Goal: Task Accomplishment & Management: Use online tool/utility

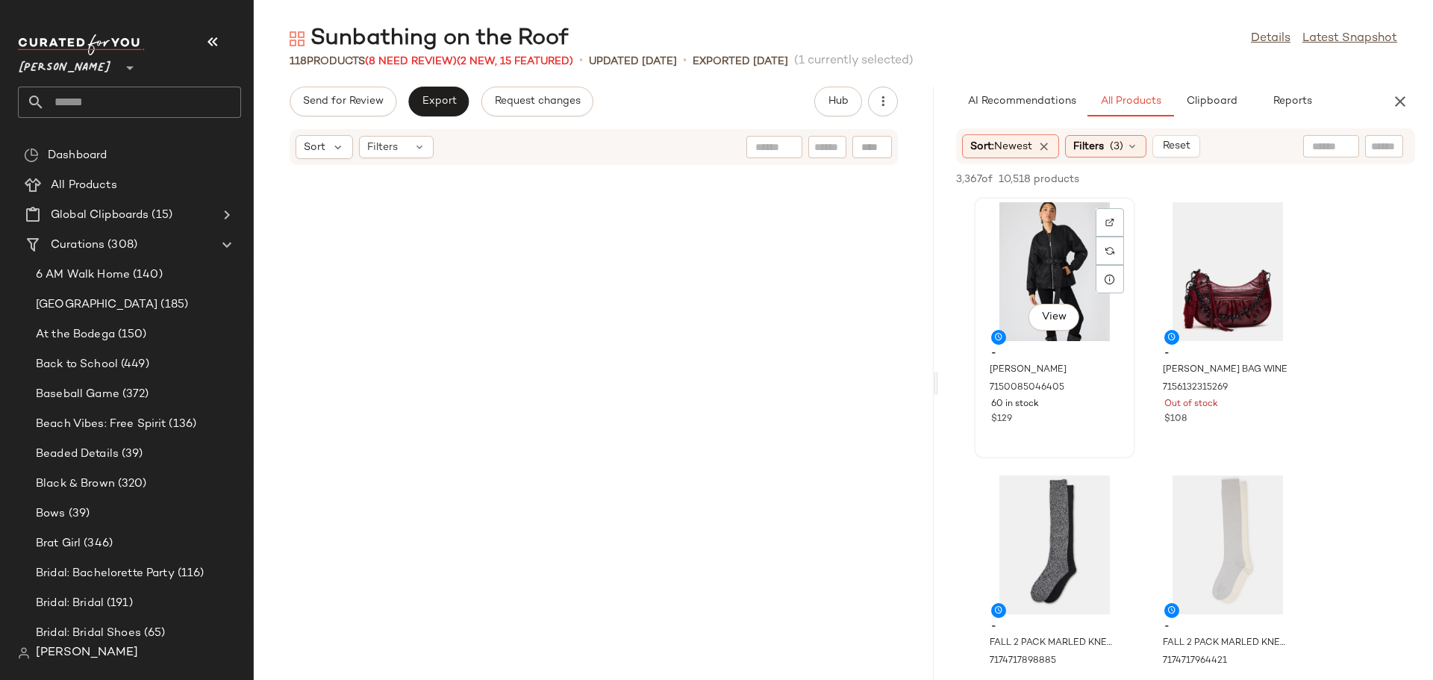
scroll to position [9832, 0]
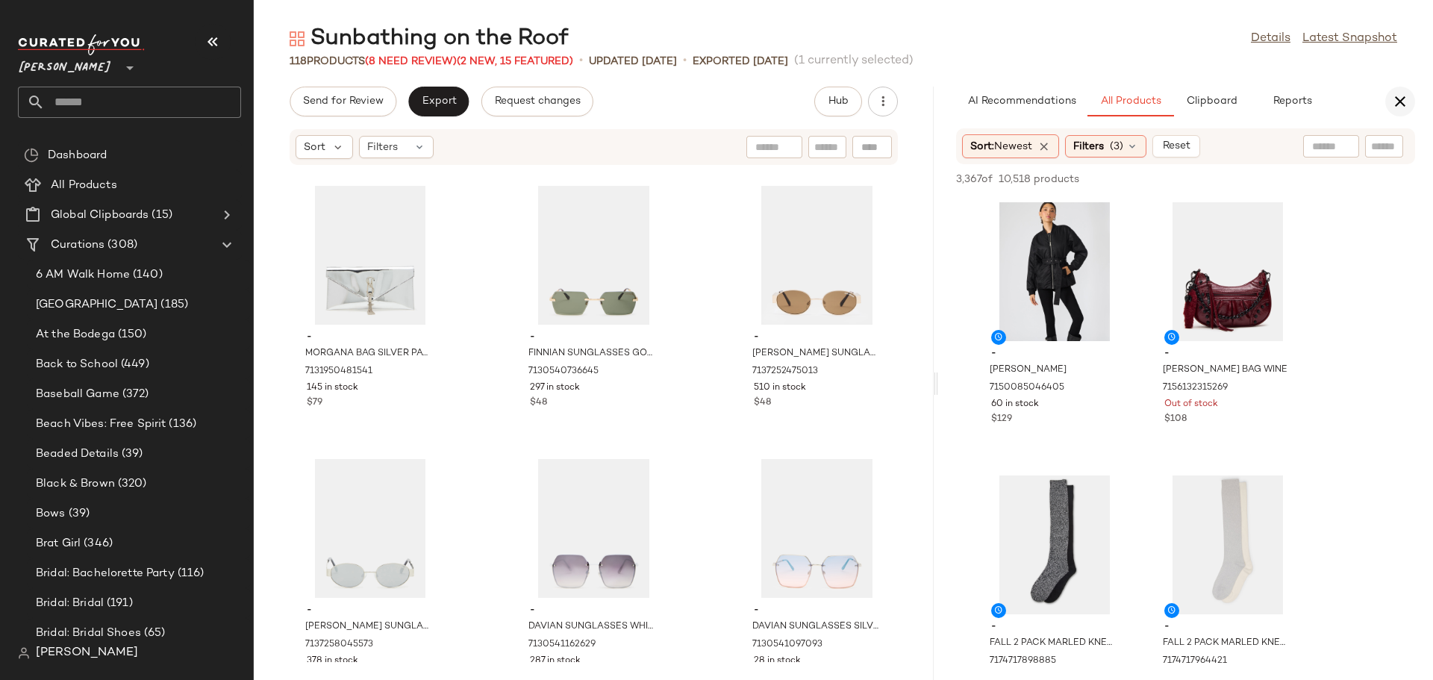
click at [1401, 94] on icon "button" at bounding box center [1400, 102] width 18 height 18
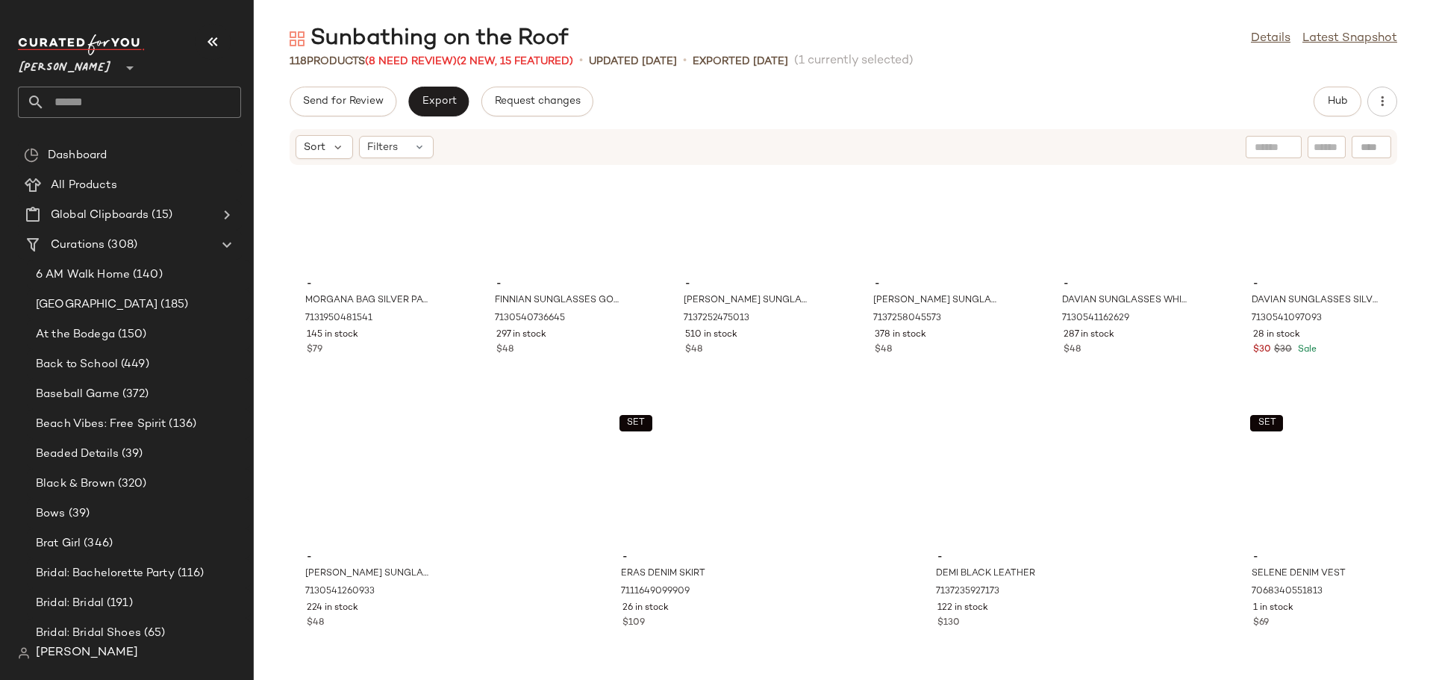
scroll to position [4916, 0]
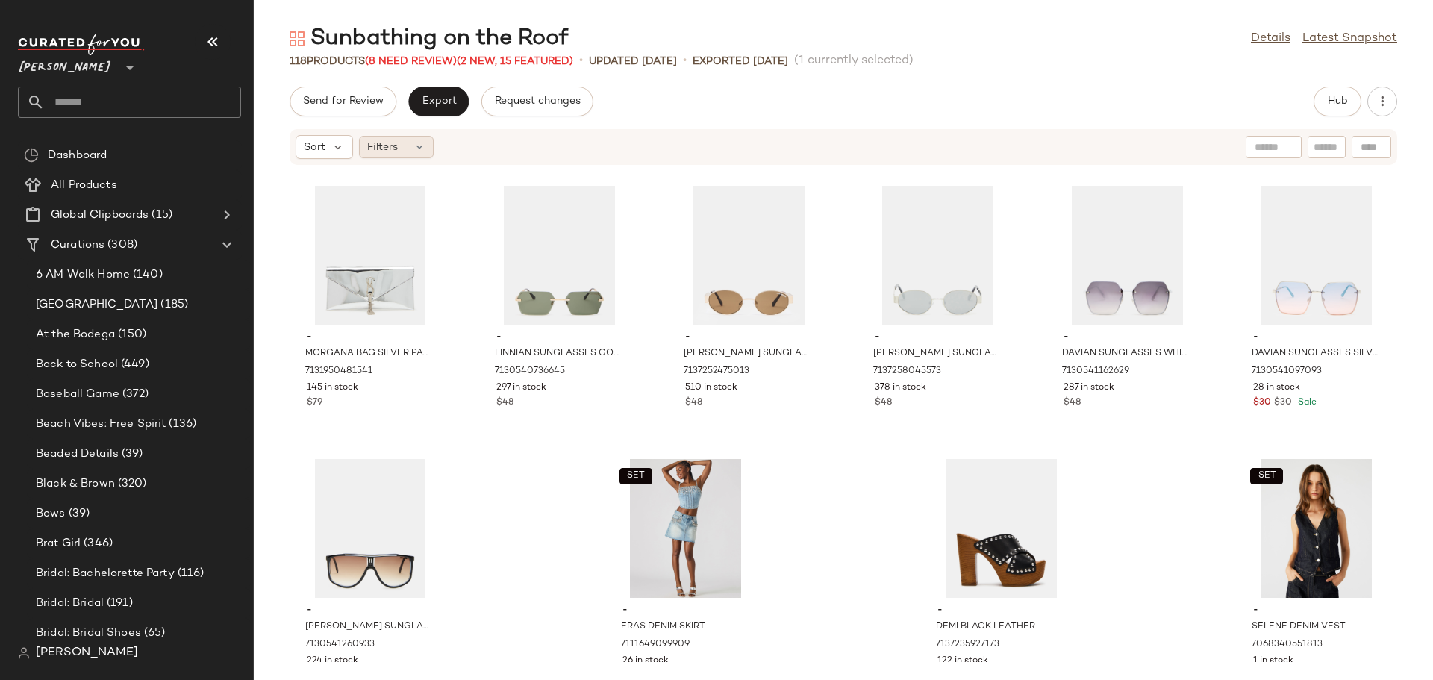
click at [422, 144] on icon at bounding box center [419, 147] width 12 height 12
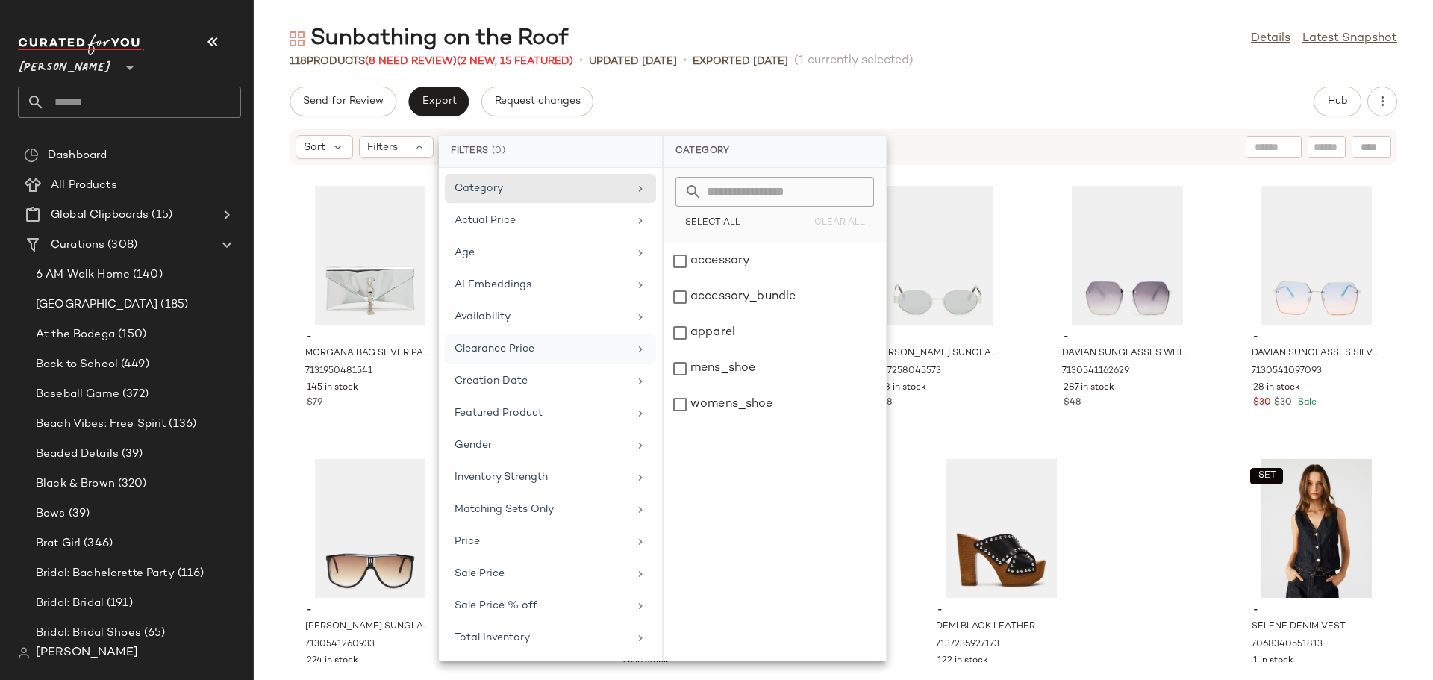
click at [492, 346] on div "Clearance Price" at bounding box center [541, 349] width 174 height 16
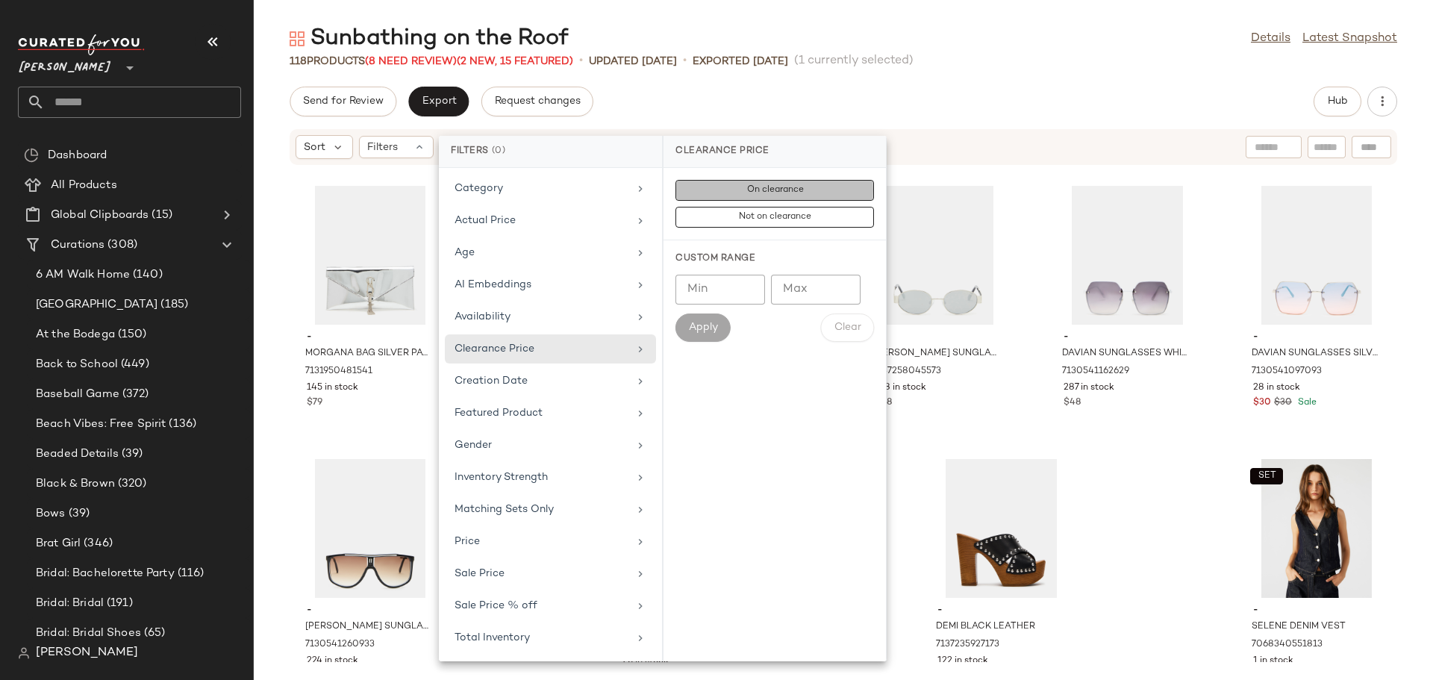
click at [781, 191] on span "On clearance" at bounding box center [773, 190] width 57 height 10
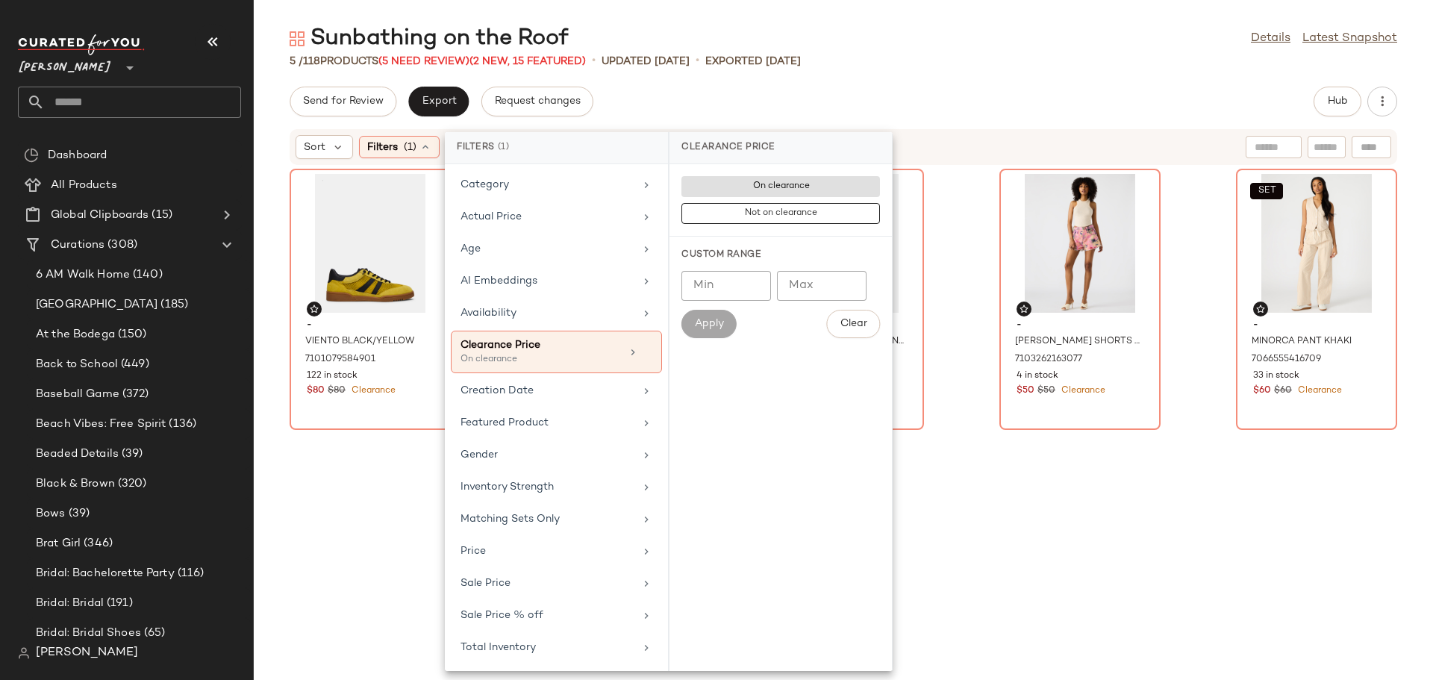
click at [763, 531] on div "- VIENTO BLACK/YELLOW 7101079584901 122 in stock $80 $80 Clearance" at bounding box center [843, 415] width 161 height 493
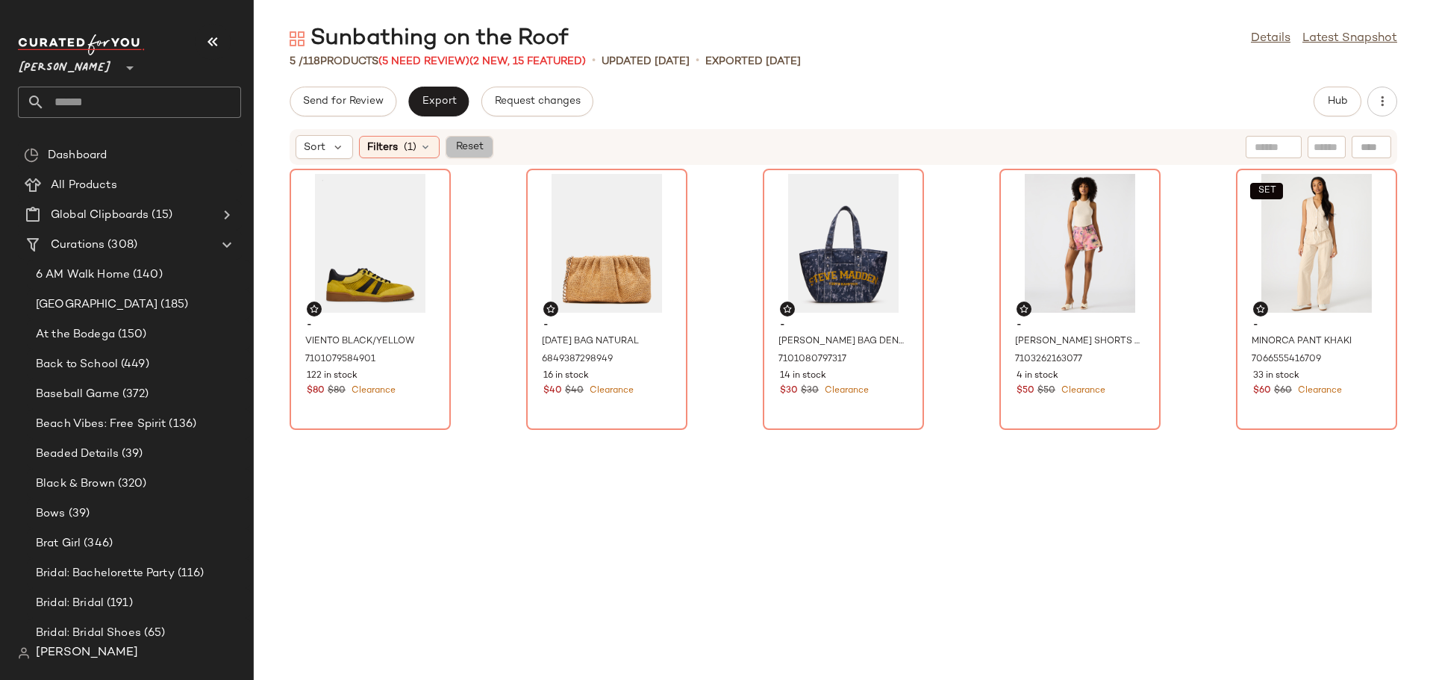
click at [469, 155] on button "Reset" at bounding box center [469, 147] width 48 height 22
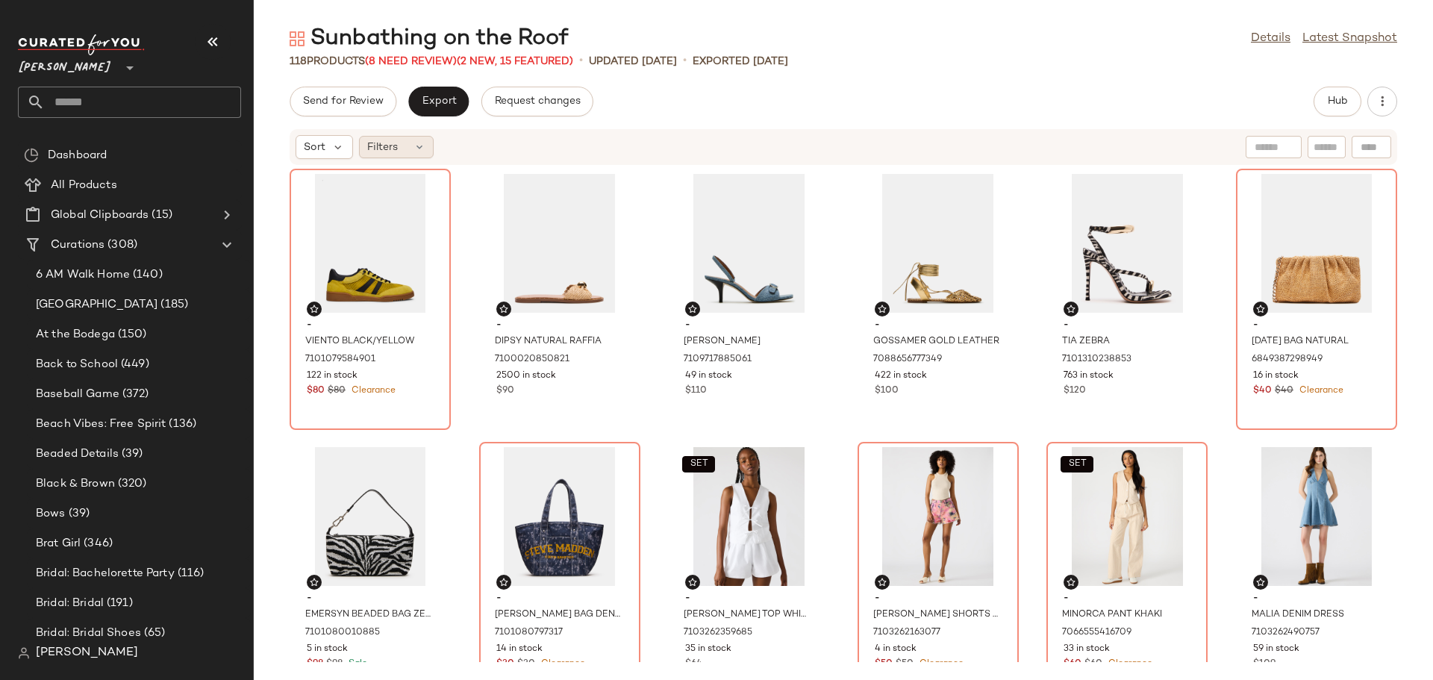
click at [419, 154] on div "Filters" at bounding box center [396, 147] width 75 height 22
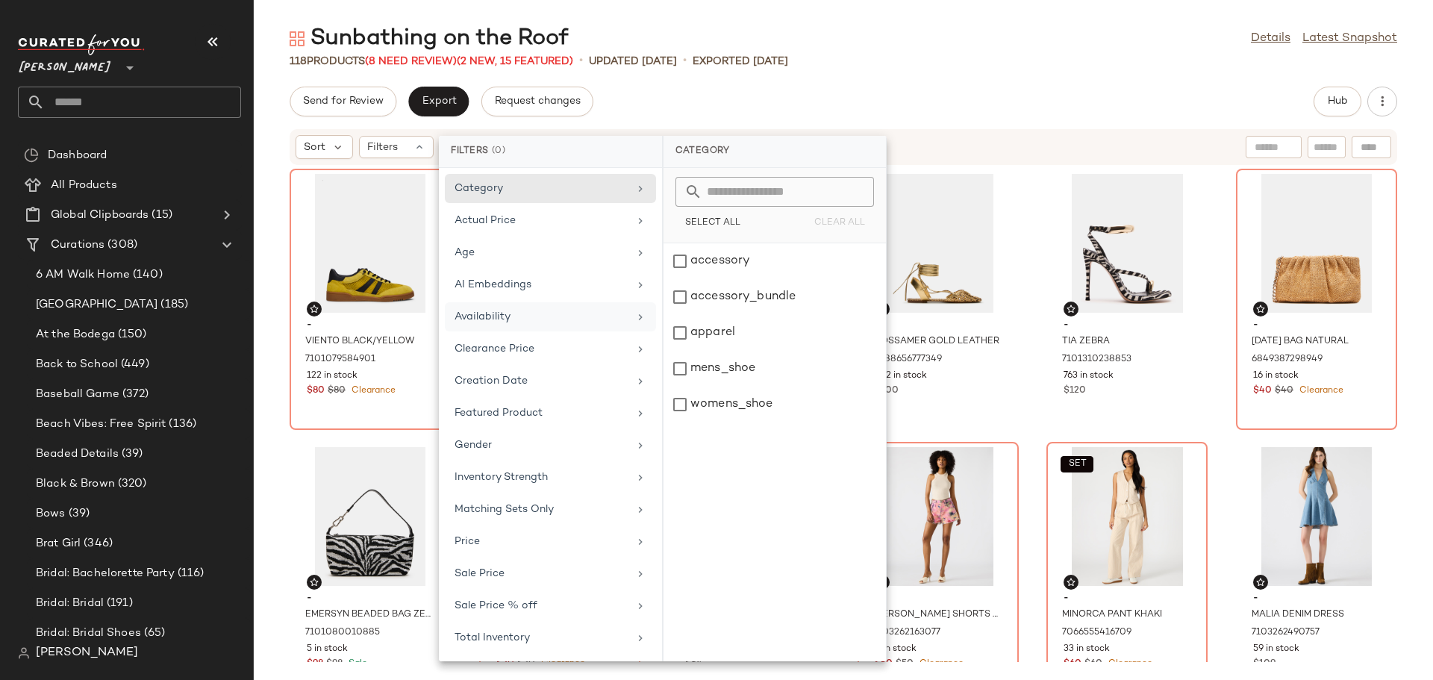
click at [494, 313] on div "Availability" at bounding box center [541, 317] width 174 height 16
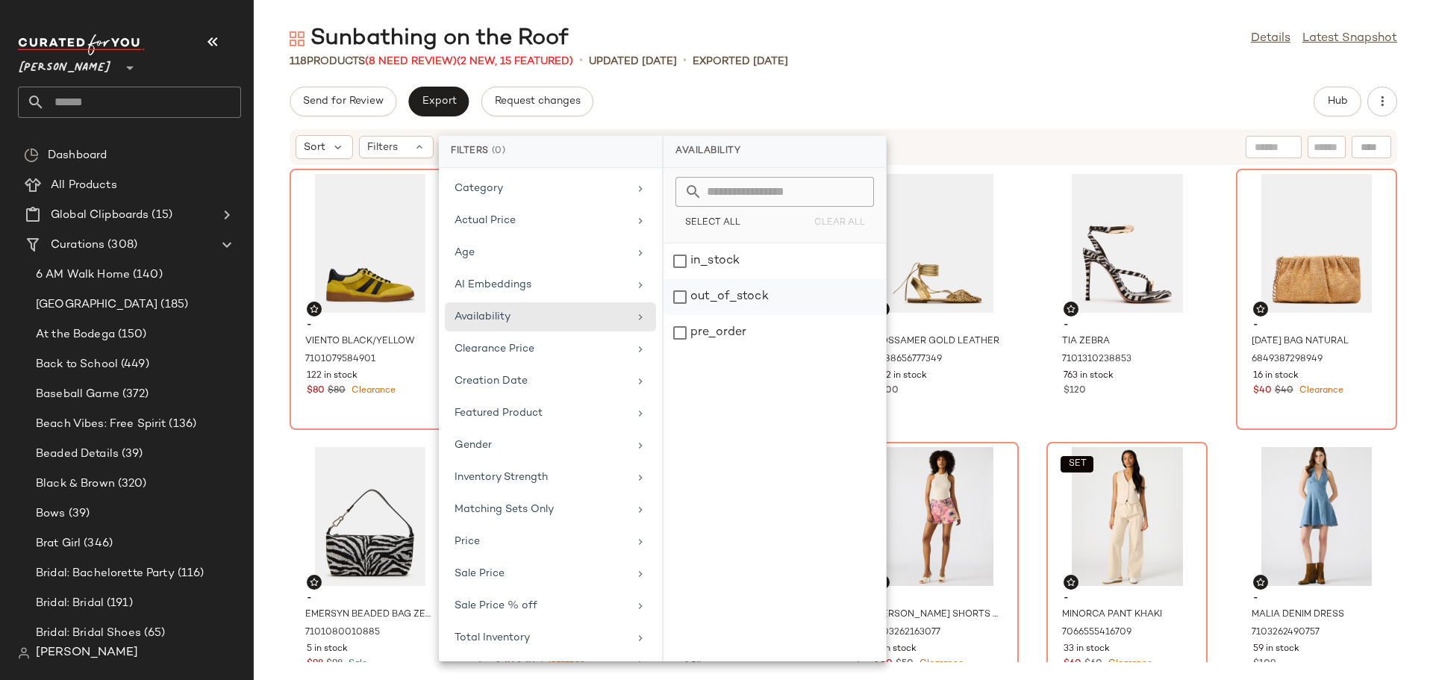
click at [686, 315] on div "out_of_stock" at bounding box center [774, 333] width 222 height 36
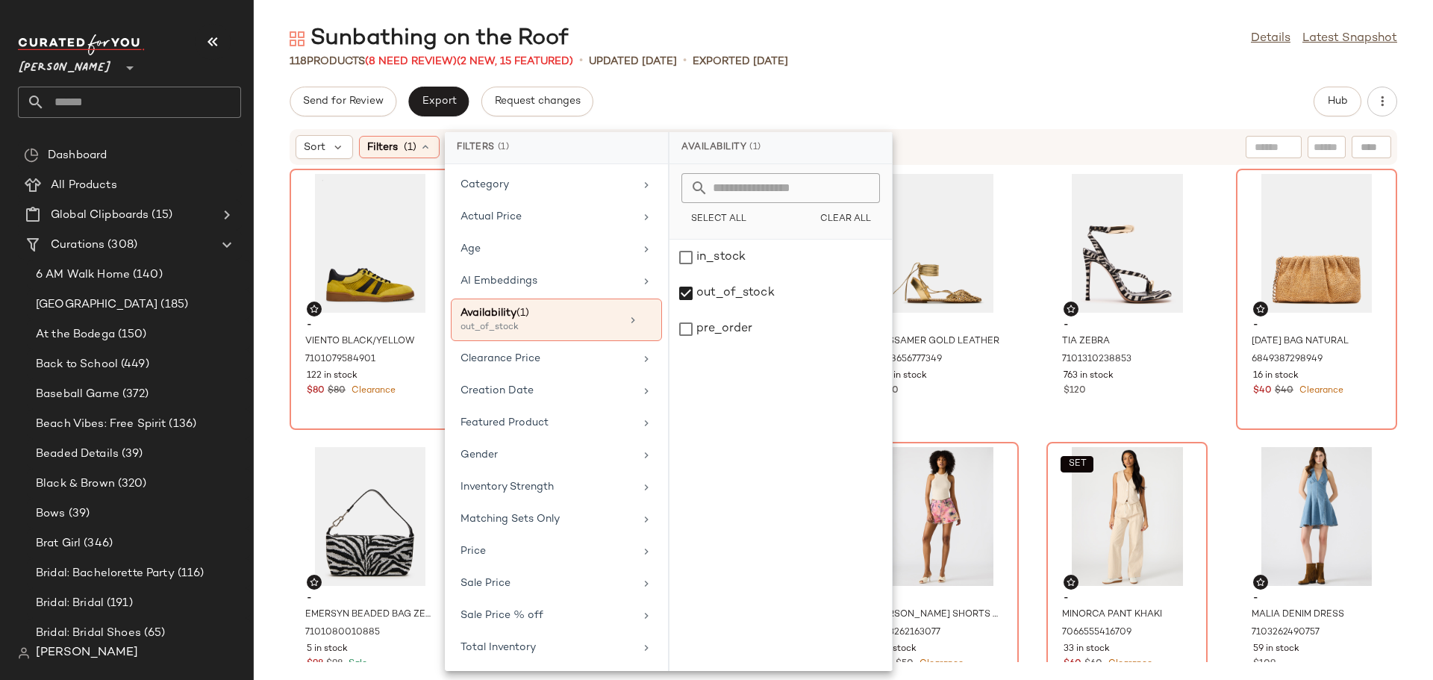
click at [969, 89] on div "Send for Review Export Request changes Hub" at bounding box center [843, 102] width 1107 height 30
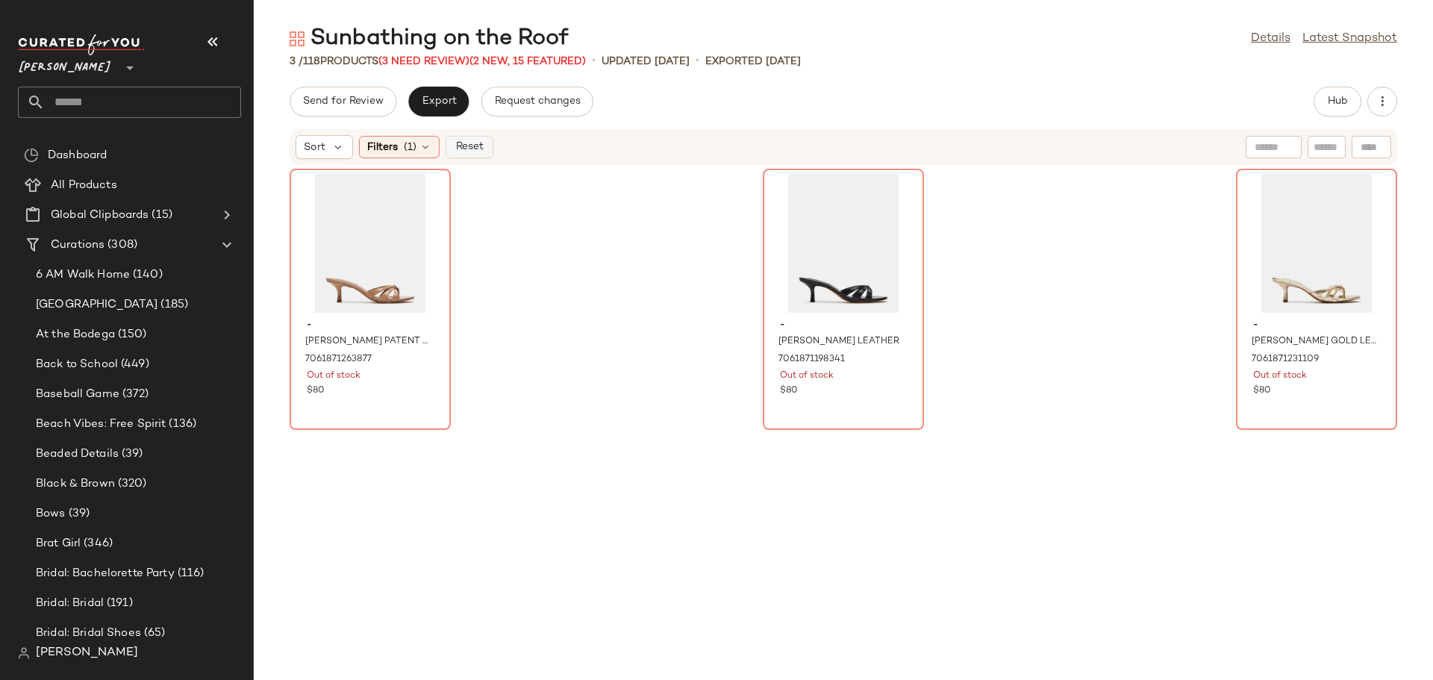
click at [466, 151] on span "Reset" at bounding box center [468, 147] width 28 height 12
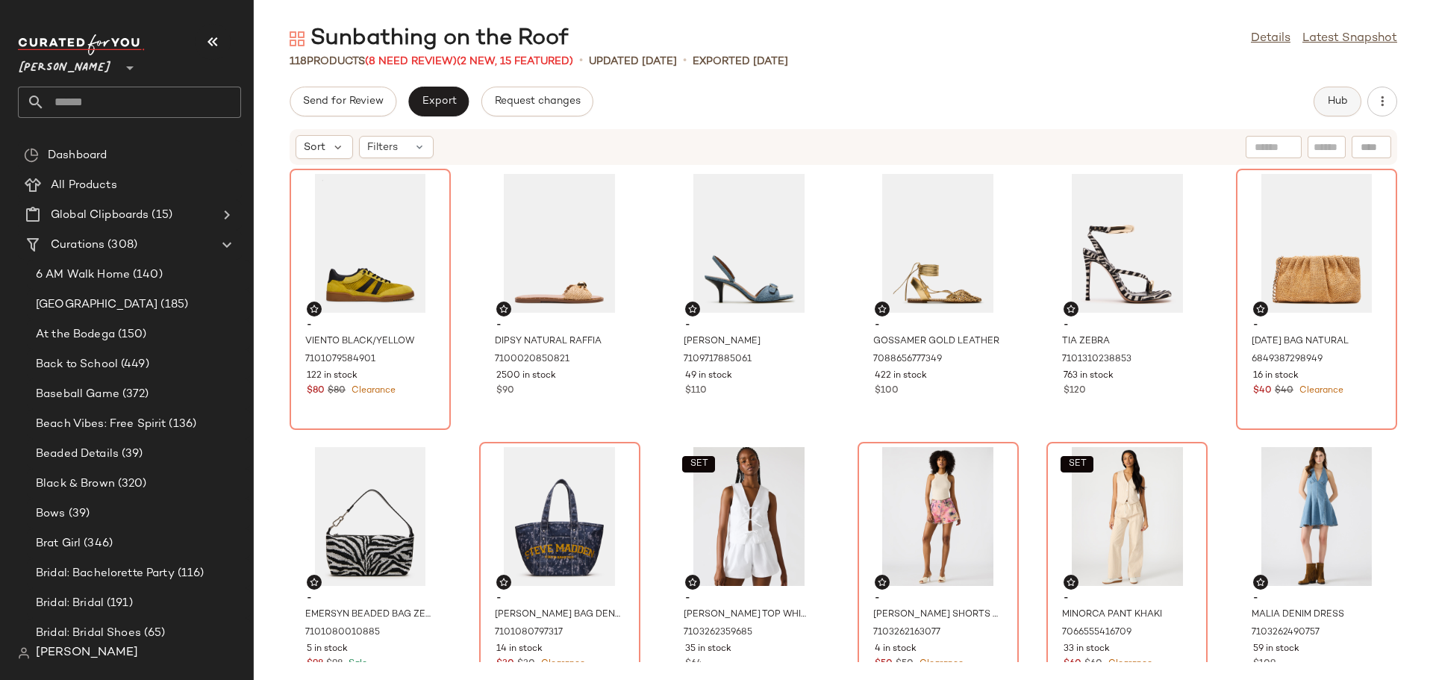
click at [1336, 96] on span "Hub" at bounding box center [1337, 102] width 21 height 12
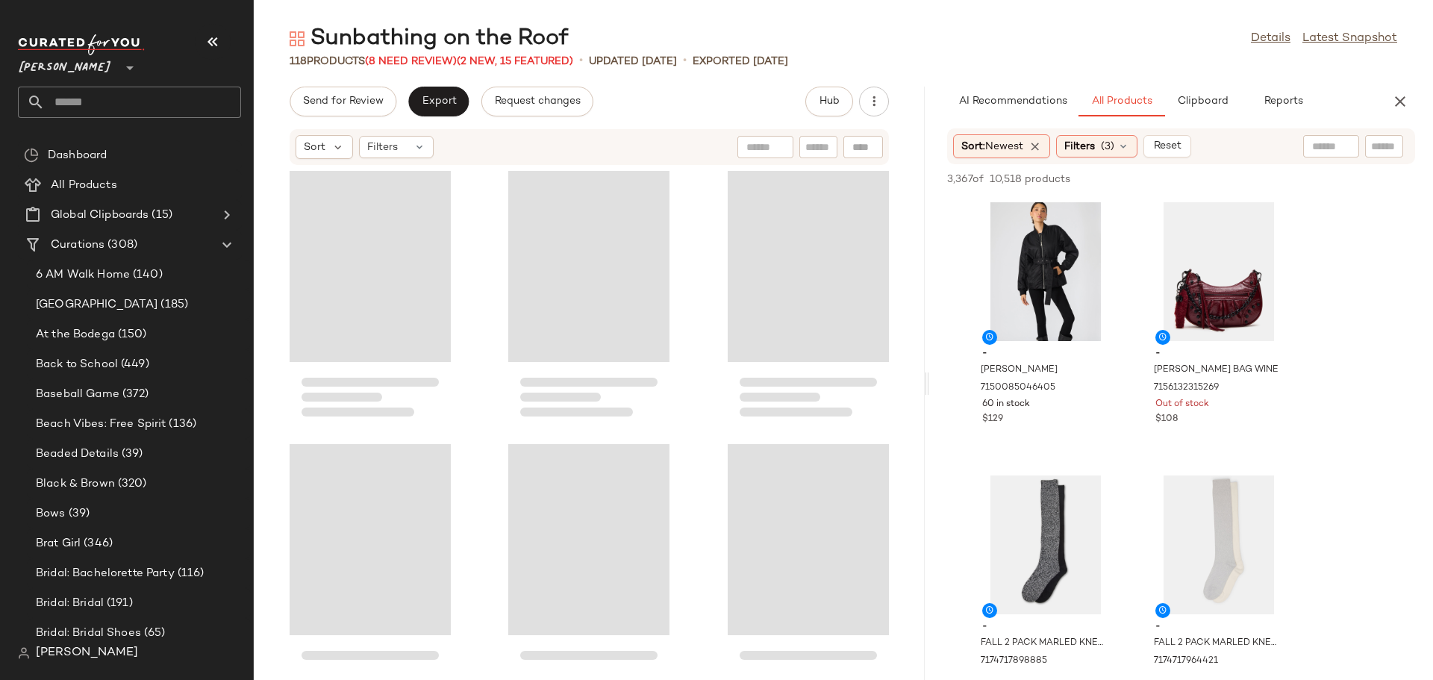
drag, startPoint x: 842, startPoint y: 392, endPoint x: 929, endPoint y: 377, distance: 87.8
click at [929, 377] on div "Sunbathing on the Roof Details Latest Snapshot 118 Products (8 Need Review) (2 …" at bounding box center [843, 352] width 1179 height 656
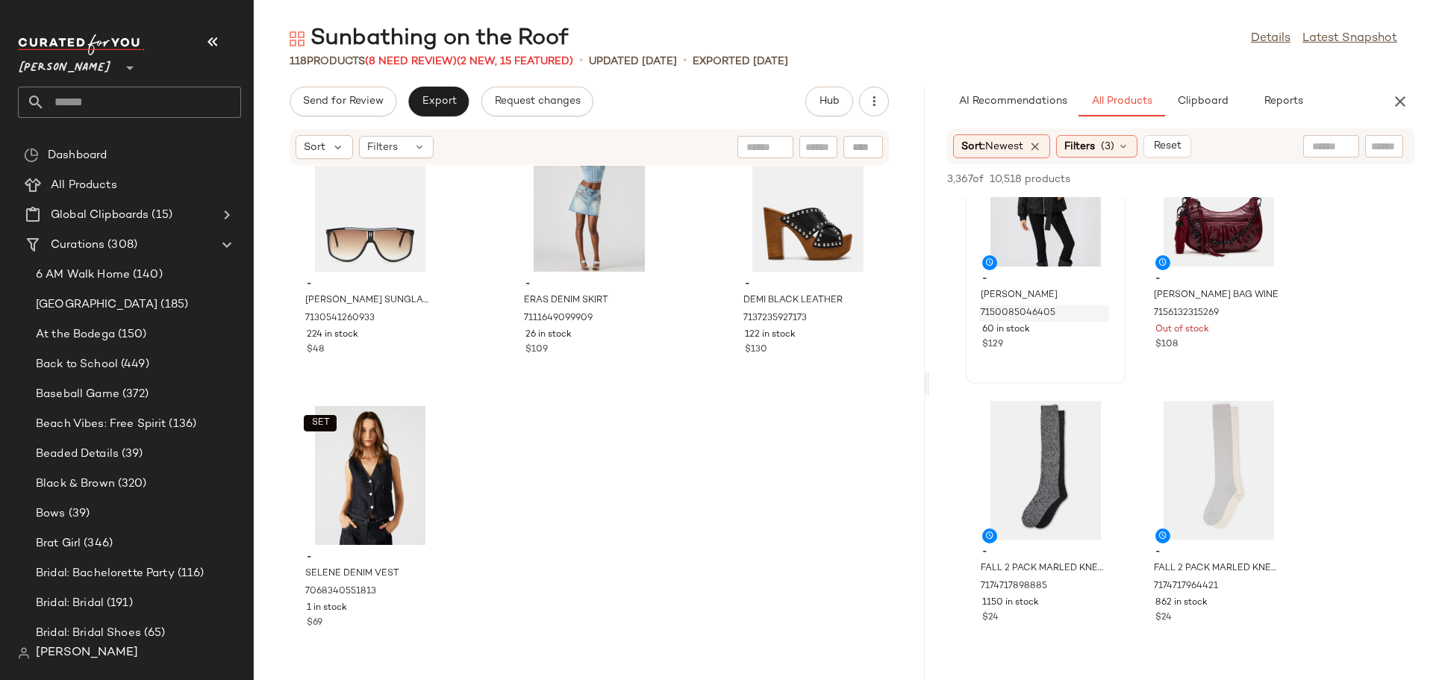
scroll to position [0, 0]
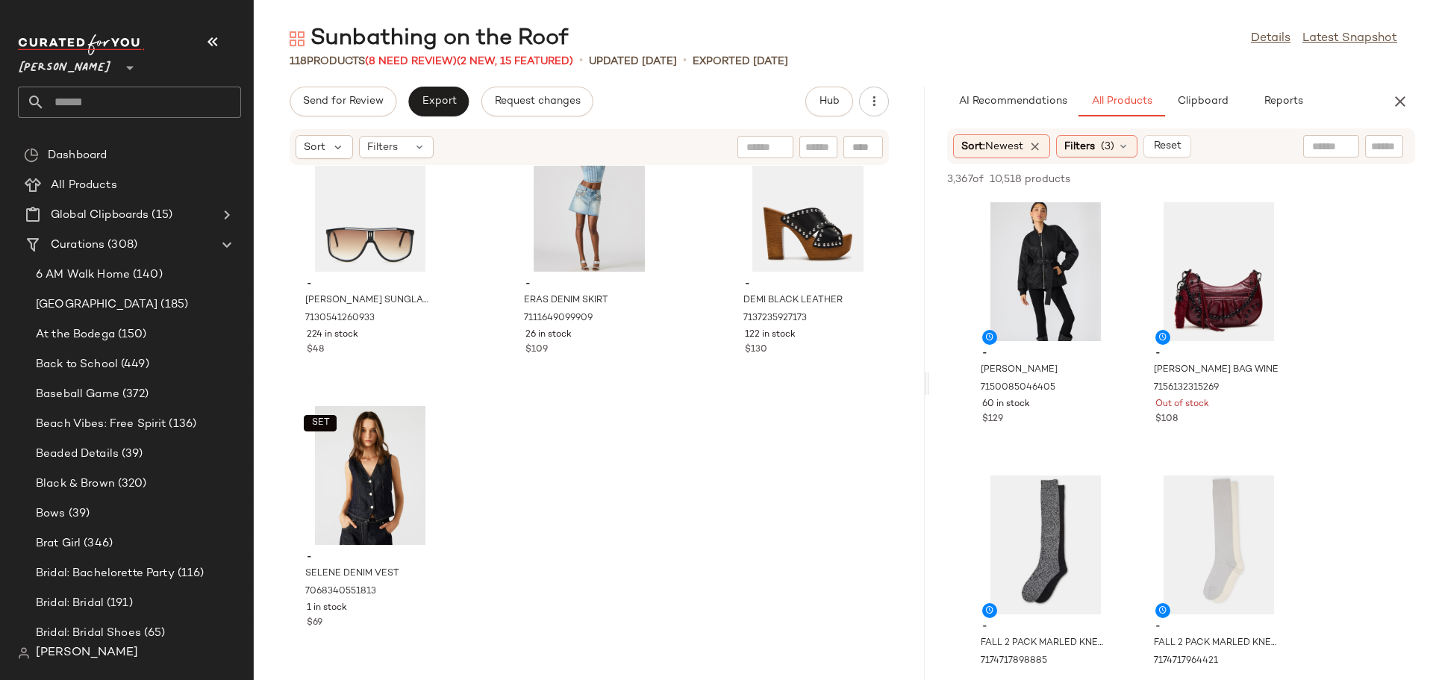
click at [818, 148] on input "text" at bounding box center [818, 148] width 26 height 16
type input "***"
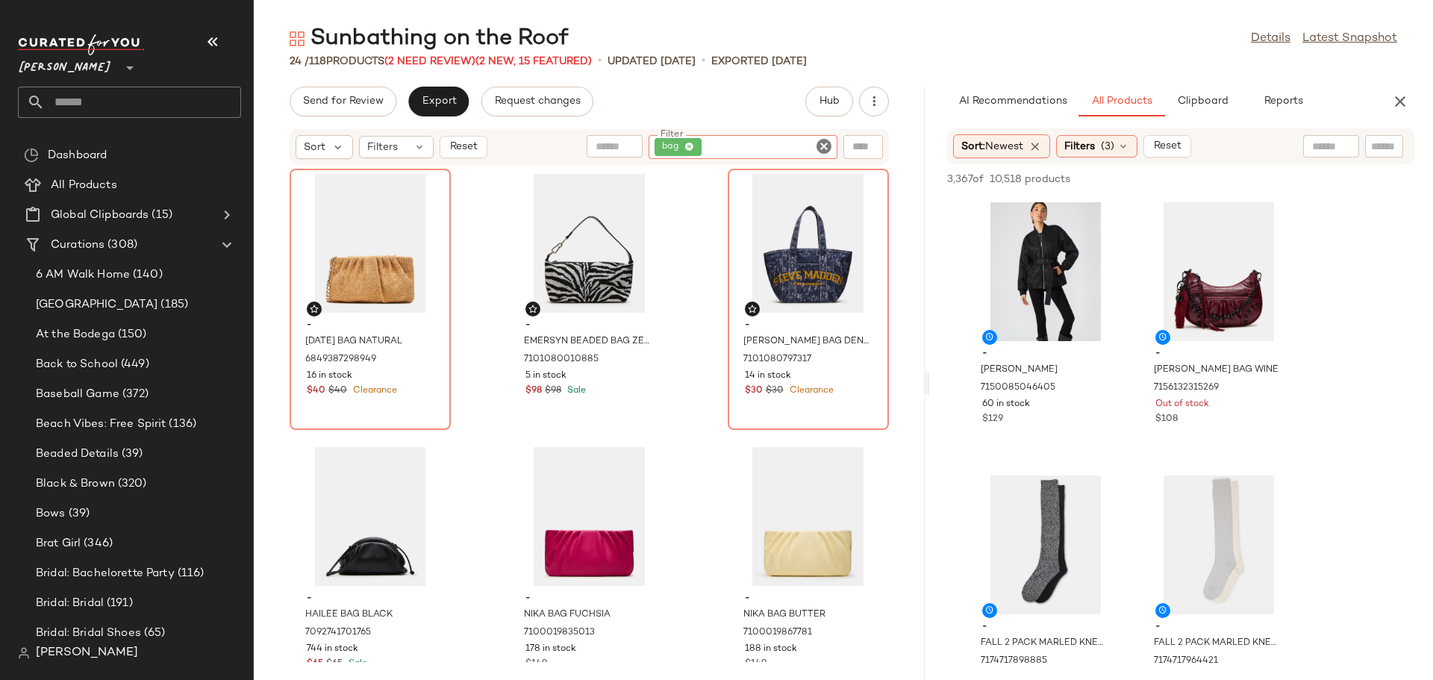
click at [825, 148] on icon "Clear Filter" at bounding box center [824, 146] width 18 height 18
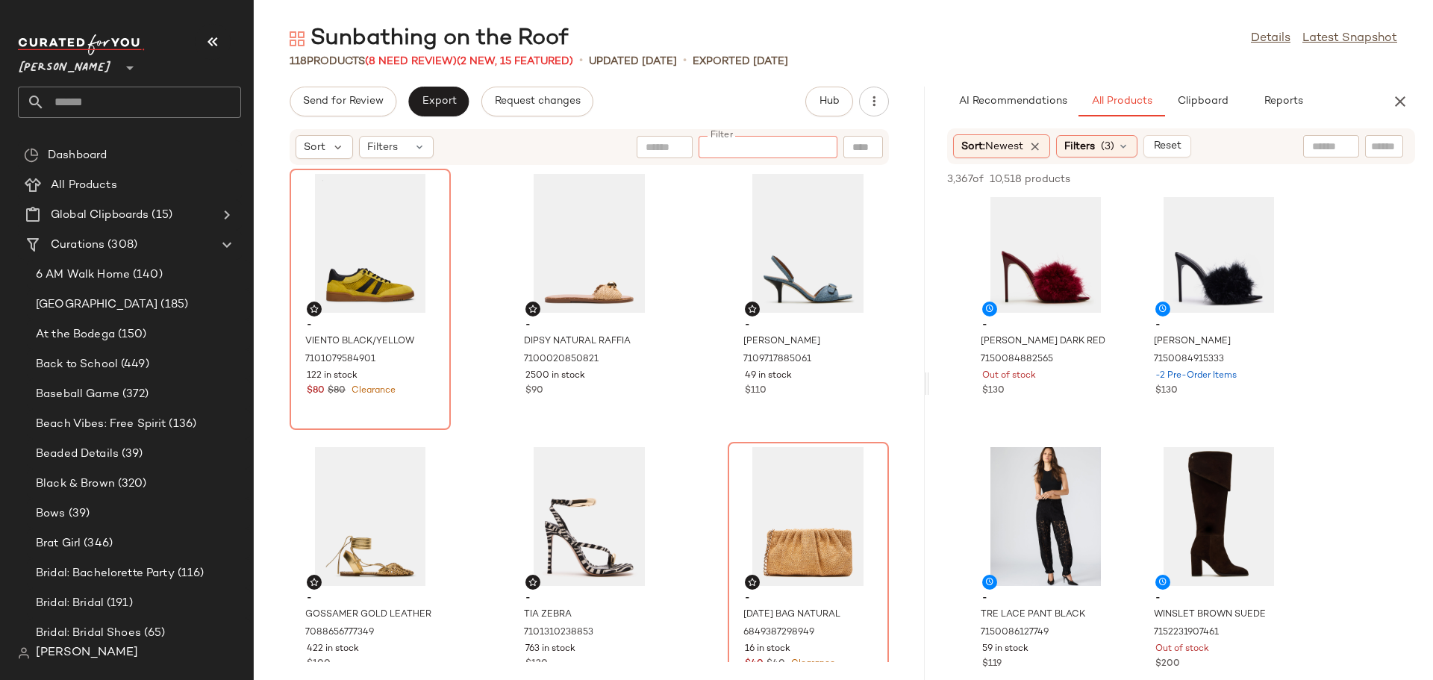
scroll to position [1865, 0]
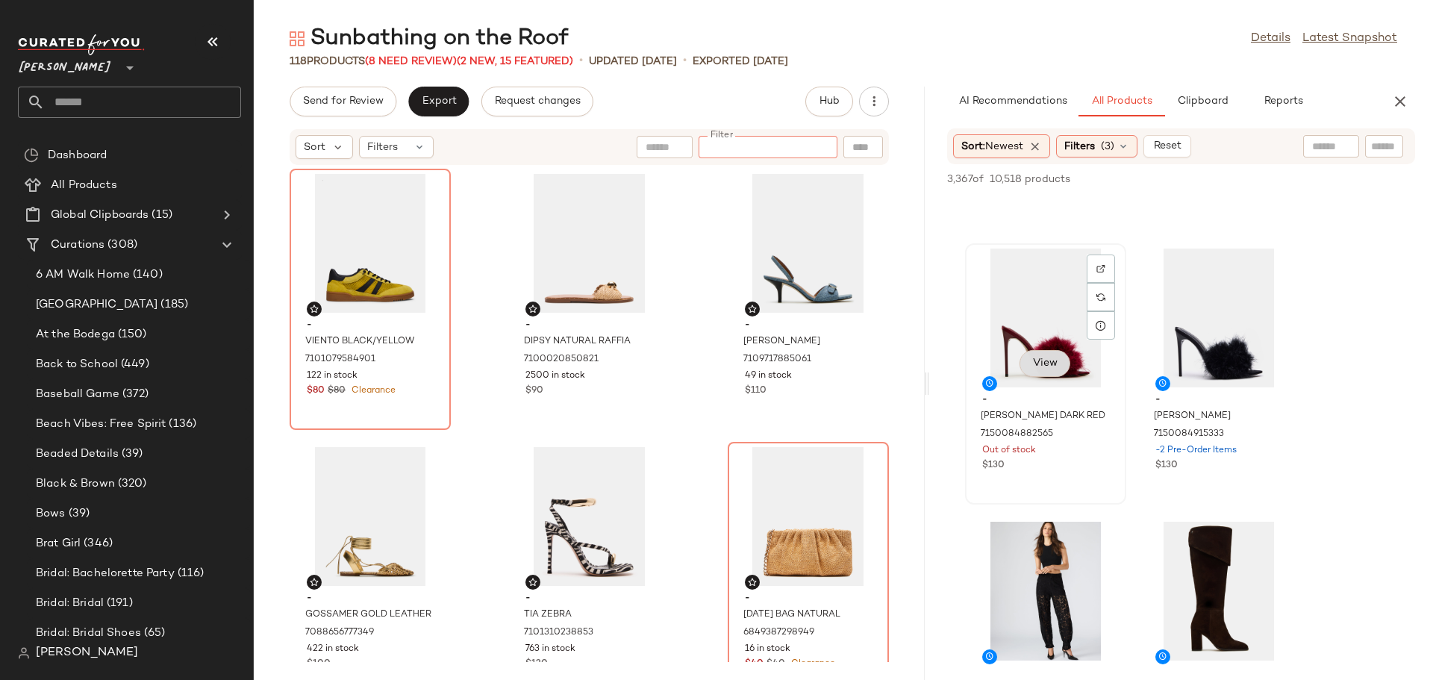
click at [1054, 360] on span "View" at bounding box center [1044, 363] width 25 height 12
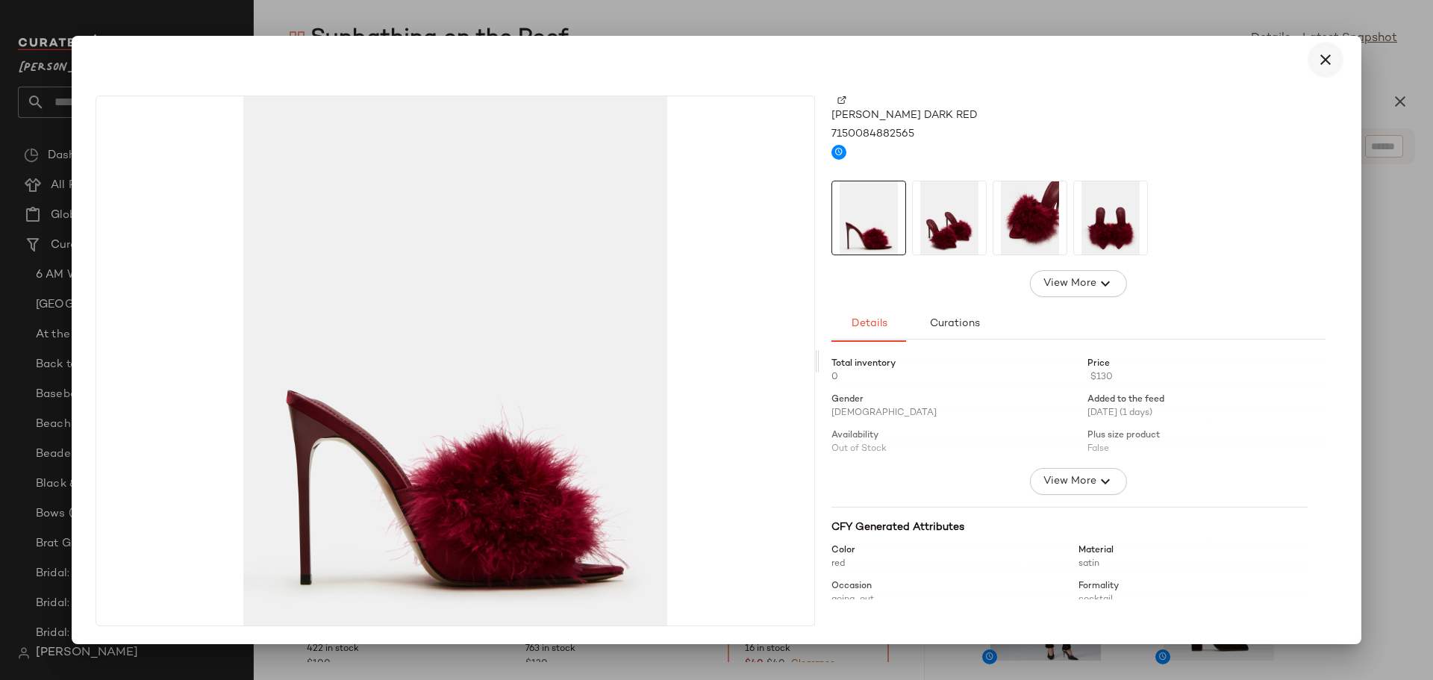
click at [1321, 57] on icon "button" at bounding box center [1325, 60] width 18 height 18
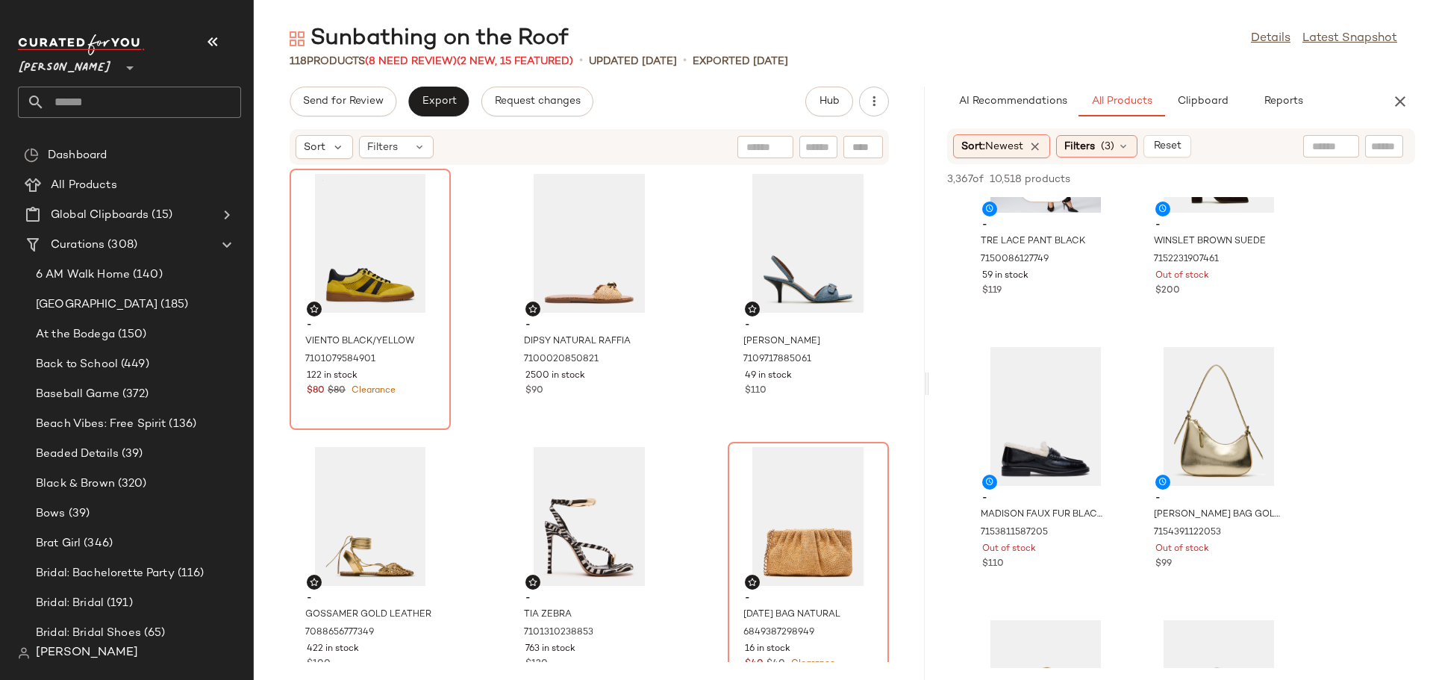
scroll to position [2388, 0]
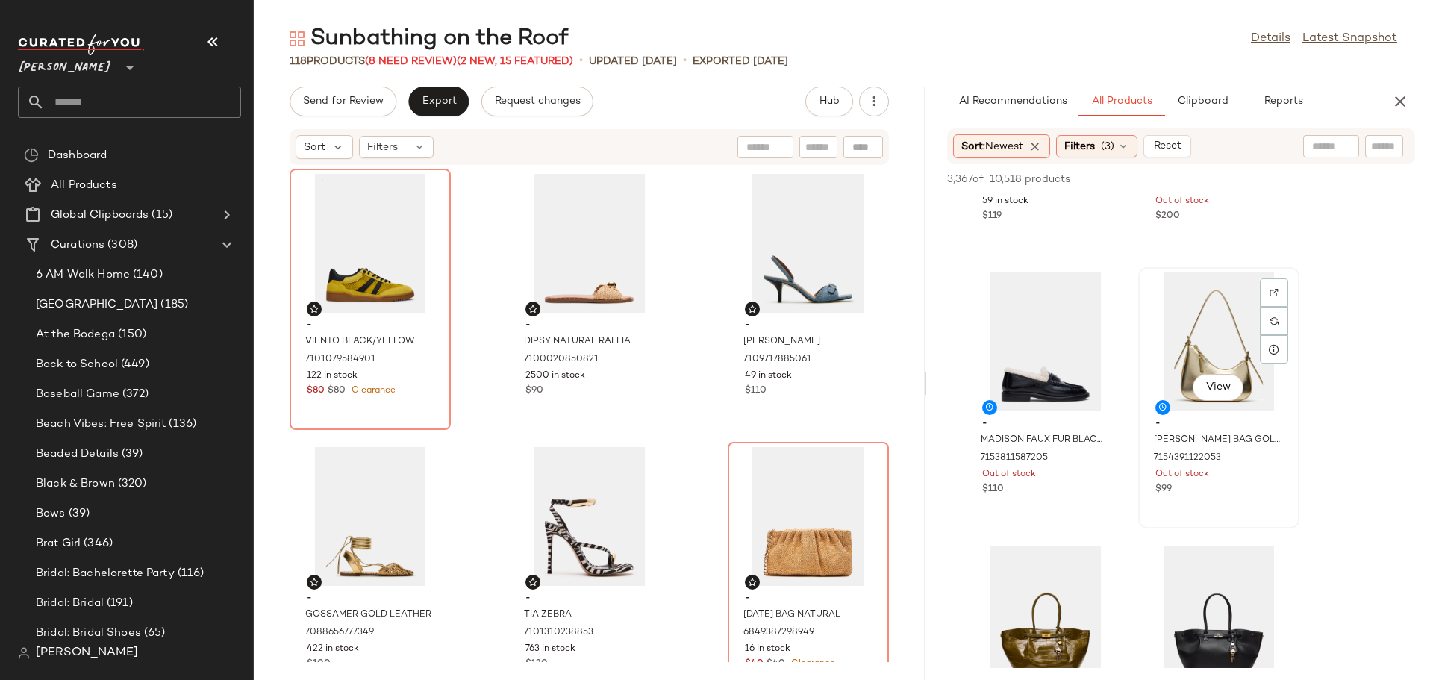
click at [1190, 354] on div "View" at bounding box center [1218, 341] width 151 height 139
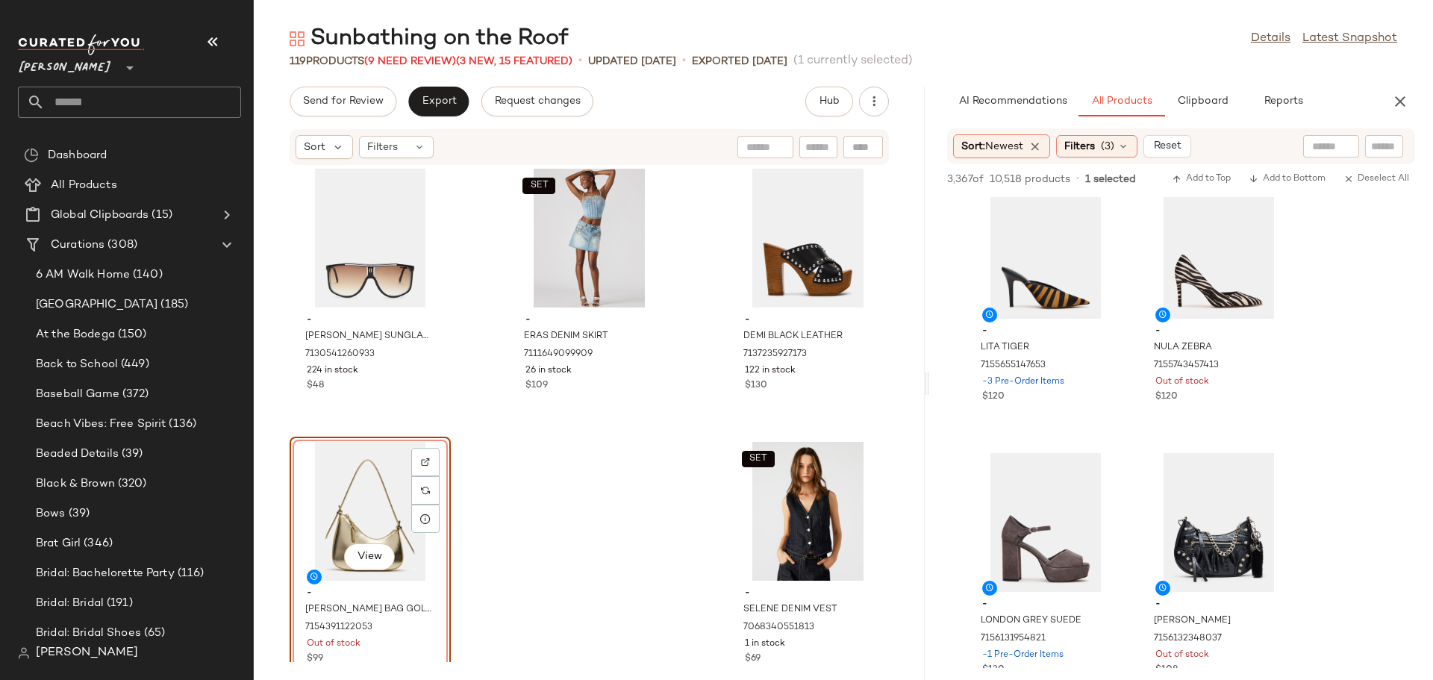
scroll to position [3059, 0]
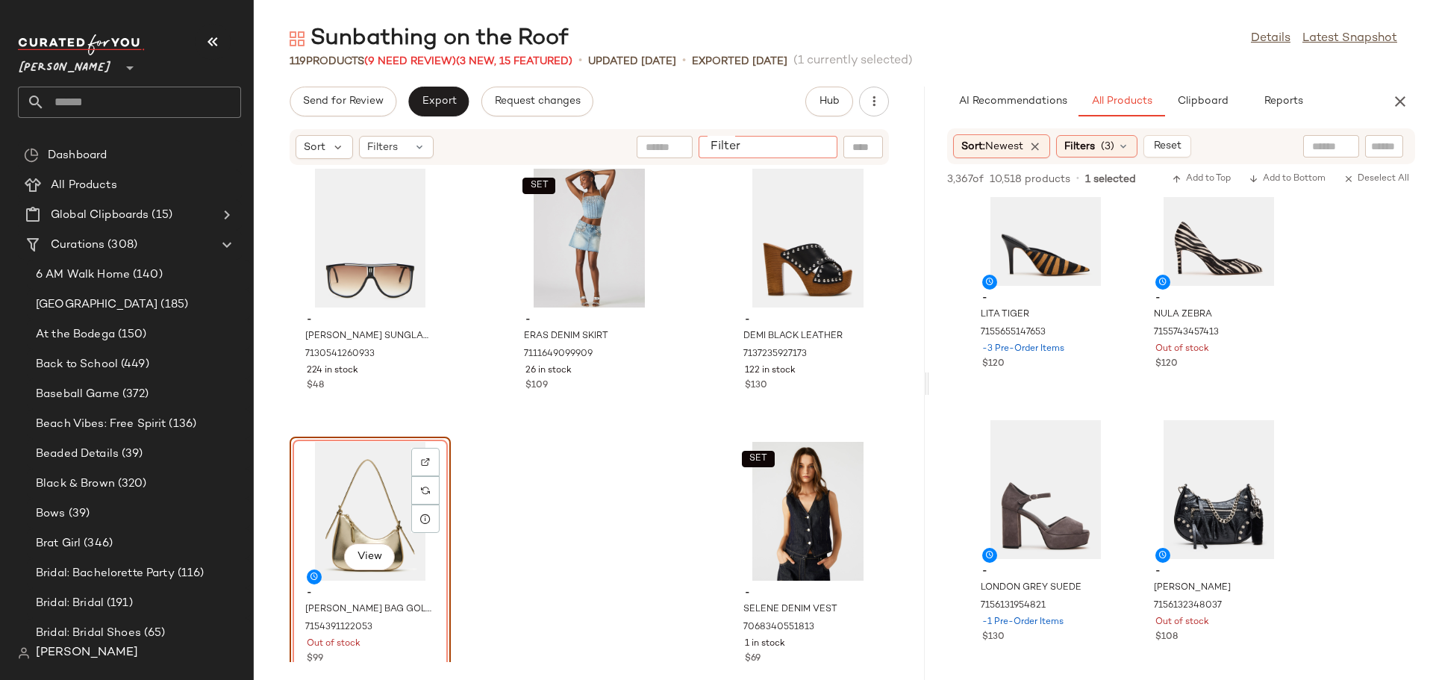
click at [822, 148] on input "Filter" at bounding box center [767, 148] width 127 height 16
type input "*****"
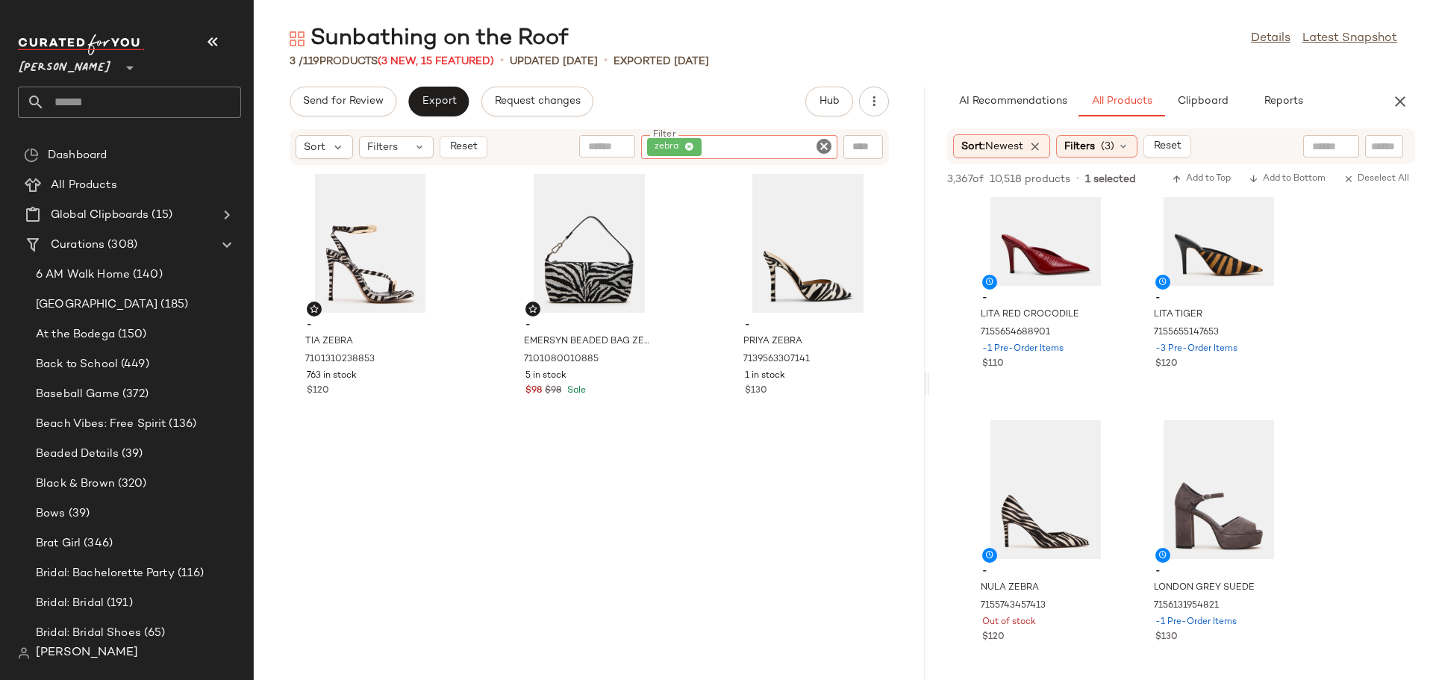
click at [820, 147] on icon "Clear Filter" at bounding box center [824, 146] width 18 height 18
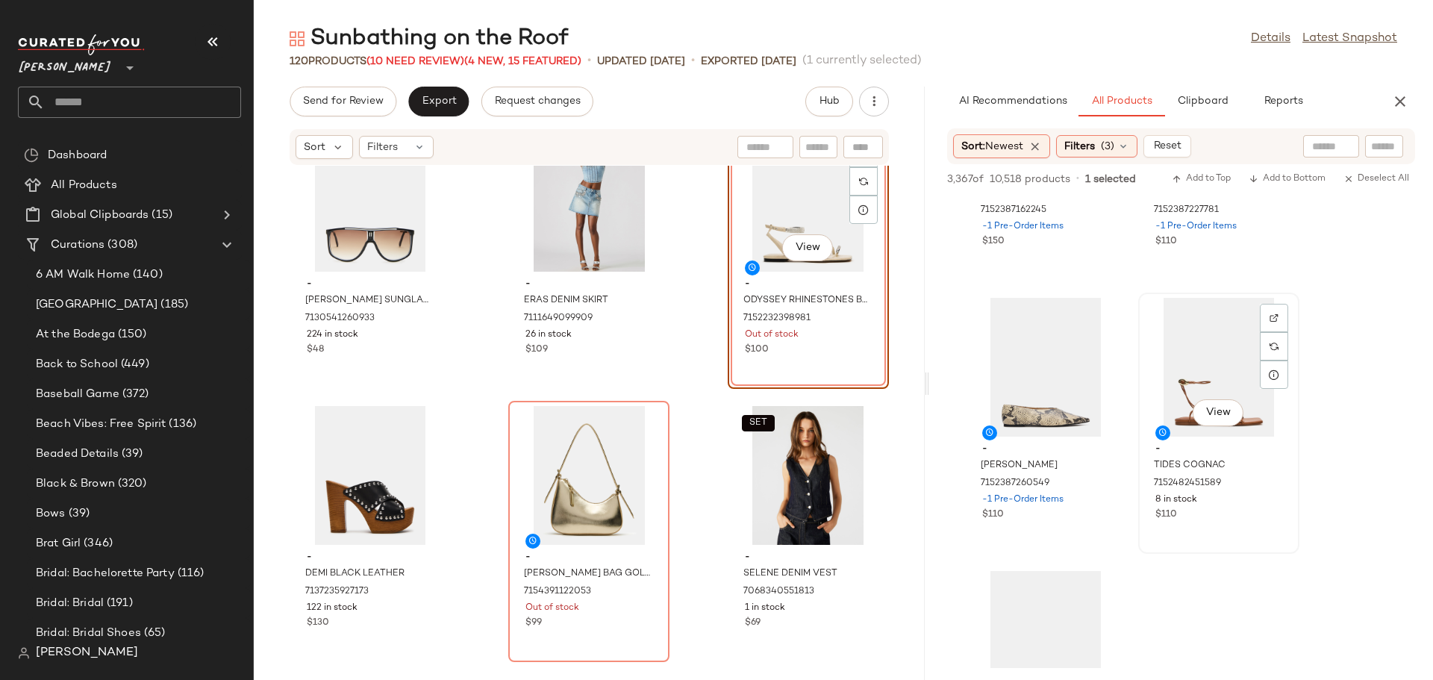
scroll to position [5372, 0]
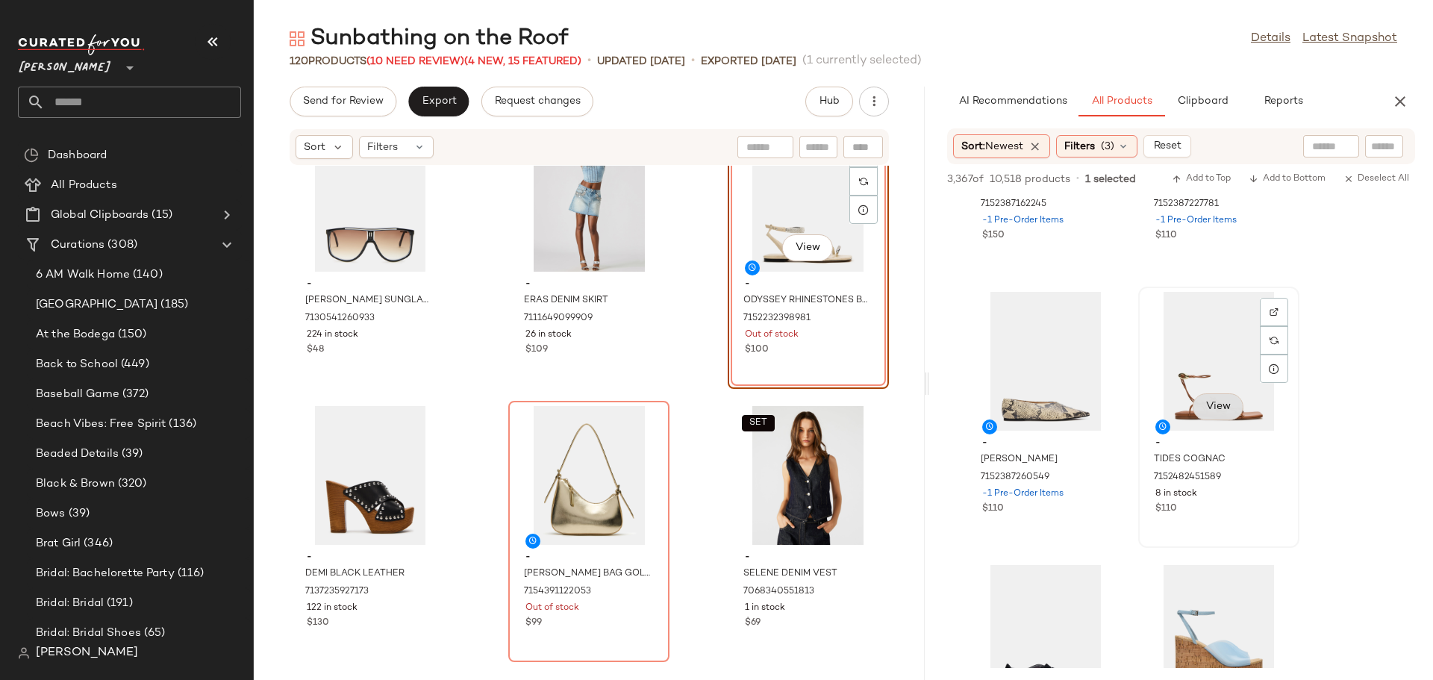
click at [1207, 405] on span "View" at bounding box center [1217, 407] width 25 height 12
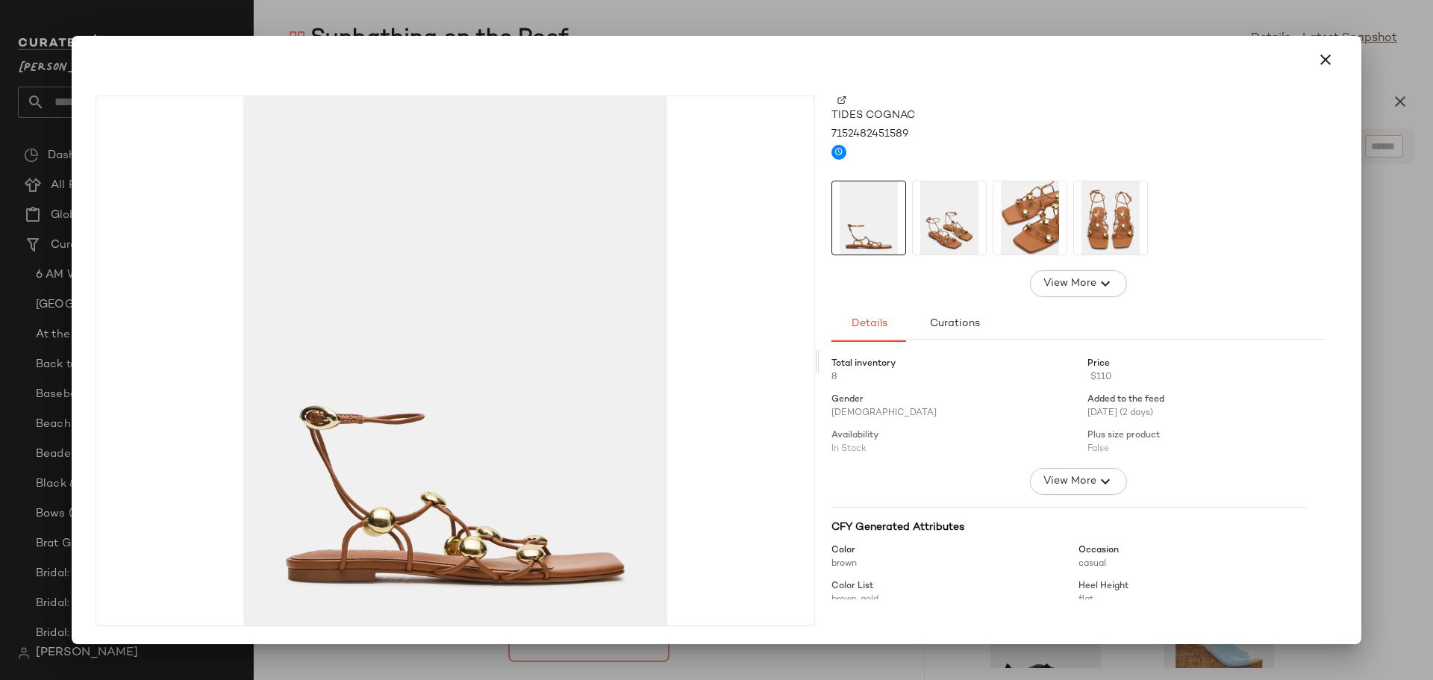
click at [955, 229] on img at bounding box center [949, 217] width 73 height 73
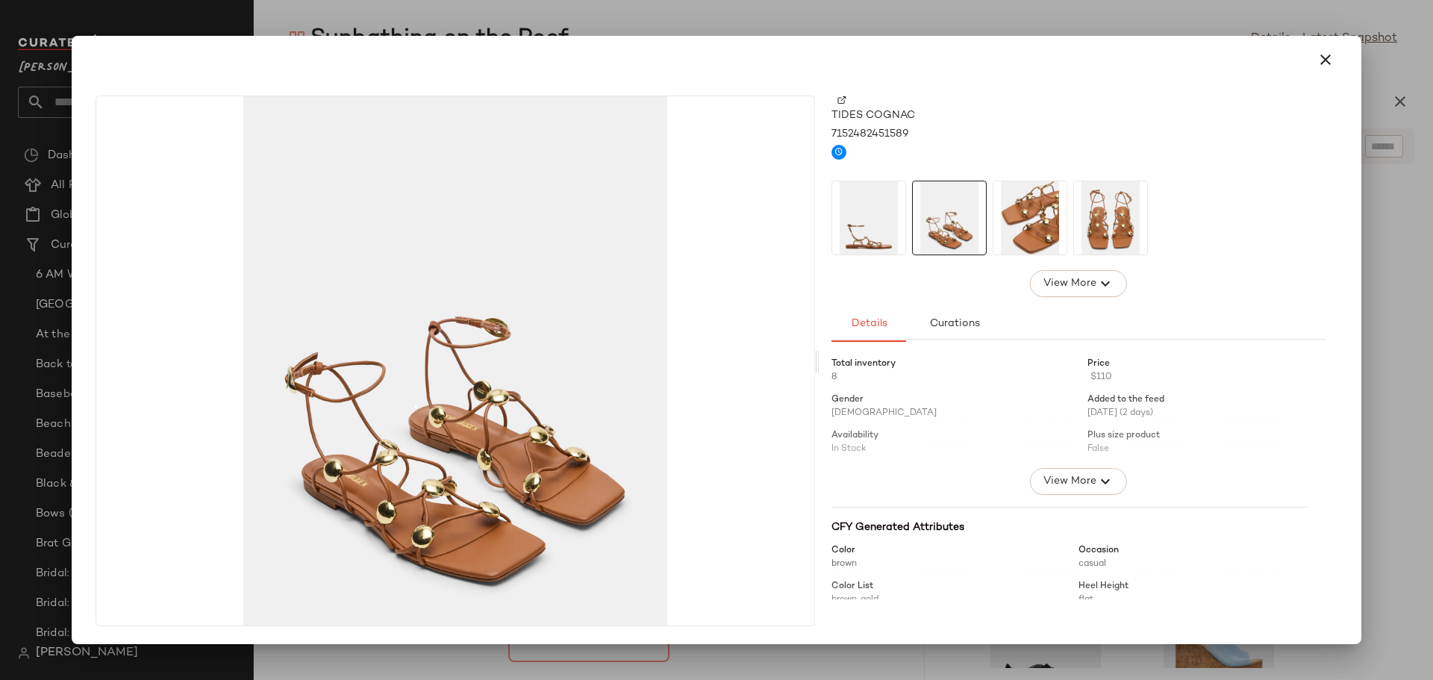
click at [1121, 235] on img at bounding box center [1110, 217] width 73 height 73
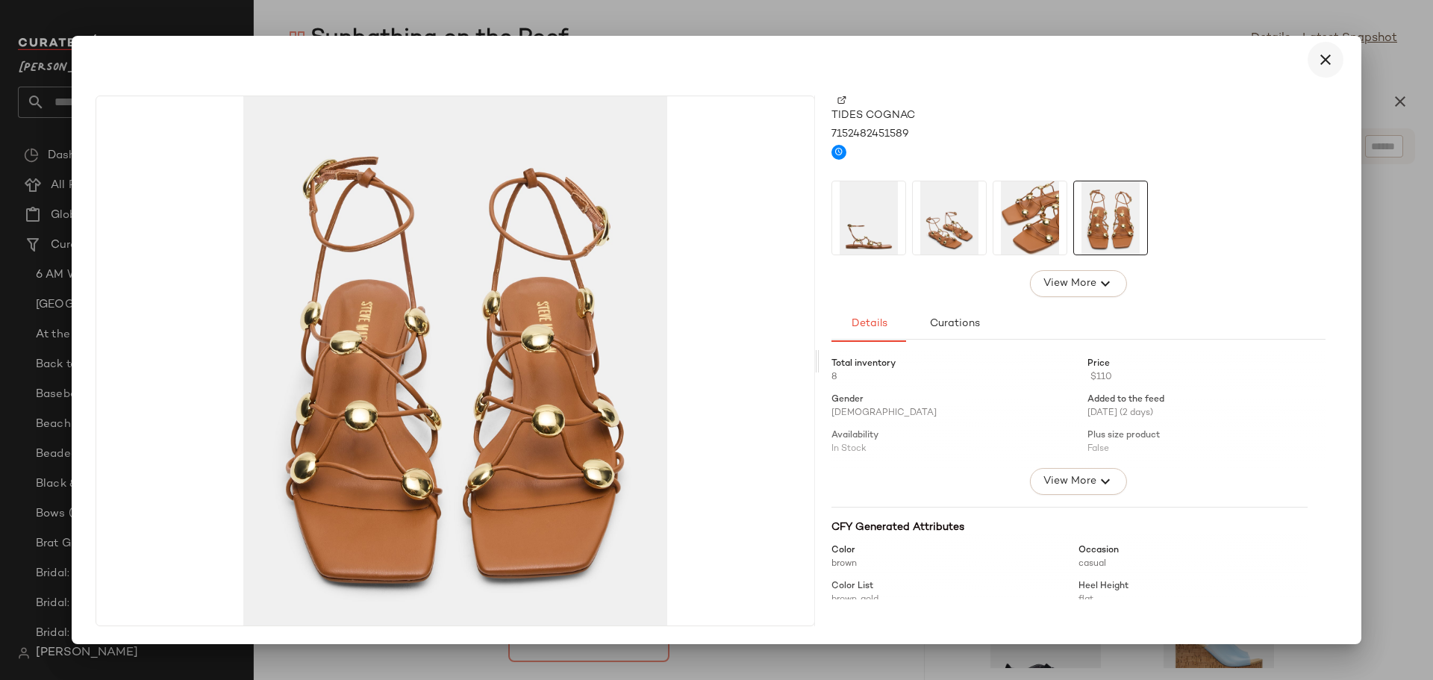
click at [1321, 59] on icon "button" at bounding box center [1325, 60] width 18 height 18
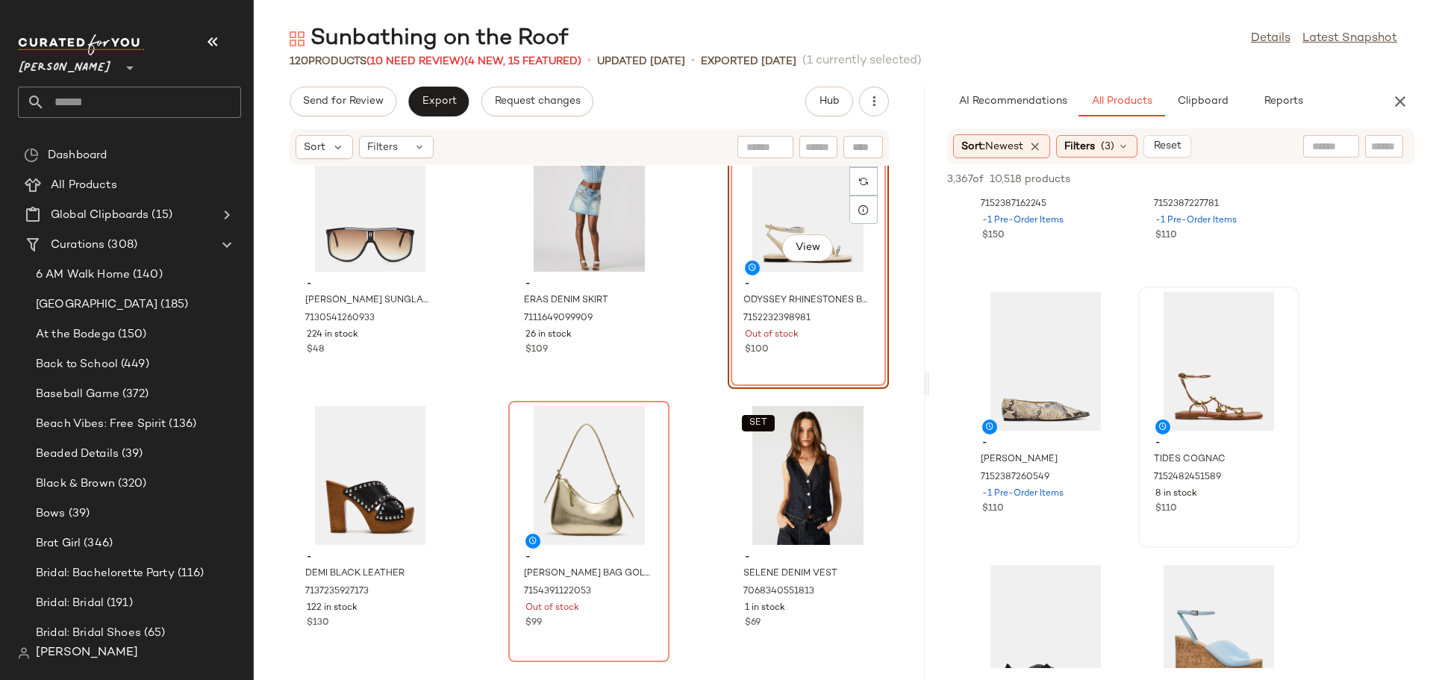
click at [820, 141] on input "text" at bounding box center [818, 148] width 26 height 16
type input "******"
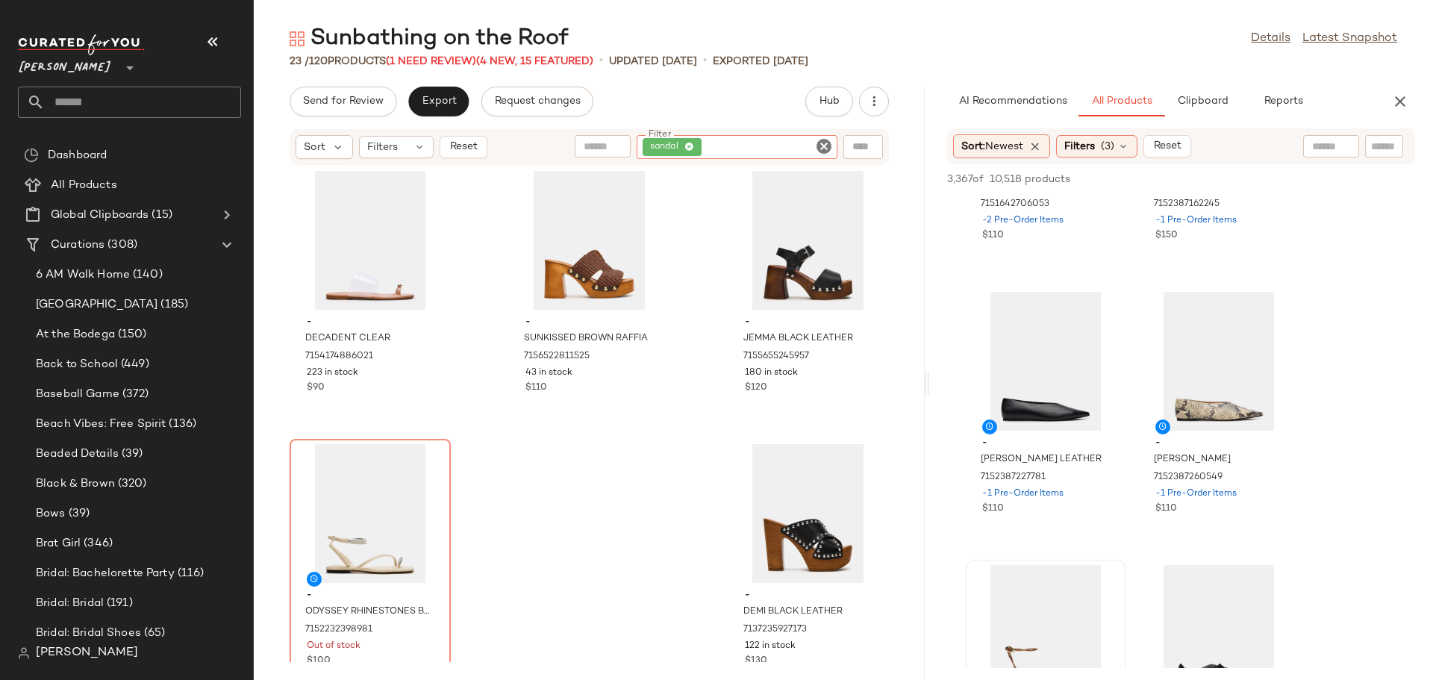
scroll to position [1692, 0]
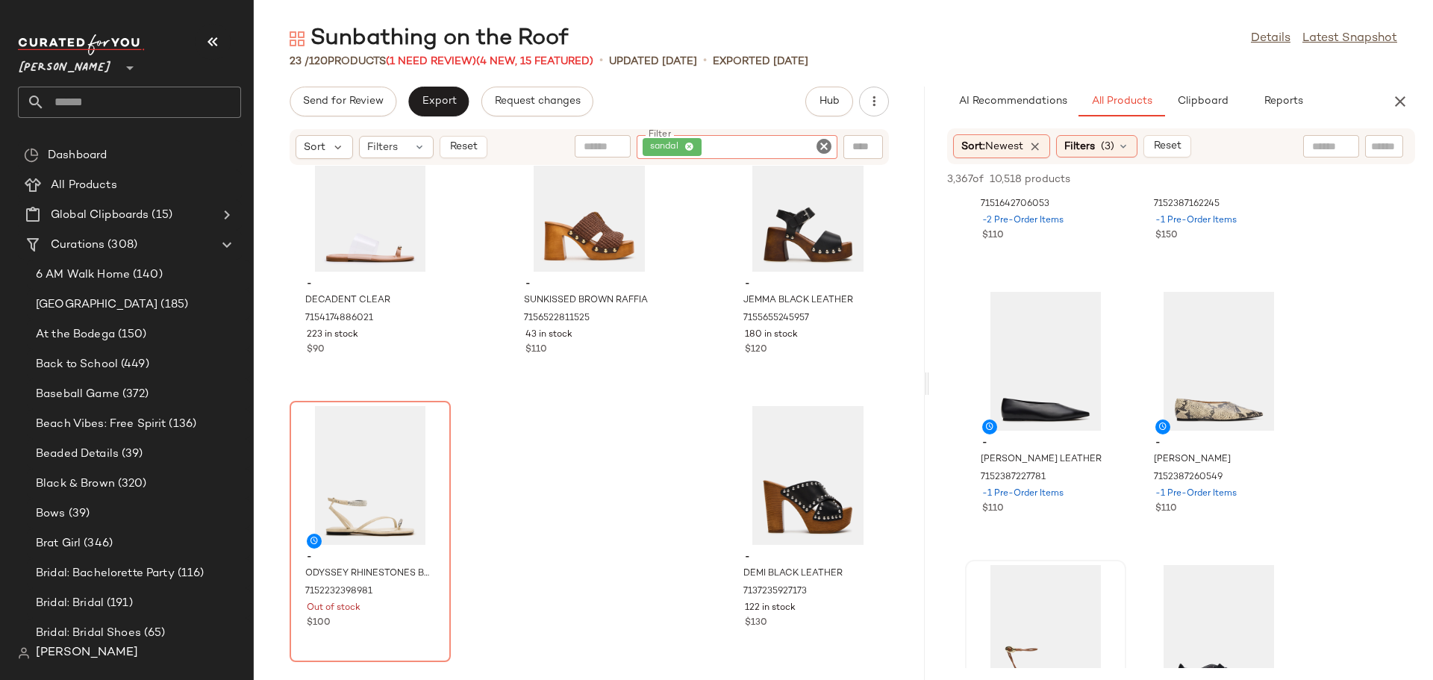
click at [824, 147] on icon "Clear Filter" at bounding box center [824, 146] width 18 height 18
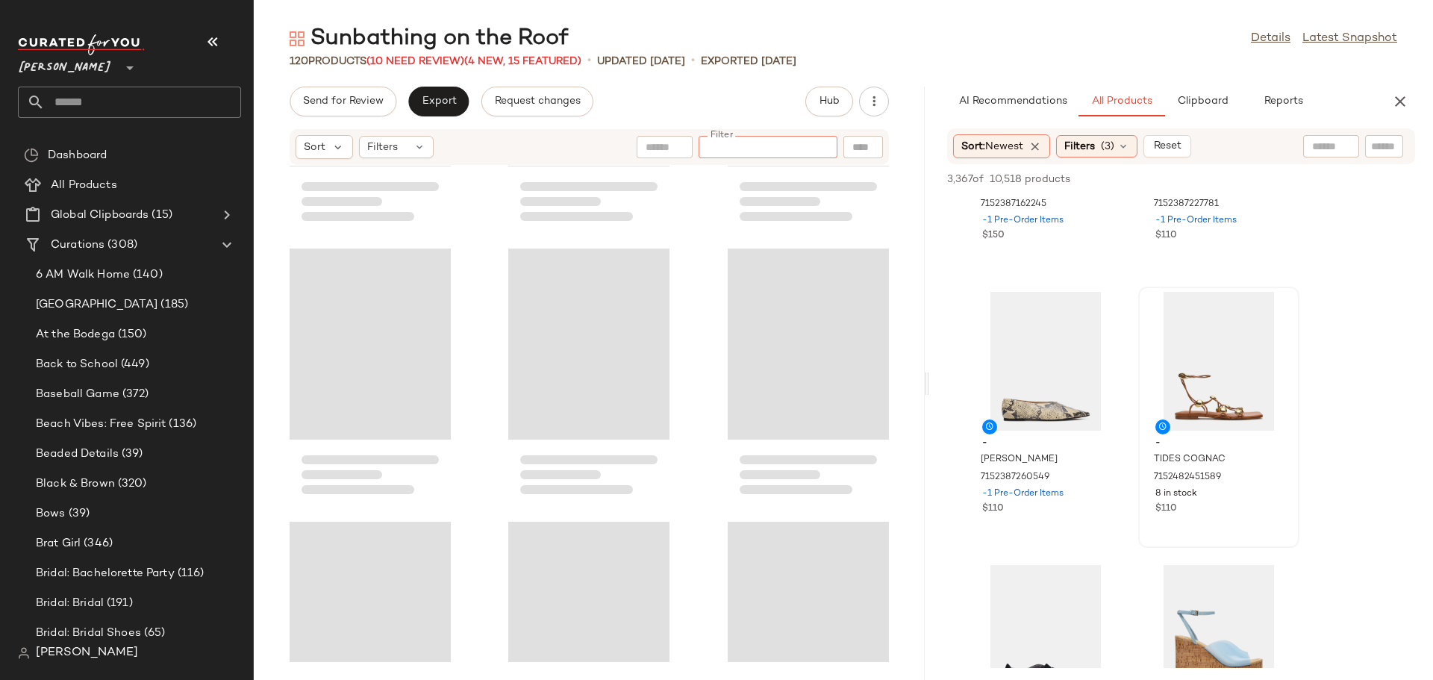
scroll to position [10431, 0]
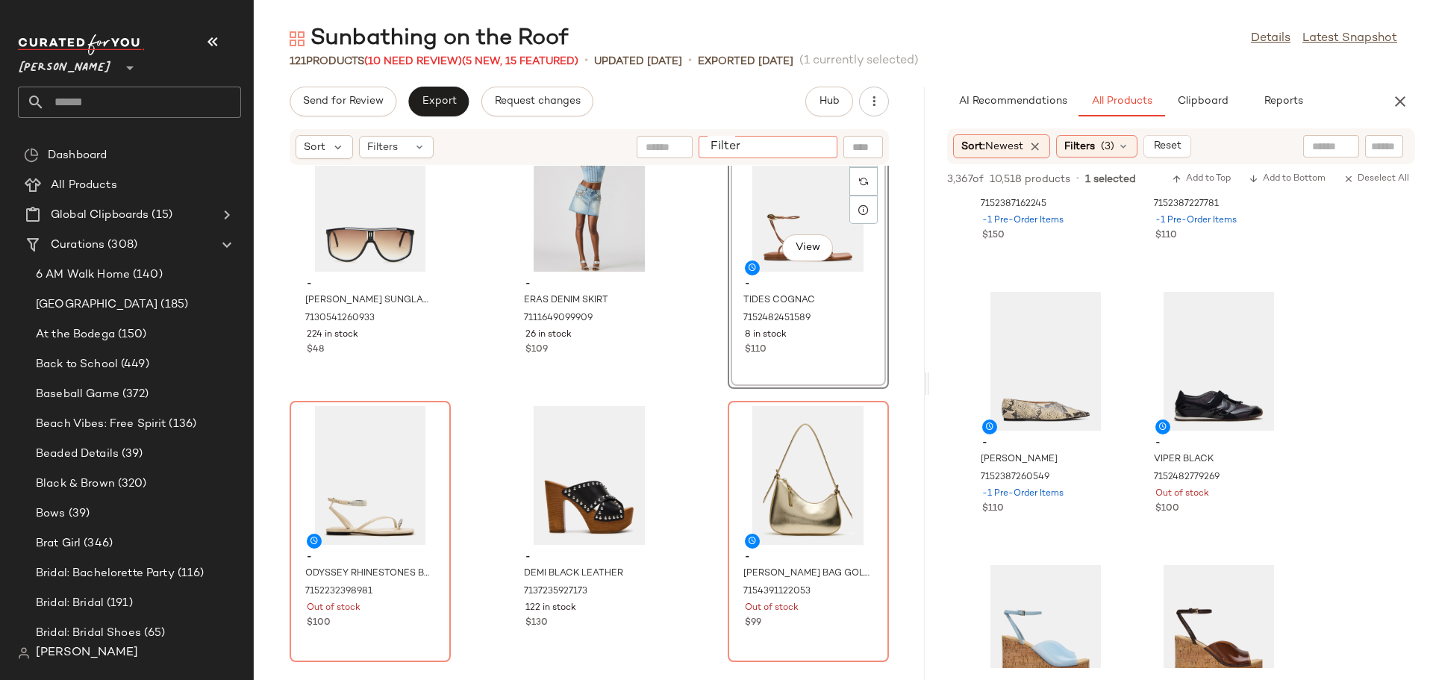
click at [810, 154] on input "Filter" at bounding box center [767, 148] width 127 height 16
type input "*****"
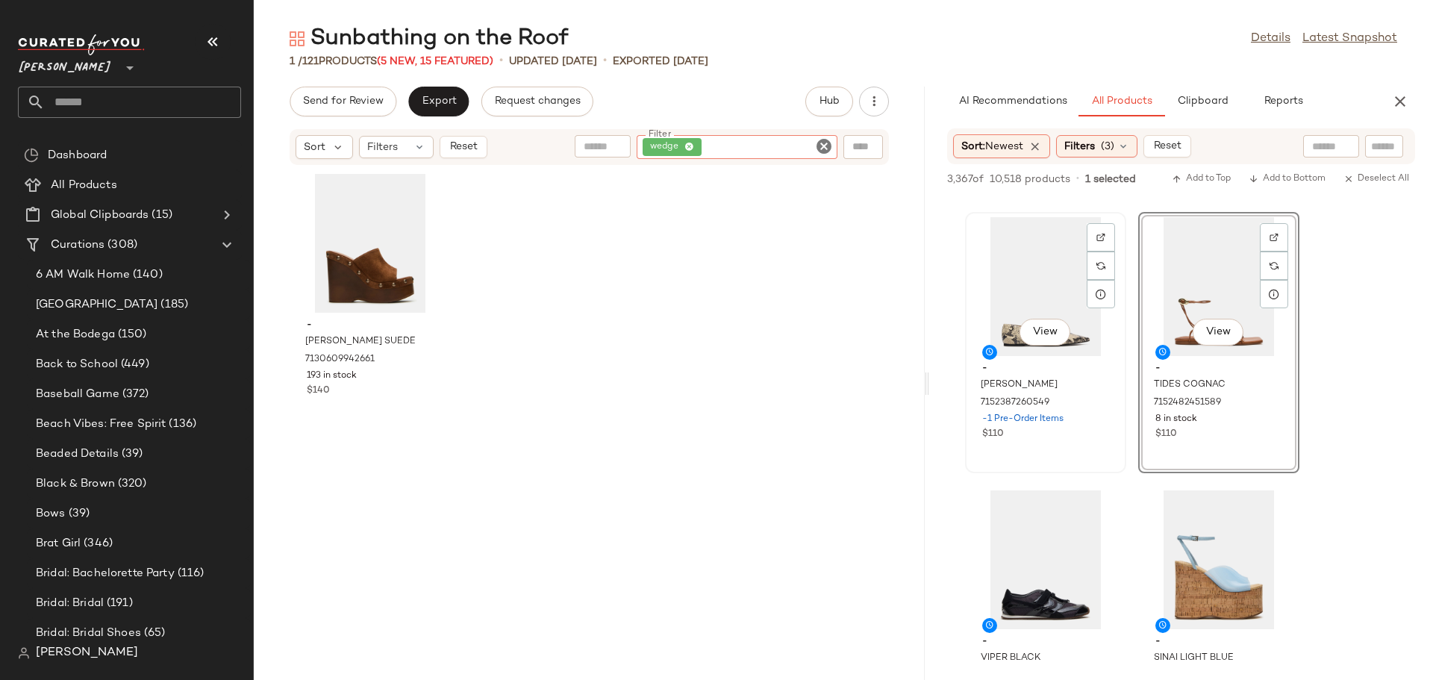
scroll to position [5795, 0]
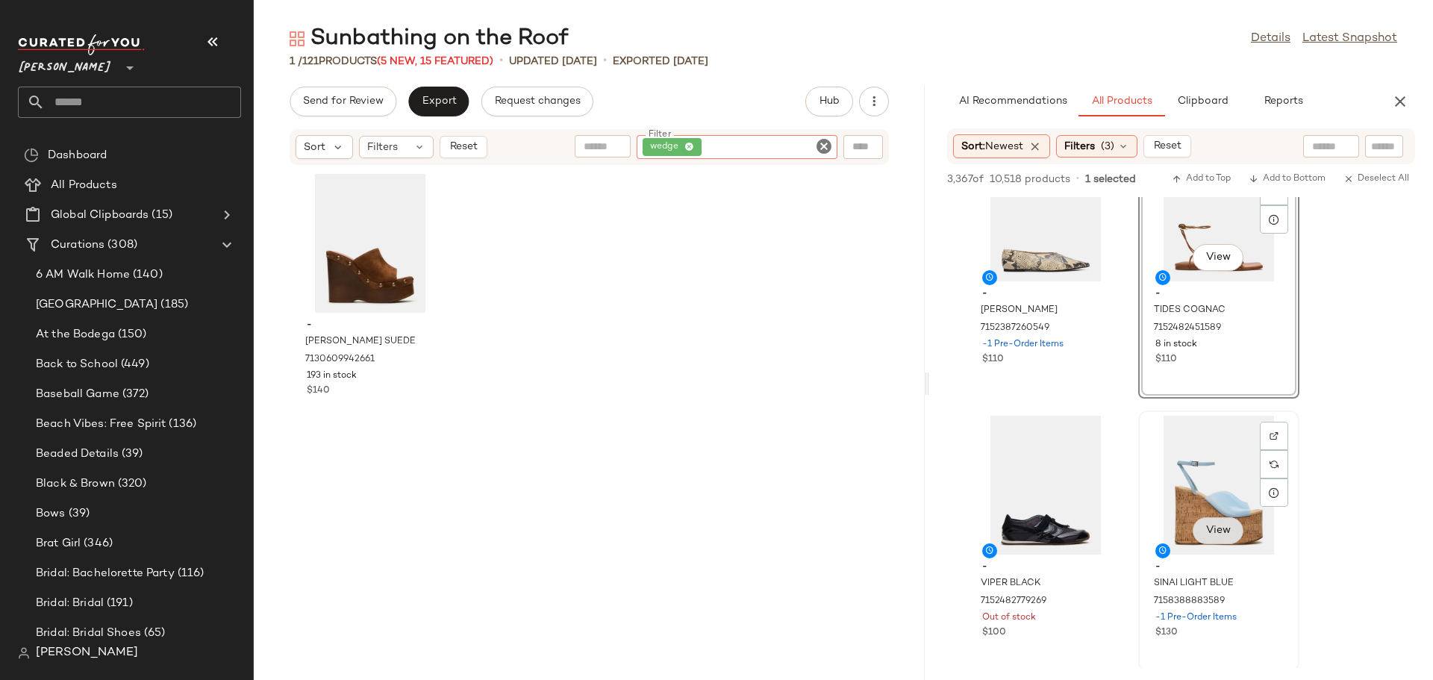
click at [1212, 531] on span "View" at bounding box center [1217, 531] width 25 height 12
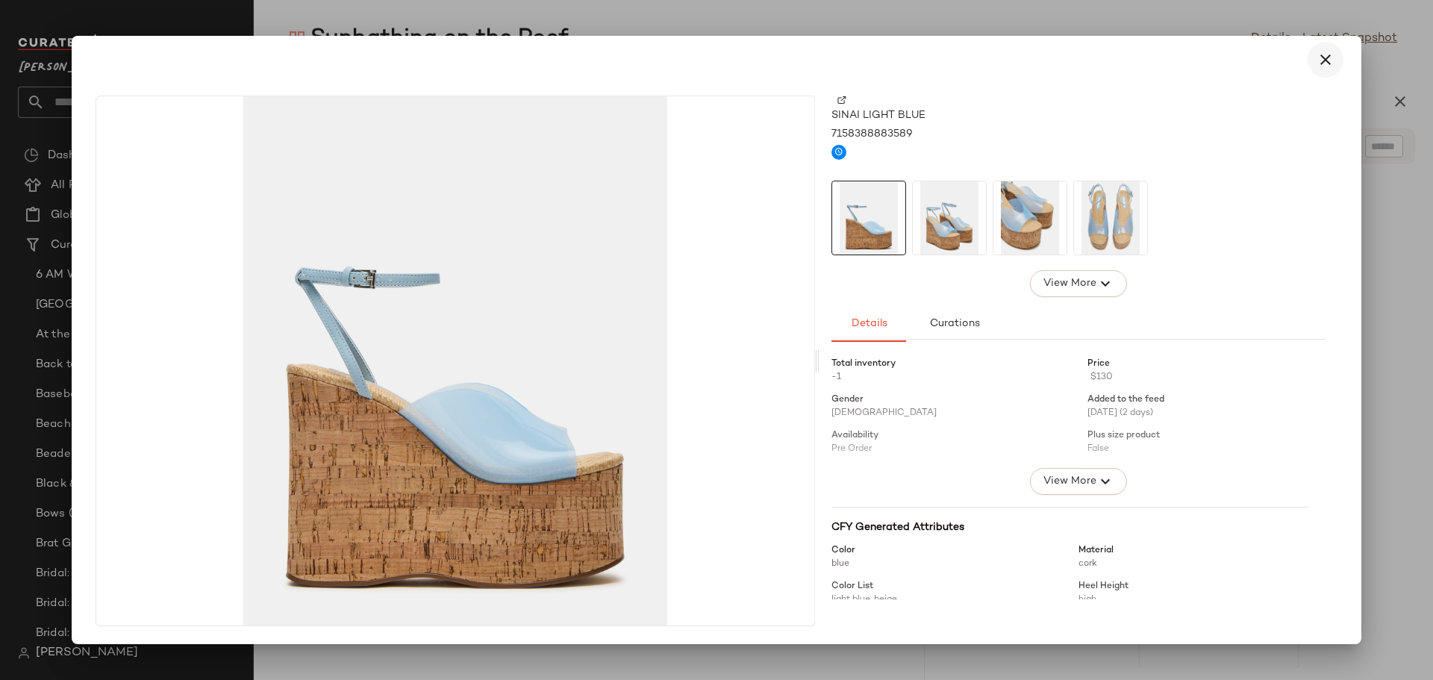
click at [1324, 61] on icon "button" at bounding box center [1325, 60] width 18 height 18
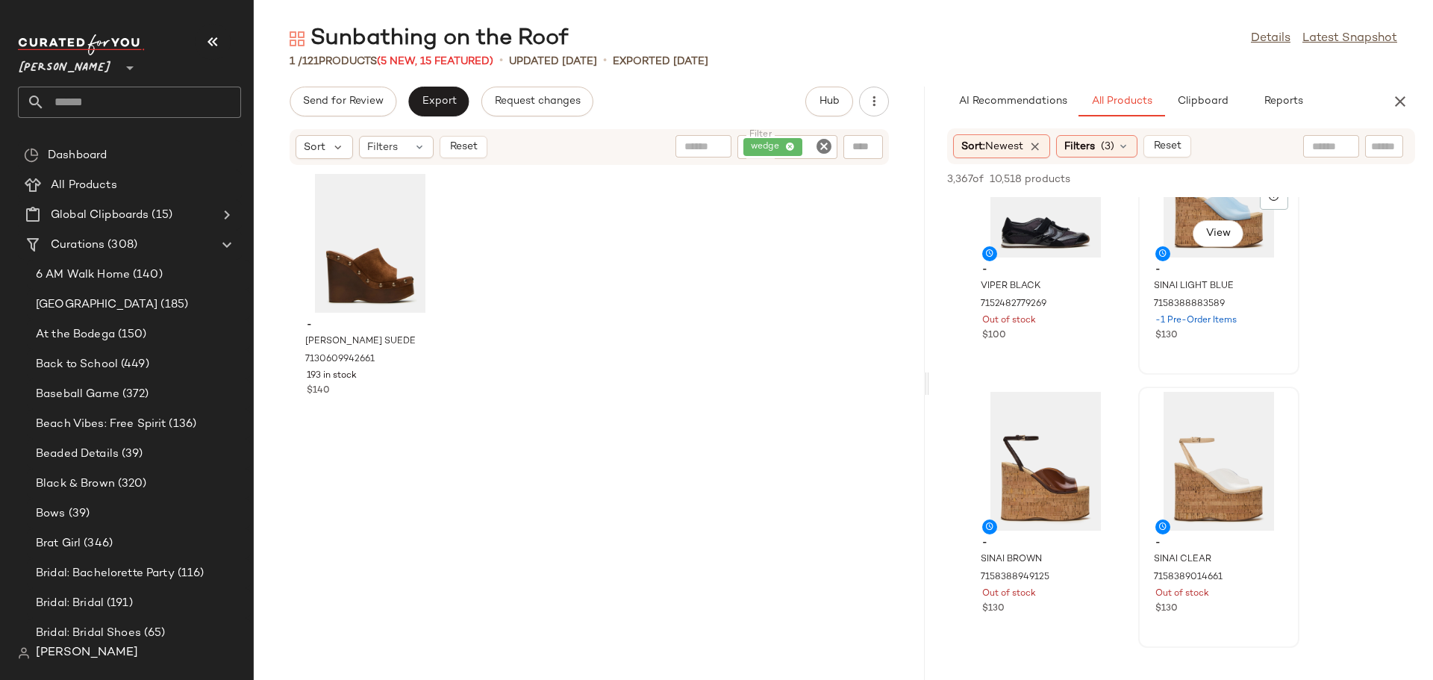
scroll to position [6093, 0]
click at [1042, 501] on span "View" at bounding box center [1044, 505] width 25 height 12
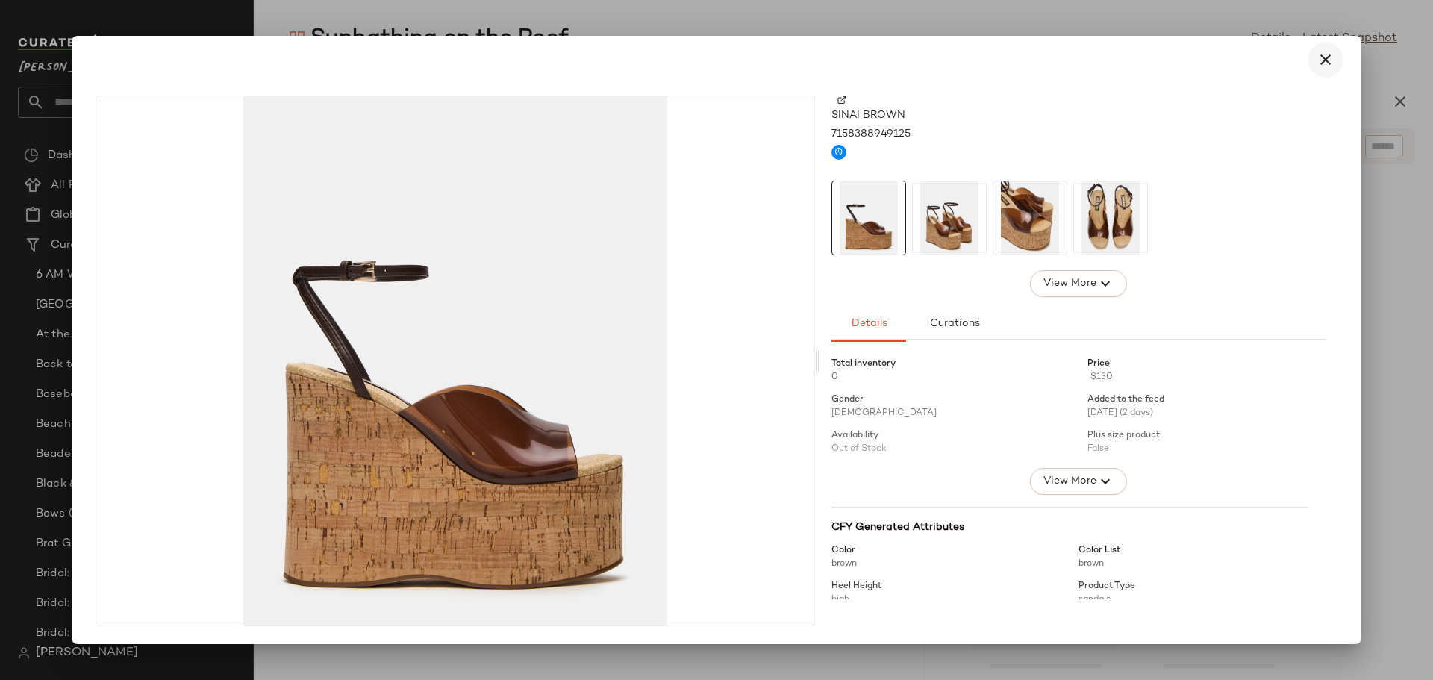
click at [1324, 60] on icon "button" at bounding box center [1325, 60] width 18 height 18
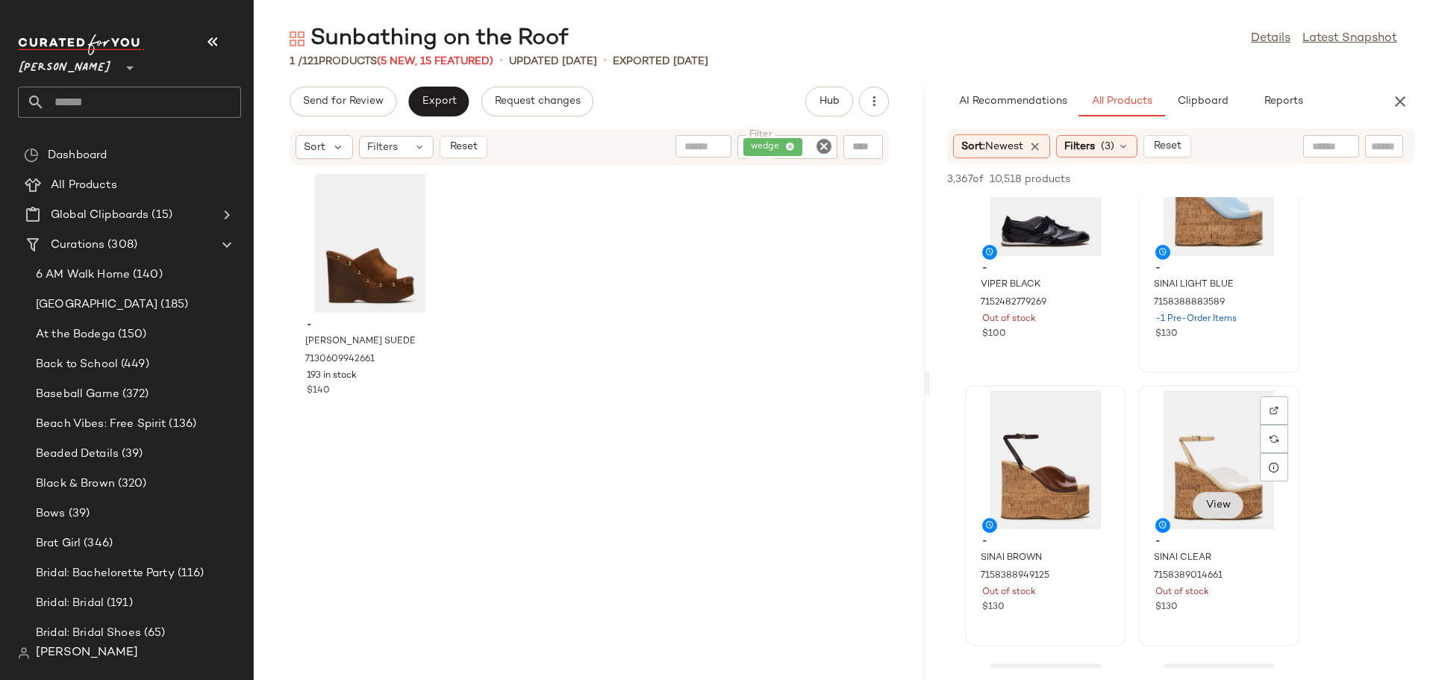
click at [1213, 512] on button "View" at bounding box center [1217, 505] width 51 height 27
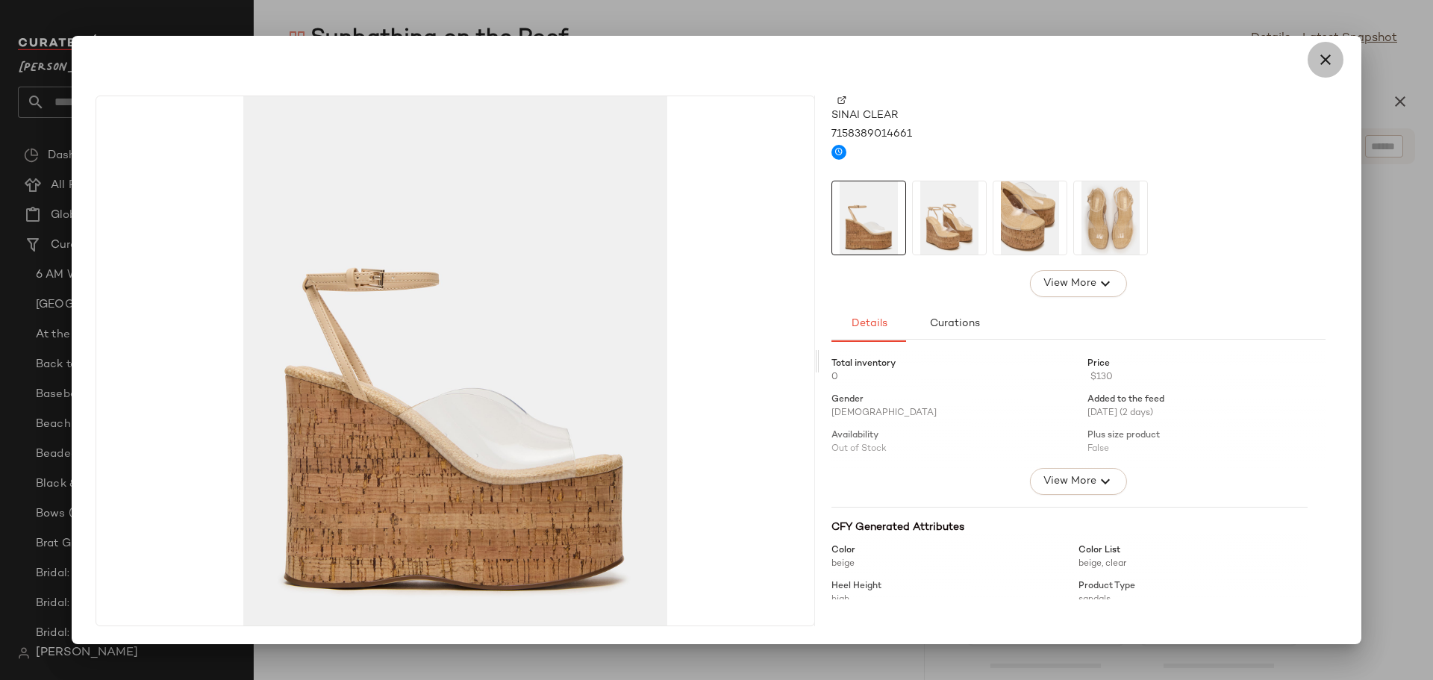
click at [1327, 62] on icon "button" at bounding box center [1325, 60] width 18 height 18
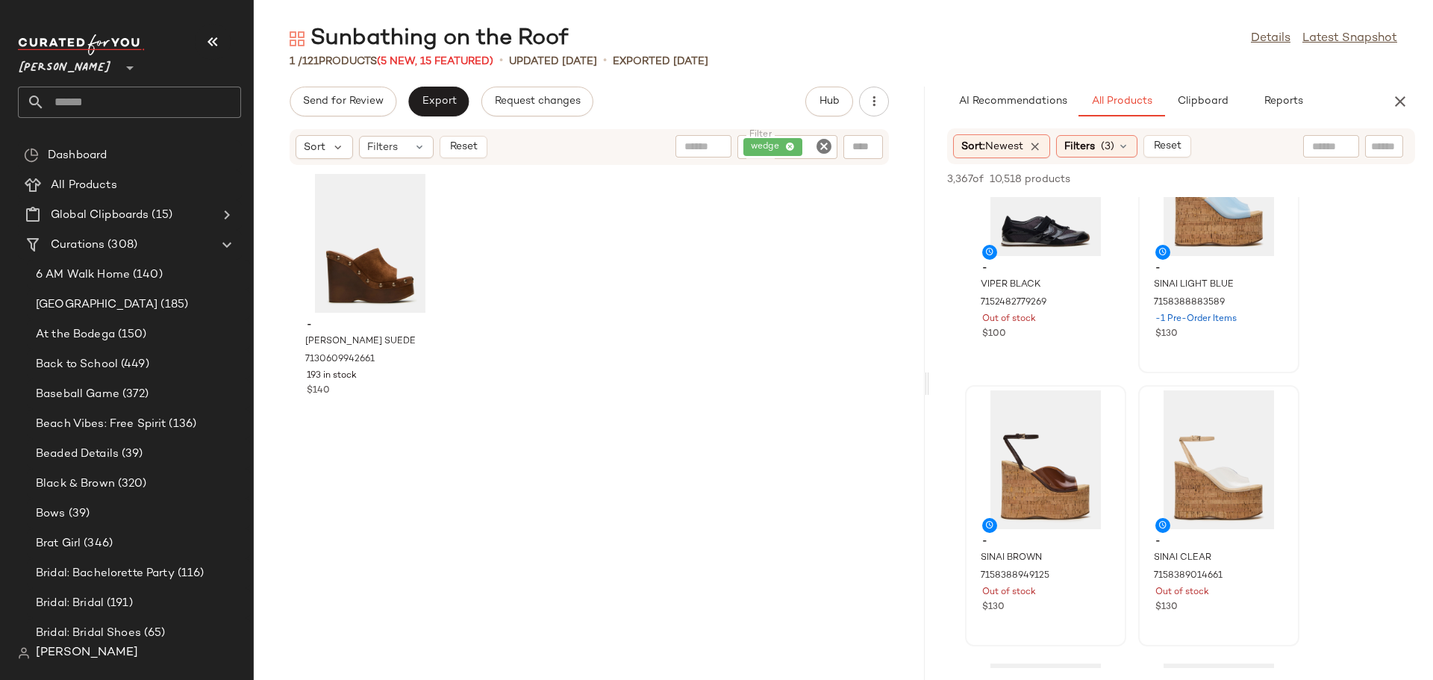
click at [825, 148] on icon "Clear Filter" at bounding box center [824, 146] width 18 height 18
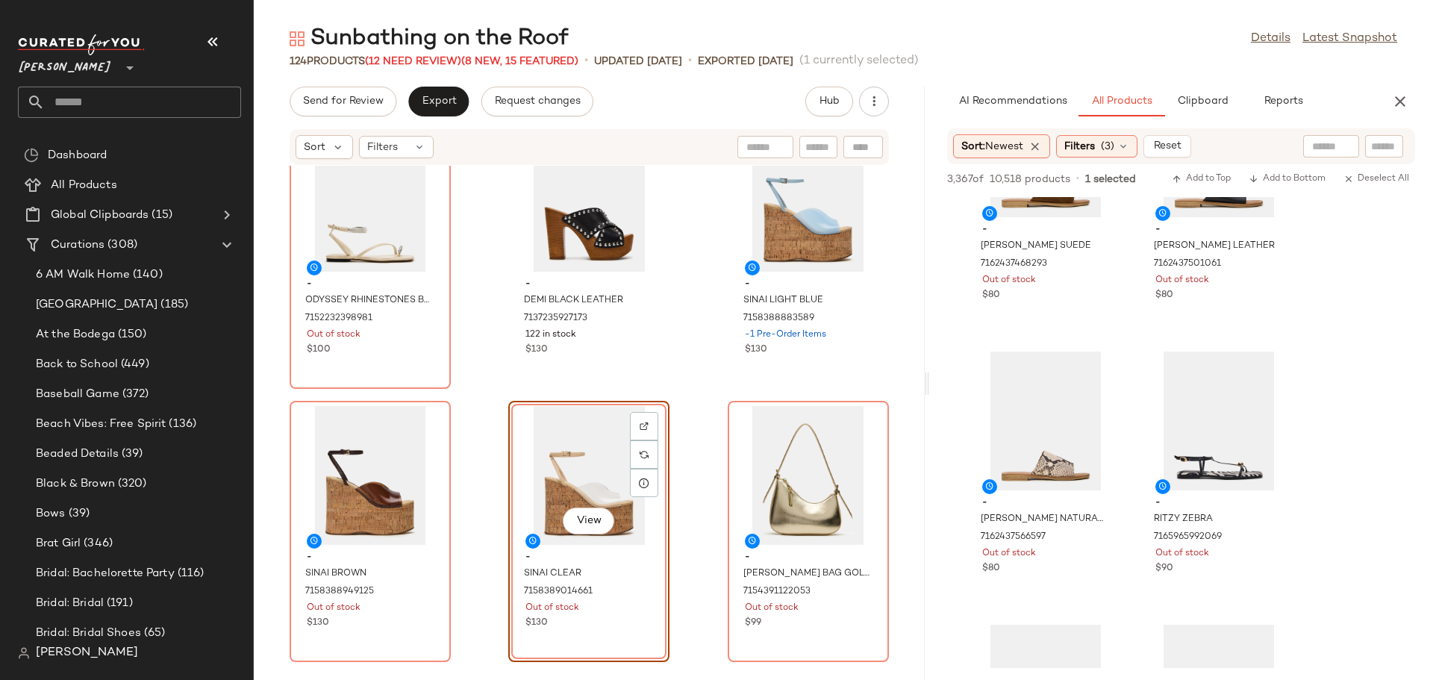
scroll to position [6442, 0]
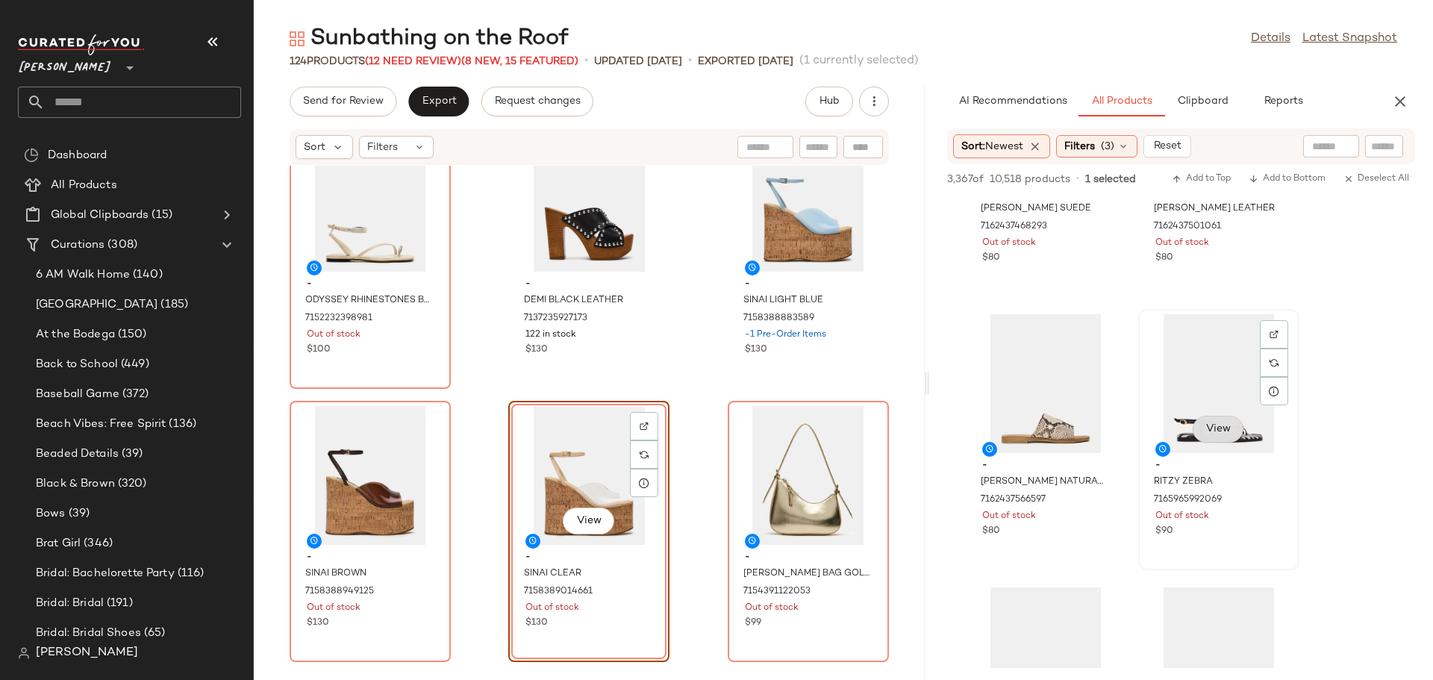
click at [1216, 432] on span "View" at bounding box center [1217, 429] width 25 height 12
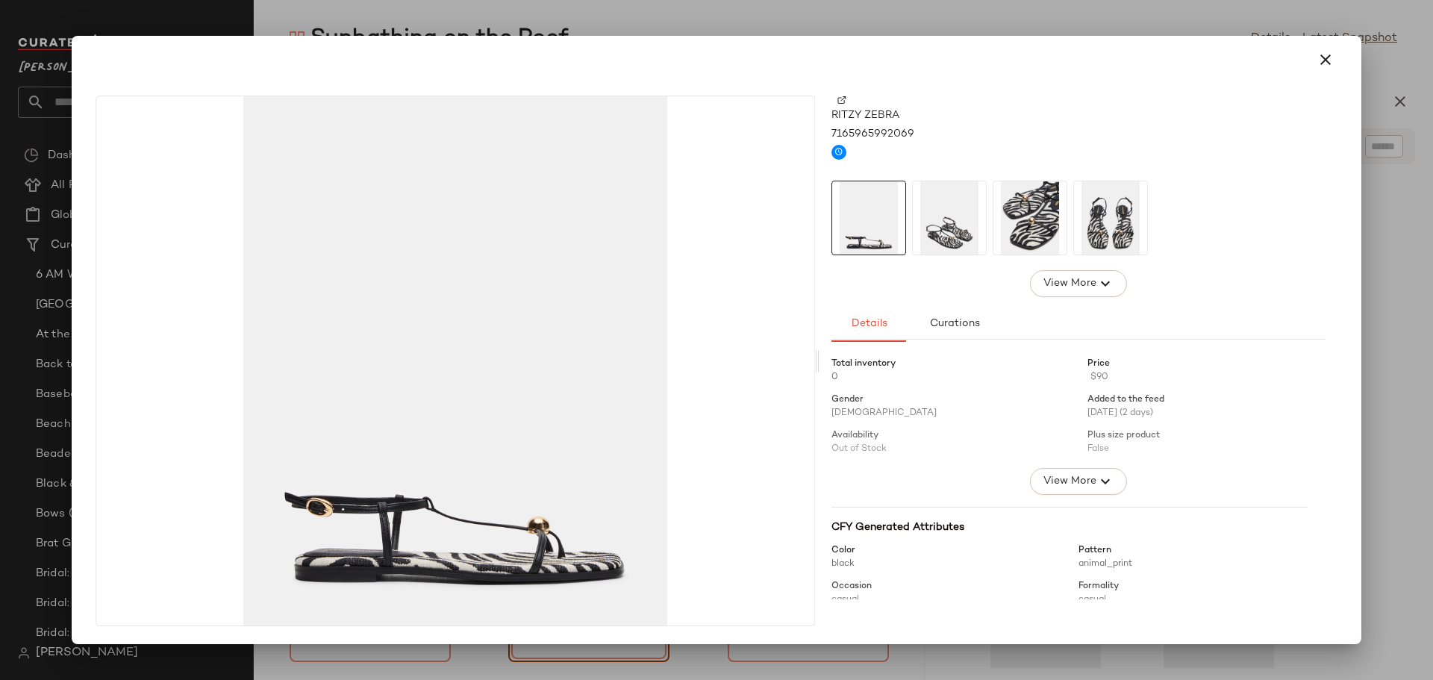
click at [966, 237] on img at bounding box center [949, 217] width 73 height 73
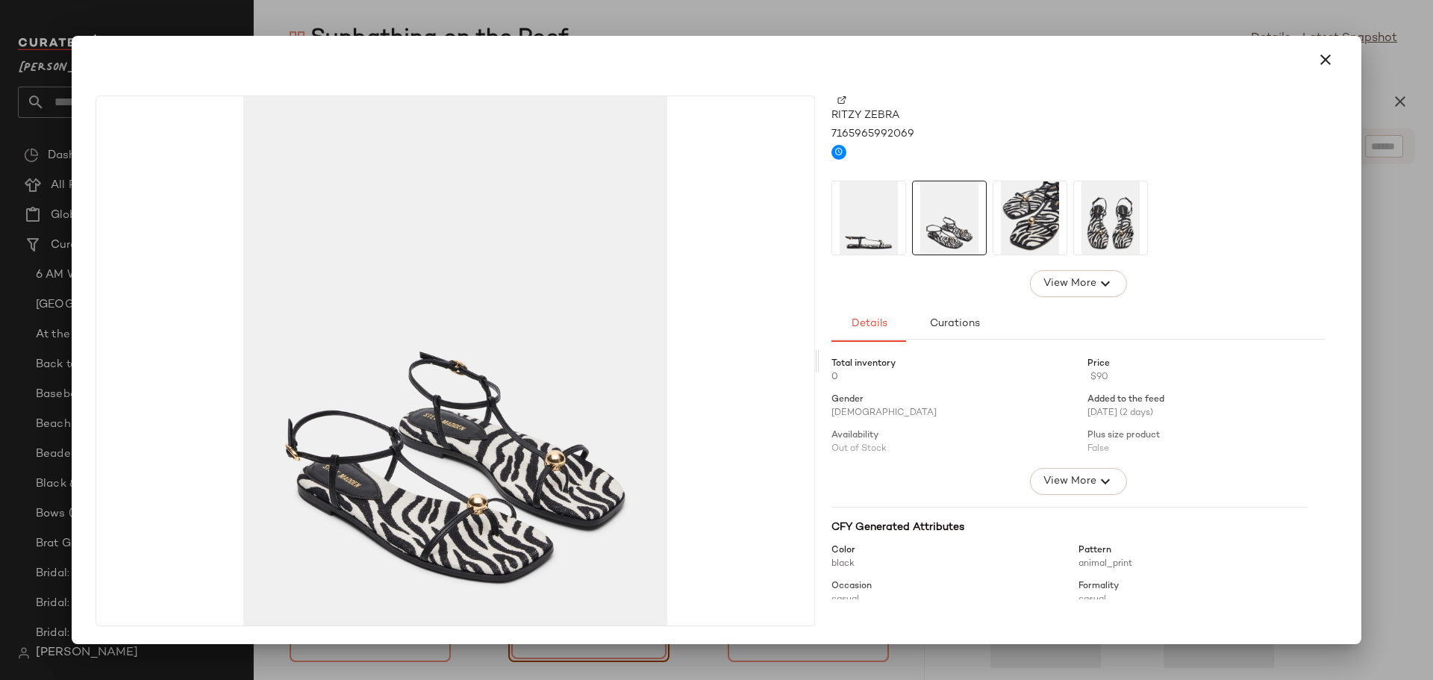
click at [1019, 229] on img at bounding box center [1029, 217] width 73 height 73
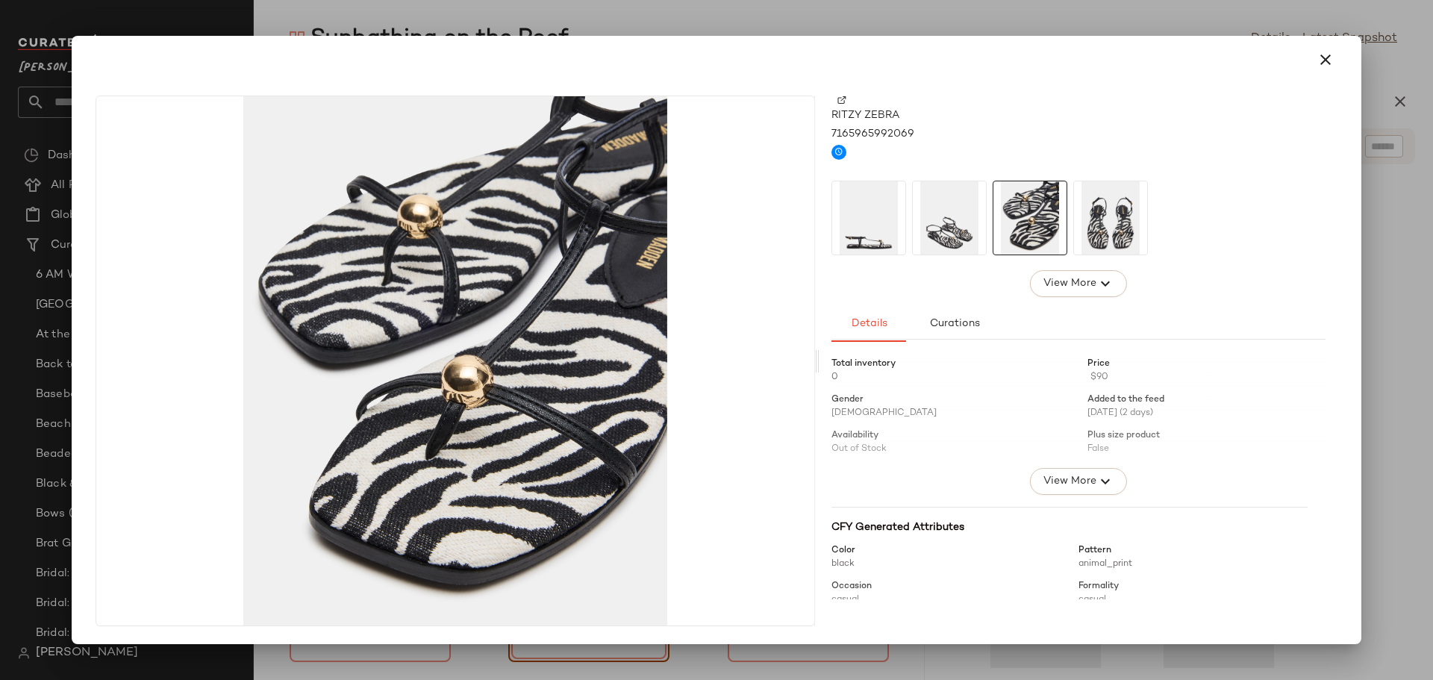
click at [1112, 227] on img at bounding box center [1110, 217] width 73 height 73
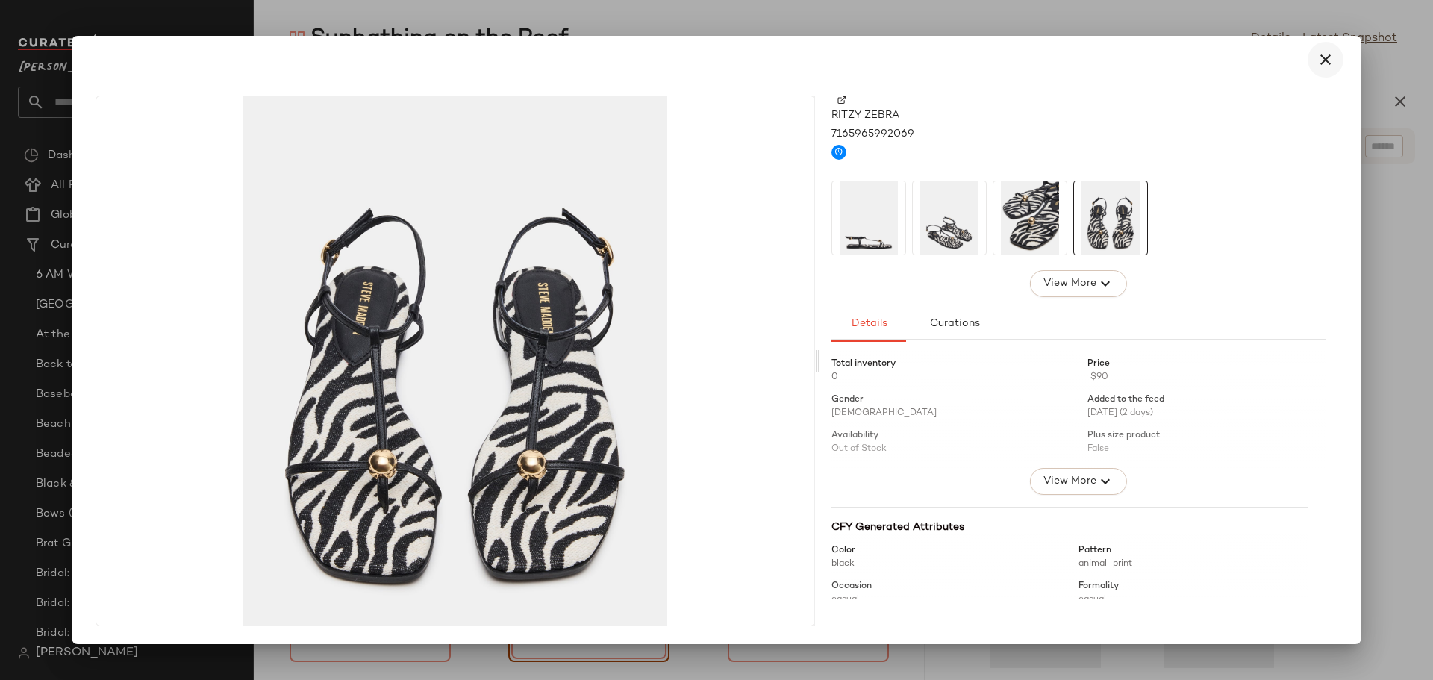
click at [1322, 59] on icon "button" at bounding box center [1325, 60] width 18 height 18
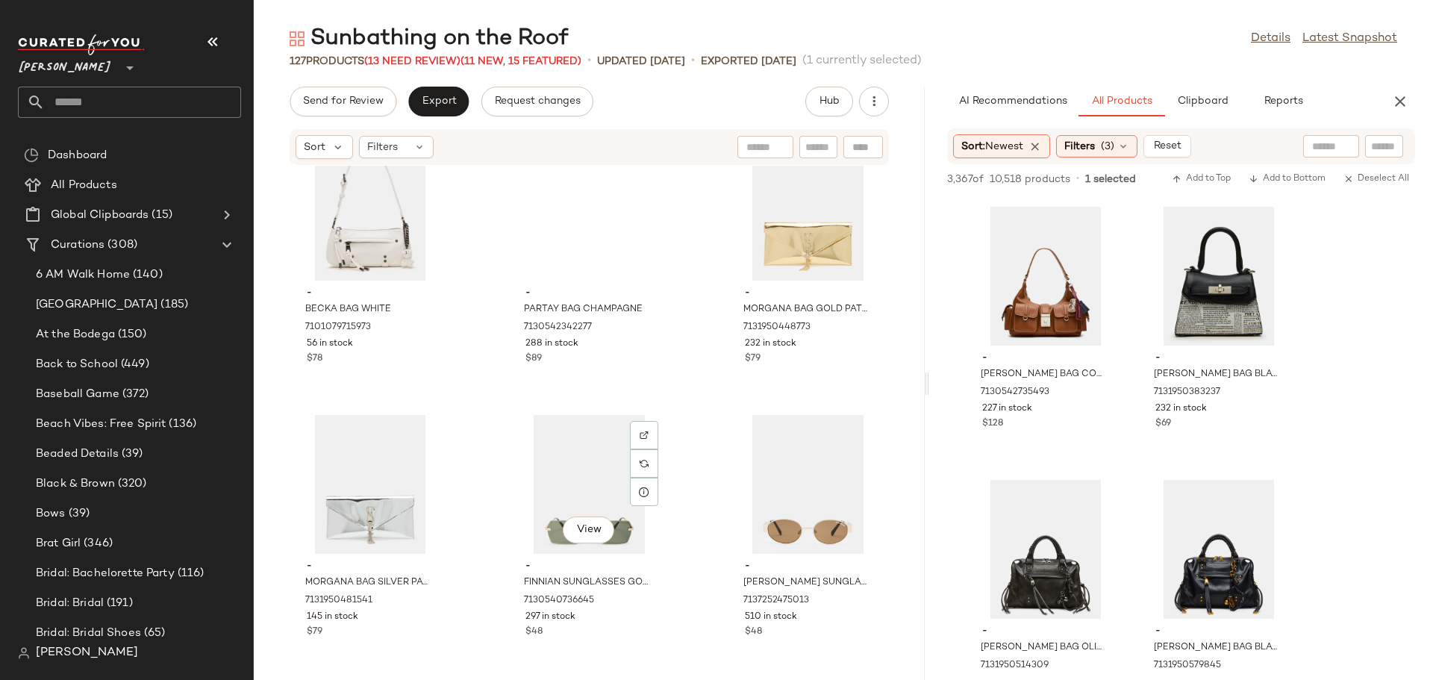
scroll to position [9559, 0]
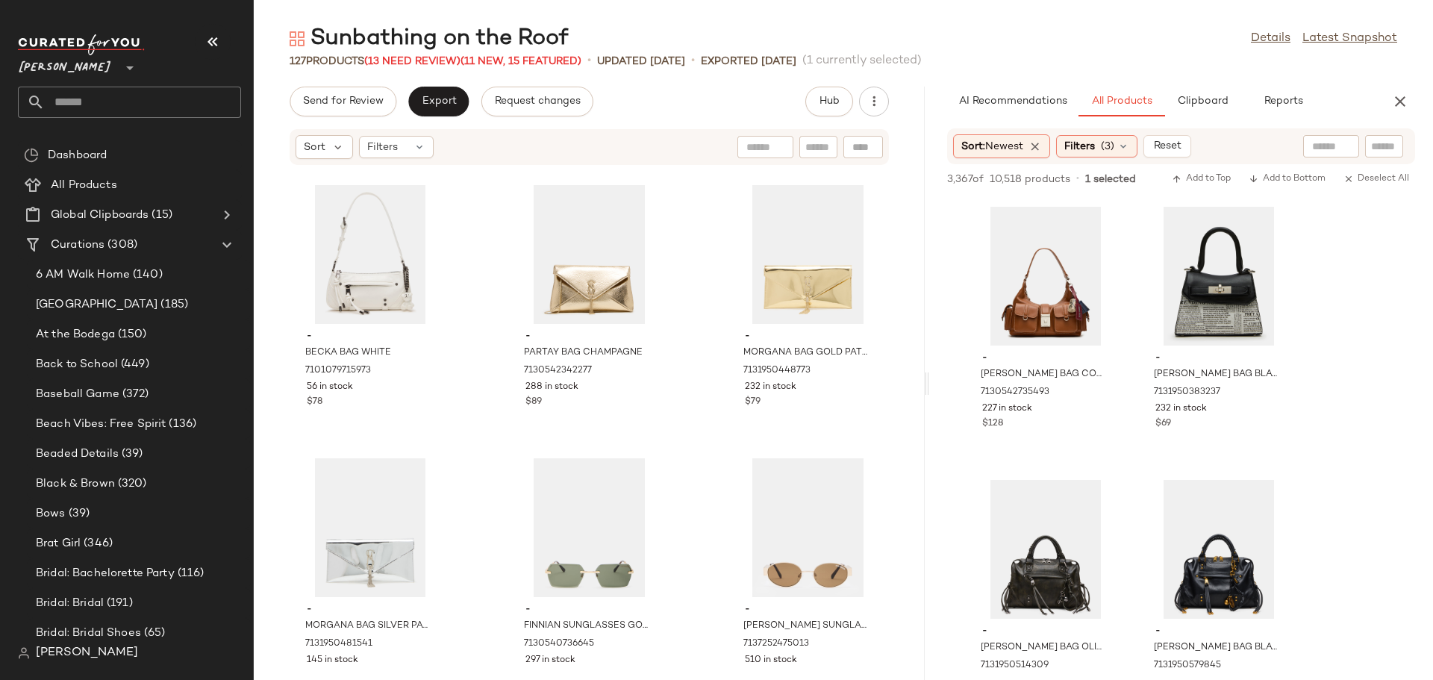
click at [819, 150] on input "text" at bounding box center [818, 148] width 26 height 16
type input "*******"
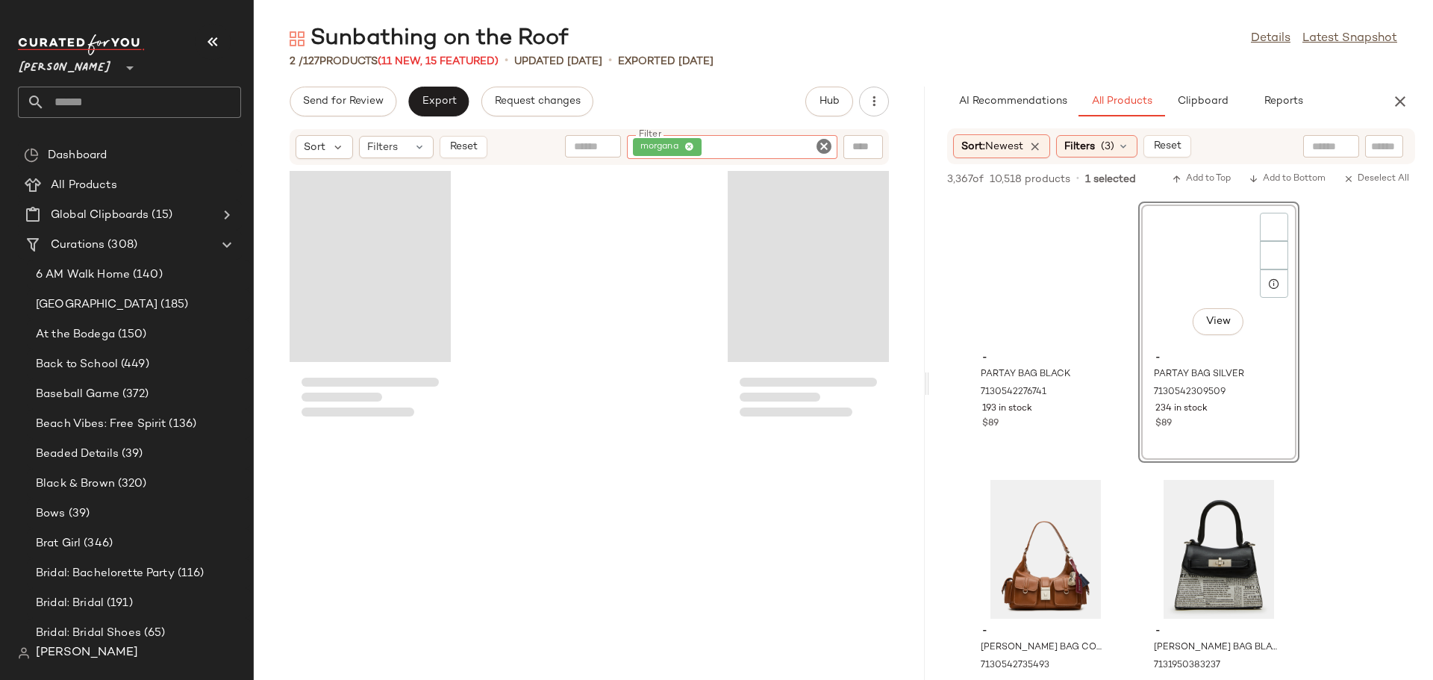
scroll to position [25586, 0]
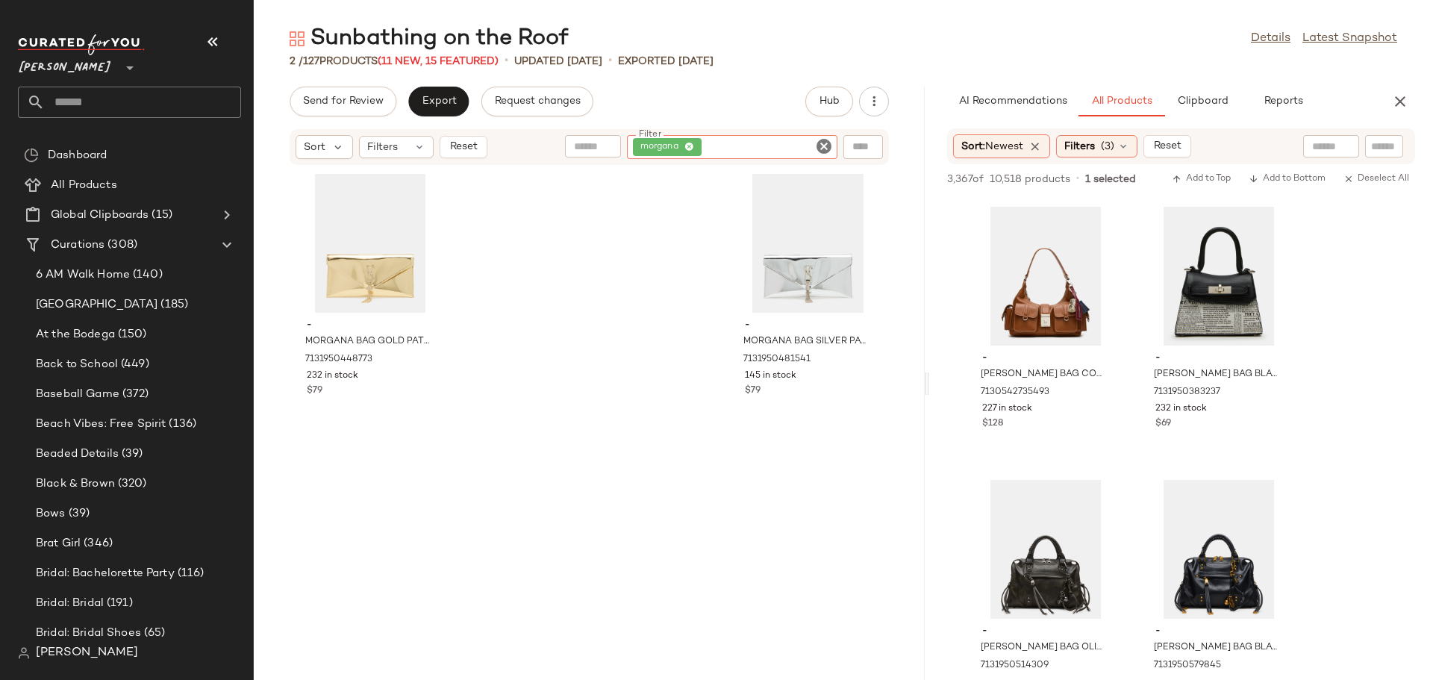
click at [819, 150] on icon "Clear Filter" at bounding box center [824, 146] width 18 height 18
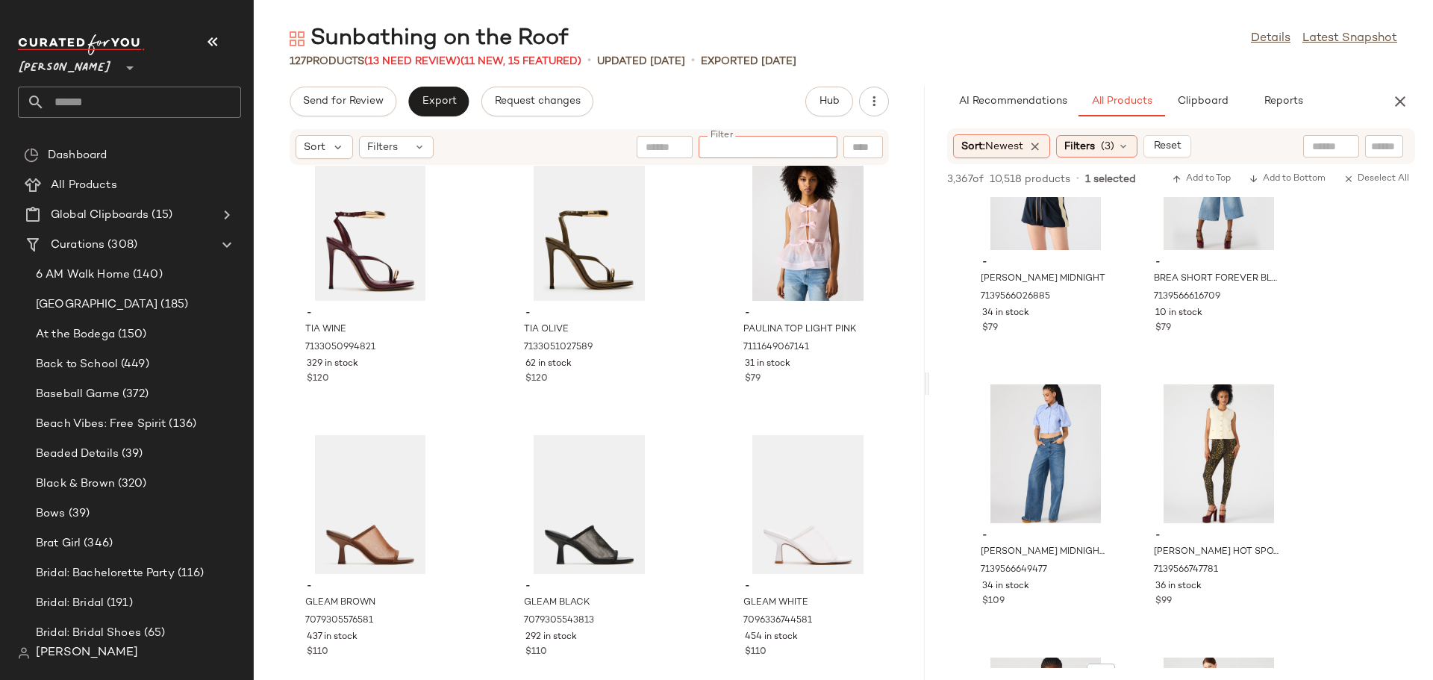
scroll to position [27102, 0]
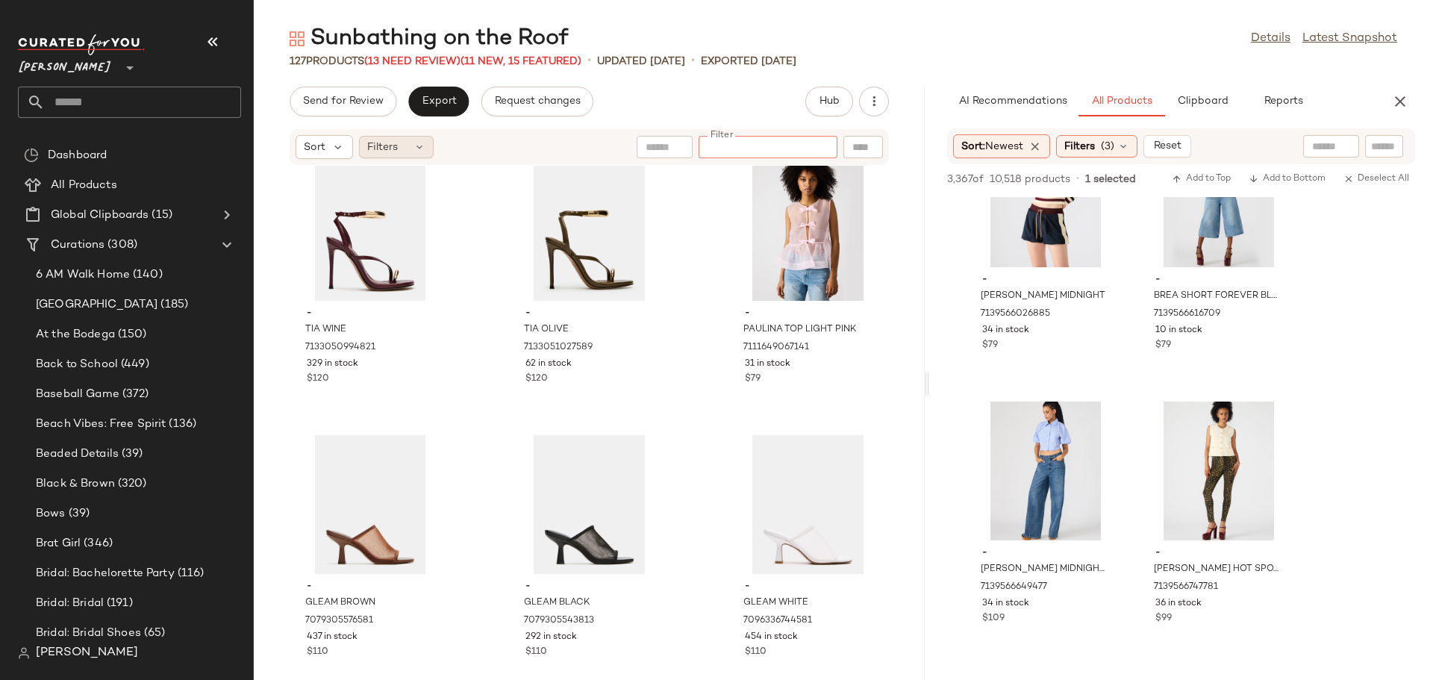
click at [404, 148] on div "Filters" at bounding box center [396, 147] width 75 height 22
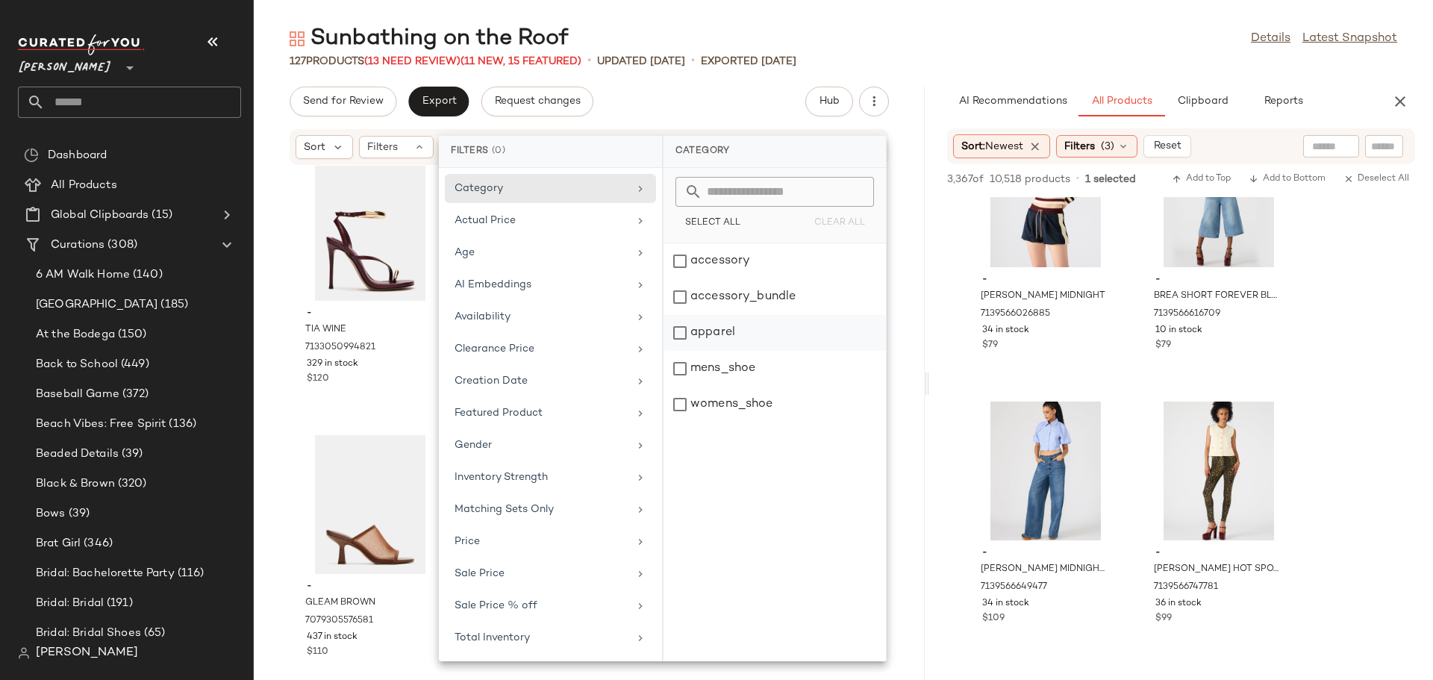
click at [682, 351] on div "apparel" at bounding box center [774, 369] width 222 height 36
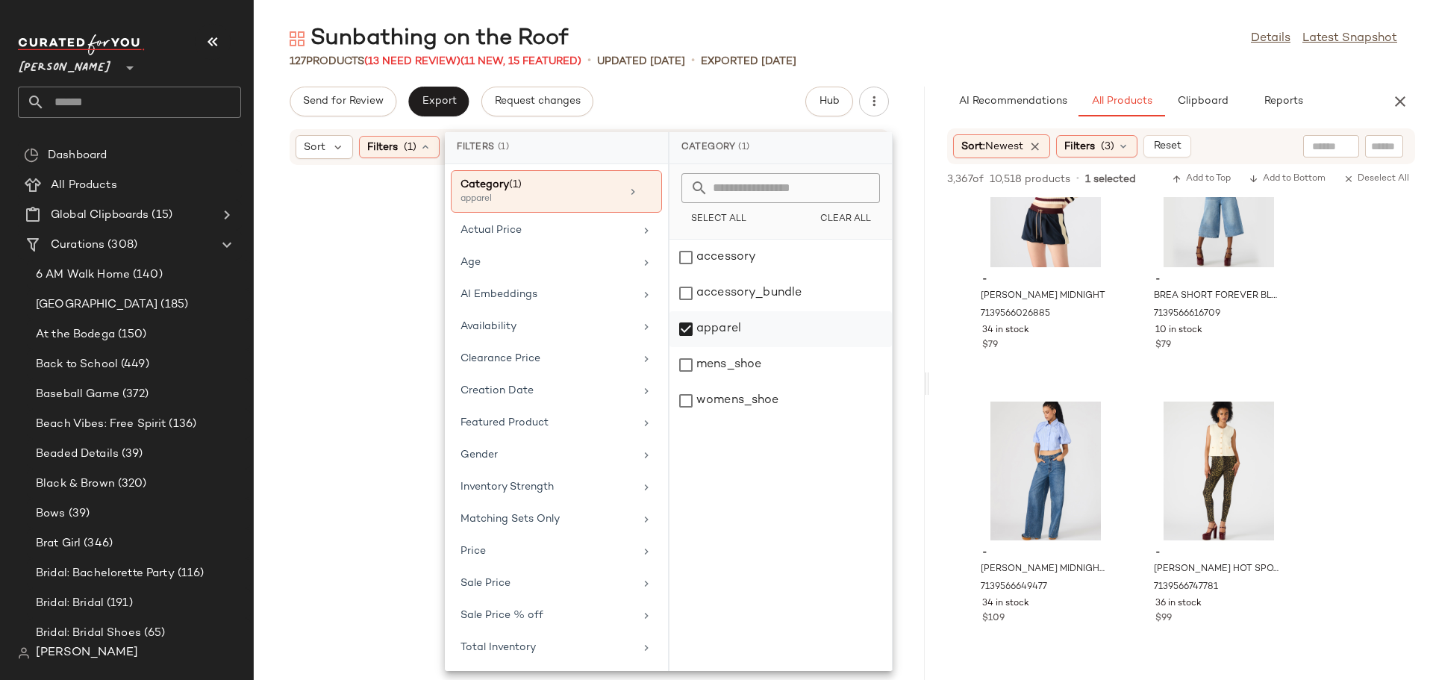
scroll to position [27387, 0]
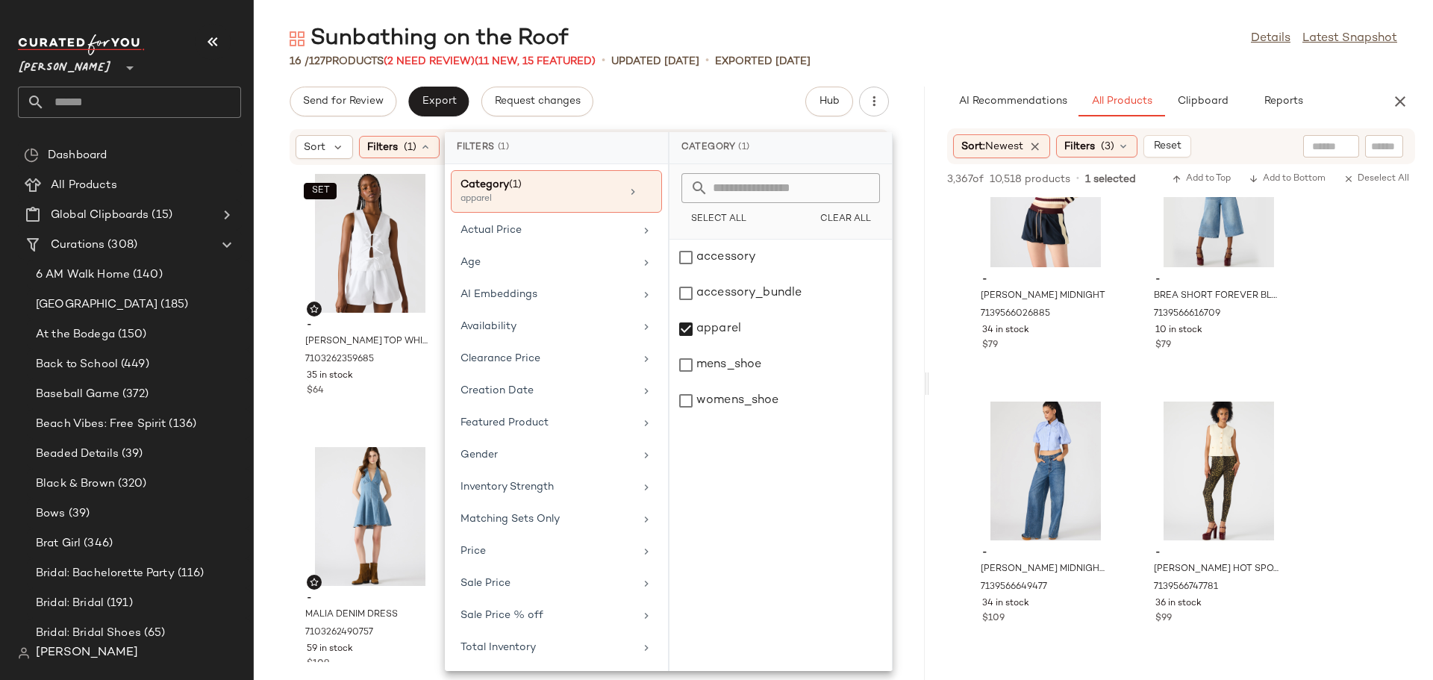
click at [278, 326] on div "SET - [PERSON_NAME] TOP WHITE 7103262359685 35 in stock $64 - [PERSON_NAME] SHO…" at bounding box center [589, 414] width 671 height 496
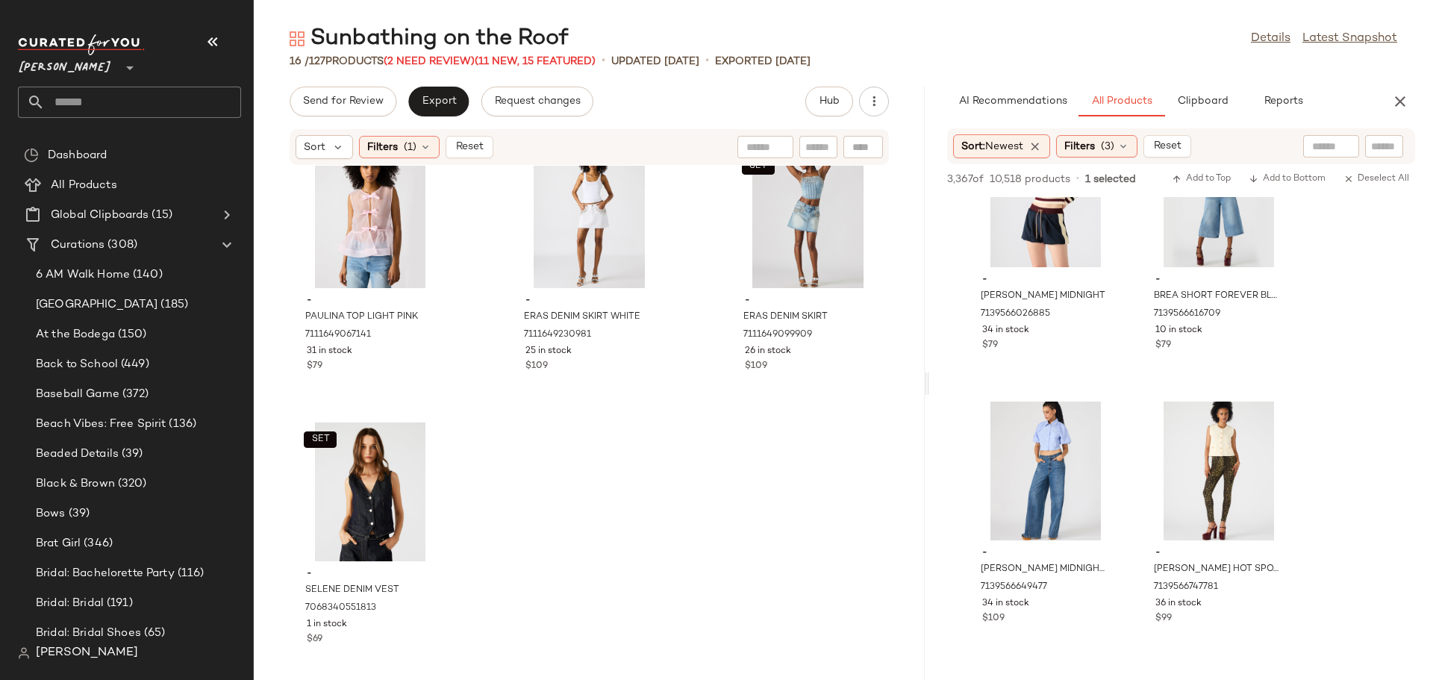
scroll to position [1145, 0]
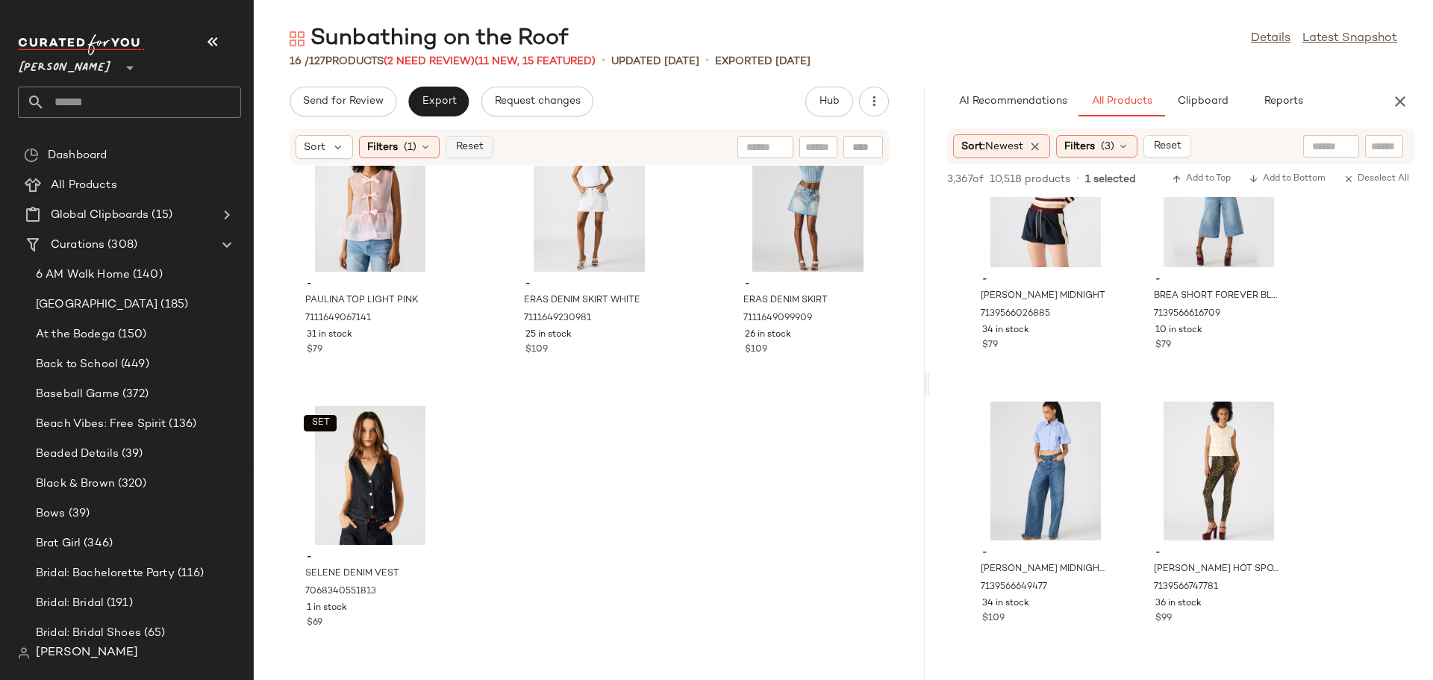
click at [476, 148] on span "Reset" at bounding box center [468, 147] width 28 height 12
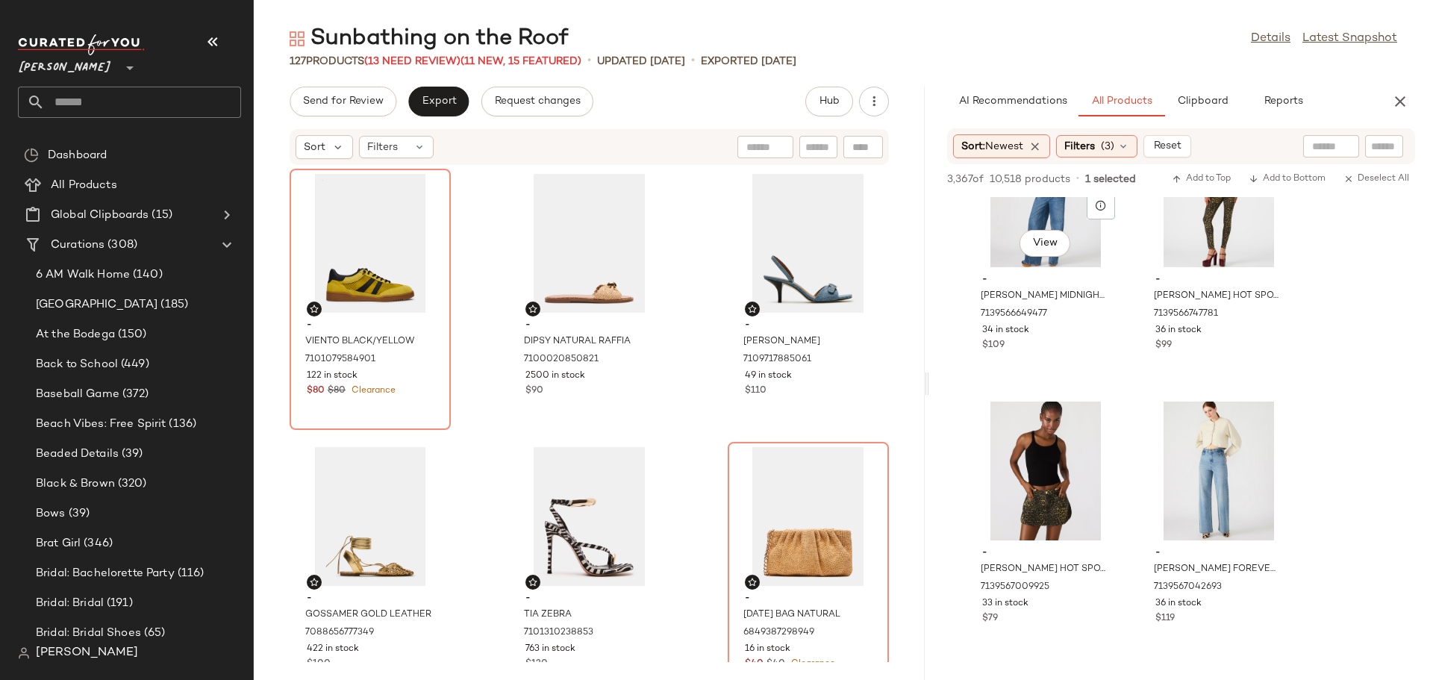
scroll to position [27399, 0]
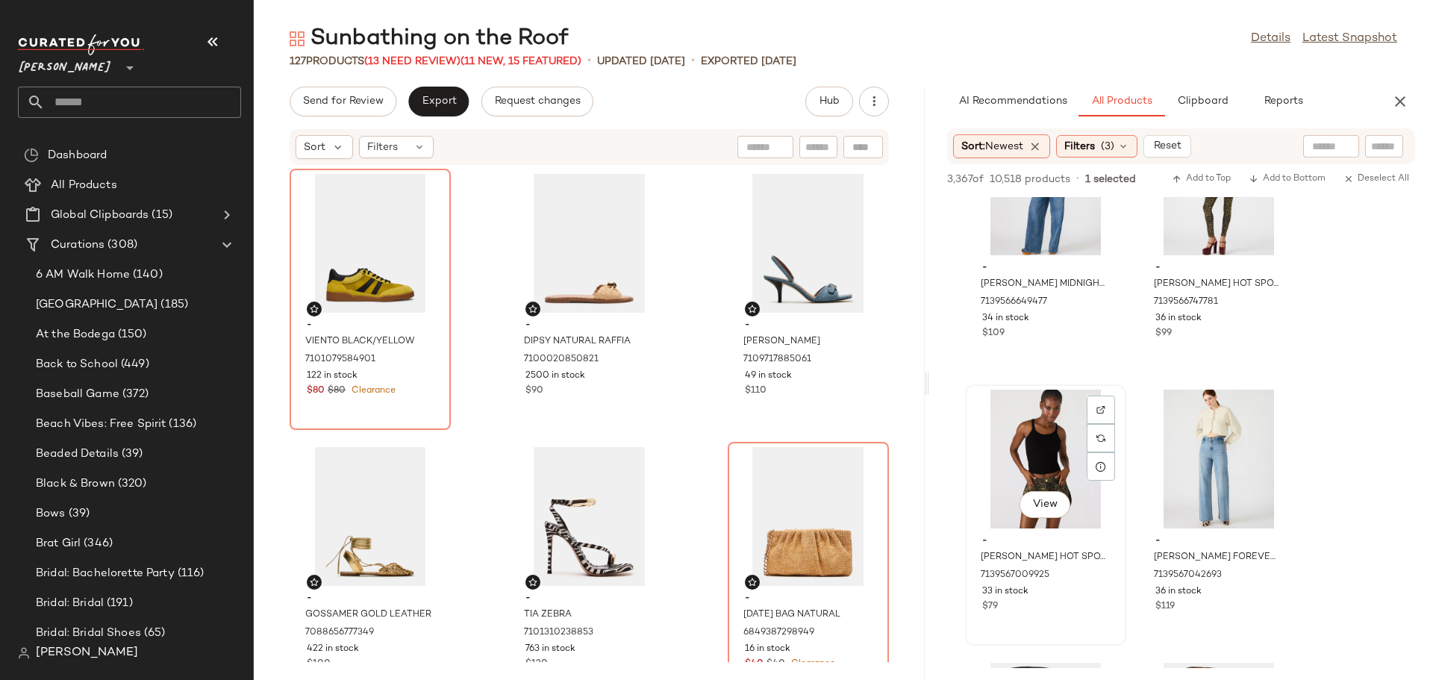
click at [1027, 425] on div "View" at bounding box center [1045, 459] width 151 height 139
click at [1306, 178] on span "Add to Bottom" at bounding box center [1286, 179] width 77 height 10
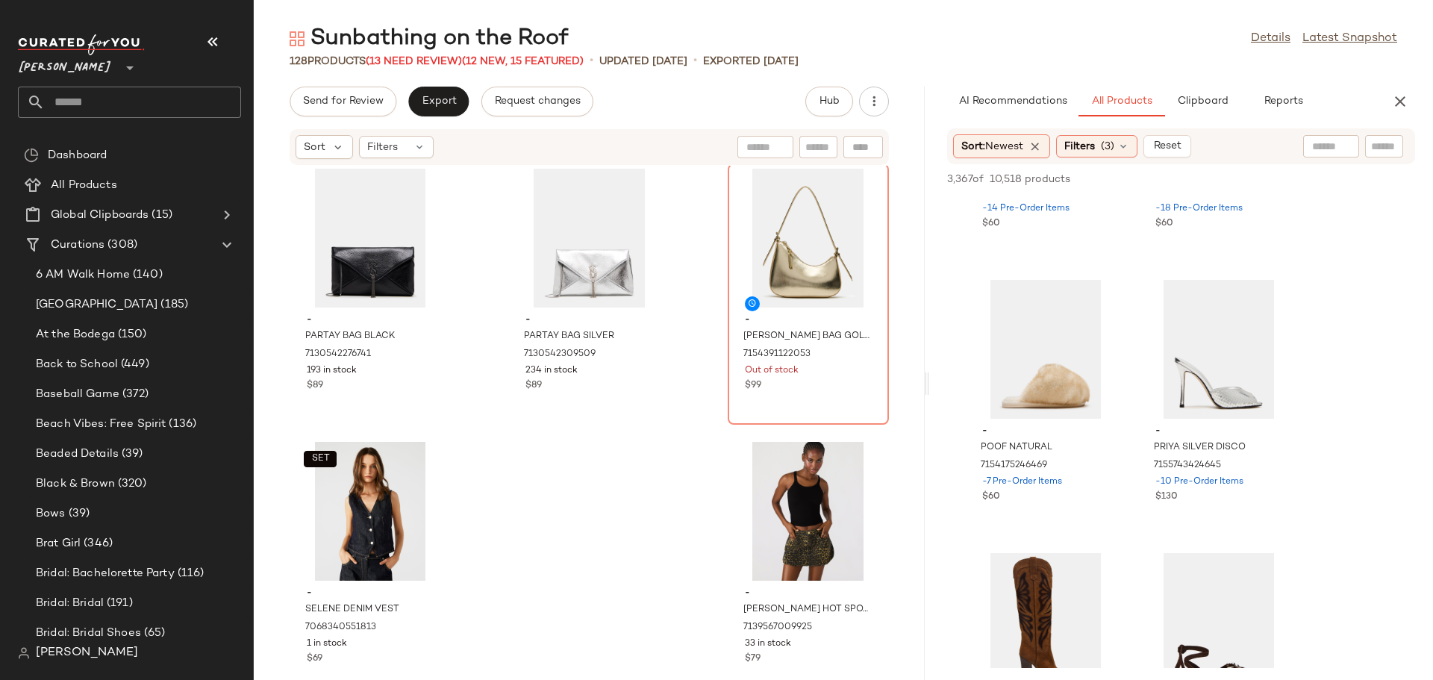
scroll to position [32377, 0]
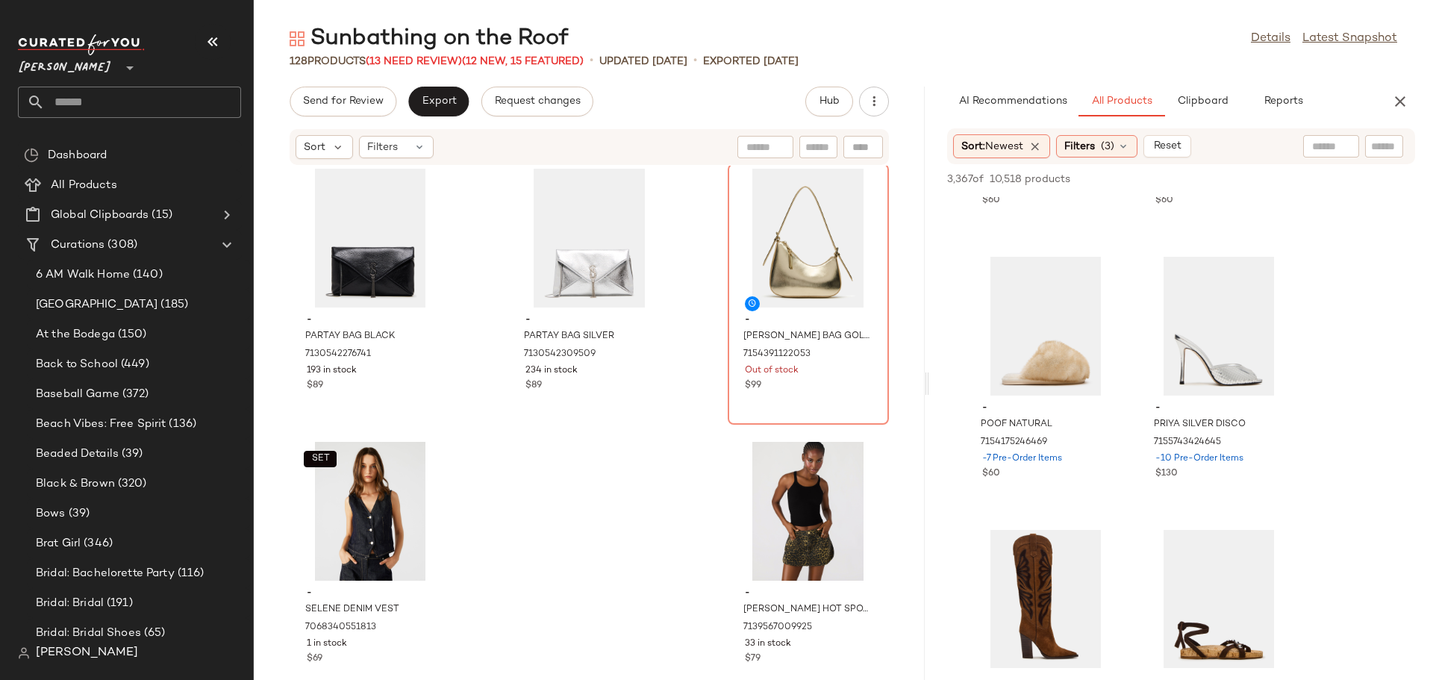
click at [819, 148] on input "text" at bounding box center [818, 148] width 26 height 16
type input "*****"
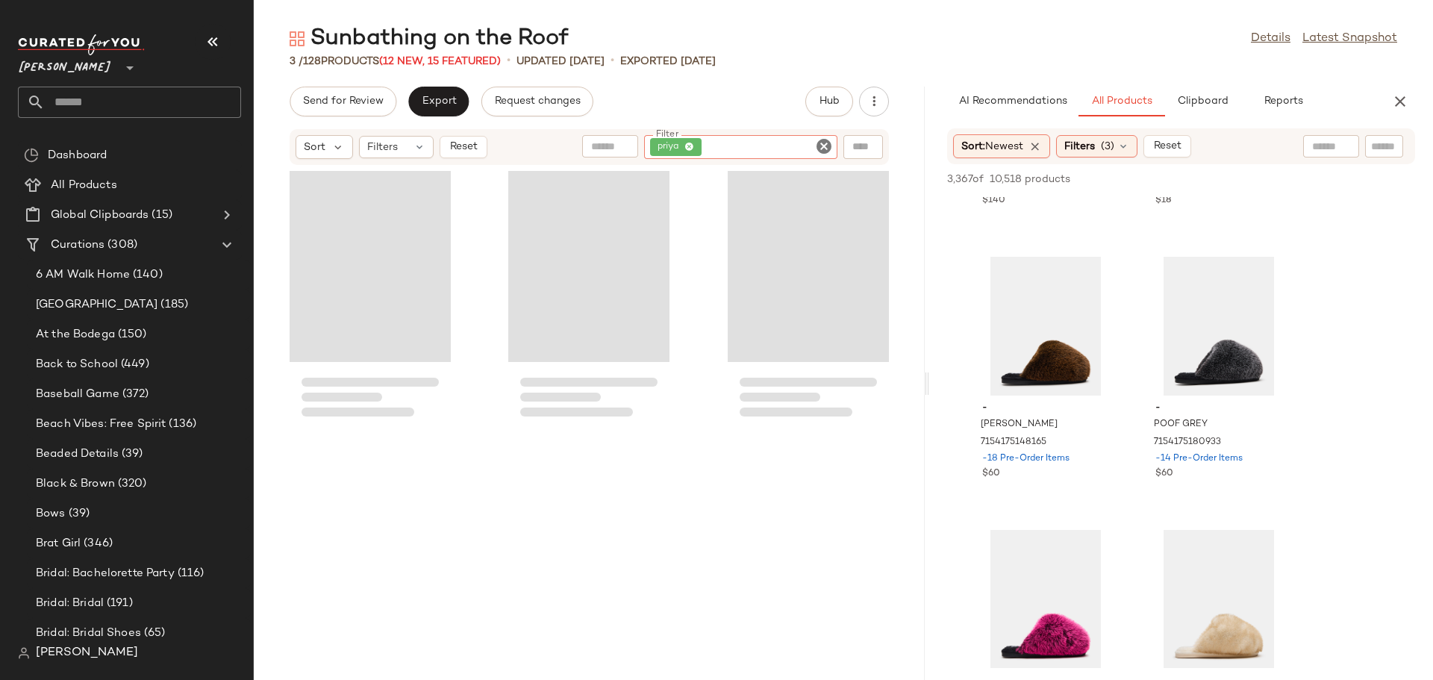
scroll to position [32662, 0]
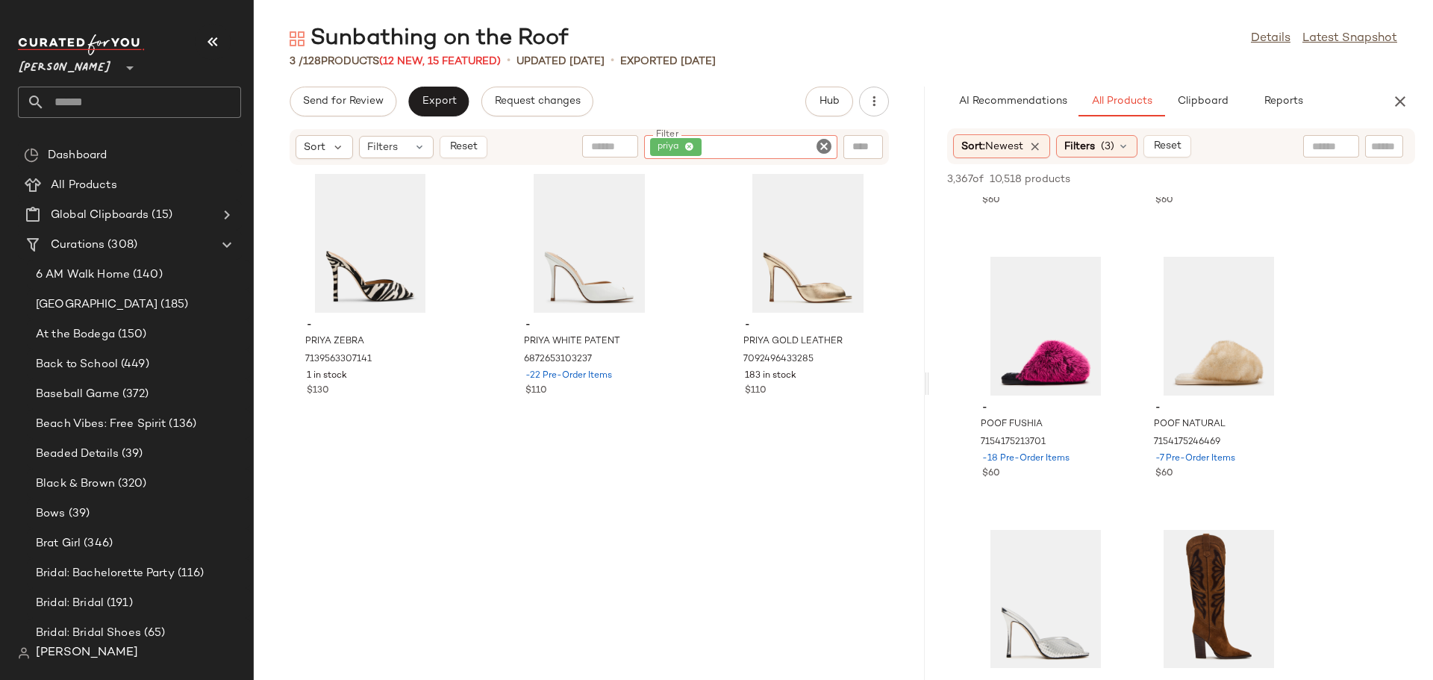
click at [819, 148] on icon "Clear Filter" at bounding box center [824, 146] width 18 height 18
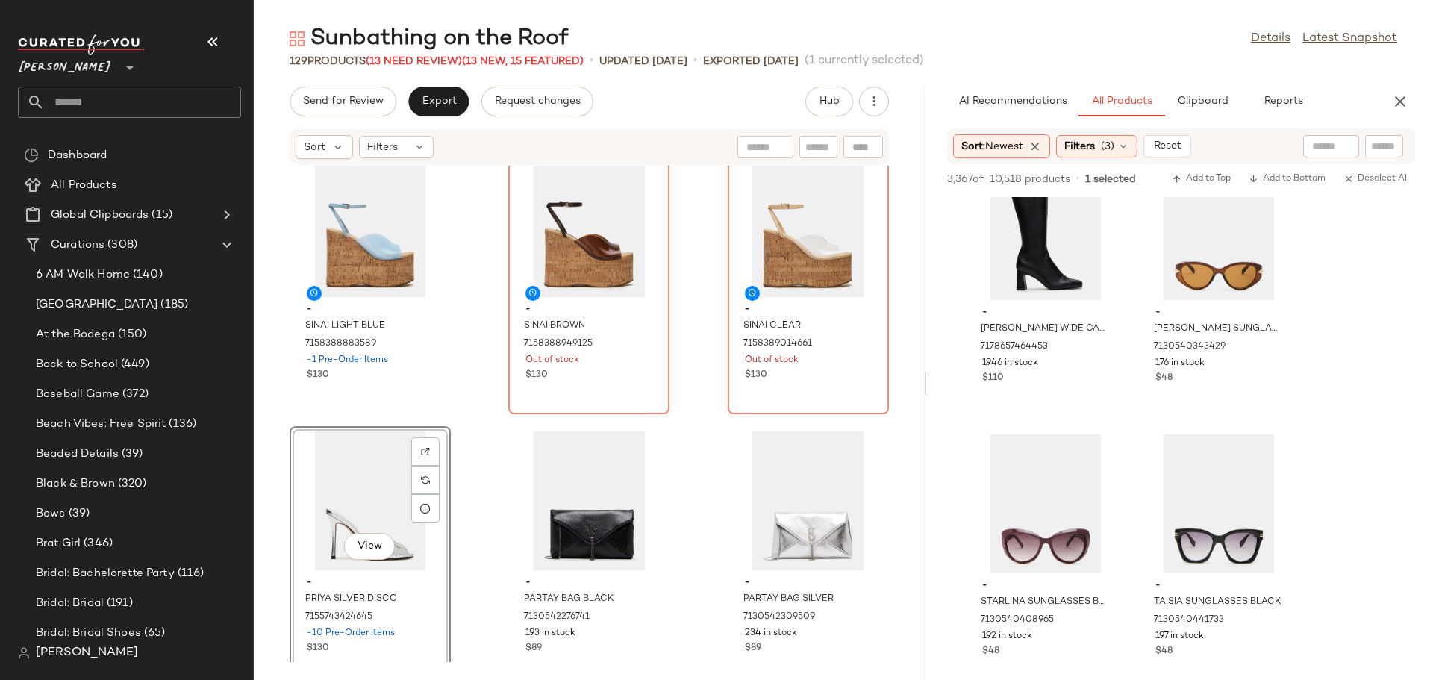
scroll to position [33308, 0]
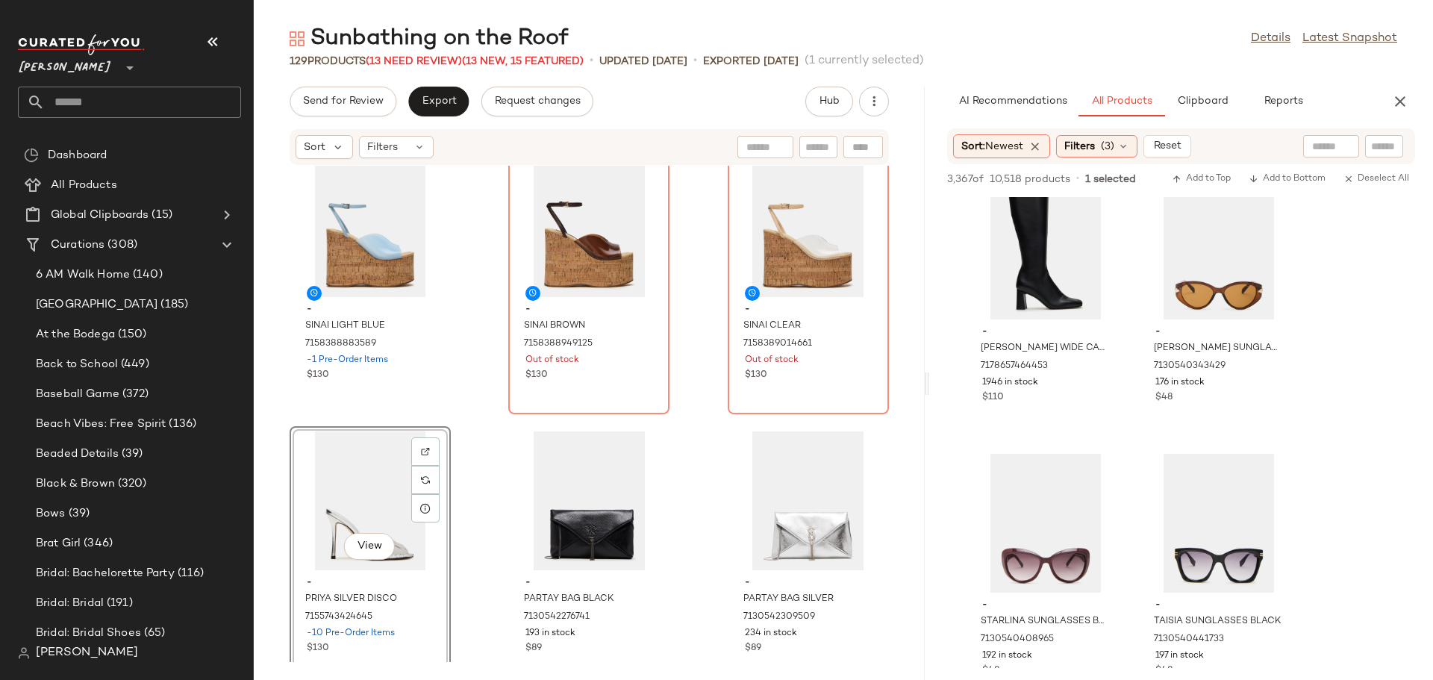
click at [807, 147] on input "text" at bounding box center [818, 148] width 26 height 16
type input "**********"
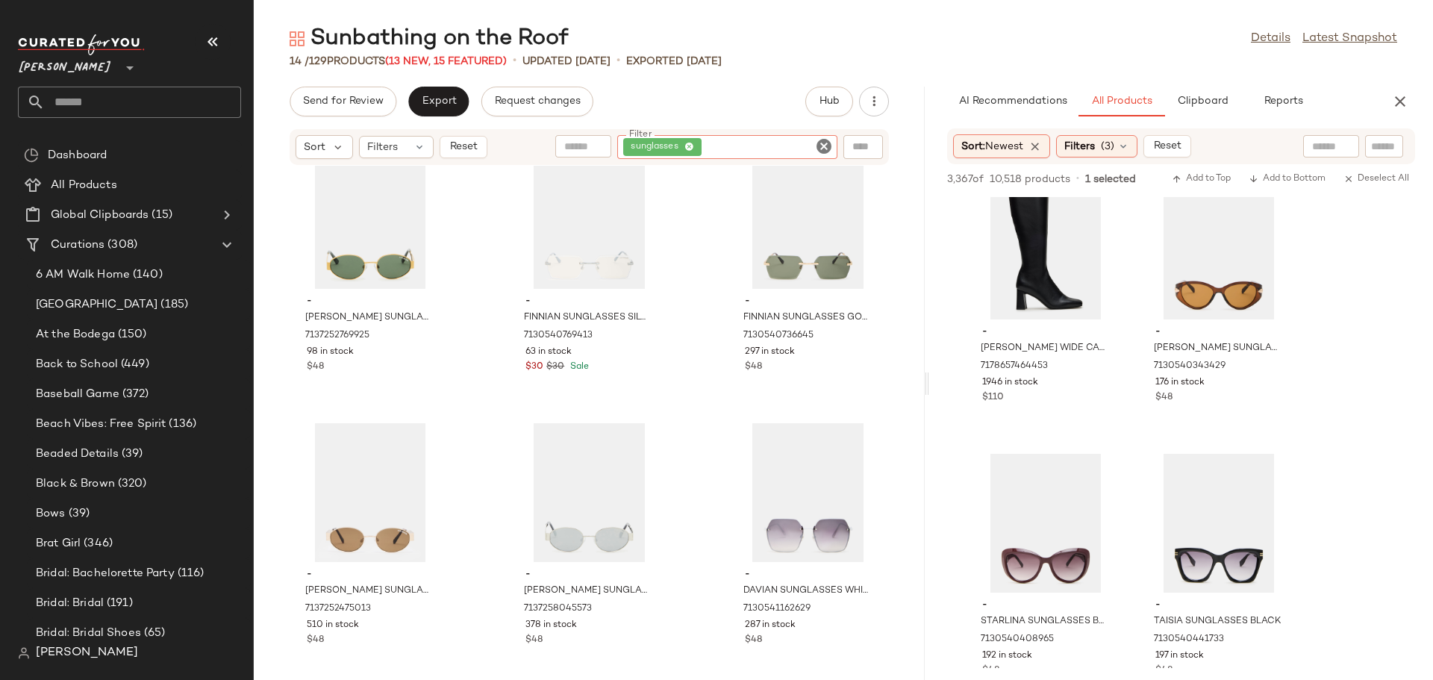
scroll to position [574, 0]
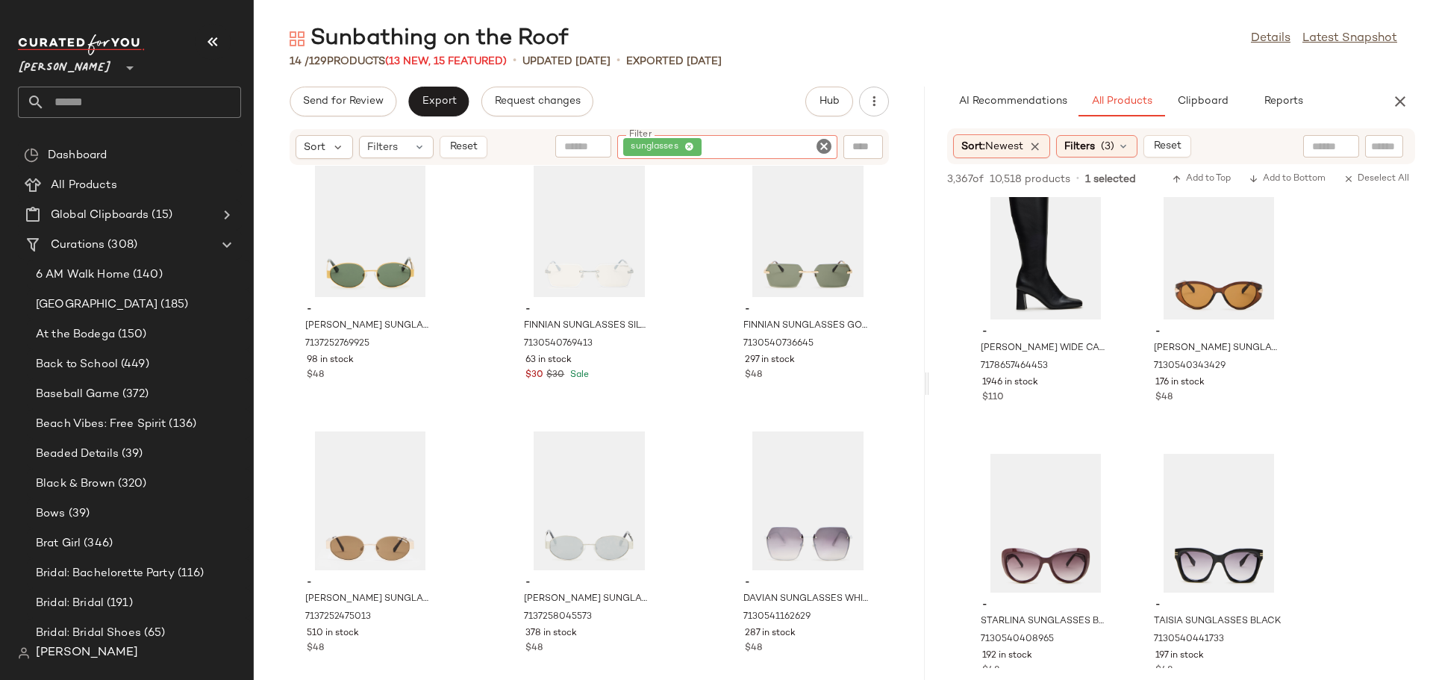
click at [824, 148] on icon "Clear Filter" at bounding box center [824, 146] width 18 height 18
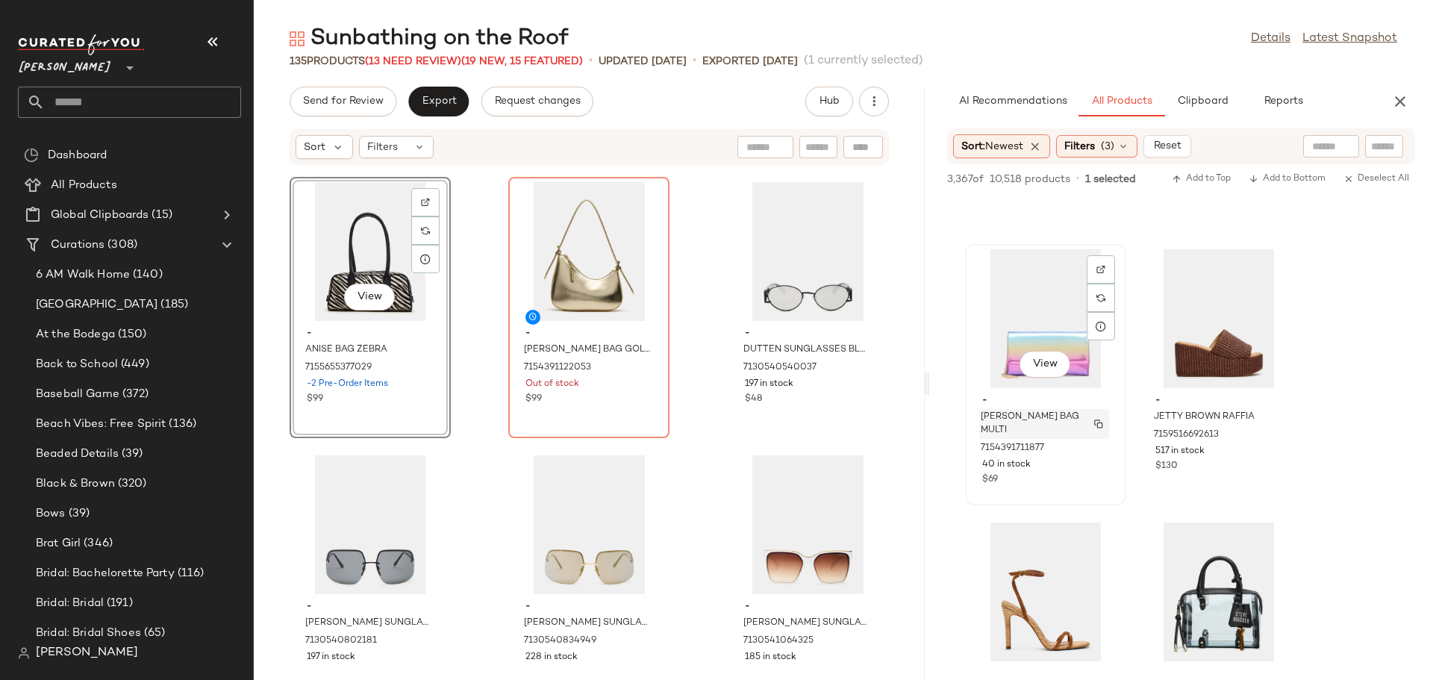
scroll to position [36735, 0]
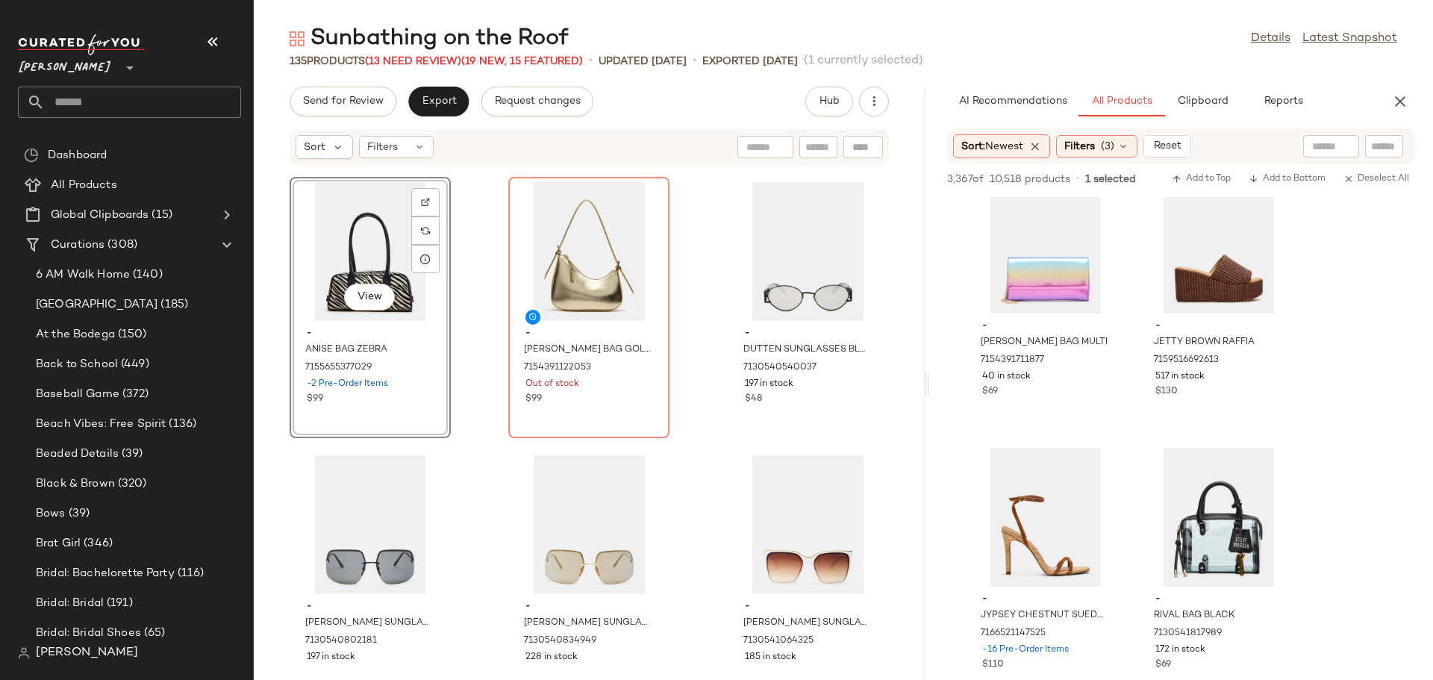
click at [813, 141] on input "text" at bounding box center [818, 148] width 26 height 16
type input "***"
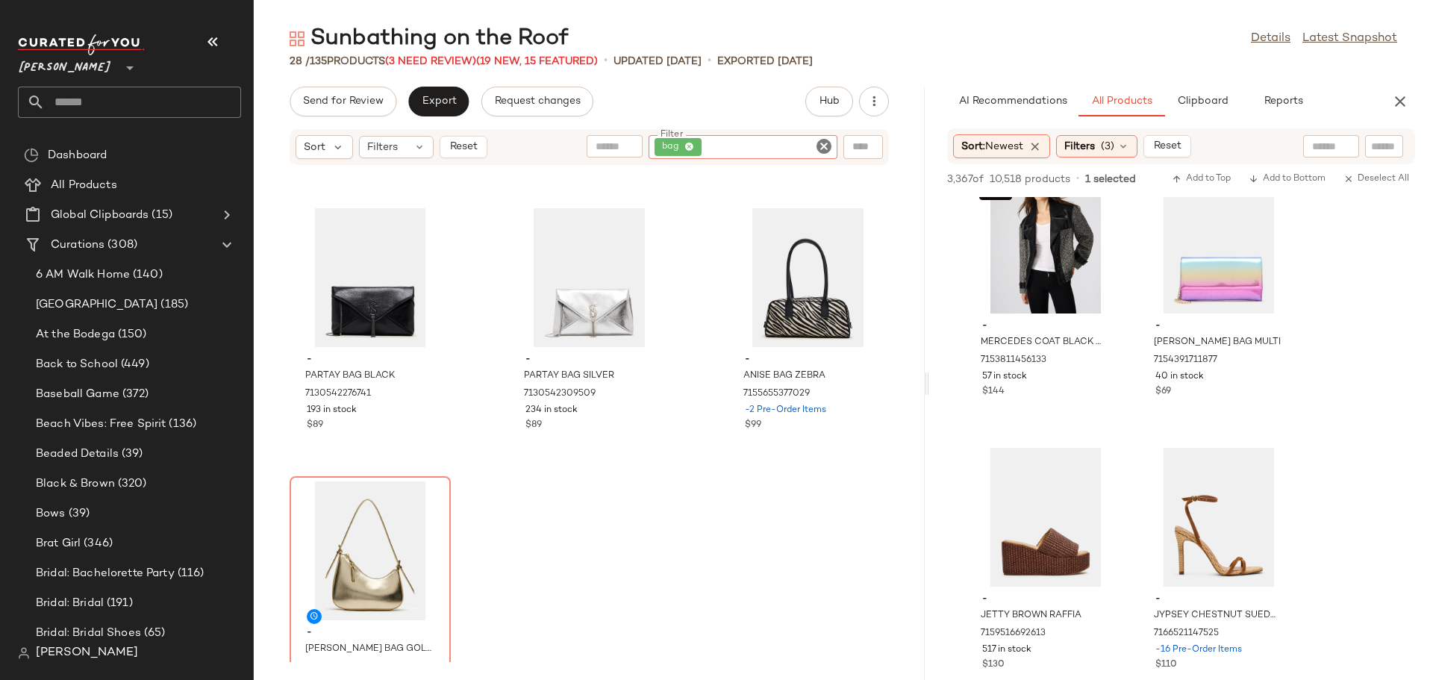
scroll to position [2238, 0]
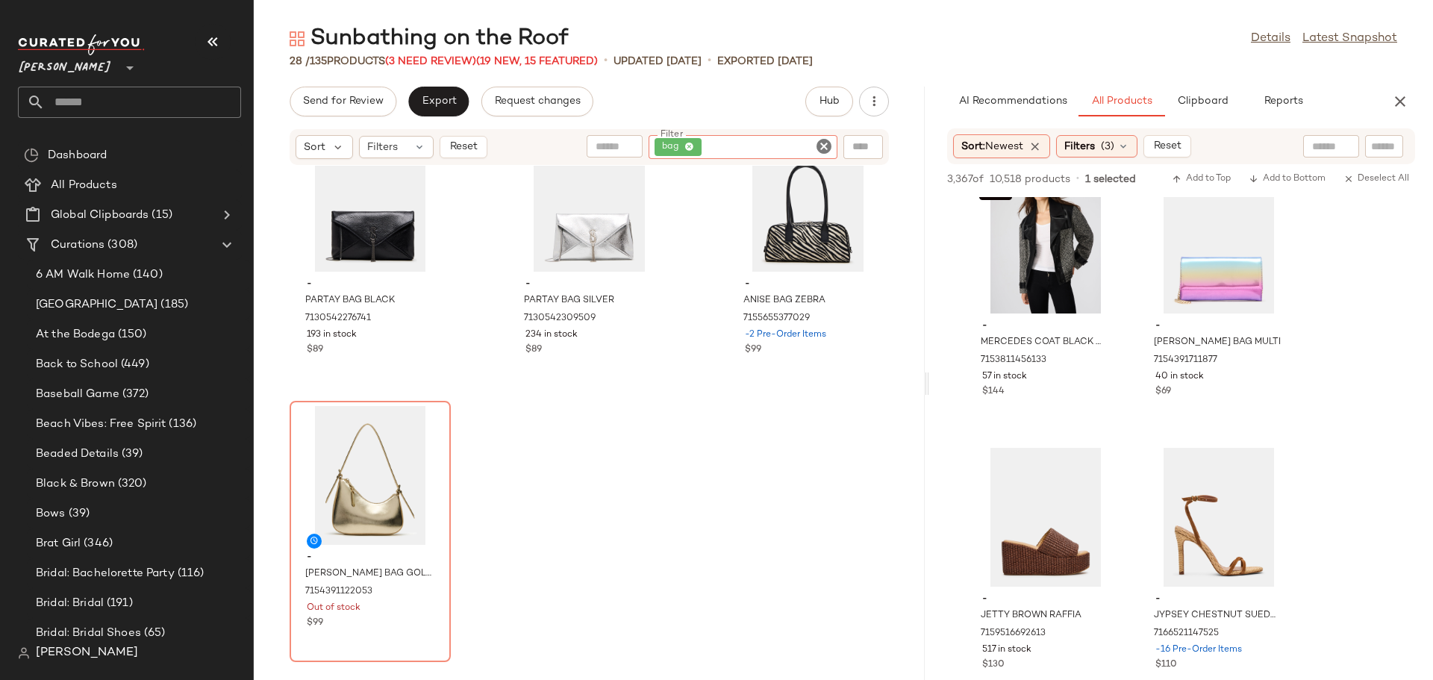
click at [822, 148] on icon "Clear Filter" at bounding box center [824, 146] width 18 height 18
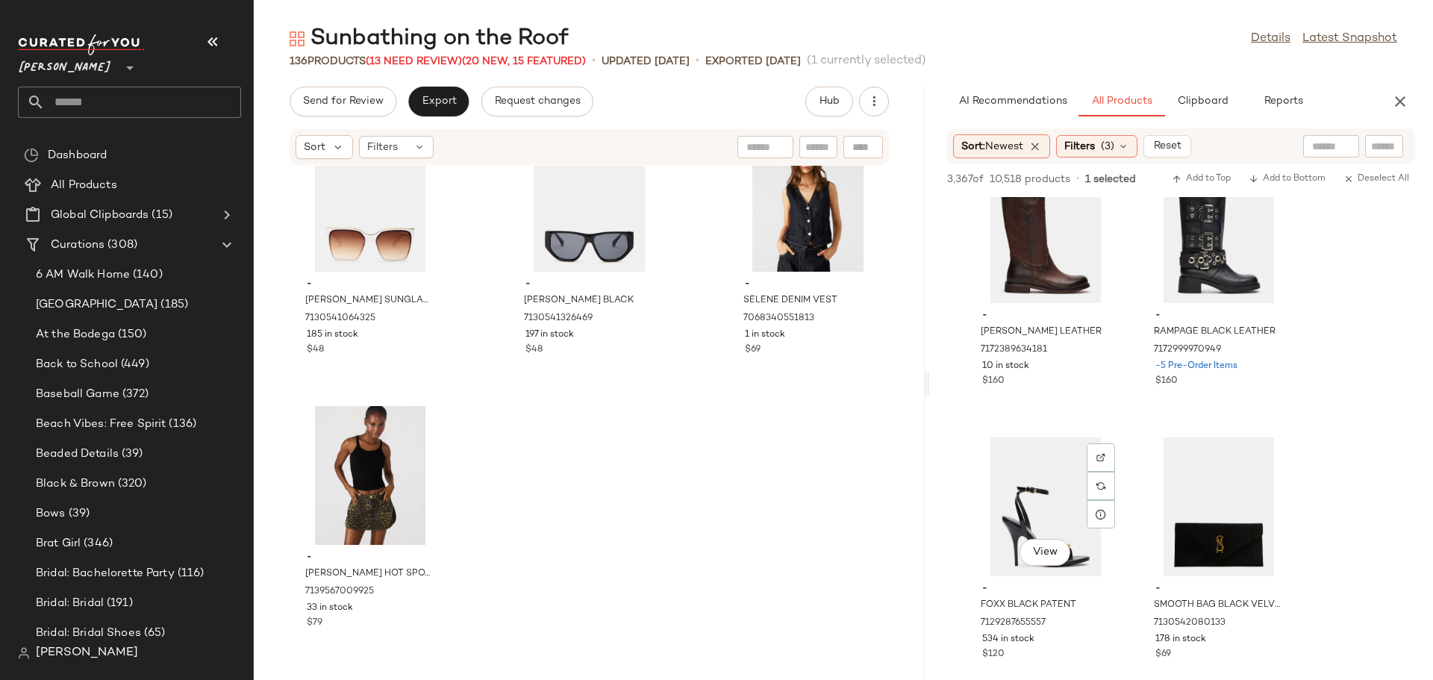
scroll to position [42731, 0]
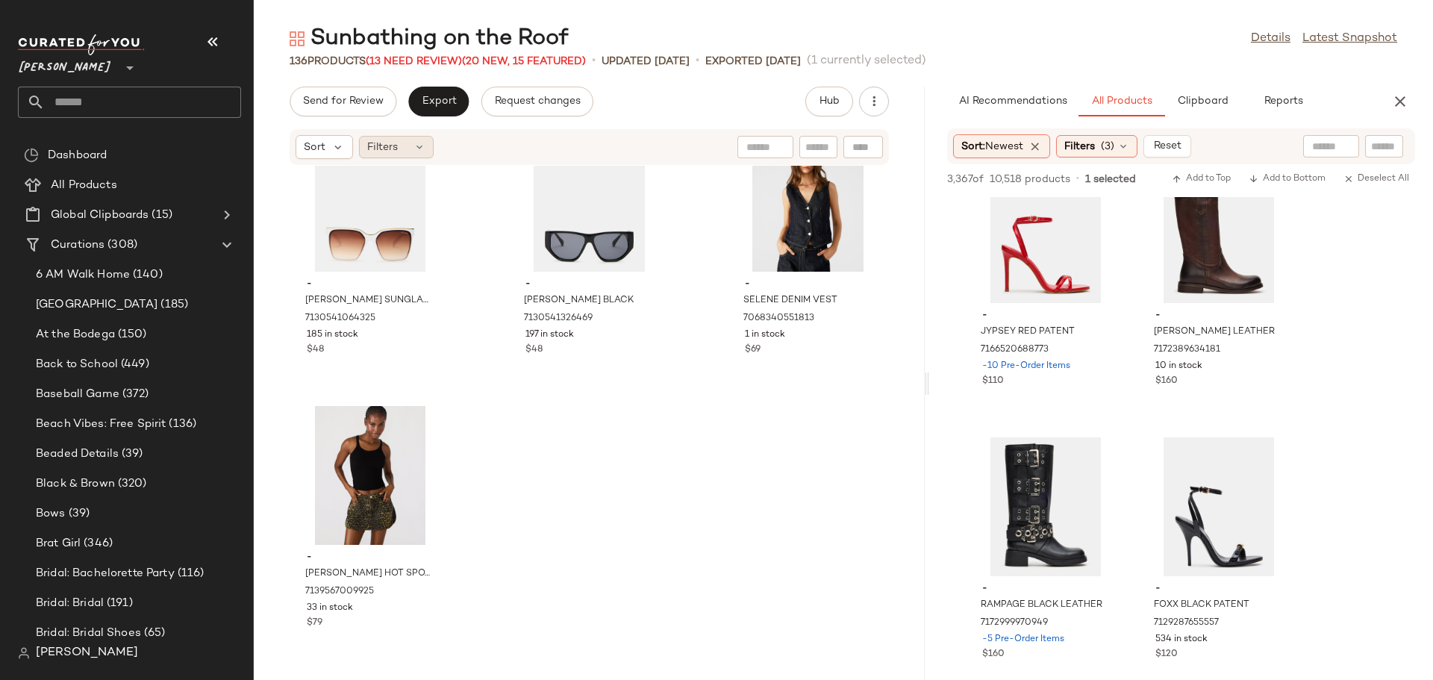
click at [390, 142] on span "Filters" at bounding box center [382, 148] width 31 height 16
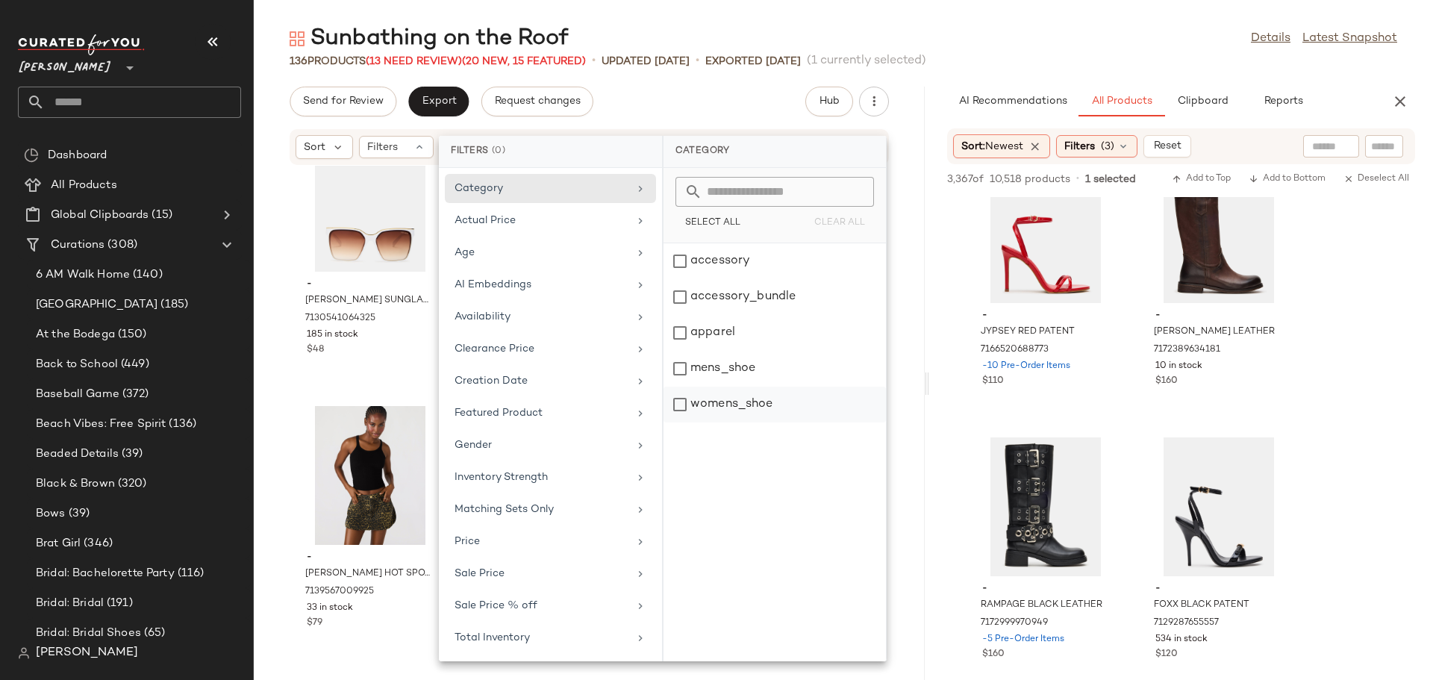
click at [678, 403] on div "womens_shoe" at bounding box center [774, 405] width 222 height 36
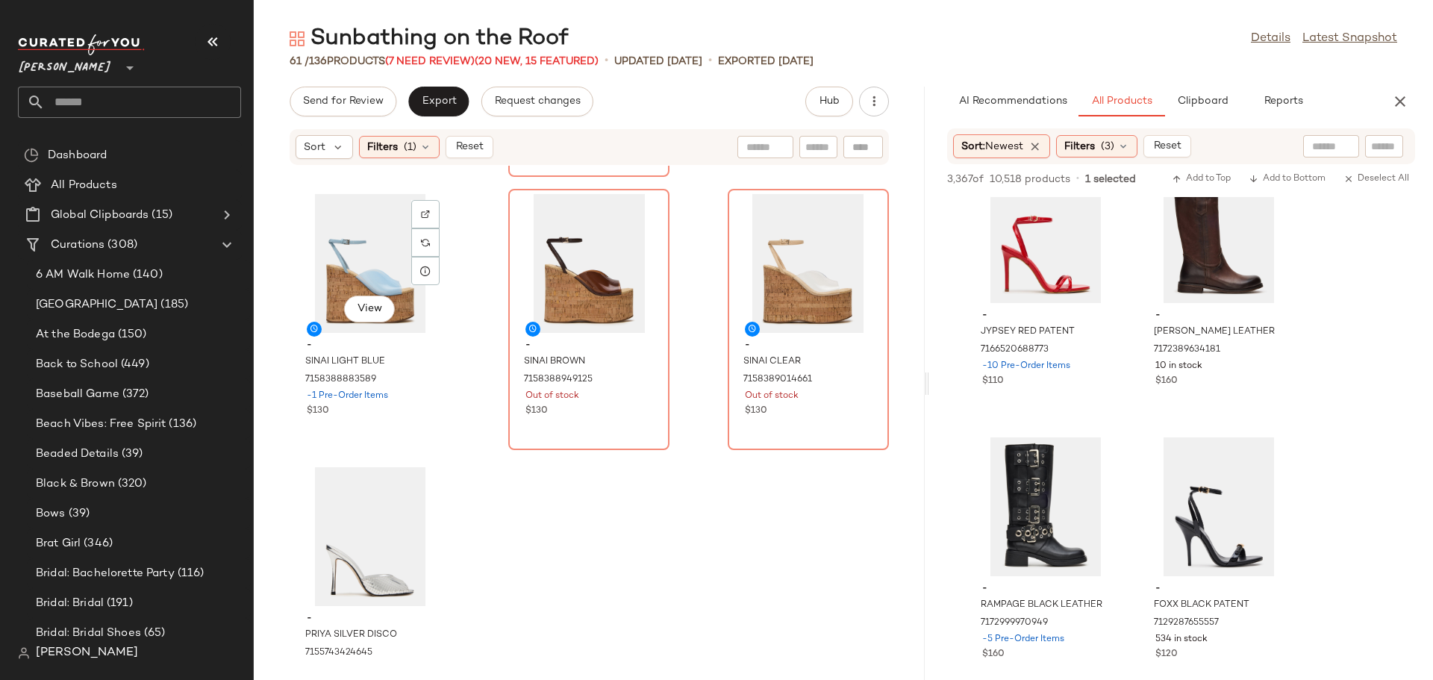
scroll to position [5242, 0]
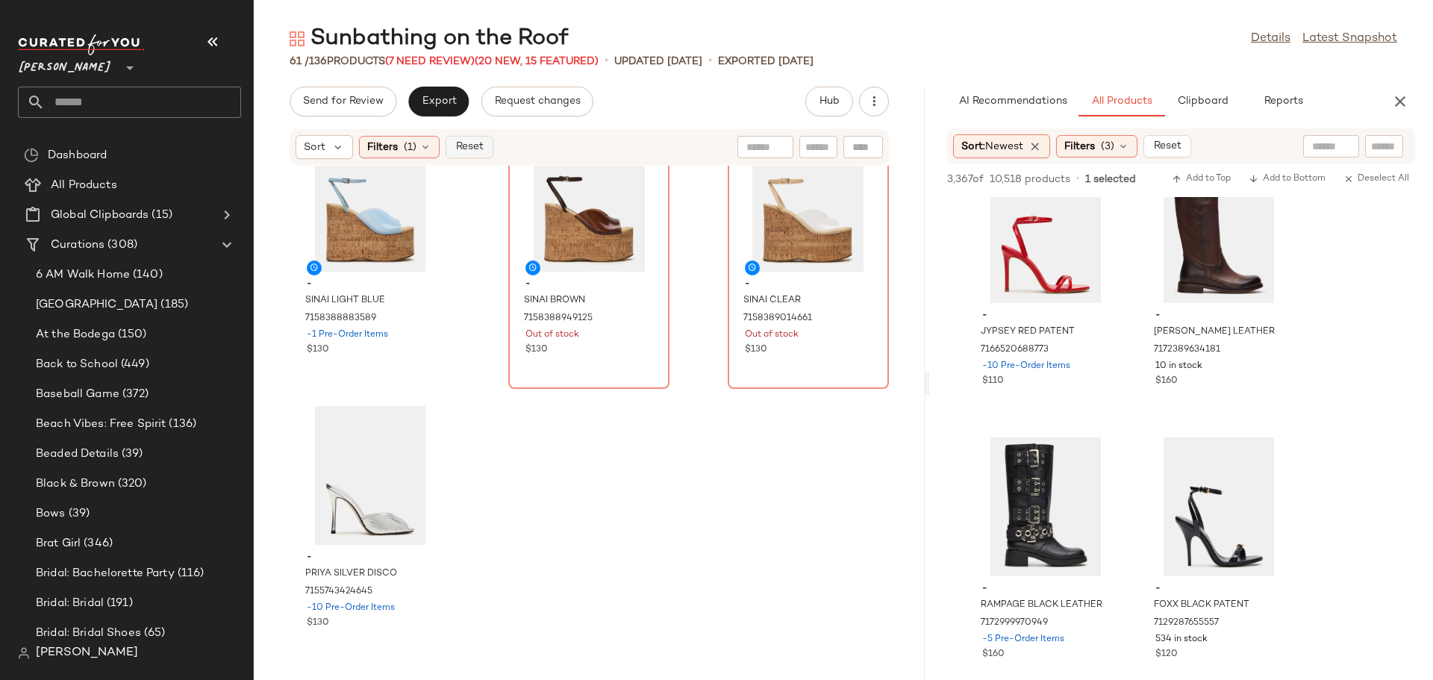
click at [463, 146] on span "Reset" at bounding box center [468, 147] width 28 height 12
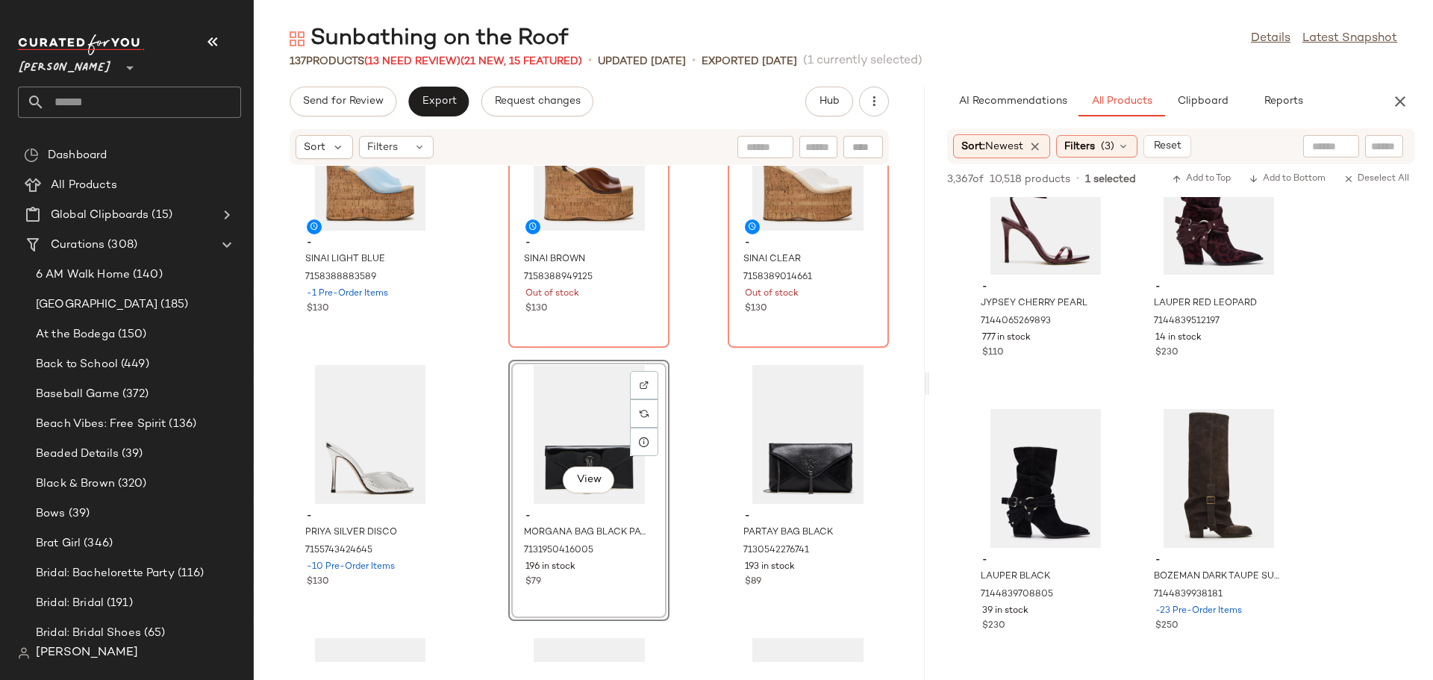
scroll to position [11099, 0]
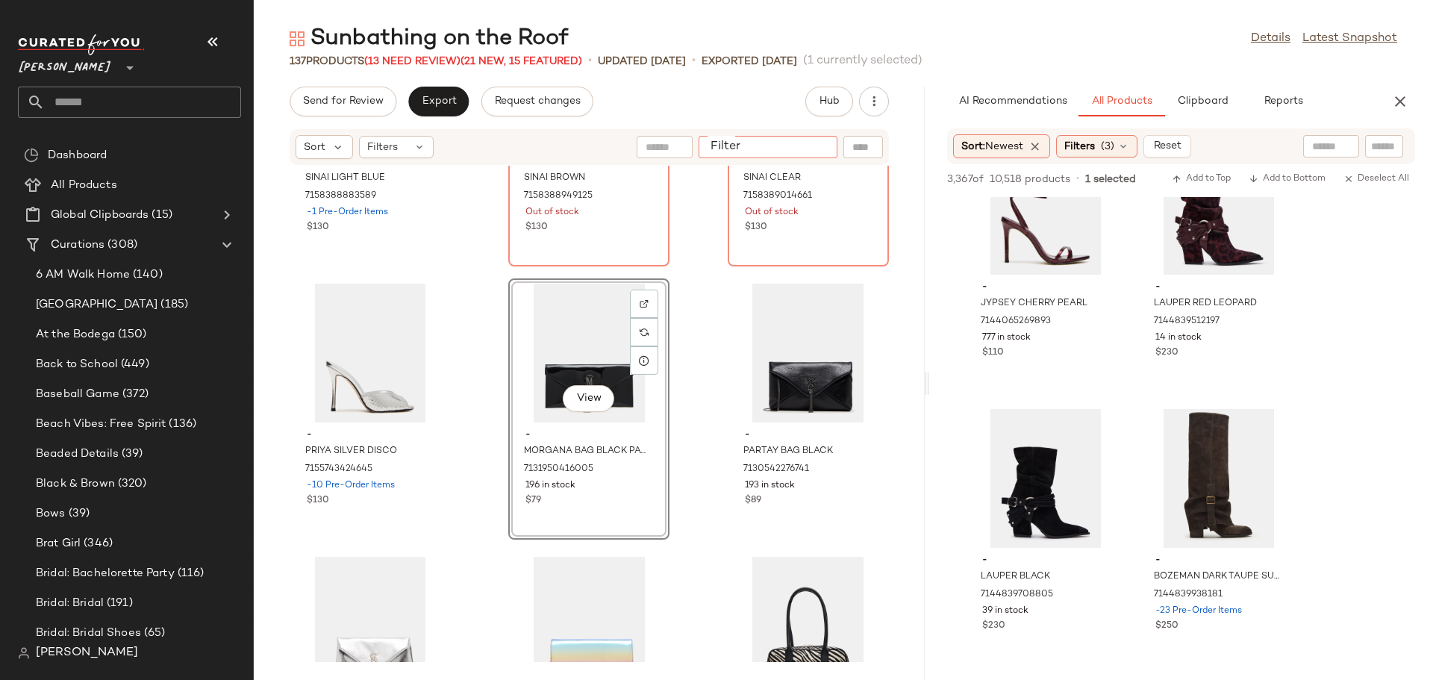
click at [813, 148] on input "Filter" at bounding box center [767, 148] width 127 height 16
type input "*********"
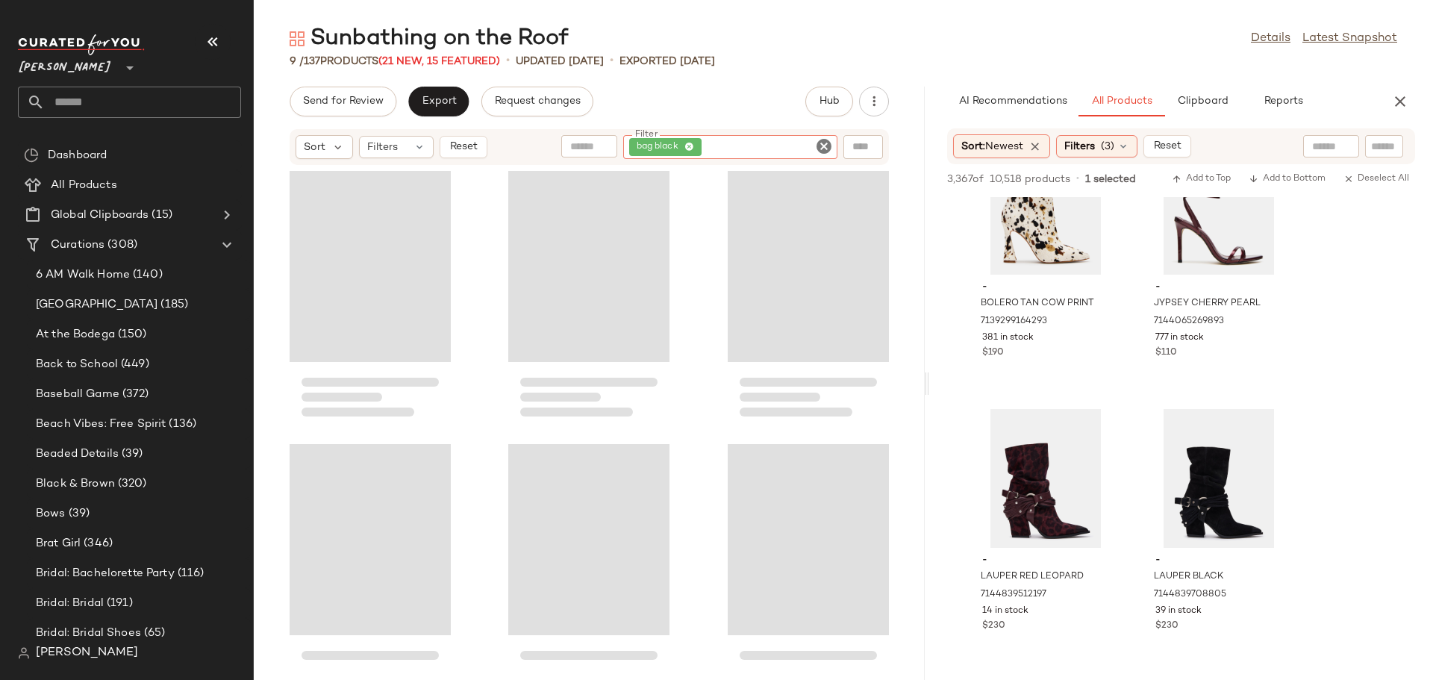
scroll to position [46192, 0]
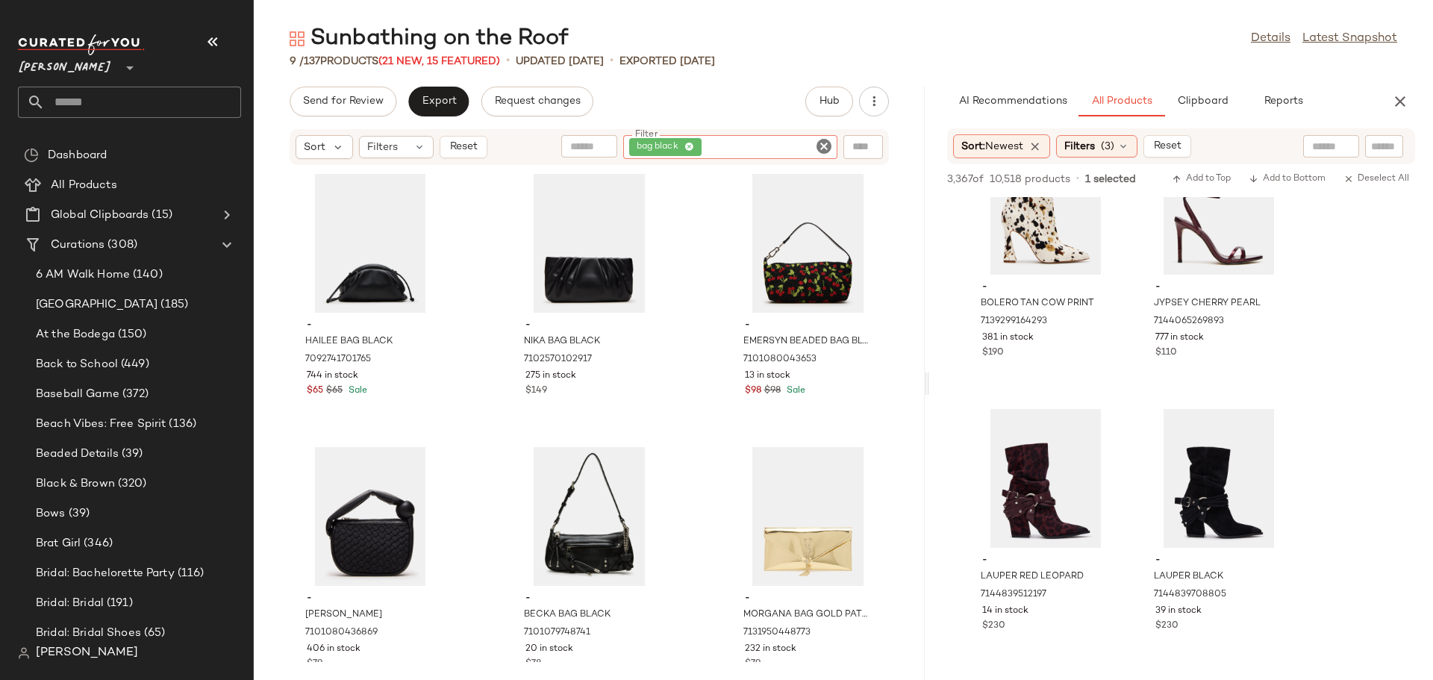
click at [823, 145] on icon "Clear Filter" at bounding box center [824, 146] width 18 height 18
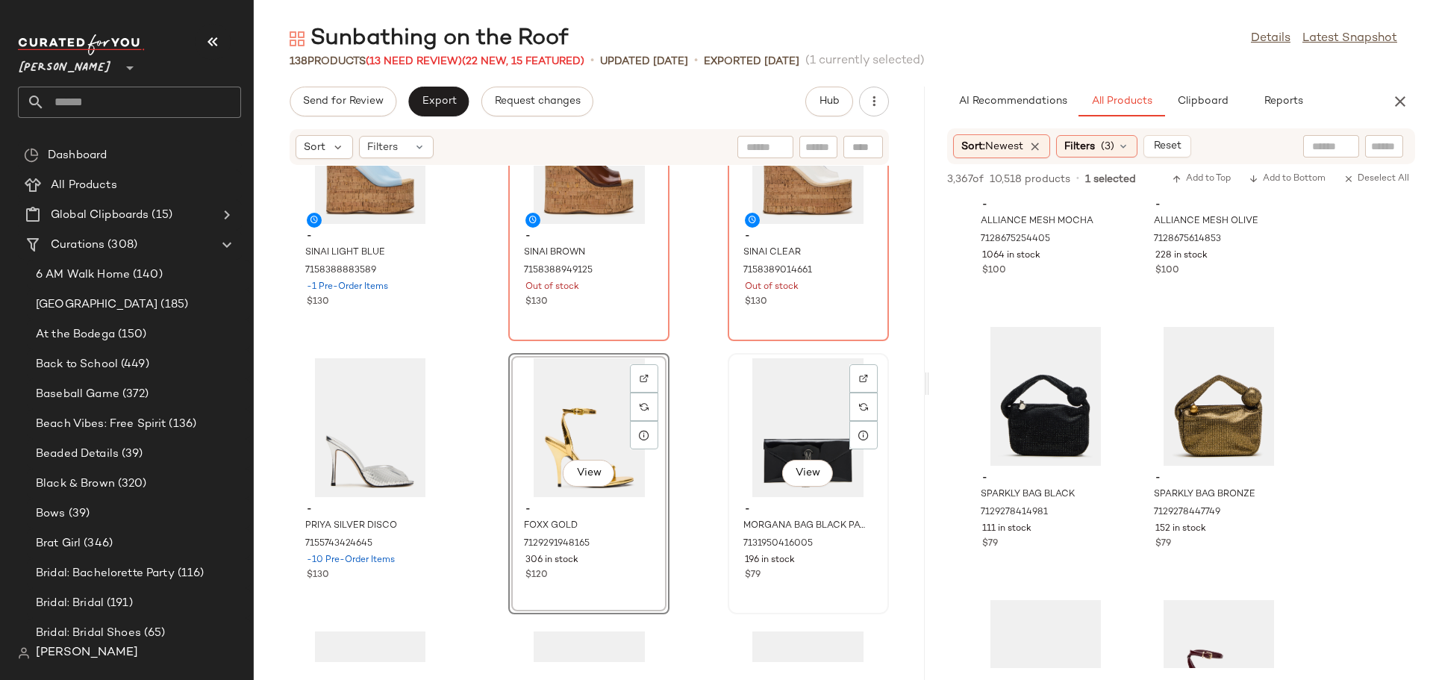
scroll to position [11099, 0]
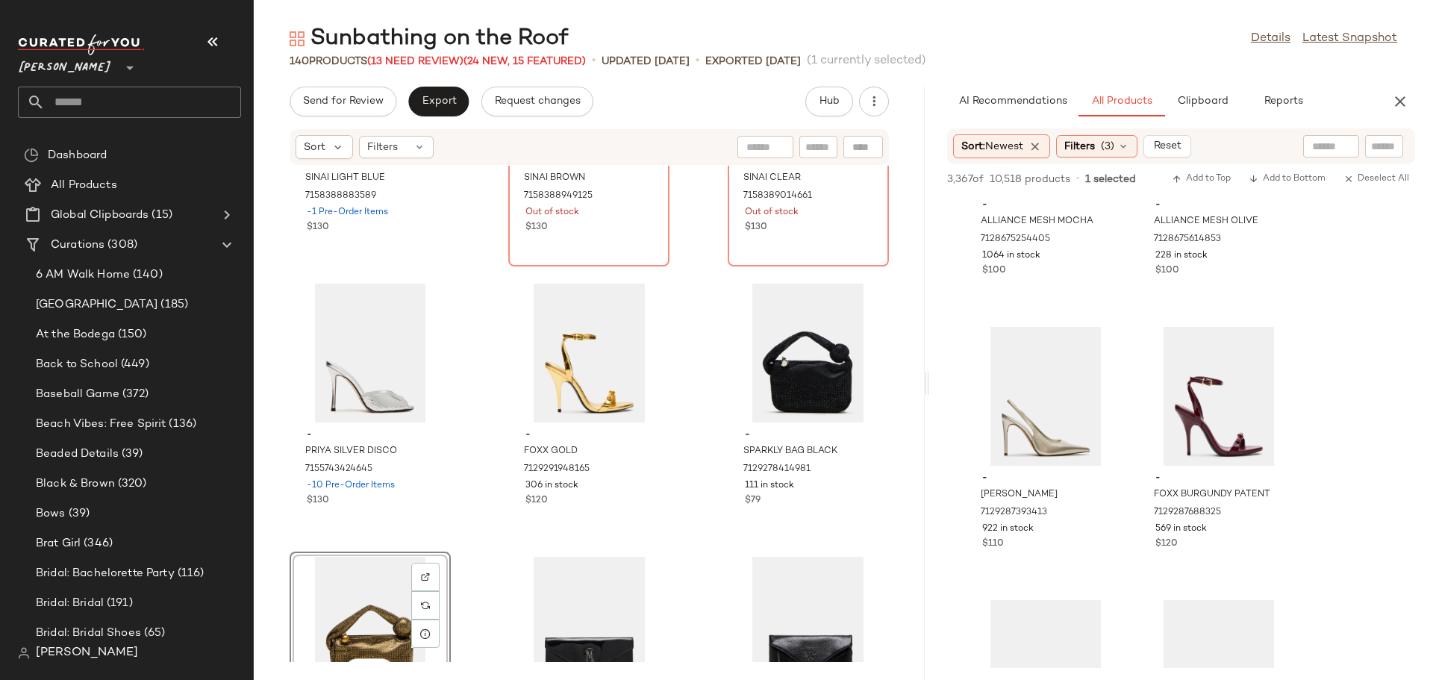
click at [811, 148] on input "text" at bounding box center [818, 148] width 26 height 16
type input "********"
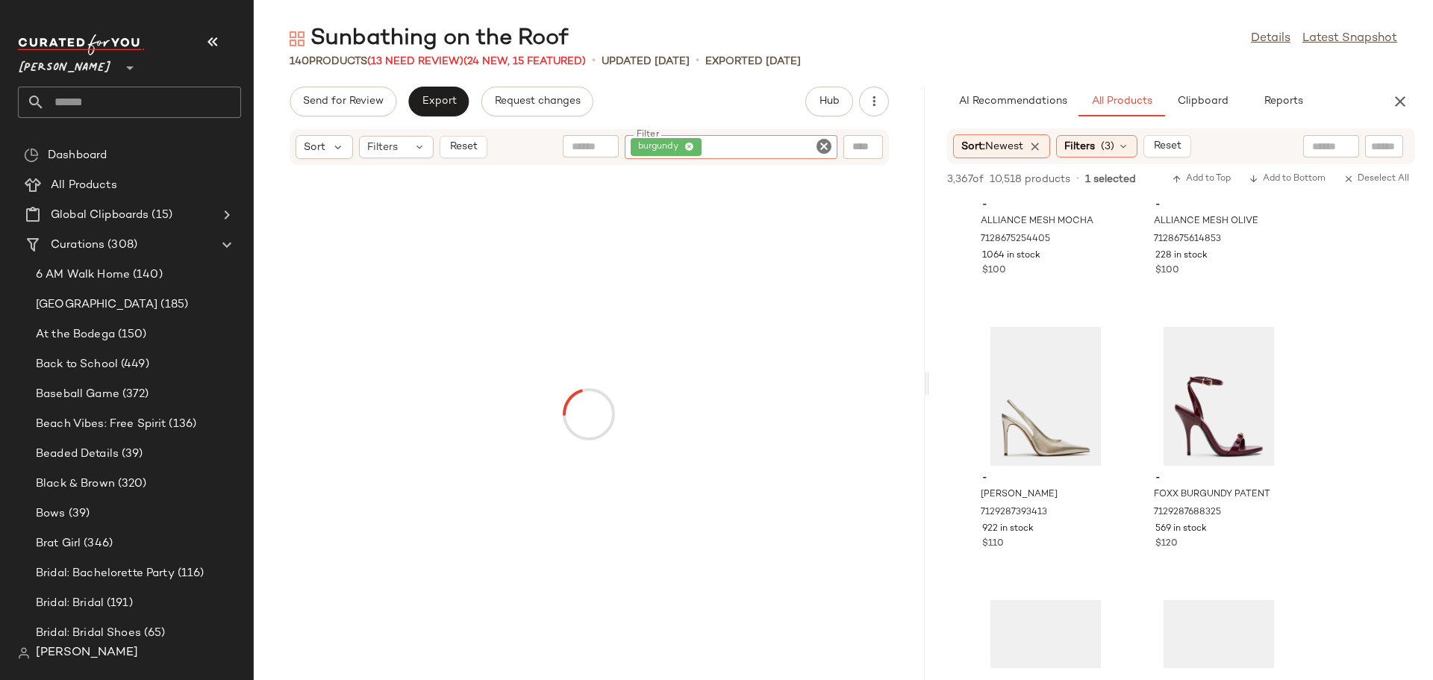
scroll to position [85609, 0]
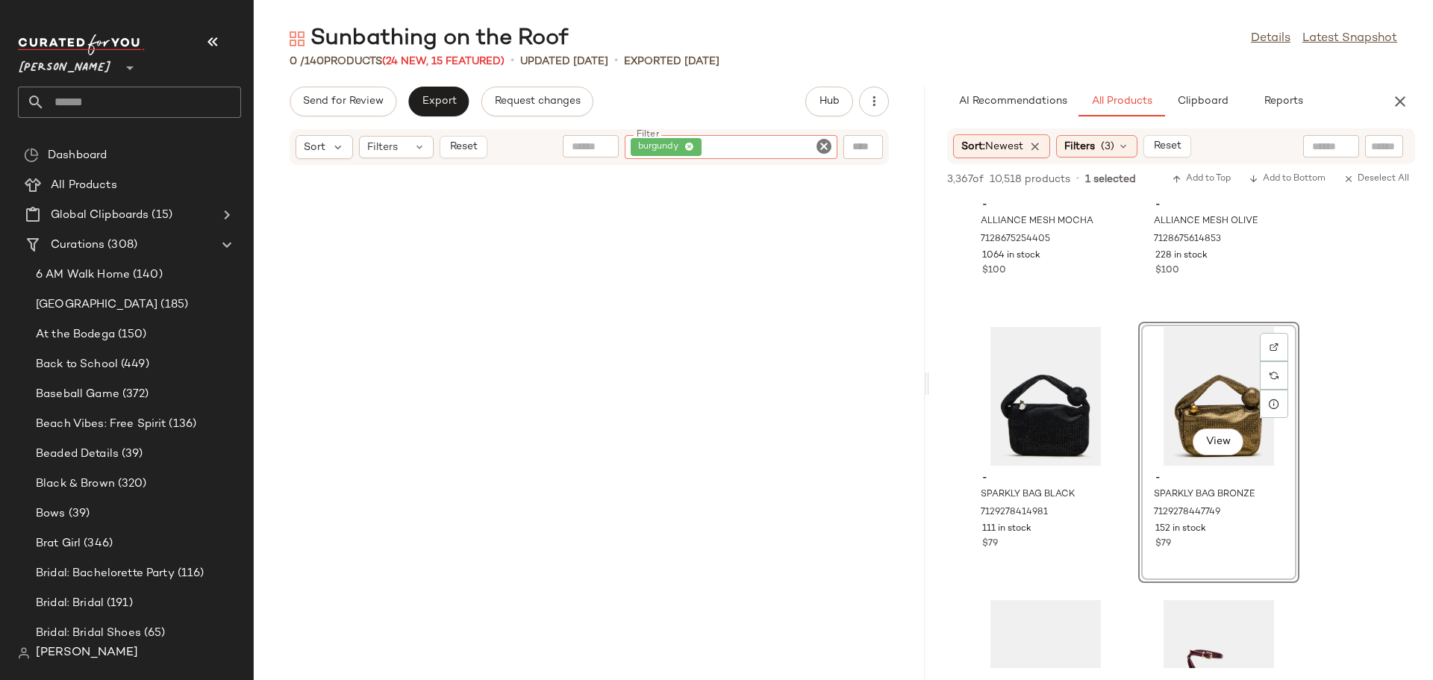
click at [817, 144] on icon "Clear Filter" at bounding box center [824, 146] width 18 height 18
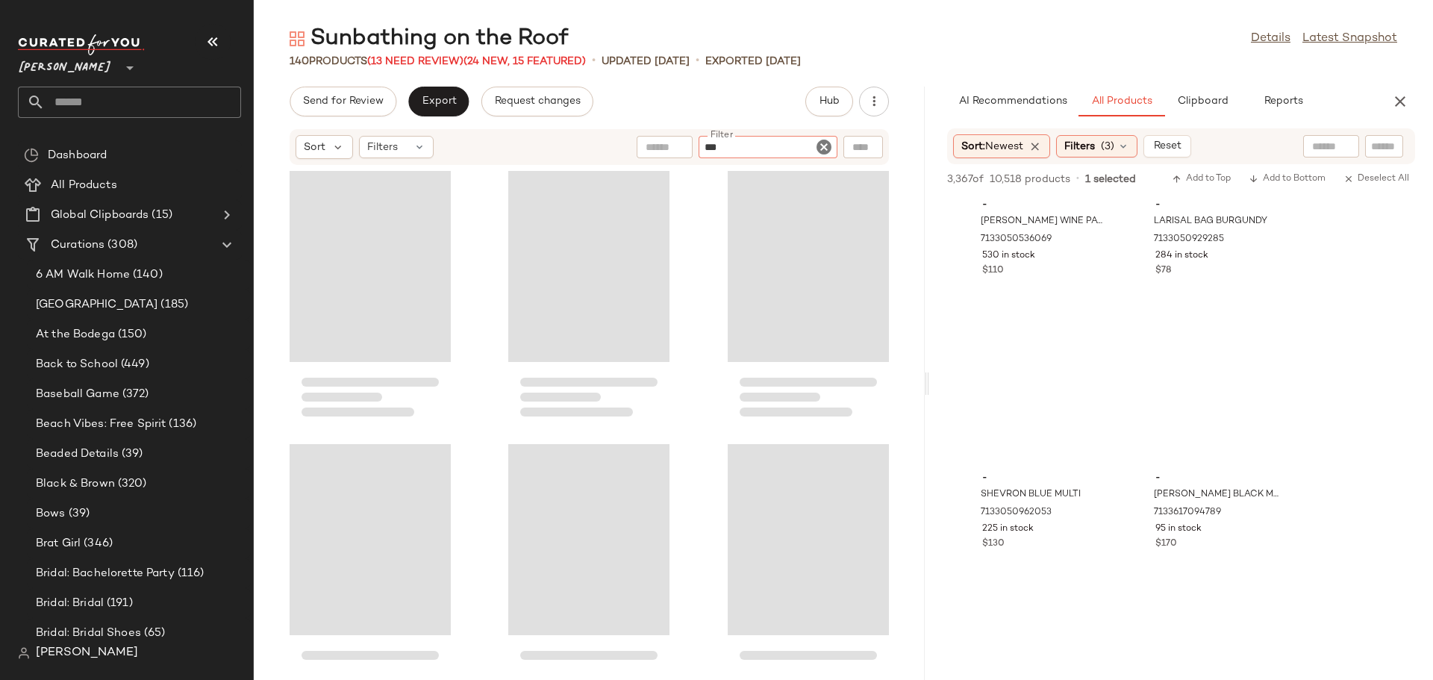
scroll to position [84469, 0]
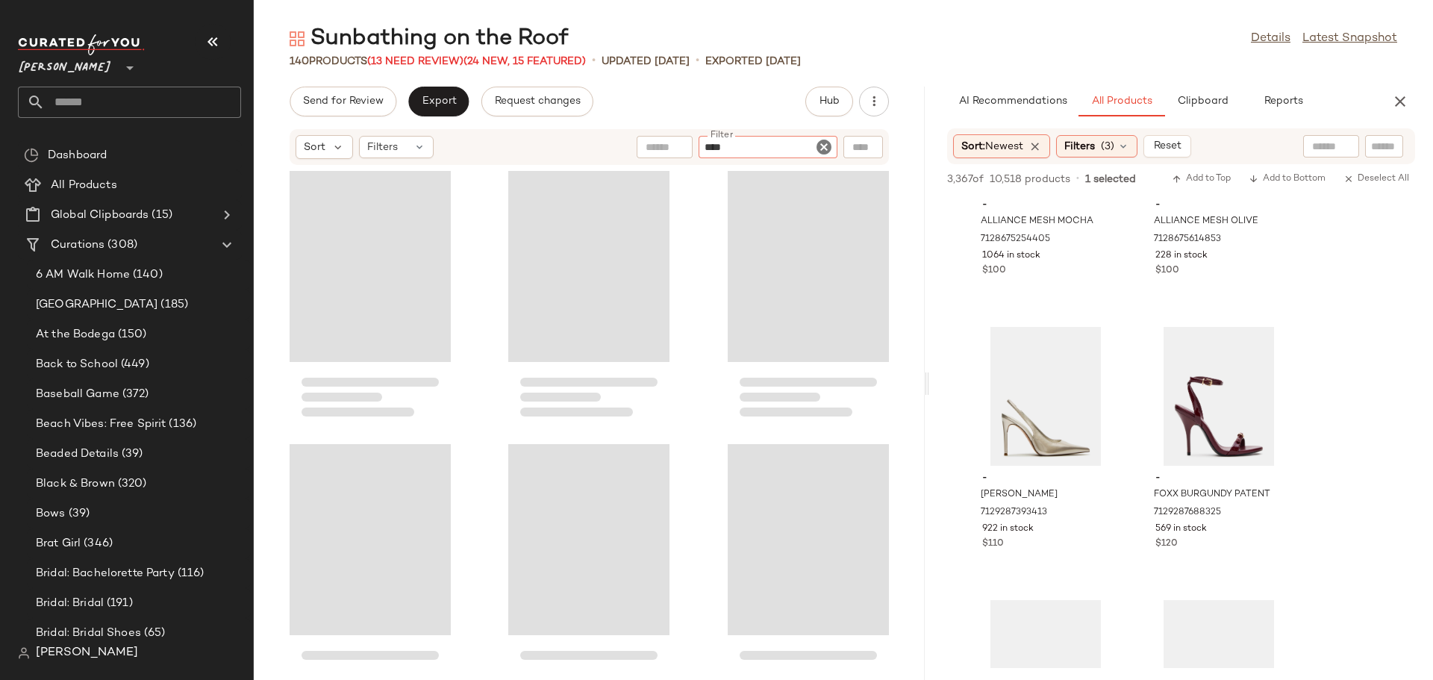
type input "*****"
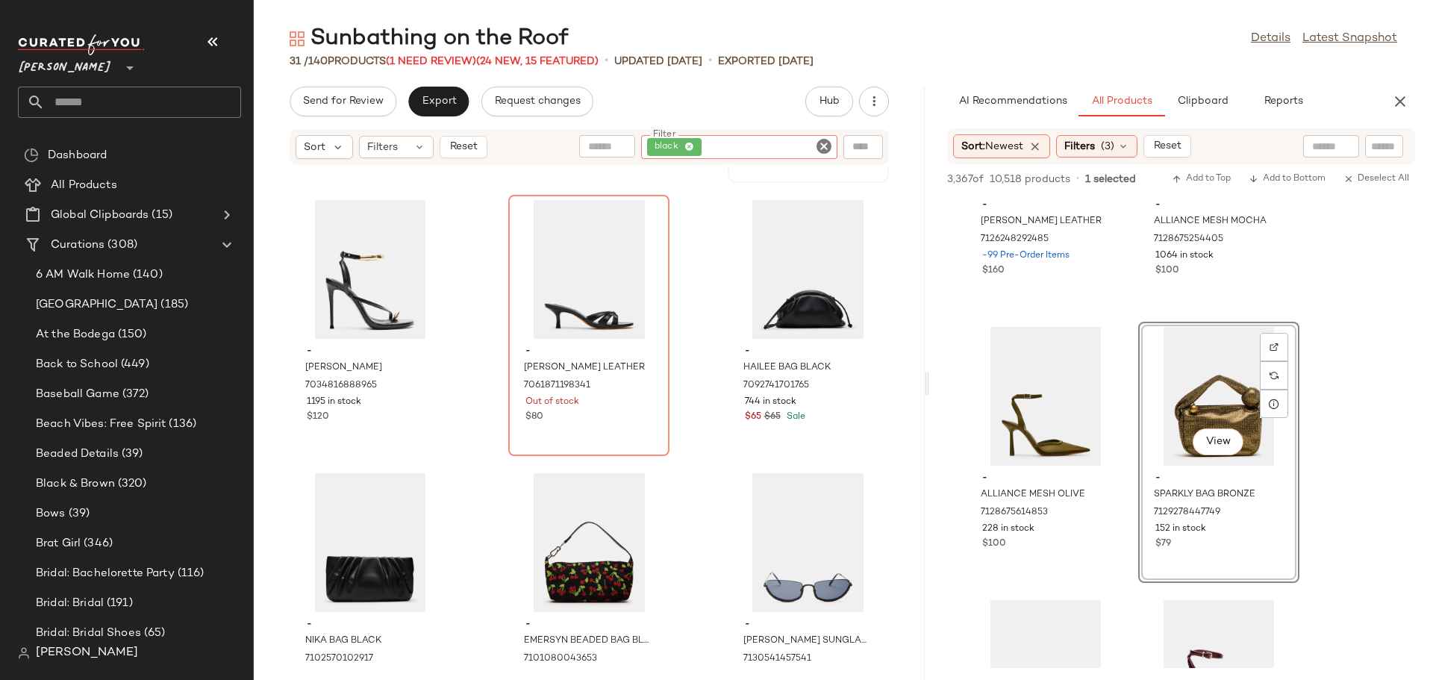
scroll to position [385, 0]
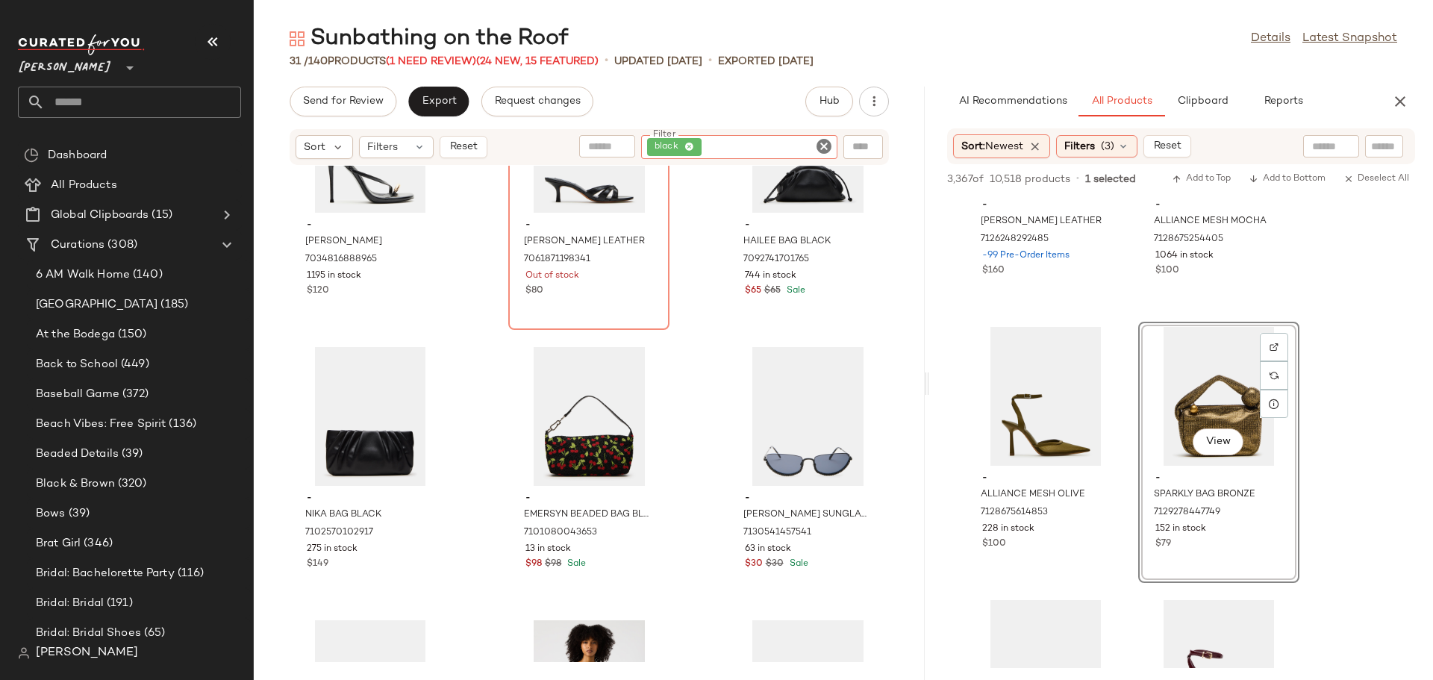
click at [822, 141] on icon "Clear Filter" at bounding box center [824, 146] width 18 height 18
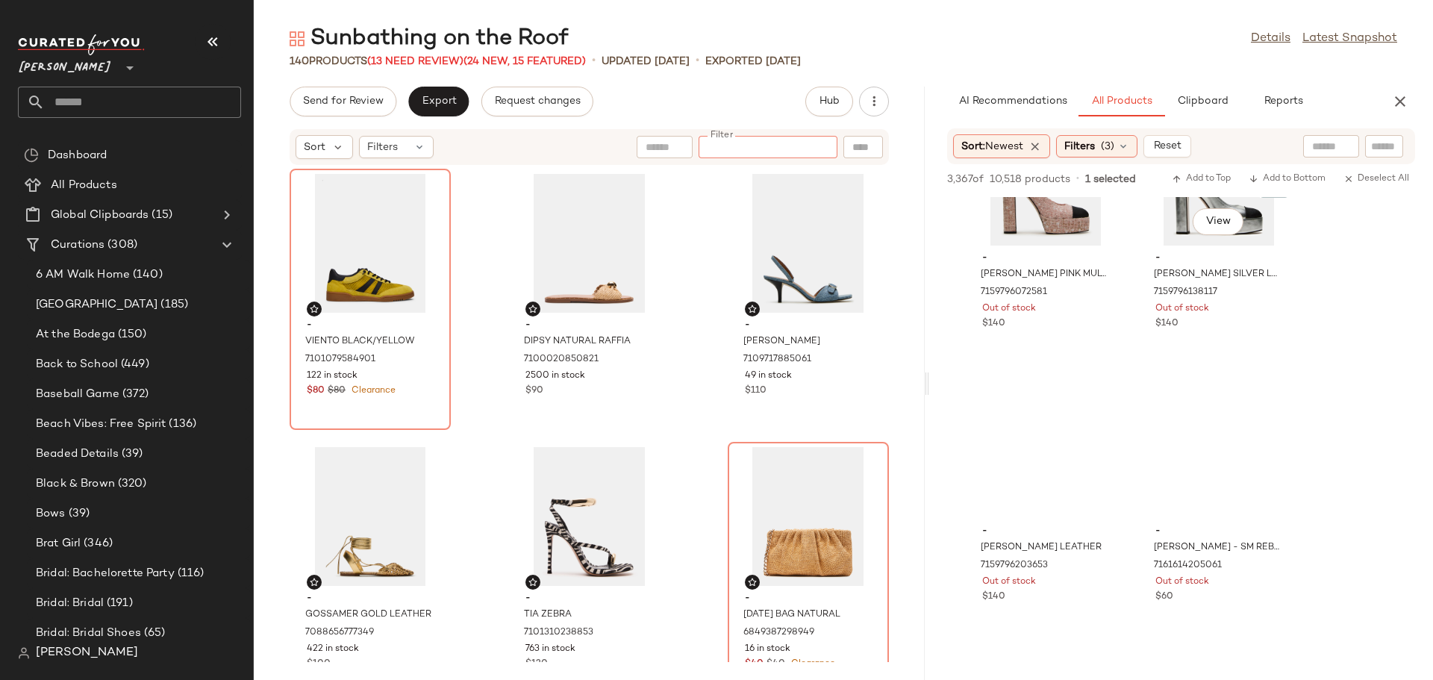
scroll to position [100384, 0]
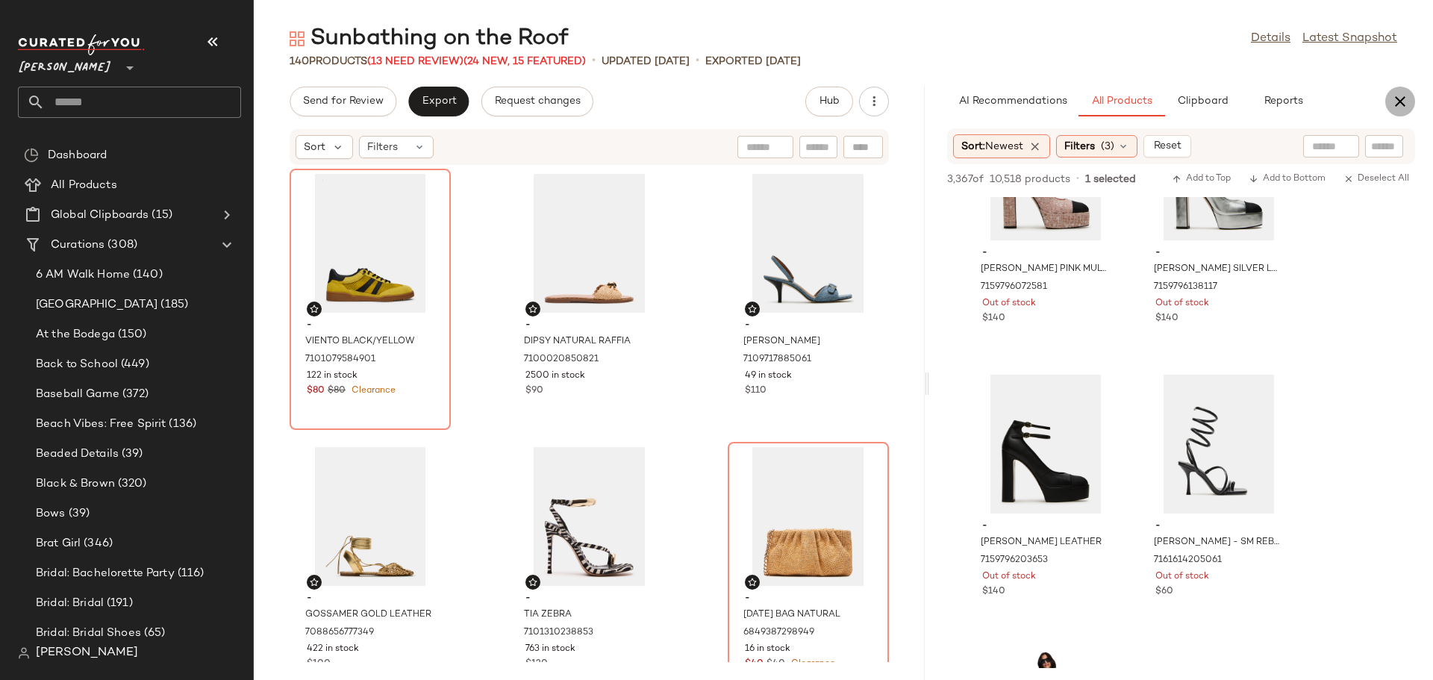
click at [1398, 105] on icon "button" at bounding box center [1400, 102] width 18 height 18
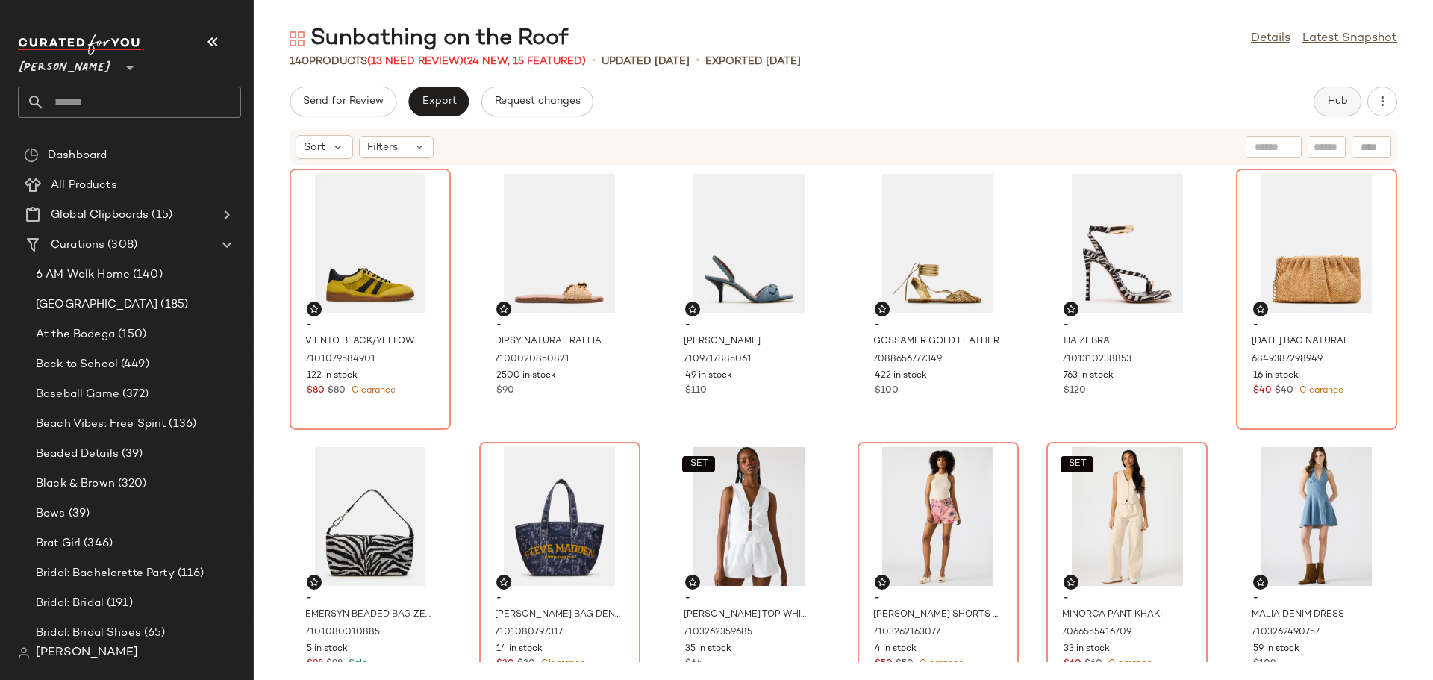
click at [1342, 107] on span "Hub" at bounding box center [1337, 102] width 21 height 12
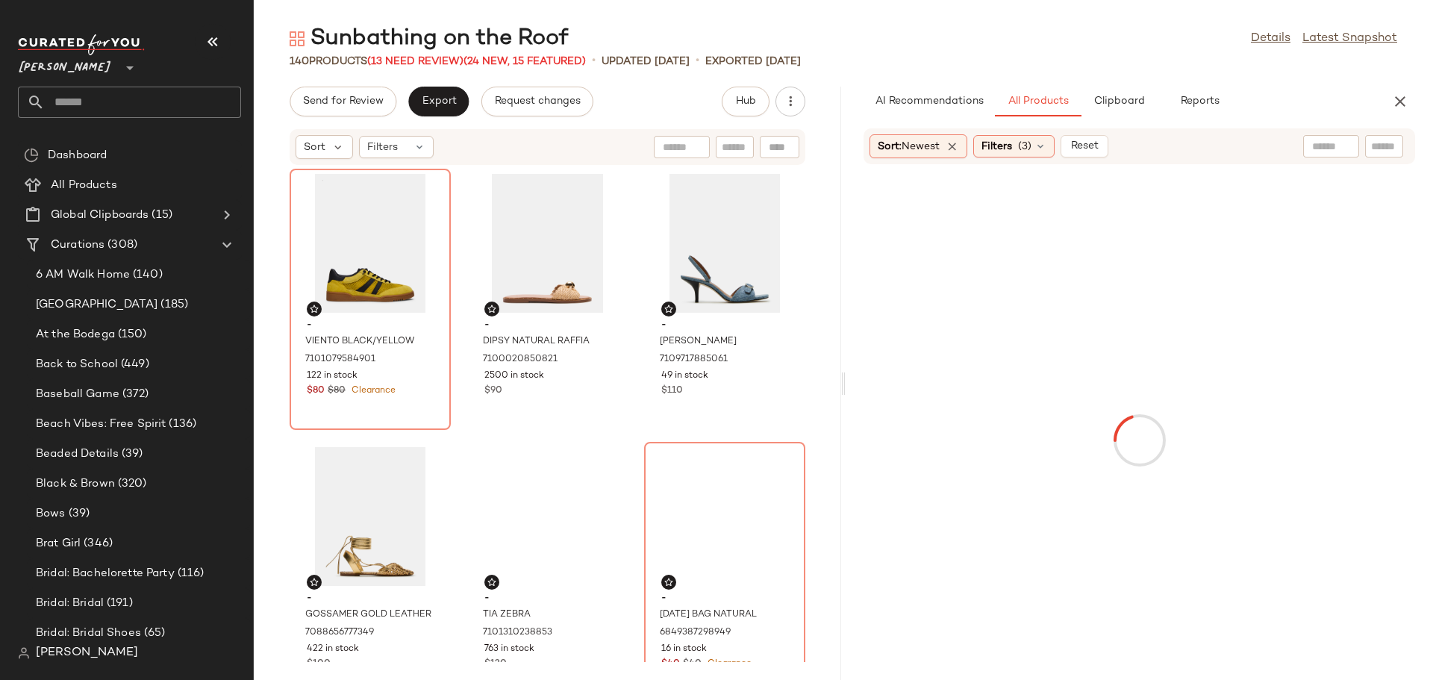
click at [1383, 149] on input "text" at bounding box center [1384, 147] width 26 height 16
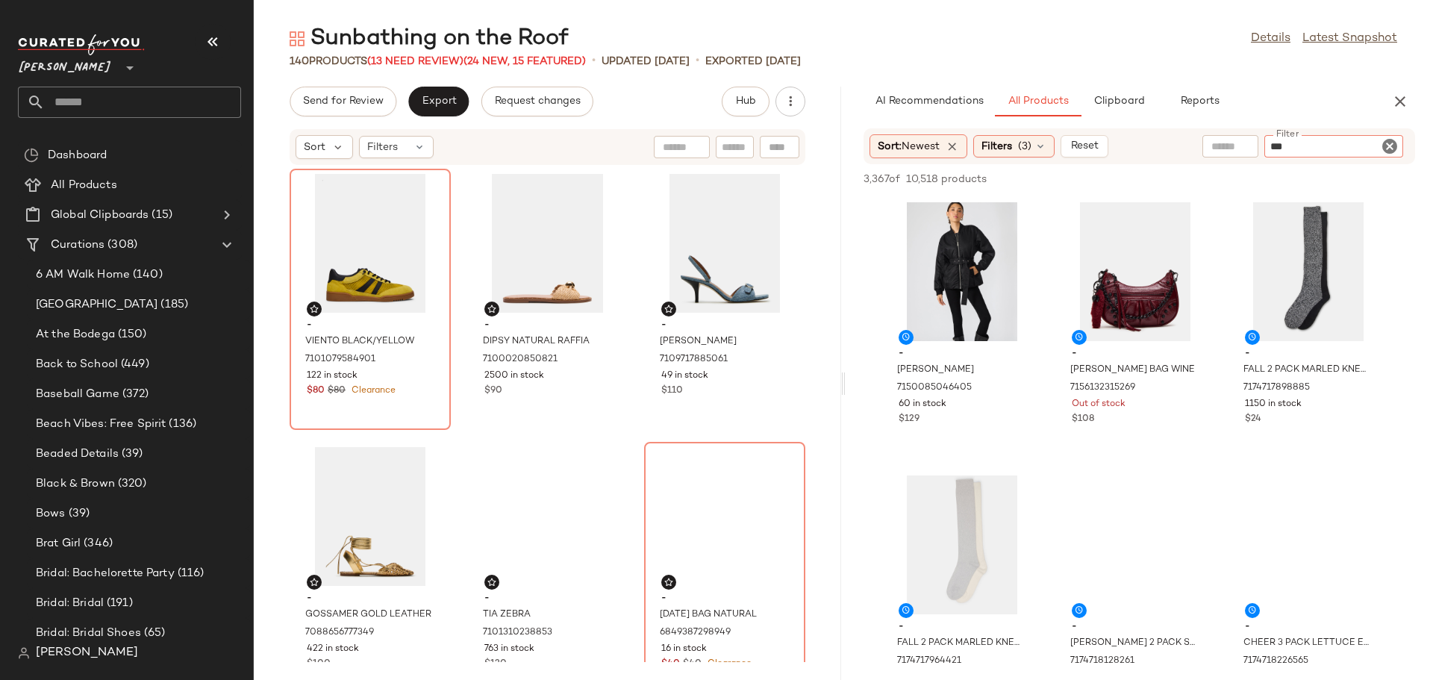
type input "****"
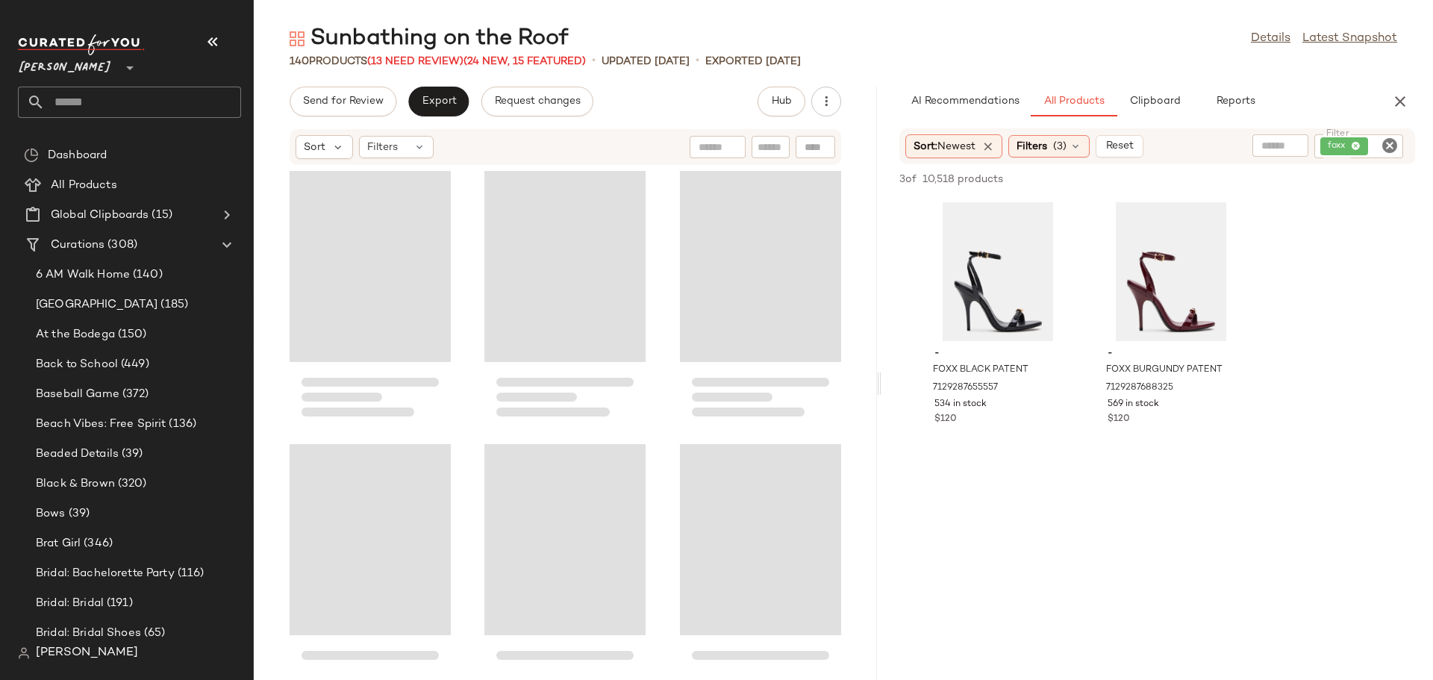
drag, startPoint x: 842, startPoint y: 387, endPoint x: 889, endPoint y: 383, distance: 48.0
click at [889, 383] on div "Sunbathing on the Roof Details Latest Snapshot 140 Products (13 Need Review) (2…" at bounding box center [843, 352] width 1179 height 656
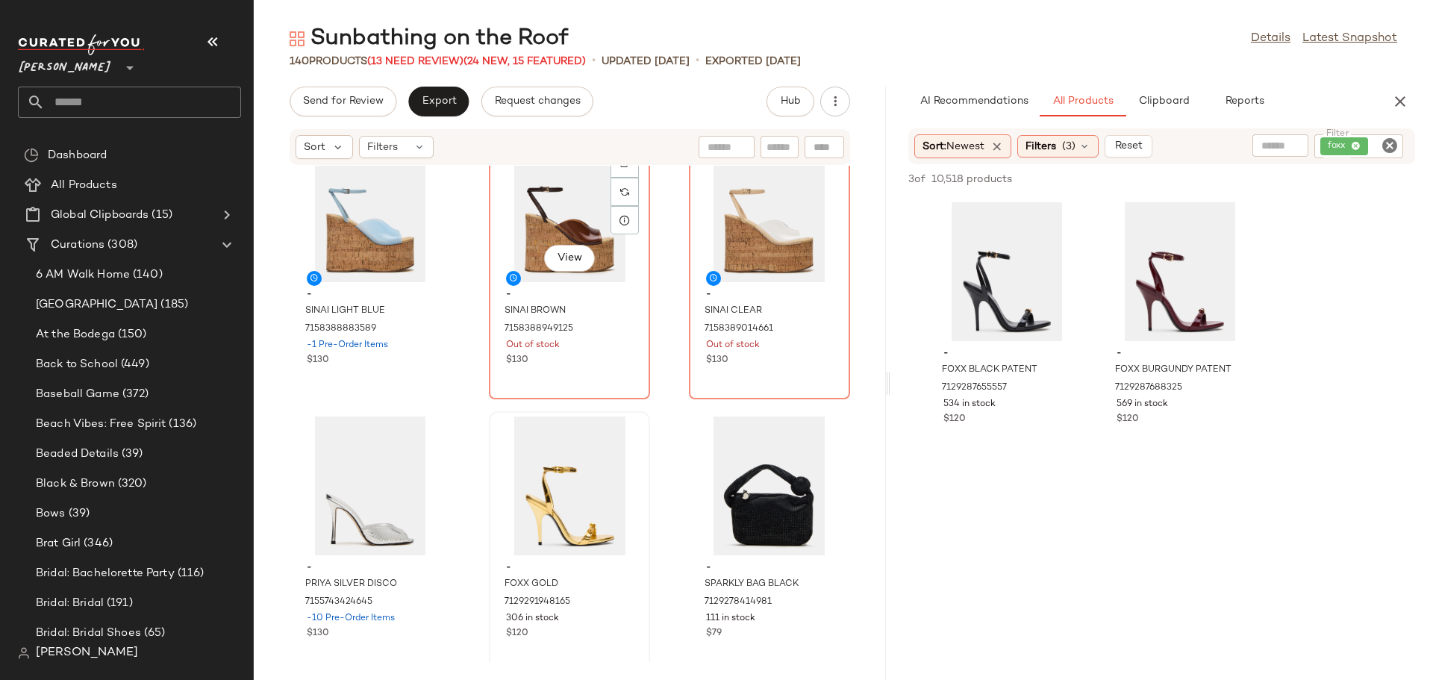
scroll to position [10999, 0]
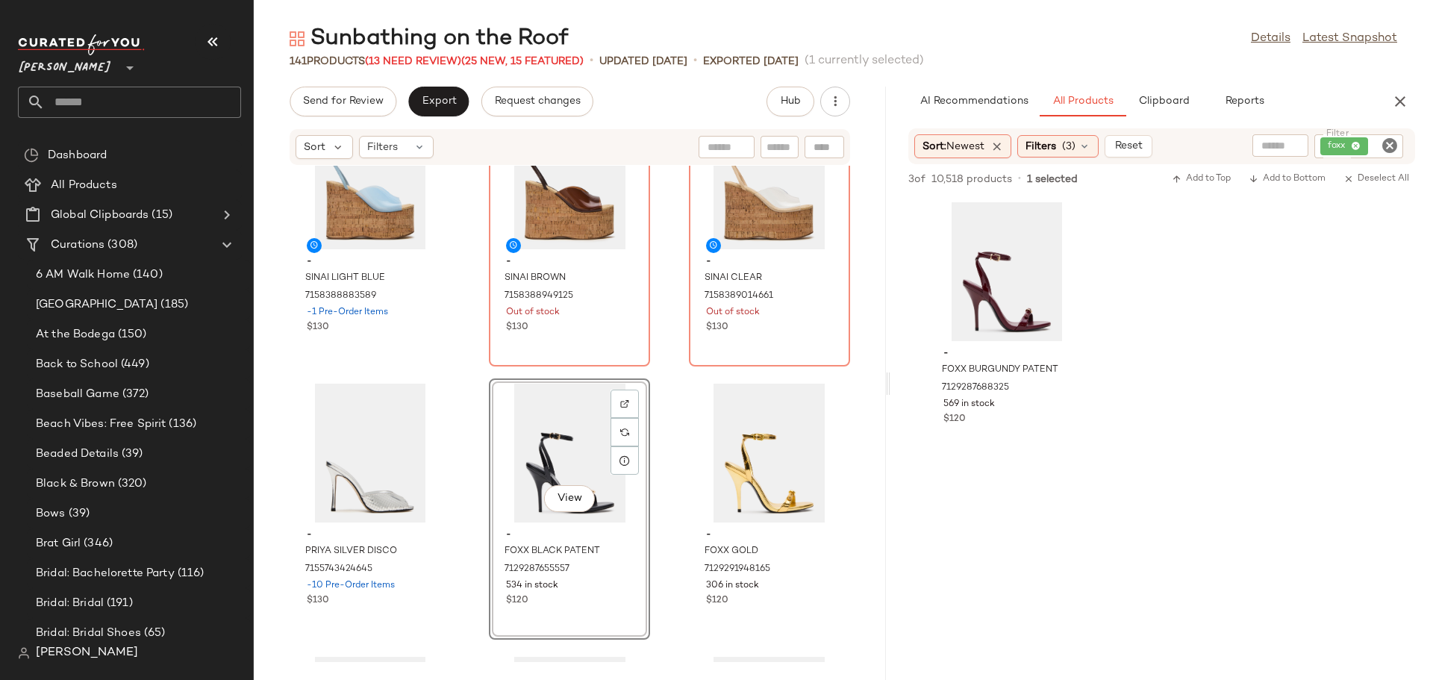
click at [1390, 144] on icon "Clear Filter" at bounding box center [1389, 146] width 18 height 18
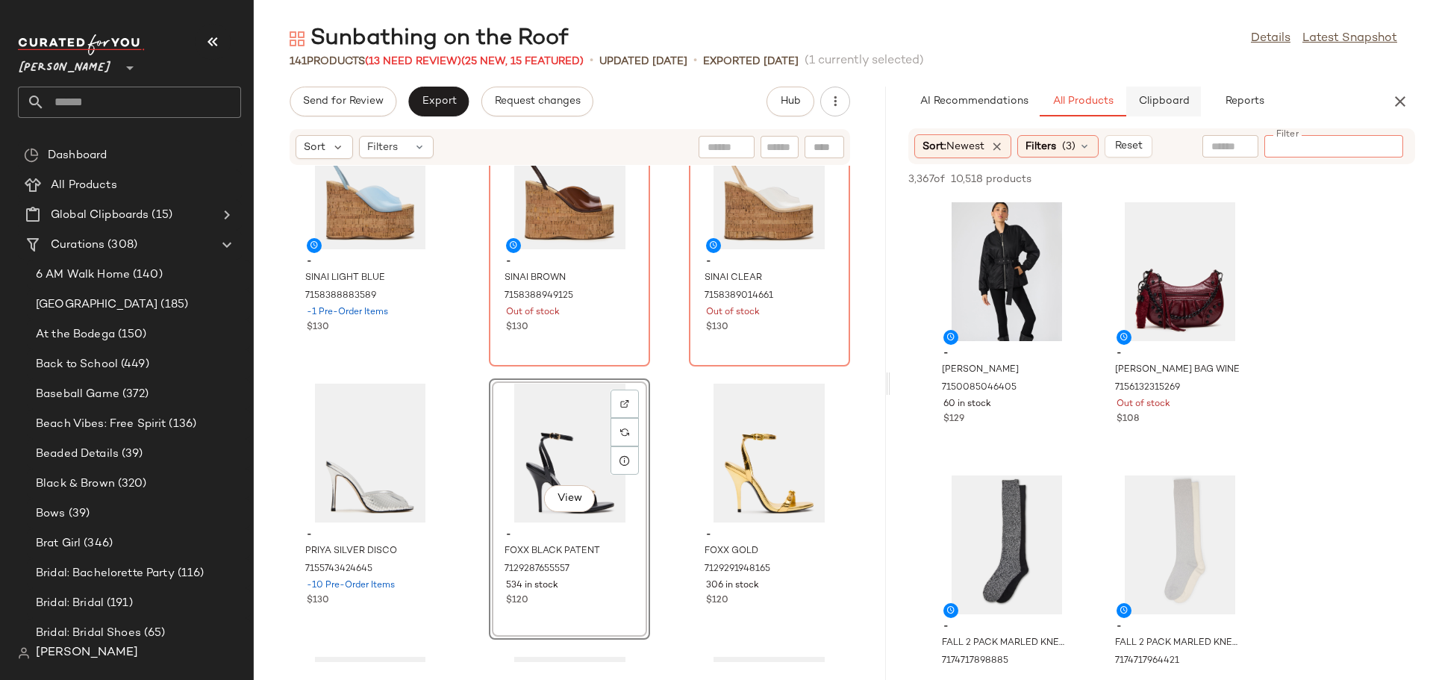
click at [1180, 107] on span "Clipboard" at bounding box center [1162, 102] width 51 height 12
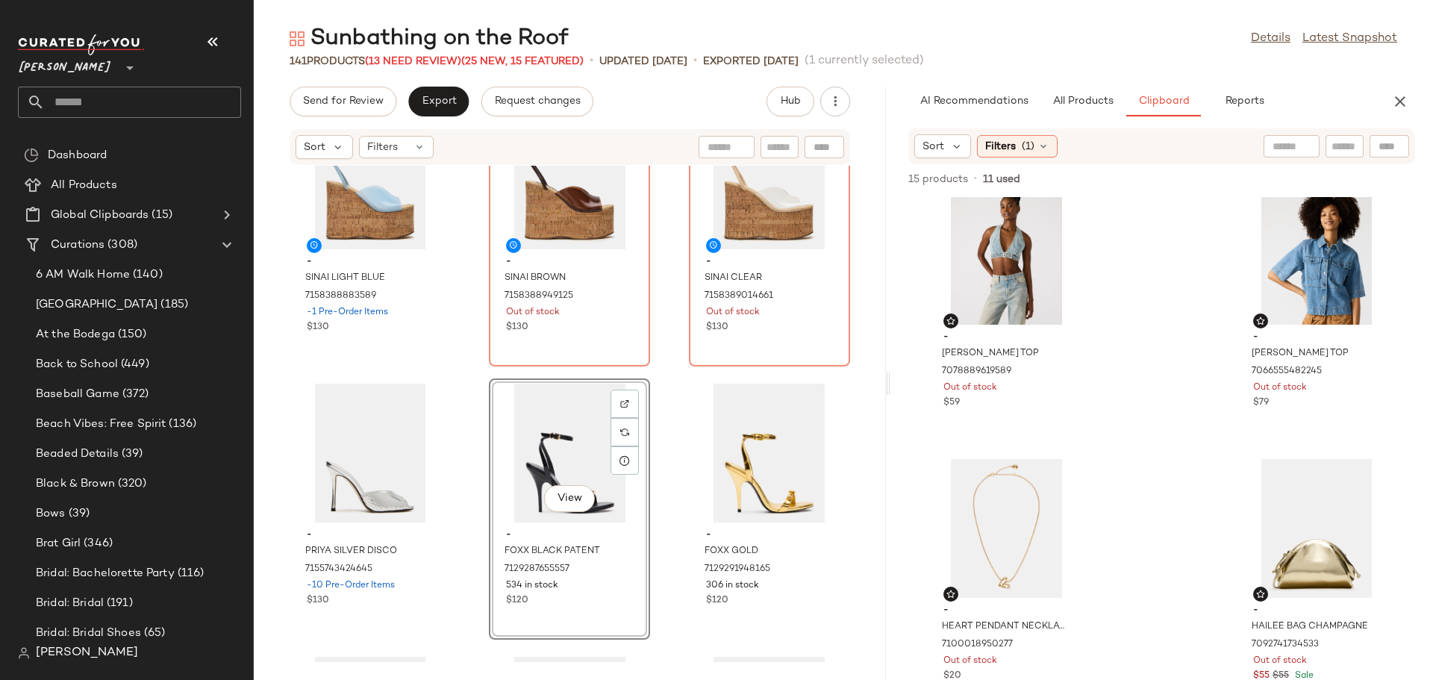
scroll to position [0, 0]
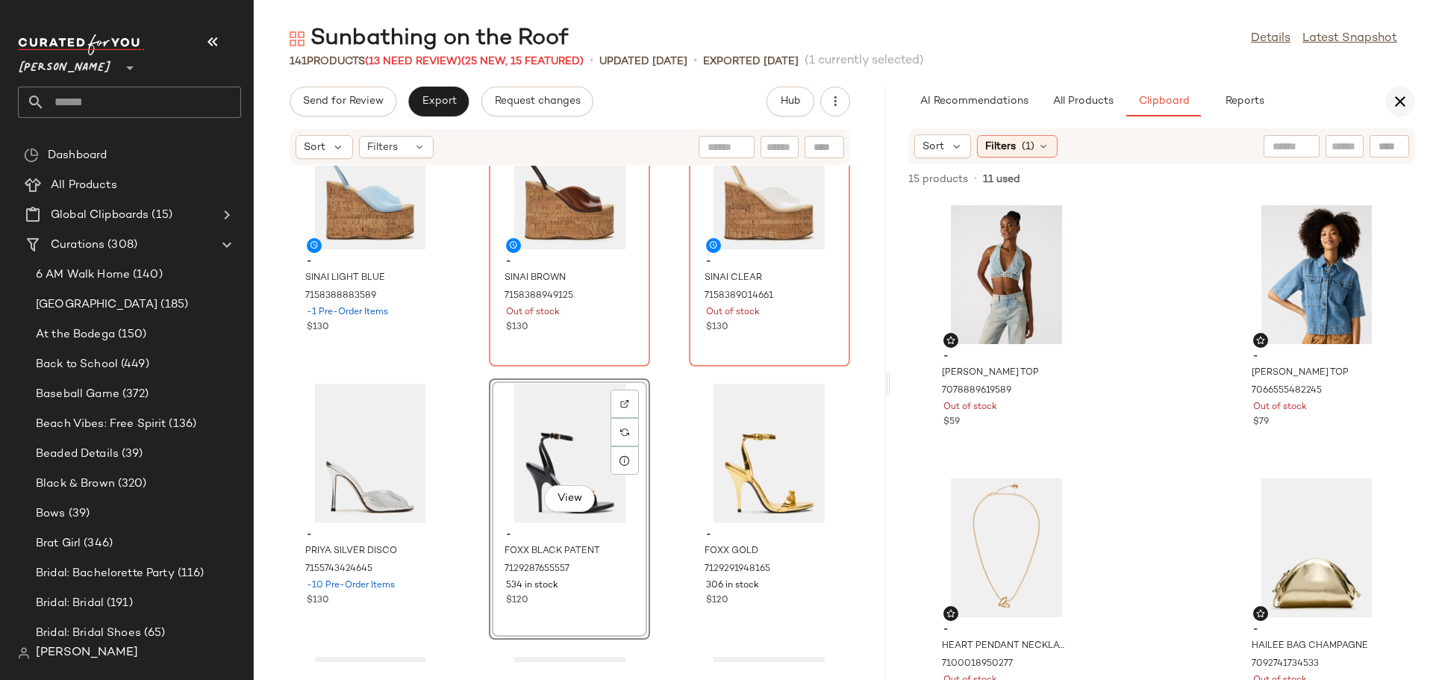
click at [1396, 104] on icon "button" at bounding box center [1400, 102] width 18 height 18
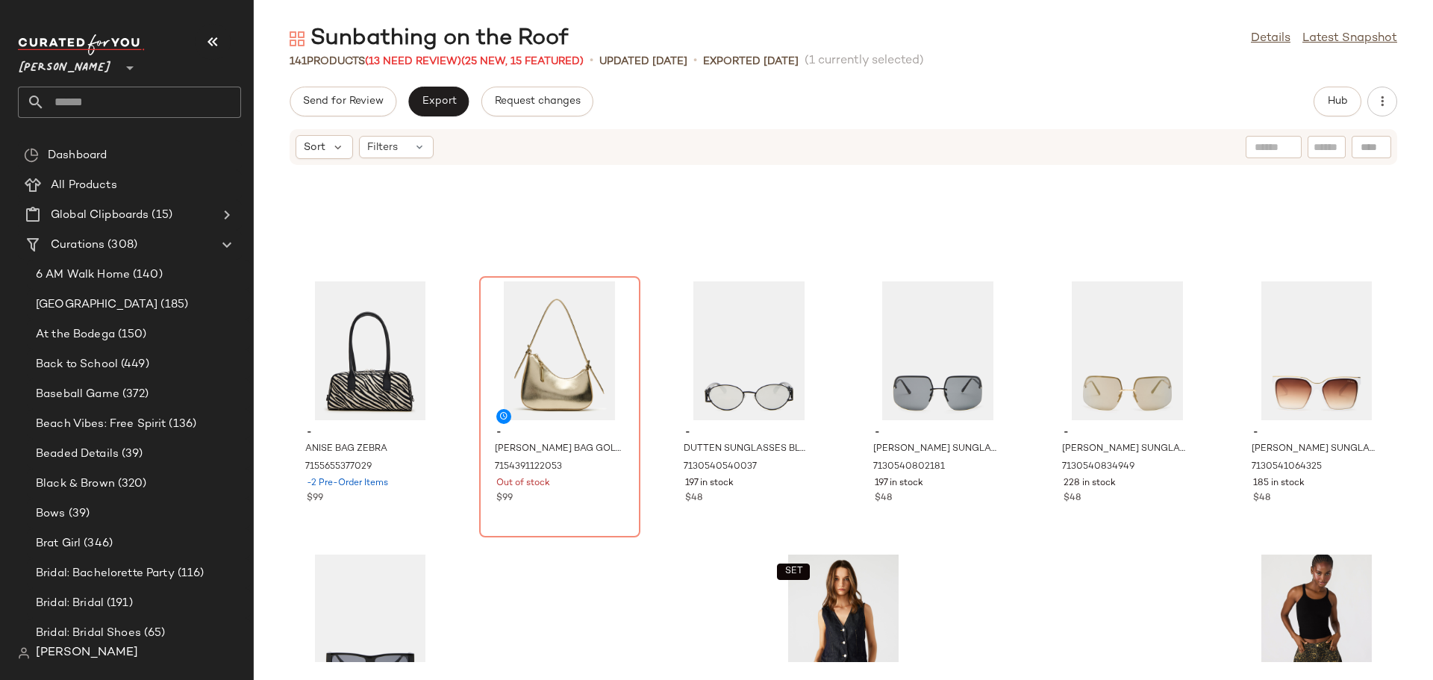
scroll to position [5912, 0]
click at [1320, 149] on input "text" at bounding box center [1326, 148] width 26 height 16
type input "**********"
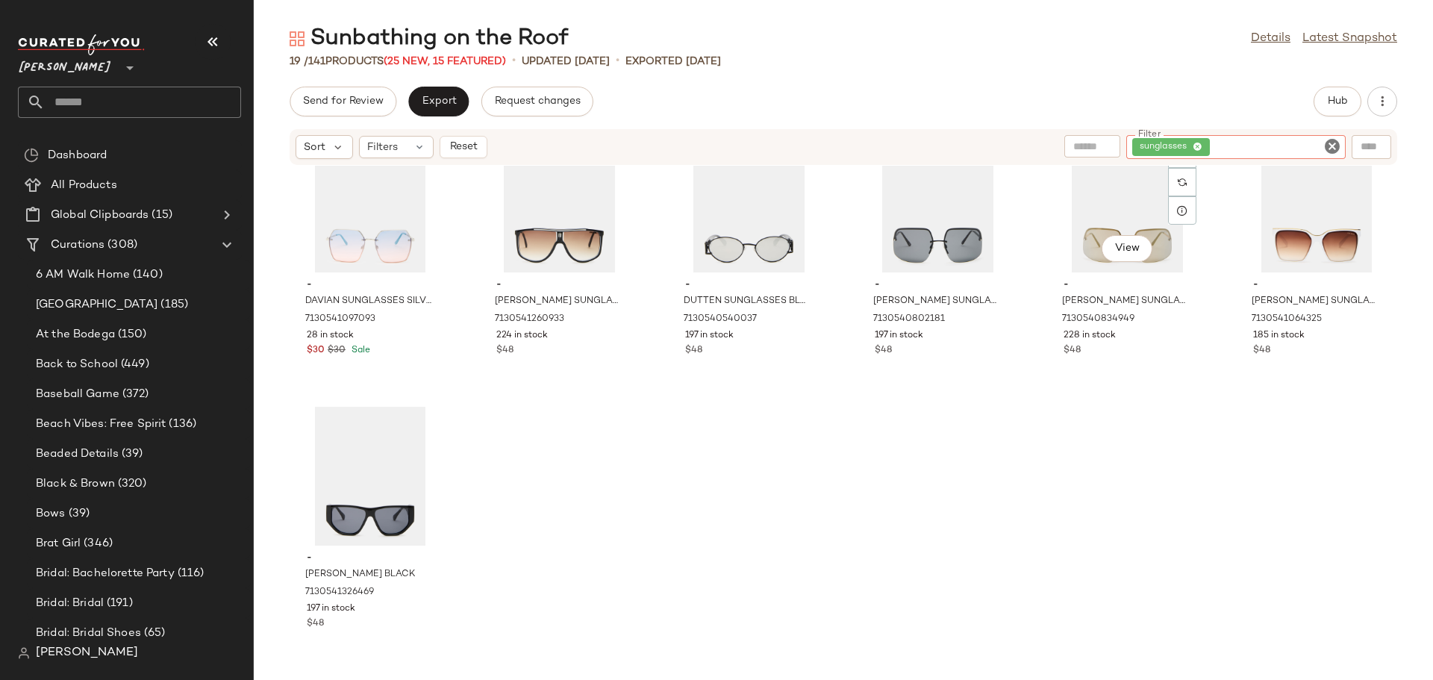
scroll to position [599, 0]
click at [1327, 145] on icon "Clear Filter" at bounding box center [1332, 146] width 18 height 18
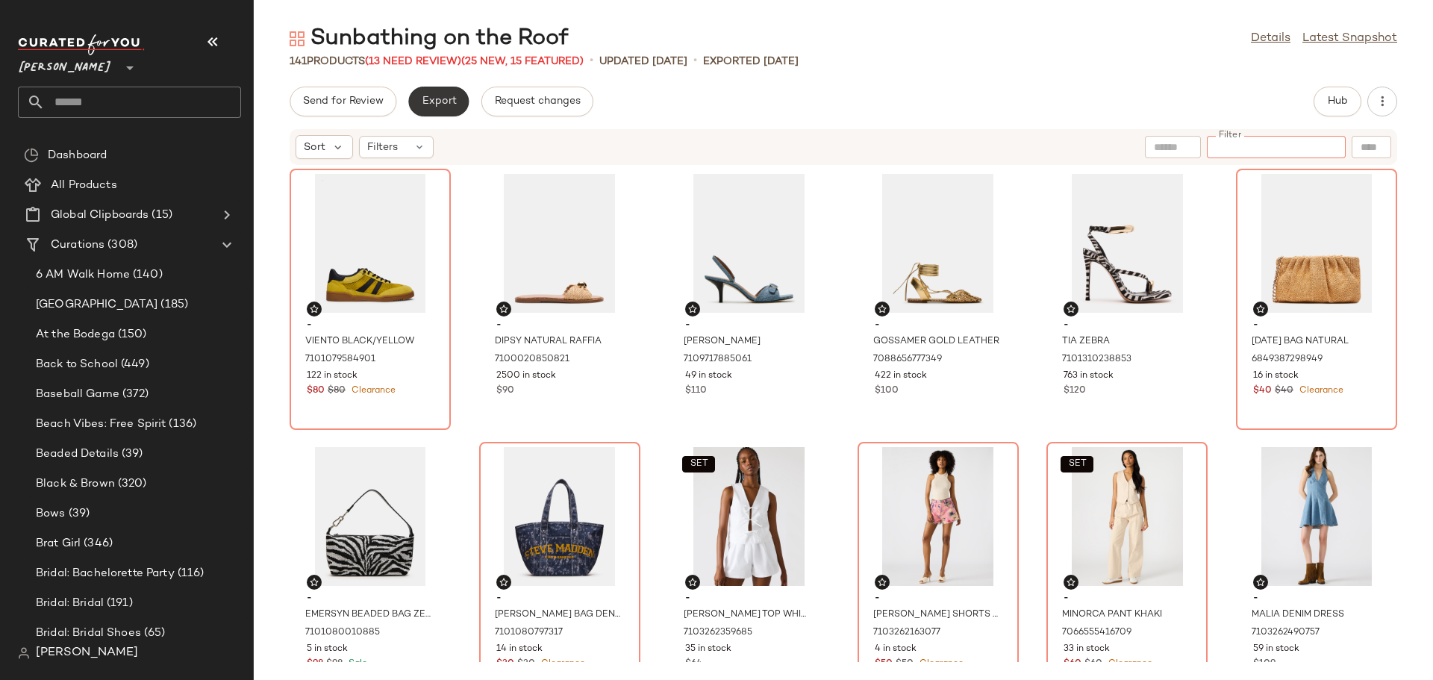
click at [446, 105] on span "Export" at bounding box center [438, 102] width 35 height 12
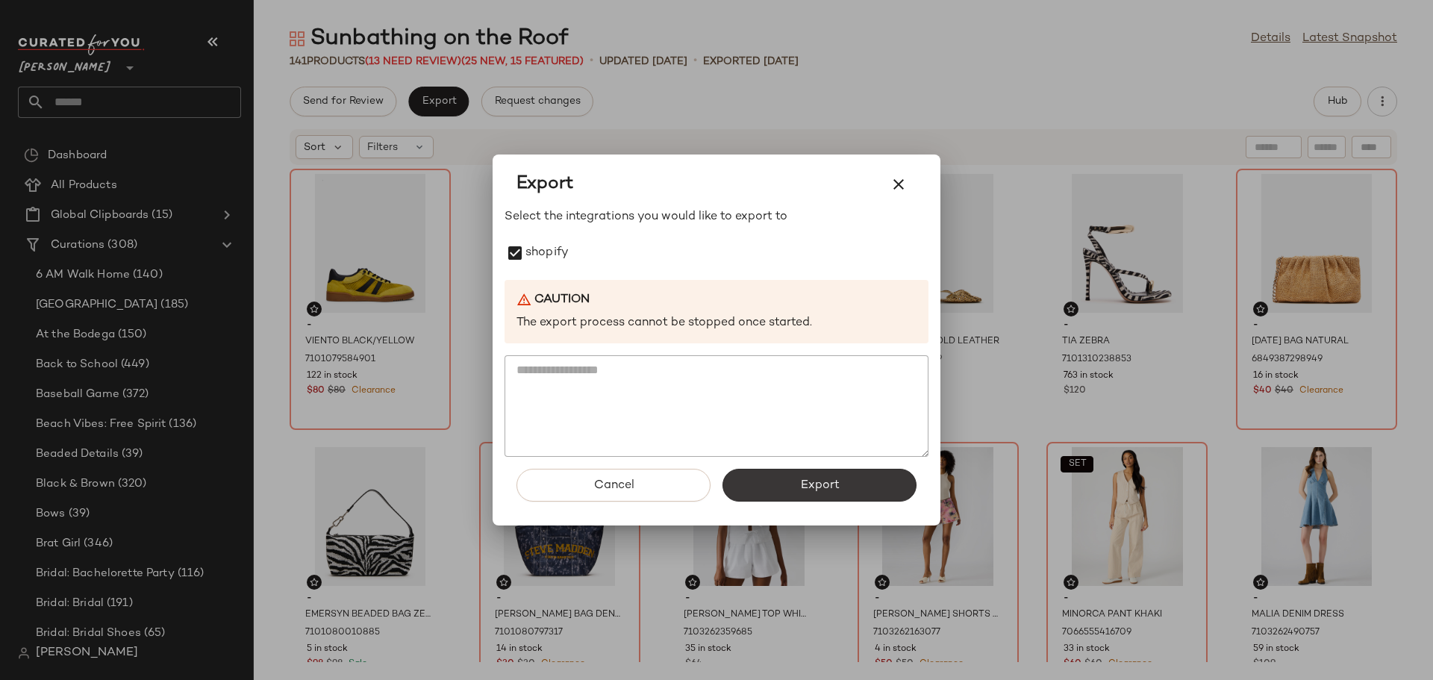
click at [839, 485] on span "Export" at bounding box center [819, 485] width 40 height 14
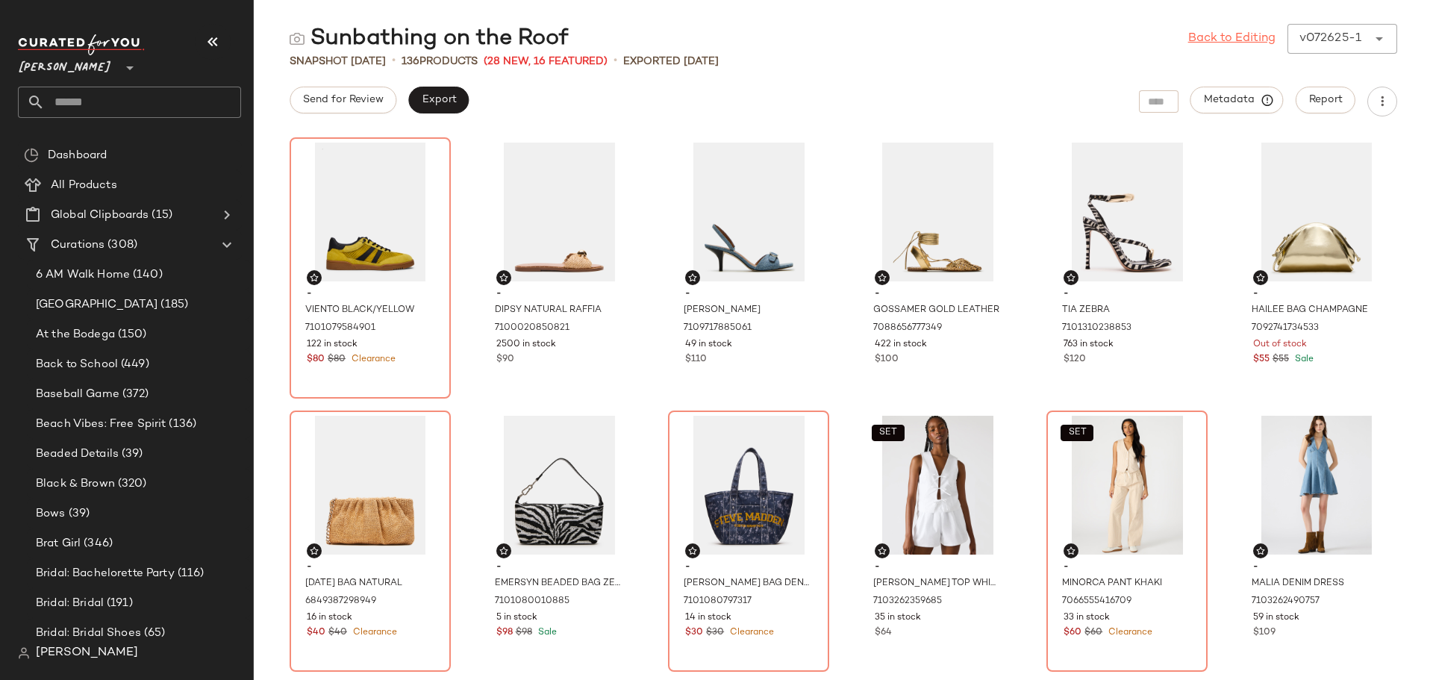
click at [1227, 31] on link "Back to Editing" at bounding box center [1231, 39] width 87 height 18
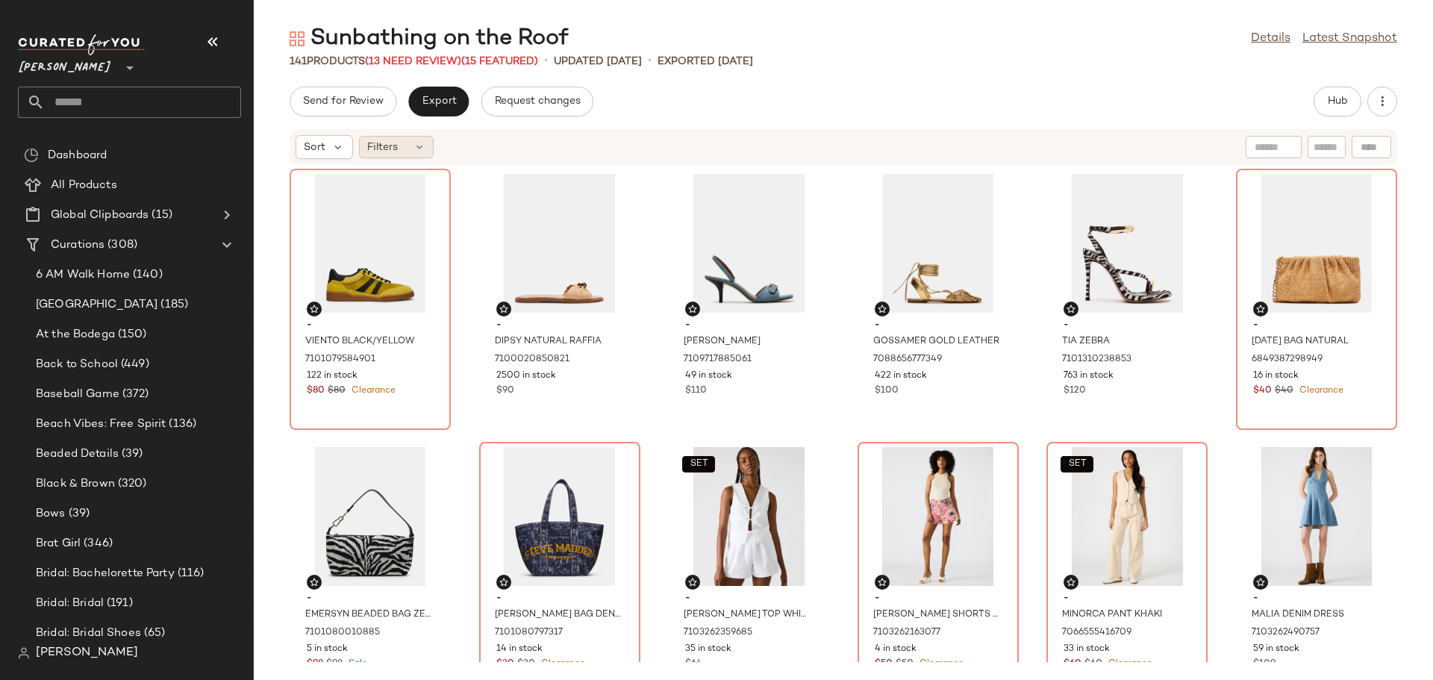
click at [416, 150] on icon at bounding box center [419, 147] width 12 height 12
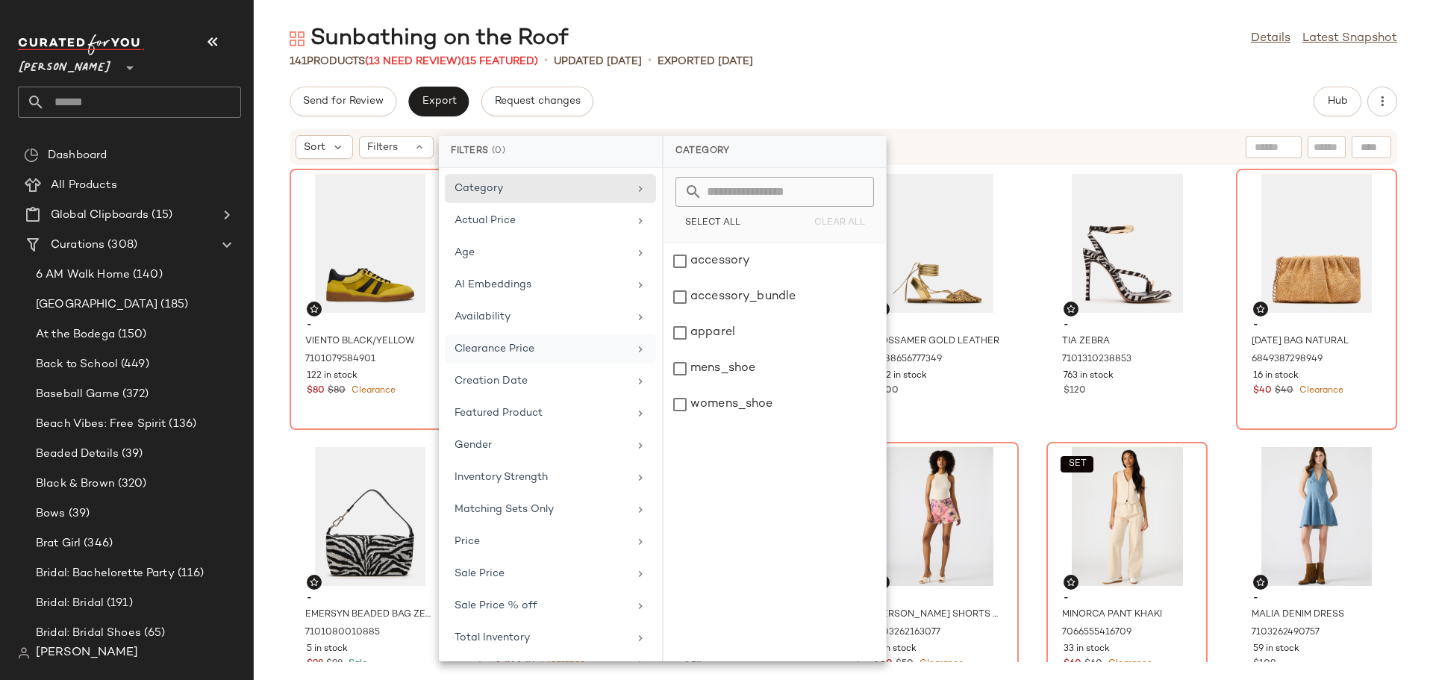
click at [555, 352] on div "Clearance Price" at bounding box center [541, 349] width 174 height 16
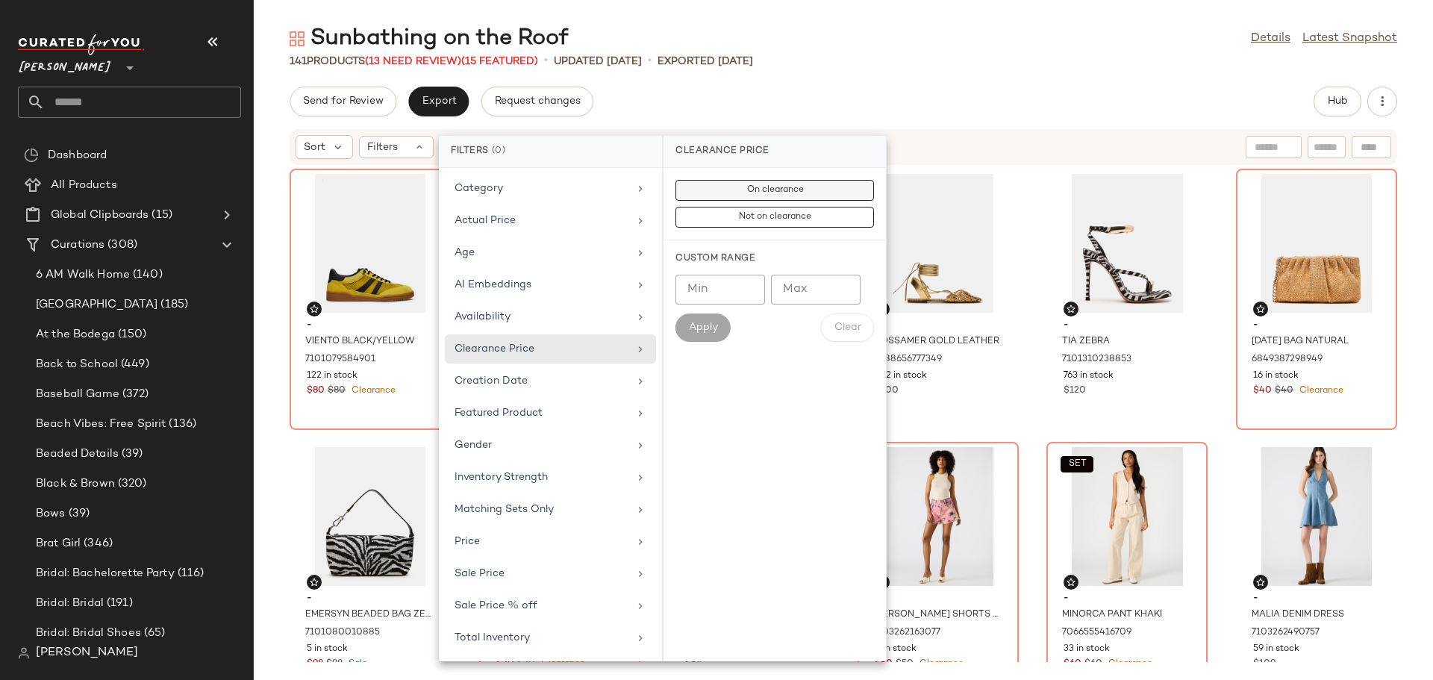
click at [739, 207] on button "On clearance" at bounding box center [774, 217] width 198 height 21
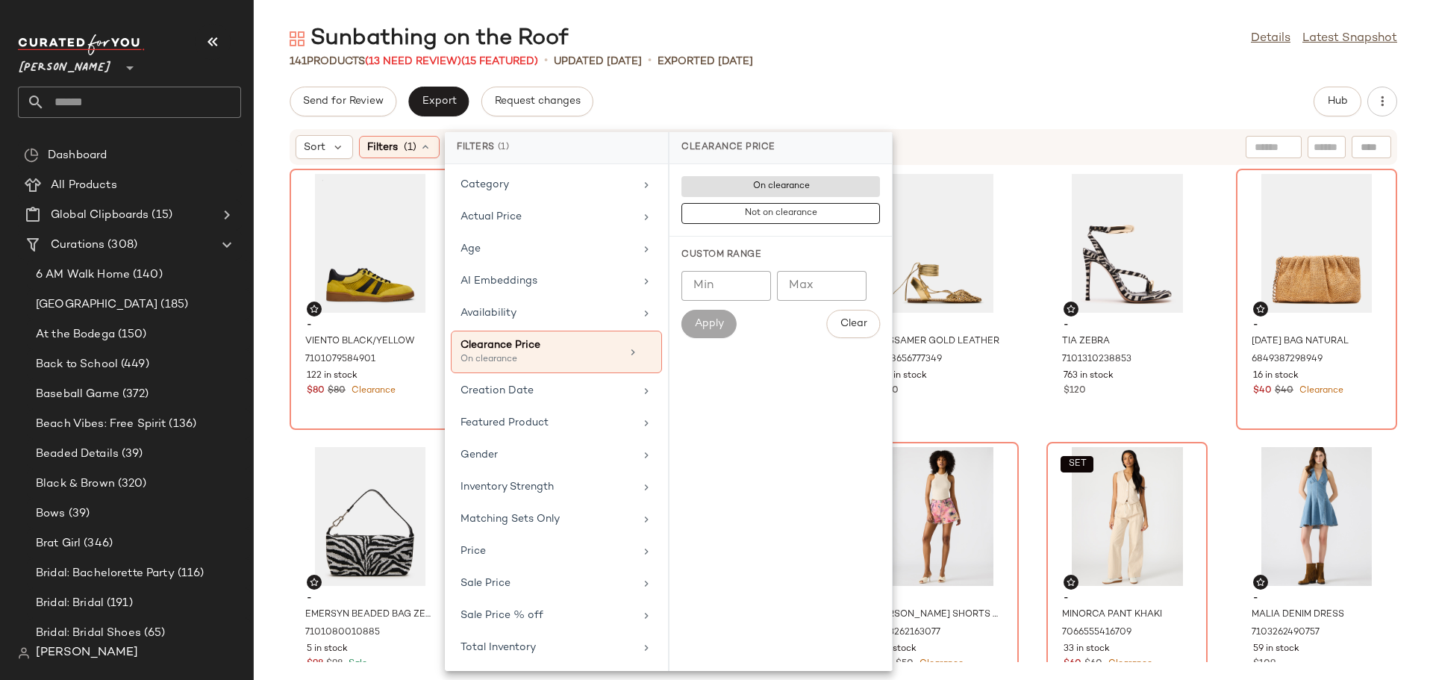
click at [919, 78] on div "Sunbathing on the Roof Details Latest Snapshot 141 Products (13 Need Review) (1…" at bounding box center [843, 352] width 1179 height 656
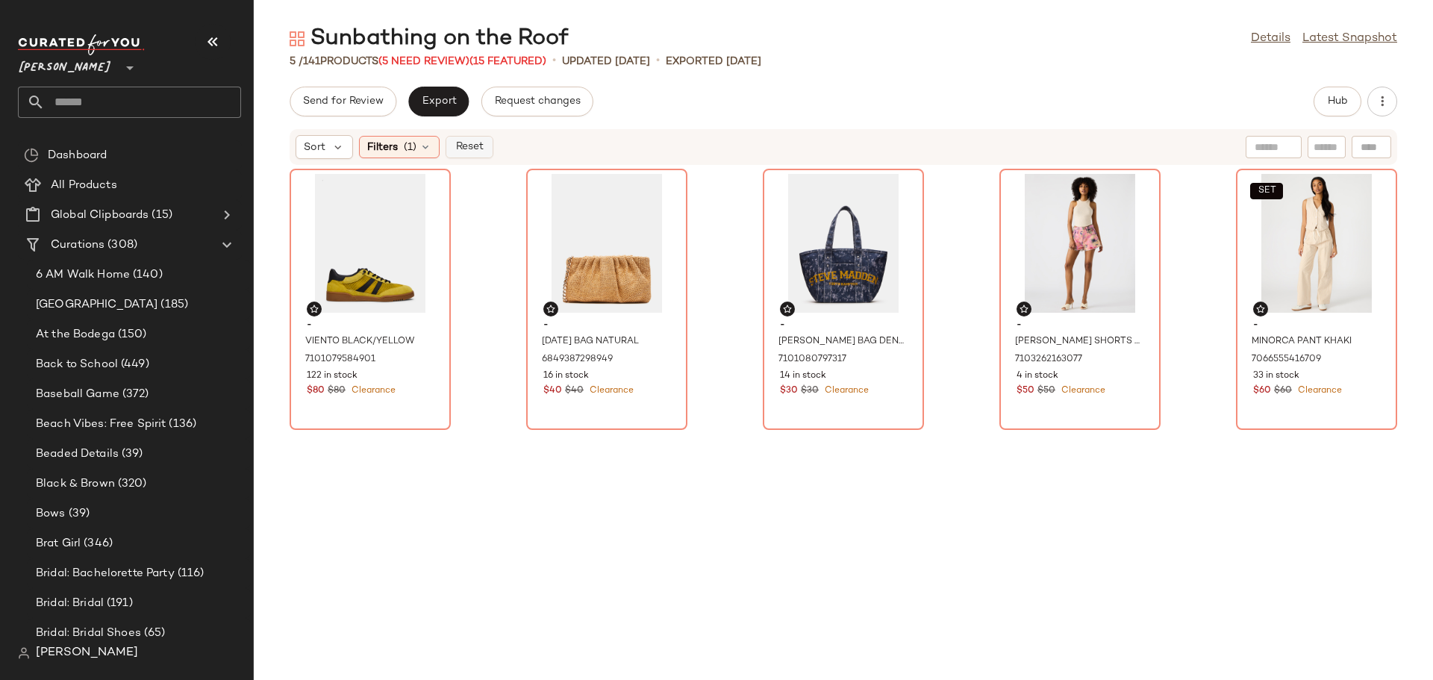
click at [460, 151] on span "Reset" at bounding box center [468, 147] width 28 height 12
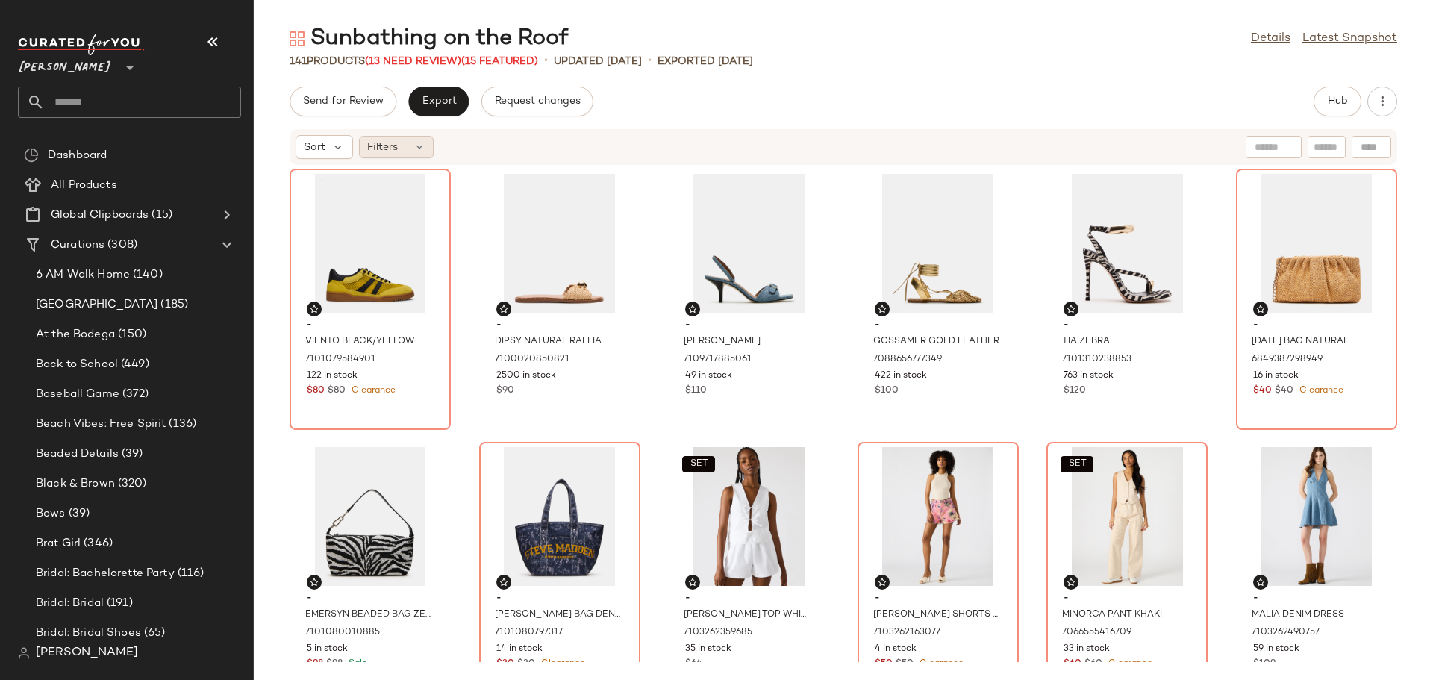
click at [424, 152] on div "Filters" at bounding box center [396, 147] width 75 height 22
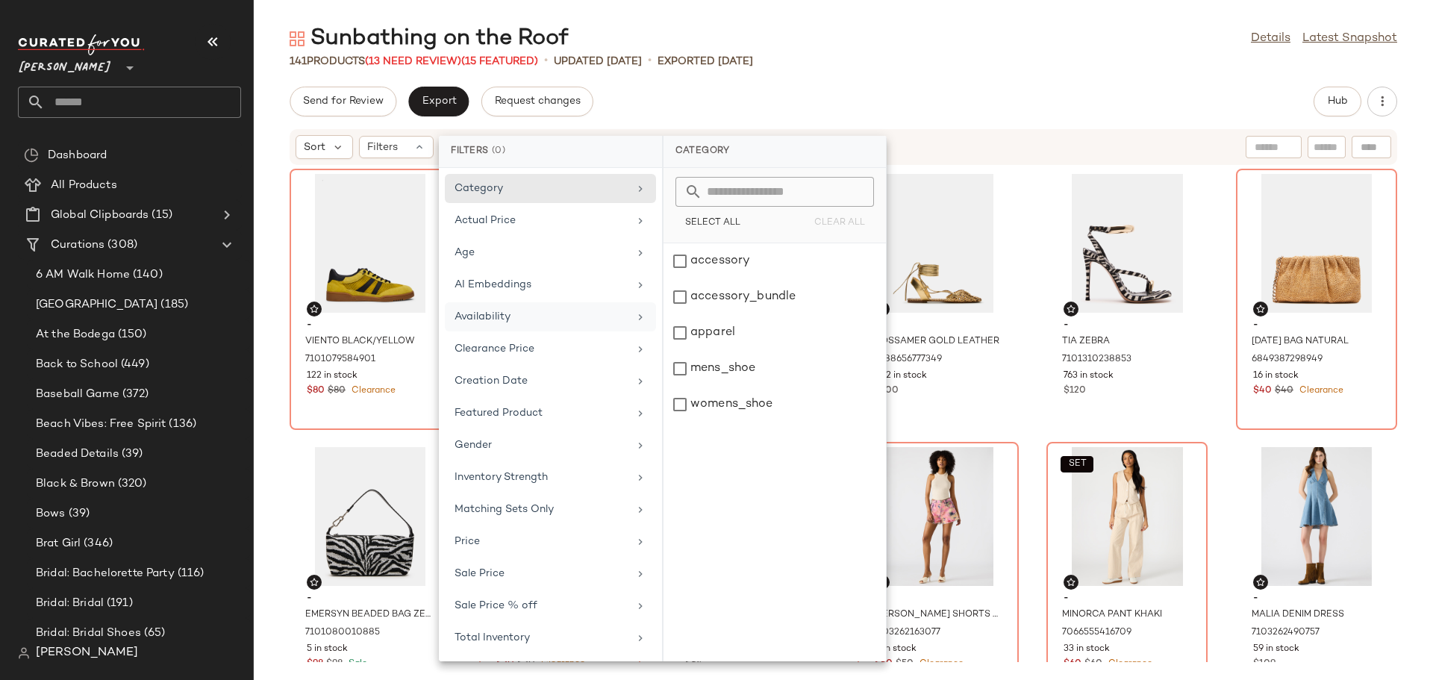
click at [525, 334] on div "Availability" at bounding box center [550, 348] width 211 height 29
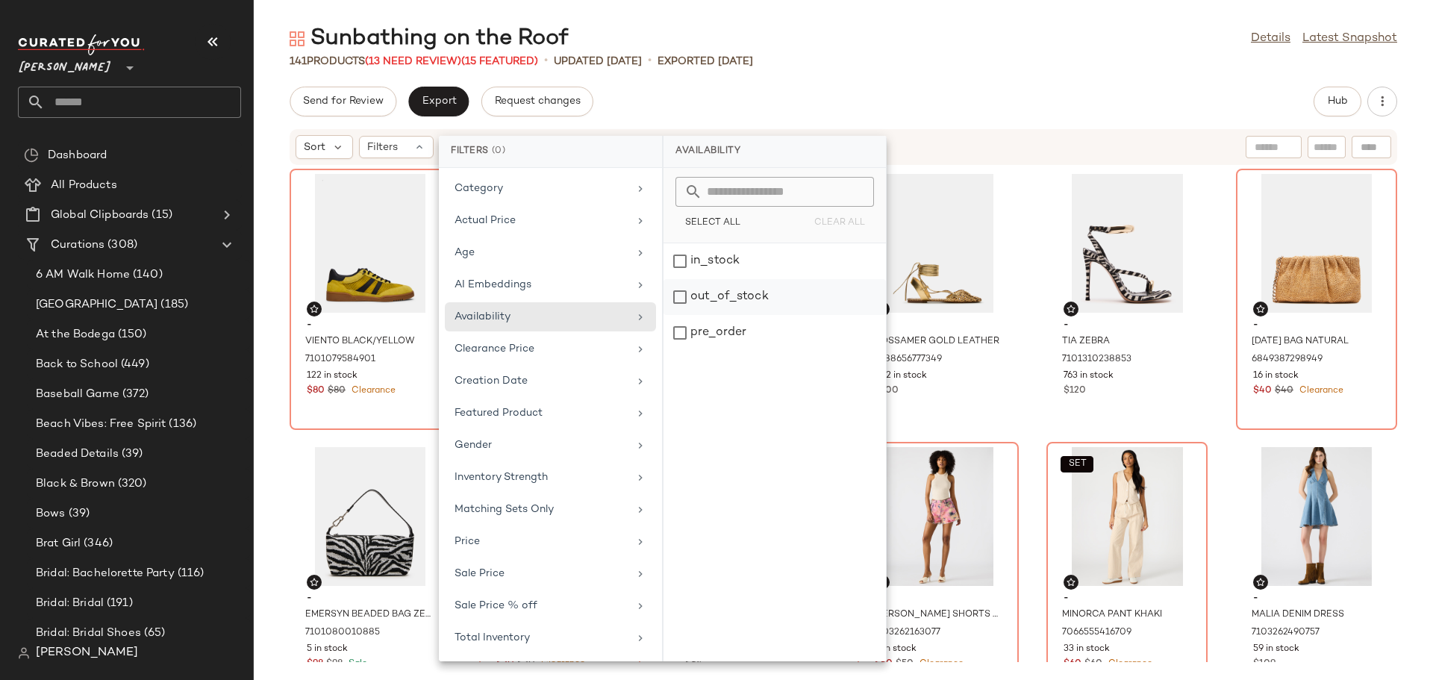
click at [671, 315] on div "out_of_stock" at bounding box center [774, 333] width 222 height 36
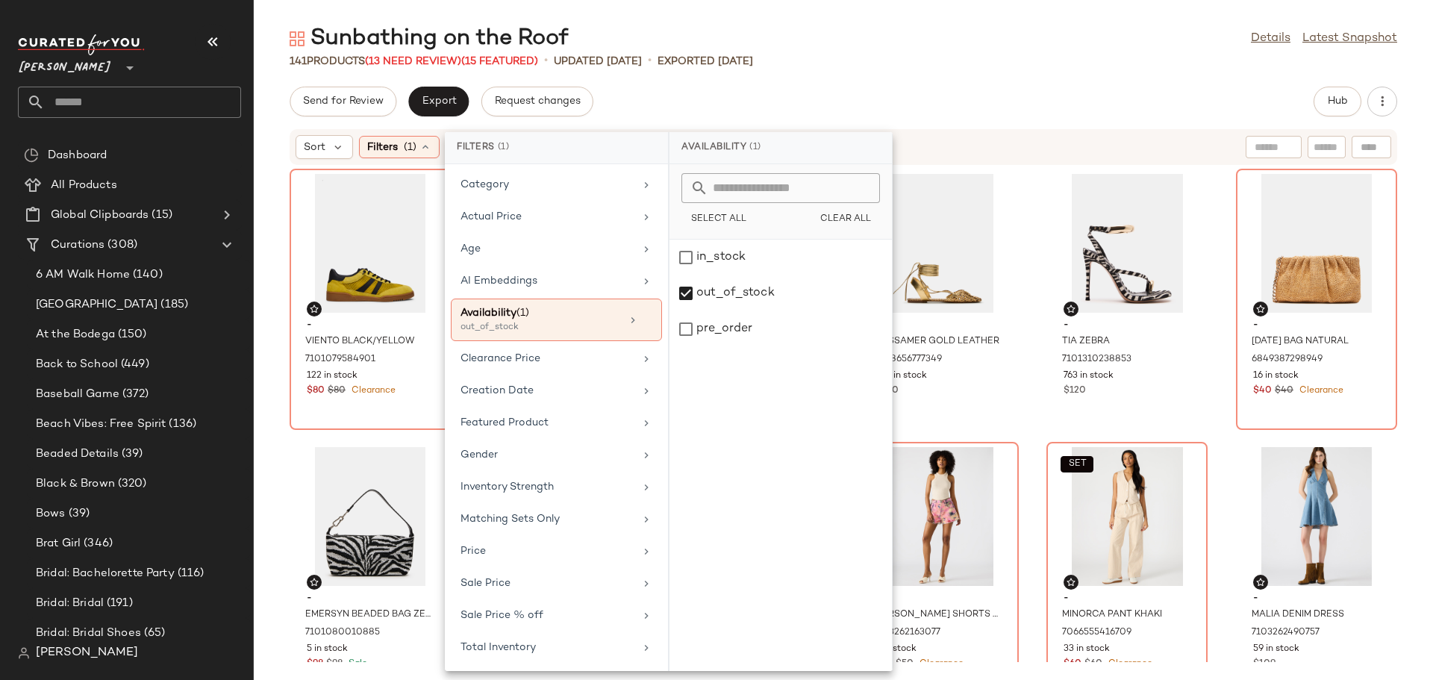
click at [916, 57] on div "141 Products (13 Need Review) (15 Featured) • updated [DATE] • Exported [DATE]" at bounding box center [843, 61] width 1179 height 15
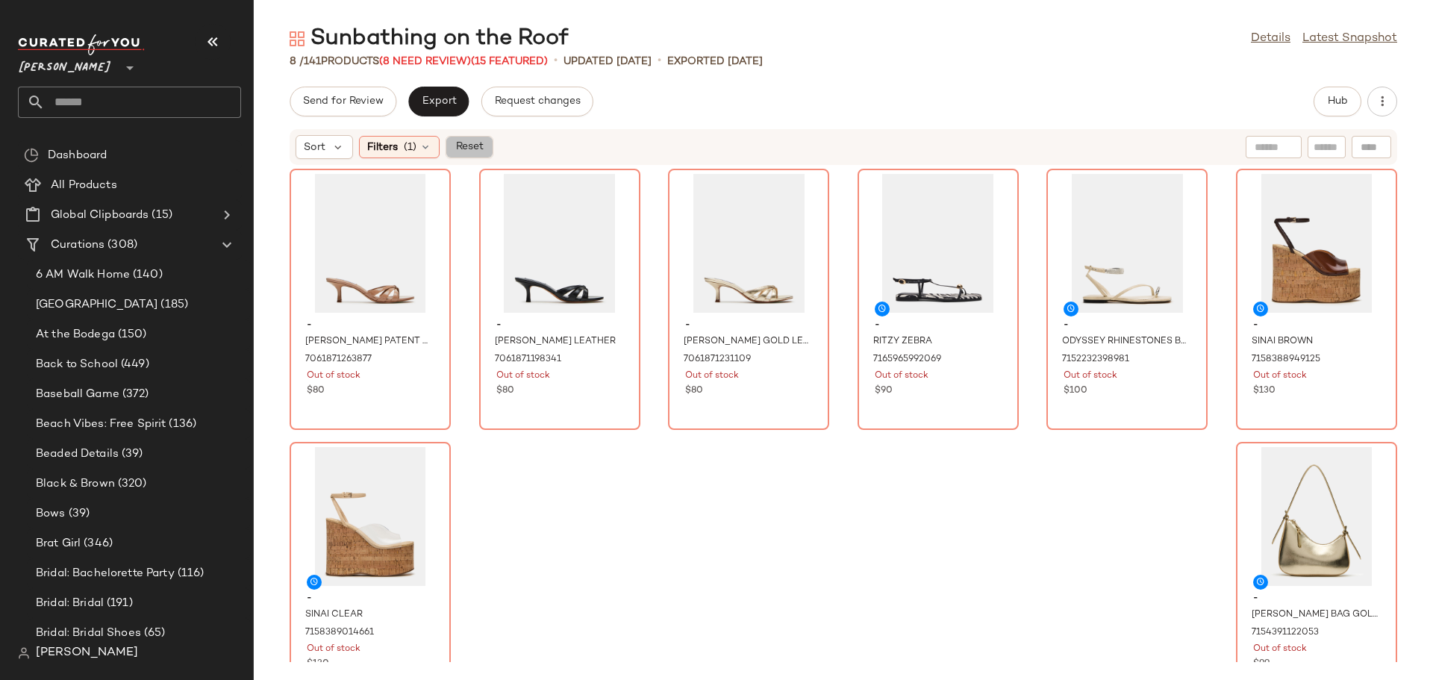
click at [479, 142] on span "Reset" at bounding box center [468, 147] width 28 height 12
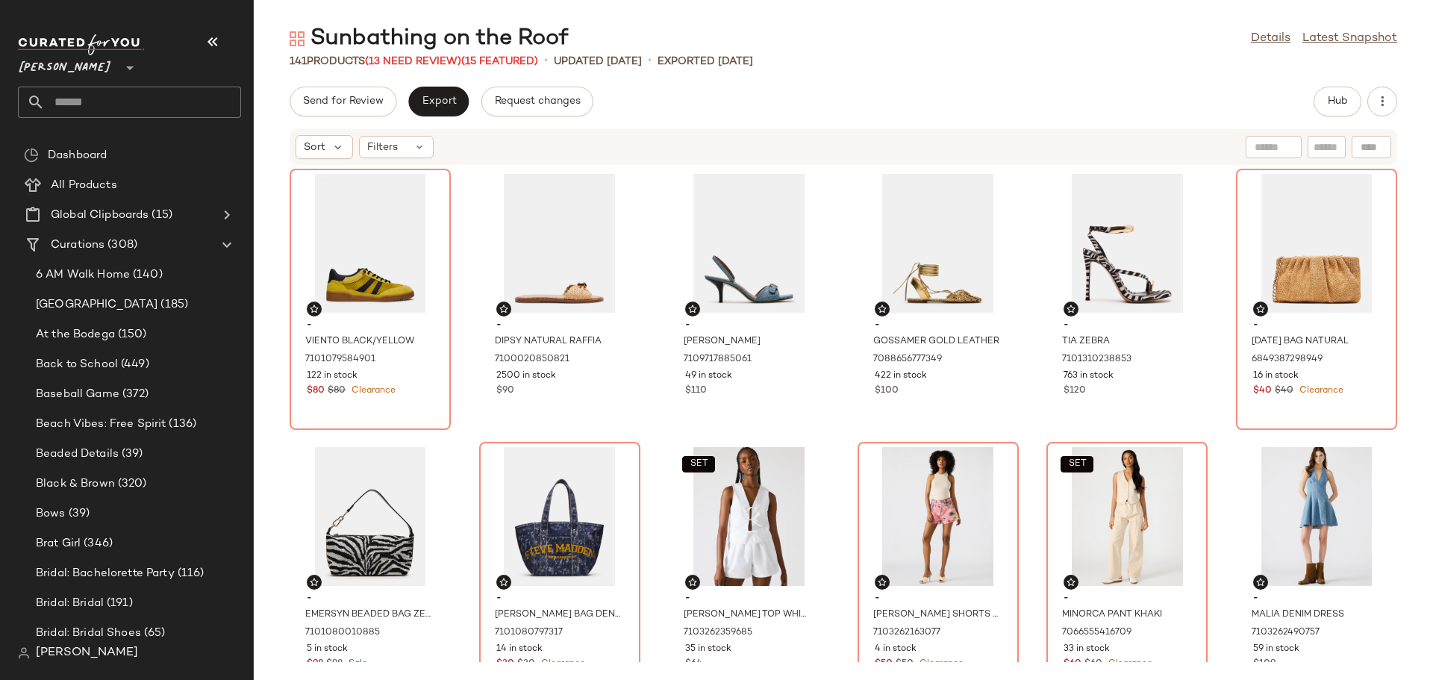
click at [134, 98] on input "text" at bounding box center [143, 102] width 196 height 31
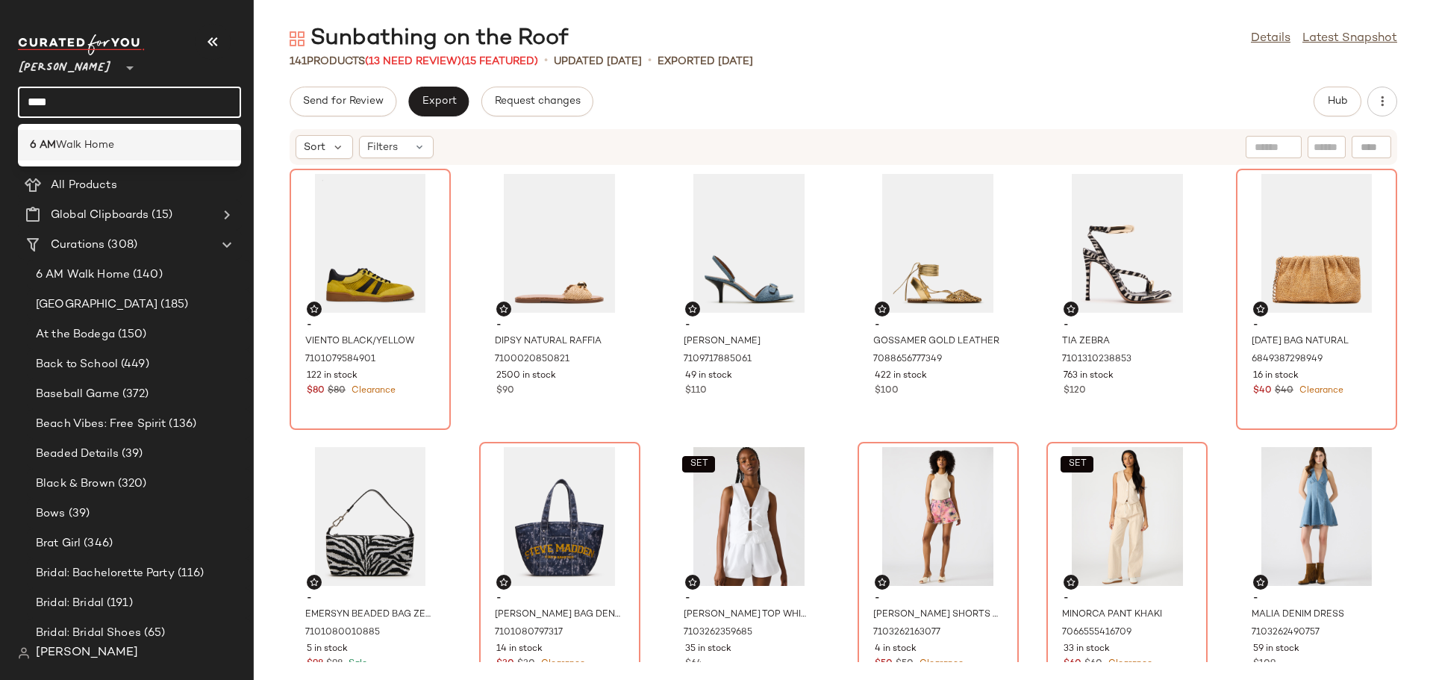
type input "****"
click at [121, 148] on div "6 AM Walk Home" at bounding box center [129, 145] width 199 height 16
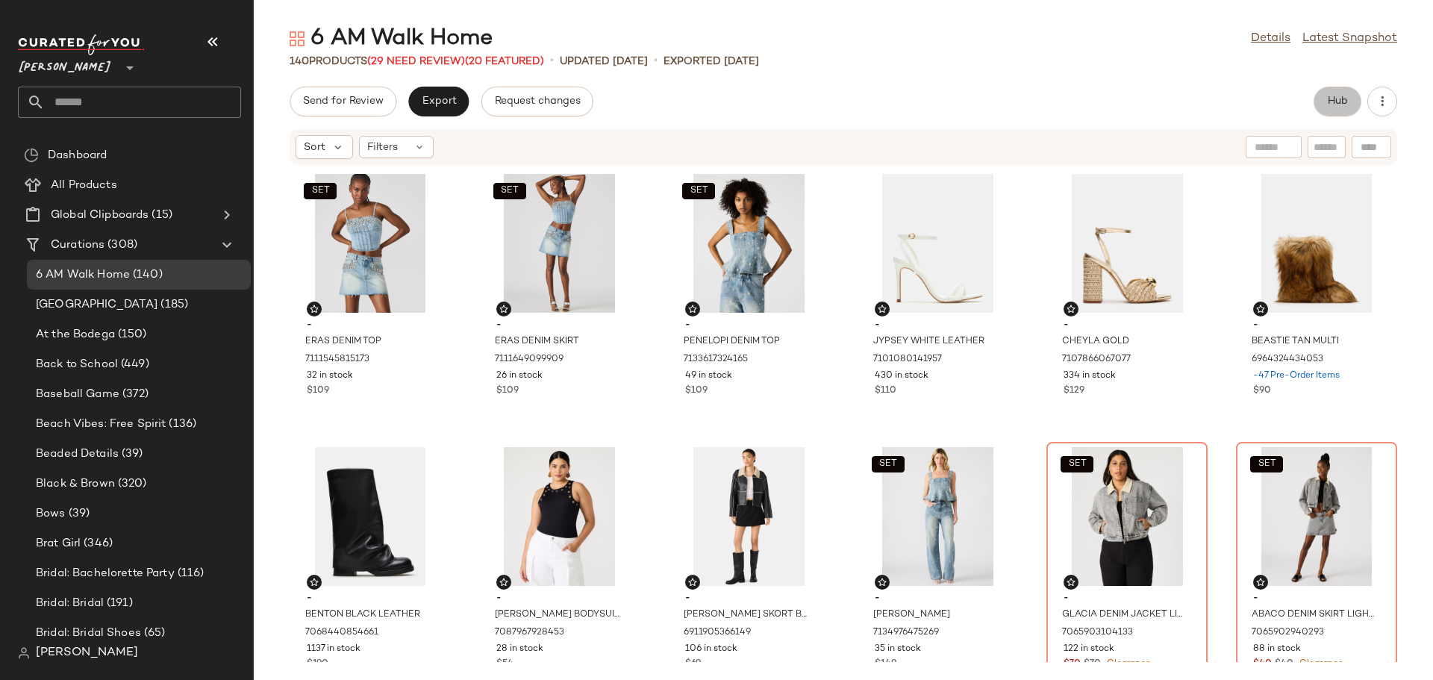
click at [1332, 99] on span "Hub" at bounding box center [1337, 102] width 21 height 12
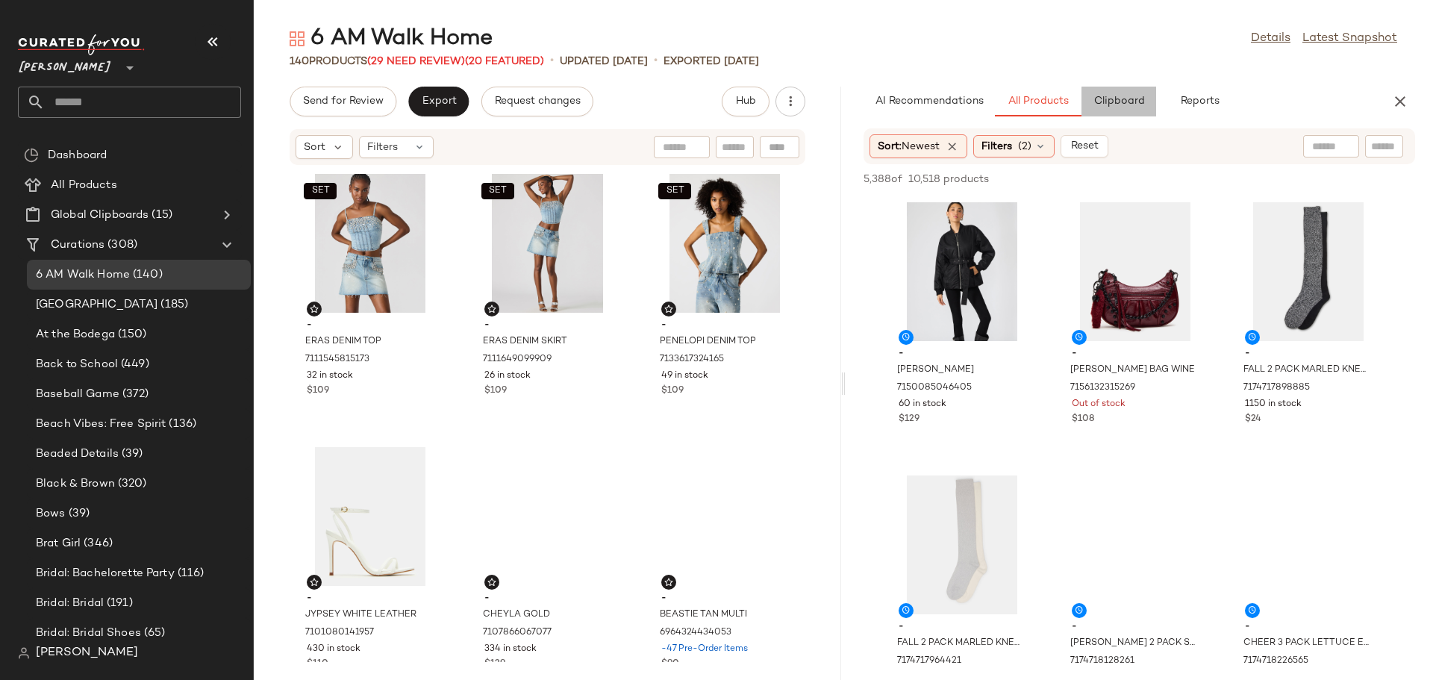
click at [1141, 101] on span "Clipboard" at bounding box center [1117, 102] width 51 height 12
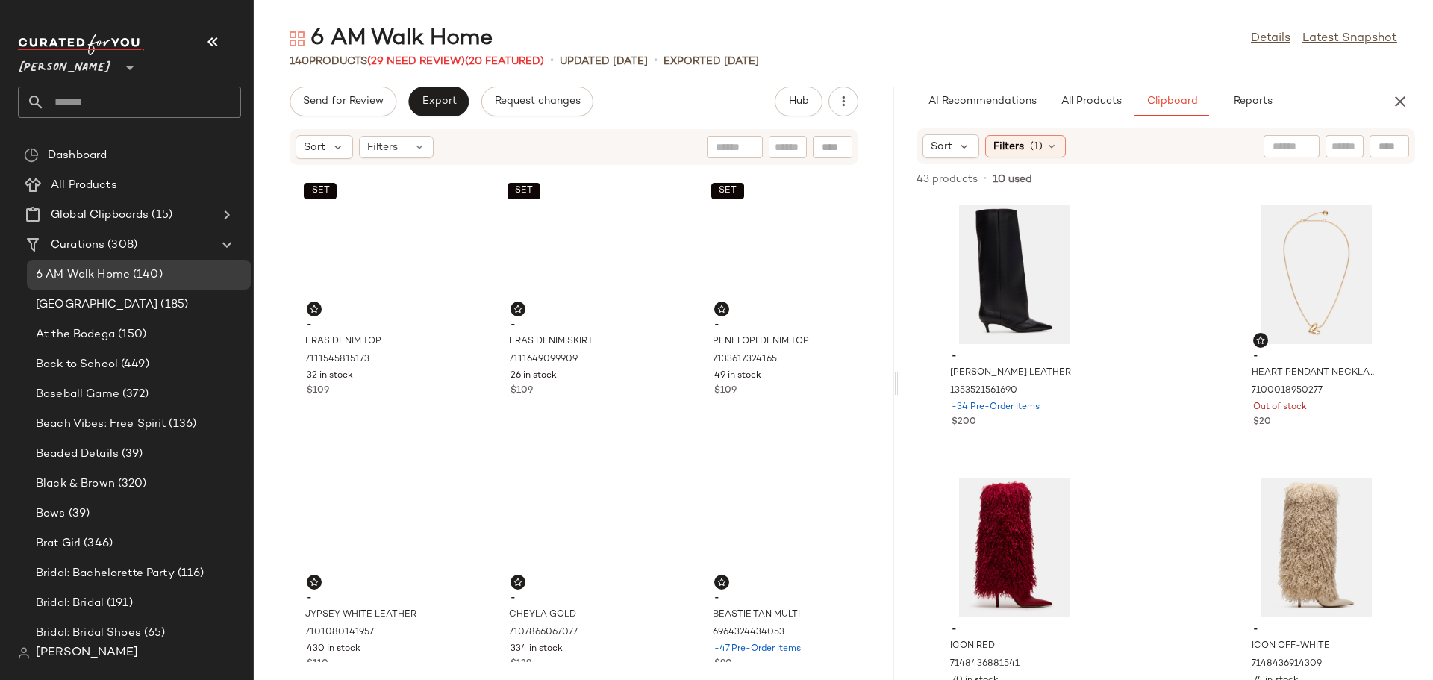
drag, startPoint x: 841, startPoint y: 384, endPoint x: 897, endPoint y: 379, distance: 56.2
click at [897, 379] on div "6 AM Walk Home Details Latest Snapshot 140 Products (29 Need Review) (20 Featur…" at bounding box center [843, 352] width 1179 height 656
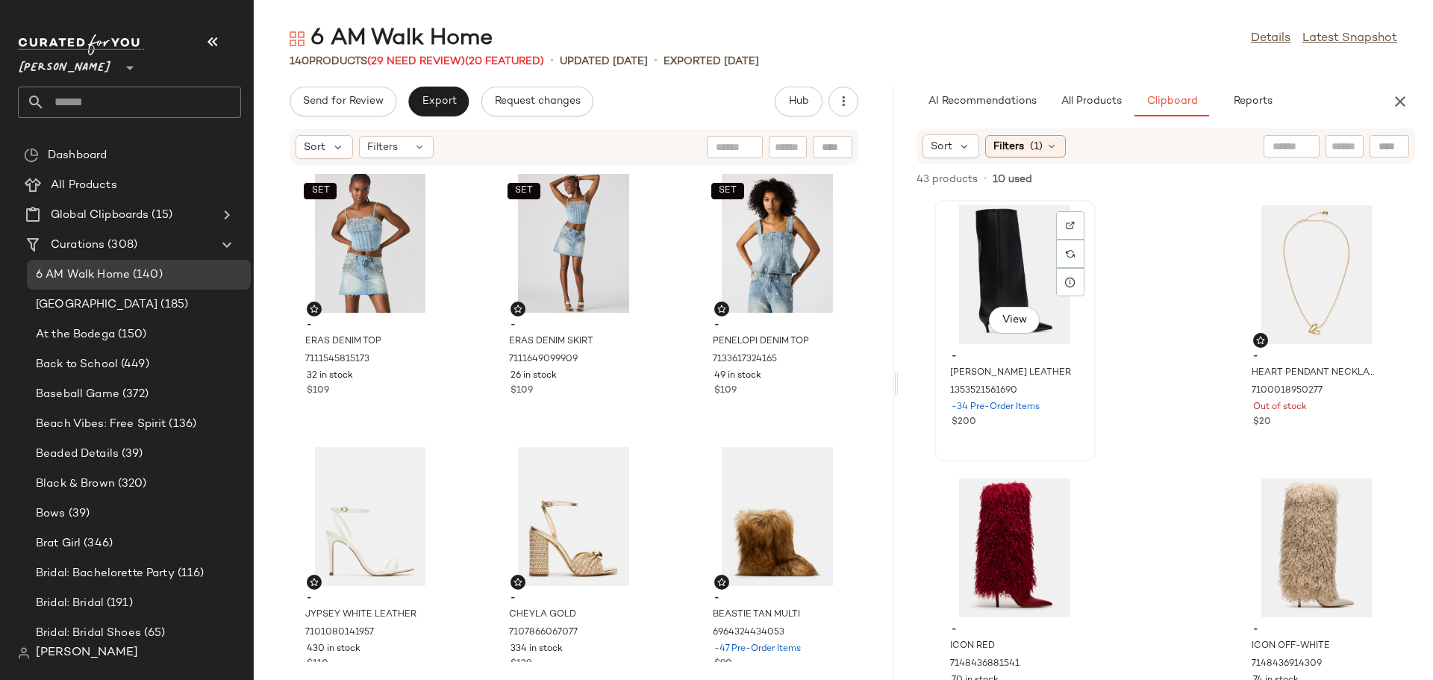
click at [999, 266] on div "View" at bounding box center [1014, 274] width 151 height 139
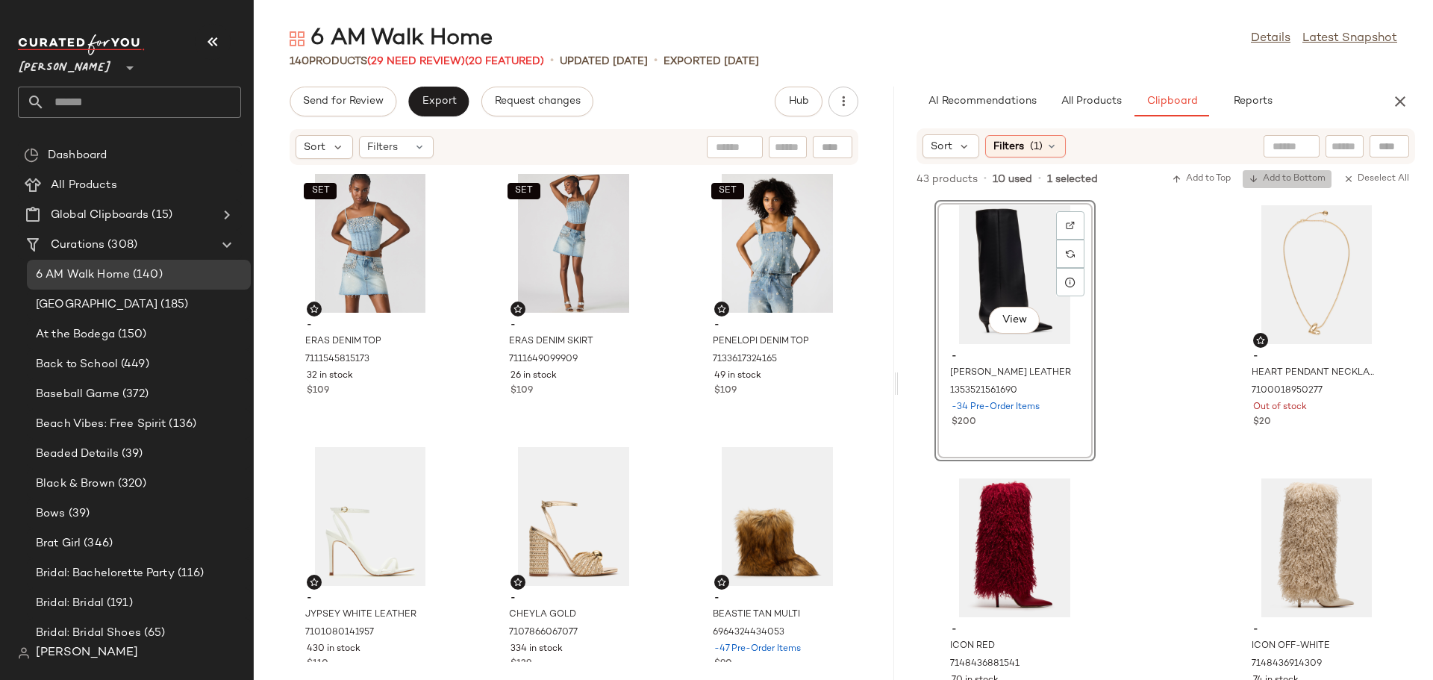
click at [1307, 180] on span "Add to Bottom" at bounding box center [1286, 179] width 77 height 10
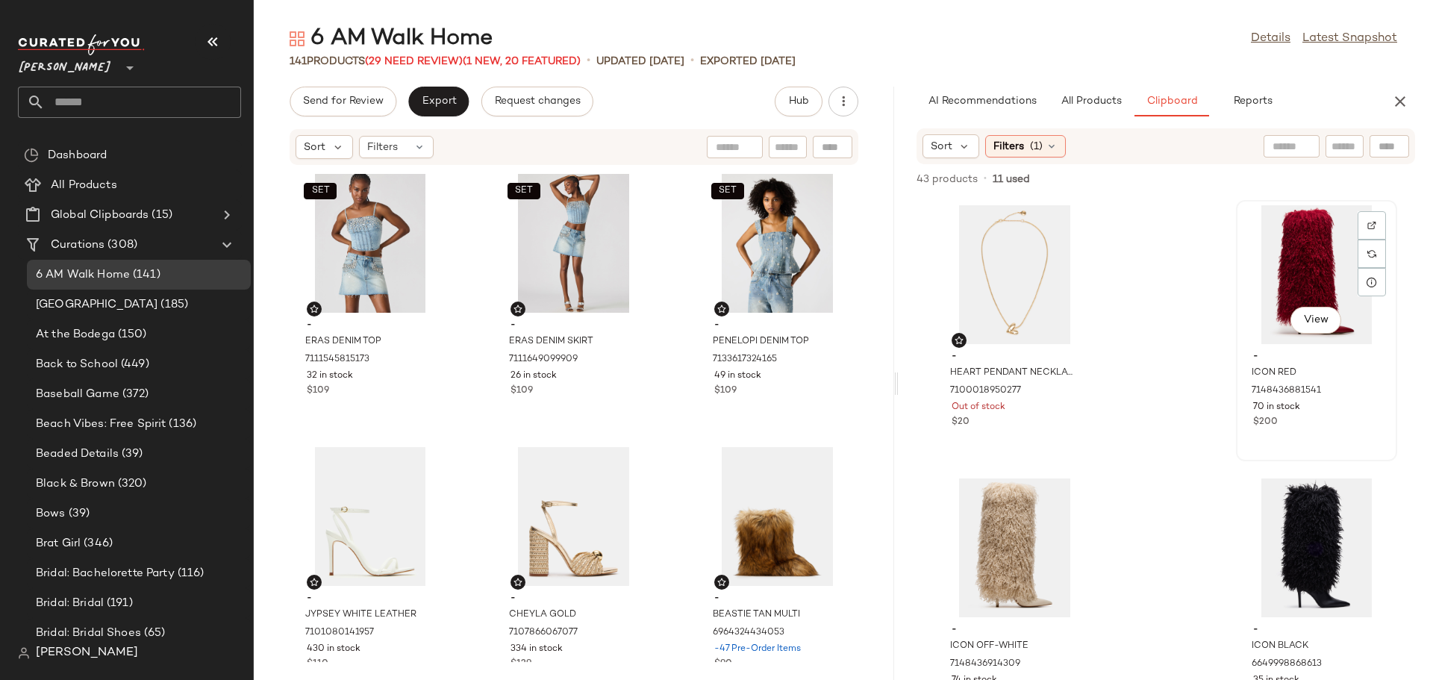
click at [1268, 251] on div "View" at bounding box center [1316, 274] width 151 height 139
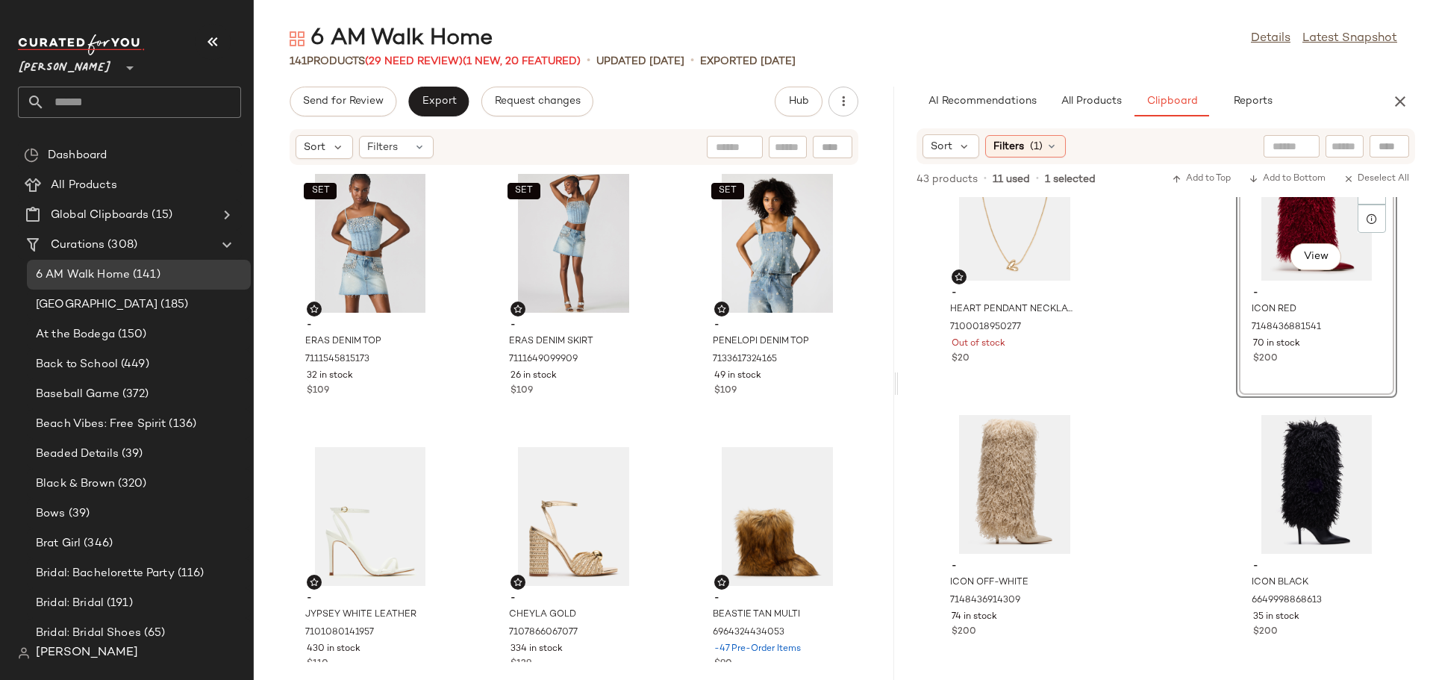
scroll to position [149, 0]
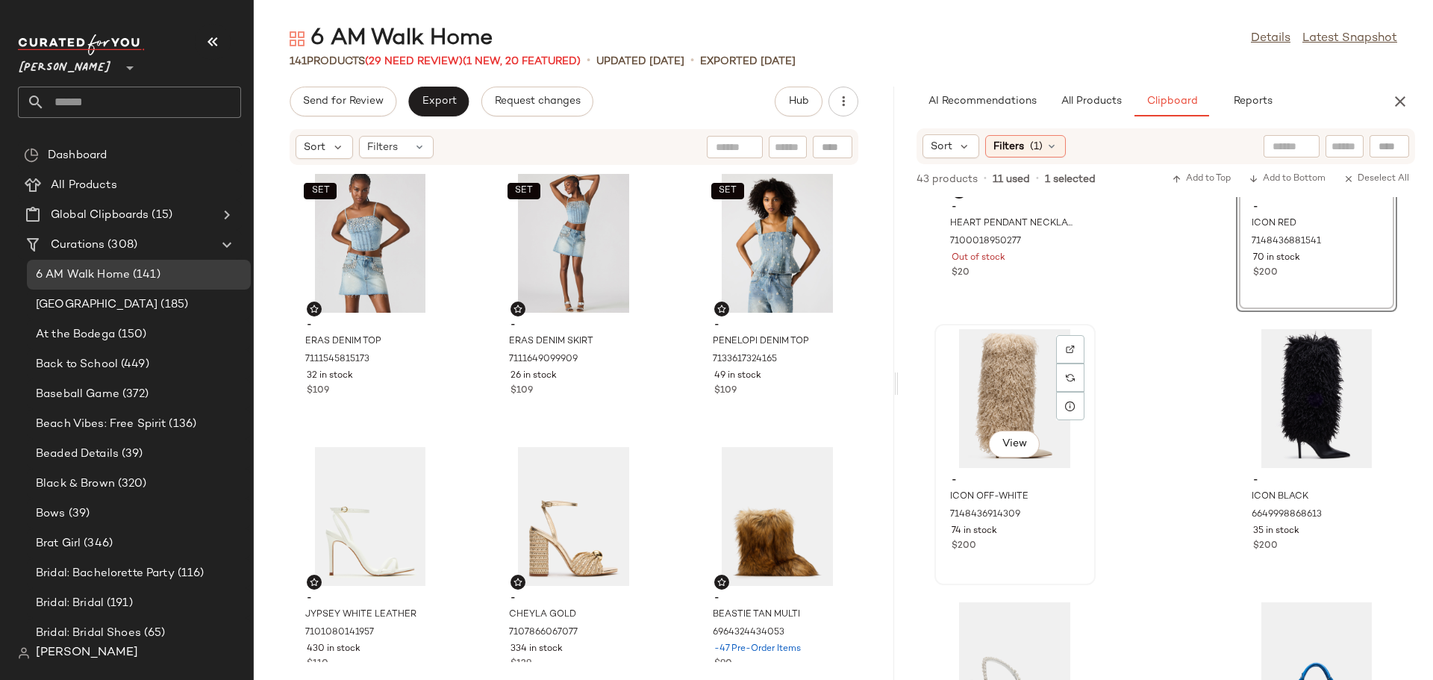
click at [1022, 407] on div "View" at bounding box center [1014, 398] width 151 height 139
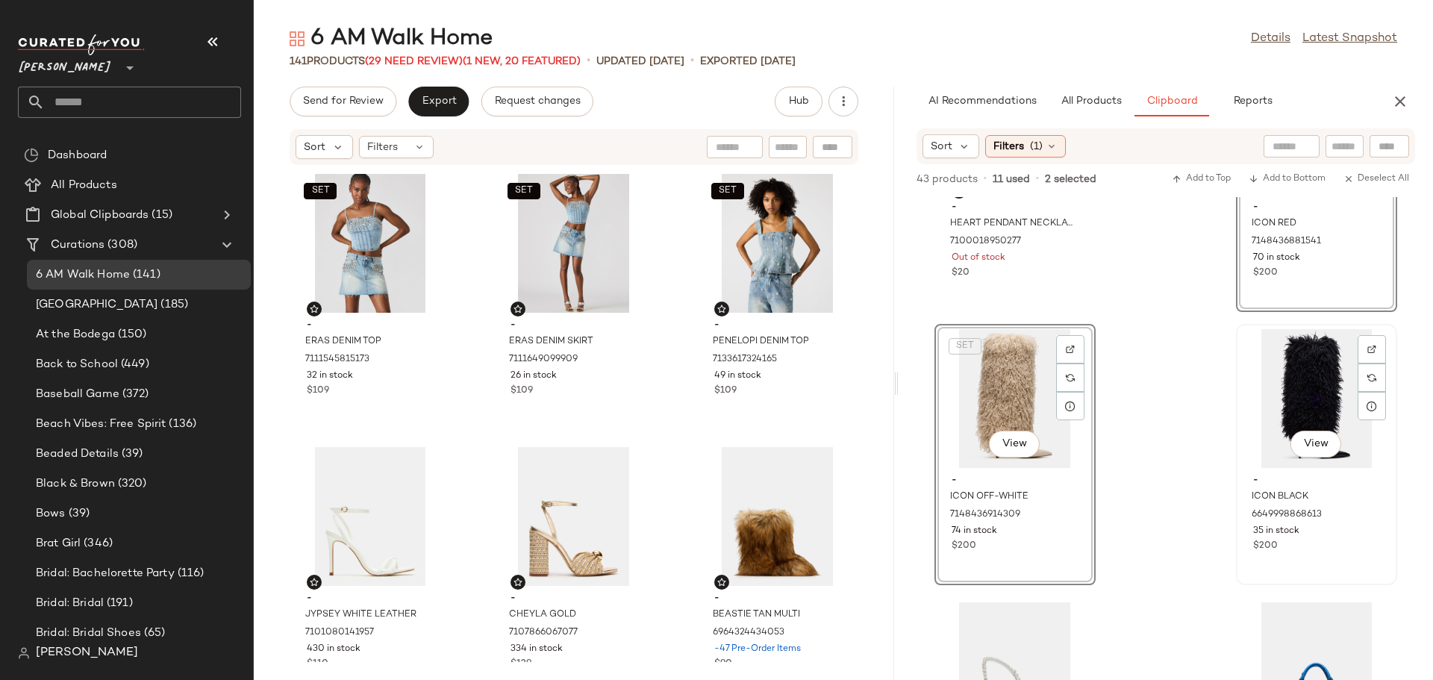
click at [1284, 388] on div "View" at bounding box center [1316, 398] width 151 height 139
click at [1289, 175] on span "Add to Bottom" at bounding box center [1286, 179] width 77 height 10
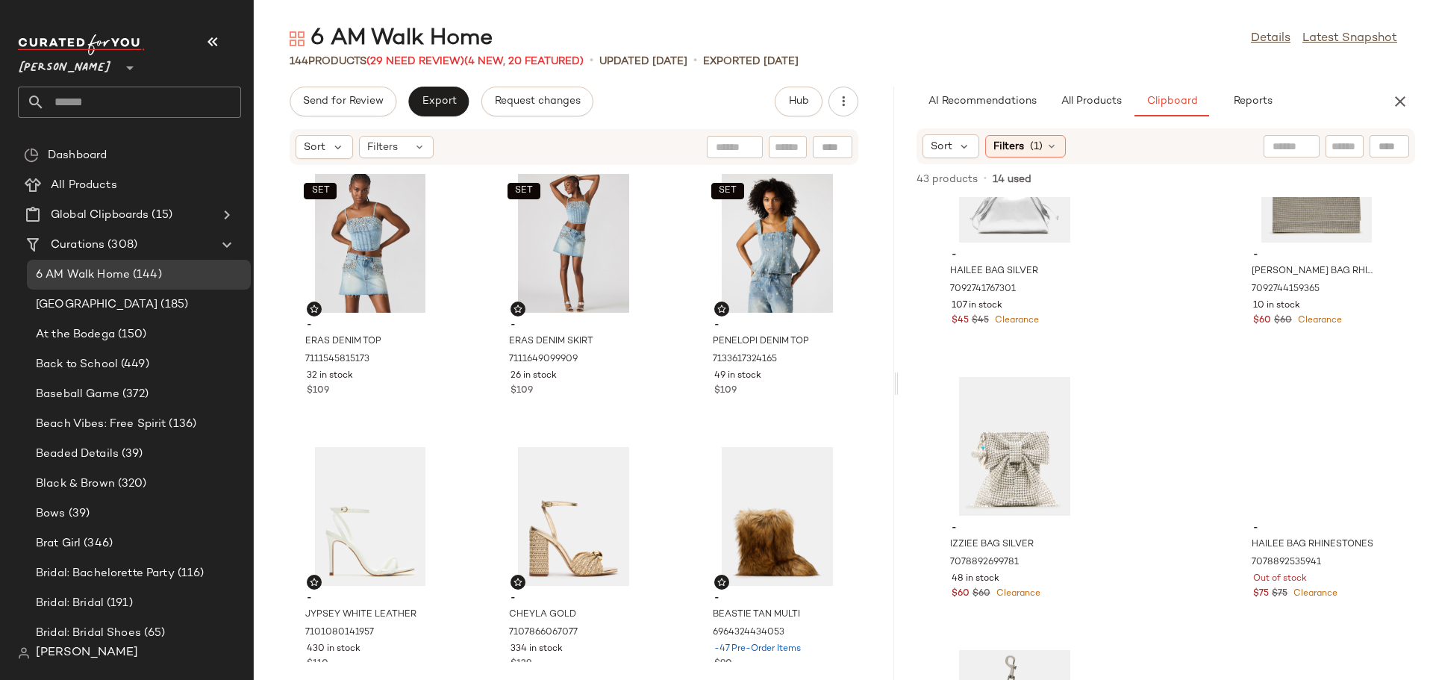
scroll to position [1430, 0]
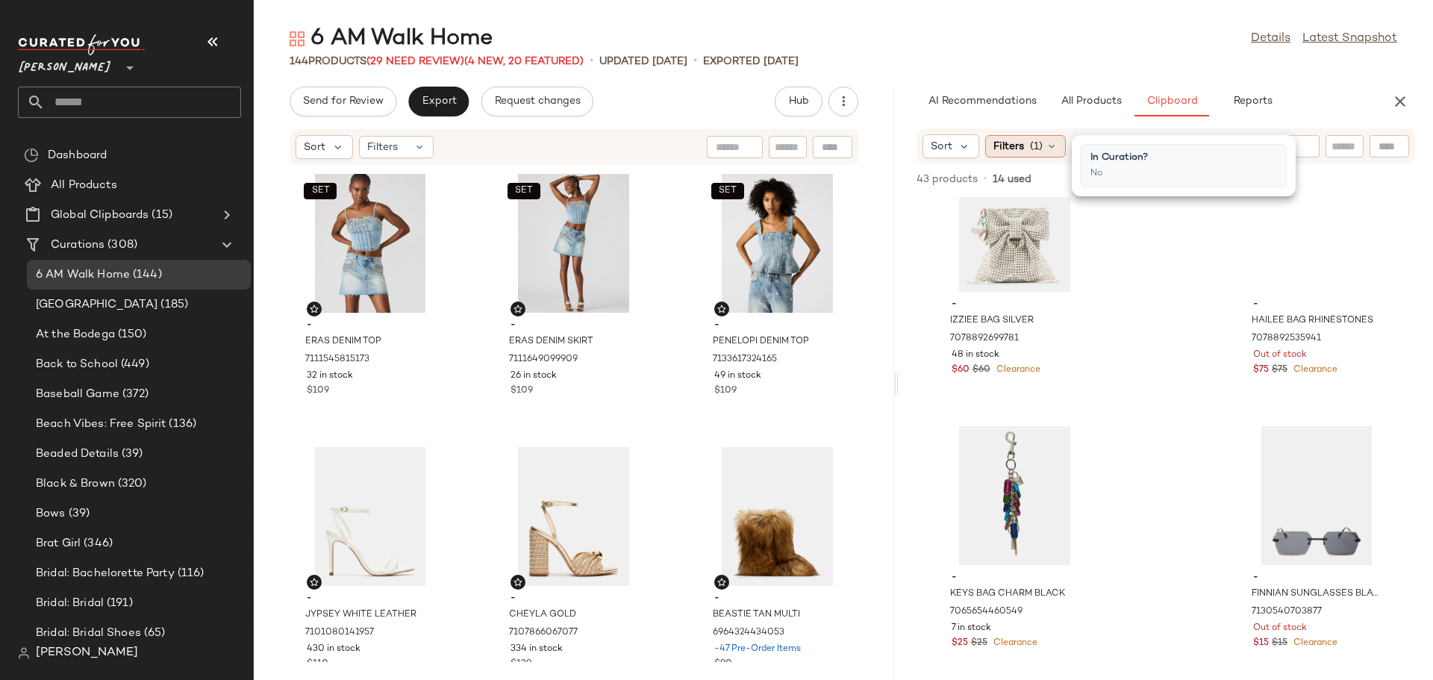
click at [1054, 152] on div "Filters (1)" at bounding box center [1025, 146] width 81 height 22
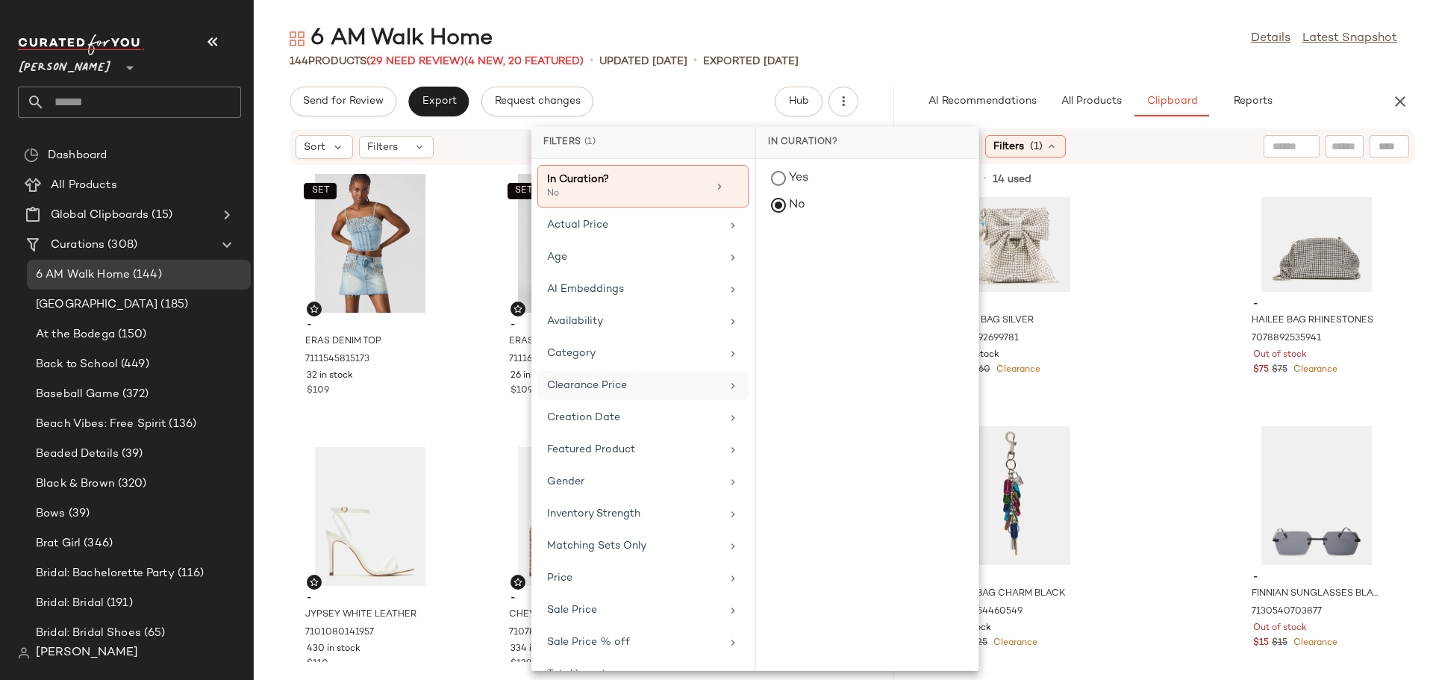
click at [621, 381] on div "Clearance Price" at bounding box center [634, 386] width 174 height 16
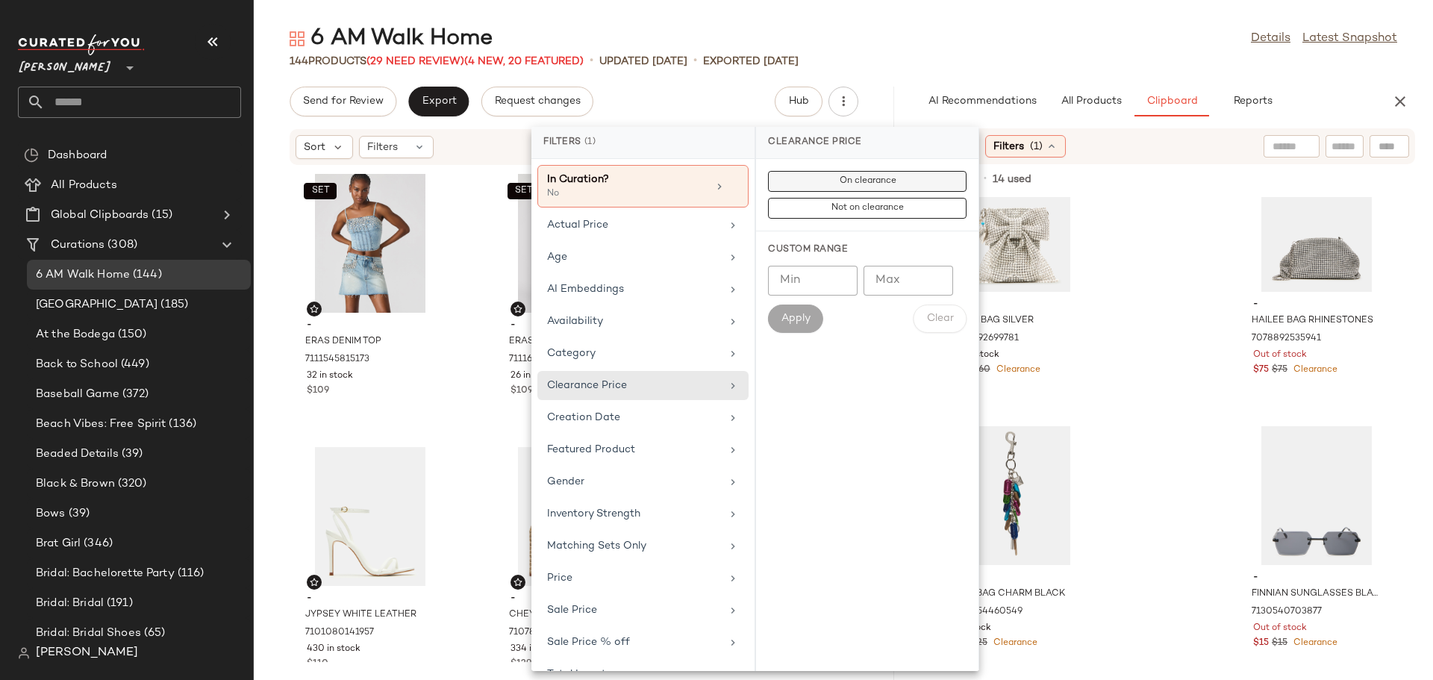
click at [870, 183] on span "On clearance" at bounding box center [866, 181] width 57 height 10
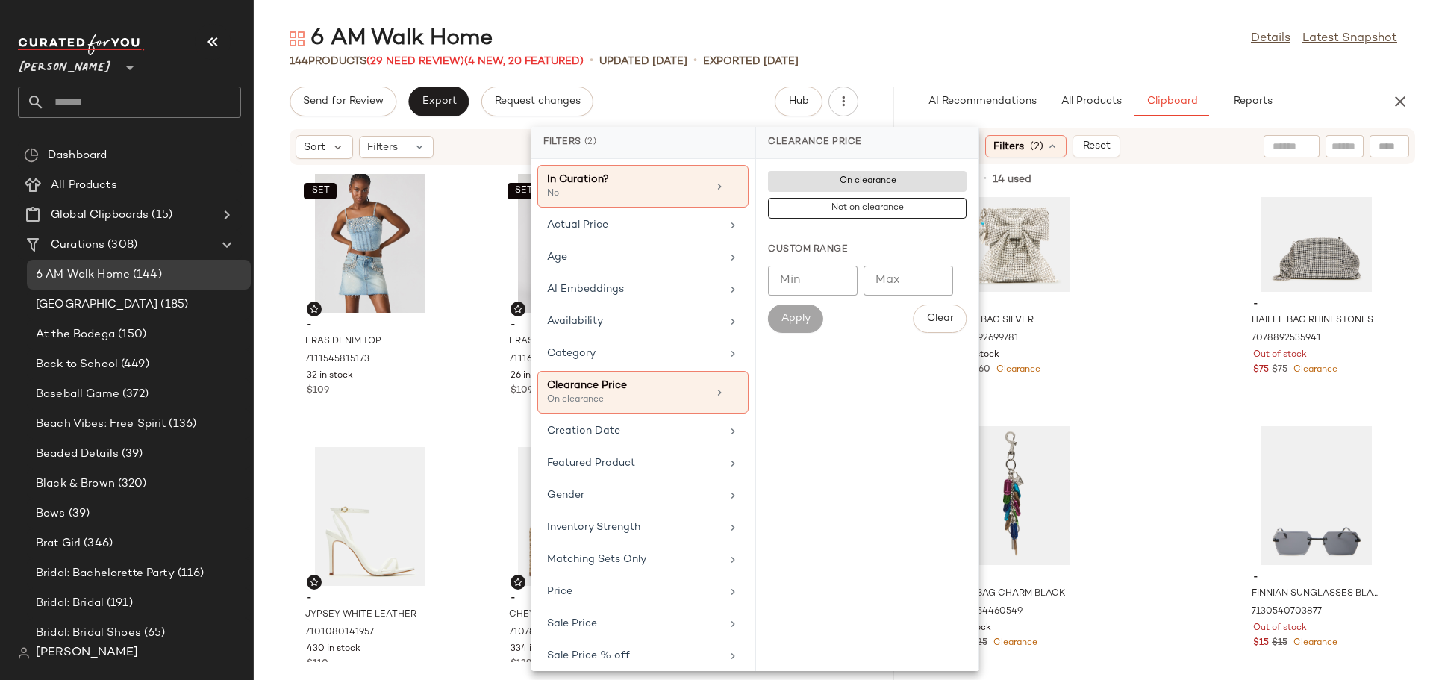
click at [1166, 295] on div "- HAILEE BAG SILVER 7092741767301 107 in stock $45 $45 Clearance - [PERSON_NAME…" at bounding box center [1165, 438] width 534 height 483
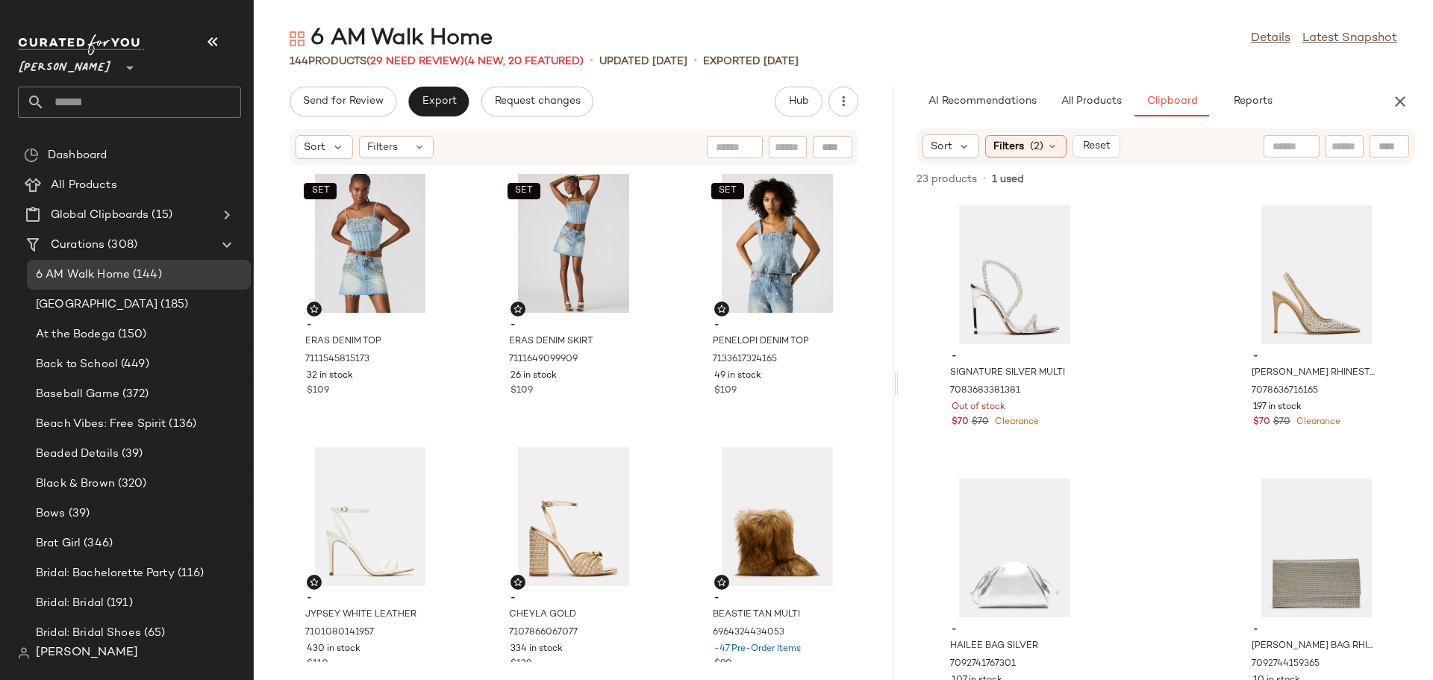
click at [1180, 385] on div "- SIGNATURE SILVER MULTI 7083683381381 Out of stock $70 $70 Clearance - [PERSON…" at bounding box center [1165, 438] width 534 height 483
click at [1041, 147] on span "(2)" at bounding box center [1036, 147] width 13 height 16
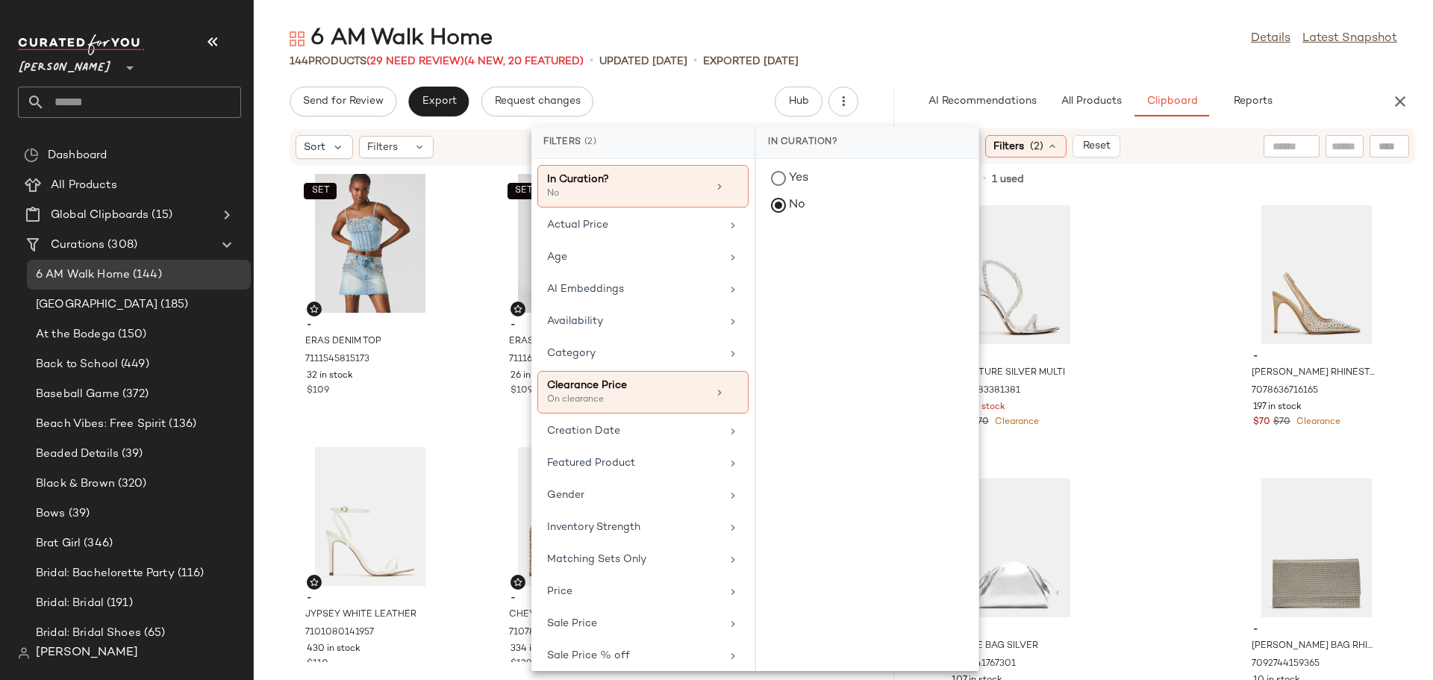
click at [1041, 147] on span "(2)" at bounding box center [1036, 147] width 13 height 16
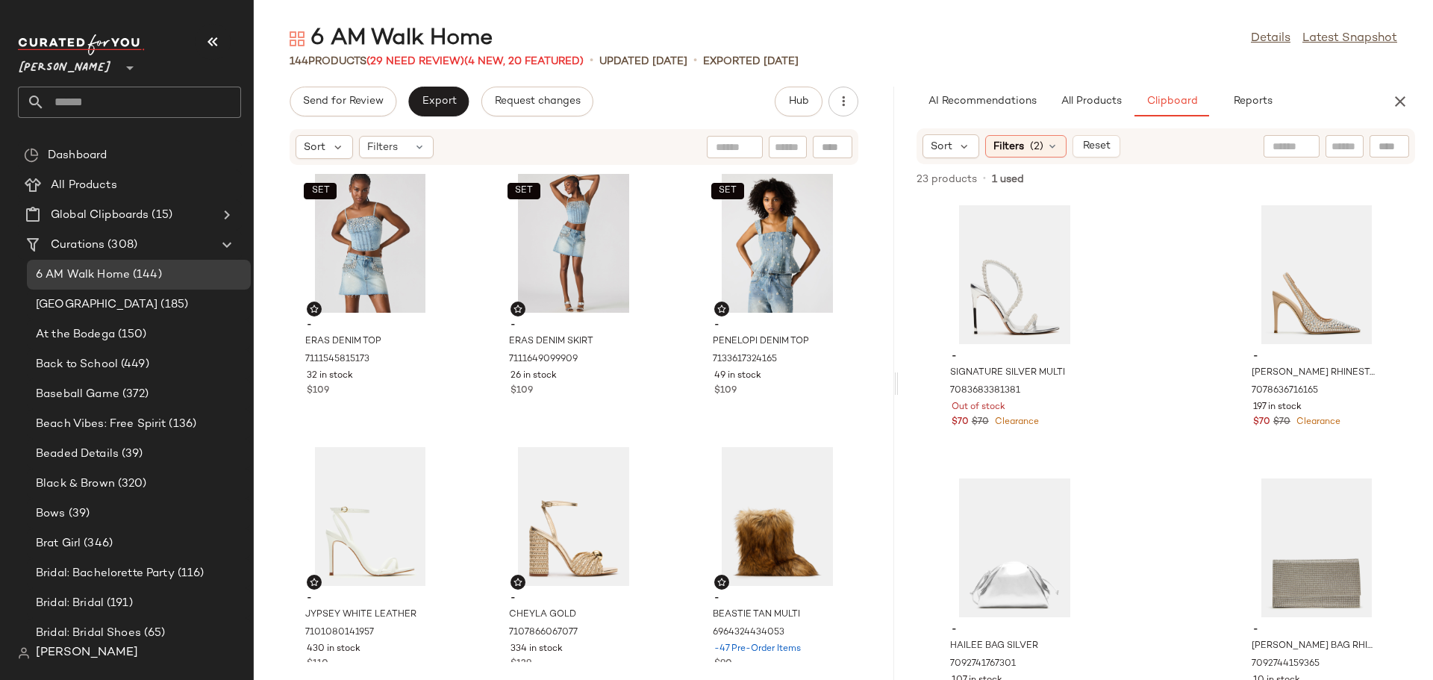
click at [1150, 240] on div "- SIGNATURE SILVER MULTI 7083683381381 Out of stock $70 $70 Clearance - [PERSON…" at bounding box center [1165, 438] width 534 height 483
click at [1009, 271] on div "View" at bounding box center [1014, 274] width 151 height 139
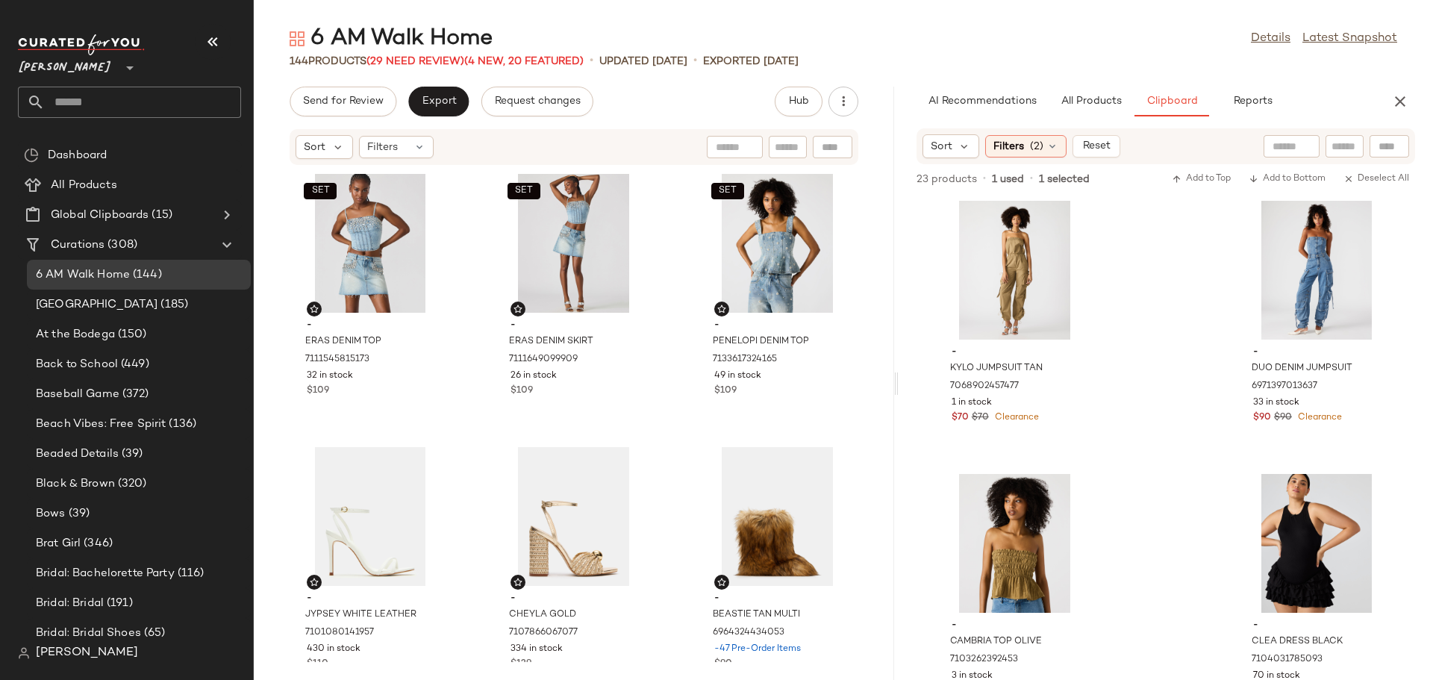
scroll to position [2524, 0]
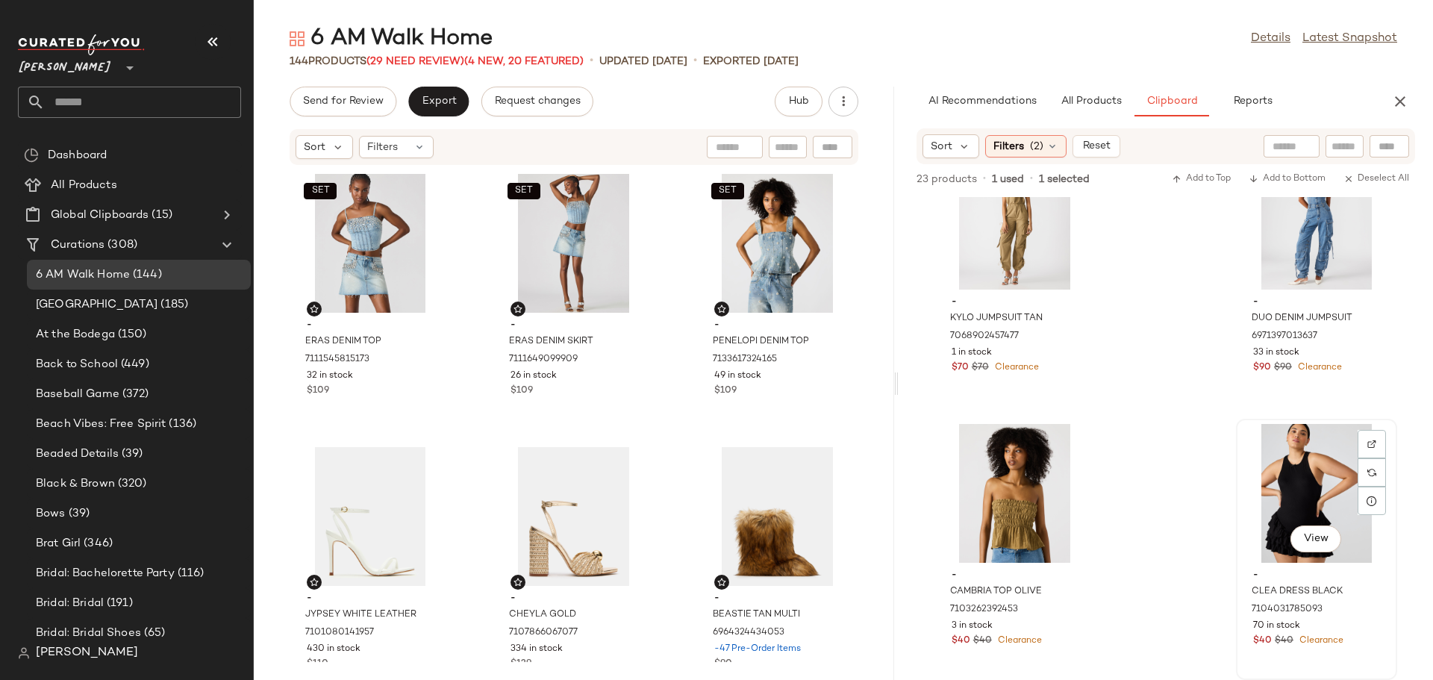
click at [1272, 493] on div "View" at bounding box center [1316, 493] width 151 height 139
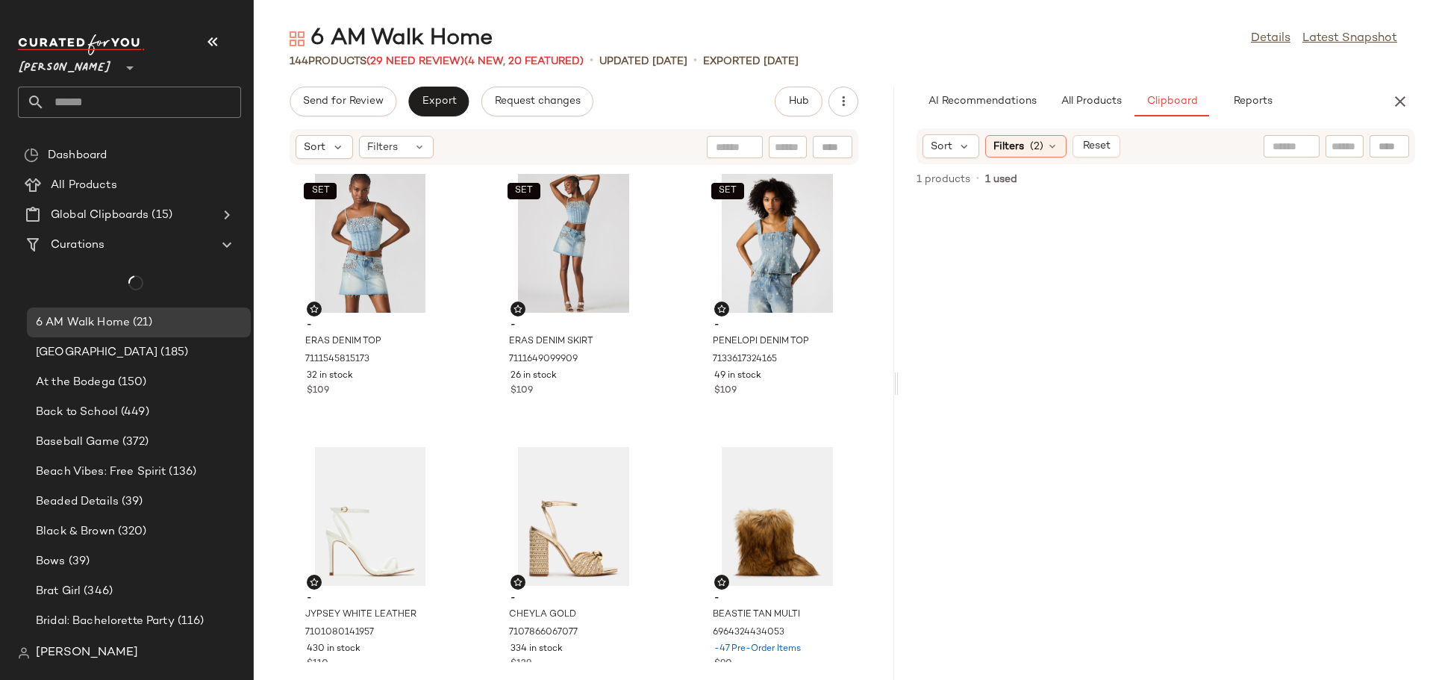
scroll to position [0, 0]
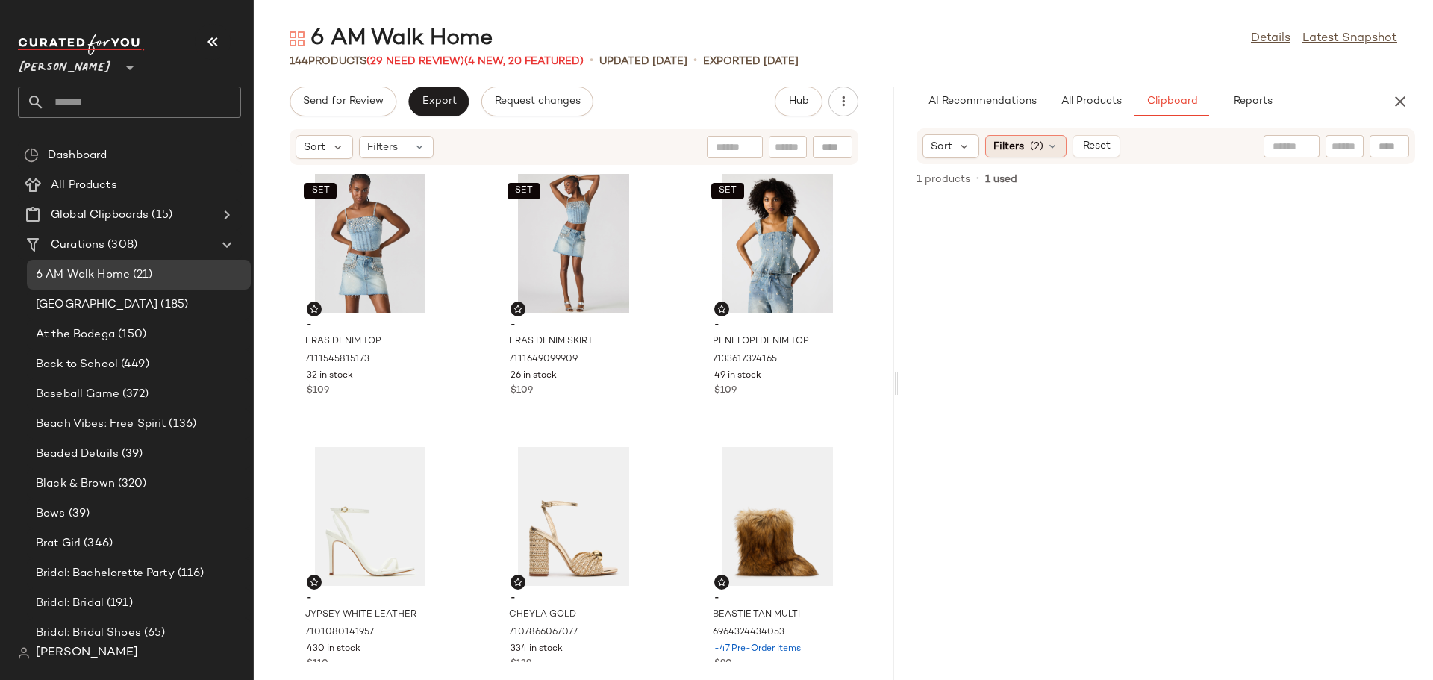
click at [1054, 146] on icon at bounding box center [1052, 146] width 12 height 12
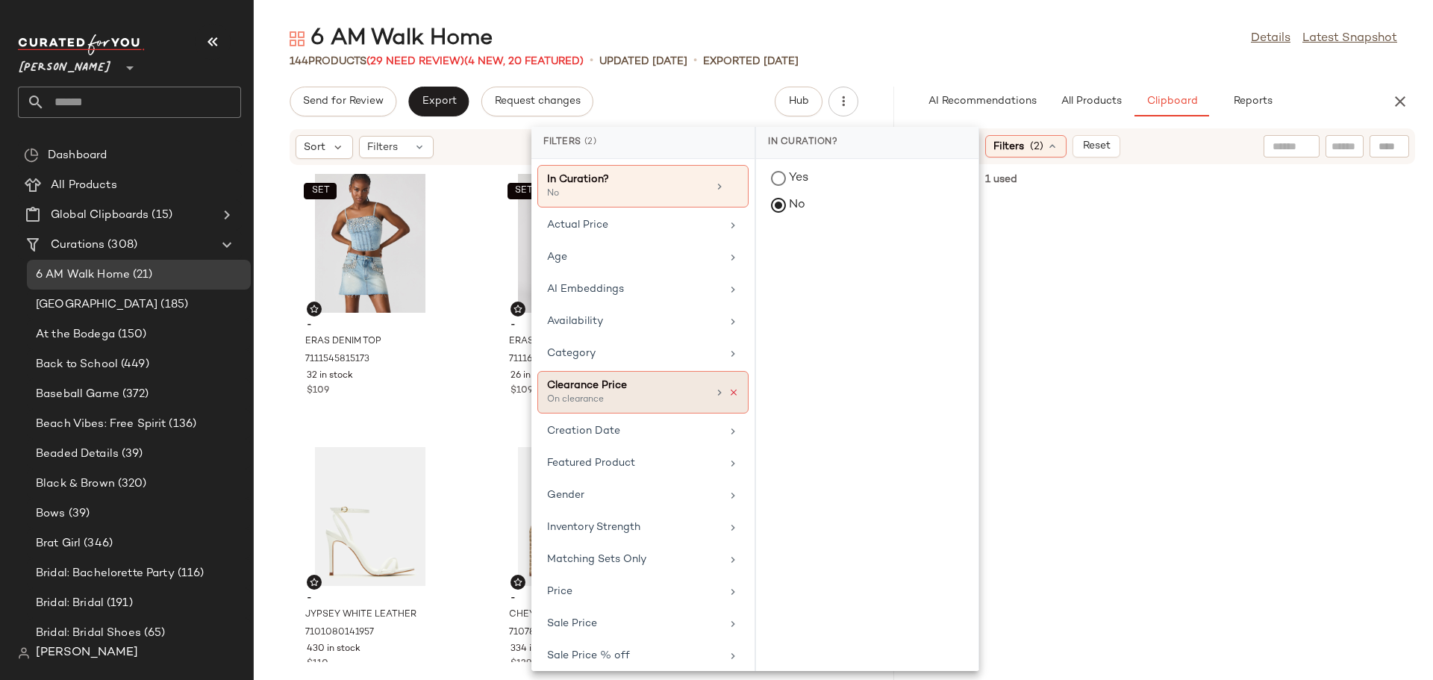
click at [728, 390] on icon at bounding box center [733, 392] width 10 height 10
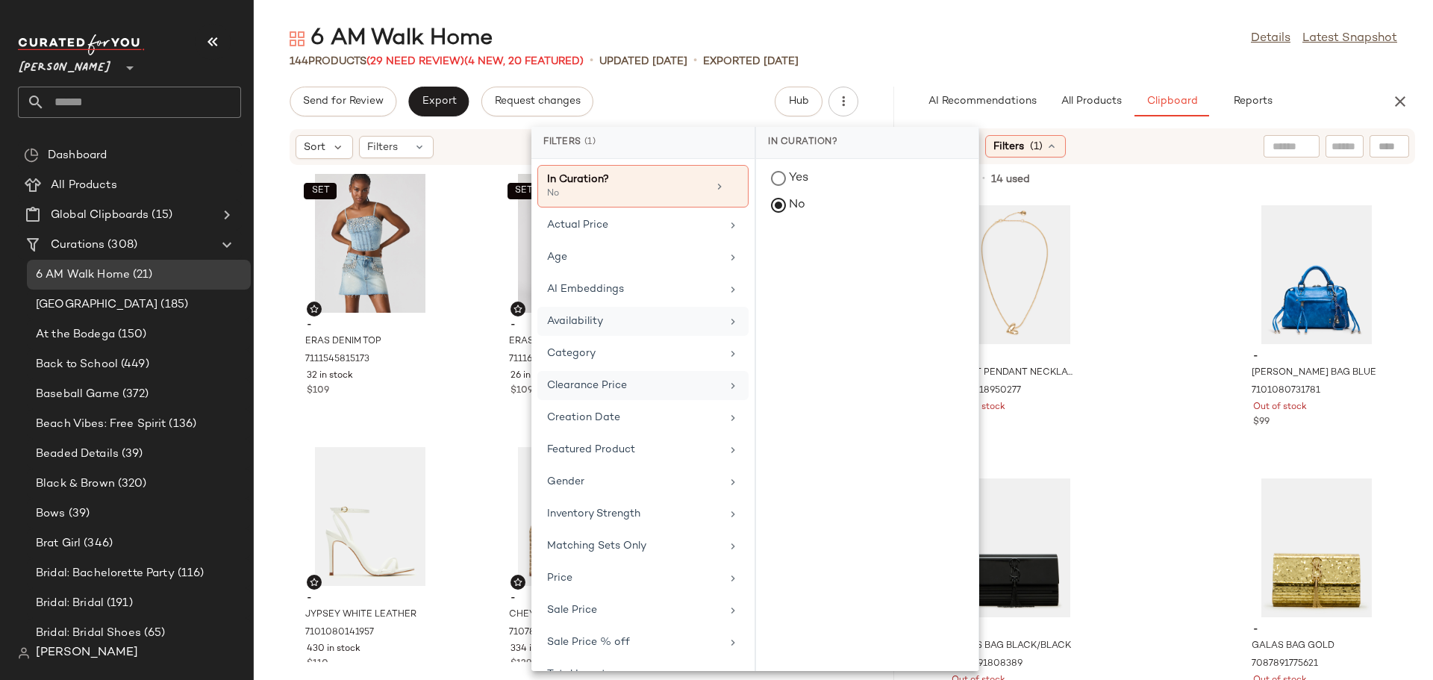
click at [701, 315] on div "Availability" at bounding box center [634, 321] width 174 height 16
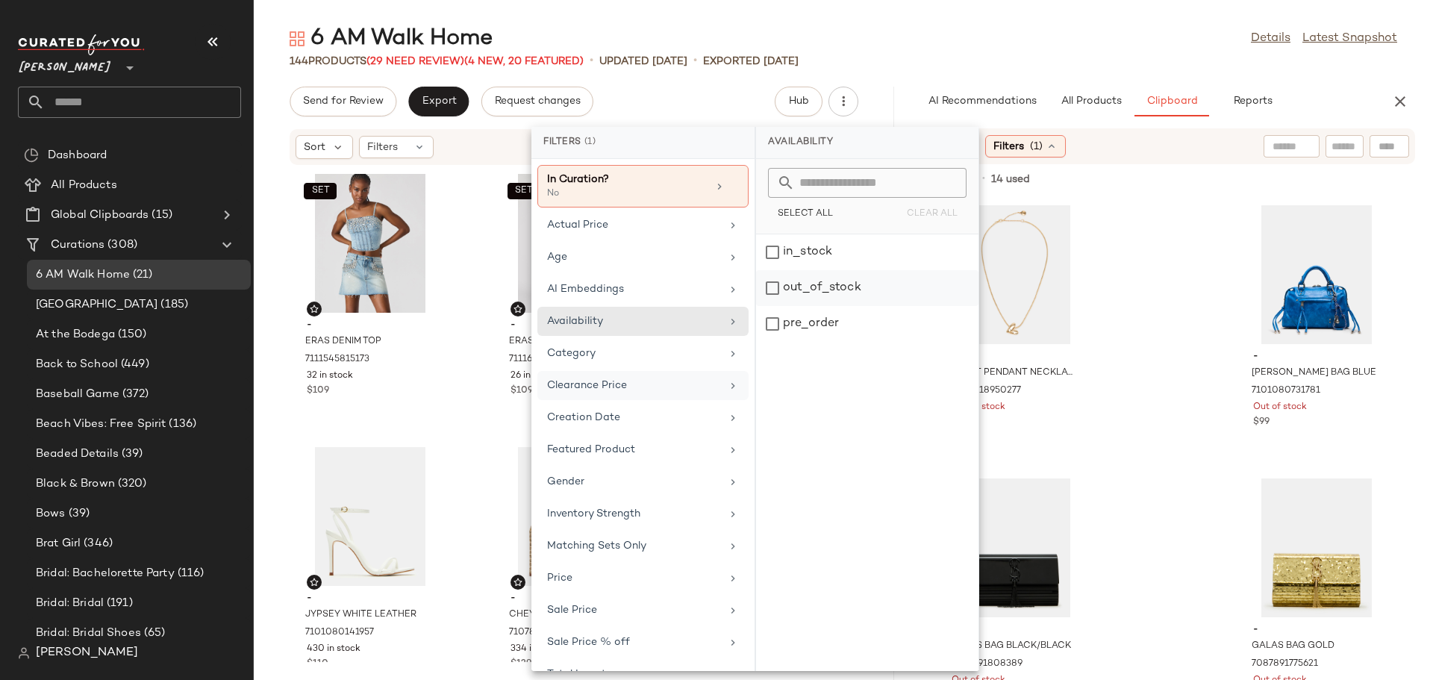
click at [773, 306] on div "out_of_stock" at bounding box center [867, 324] width 222 height 36
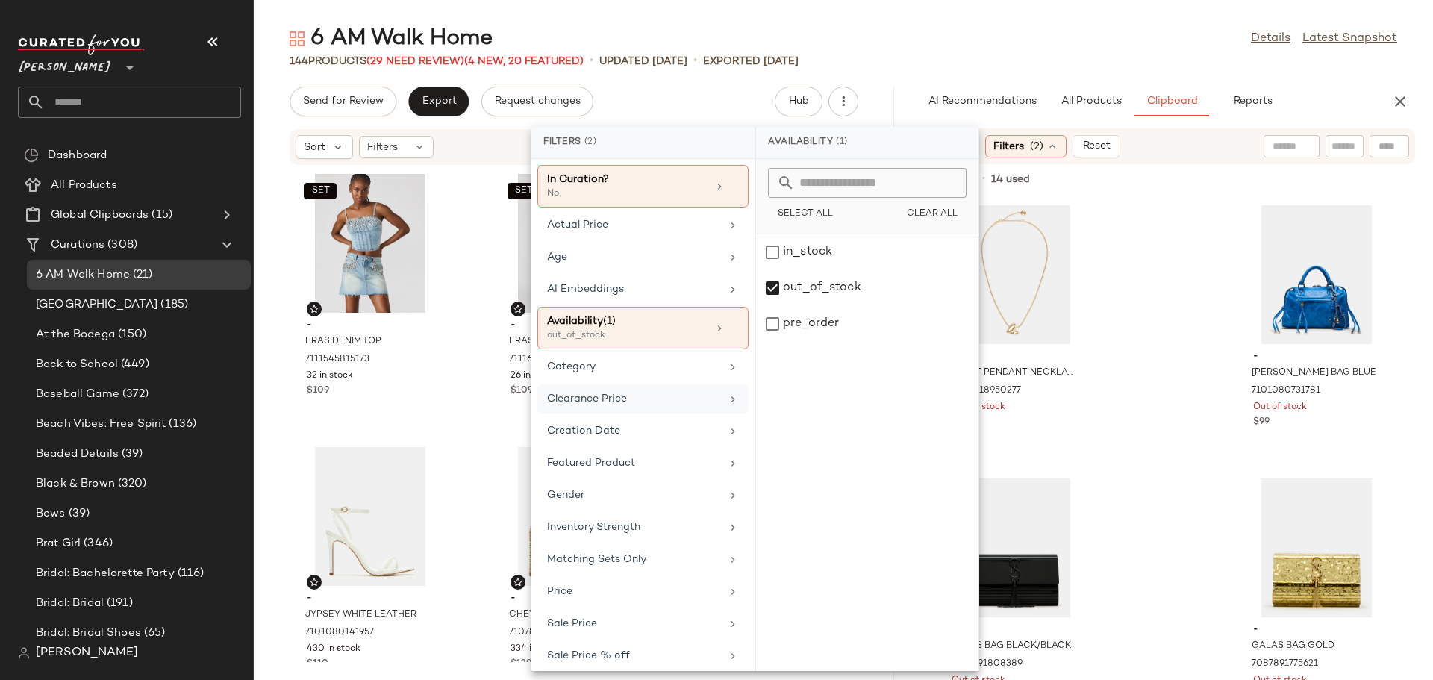
click at [1186, 377] on div "- HEART PENDANT NECKLACE GOLD 7100018950277 Out of stock $20 - [PERSON_NAME] BA…" at bounding box center [1165, 438] width 534 height 483
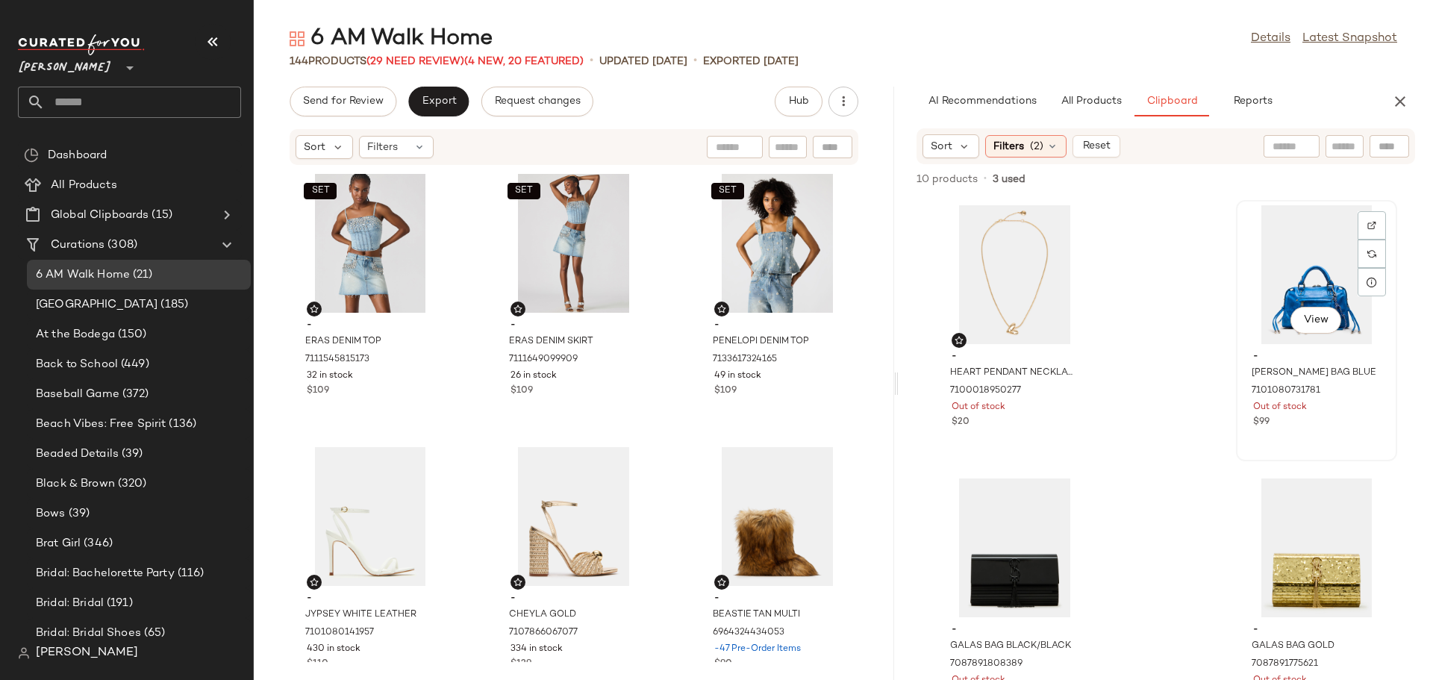
click at [1276, 281] on div "View" at bounding box center [1316, 274] width 151 height 139
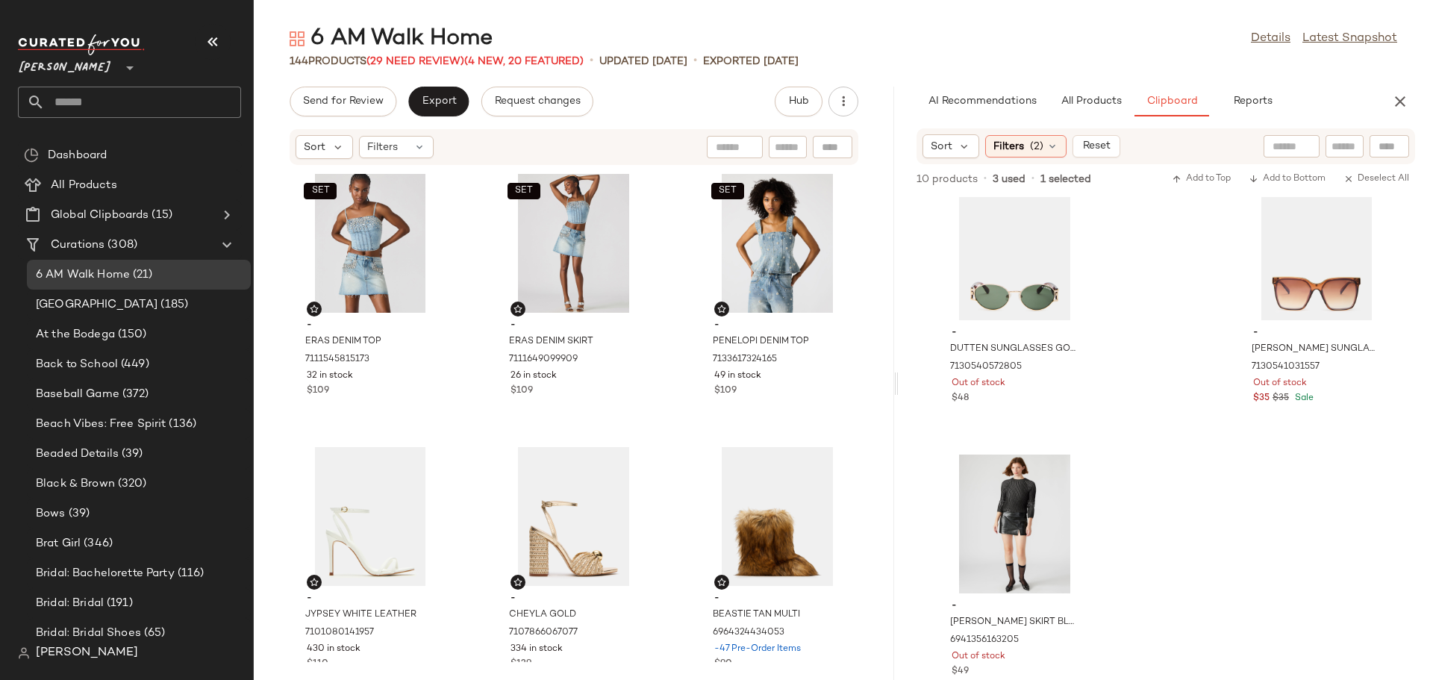
scroll to position [613, 0]
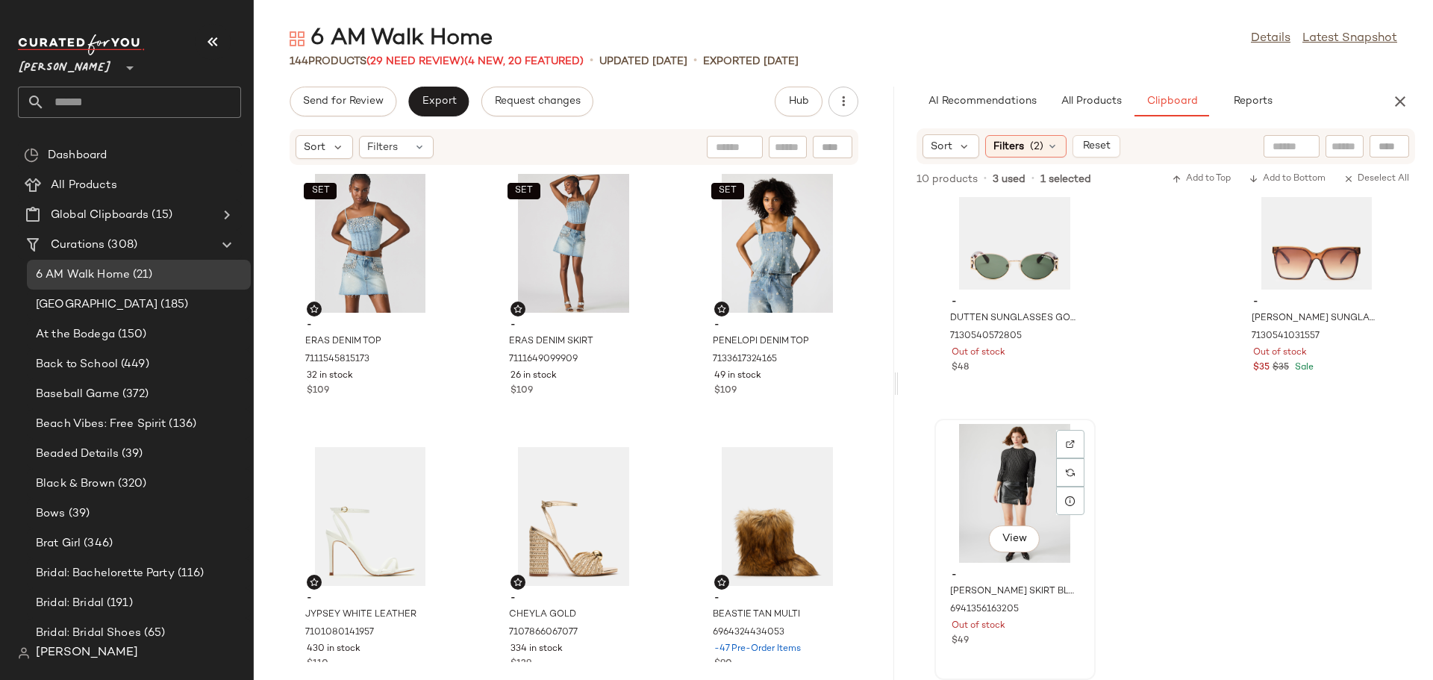
click at [1001, 487] on div "View" at bounding box center [1014, 493] width 151 height 139
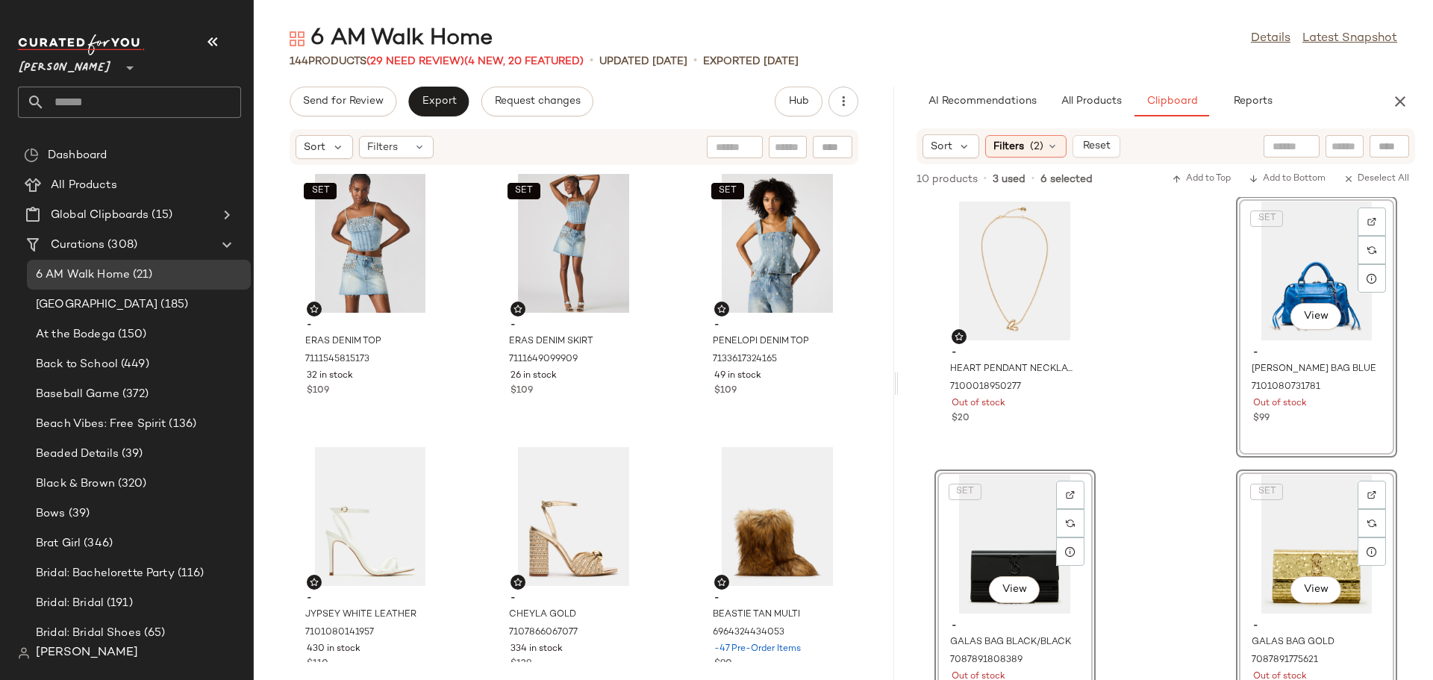
scroll to position [0, 0]
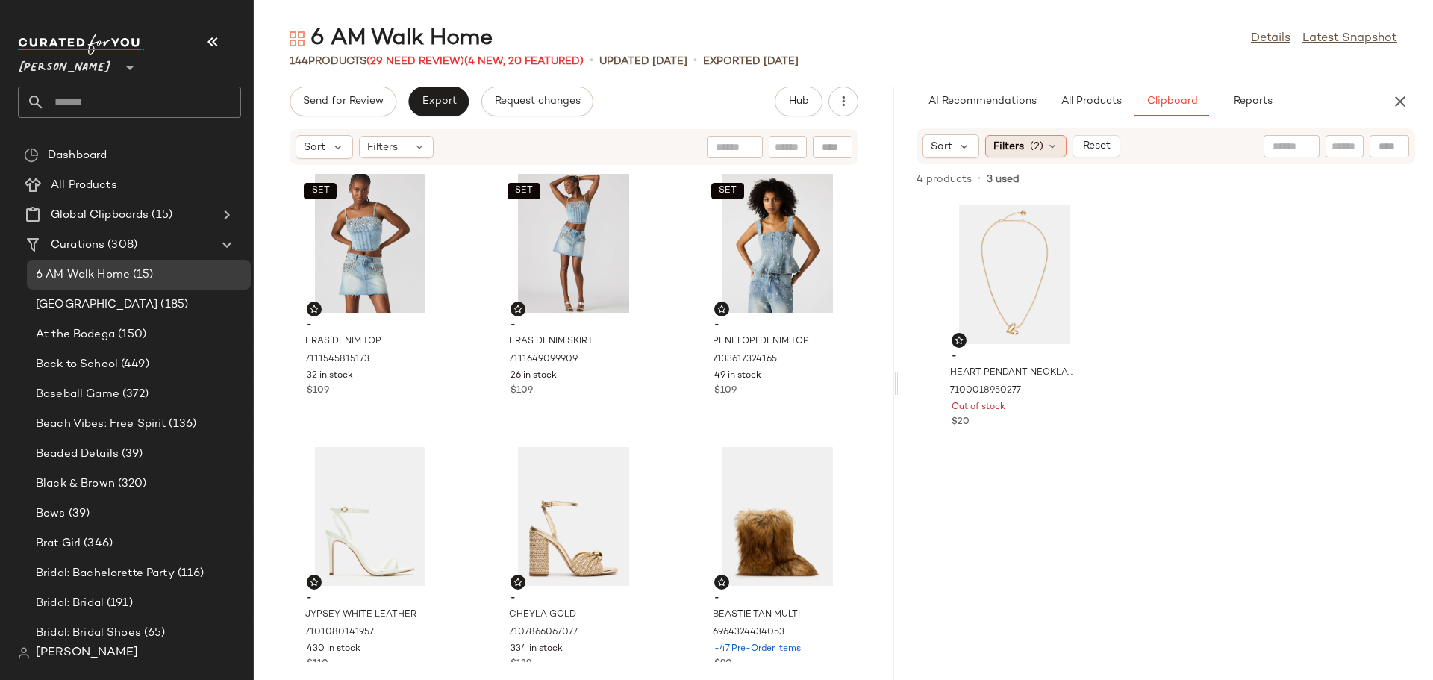
click at [1054, 143] on icon at bounding box center [1052, 146] width 12 height 12
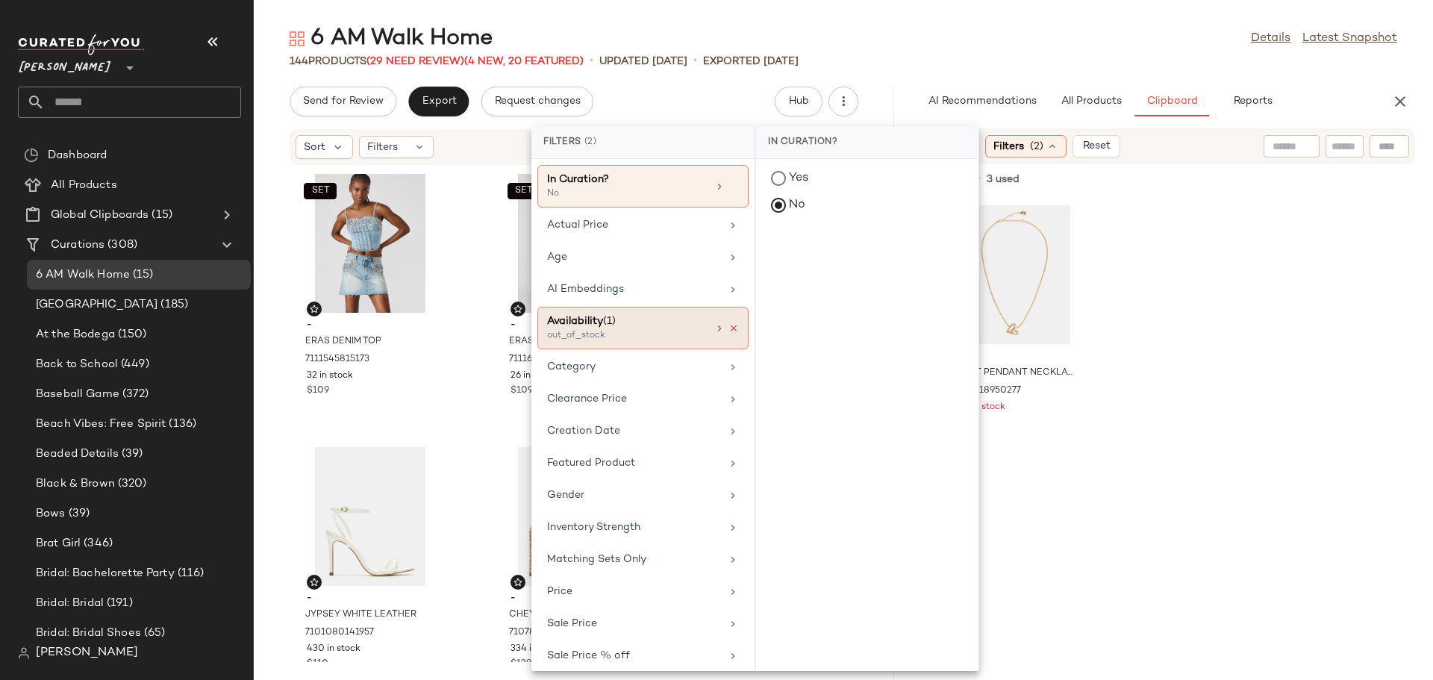
click at [731, 326] on icon at bounding box center [733, 328] width 10 height 10
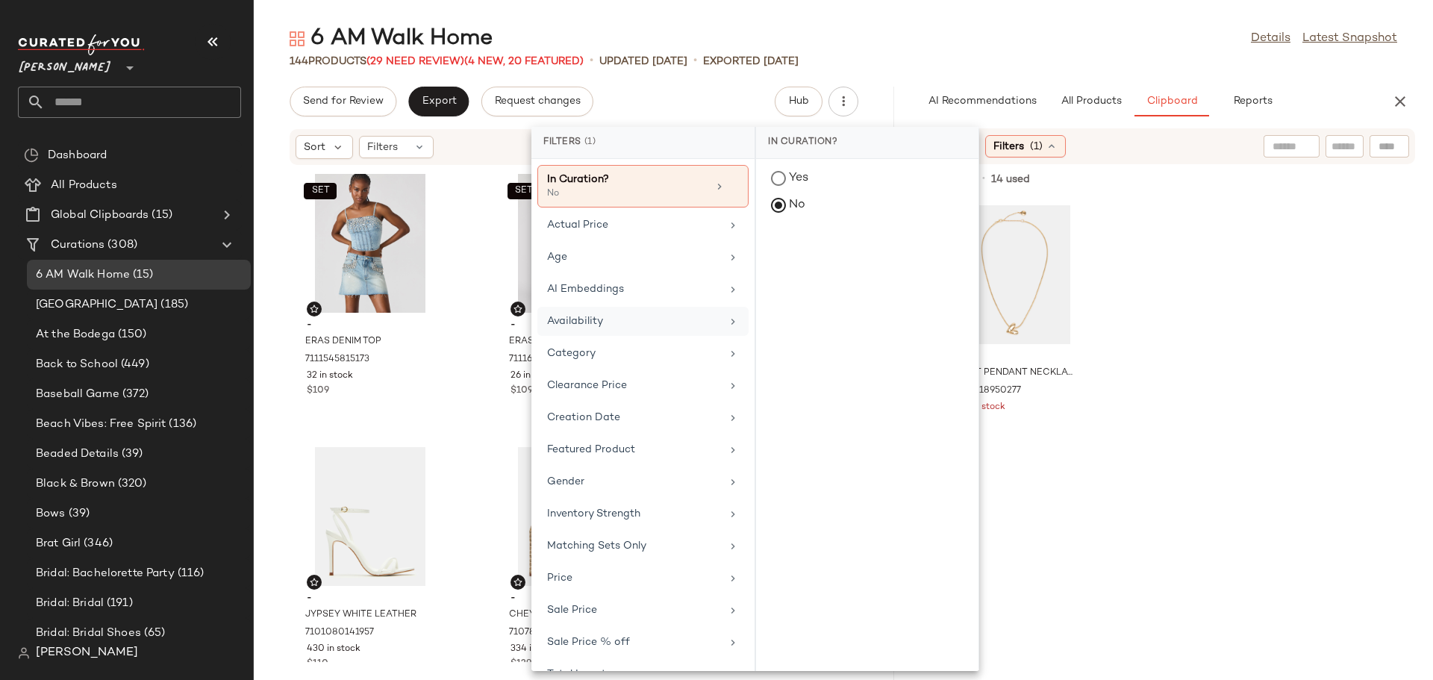
click at [1144, 384] on div "- HEART PENDANT NECKLACE GOLD 7100018950277 Out of stock $20" at bounding box center [1165, 438] width 534 height 483
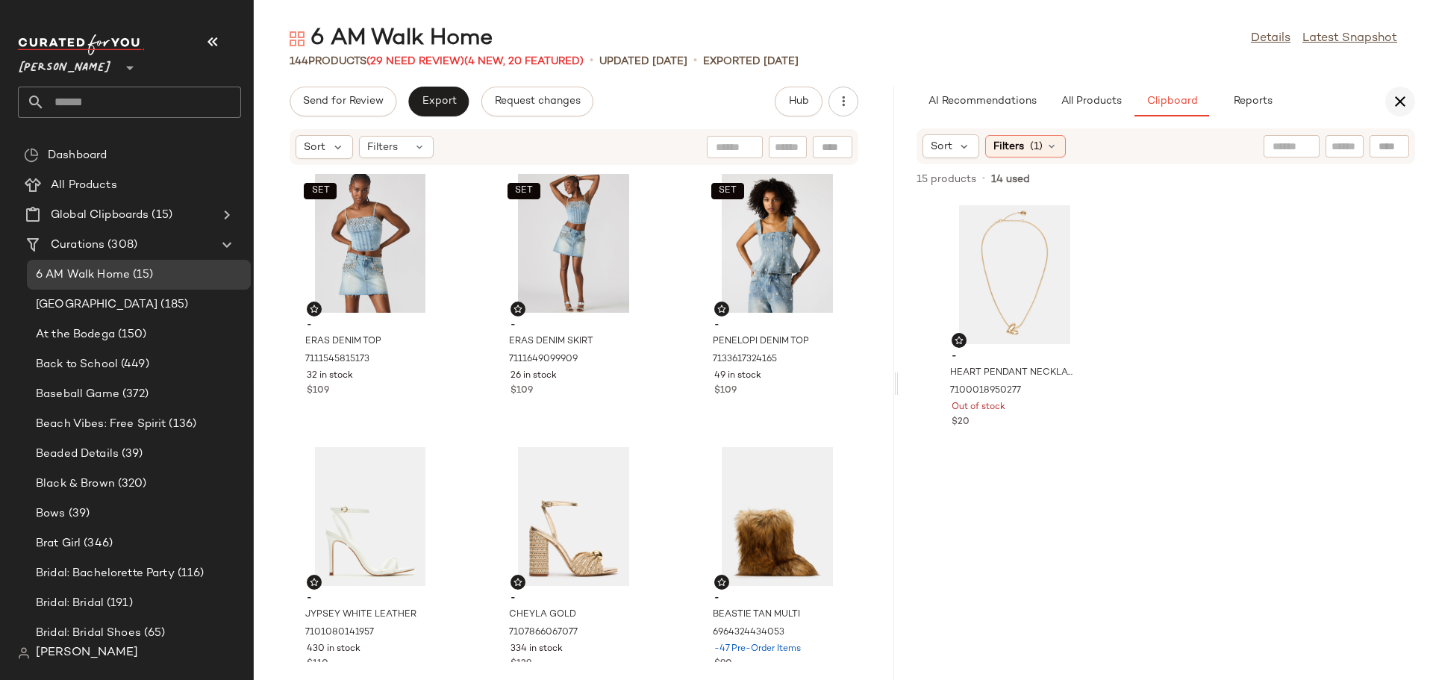
click at [1398, 106] on icon "button" at bounding box center [1400, 102] width 18 height 18
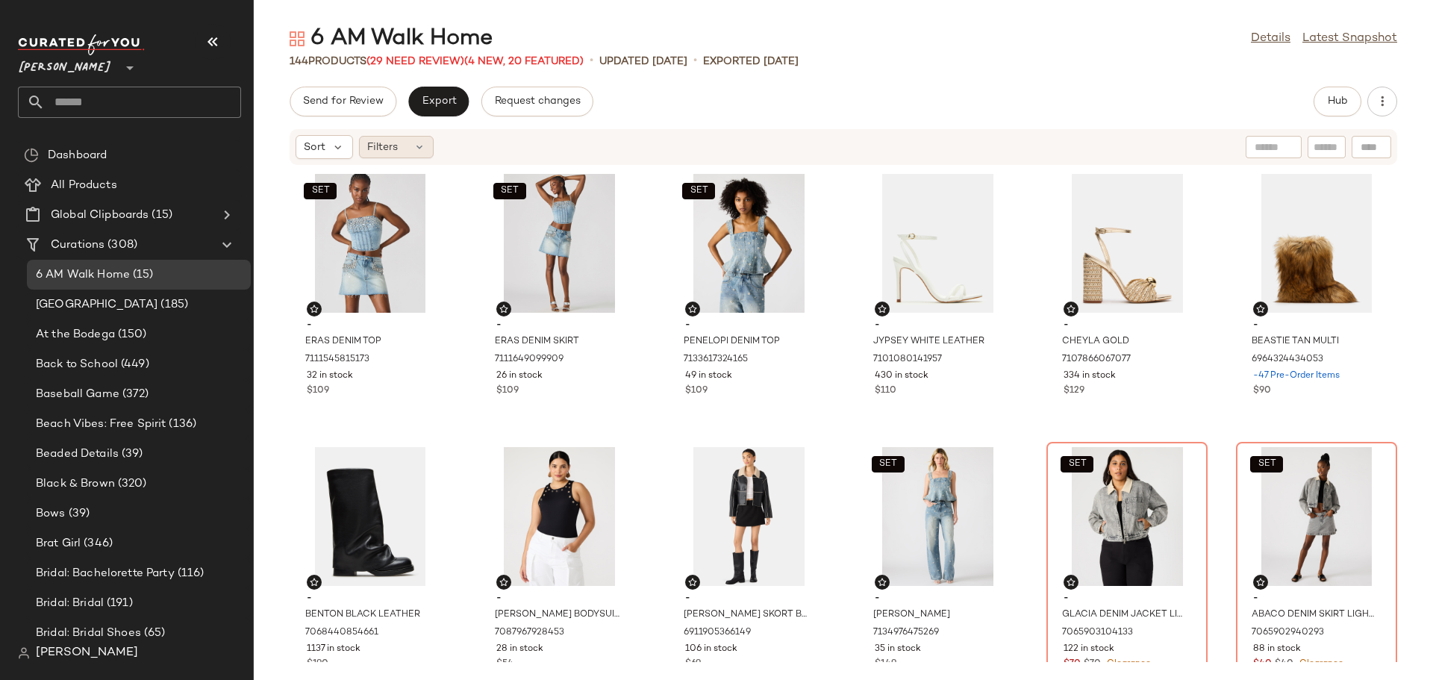
click at [421, 151] on icon at bounding box center [419, 147] width 12 height 12
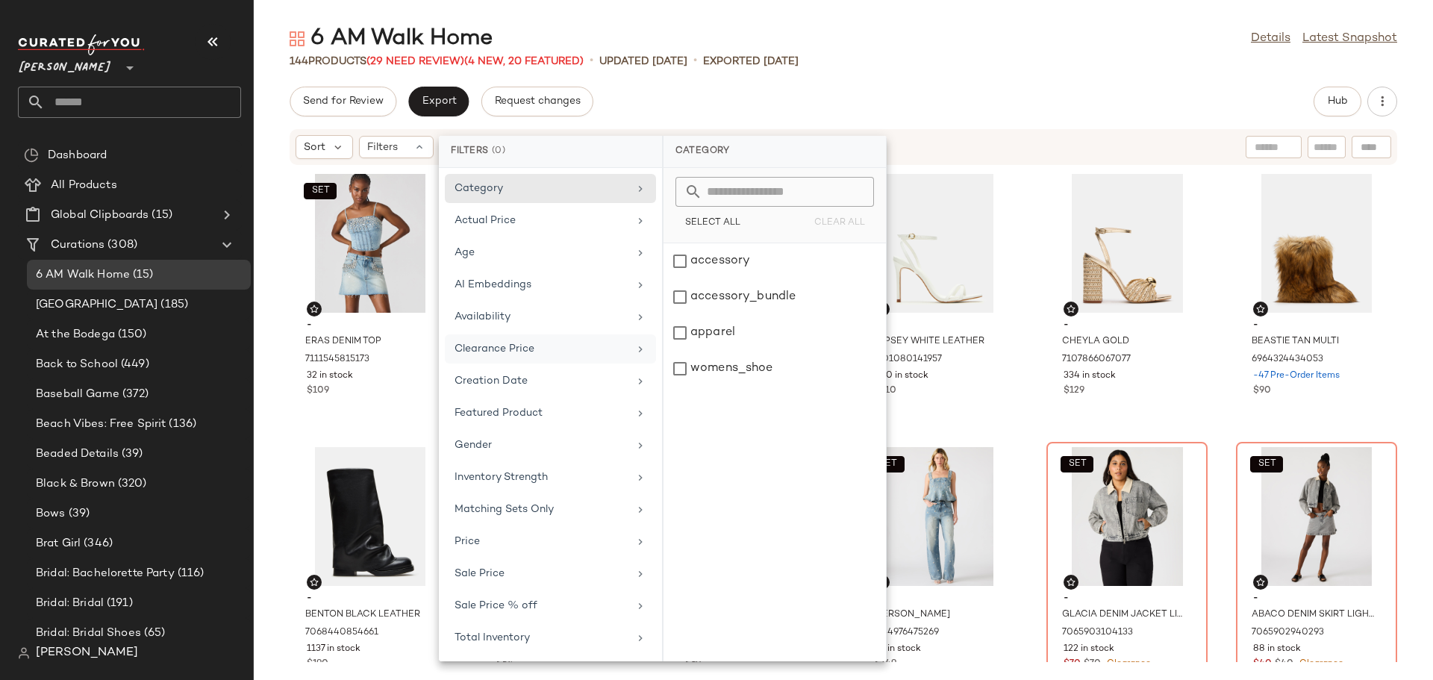
click at [487, 350] on div "Clearance Price" at bounding box center [541, 349] width 174 height 16
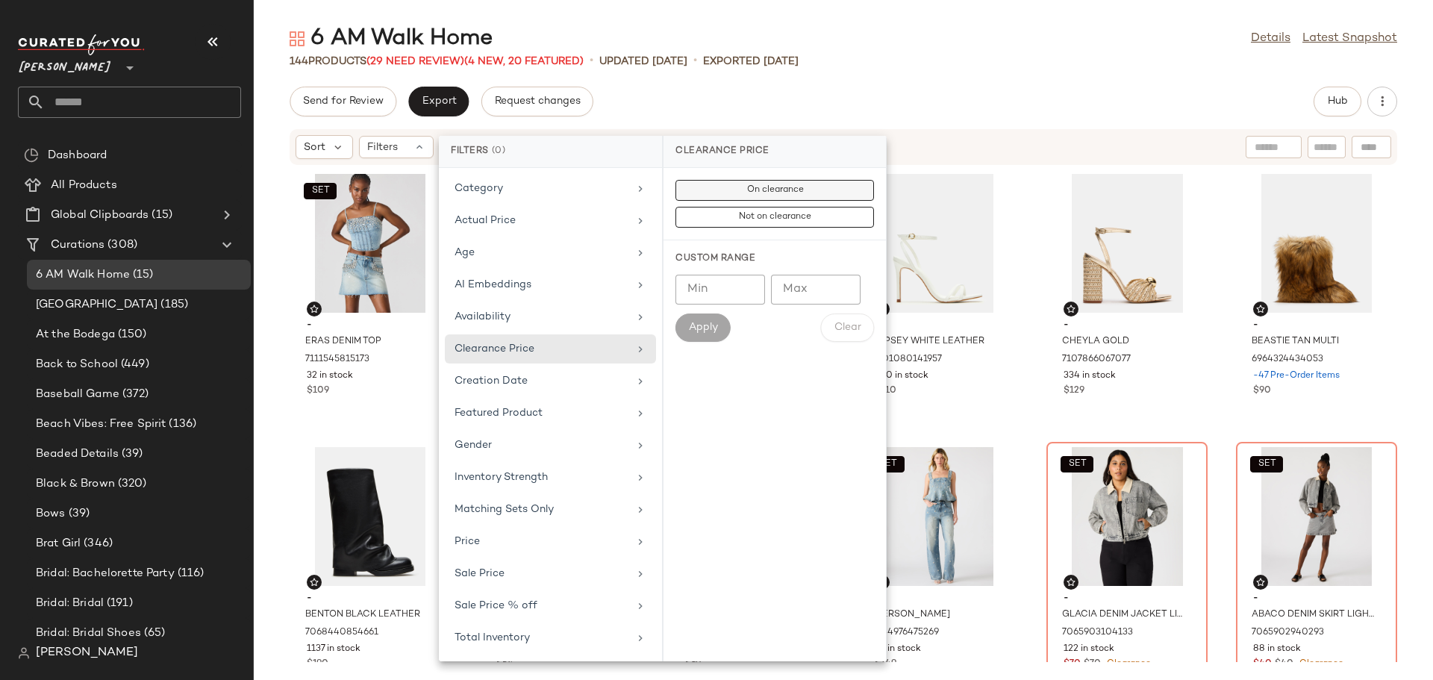
click at [725, 207] on button "On clearance" at bounding box center [774, 217] width 198 height 21
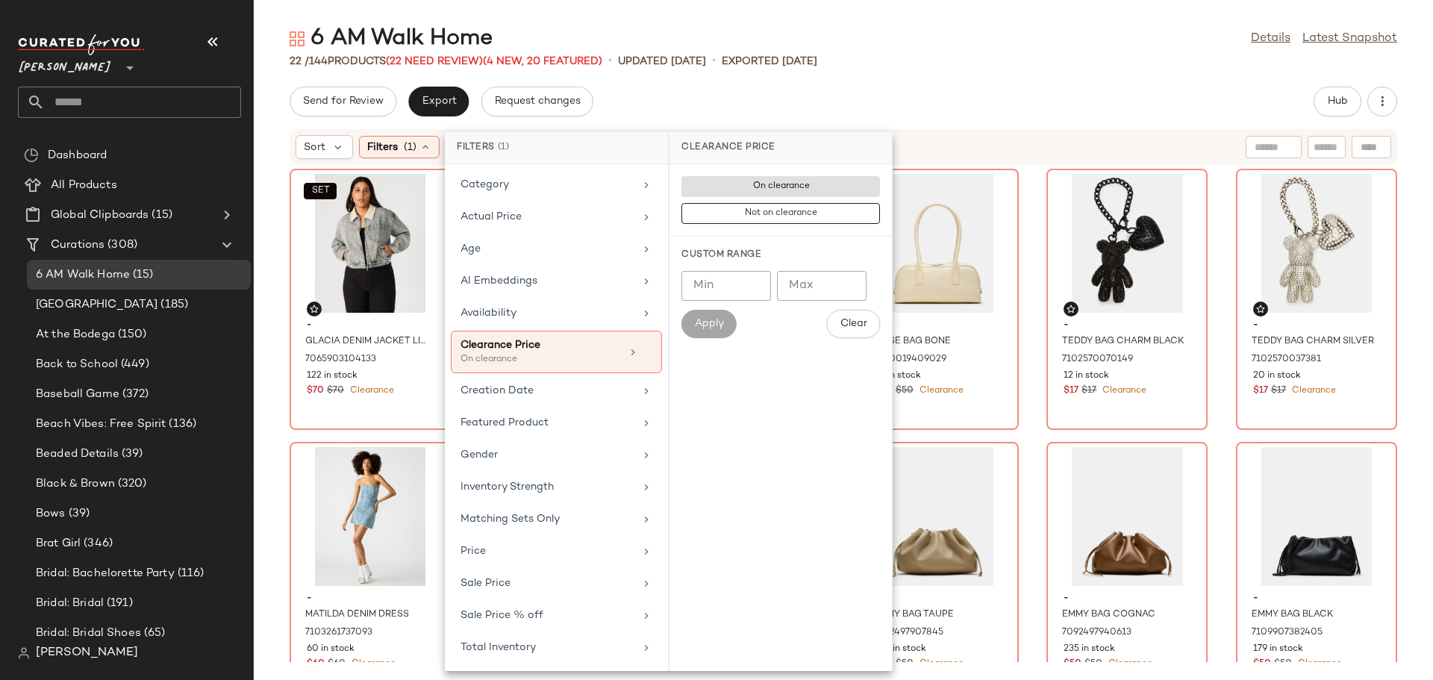
click at [266, 489] on div "SET - GLACIA DENIM JACKET LIGHT GREY 7065903104133 122 in stock $70 $70 Clearan…" at bounding box center [843, 414] width 1179 height 496
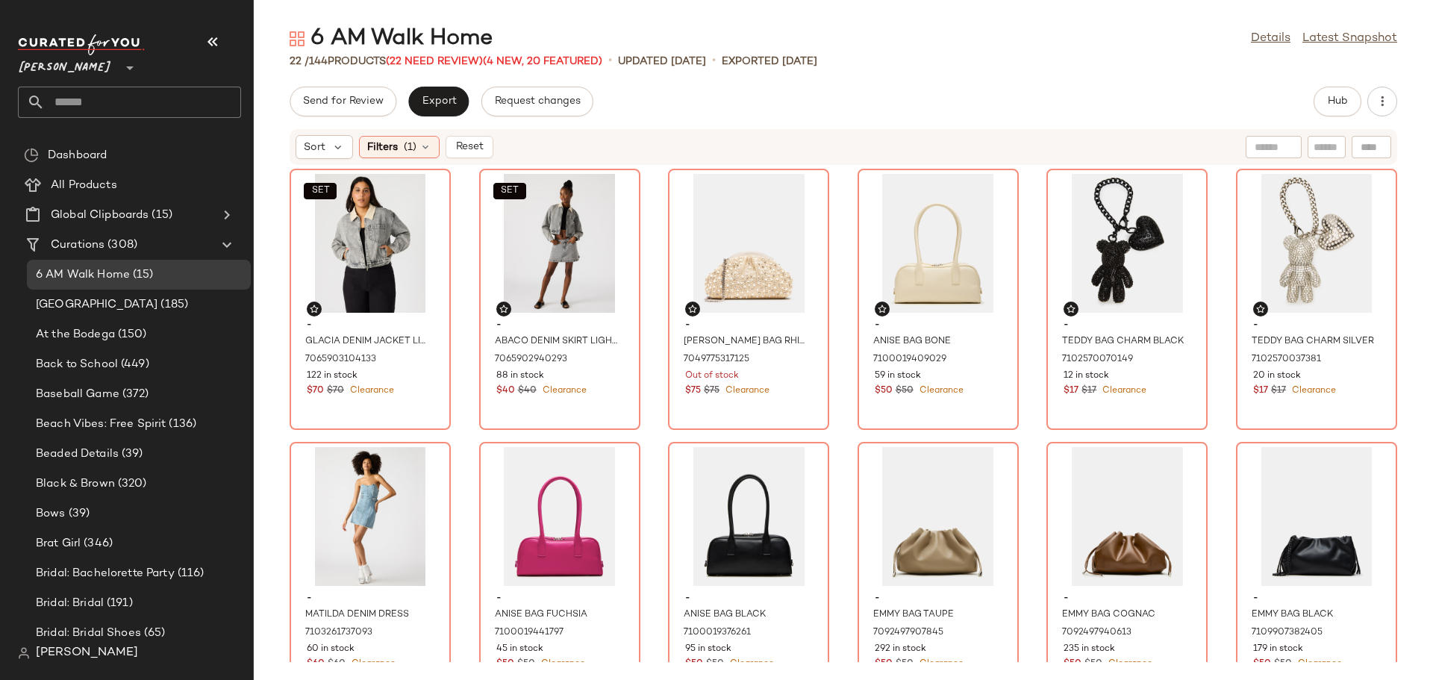
scroll to position [149, 0]
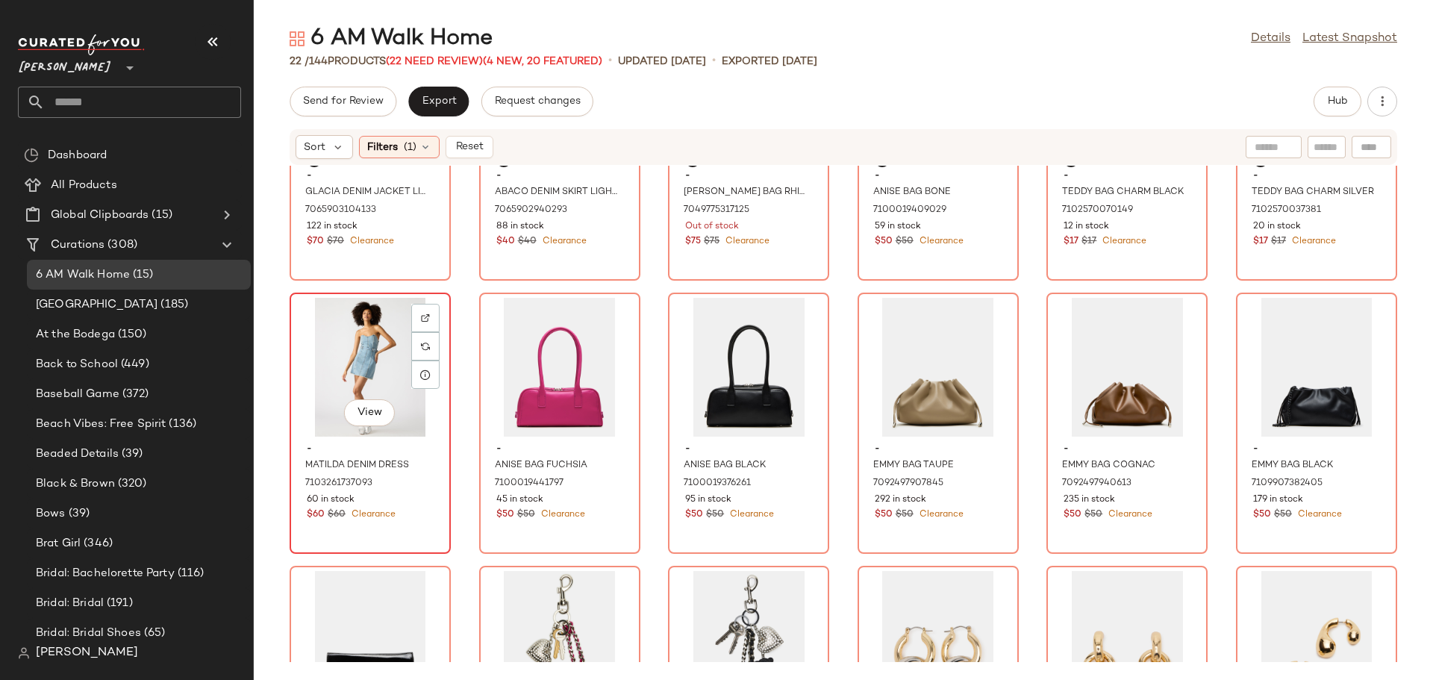
click at [333, 373] on div "View" at bounding box center [370, 367] width 151 height 139
click at [272, 489] on div "SET - GLACIA DENIM JACKET LIGHT GREY 7065903104133 122 in stock $70 $70 Clearan…" at bounding box center [843, 414] width 1179 height 496
click at [325, 379] on div "View" at bounding box center [370, 367] width 151 height 139
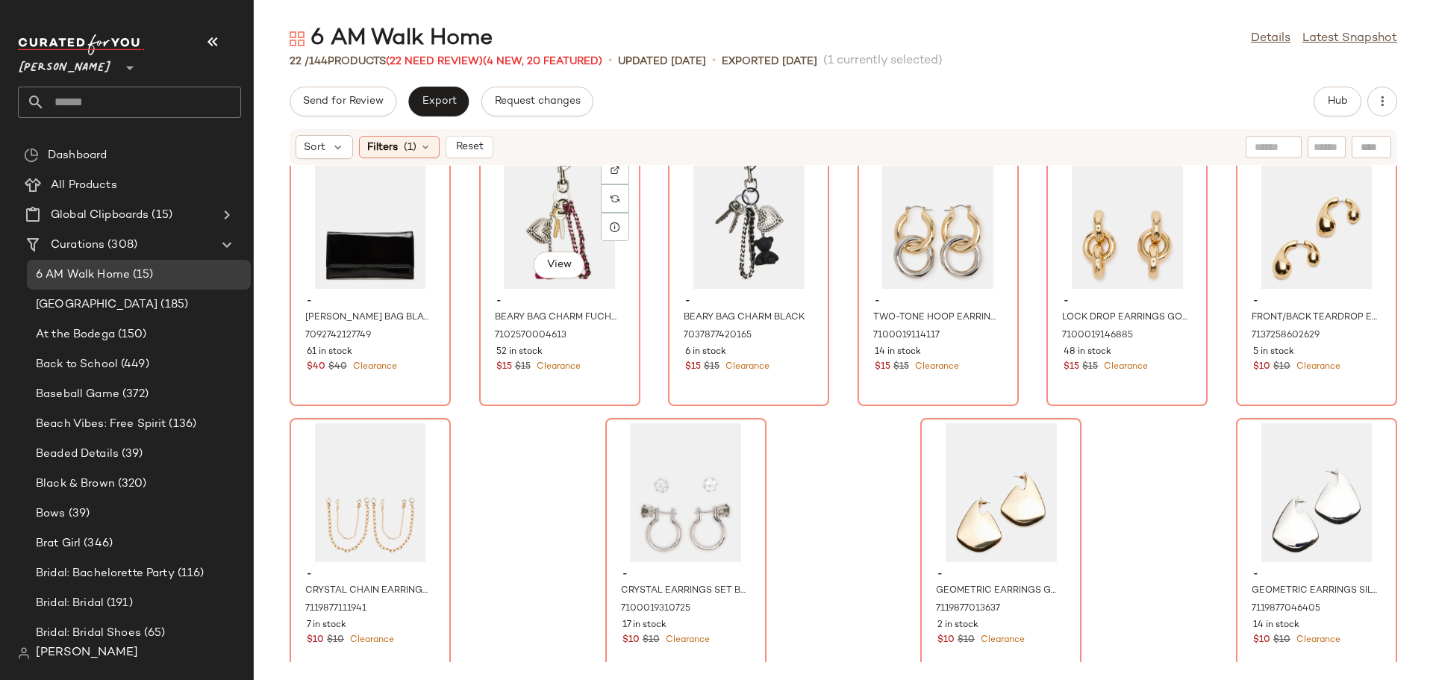
scroll to position [599, 0]
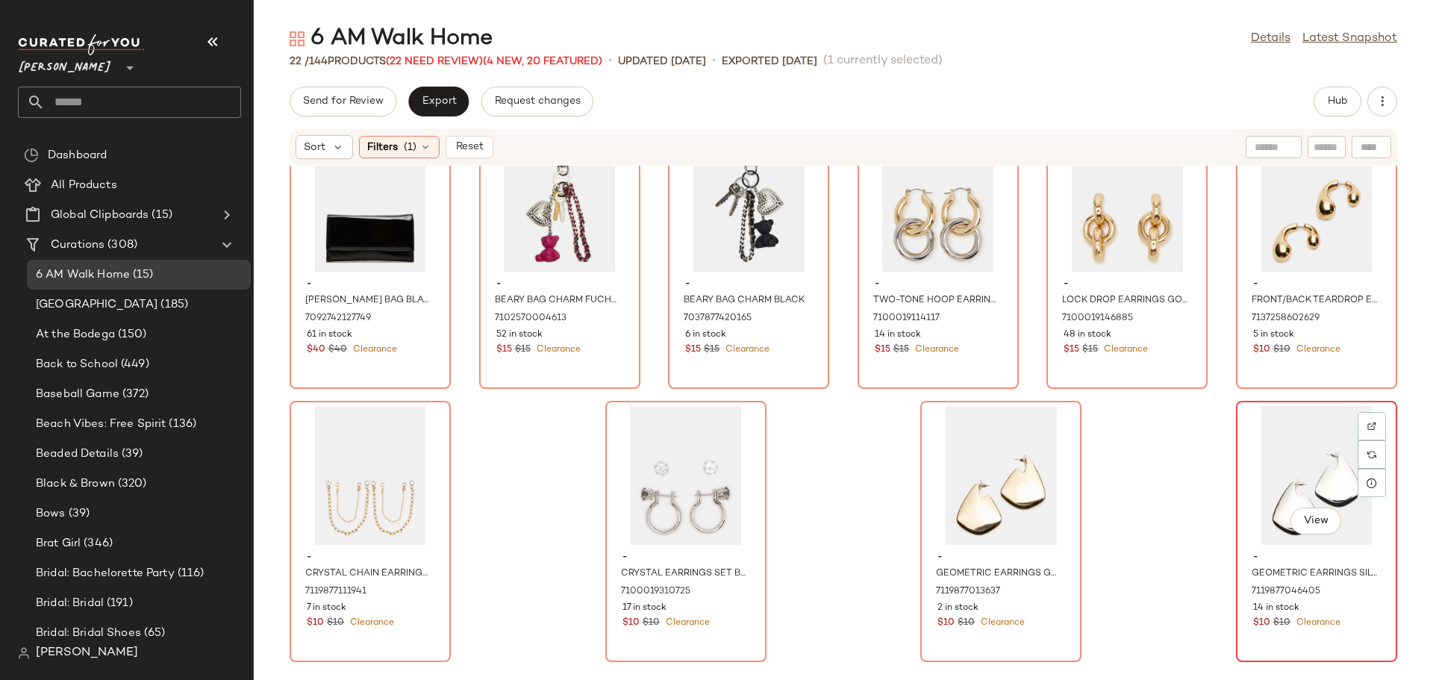
click at [1255, 482] on div "View" at bounding box center [1316, 475] width 151 height 139
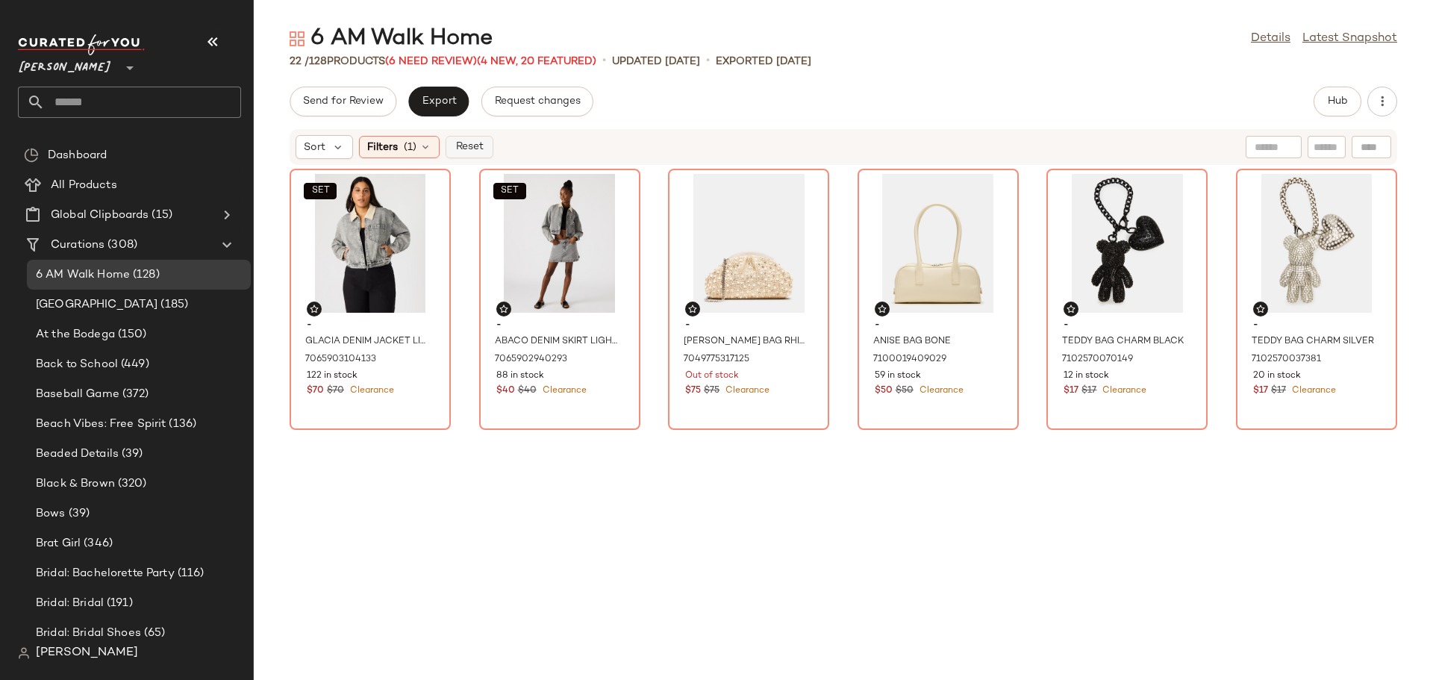
click at [457, 144] on span "Reset" at bounding box center [468, 147] width 28 height 12
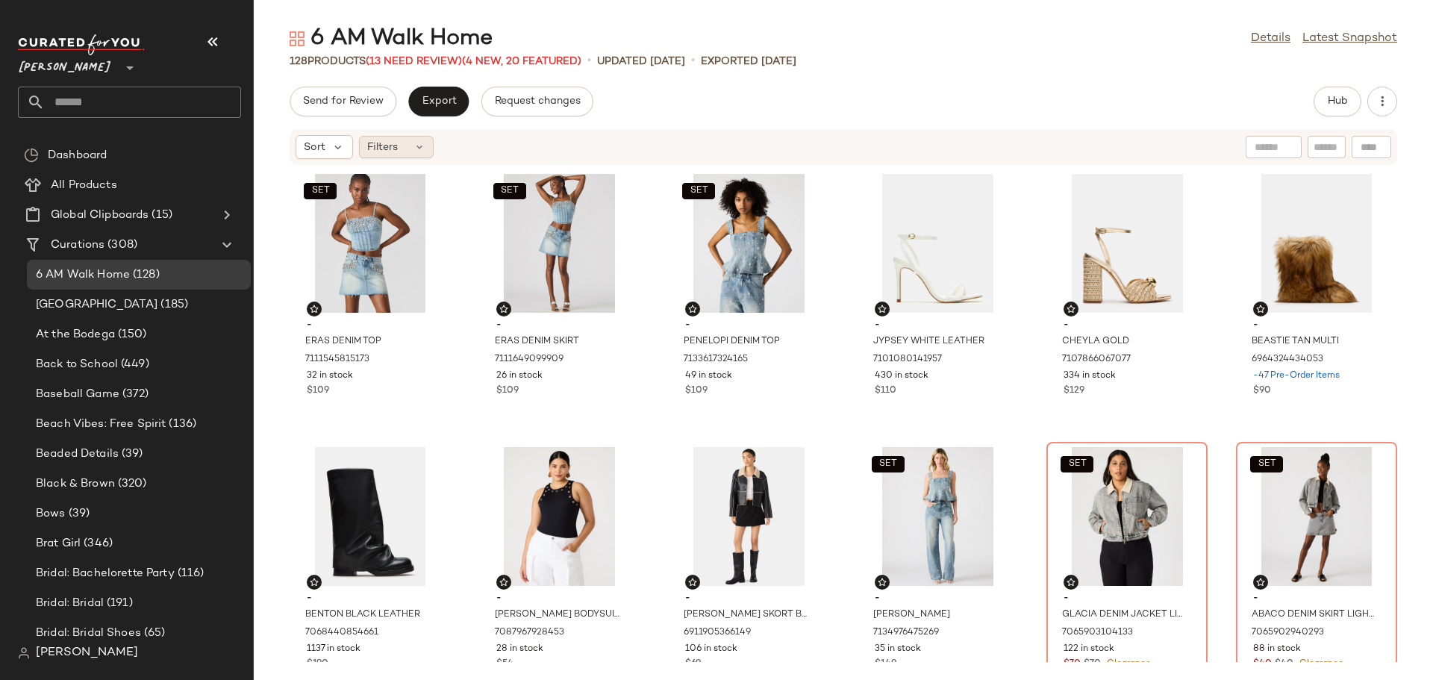
click at [420, 148] on icon at bounding box center [419, 147] width 12 height 12
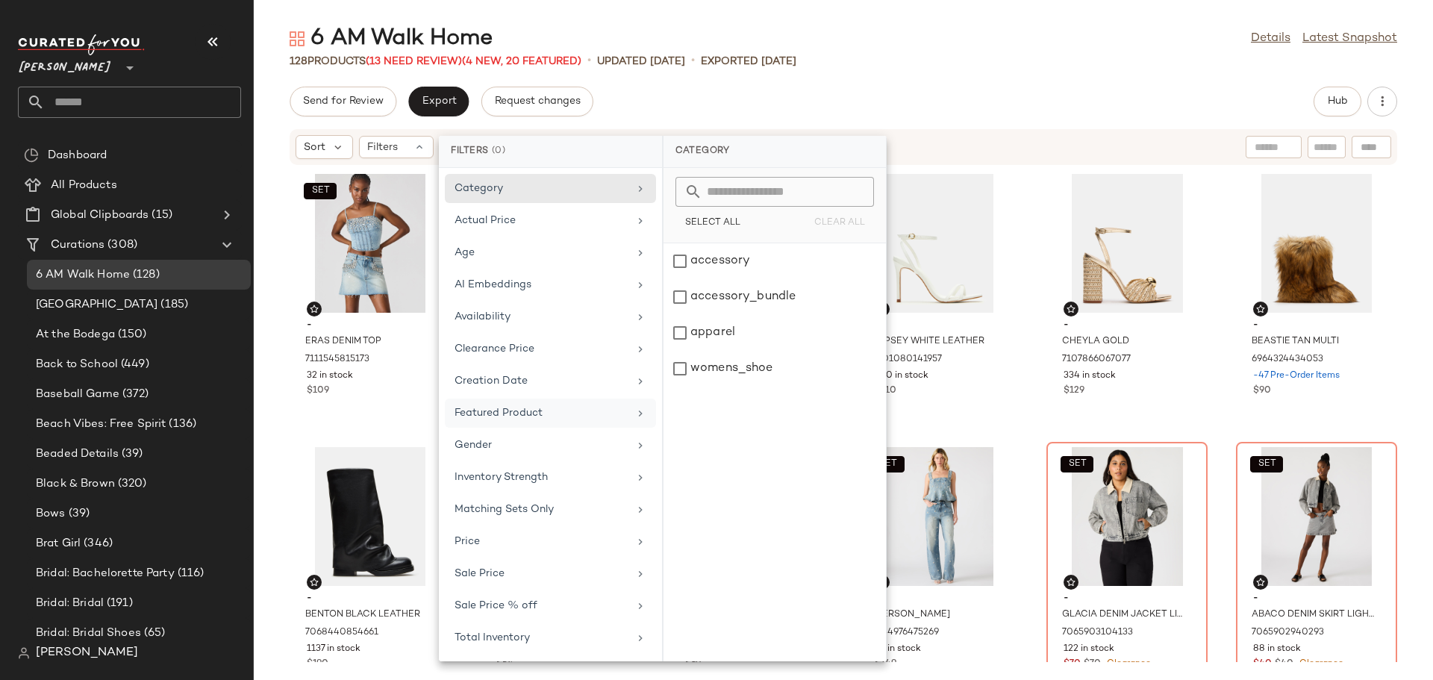
click at [528, 409] on div "Featured Product" at bounding box center [541, 413] width 174 height 16
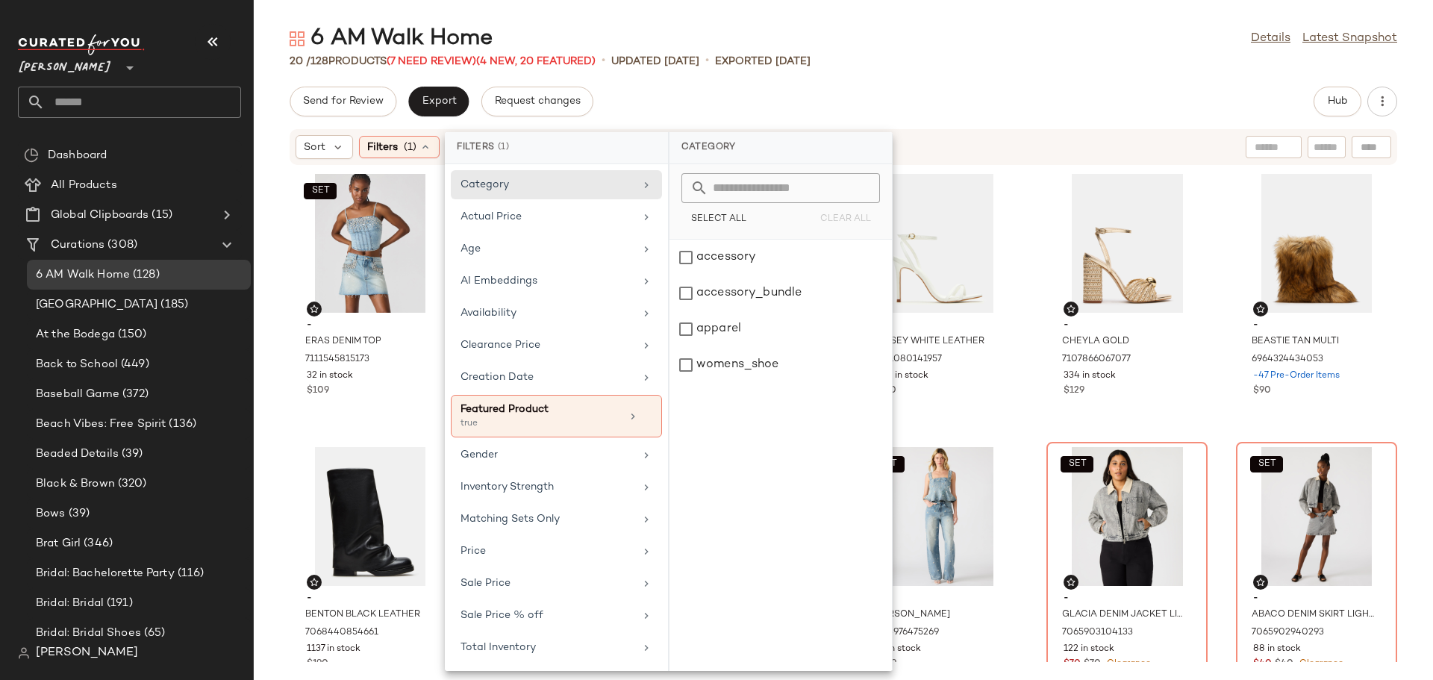
click at [266, 374] on div "SET - ERAS DENIM TOP 7111545815173 32 in stock $109 SET - ERAS DENIM SKIRT 7111…" at bounding box center [843, 414] width 1179 height 496
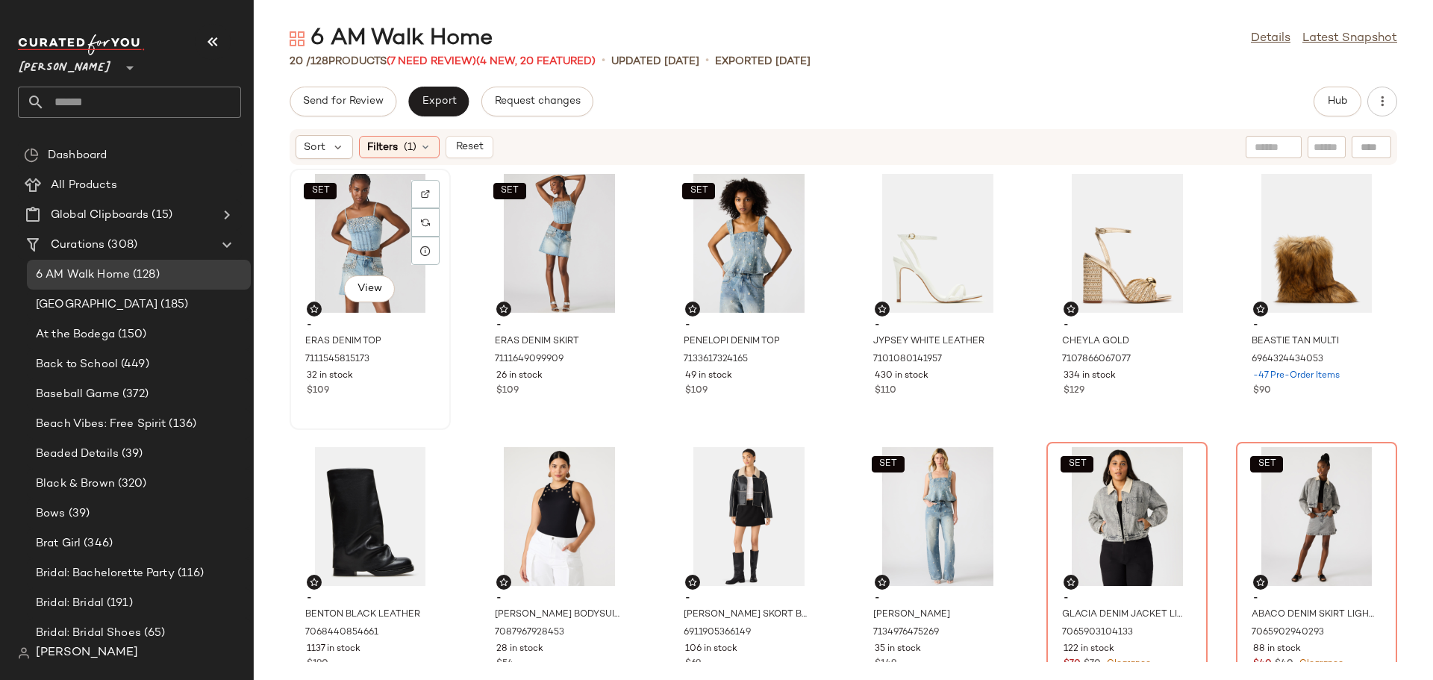
click at [367, 248] on div "SET View" at bounding box center [370, 243] width 151 height 139
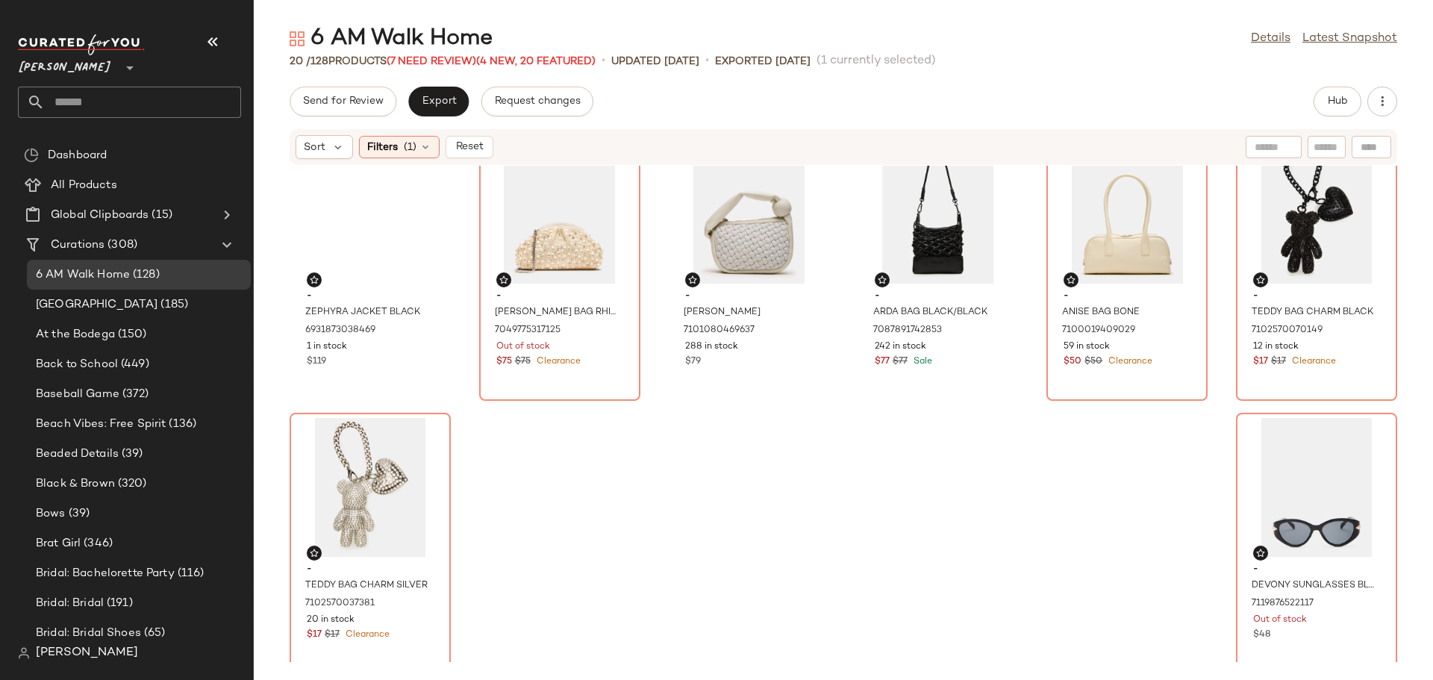
scroll to position [599, 0]
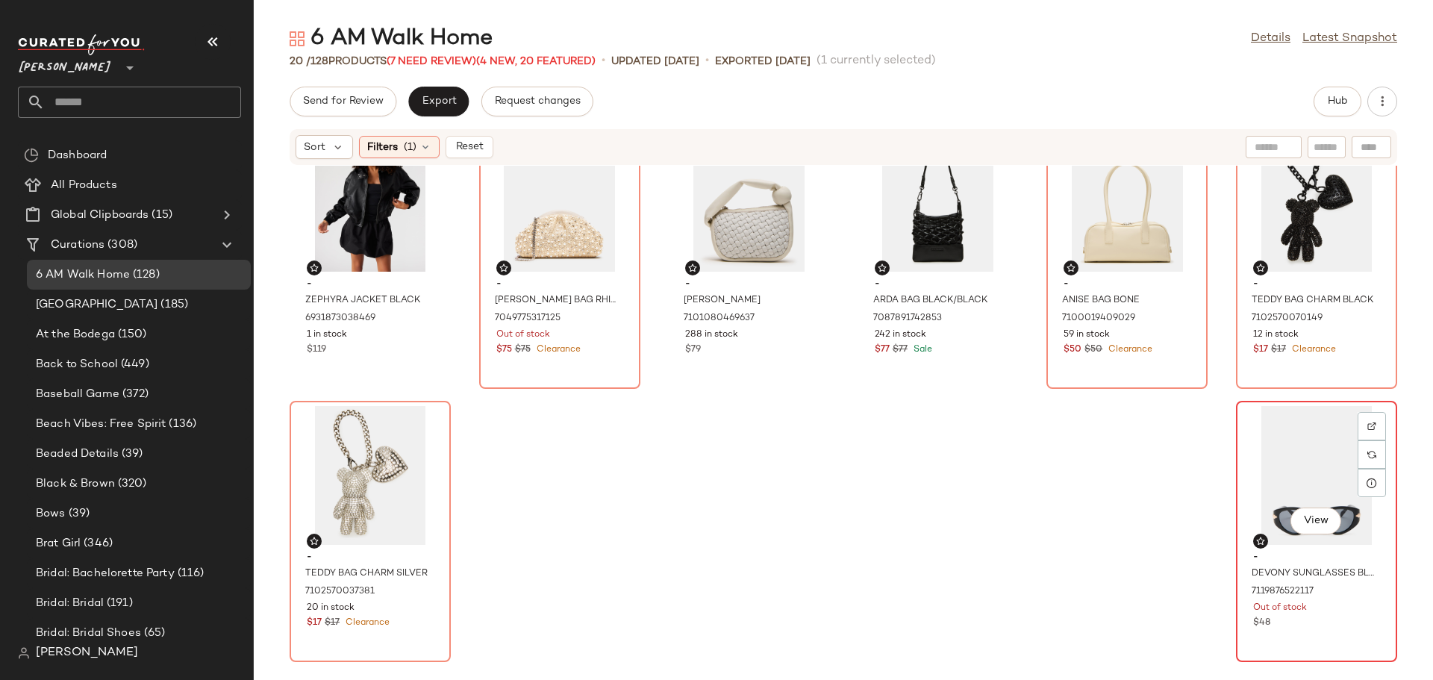
click at [1263, 469] on div "View" at bounding box center [1316, 475] width 151 height 139
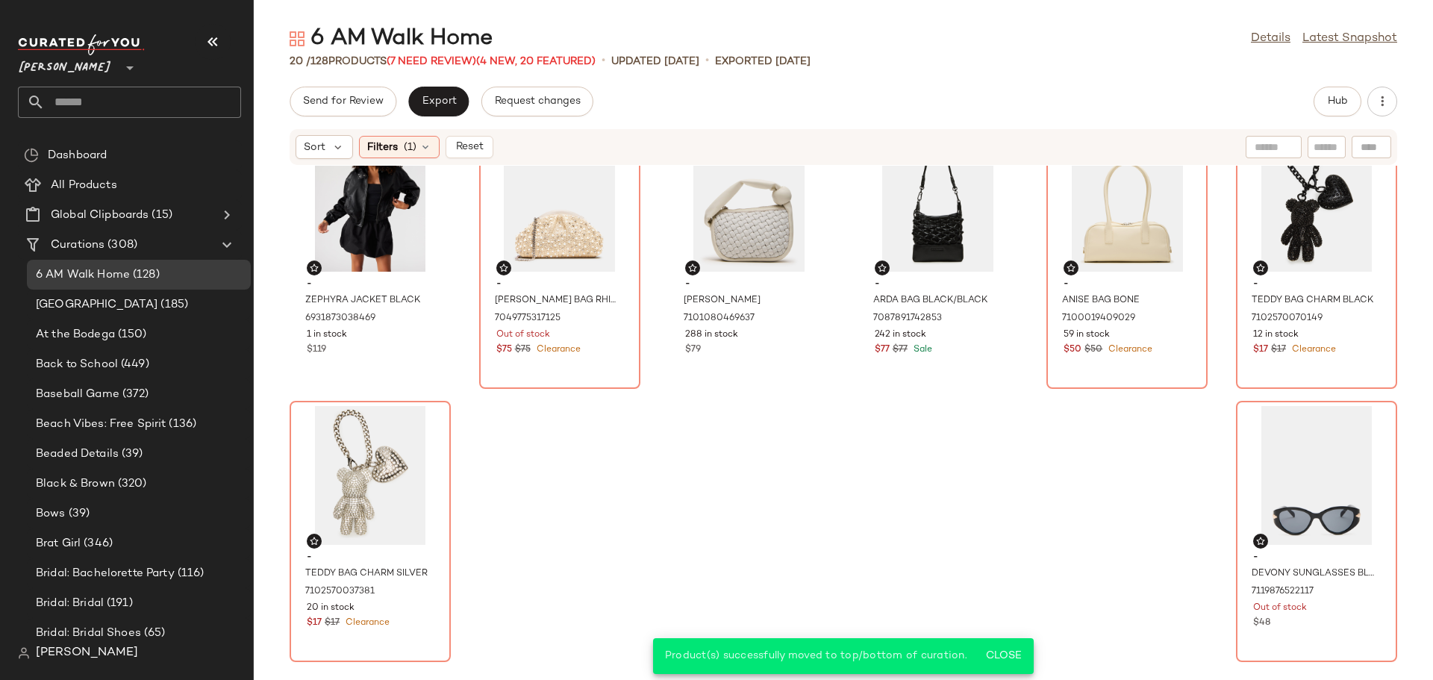
click at [474, 148] on span "Reset" at bounding box center [468, 147] width 28 height 12
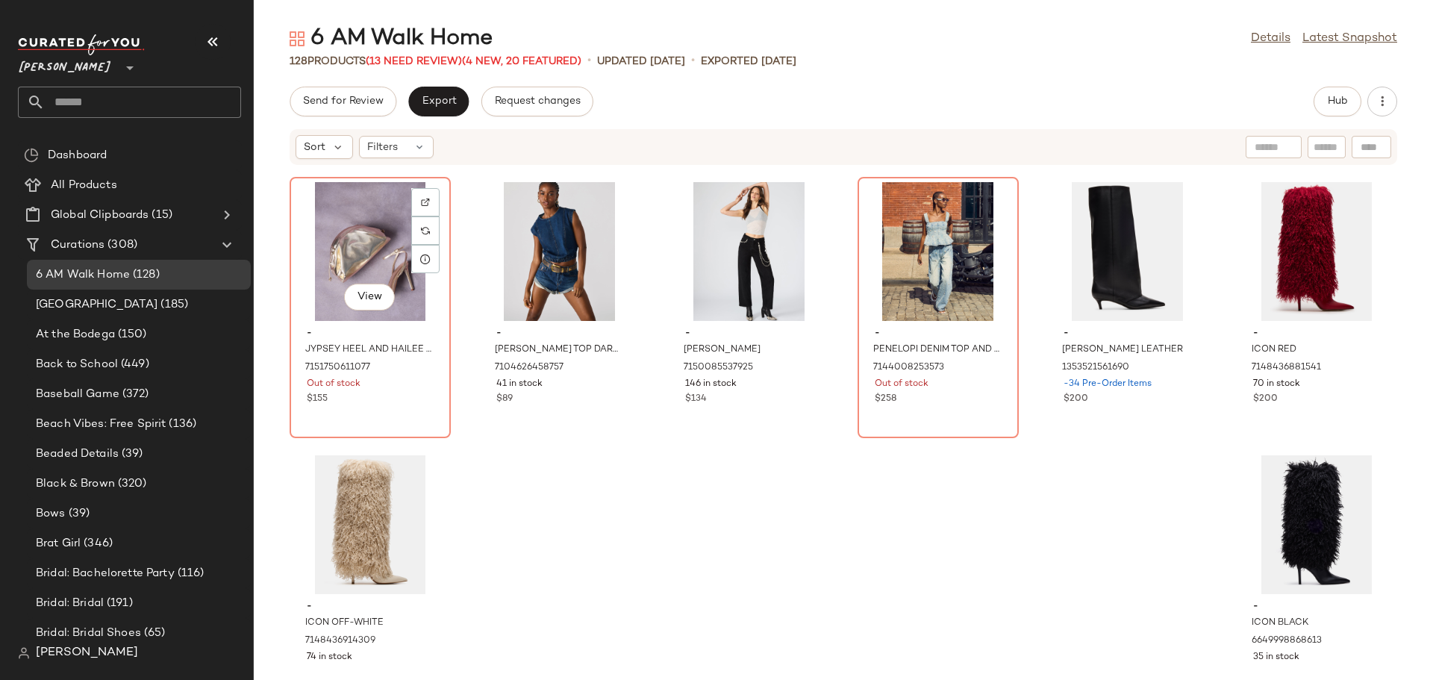
scroll to position [5440, 0]
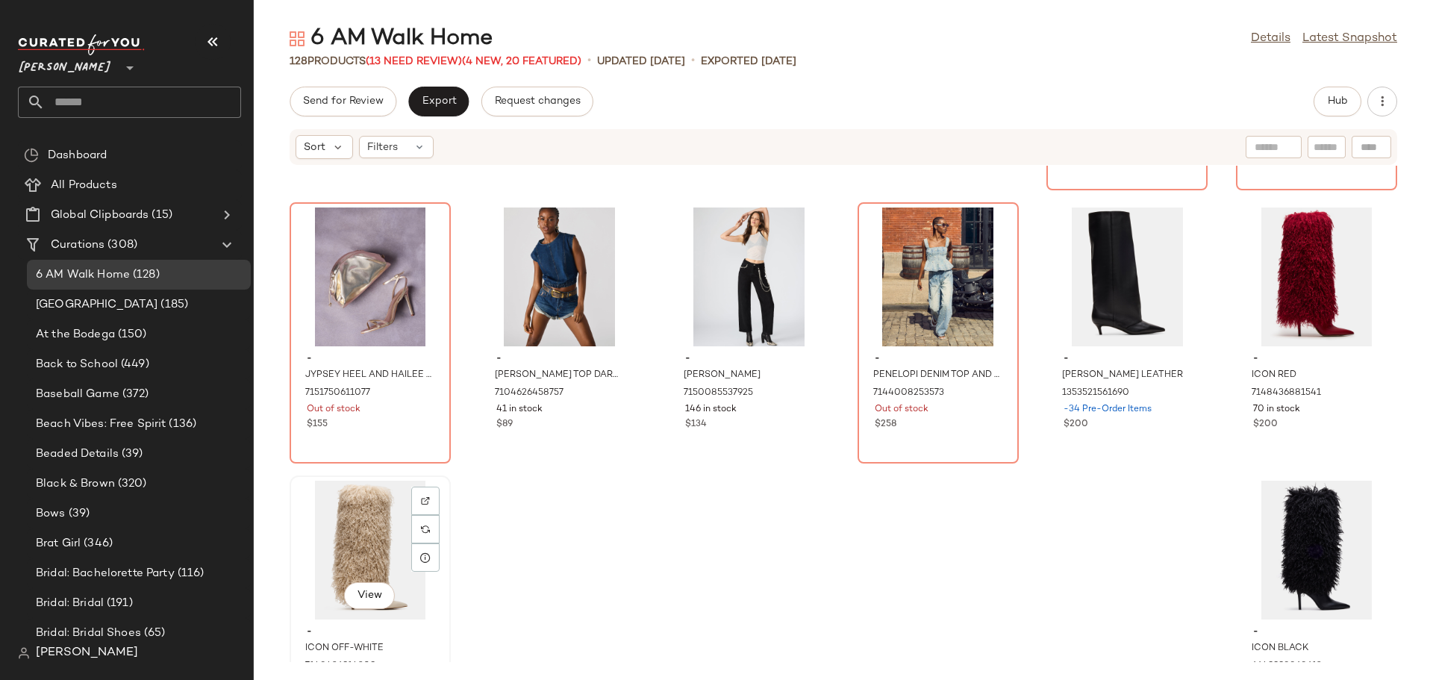
click at [360, 528] on div "View" at bounding box center [370, 550] width 151 height 139
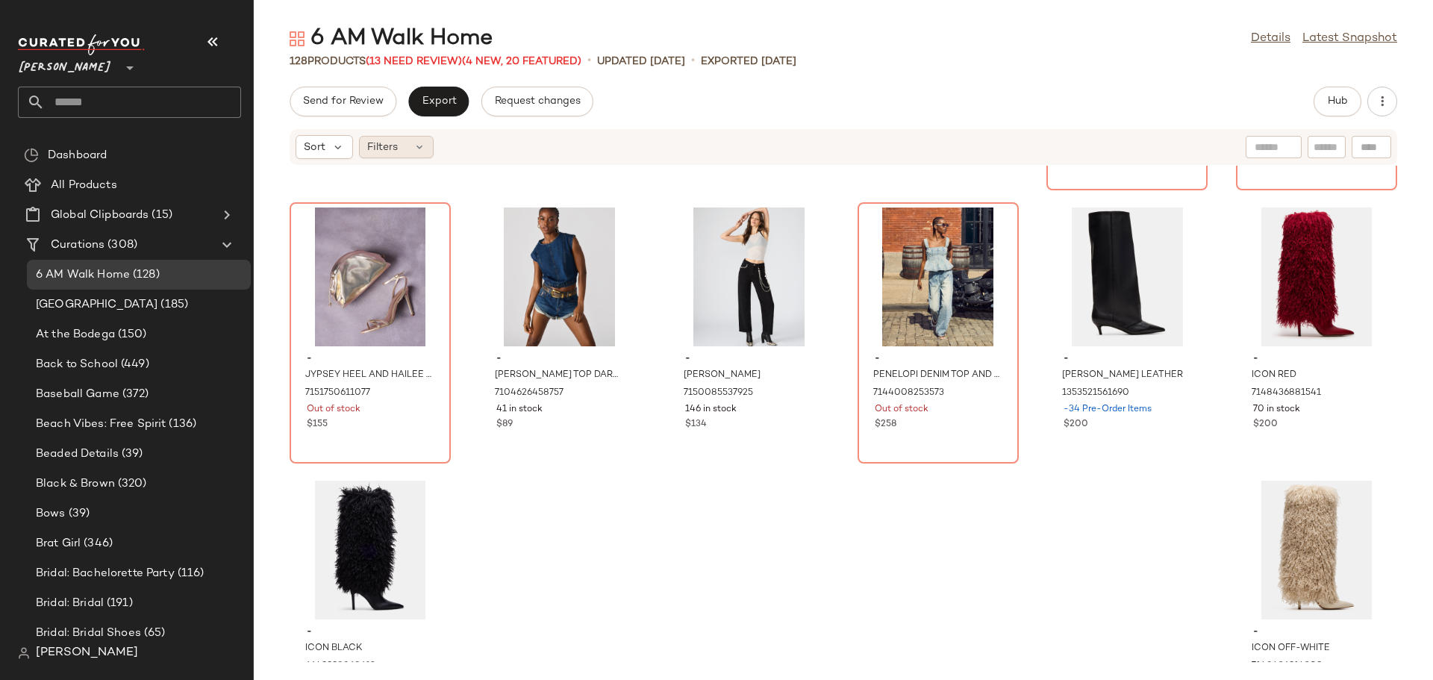
click at [415, 149] on icon at bounding box center [419, 147] width 12 height 12
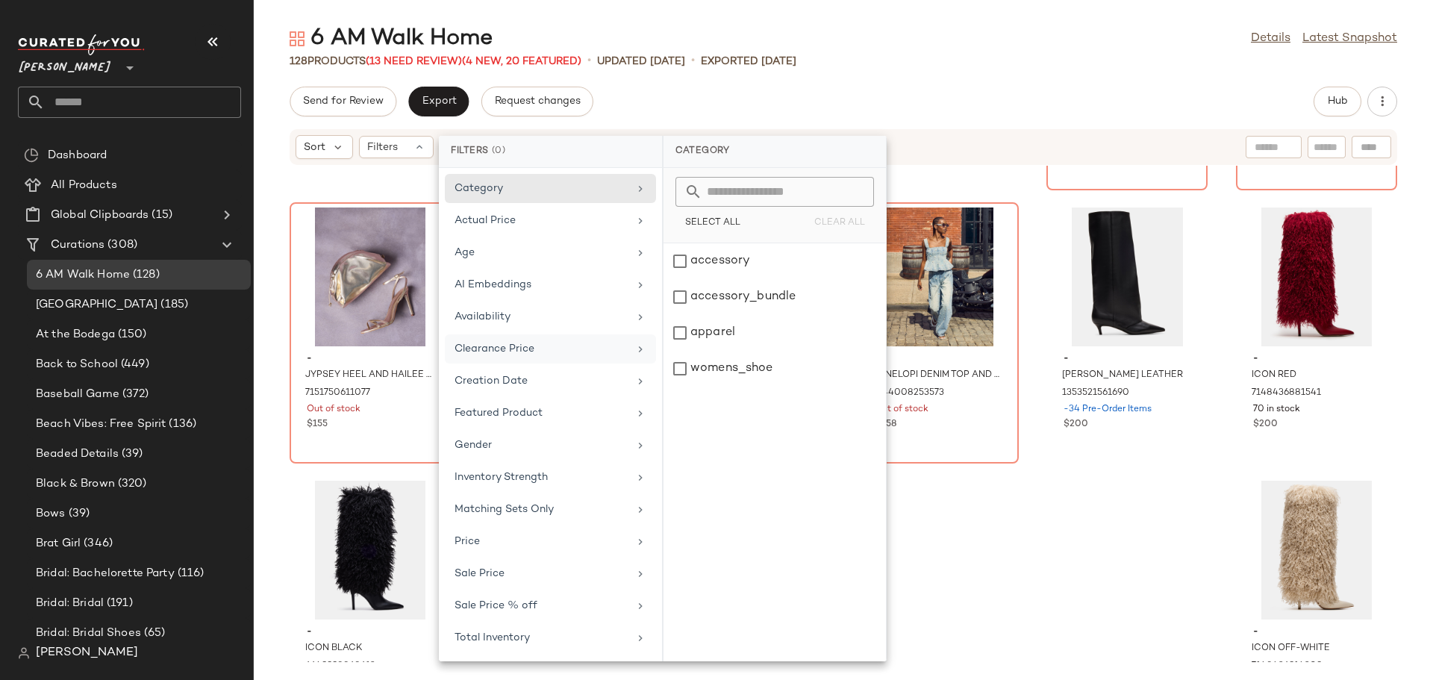
click at [535, 354] on div "Clearance Price" at bounding box center [541, 349] width 174 height 16
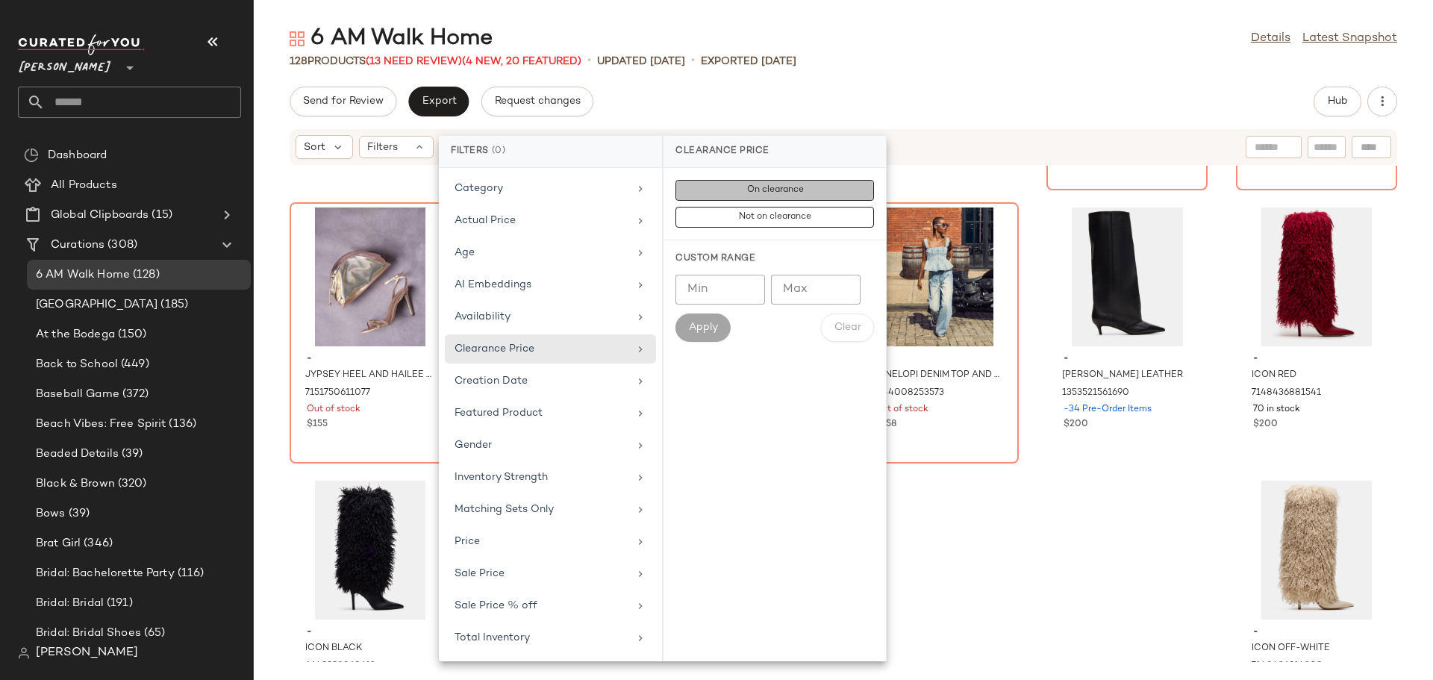
click at [725, 207] on button "On clearance" at bounding box center [774, 217] width 198 height 21
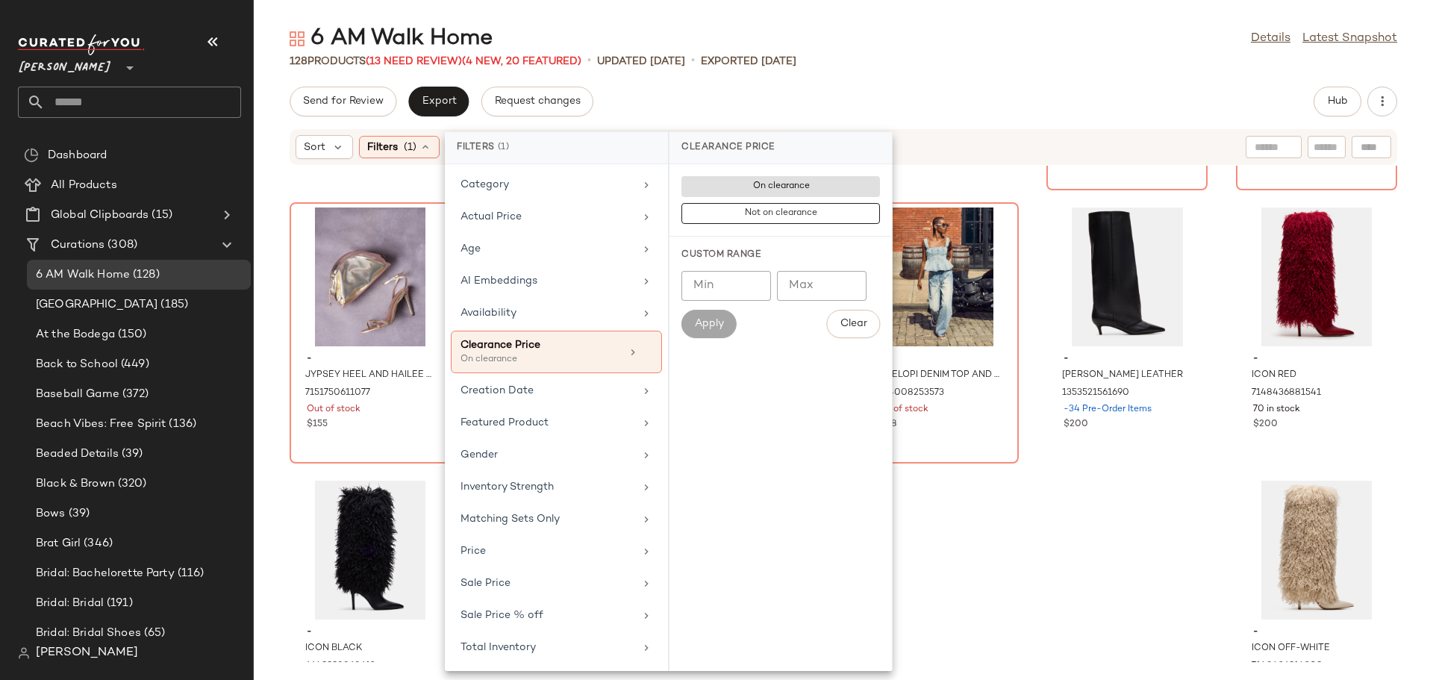
click at [1019, 520] on div "- SMOOTH BAG BLACK VELVET 7130542080133 178 in stock $69 - MORGANA BAG BLACK PA…" at bounding box center [843, 414] width 1179 height 496
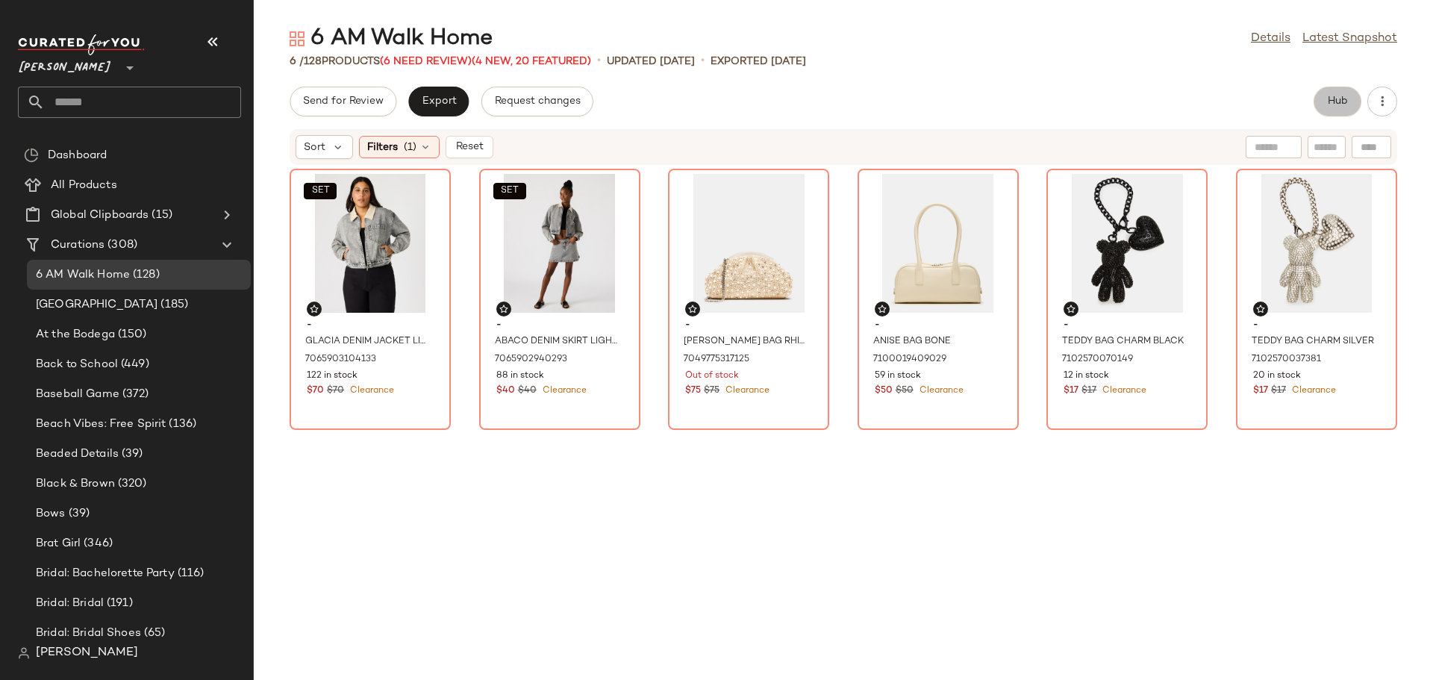
click at [1334, 103] on span "Hub" at bounding box center [1337, 102] width 21 height 12
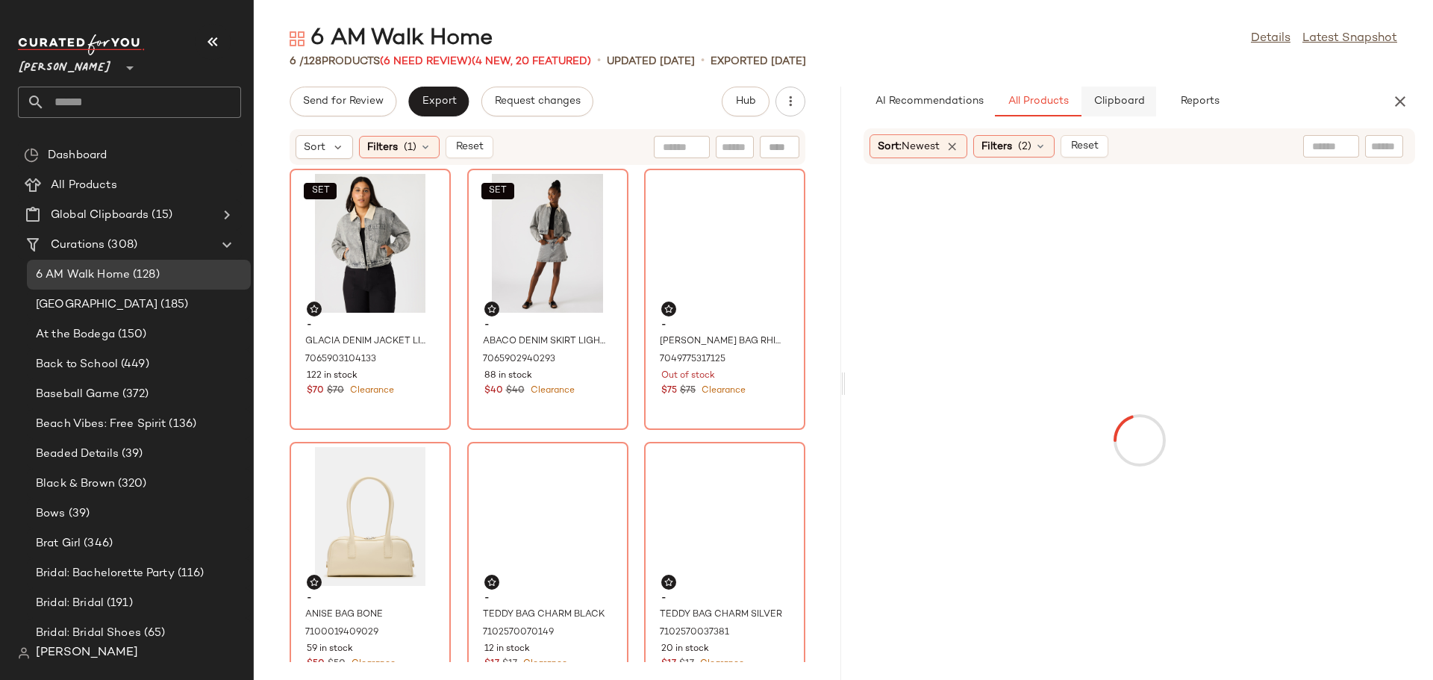
click at [1122, 94] on button "Clipboard" at bounding box center [1118, 102] width 75 height 30
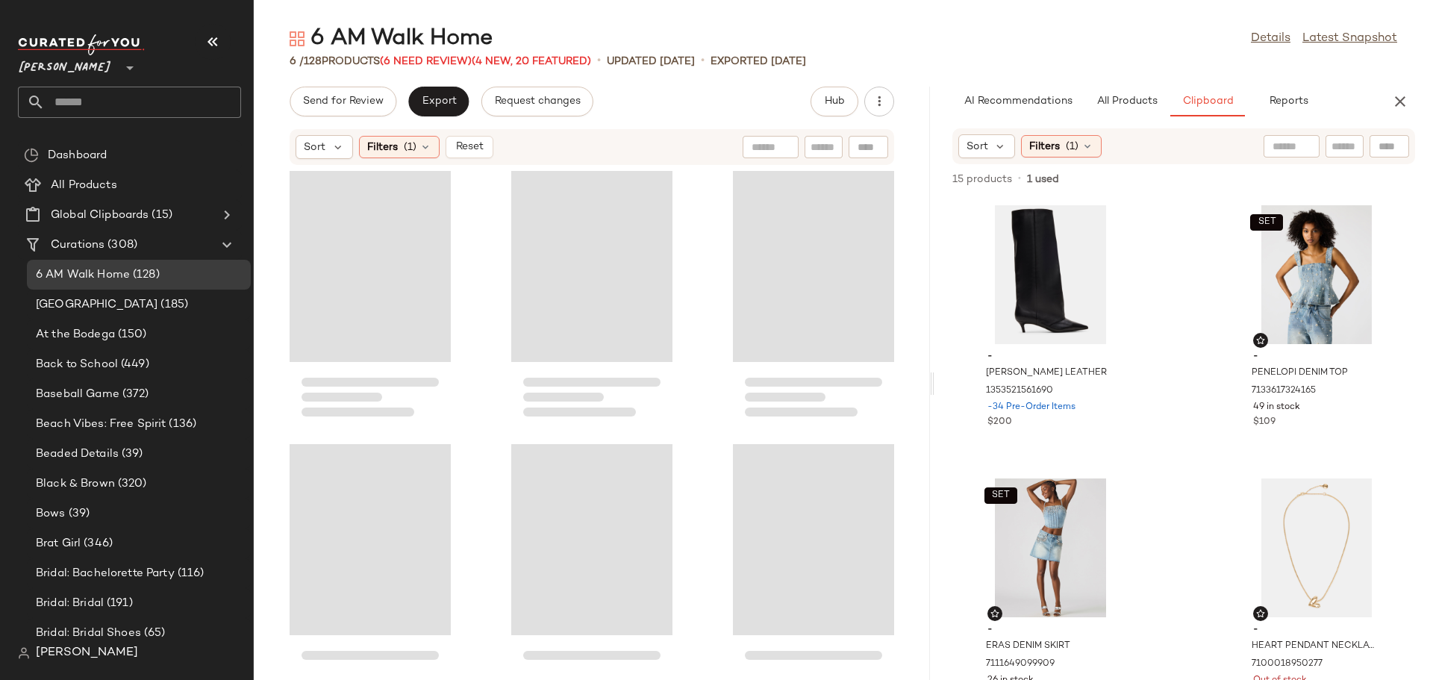
drag, startPoint x: 841, startPoint y: 385, endPoint x: 933, endPoint y: 387, distance: 91.8
click at [933, 387] on div "6 AM Walk Home Details Latest Snapshot 6 / 128 Products (6 Need Review) (4 New,…" at bounding box center [843, 352] width 1179 height 656
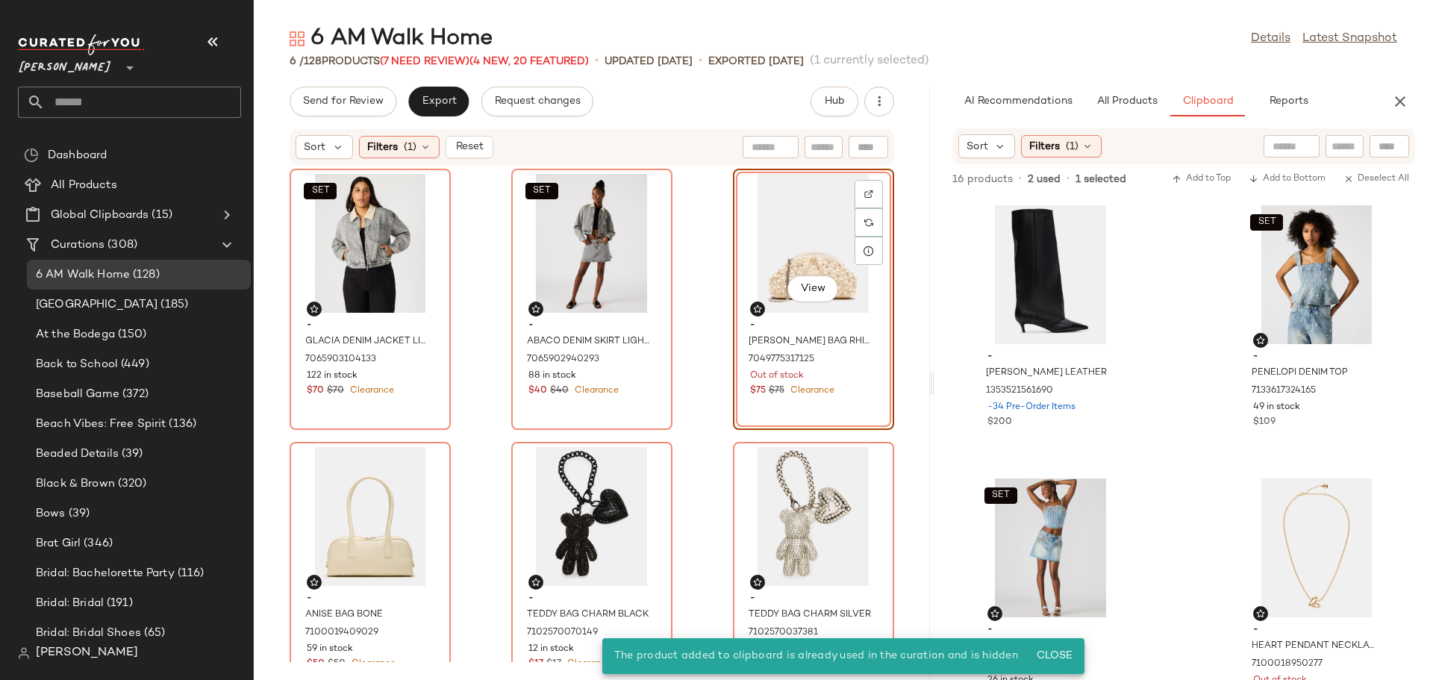
click at [783, 225] on div "View" at bounding box center [813, 243] width 151 height 139
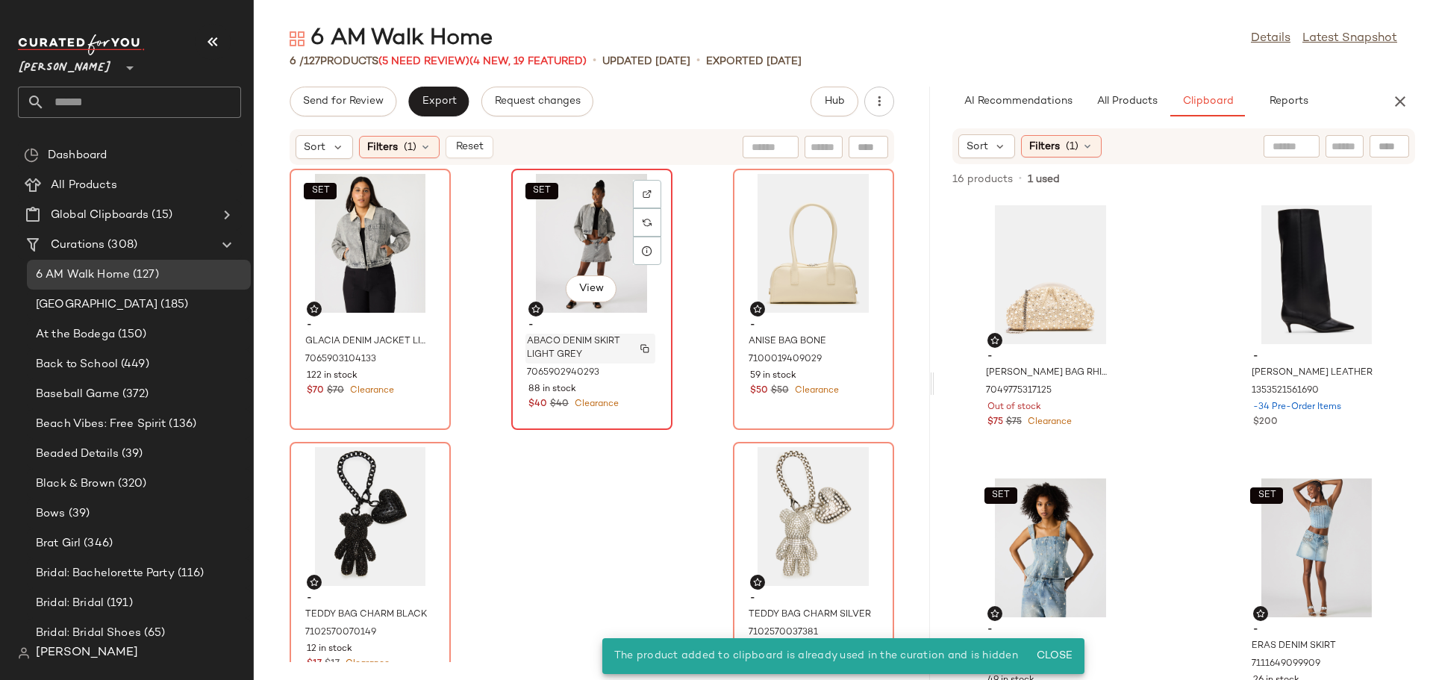
scroll to position [41, 0]
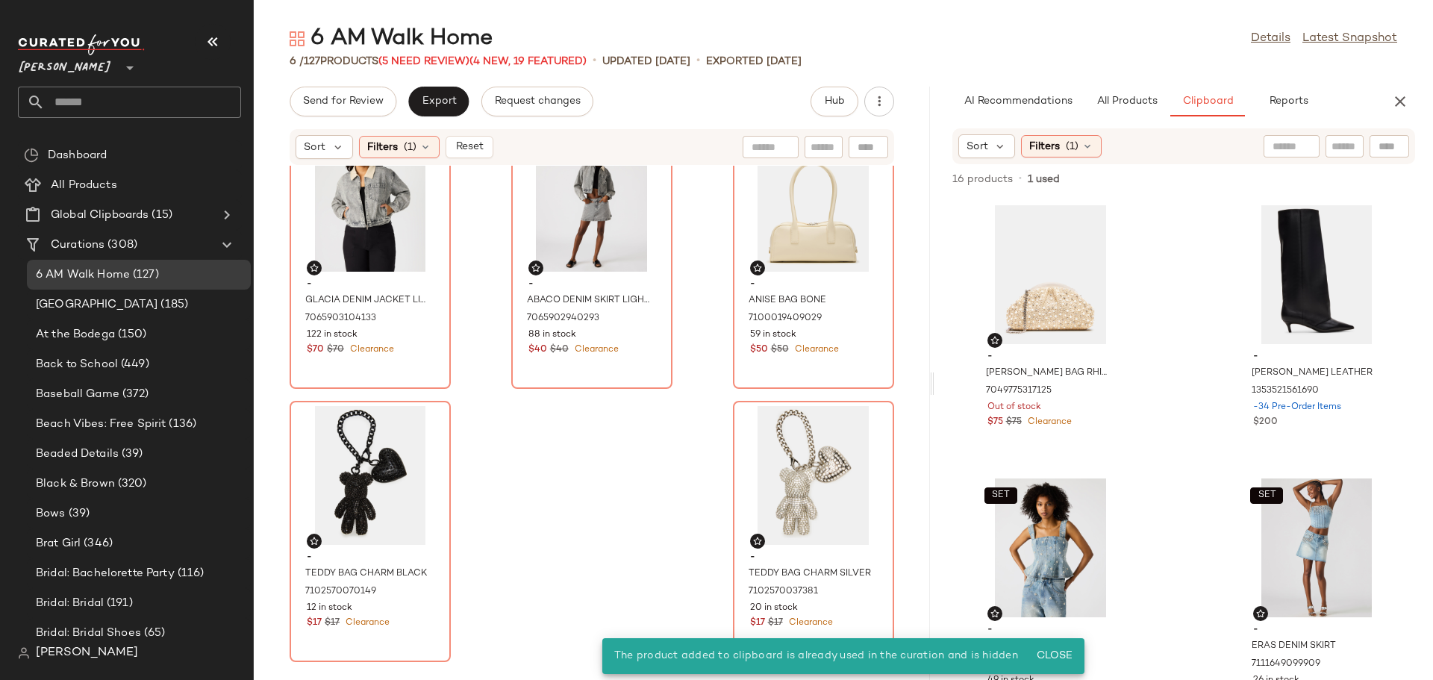
click at [1395, 99] on icon "button" at bounding box center [1400, 102] width 18 height 18
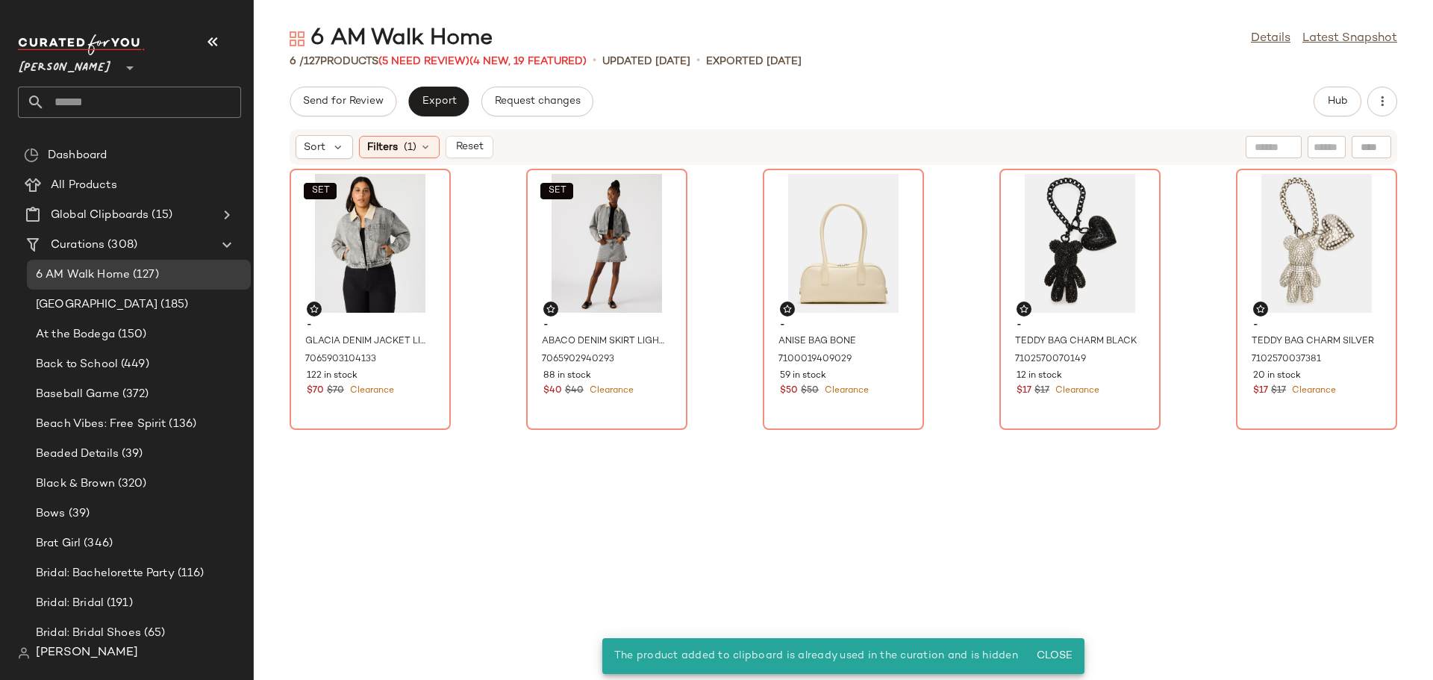
scroll to position [0, 0]
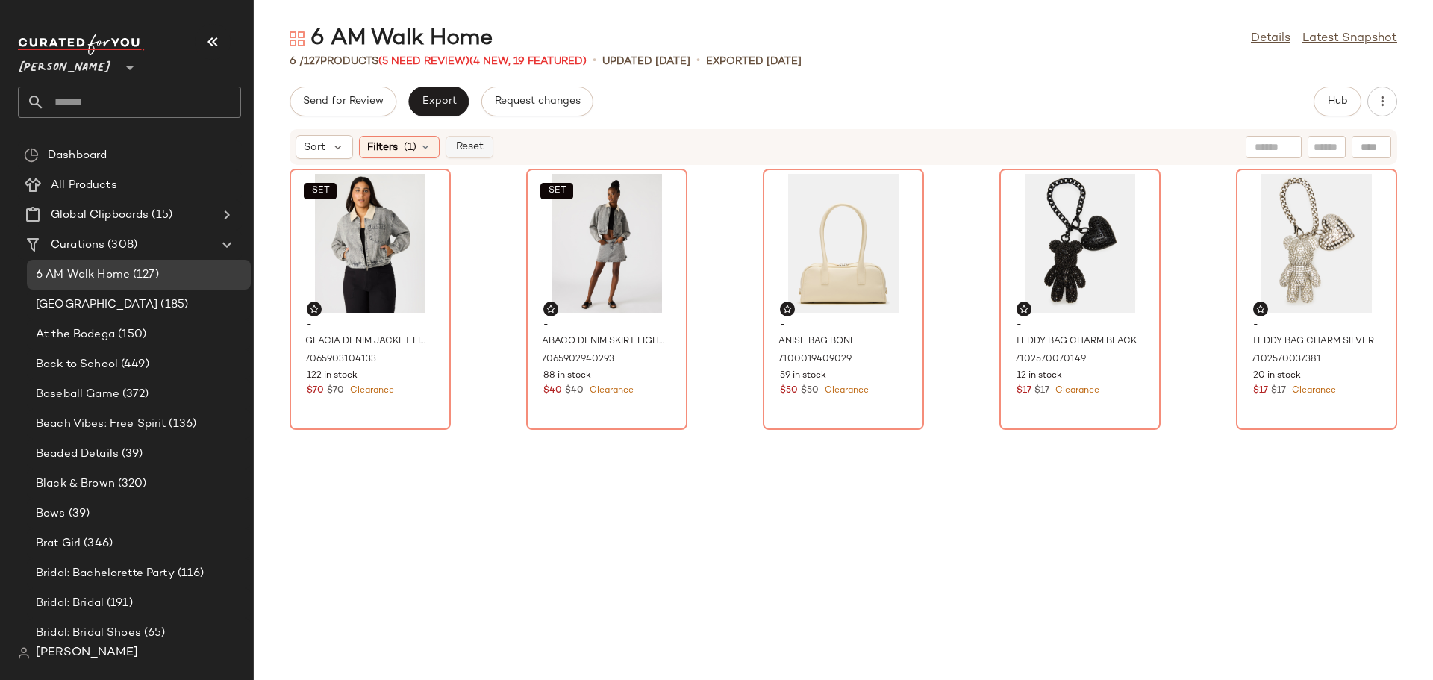
click at [464, 148] on span "Reset" at bounding box center [468, 147] width 28 height 12
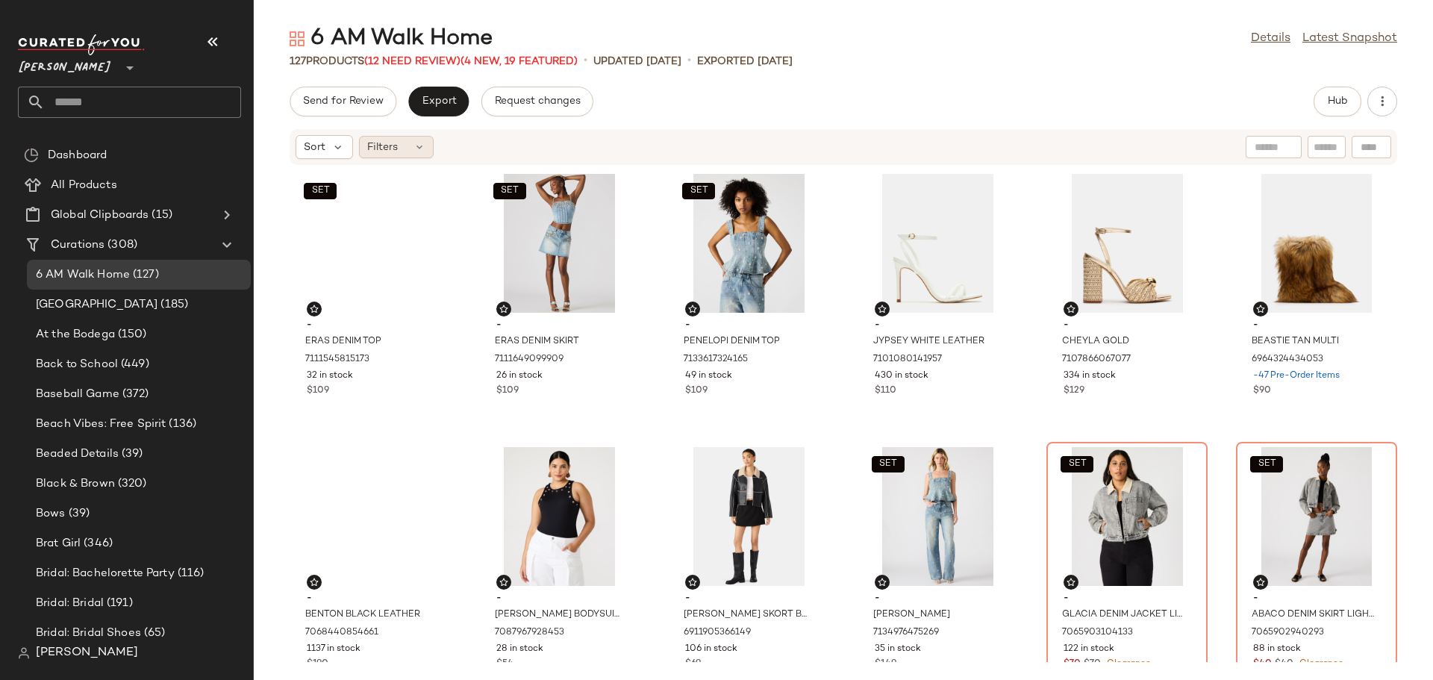
click at [415, 145] on icon at bounding box center [419, 147] width 12 height 12
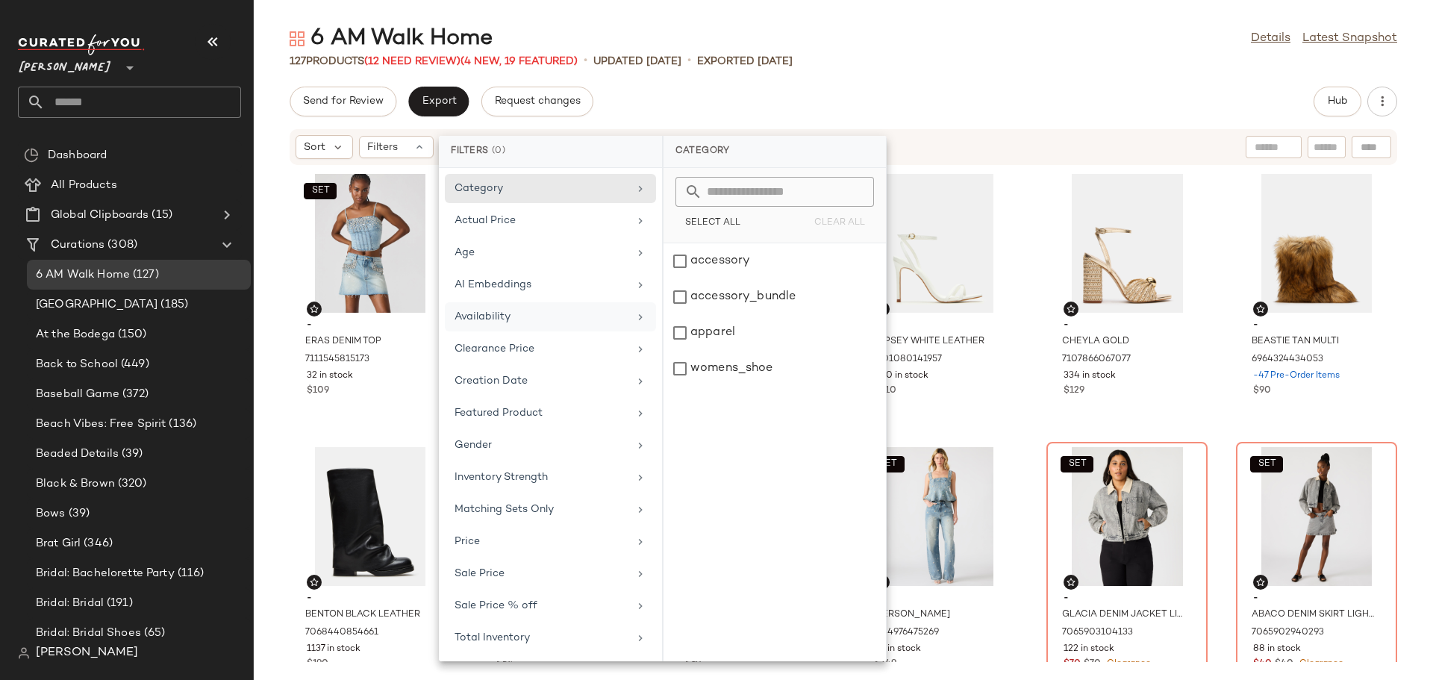
click at [499, 319] on div "Availability" at bounding box center [541, 317] width 174 height 16
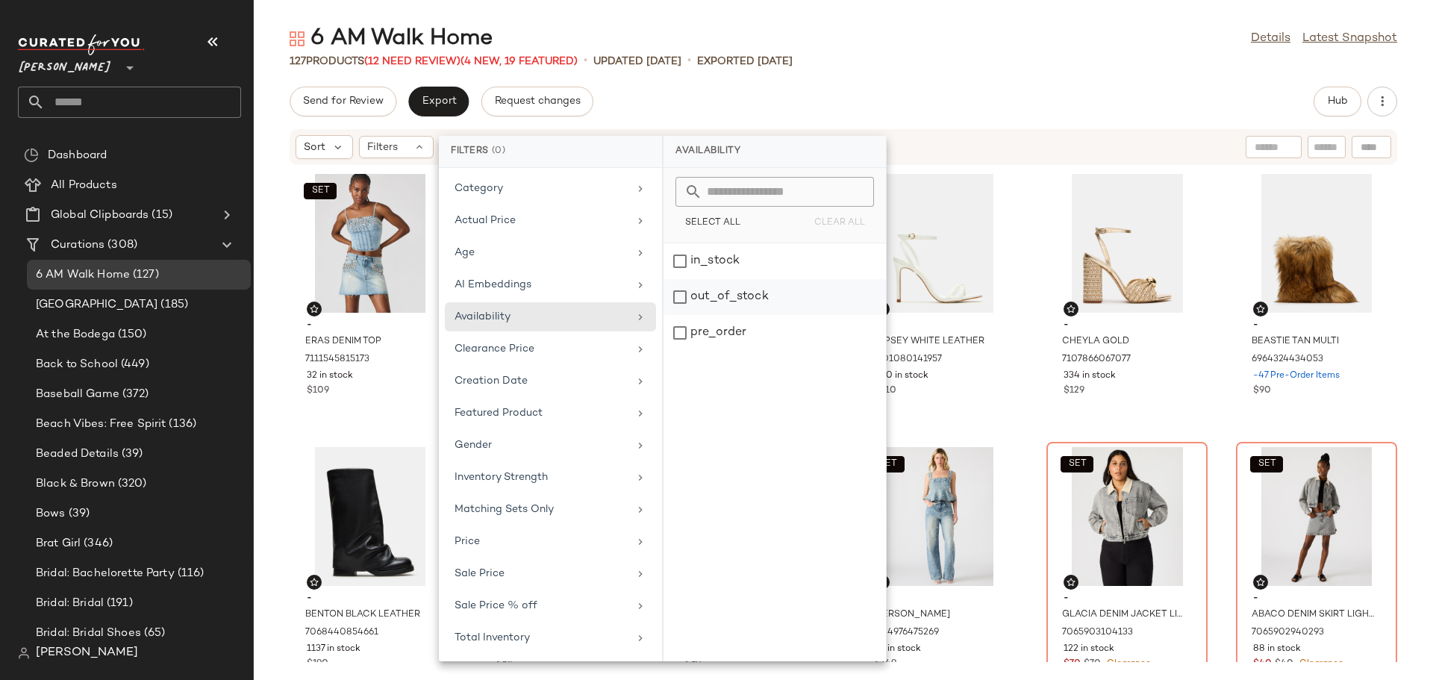
click at [682, 315] on div "out_of_stock" at bounding box center [774, 333] width 222 height 36
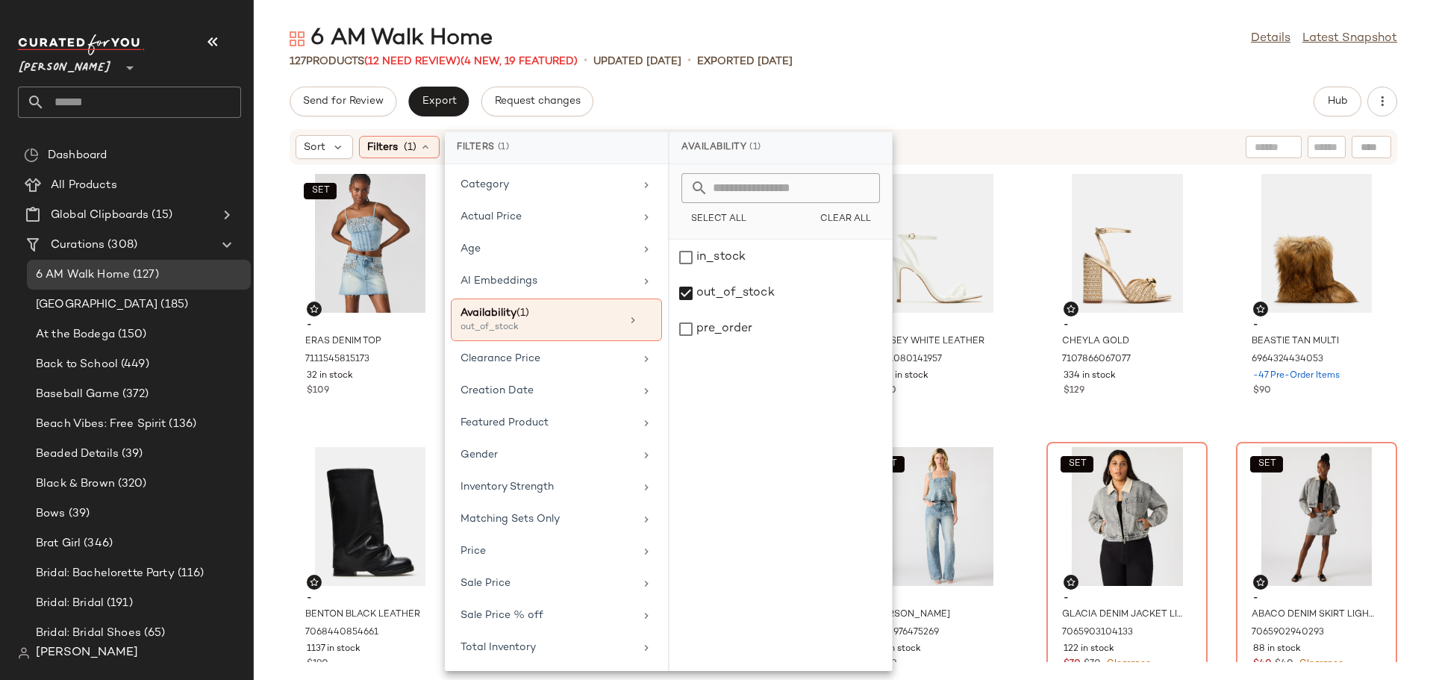
click at [1022, 349] on div "SET - ERAS DENIM TOP 7111545815173 32 in stock $109 SET - ERAS DENIM SKIRT 7111…" at bounding box center [843, 414] width 1179 height 496
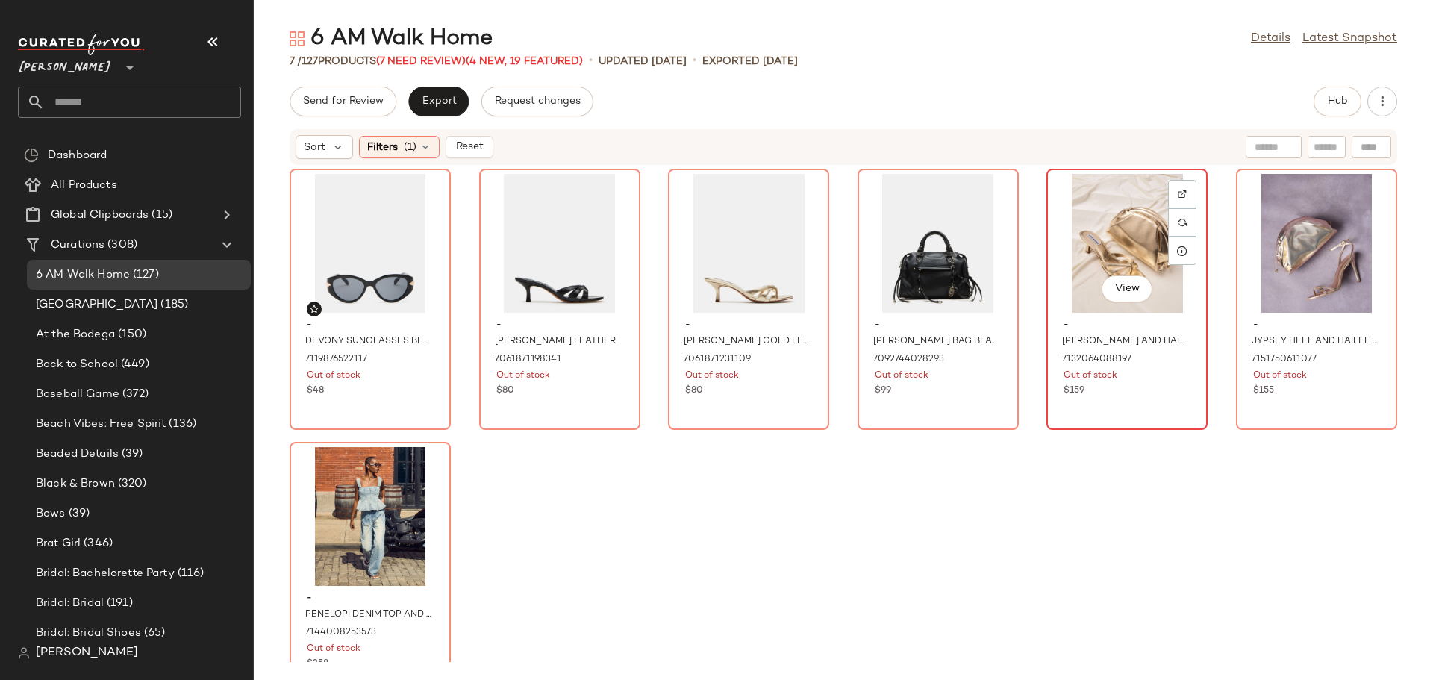
click at [1098, 230] on div "View" at bounding box center [1126, 243] width 151 height 139
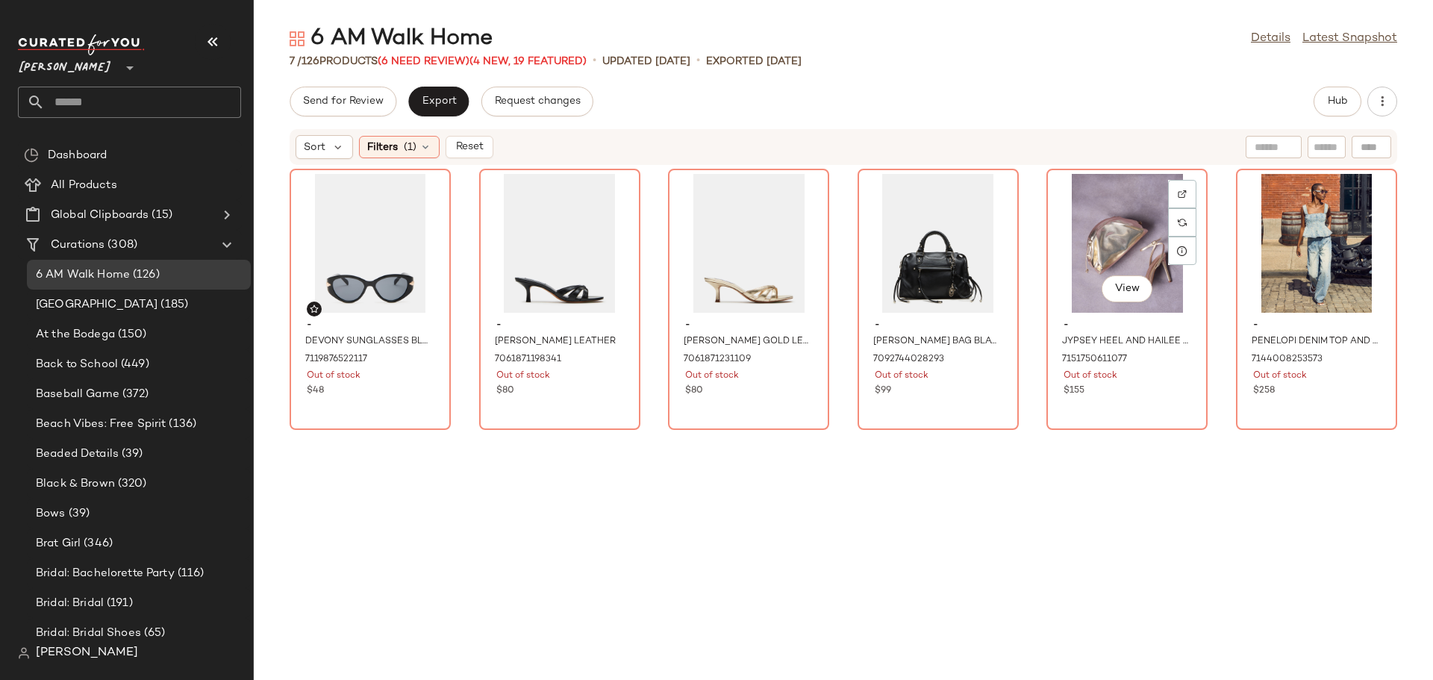
click at [1098, 230] on div "View" at bounding box center [1126, 243] width 151 height 139
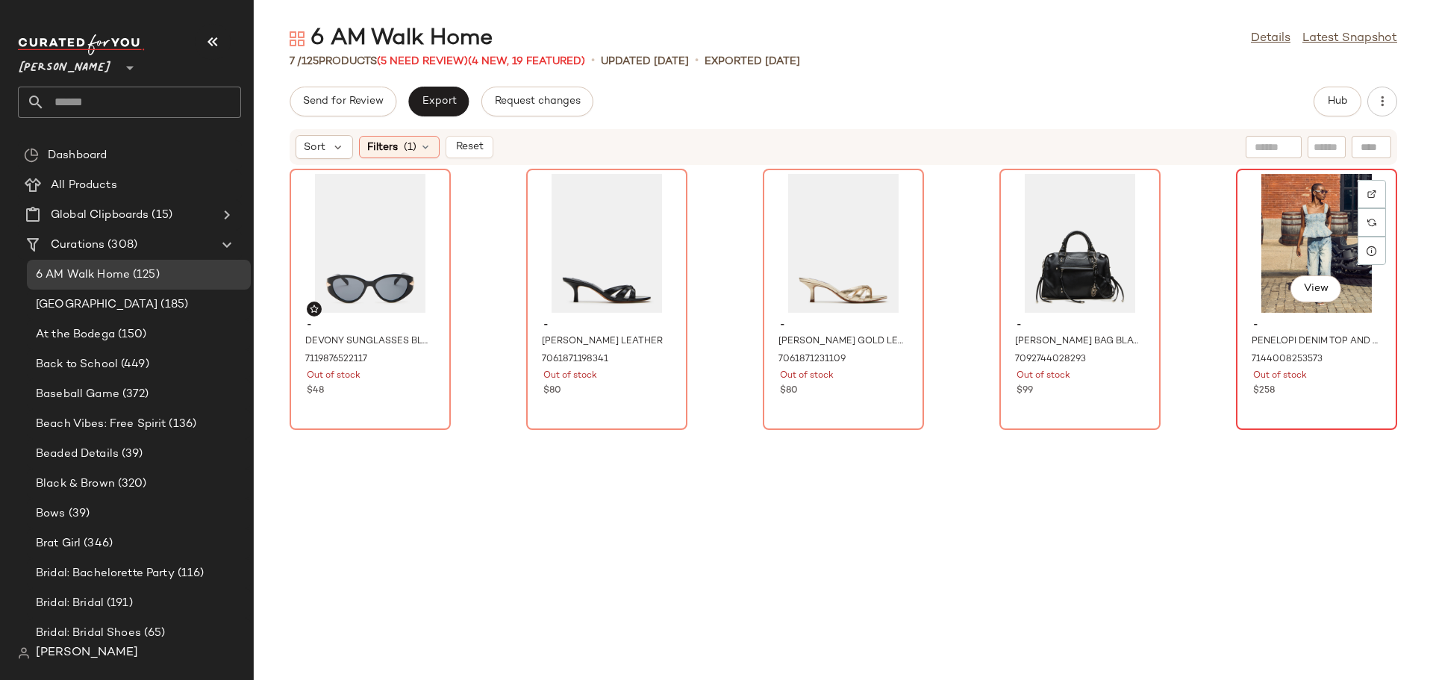
click at [1278, 232] on div "View" at bounding box center [1316, 243] width 151 height 139
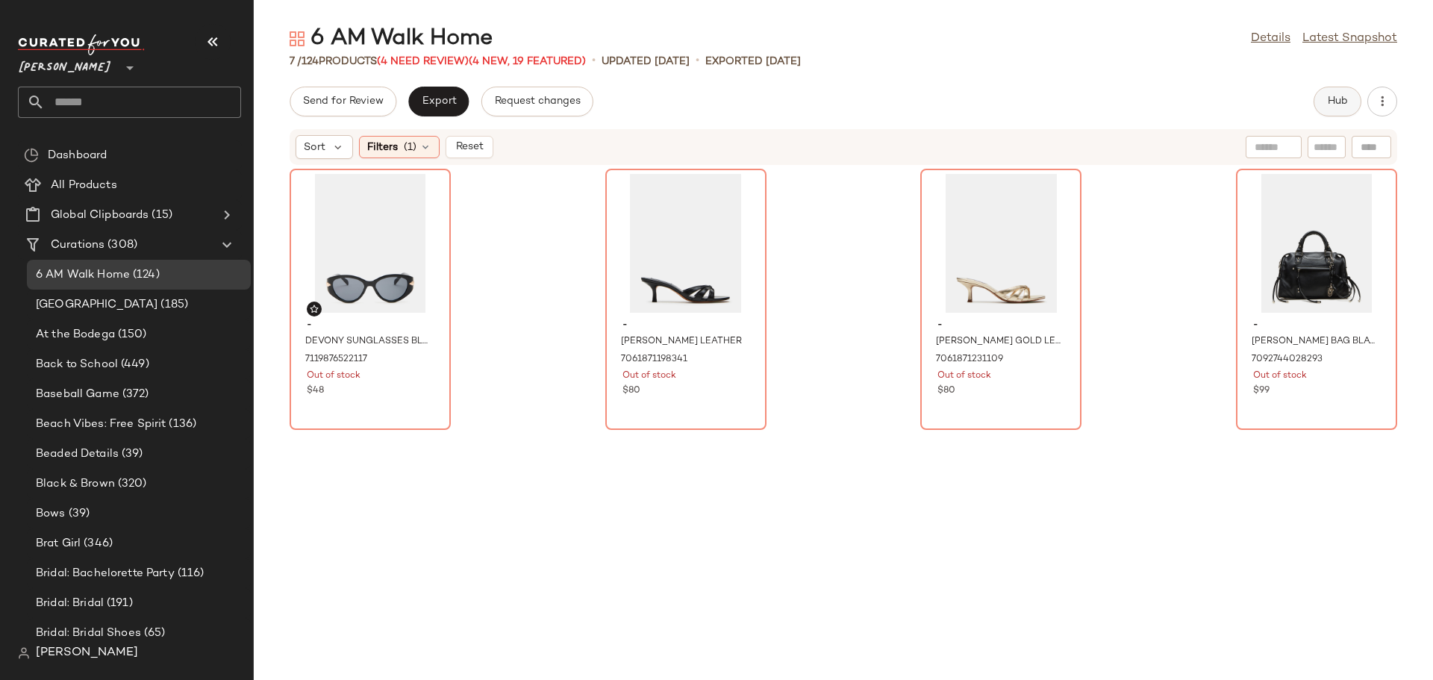
click at [1329, 103] on span "Hub" at bounding box center [1337, 102] width 21 height 12
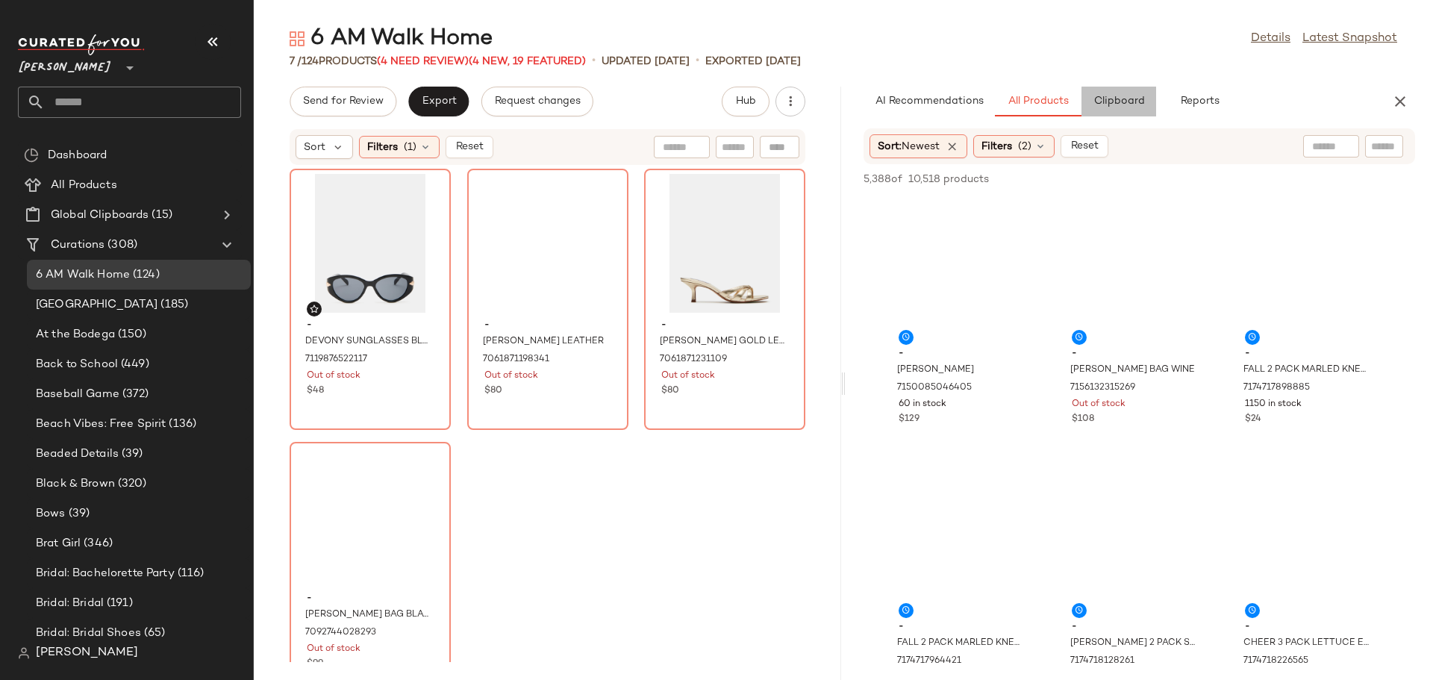
click at [1113, 108] on button "Clipboard" at bounding box center [1118, 102] width 75 height 30
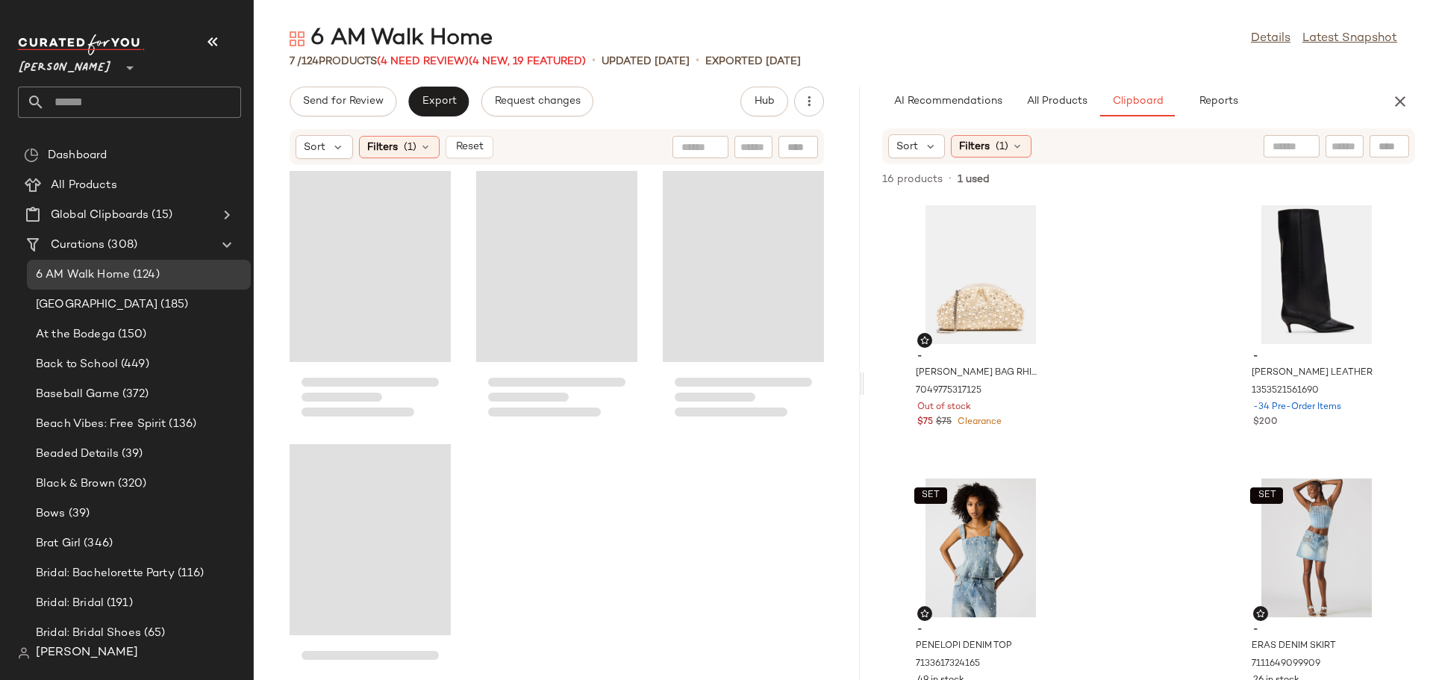
drag, startPoint x: 844, startPoint y: 387, endPoint x: 876, endPoint y: 389, distance: 32.2
click at [876, 389] on div "6 AM Walk Home Details Latest Snapshot 7 / 124 Products (4 Need Review) (4 New,…" at bounding box center [843, 352] width 1179 height 656
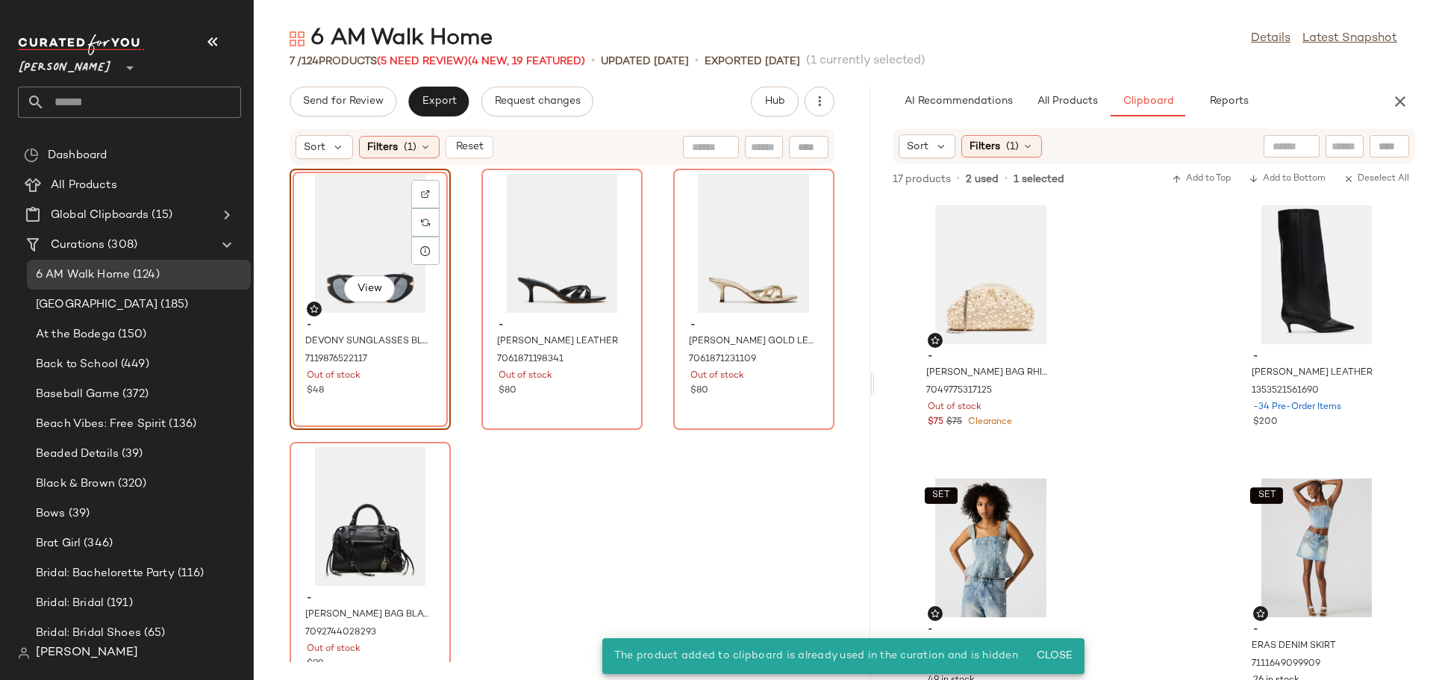
click at [321, 240] on div "View" at bounding box center [370, 243] width 151 height 139
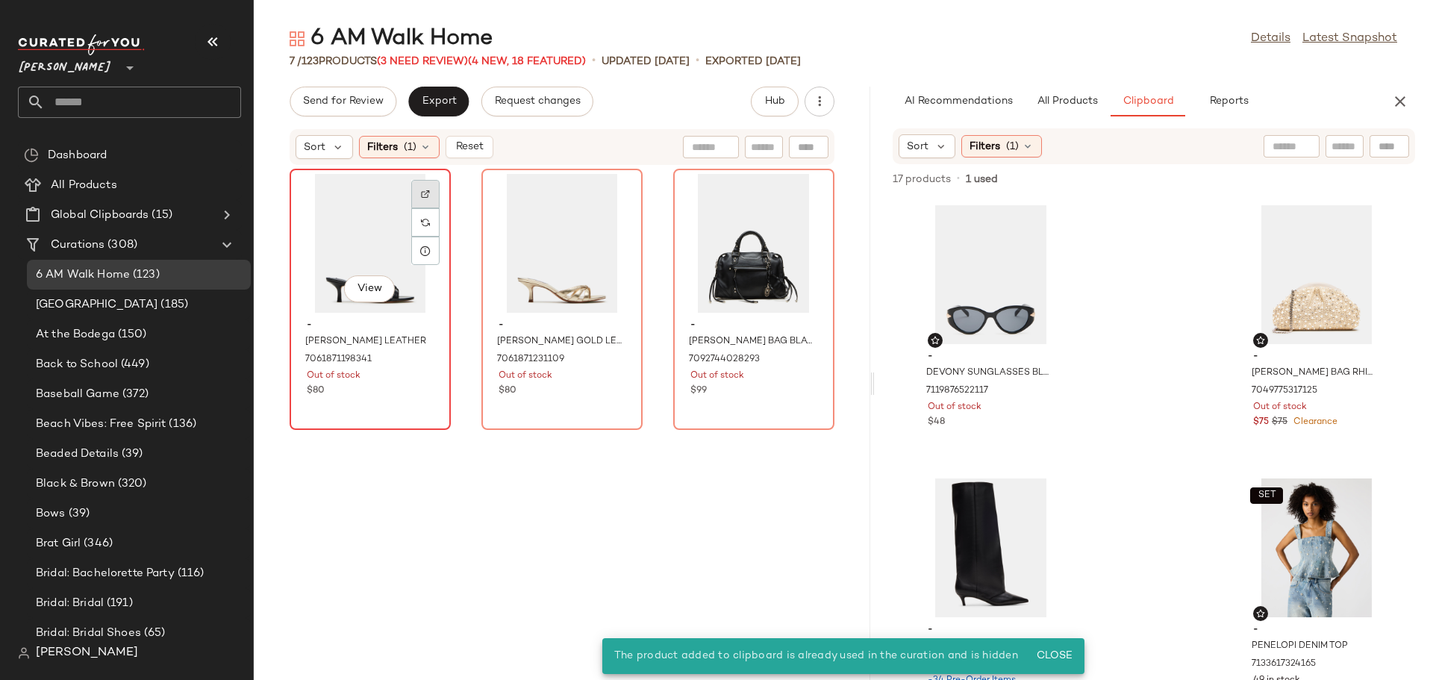
click at [427, 194] on img at bounding box center [425, 194] width 9 height 9
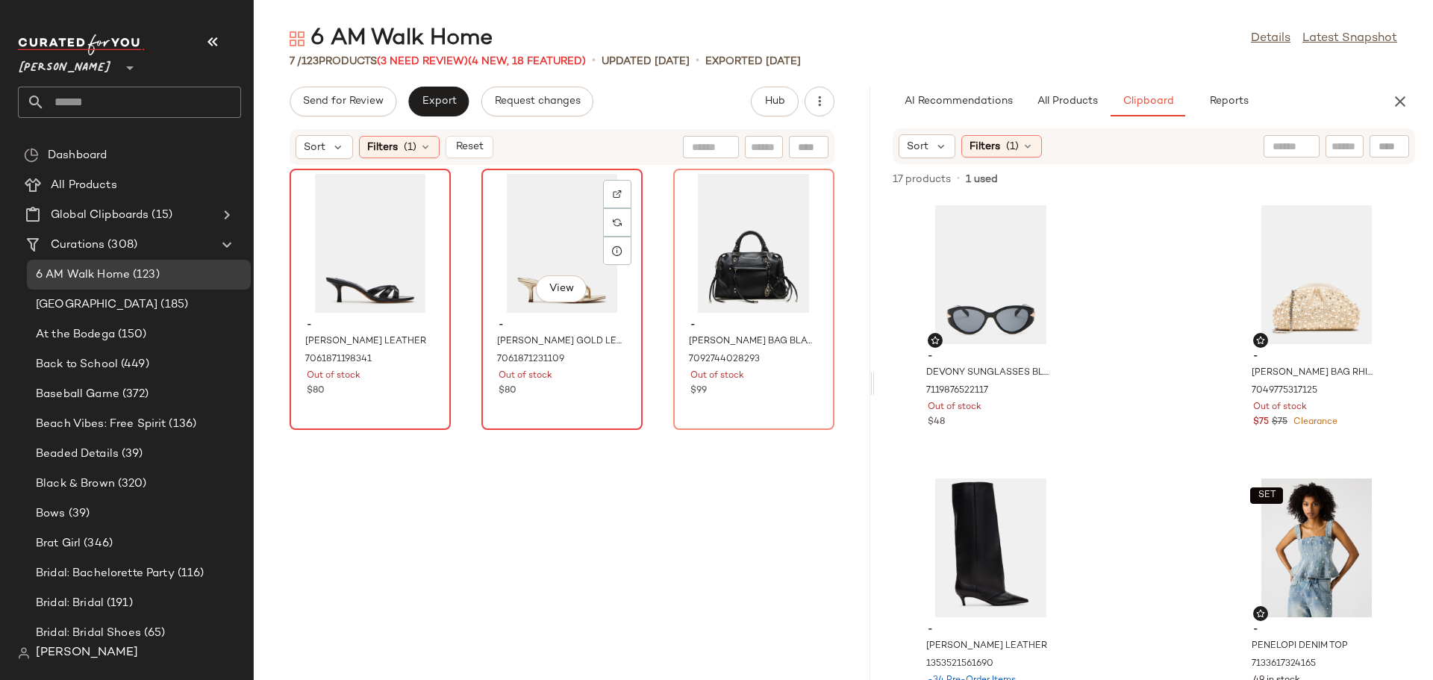
click at [513, 243] on div "View" at bounding box center [562, 243] width 151 height 139
click at [617, 208] on div at bounding box center [617, 222] width 28 height 28
click at [733, 219] on div "View" at bounding box center [753, 243] width 151 height 139
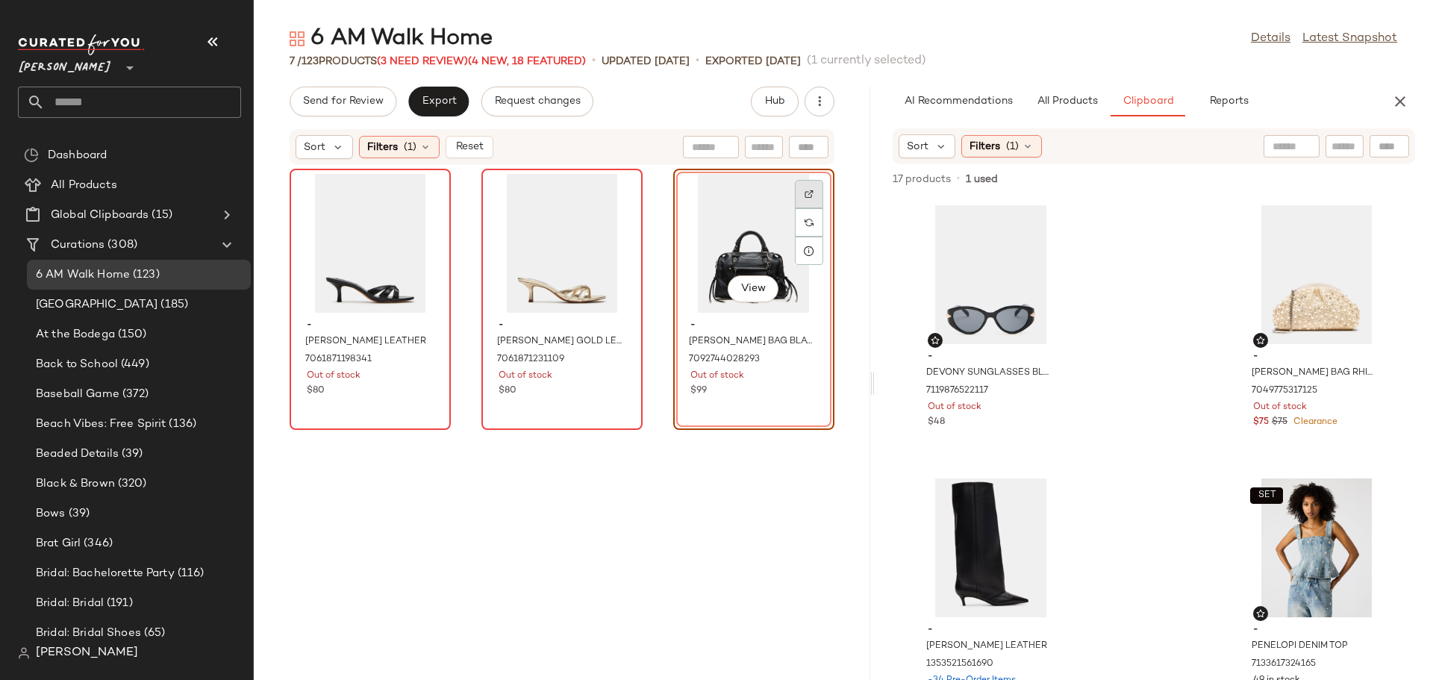
click at [804, 196] on img at bounding box center [808, 194] width 9 height 9
click at [733, 242] on div "View" at bounding box center [753, 243] width 151 height 139
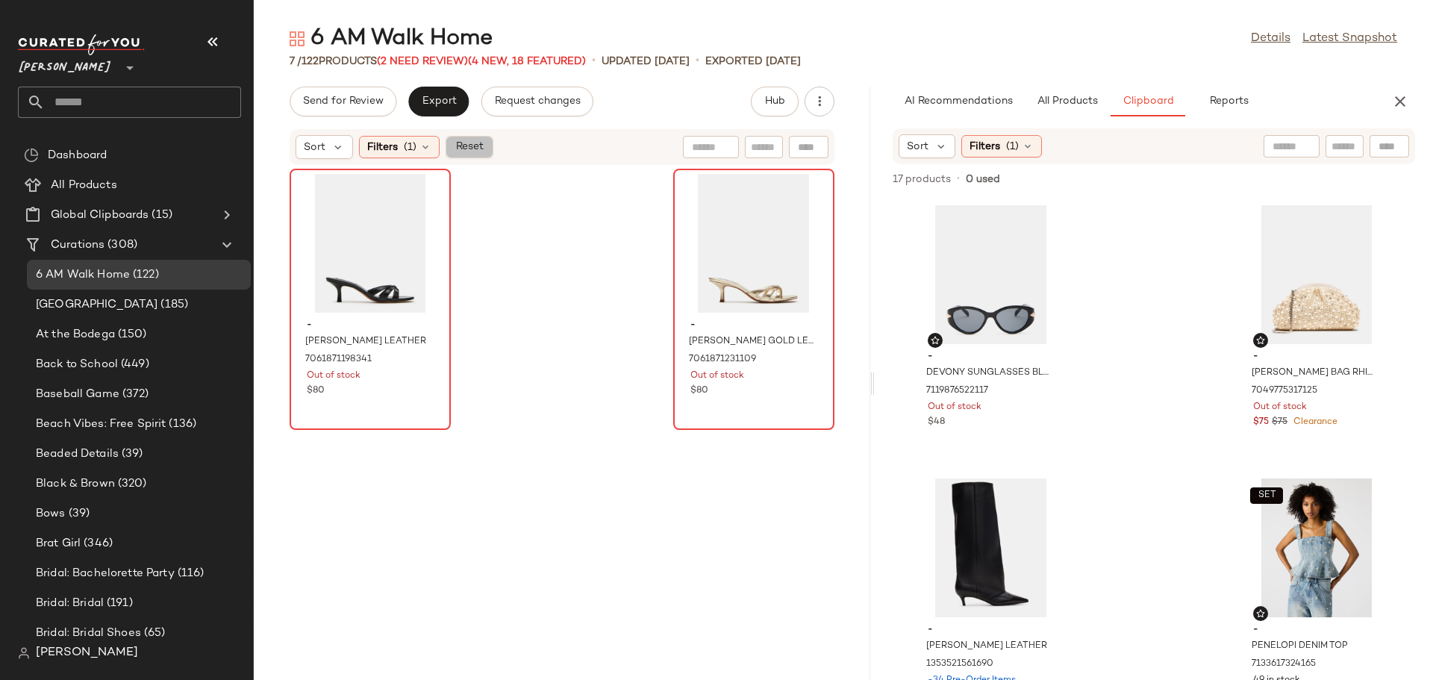
click at [484, 146] on button "Reset" at bounding box center [469, 147] width 48 height 22
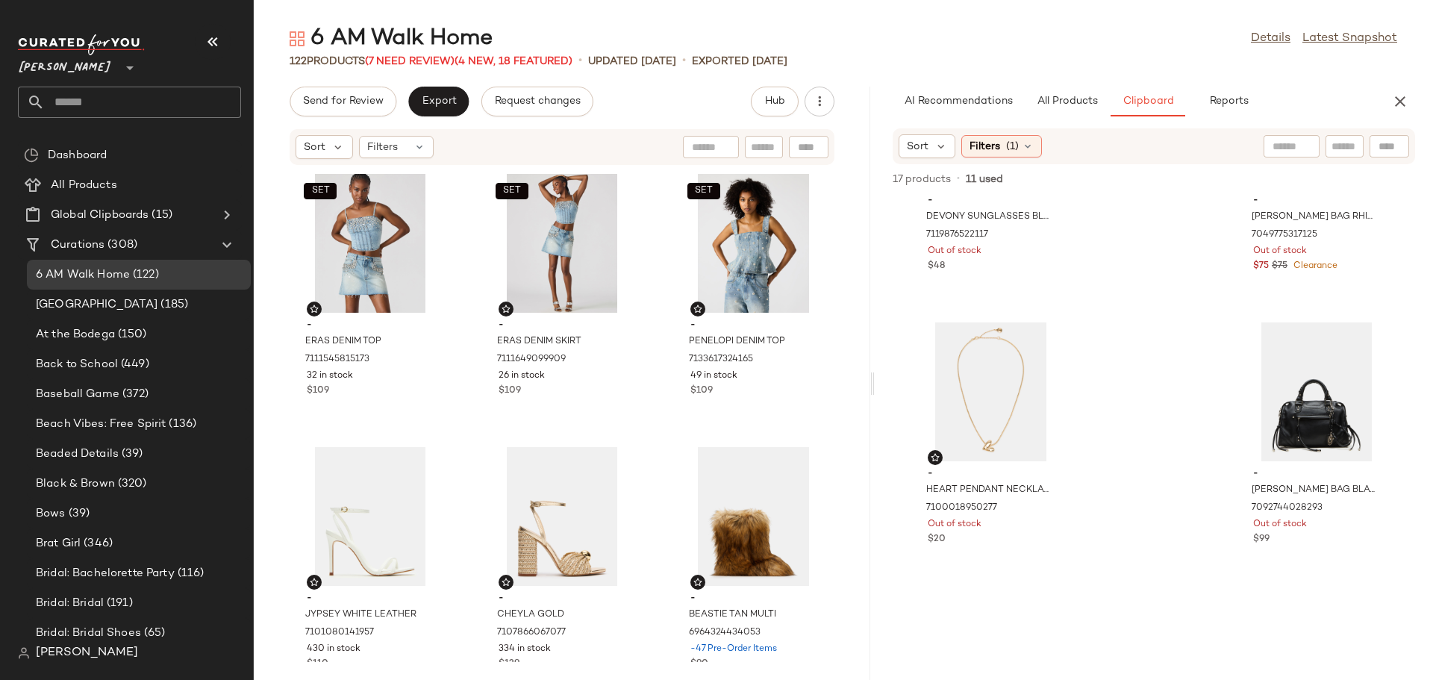
scroll to position [310, 0]
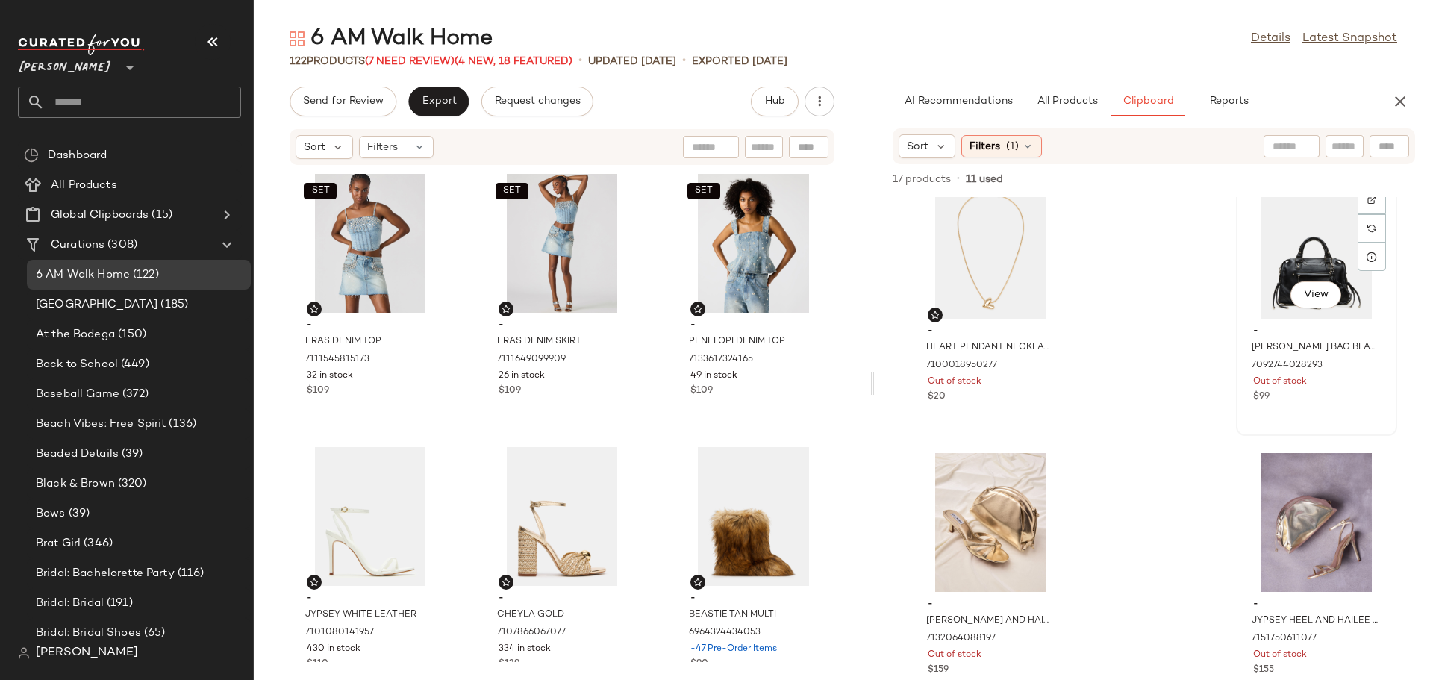
click at [1298, 239] on div "View" at bounding box center [1316, 249] width 151 height 139
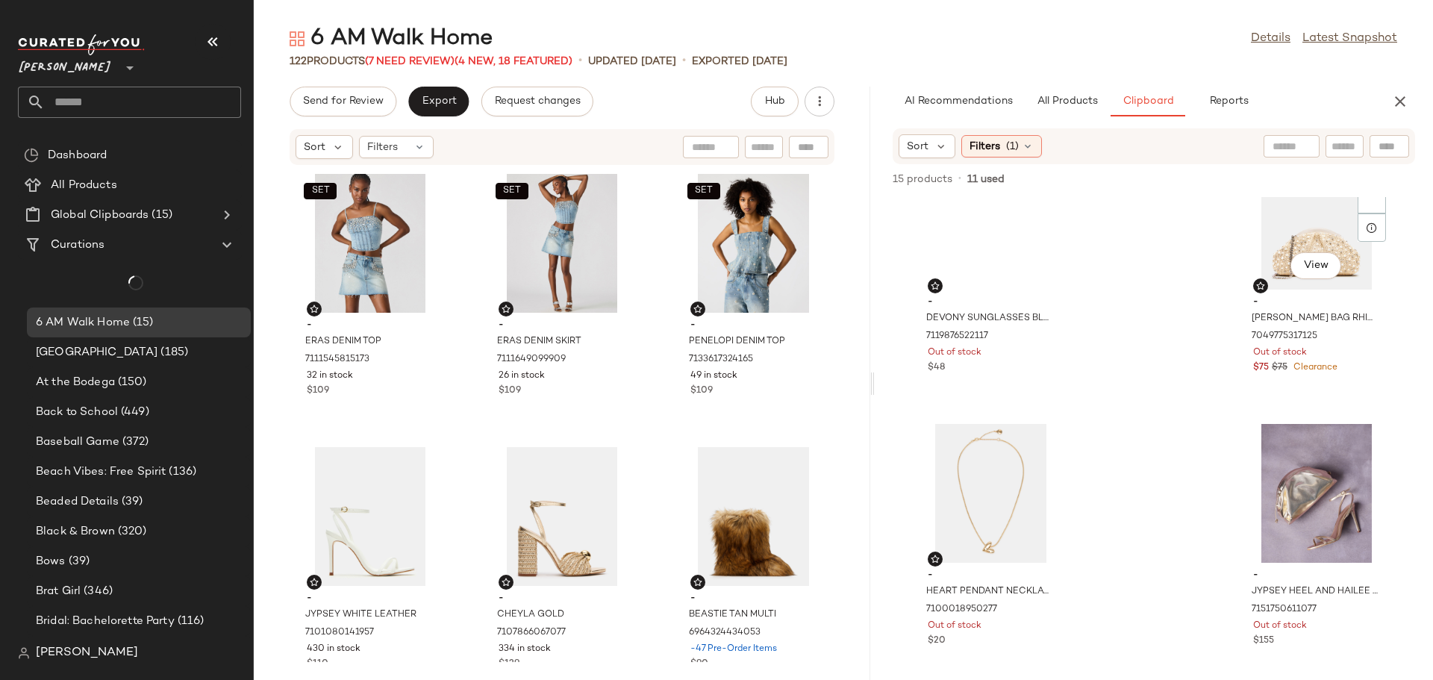
scroll to position [54, 0]
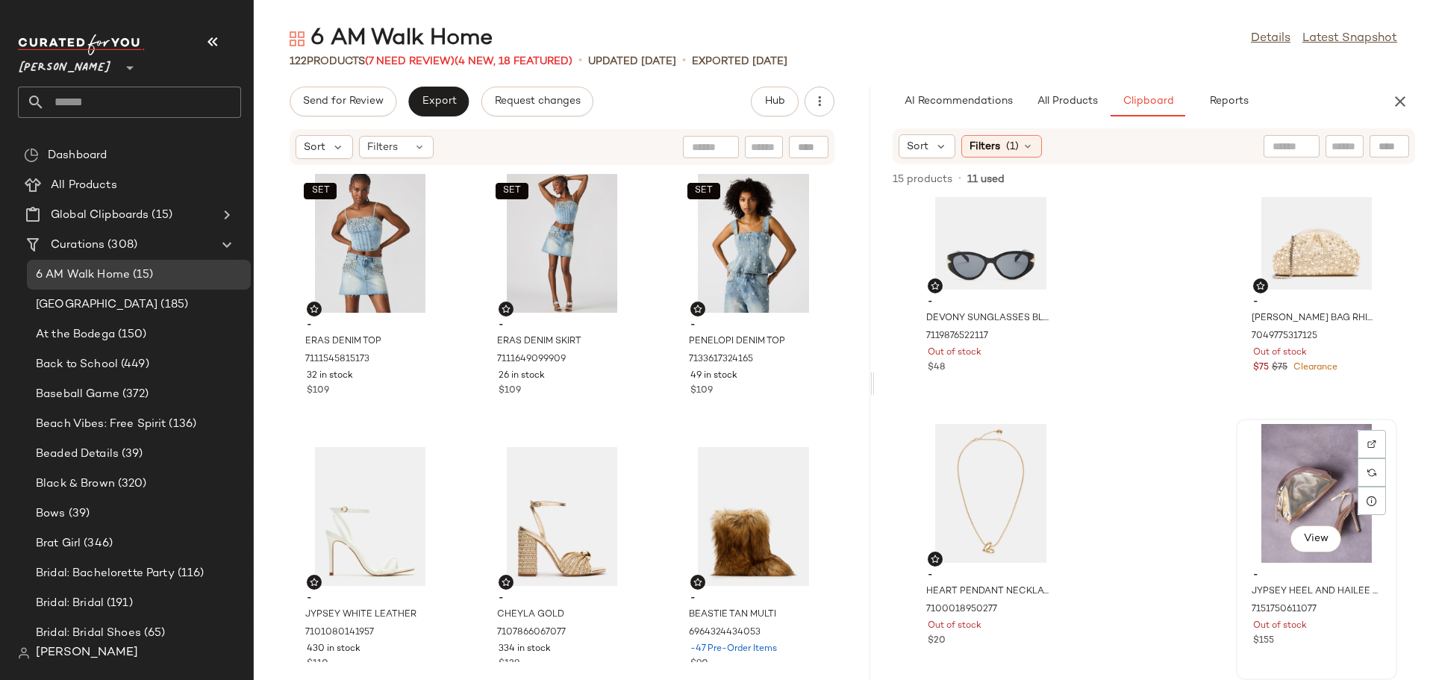
click at [1271, 473] on div "View" at bounding box center [1316, 493] width 151 height 139
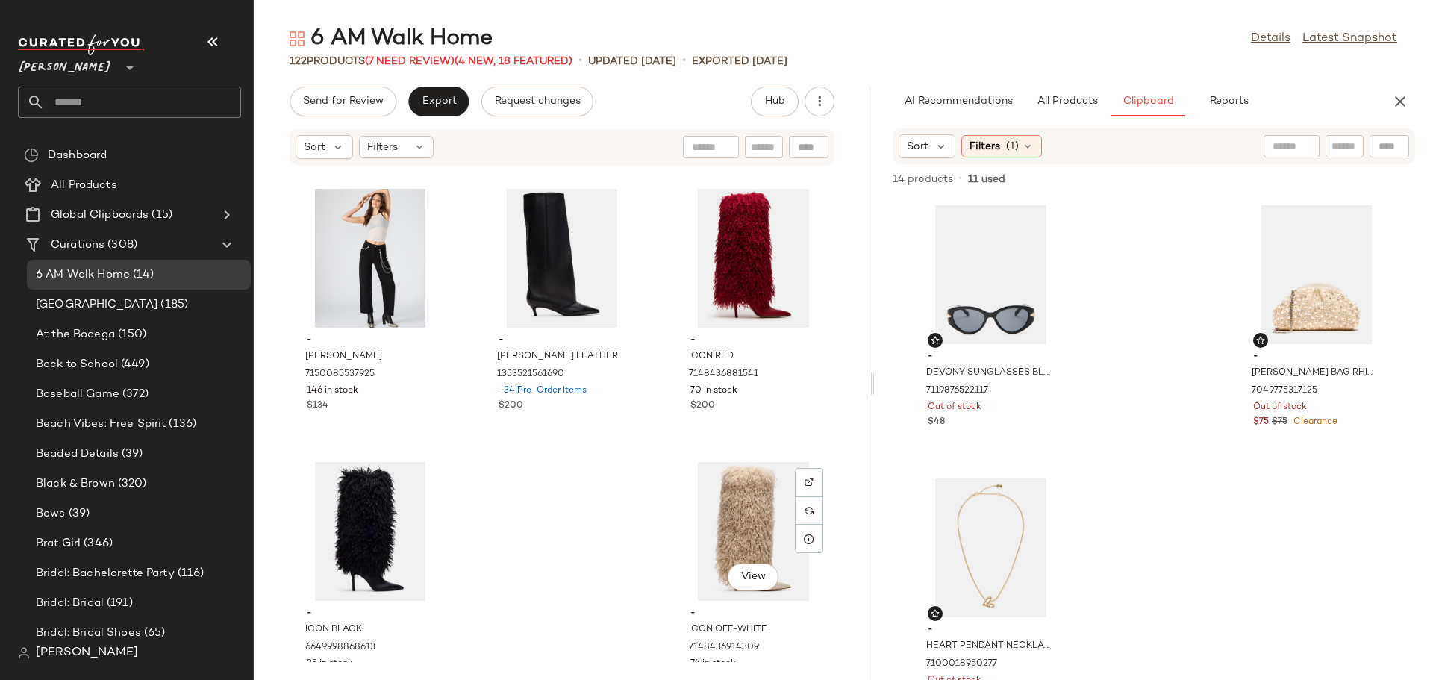
scroll to position [10704, 0]
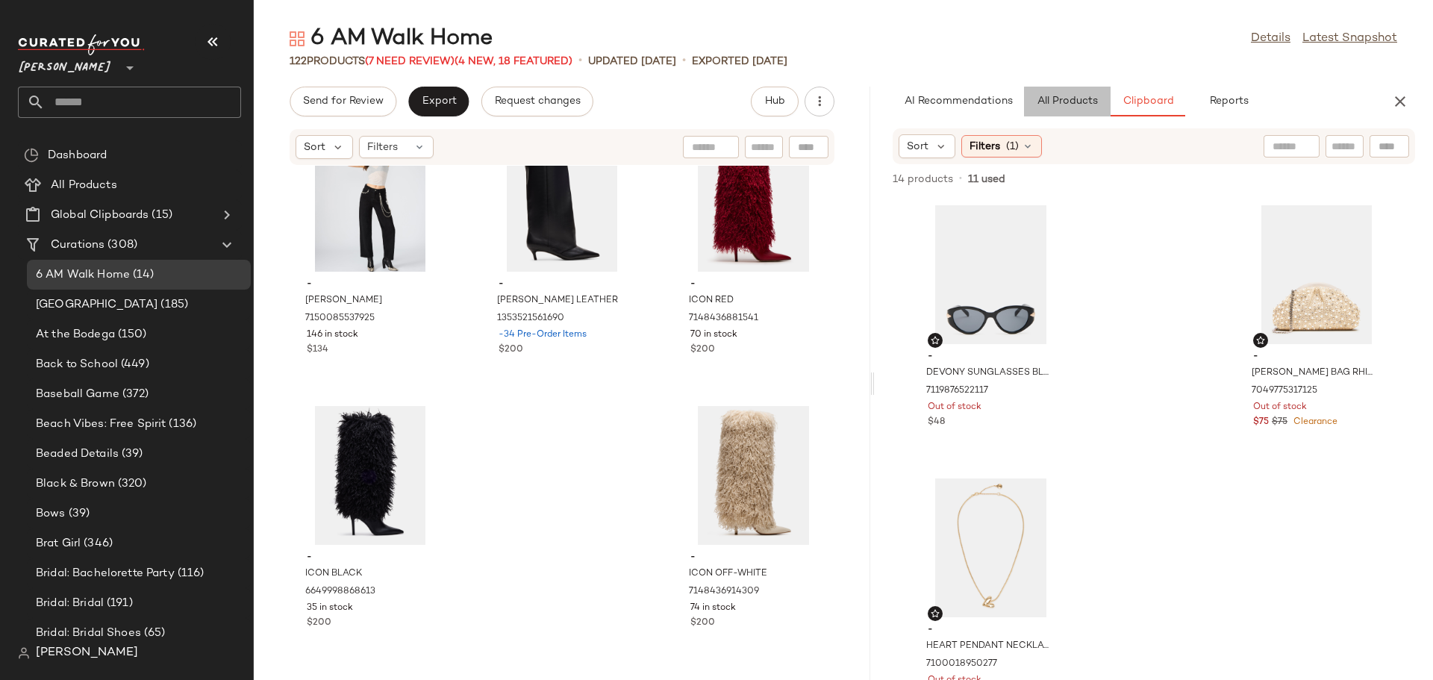
click at [1072, 98] on span "All Products" at bounding box center [1066, 102] width 61 height 12
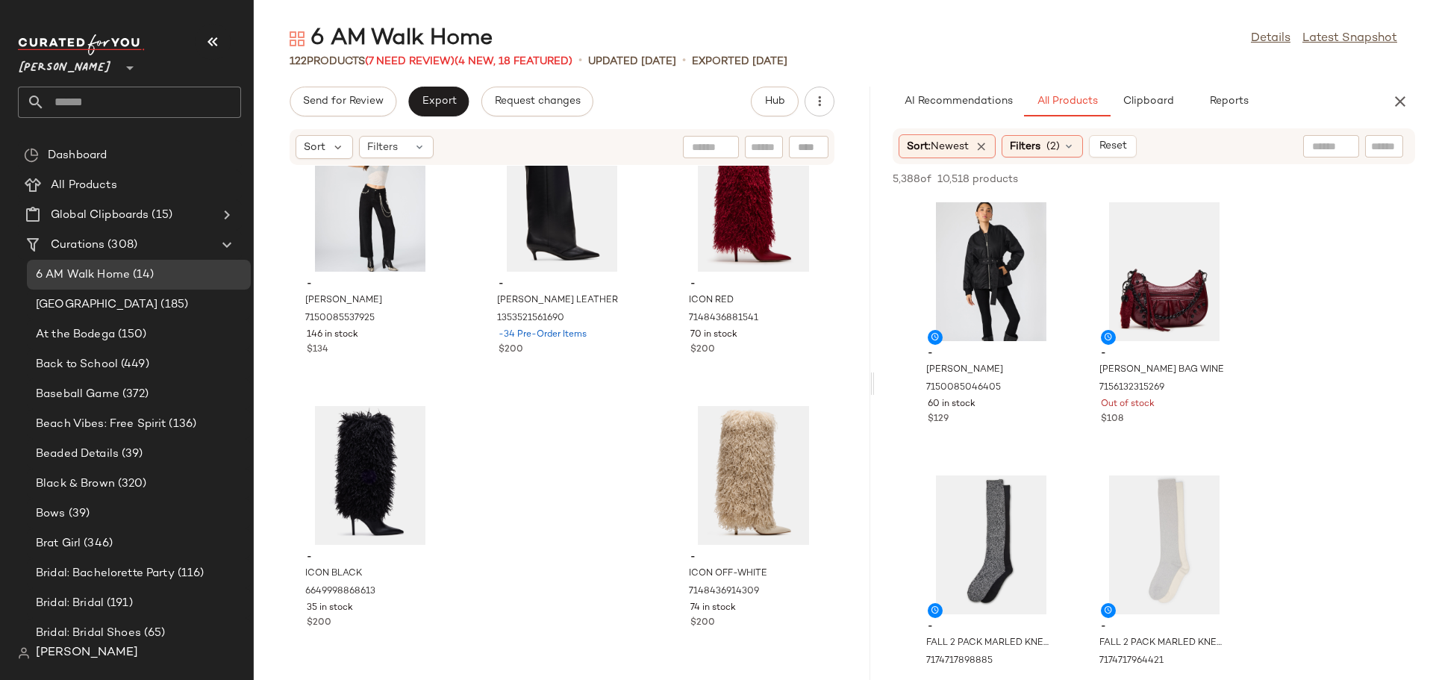
click at [756, 146] on input "text" at bounding box center [764, 148] width 26 height 16
type input "***"
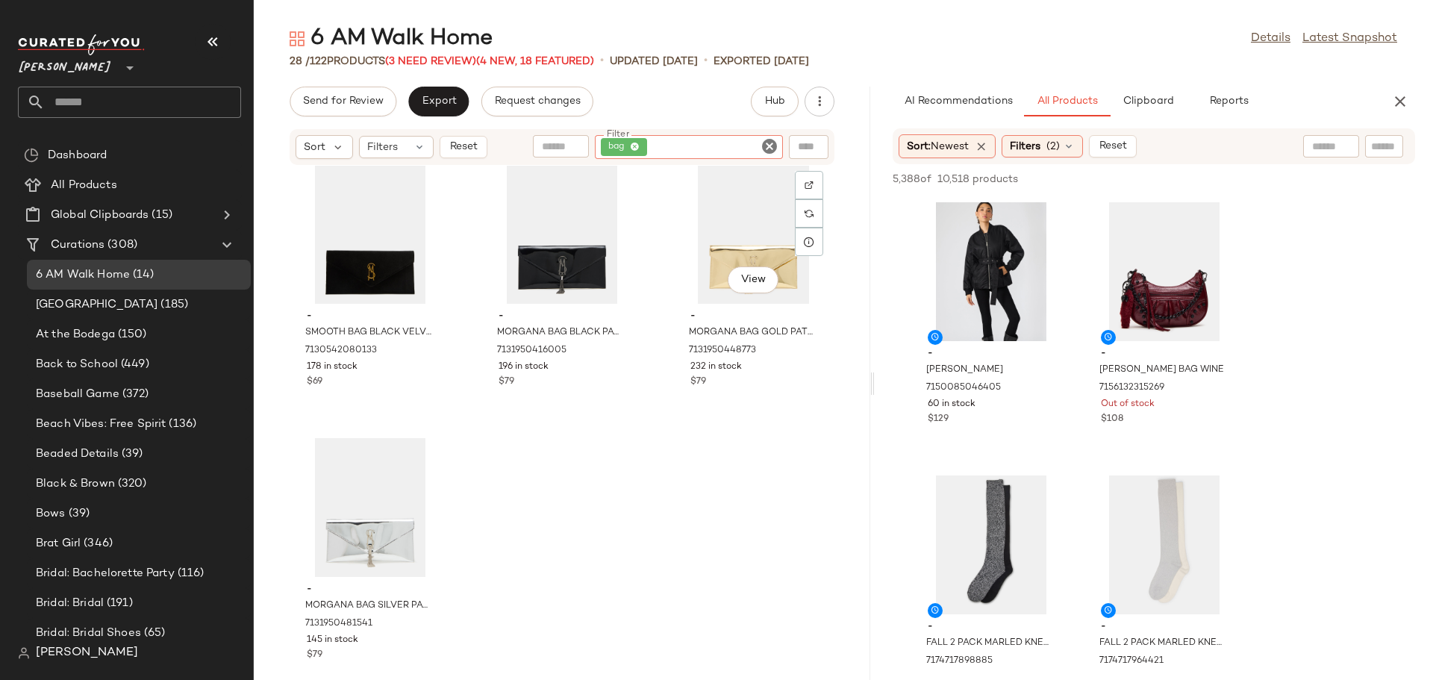
scroll to position [2238, 0]
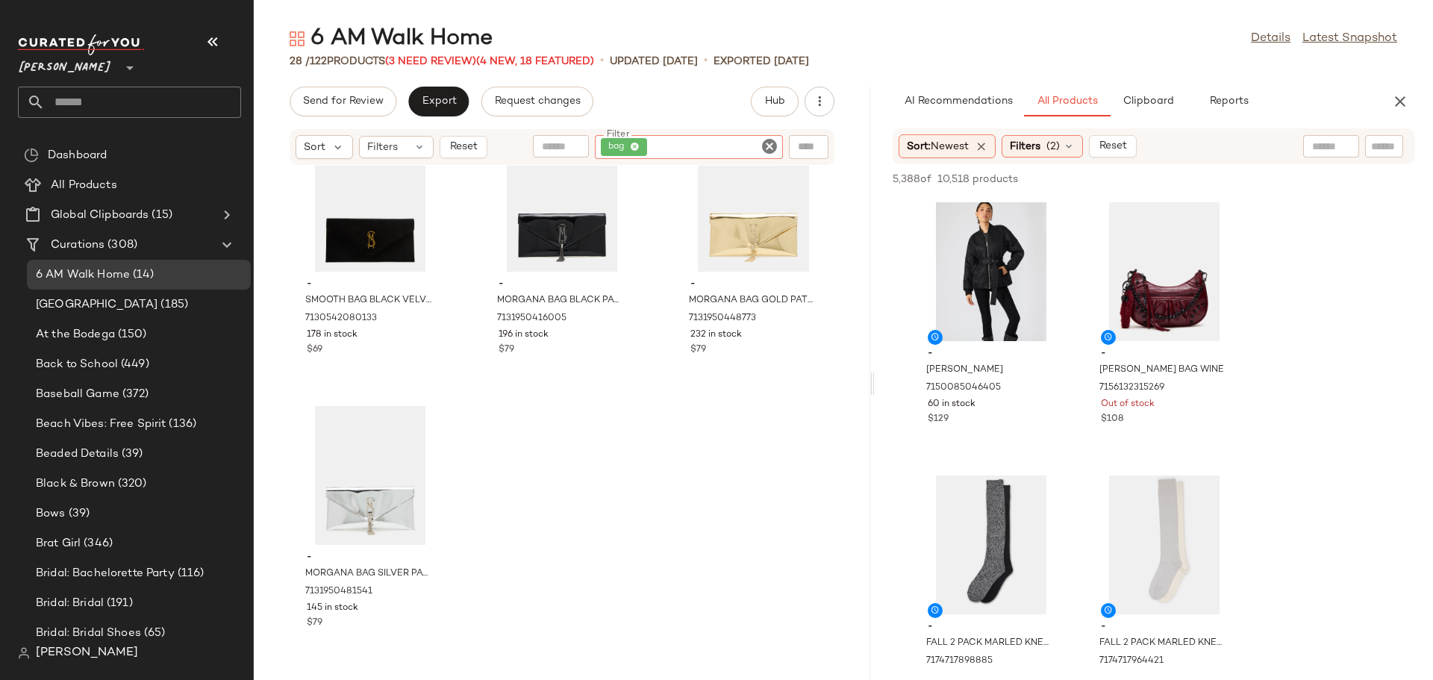
click at [766, 134] on div "Sort Filters Reset Filter bag Filter" at bounding box center [562, 147] width 545 height 36
click at [767, 150] on icon "Clear Filter" at bounding box center [769, 146] width 18 height 18
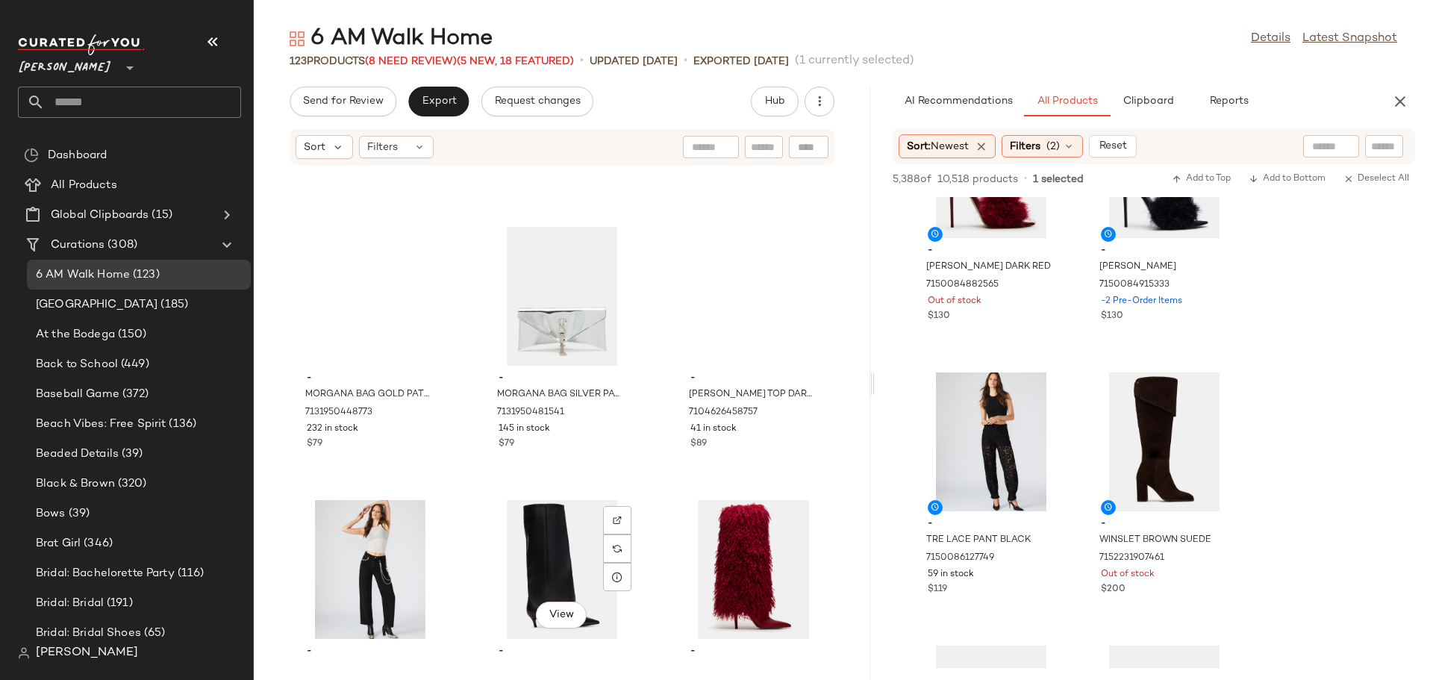
scroll to position [10331, 0]
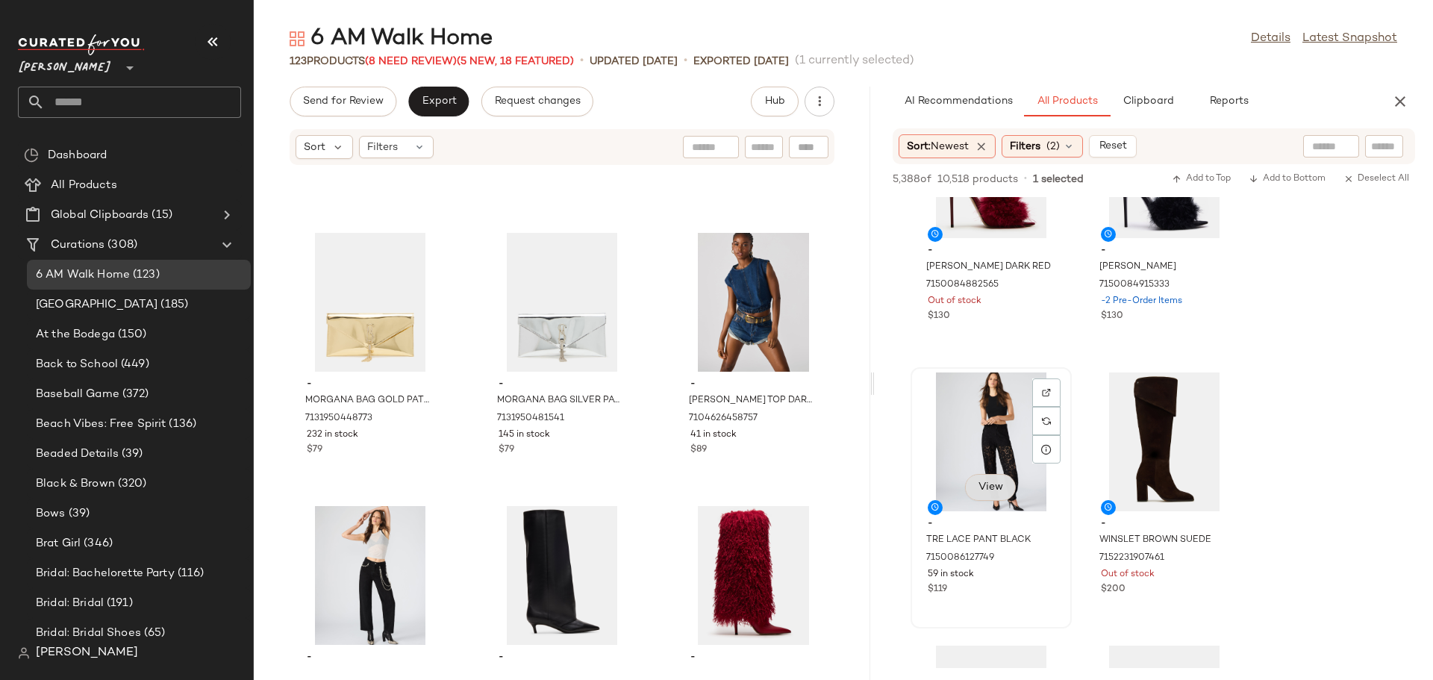
click at [994, 480] on button "View" at bounding box center [990, 487] width 51 height 27
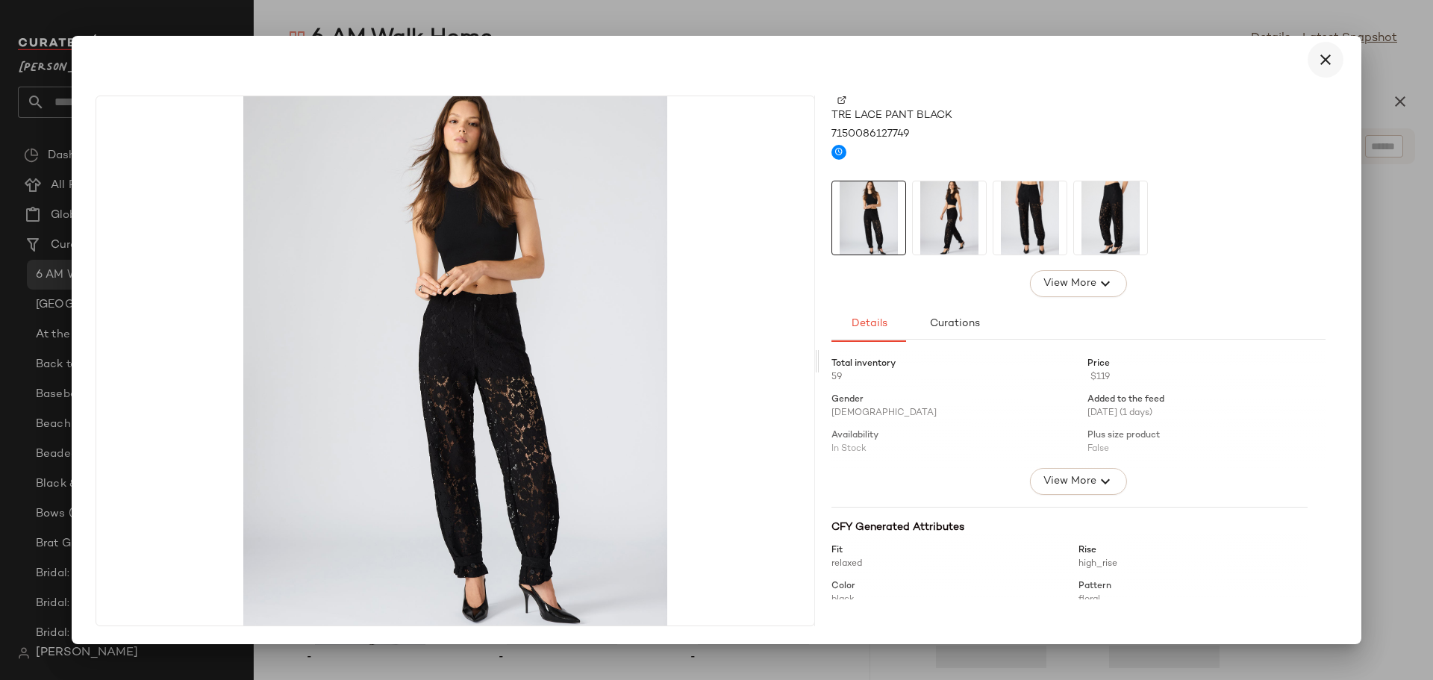
click at [1318, 58] on icon "button" at bounding box center [1325, 60] width 18 height 18
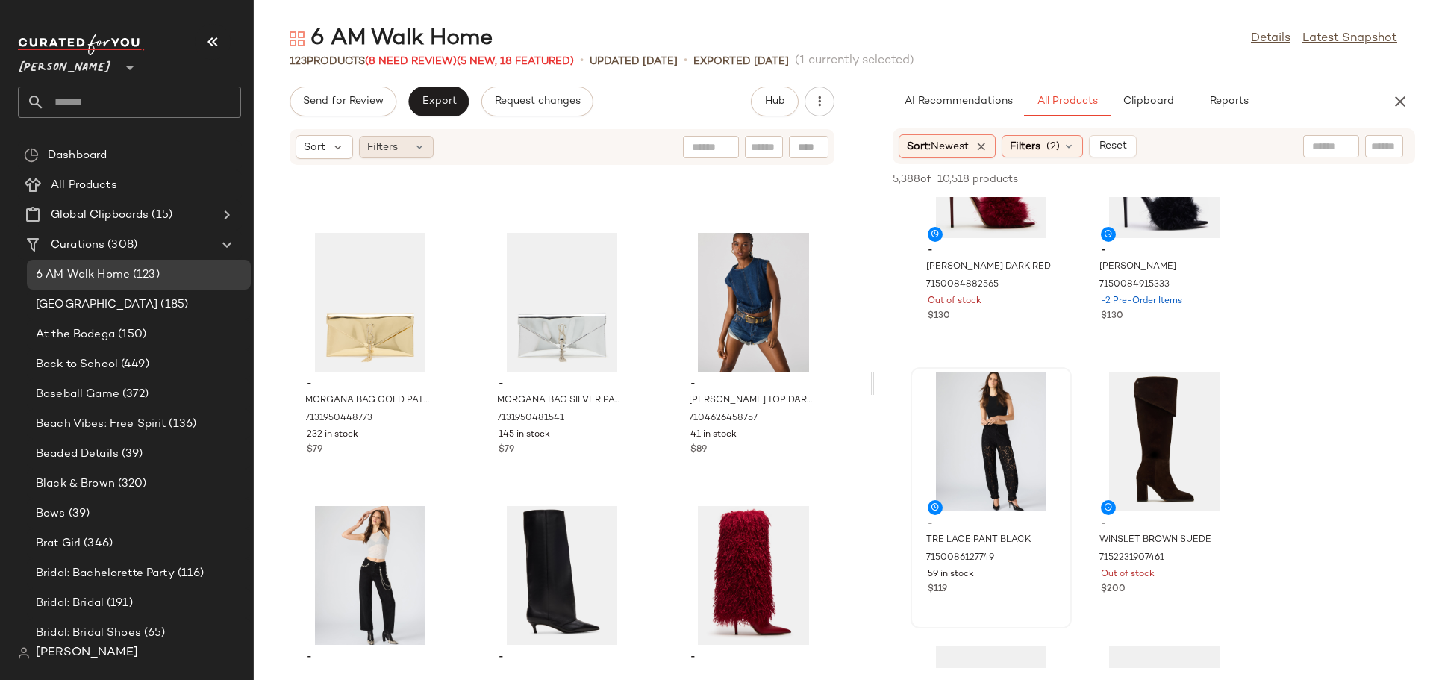
click at [399, 145] on div "Filters" at bounding box center [396, 147] width 75 height 22
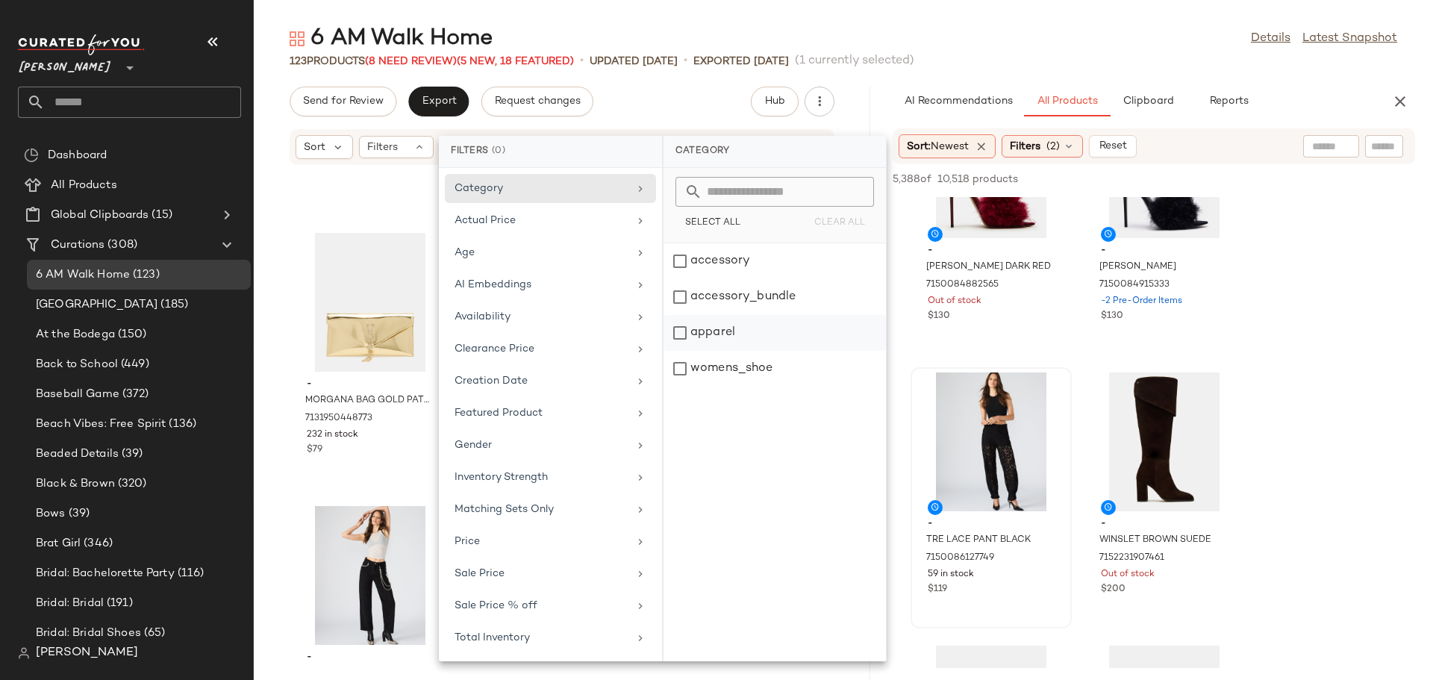
click at [684, 351] on div "apparel" at bounding box center [774, 369] width 222 height 36
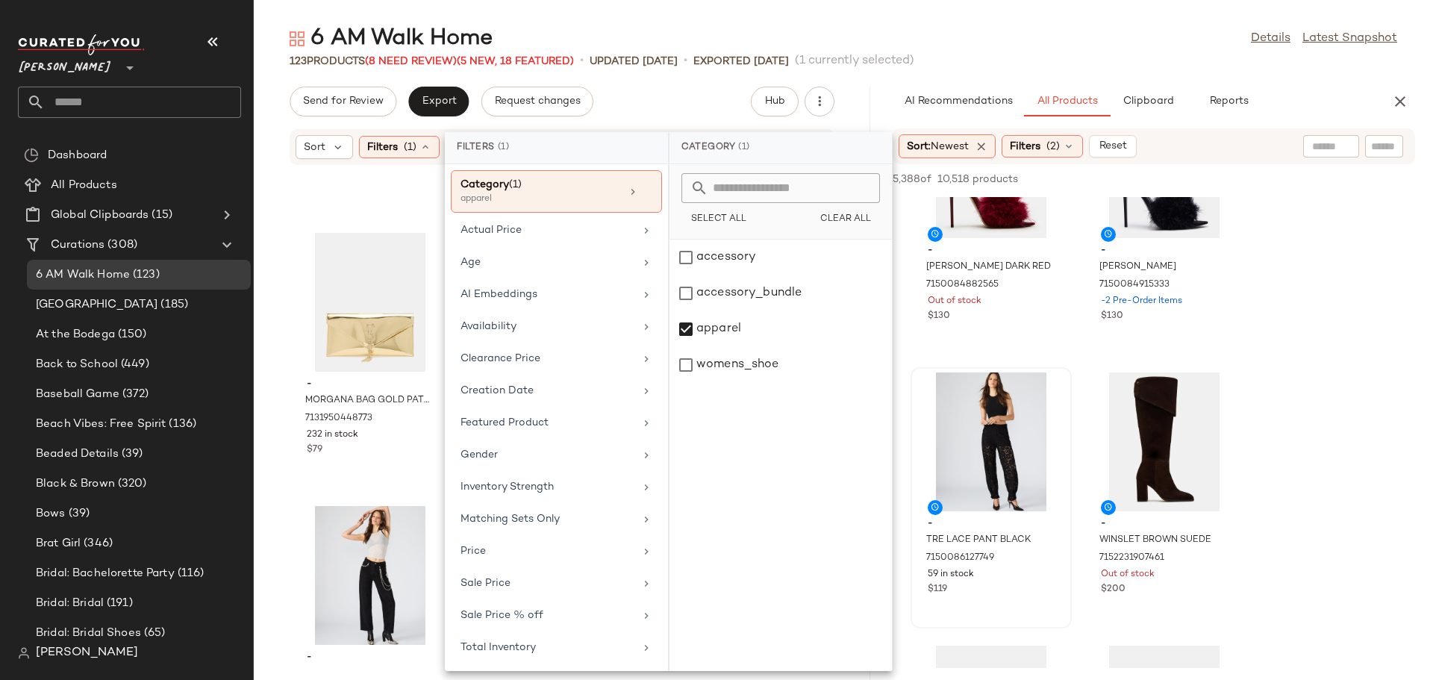
click at [275, 357] on div "- MORGANA BAG GOLD PATENT 7131950448773 232 in stock $79 - MORGANA BAG SILVER P…" at bounding box center [562, 414] width 616 height 496
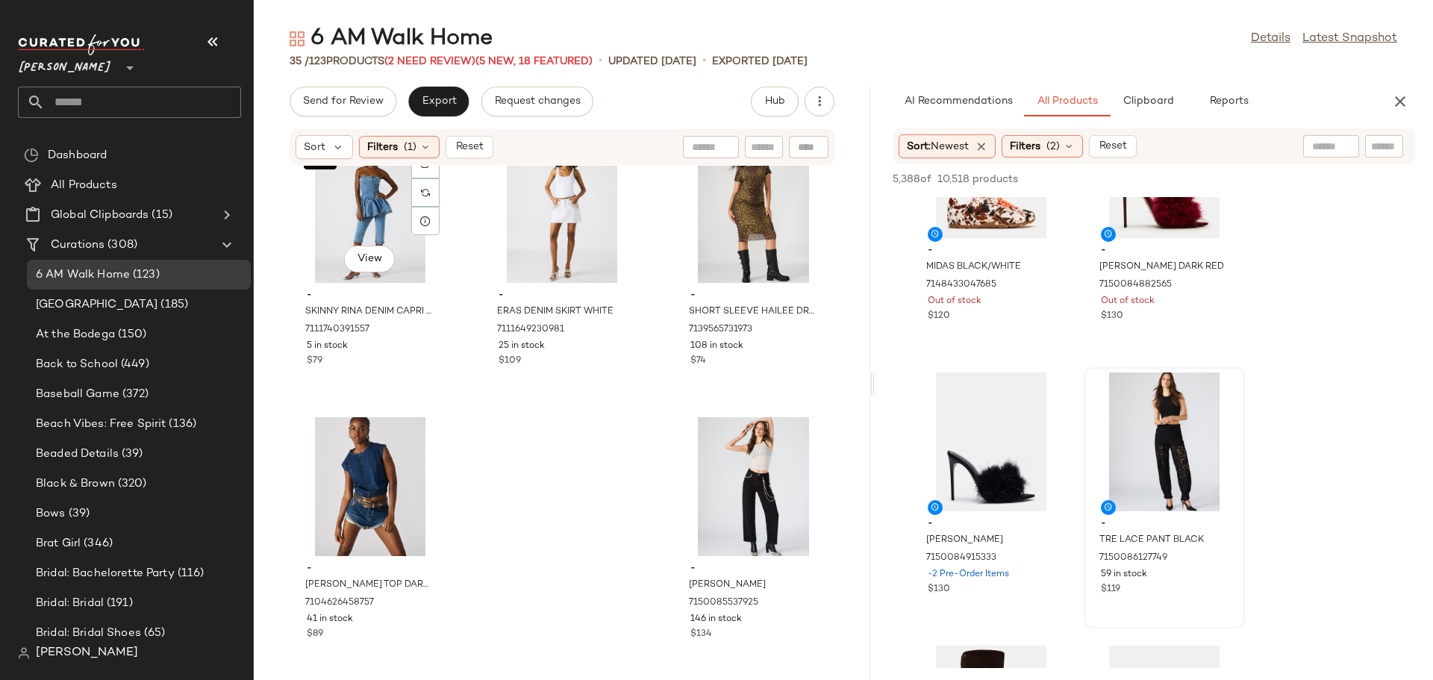
scroll to position [2784, 0]
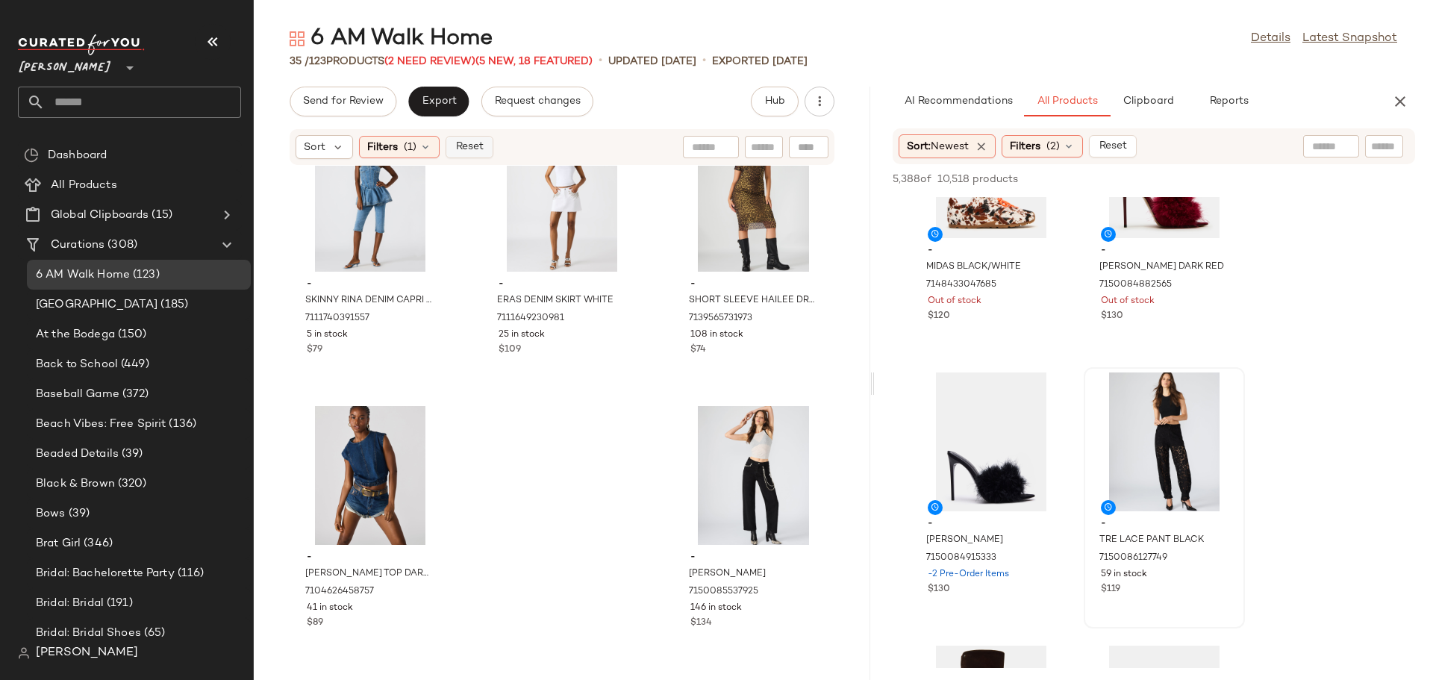
click at [459, 145] on span "Reset" at bounding box center [468, 147] width 28 height 12
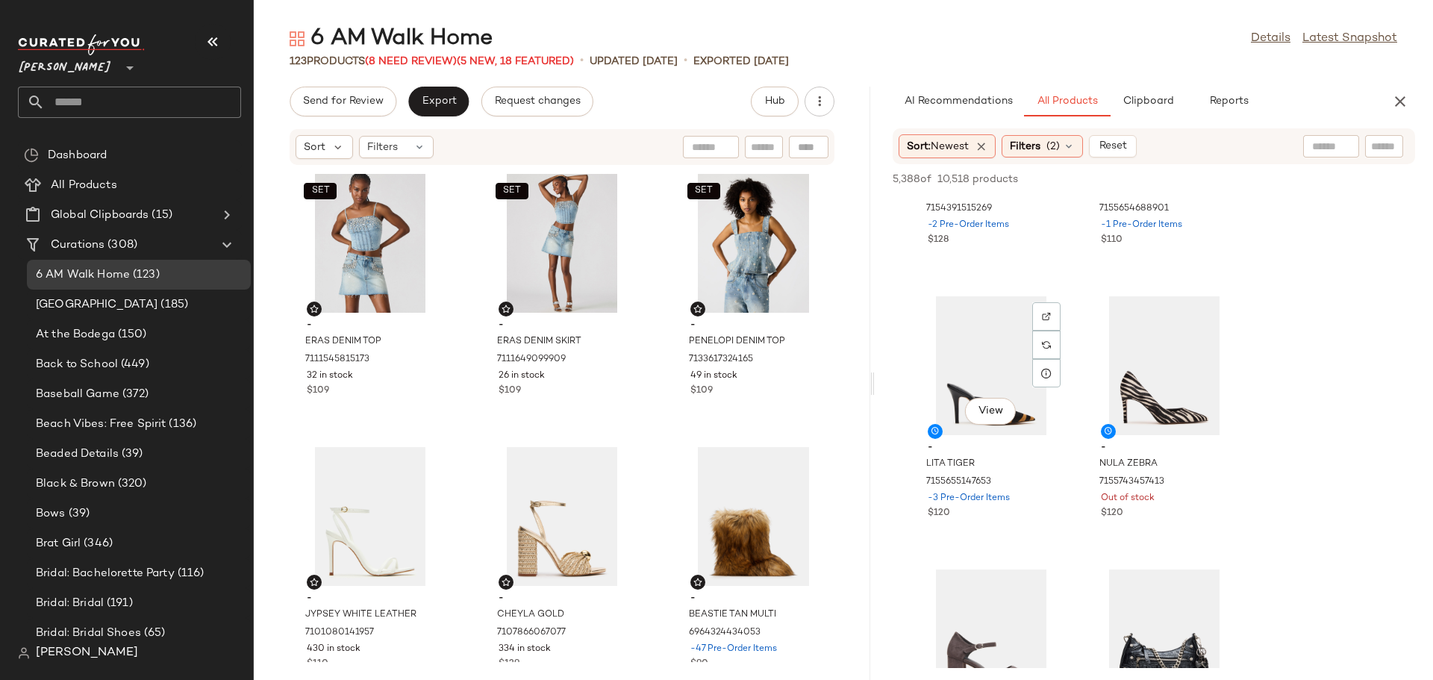
scroll to position [2985, 0]
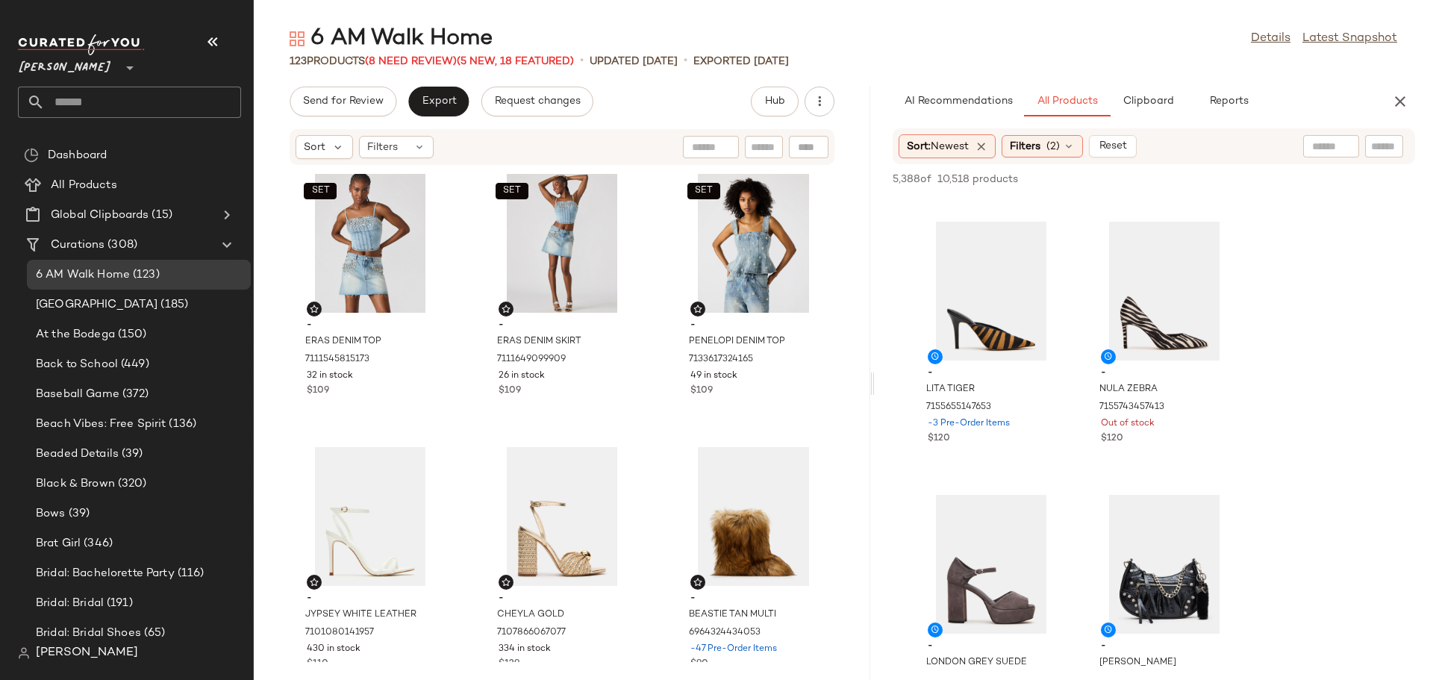
click at [756, 151] on input "text" at bounding box center [764, 148] width 26 height 16
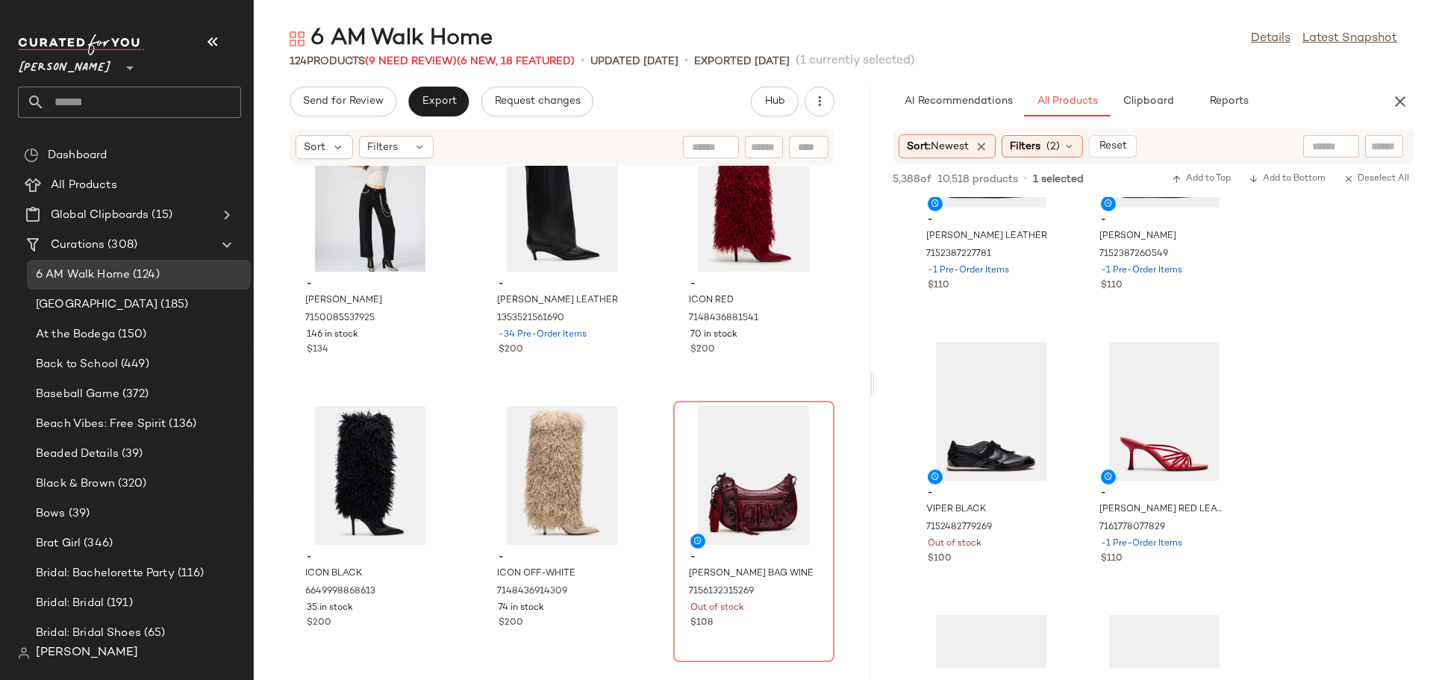
scroll to position [5895, 0]
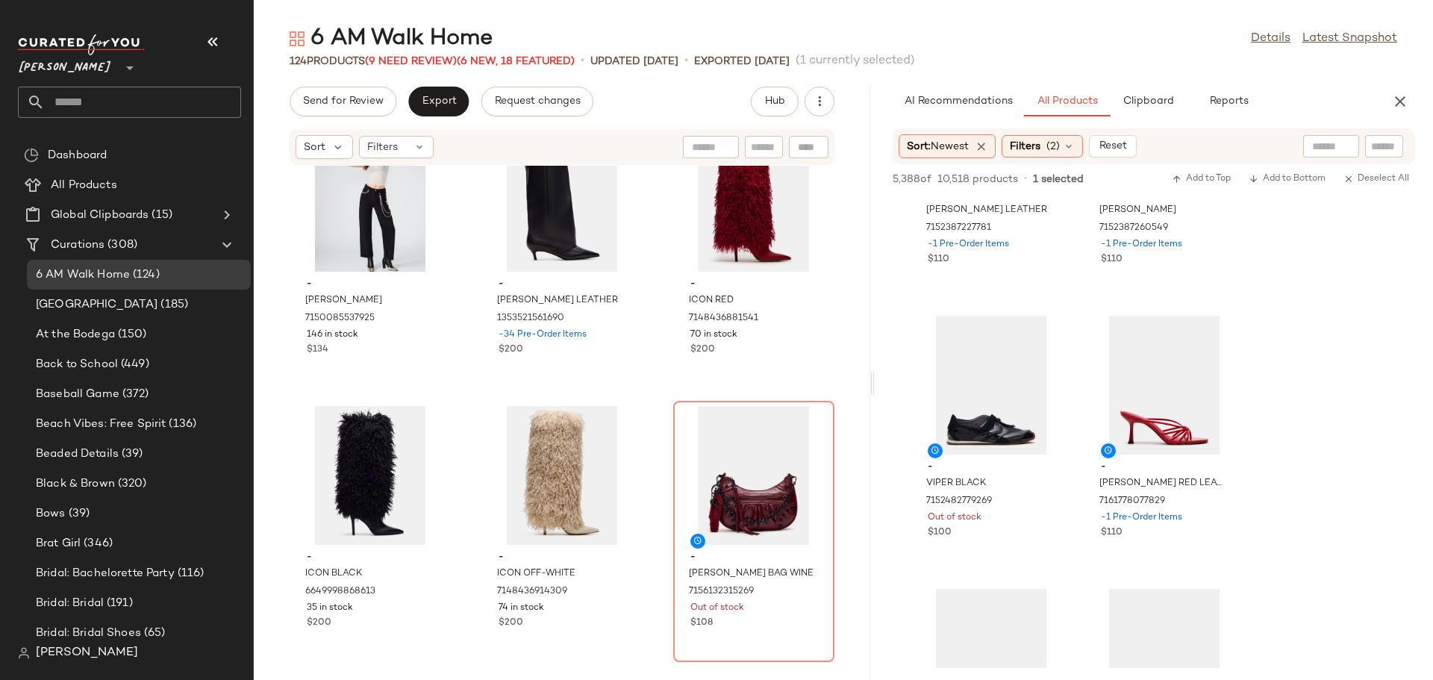
click at [764, 151] on input "text" at bounding box center [764, 148] width 26 height 16
type input "****"
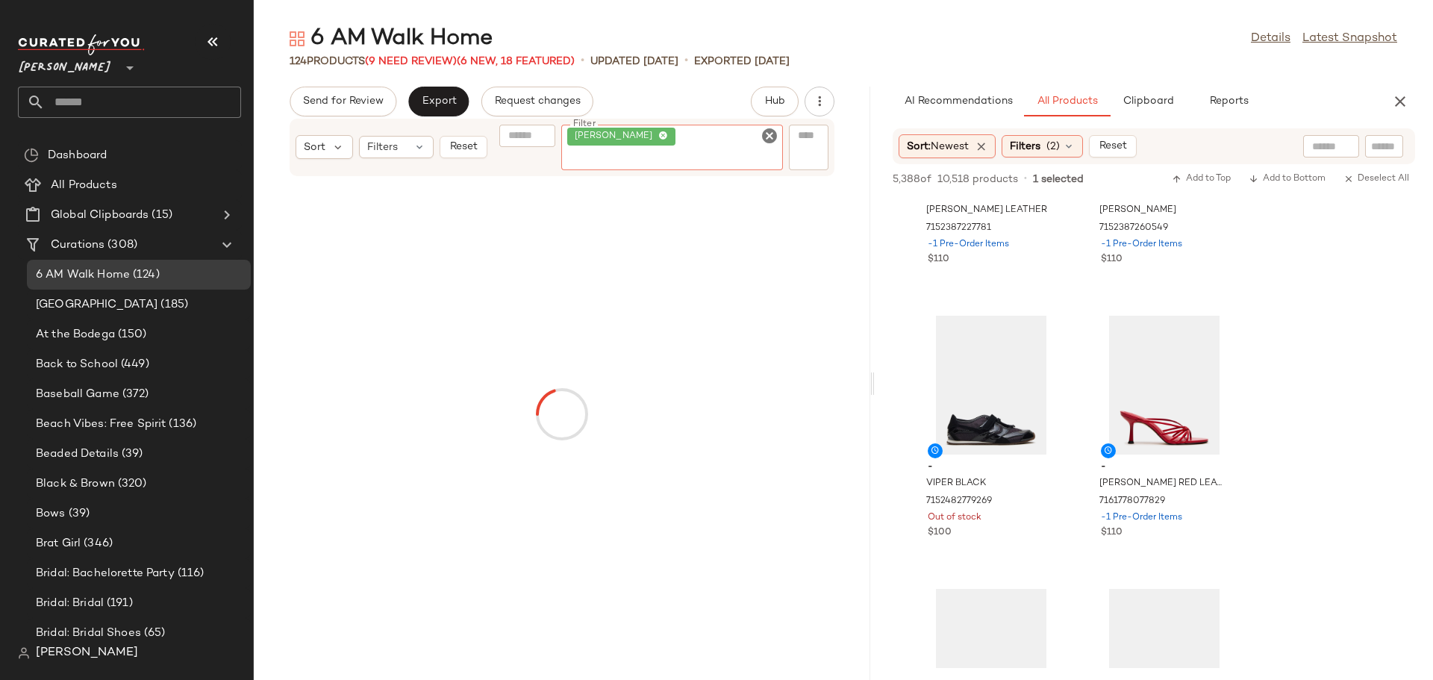
scroll to position [6168, 0]
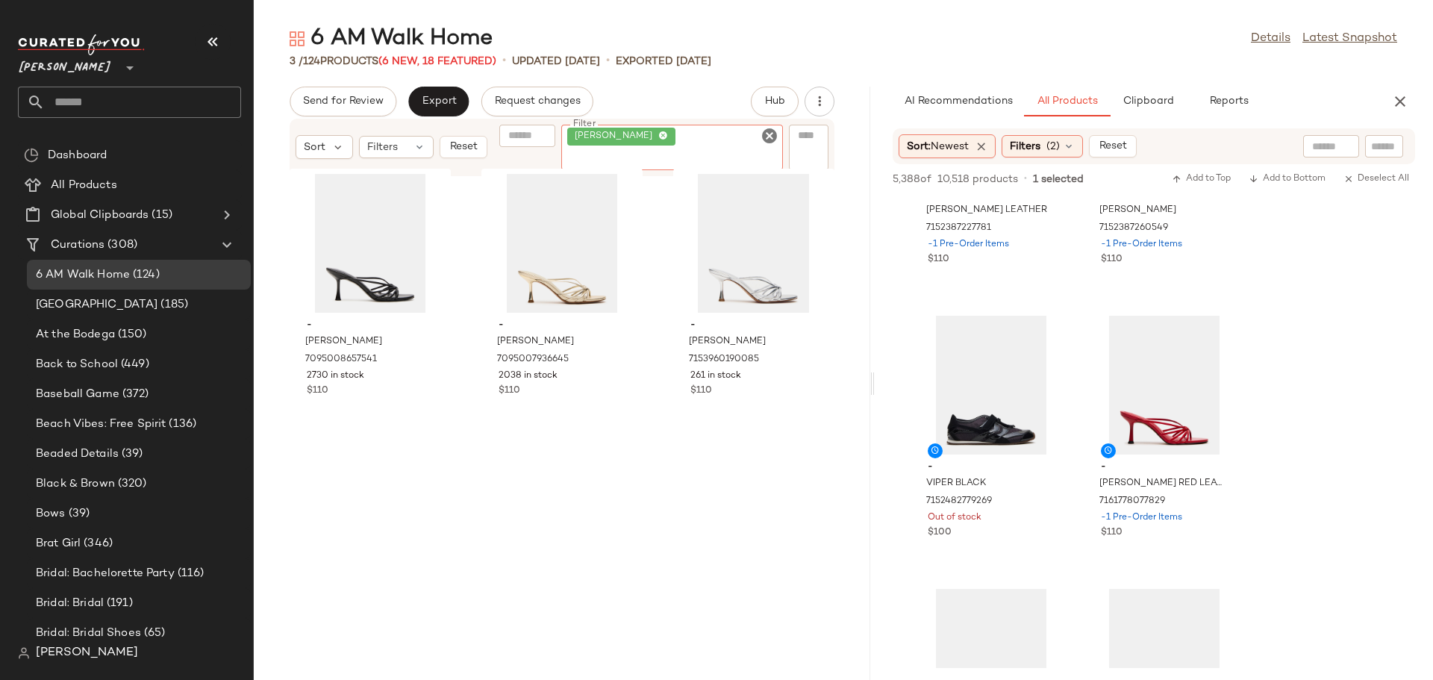
click at [766, 145] on icon "Clear Filter" at bounding box center [769, 136] width 18 height 18
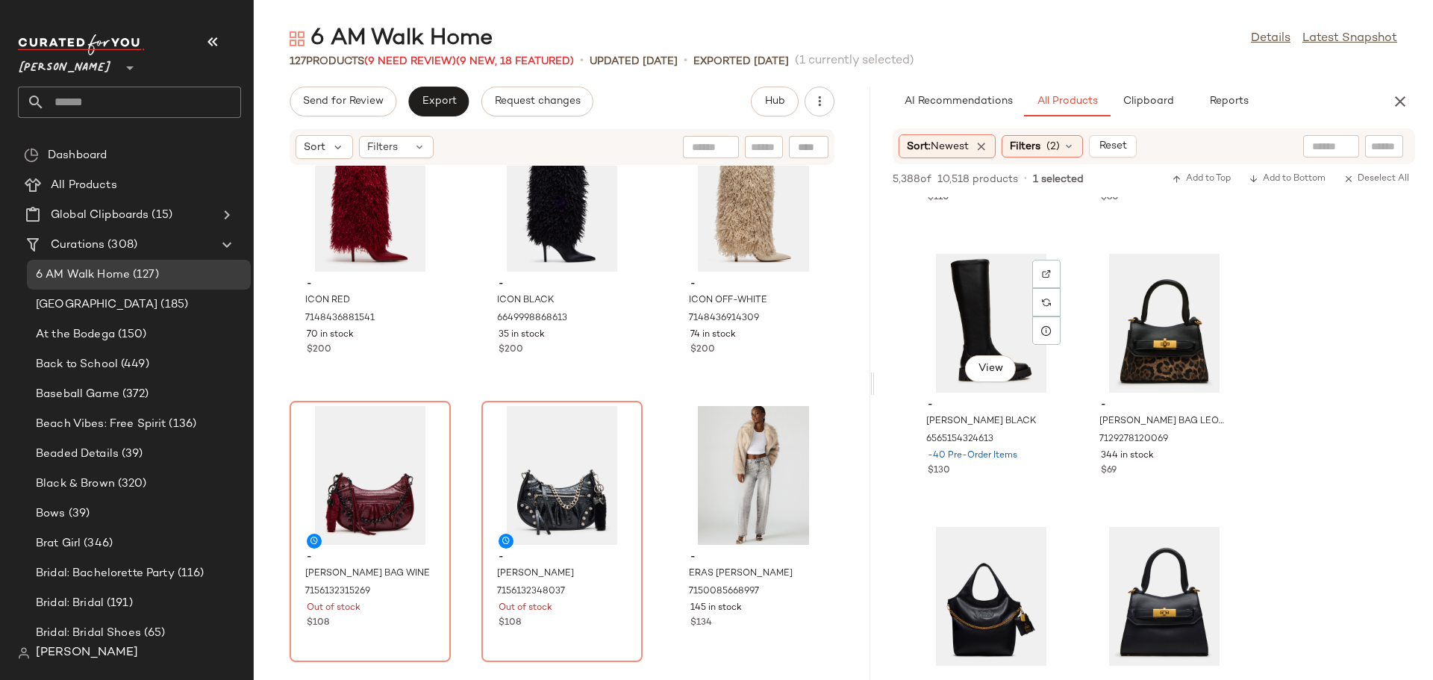
scroll to position [27039, 0]
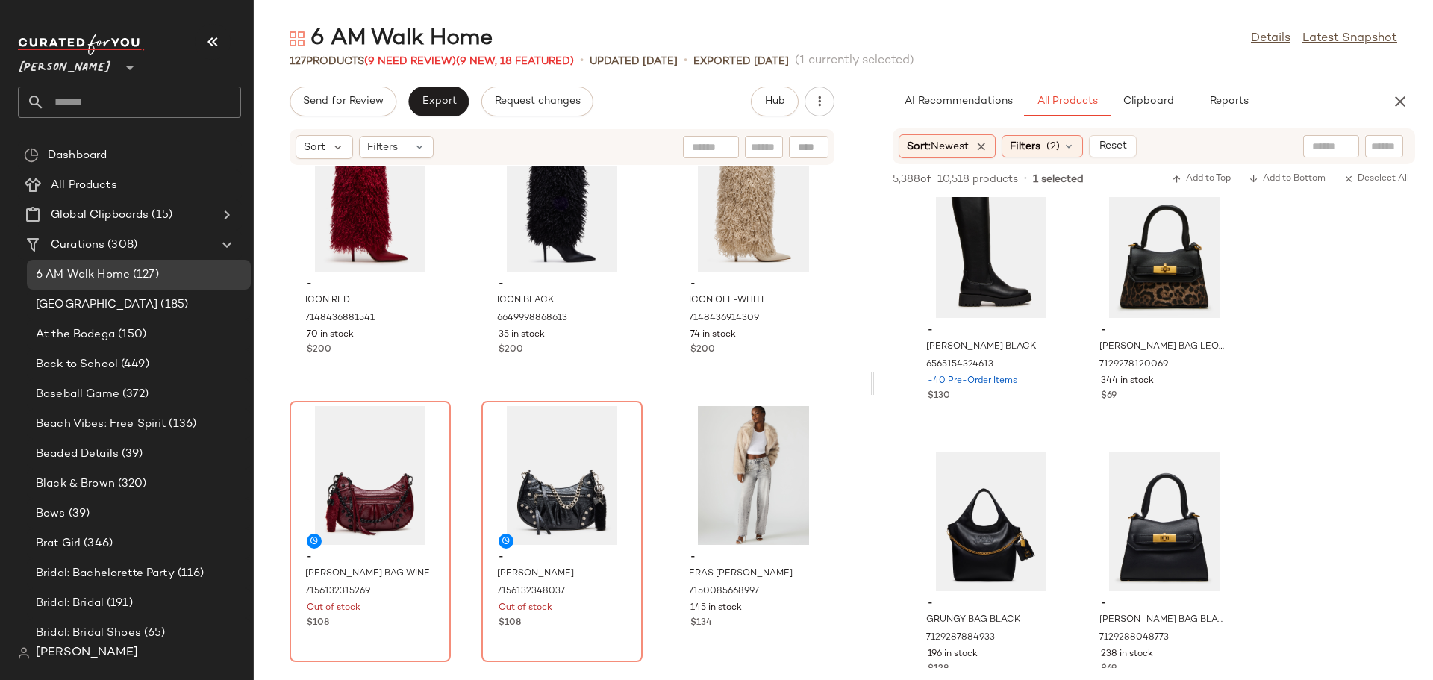
click at [764, 150] on input "text" at bounding box center [764, 148] width 26 height 16
type input "***"
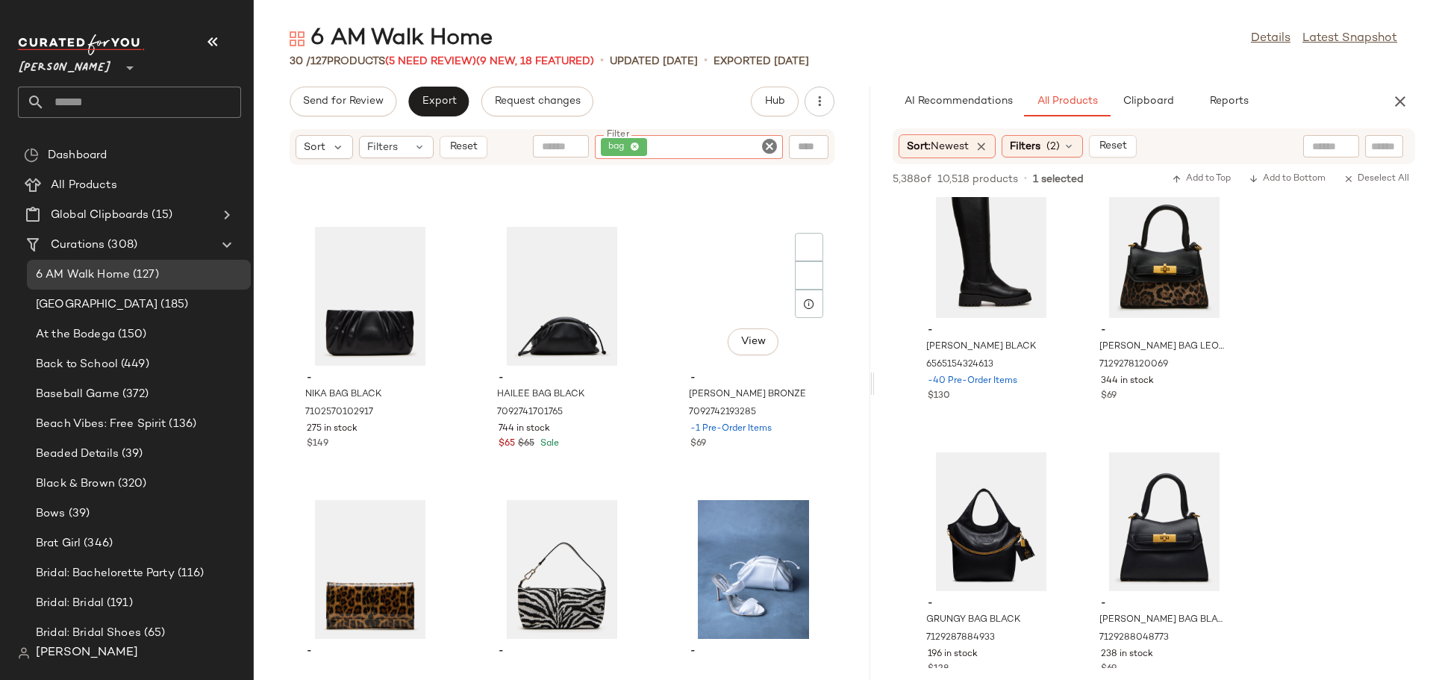
scroll to position [1044, 0]
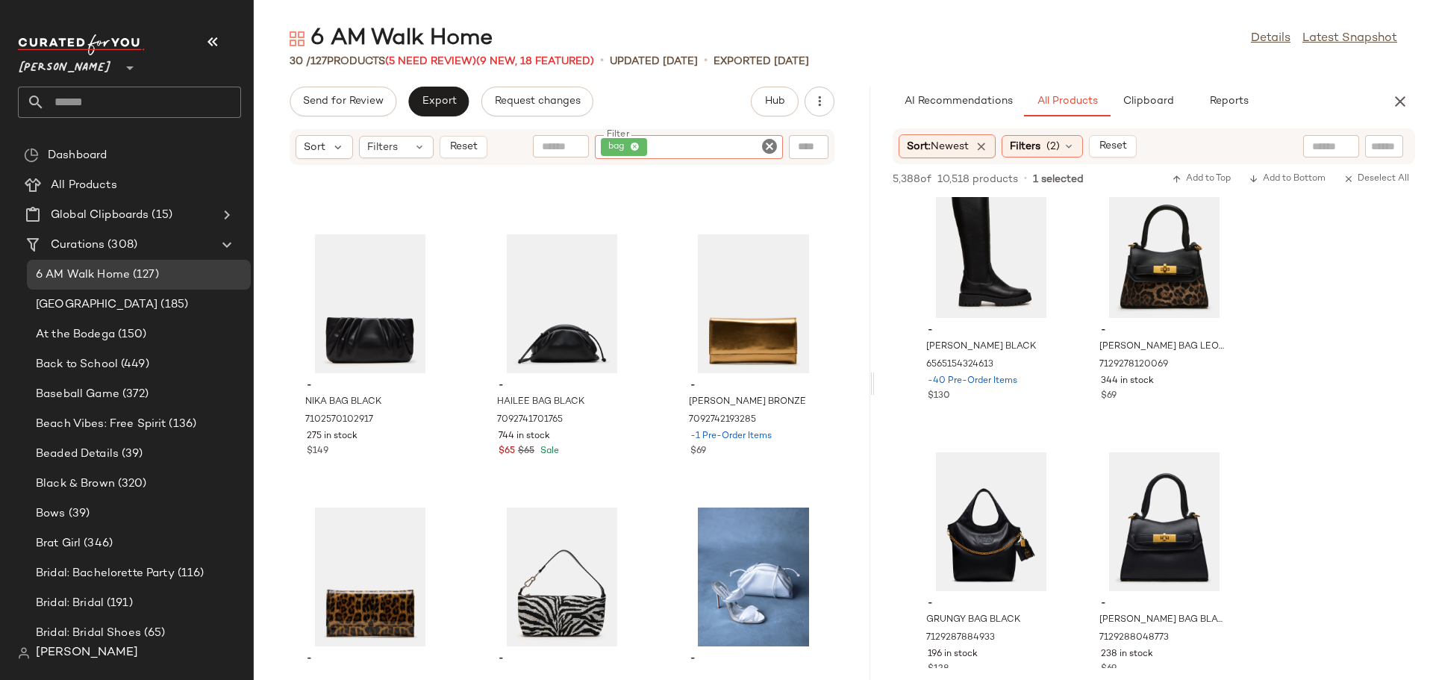
click at [772, 148] on icon "Clear Filter" at bounding box center [769, 146] width 18 height 18
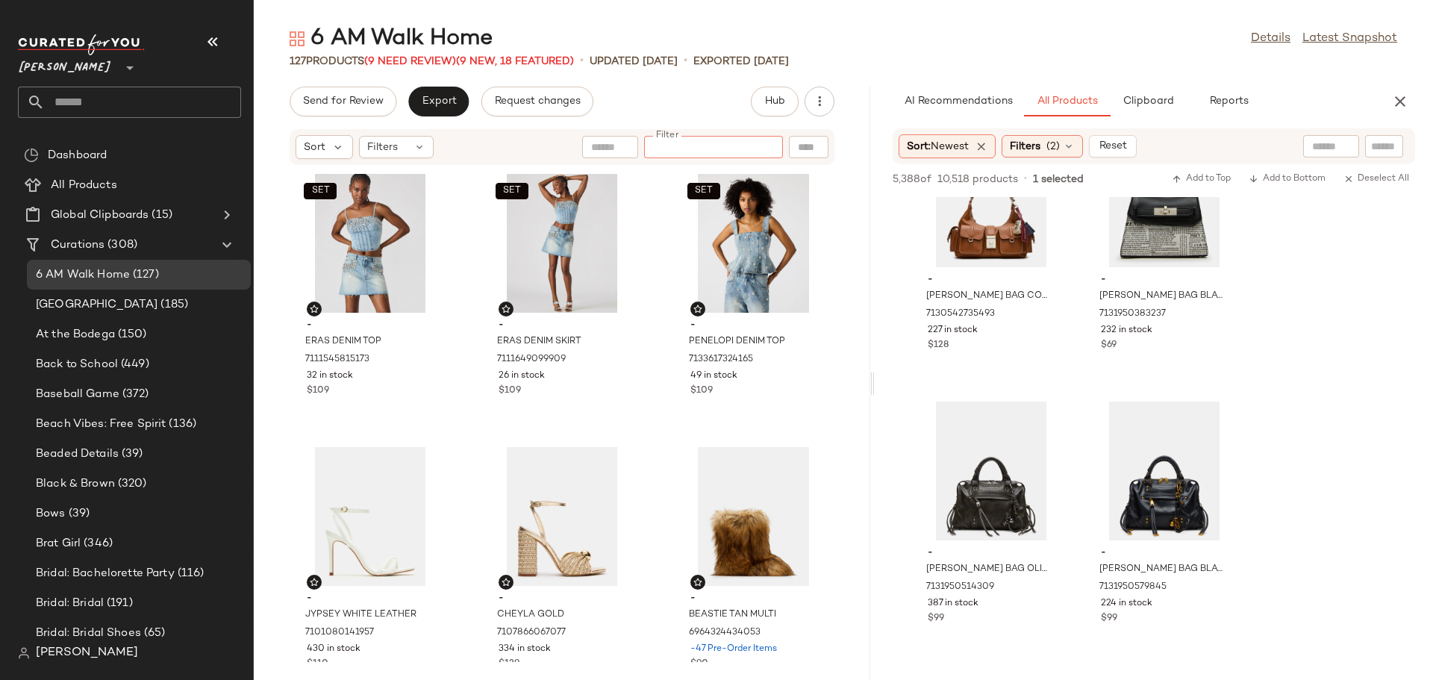
scroll to position [27957, 0]
type input "*****"
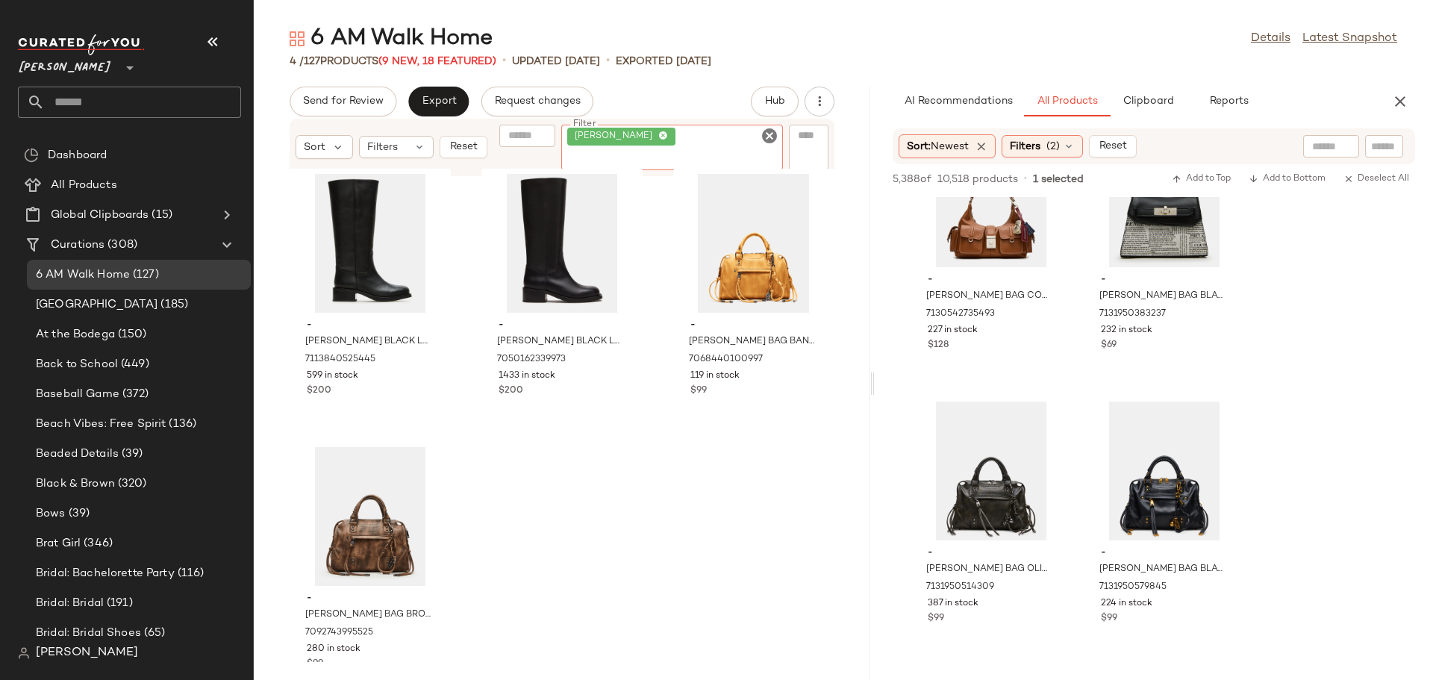
click at [772, 145] on icon "Clear Filter" at bounding box center [769, 136] width 18 height 18
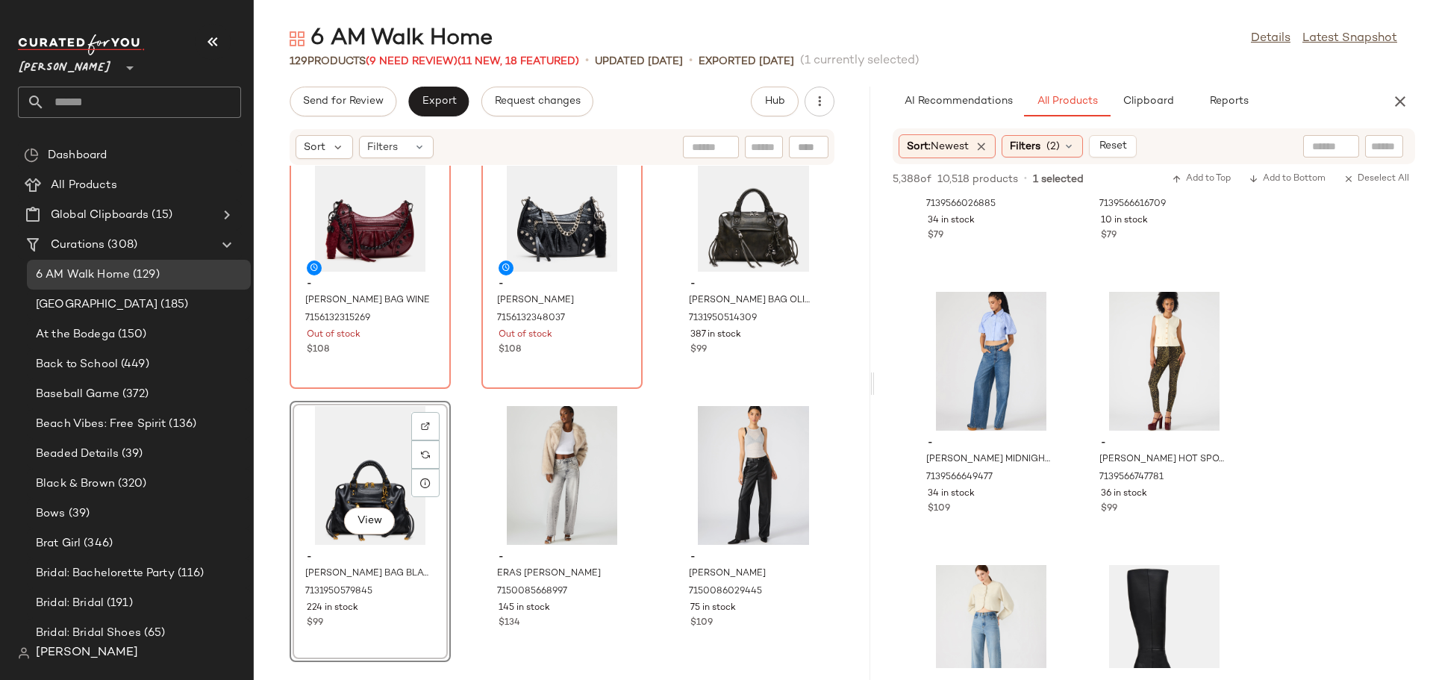
scroll to position [29509, 0]
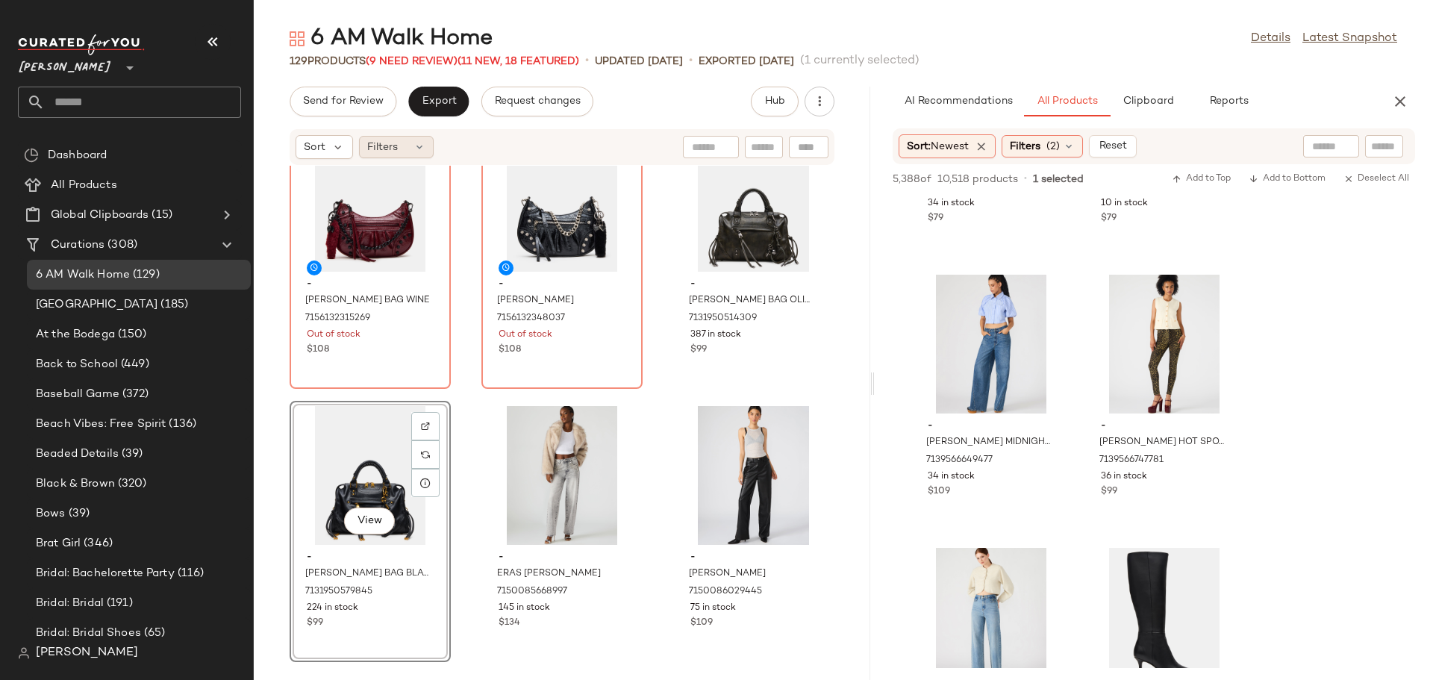
click at [410, 148] on div "Filters" at bounding box center [396, 147] width 75 height 22
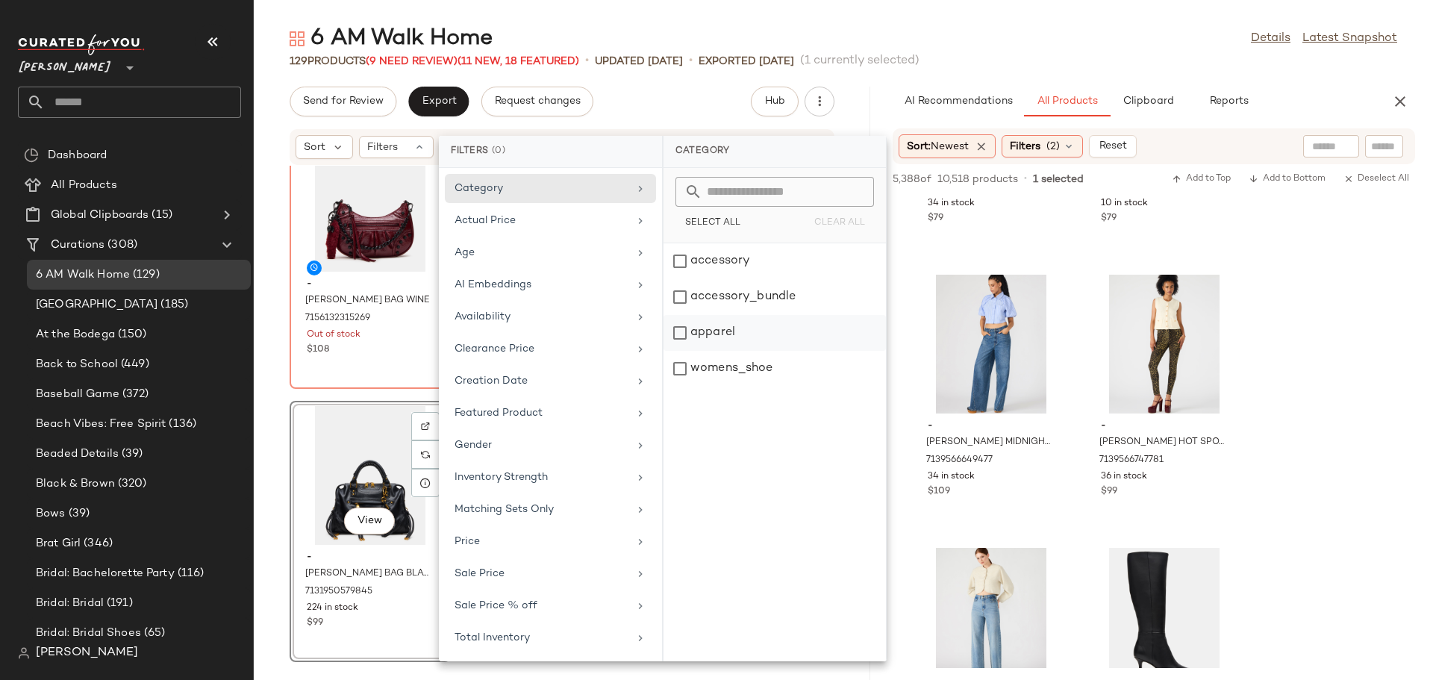
click at [681, 351] on div "apparel" at bounding box center [774, 369] width 222 height 36
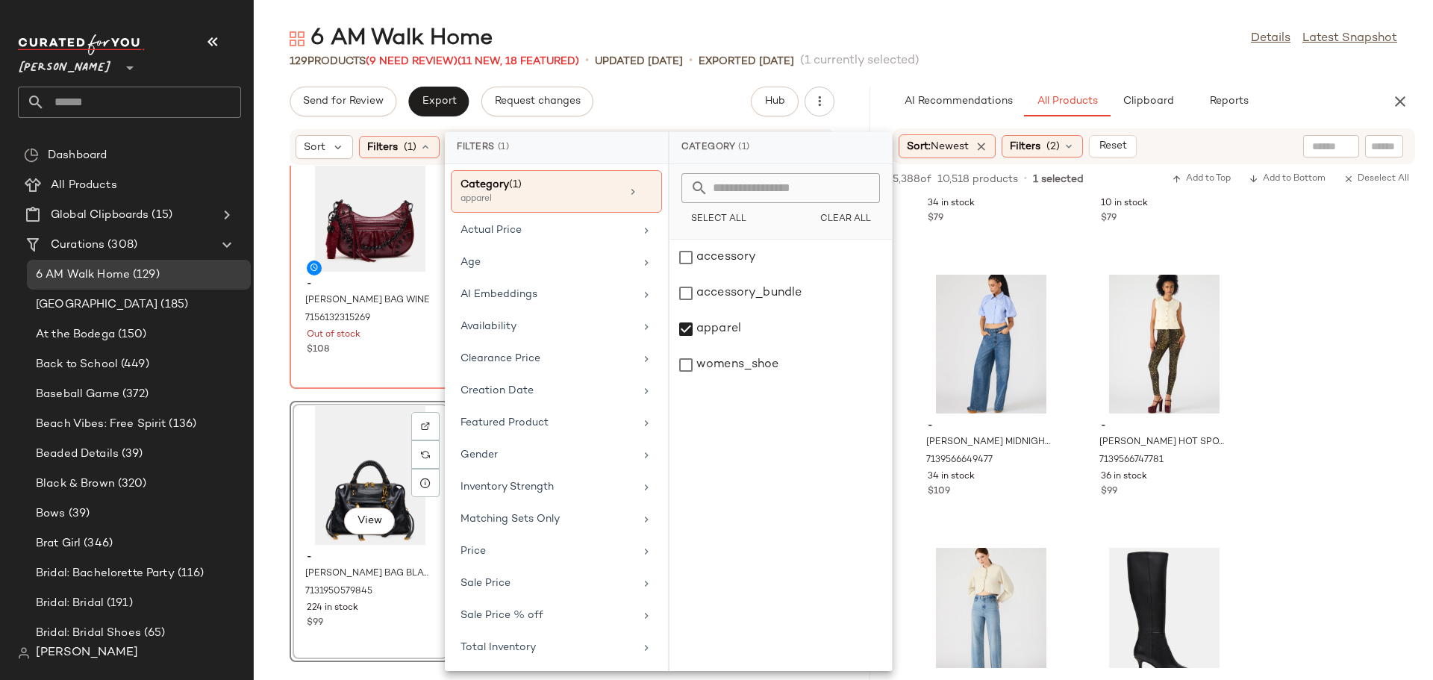
click at [278, 322] on div "- ERIKA BAG WINE 7156132315269 Out of stock $108 - ERIKA BAG BLACK 715613234803…" at bounding box center [562, 414] width 616 height 496
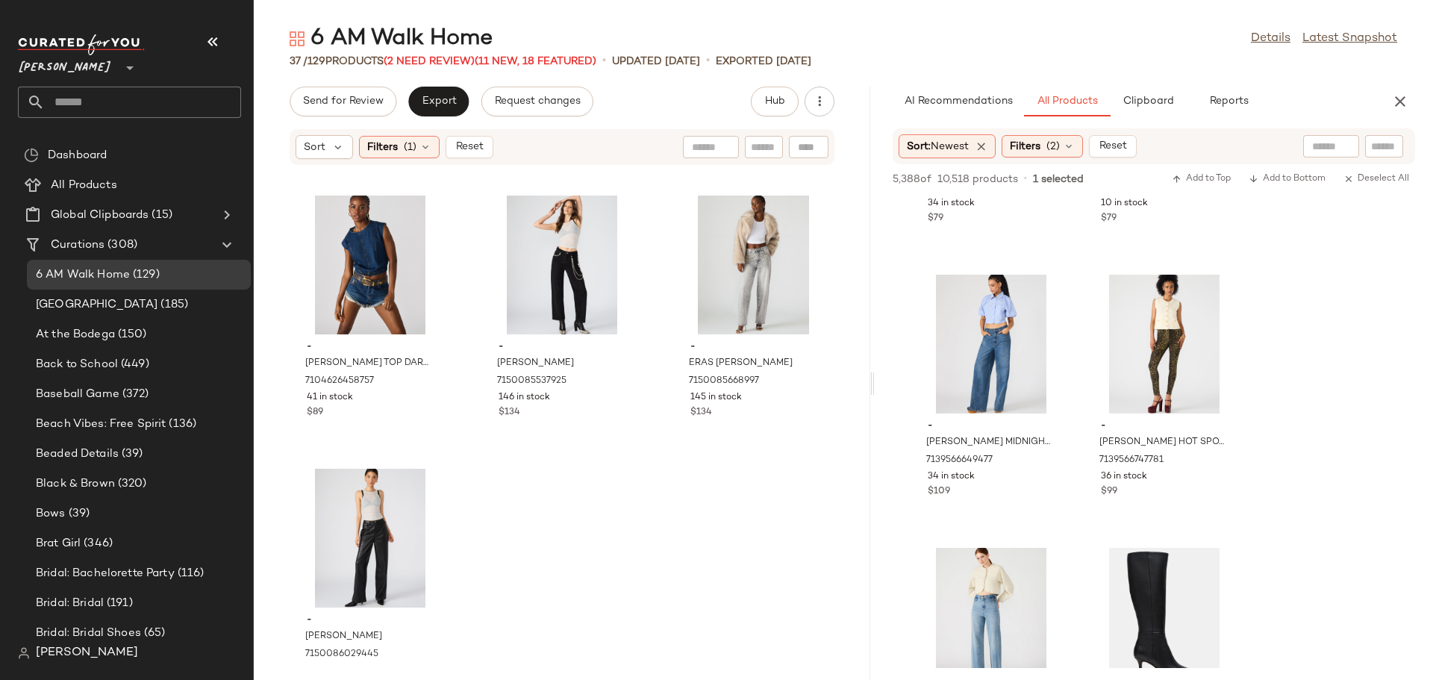
scroll to position [2997, 0]
click at [472, 151] on span "Reset" at bounding box center [468, 147] width 28 height 12
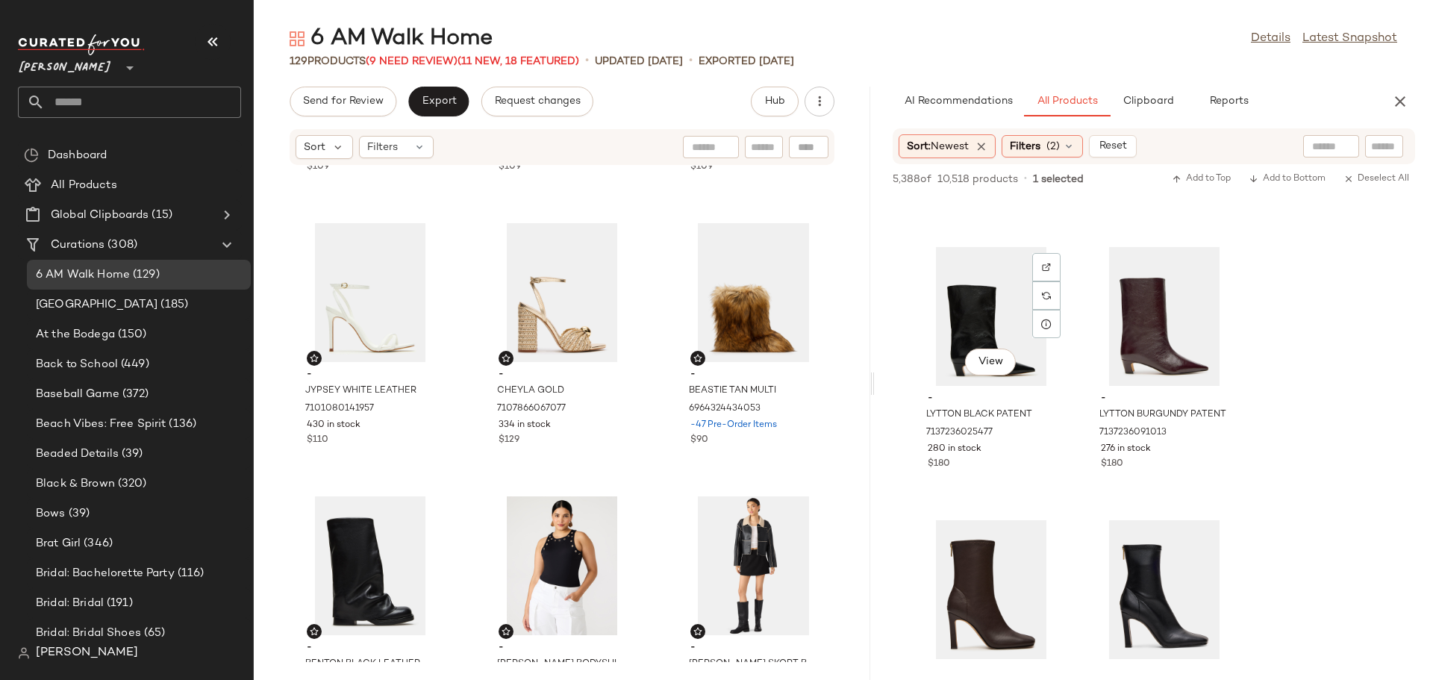
scroll to position [36747, 0]
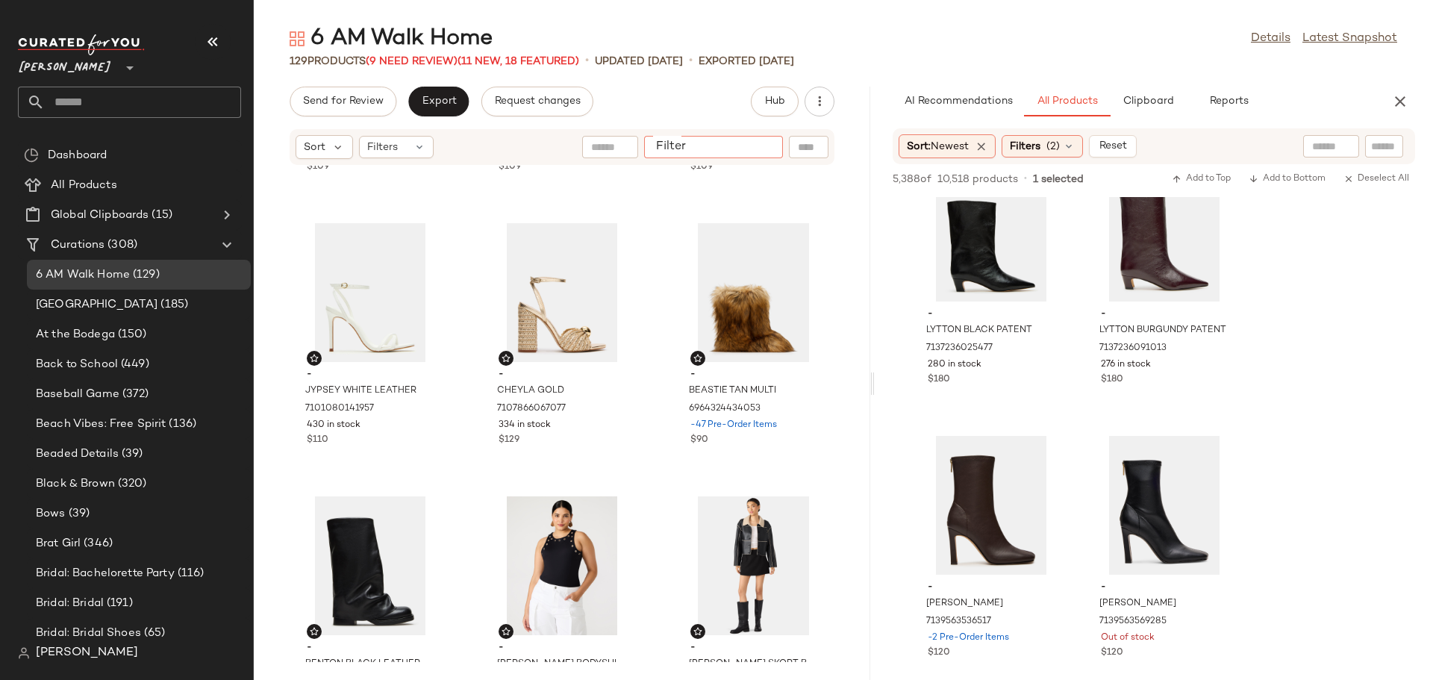
click at [757, 149] on input "Filter" at bounding box center [713, 148] width 127 height 16
type input "****"
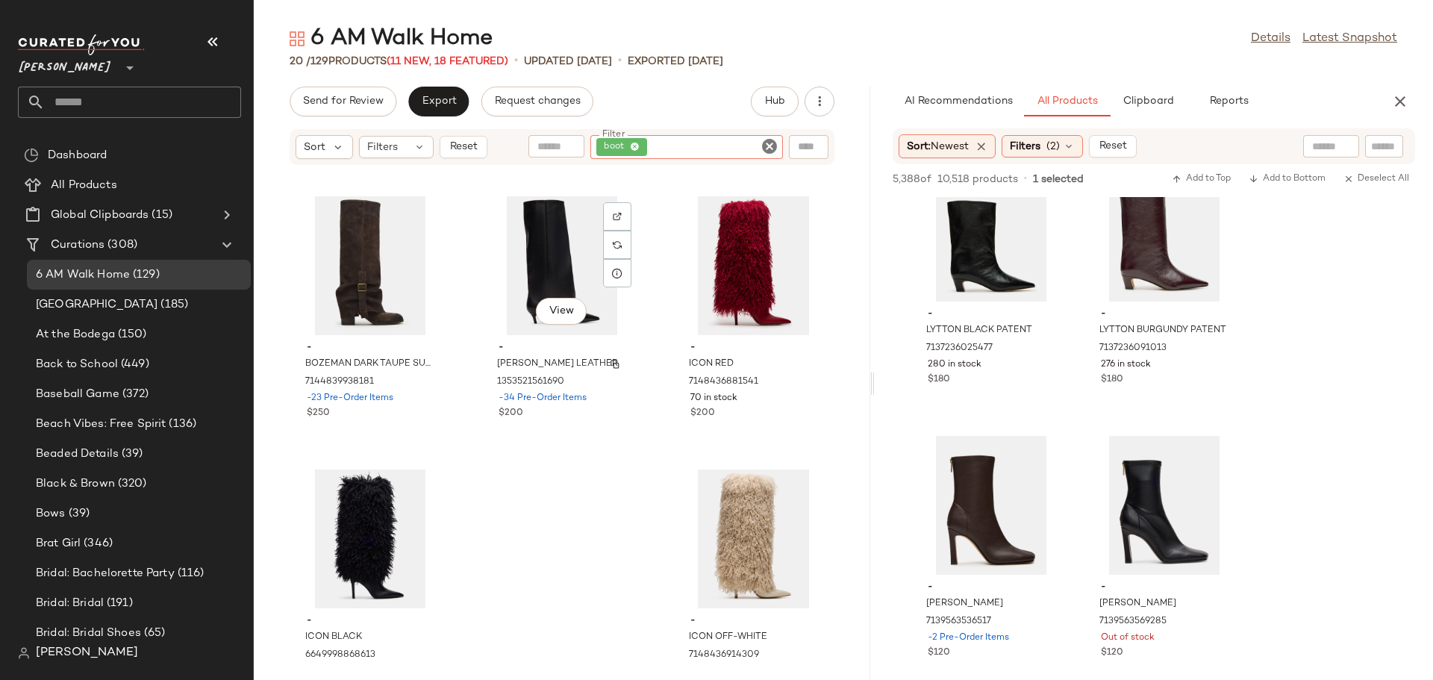
scroll to position [1418, 0]
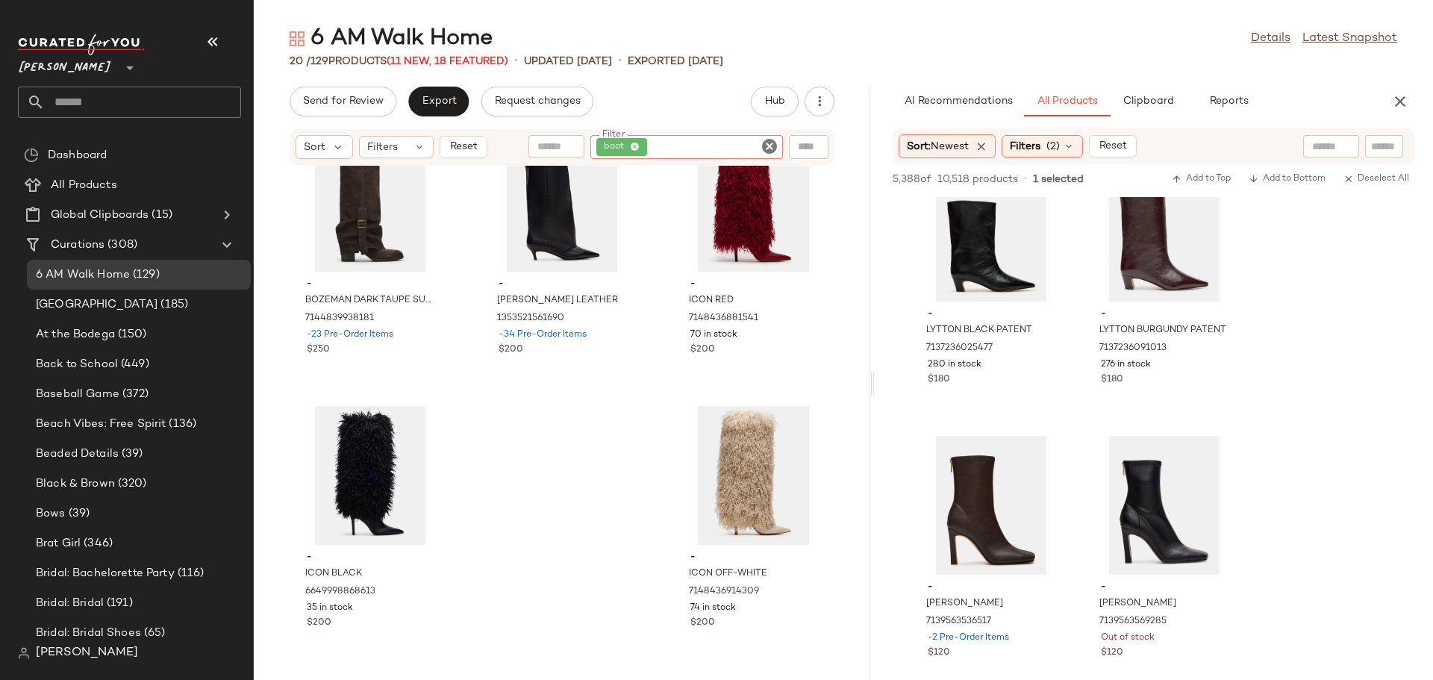
click at [764, 146] on icon "Clear Filter" at bounding box center [769, 146] width 18 height 18
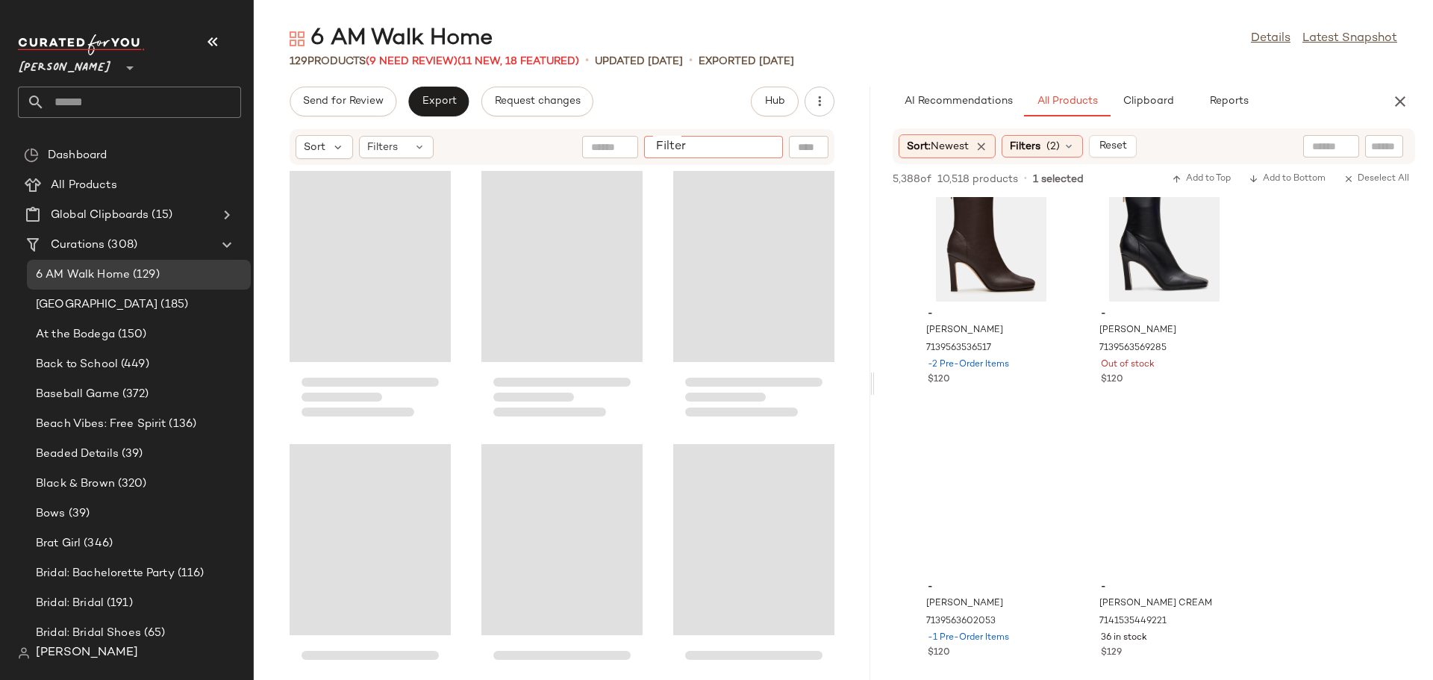
scroll to position [36747, 0]
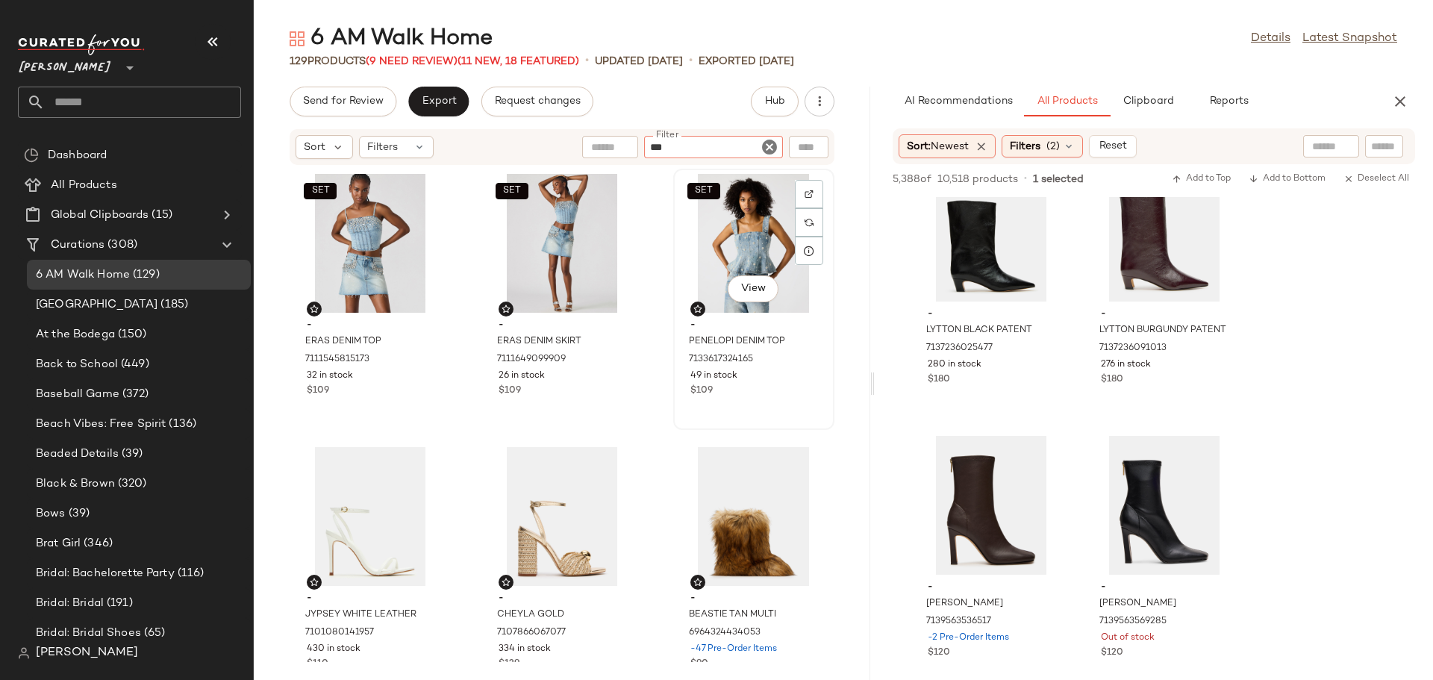
type input "****"
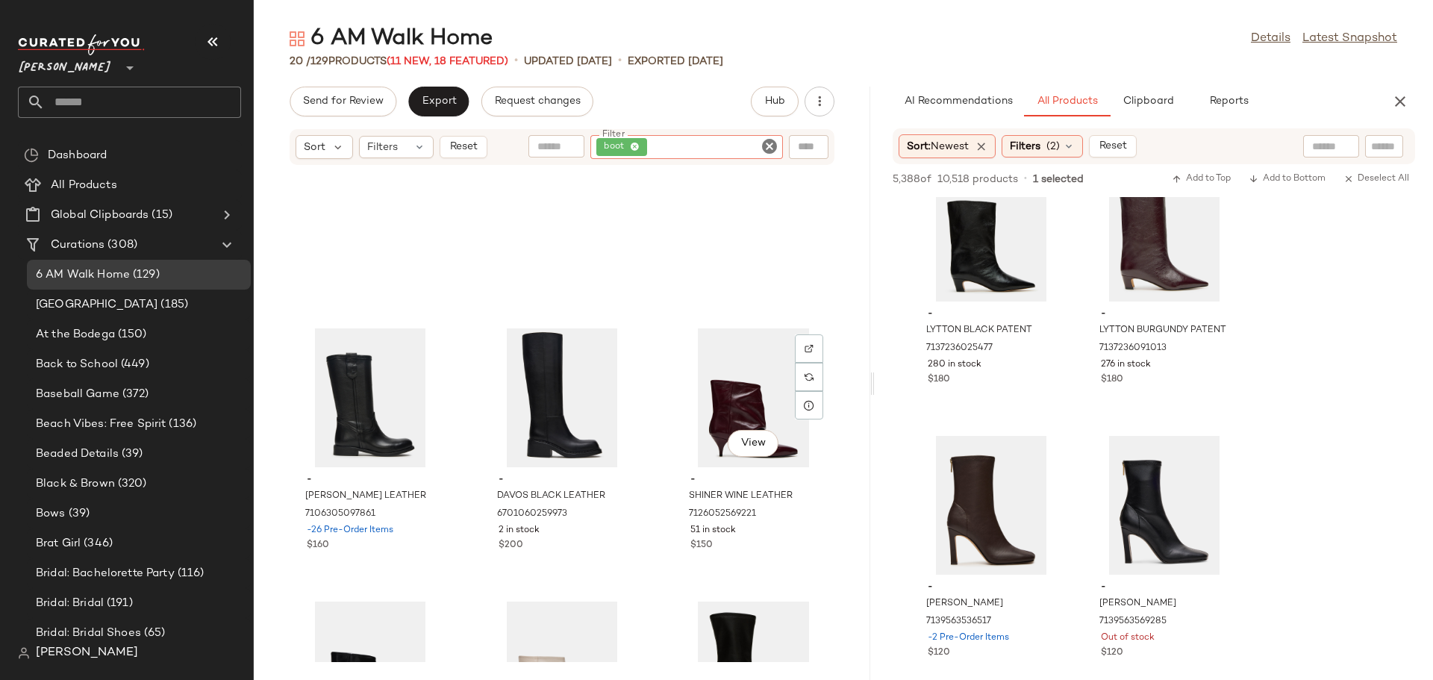
scroll to position [374, 0]
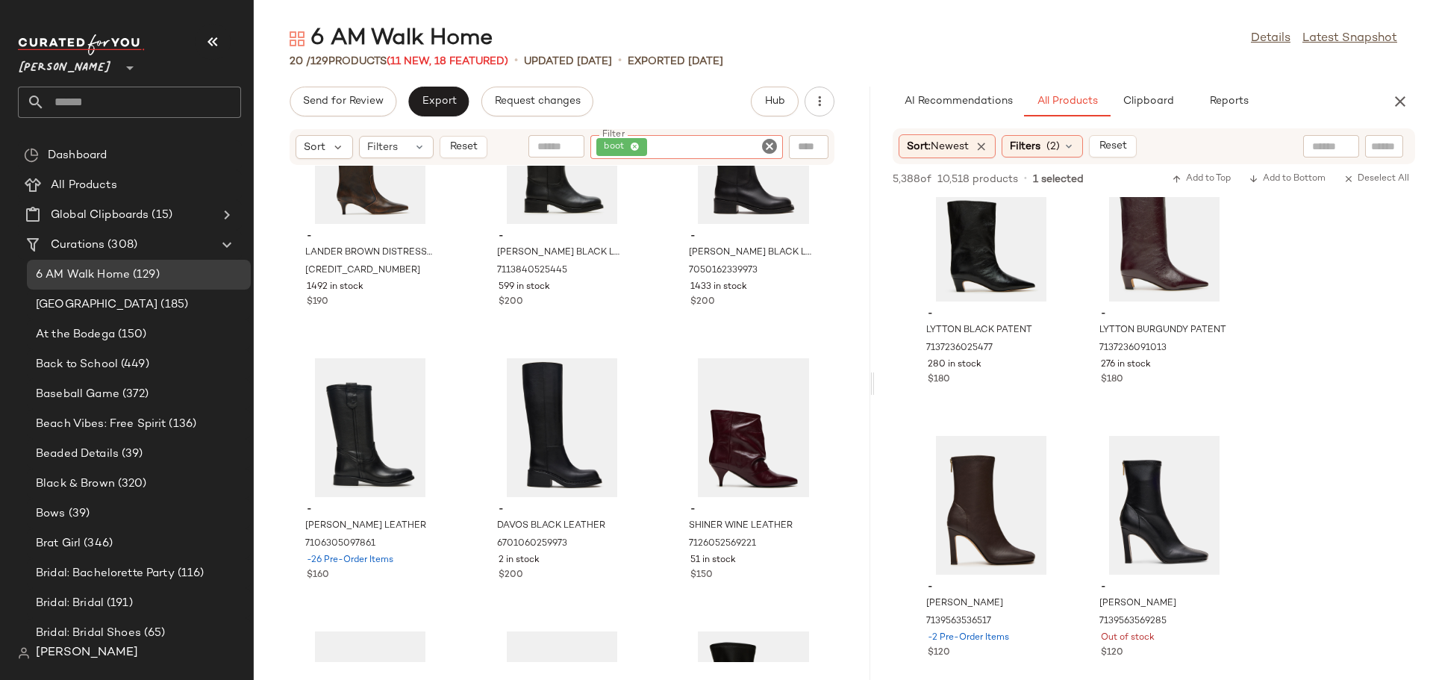
click at [771, 142] on icon "Clear Filter" at bounding box center [769, 146] width 18 height 18
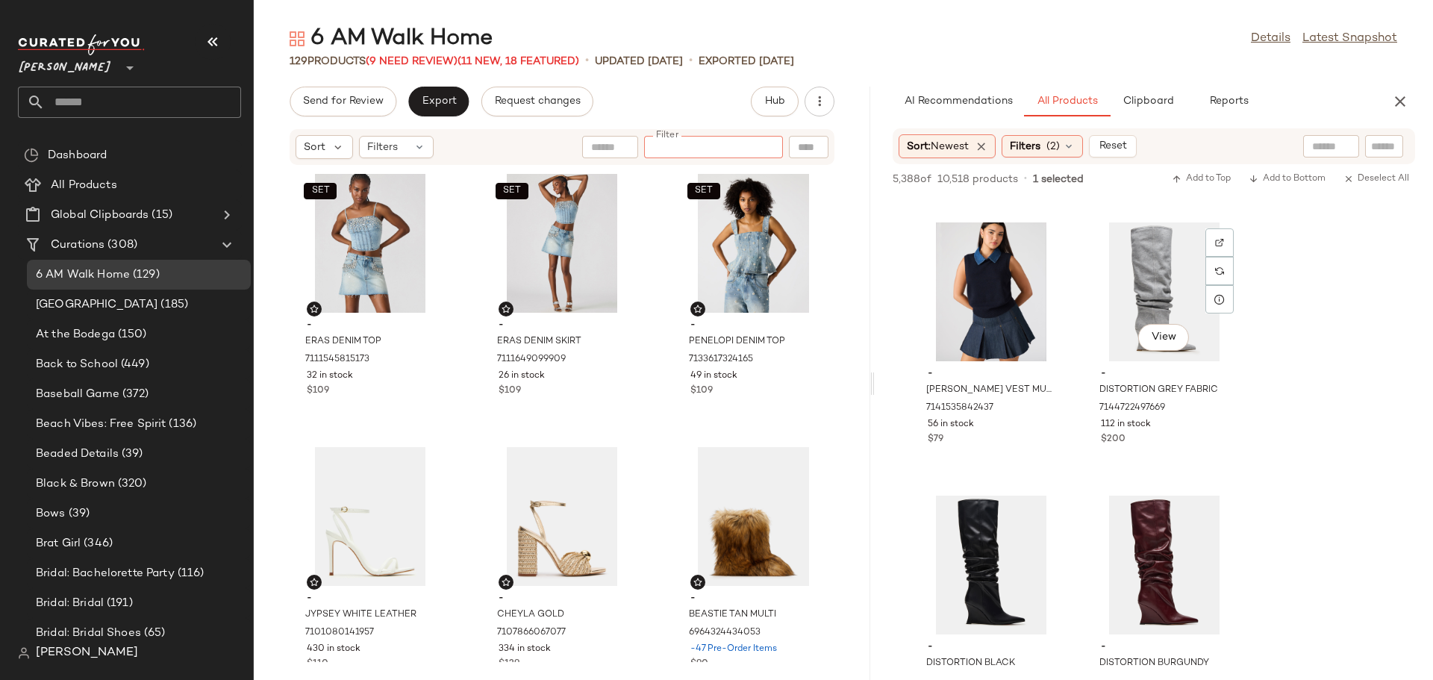
scroll to position [37529, 0]
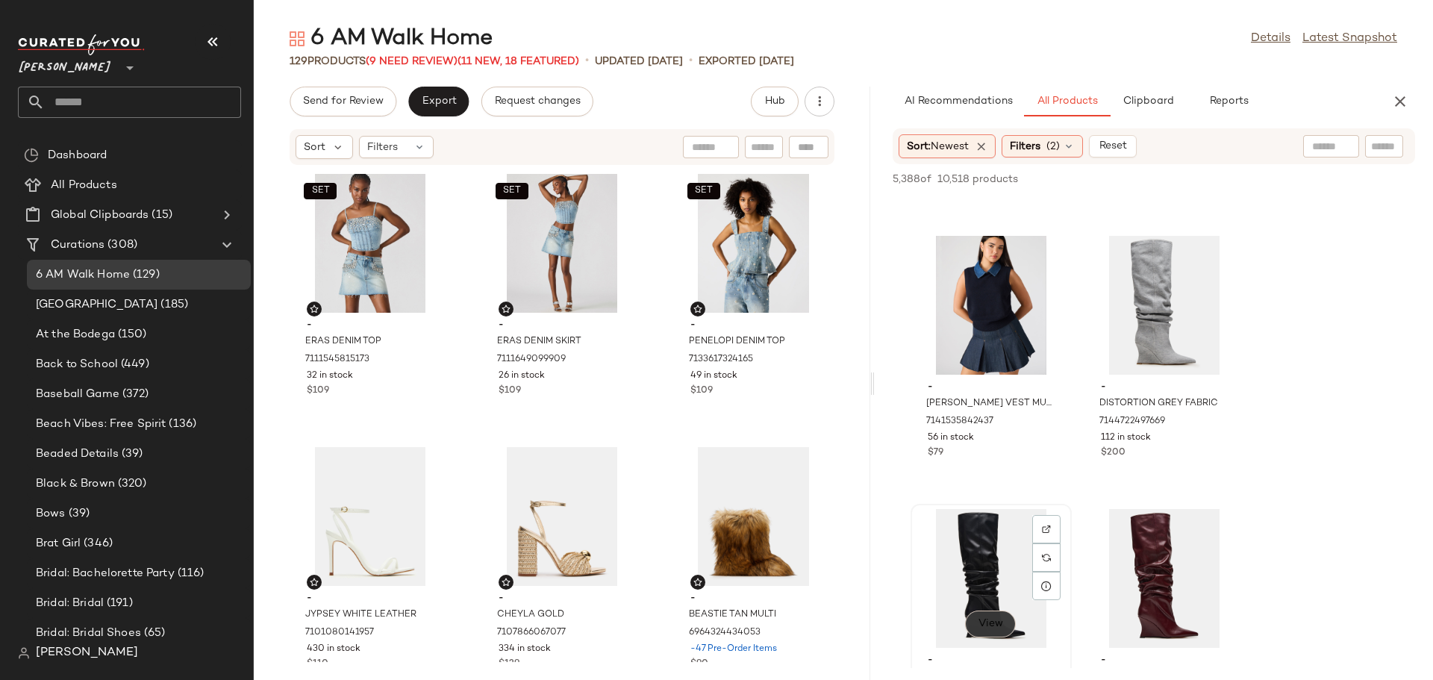
click at [983, 619] on span "View" at bounding box center [989, 624] width 25 height 12
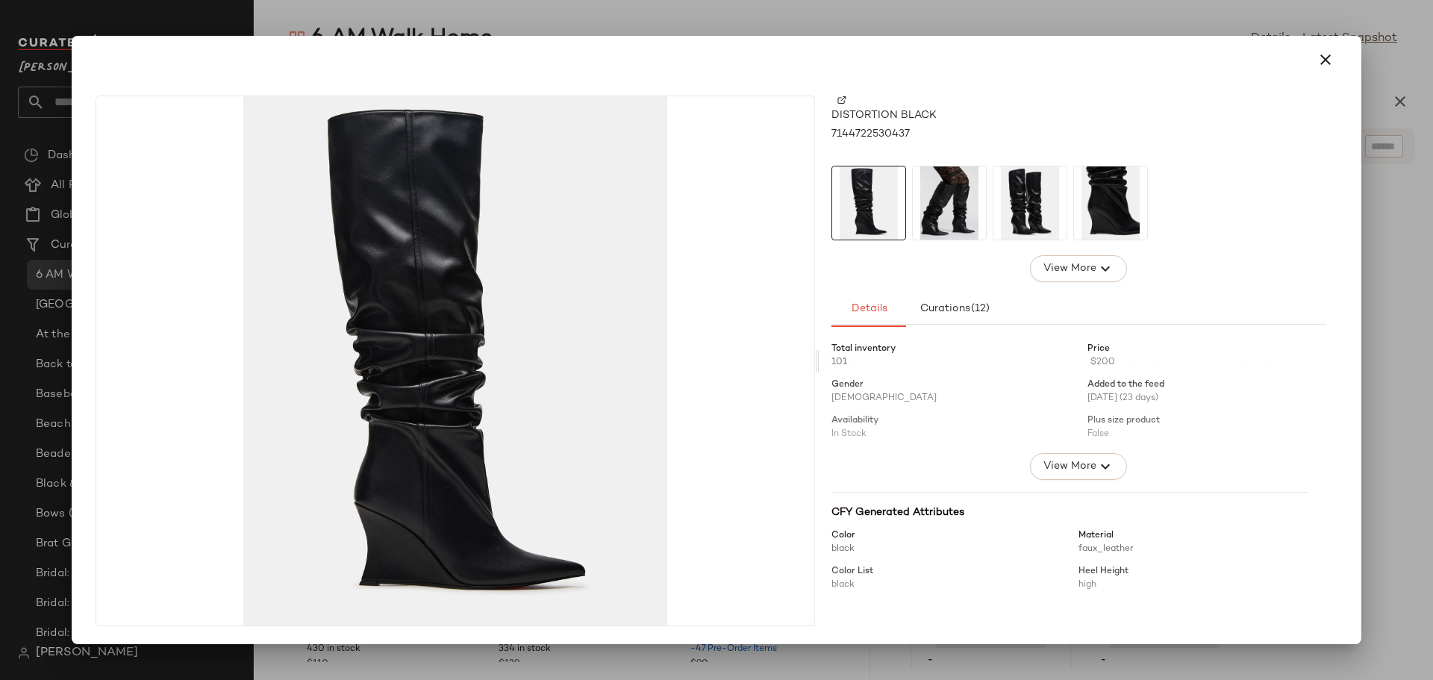
click at [943, 225] on img at bounding box center [949, 202] width 73 height 73
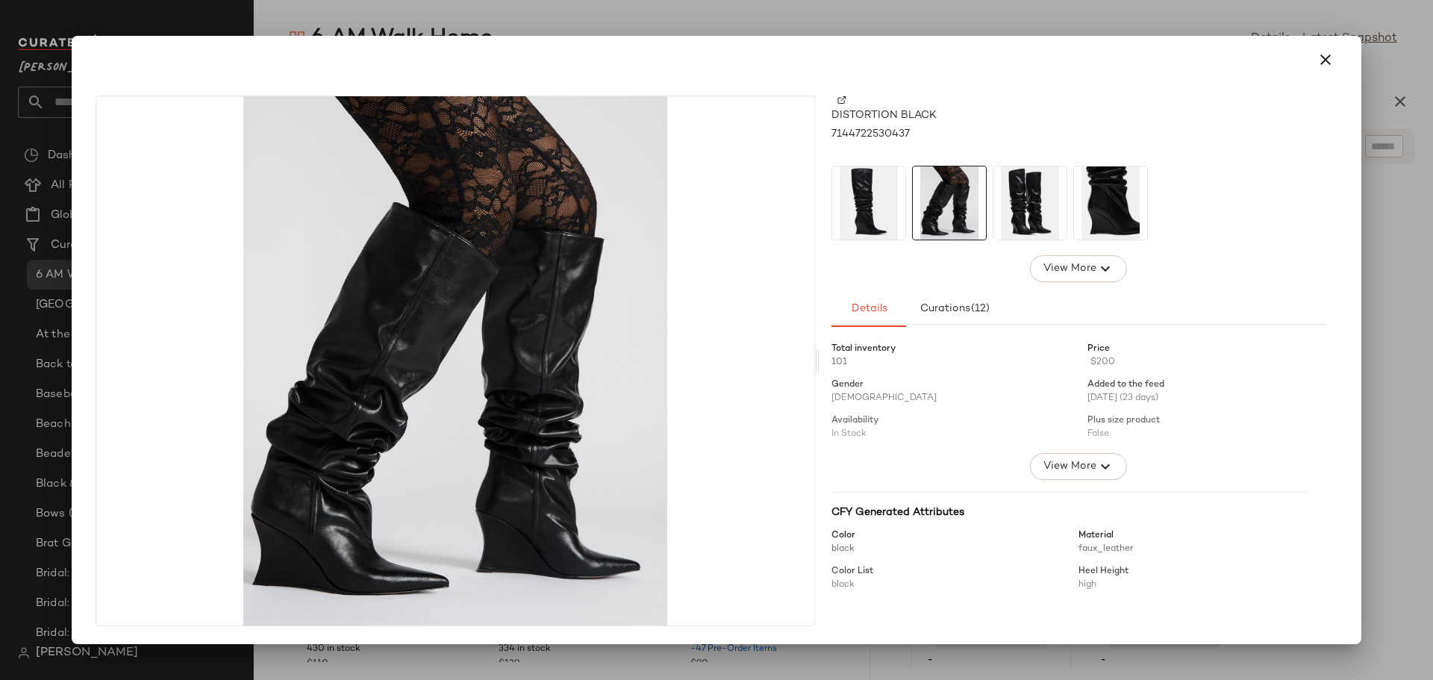
click at [1017, 213] on img at bounding box center [1029, 202] width 73 height 73
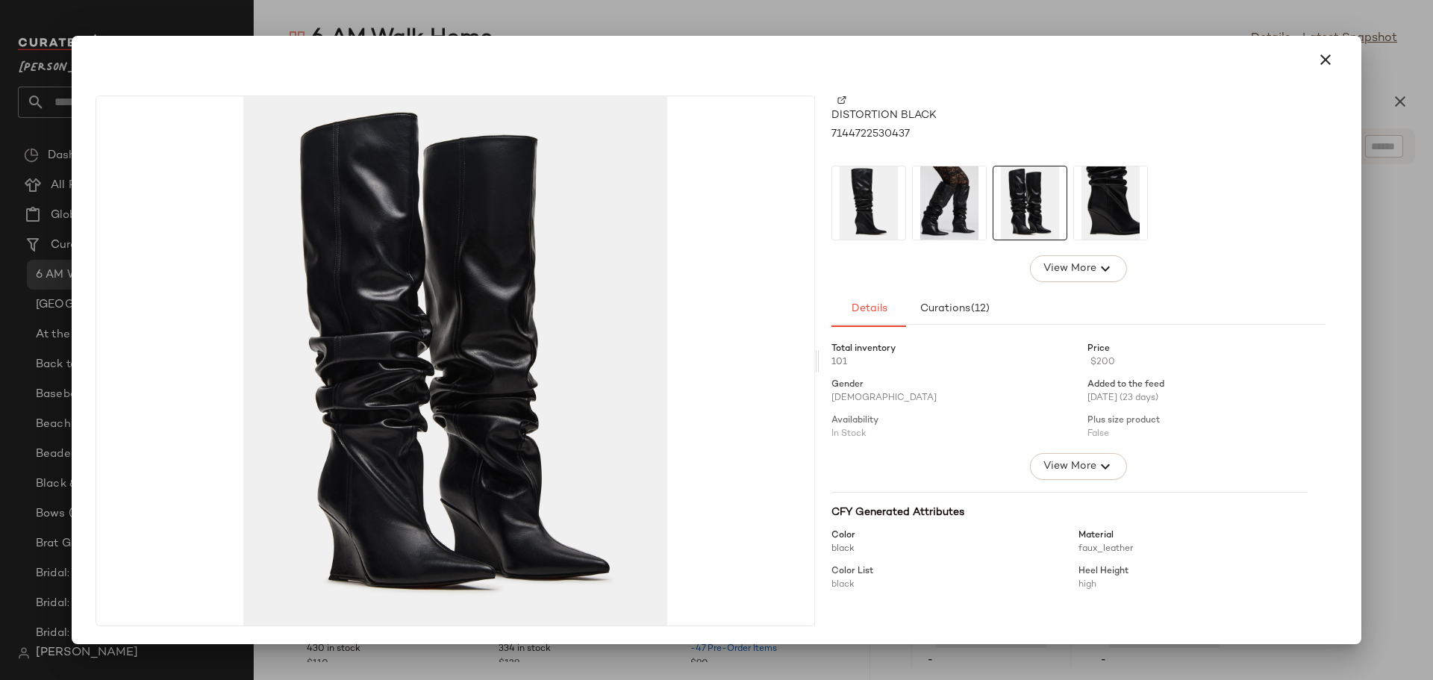
click at [1106, 207] on img at bounding box center [1110, 202] width 73 height 73
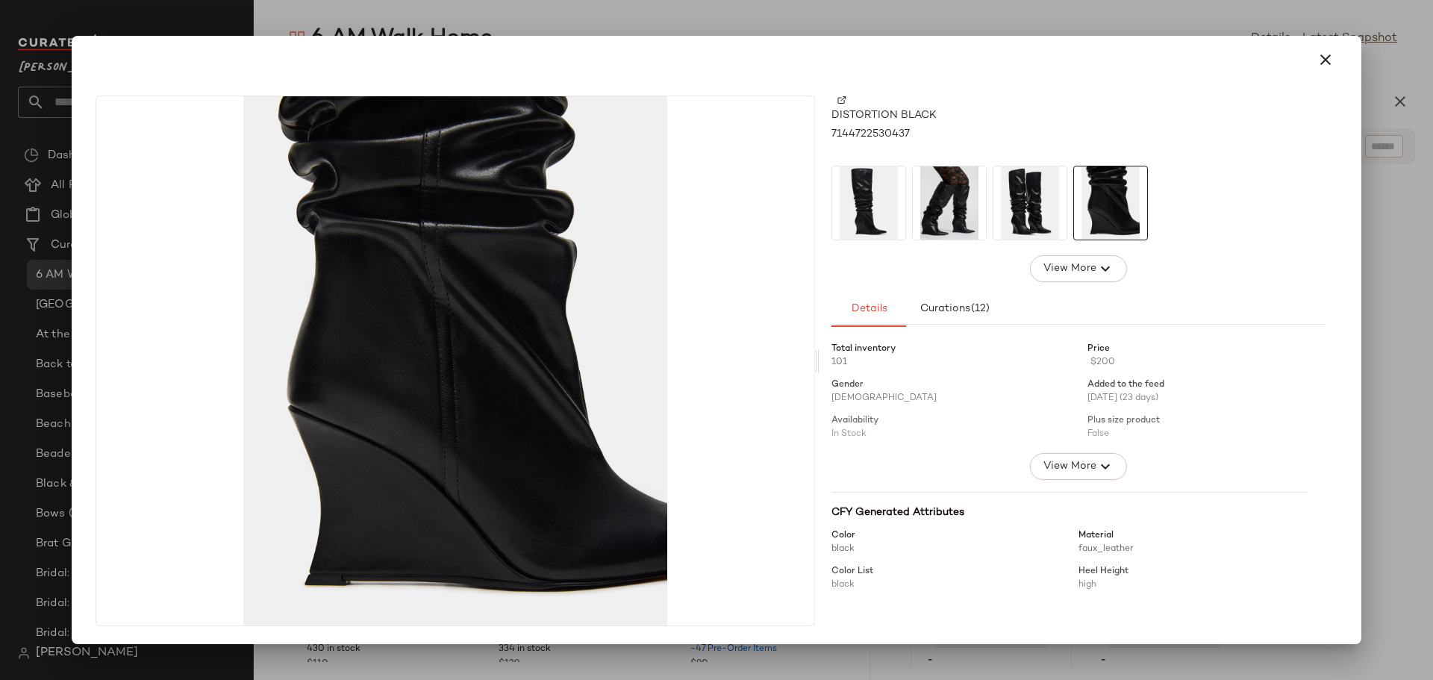
click at [1321, 60] on icon "button" at bounding box center [1325, 60] width 18 height 18
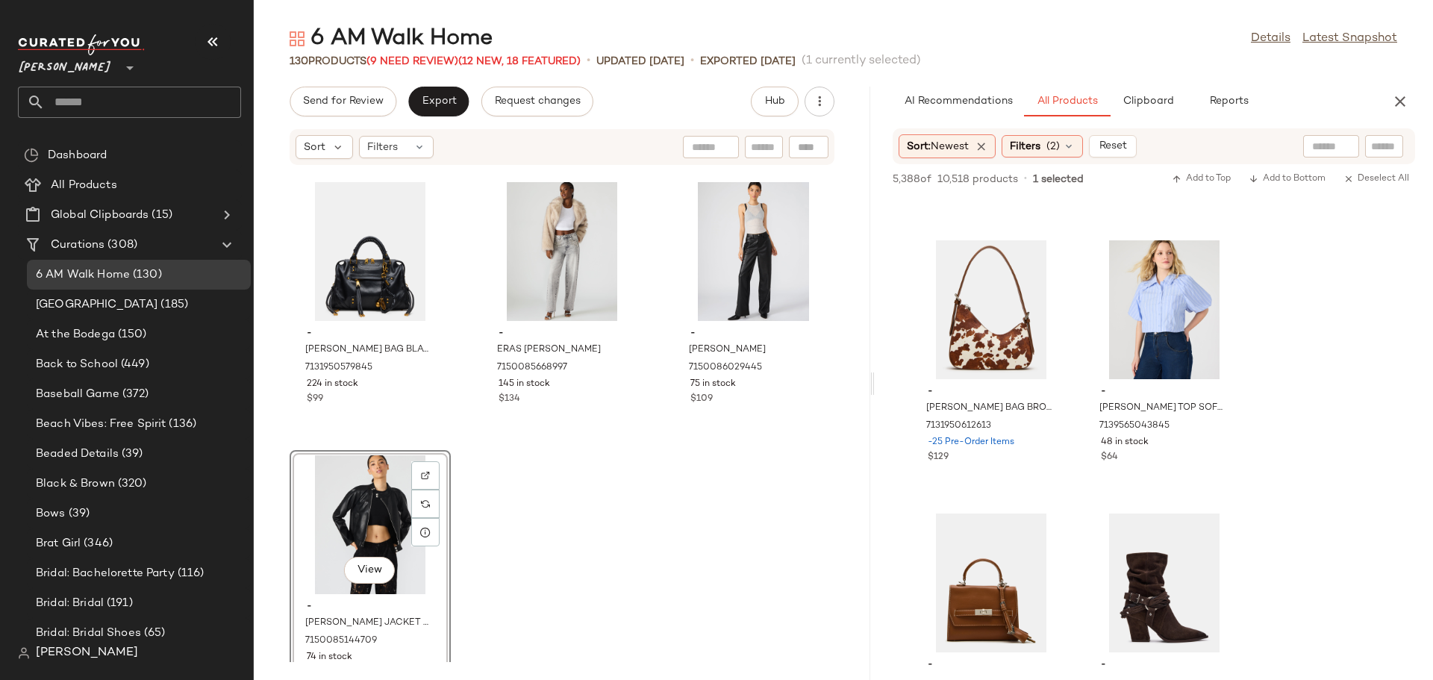
scroll to position [41812, 0]
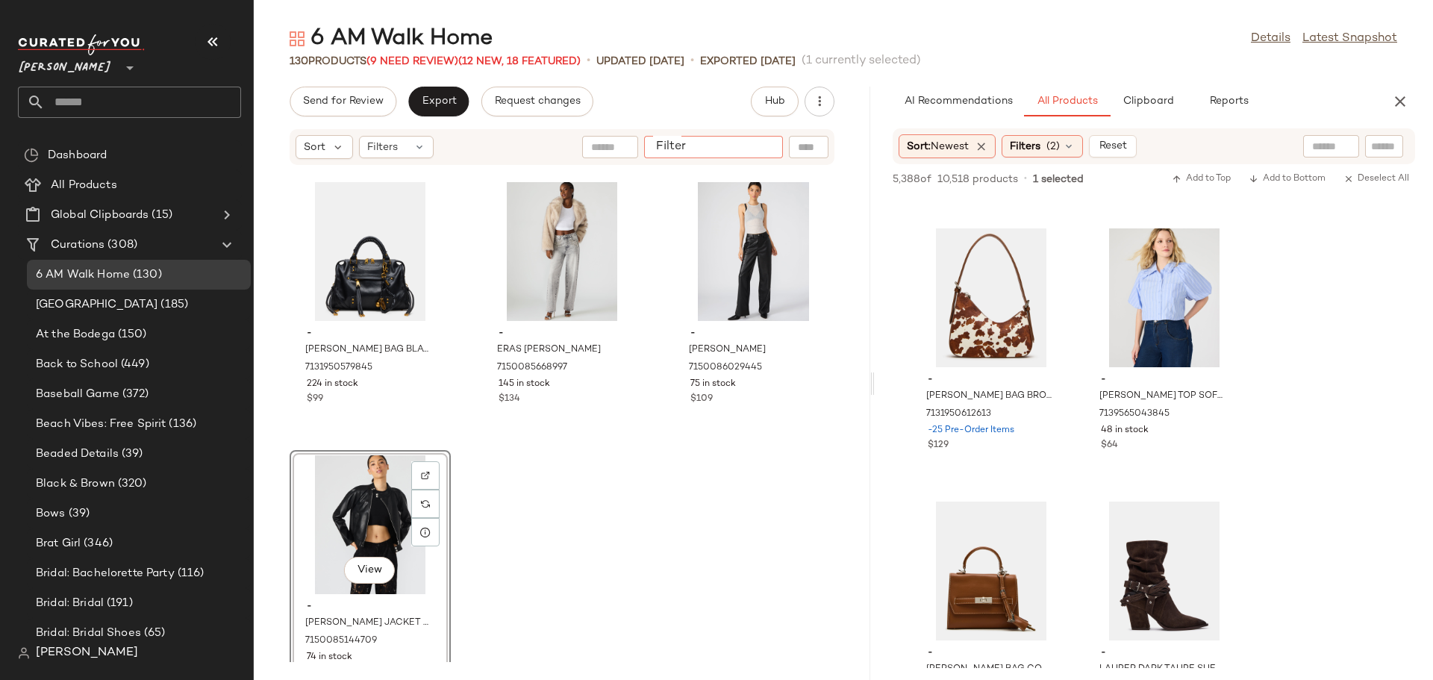
click at [769, 149] on input "Filter" at bounding box center [713, 148] width 127 height 16
type input "***"
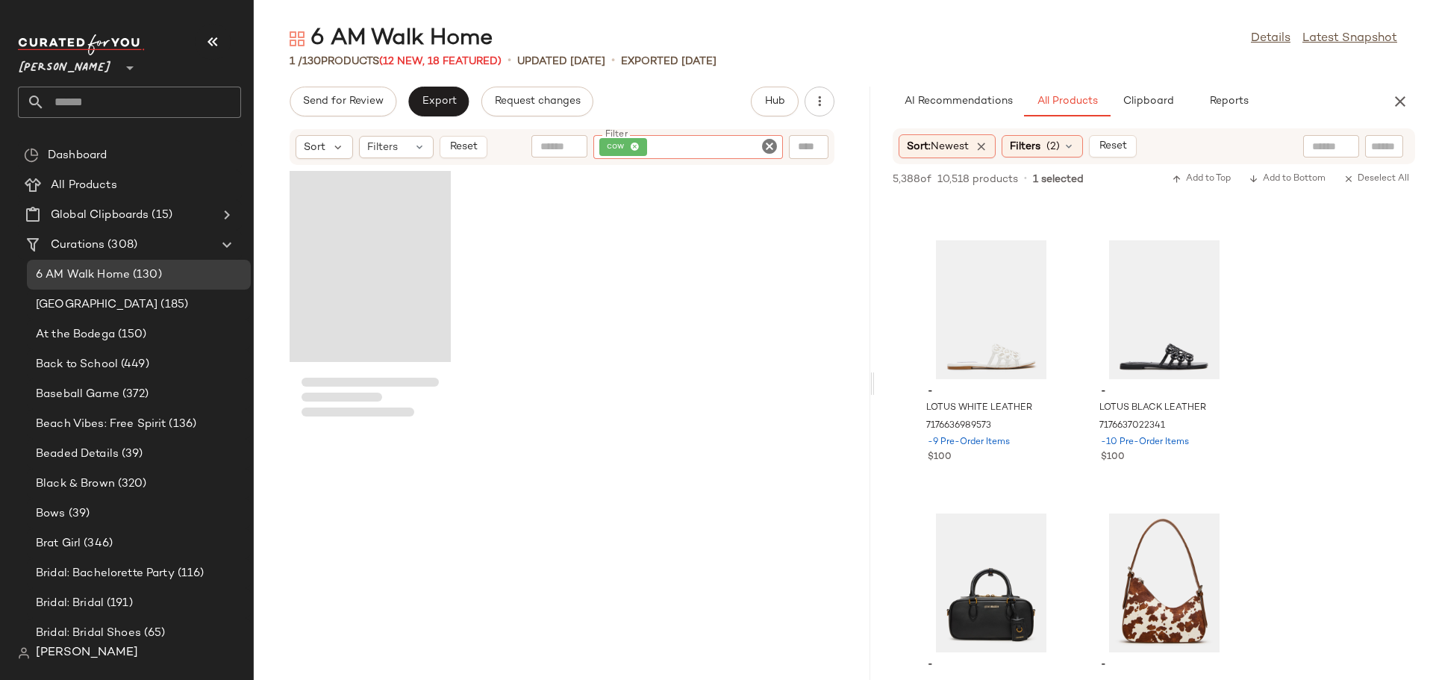
scroll to position [42097, 0]
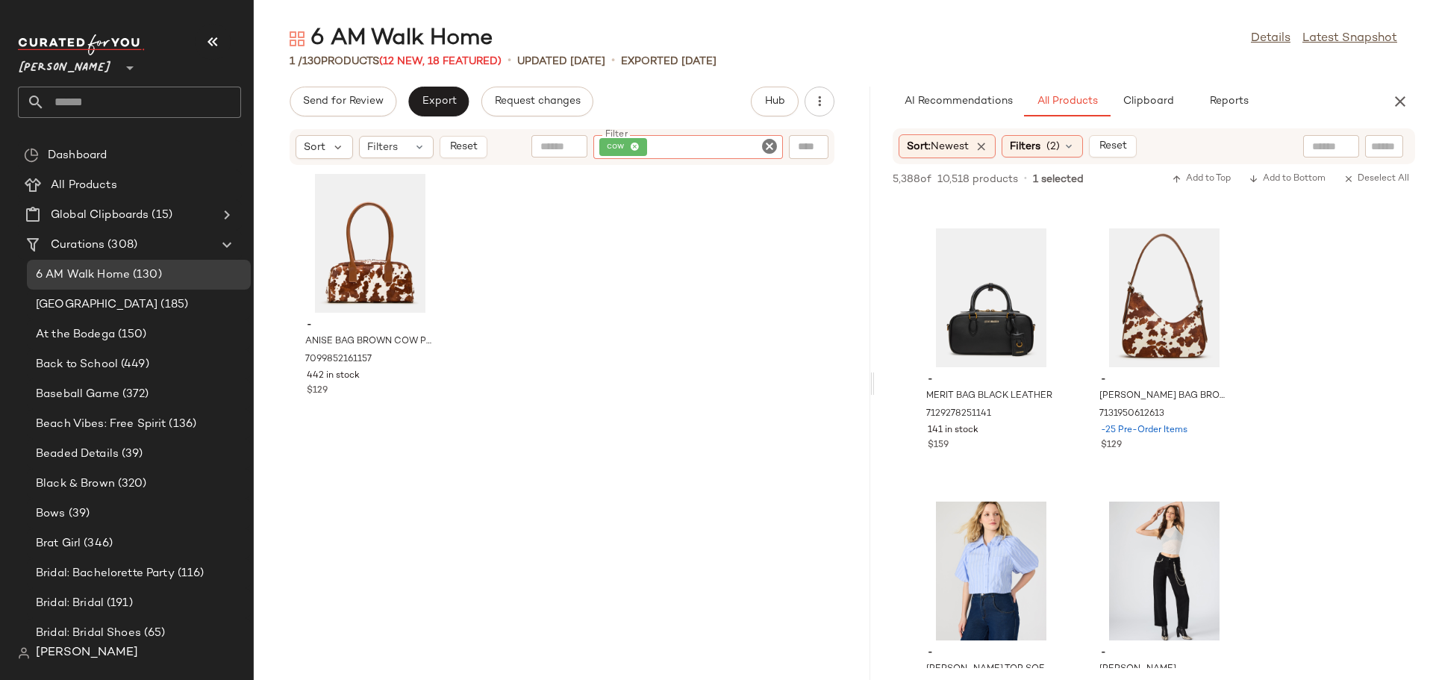
click at [766, 144] on icon "Clear Filter" at bounding box center [769, 146] width 18 height 18
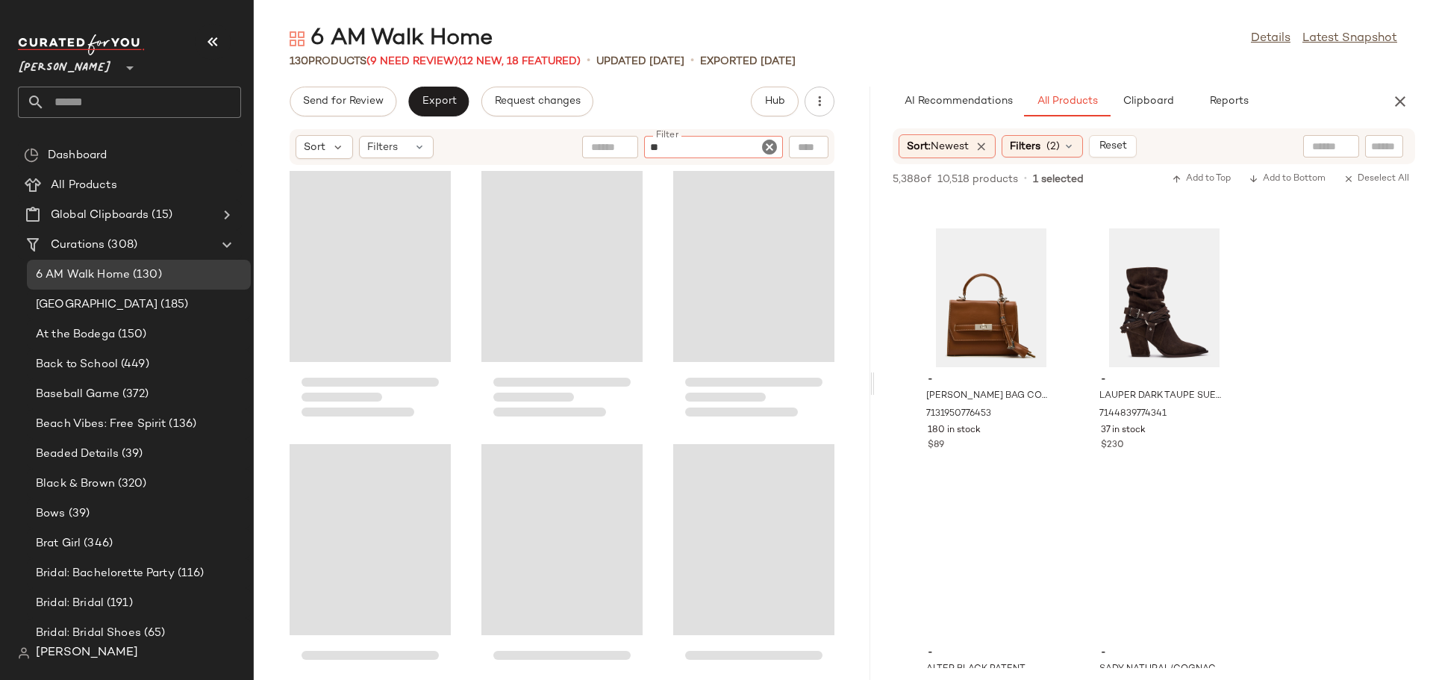
scroll to position [41812, 0]
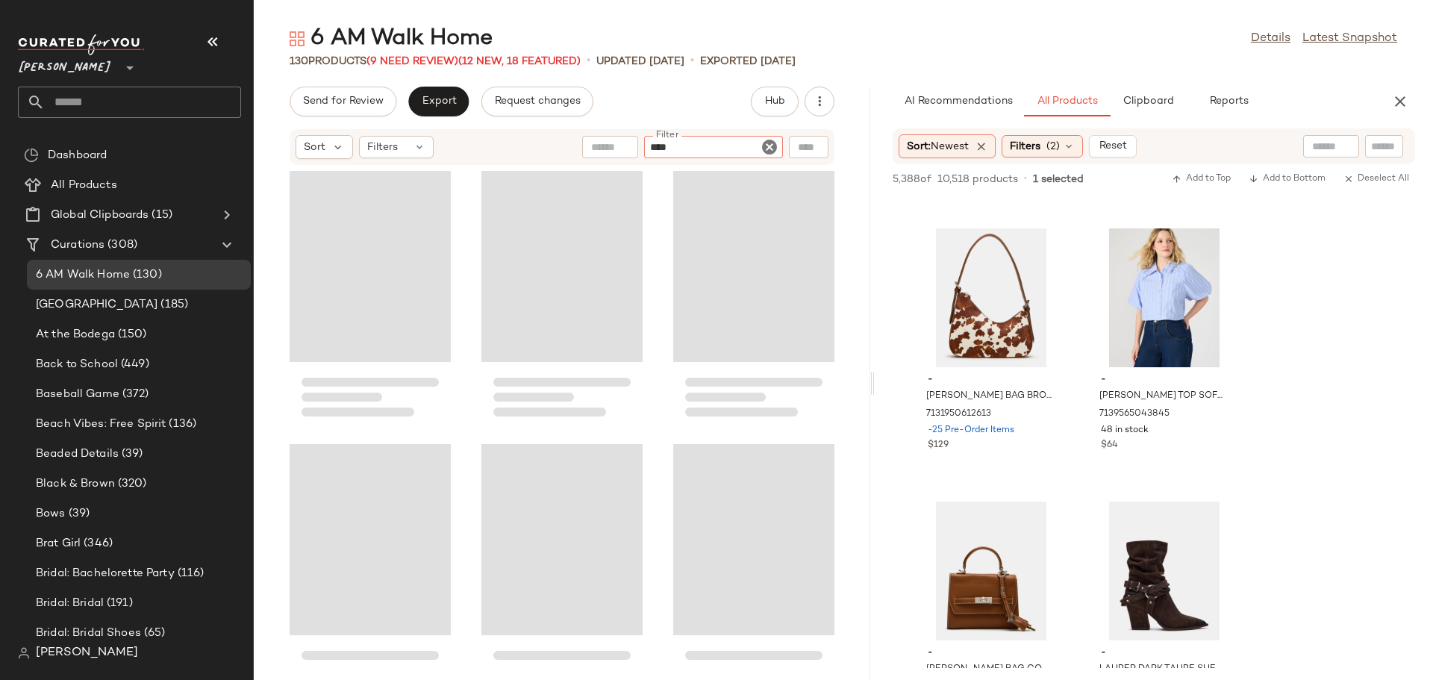
type input "*****"
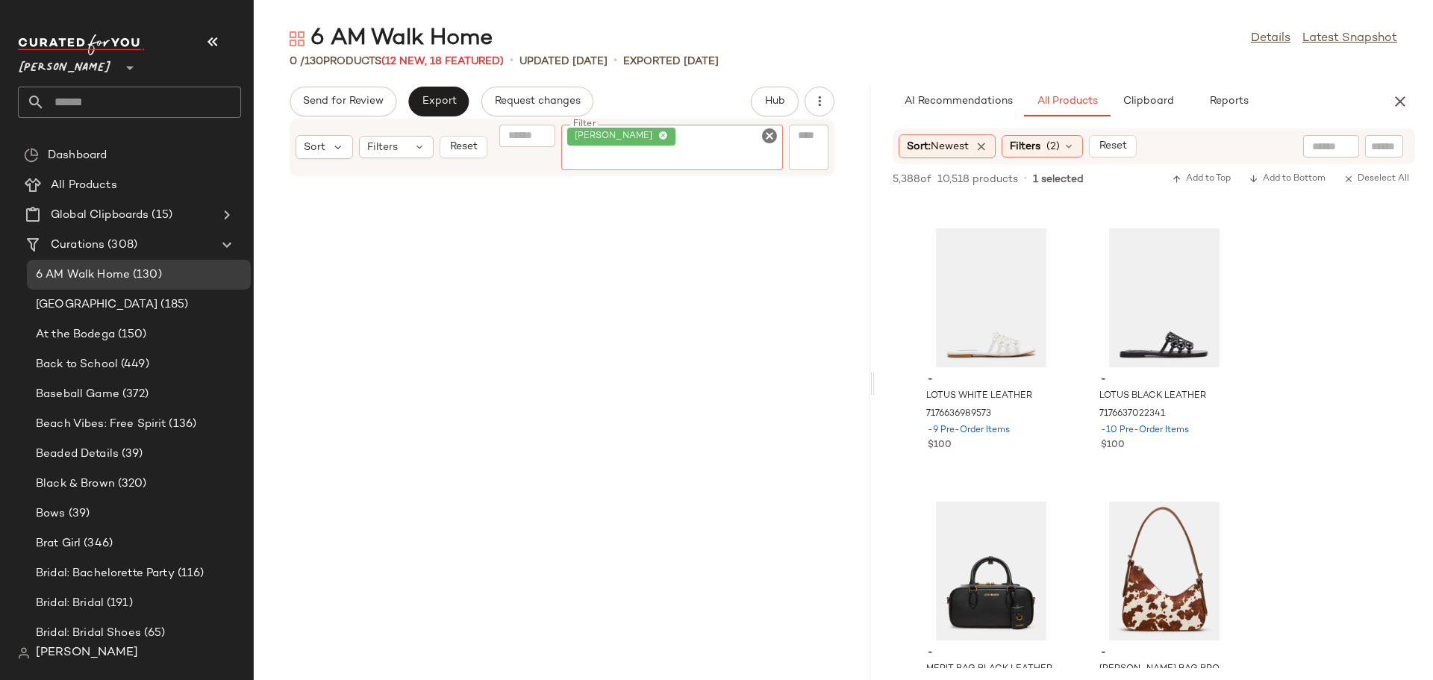
scroll to position [42097, 0]
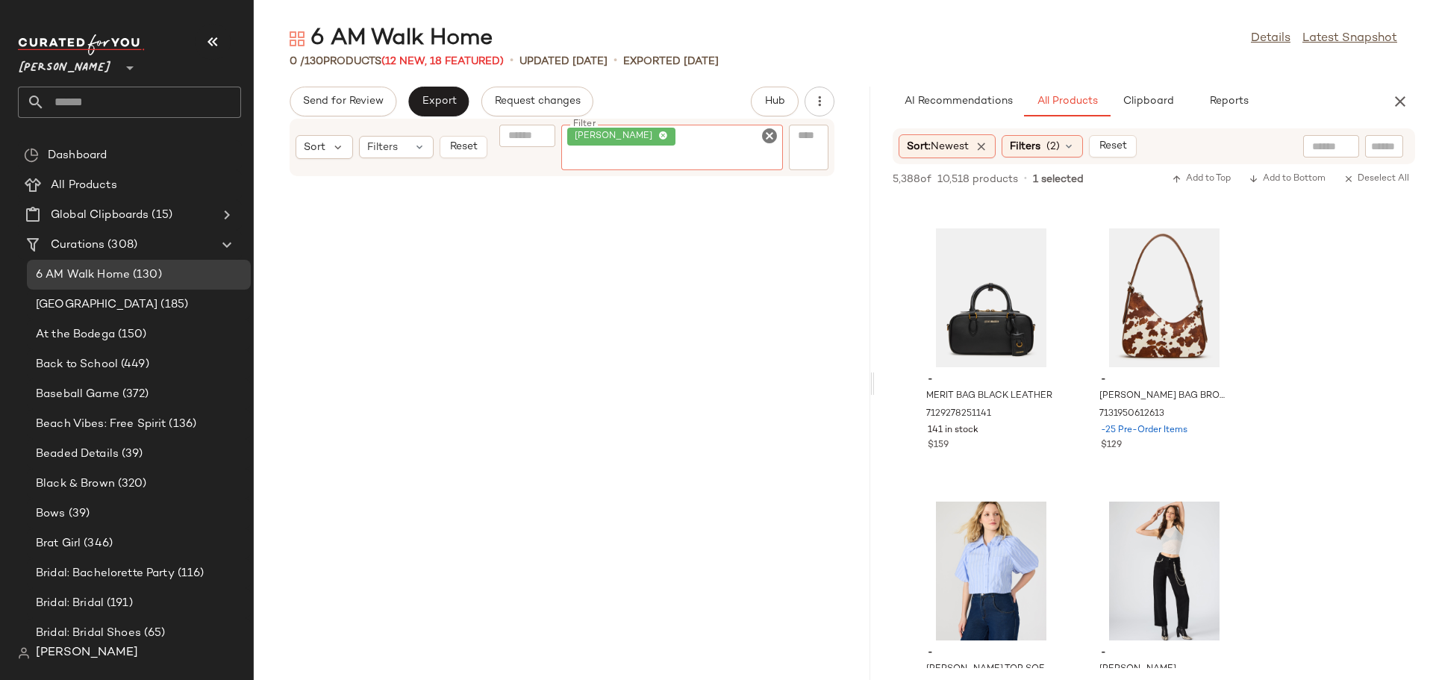
click at [767, 144] on icon "Clear Filter" at bounding box center [769, 136] width 18 height 18
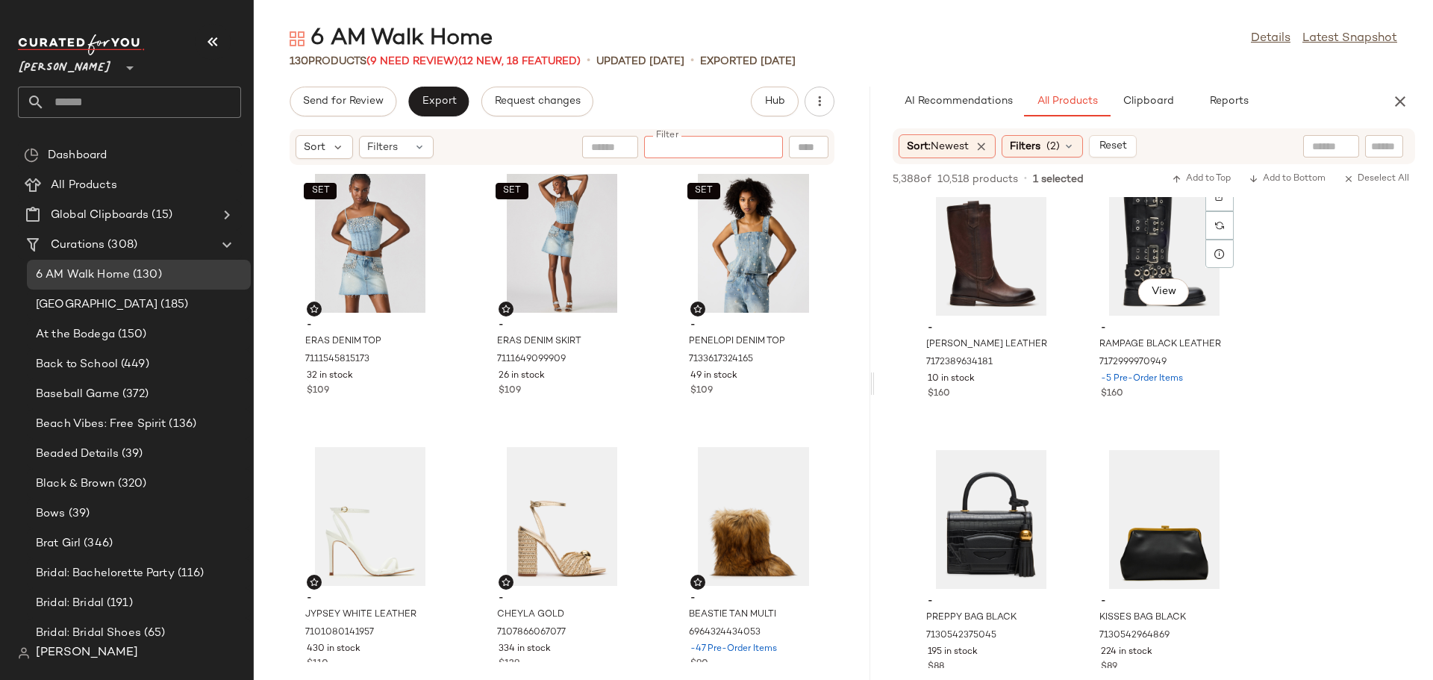
scroll to position [44718, 0]
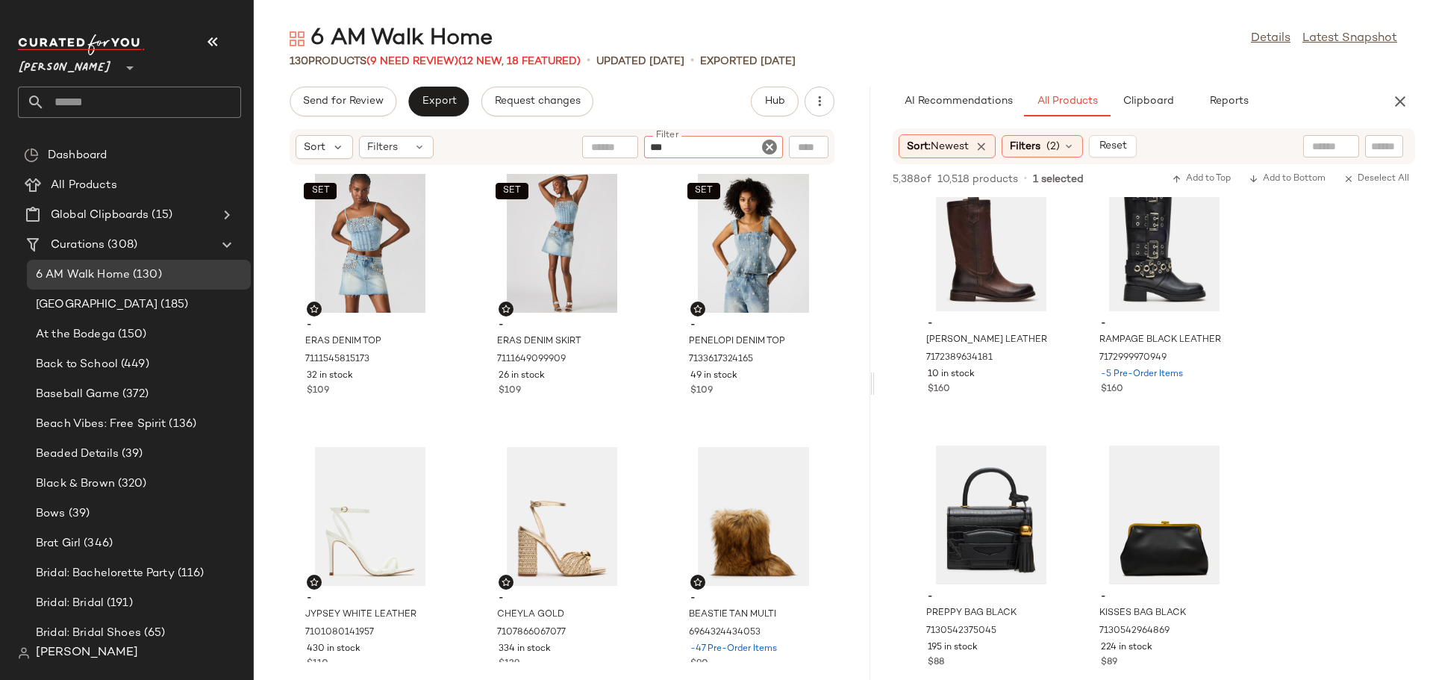
type input "****"
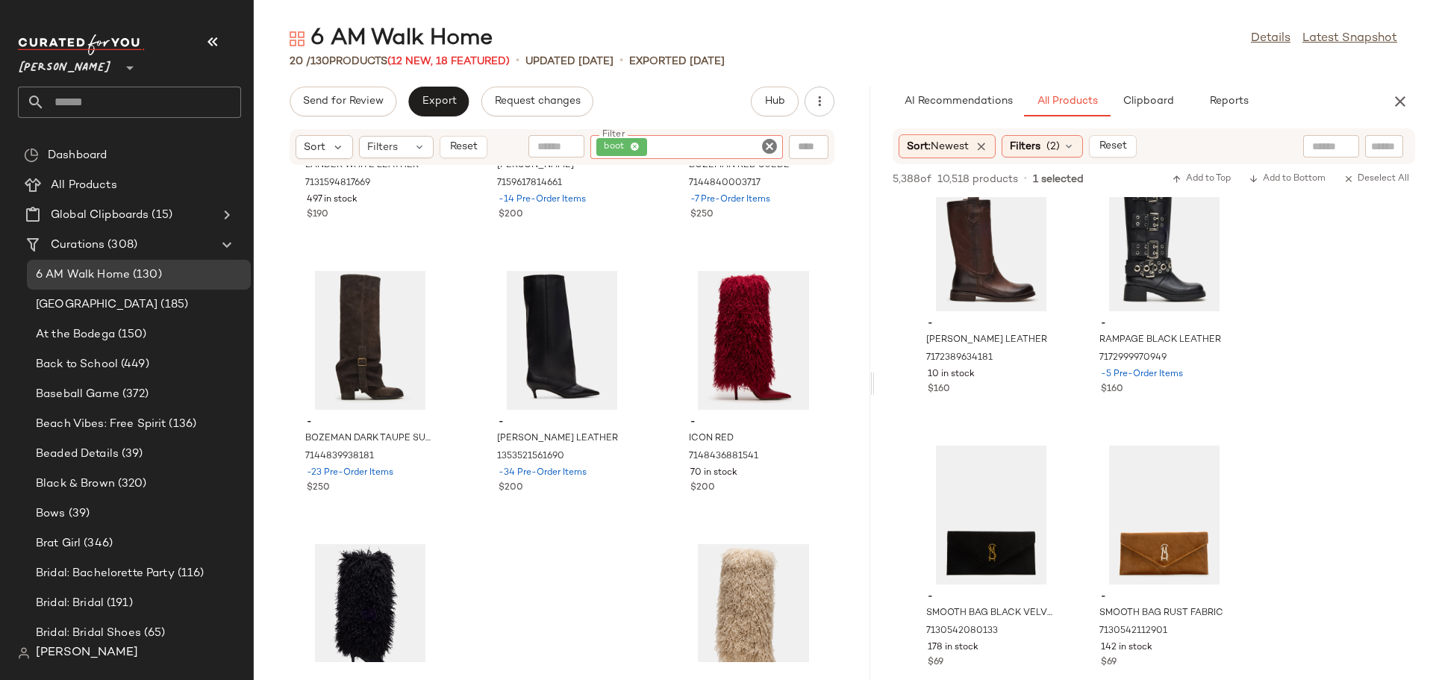
scroll to position [1418, 0]
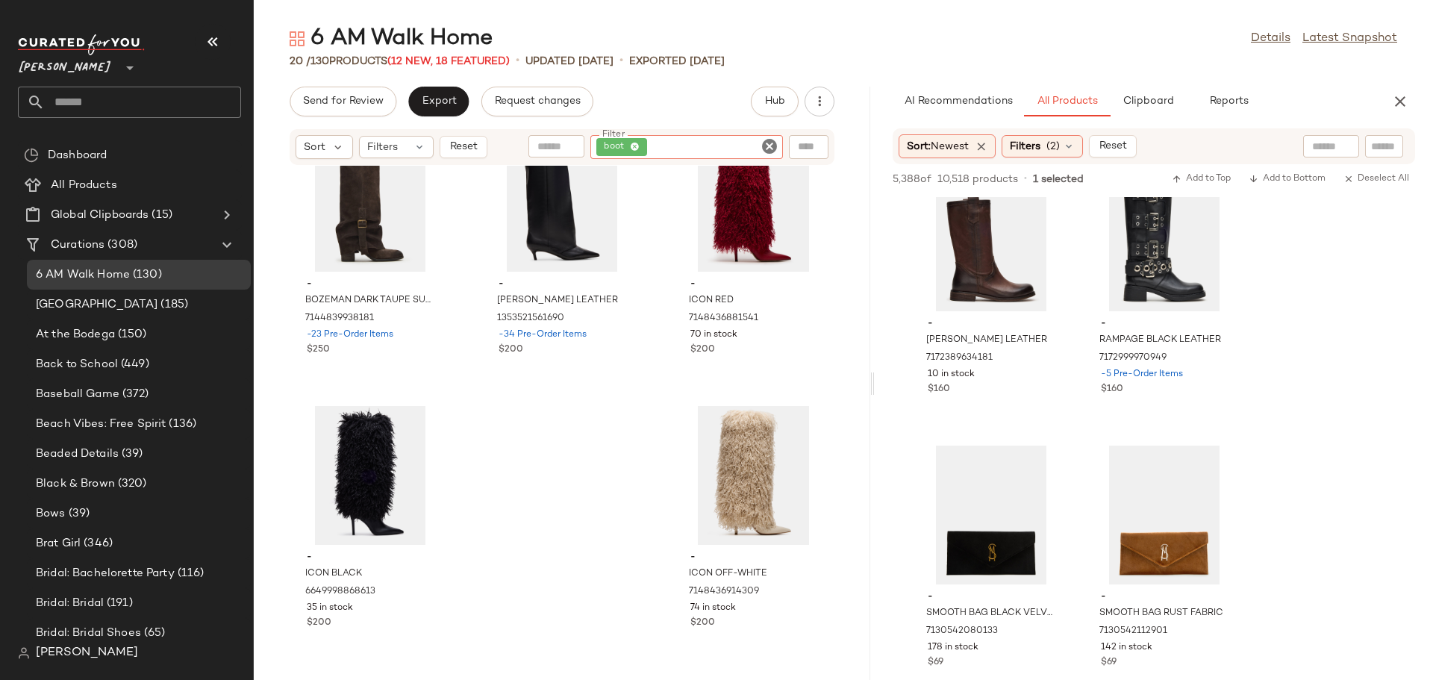
click at [770, 140] on icon "Clear Filter" at bounding box center [769, 146] width 18 height 18
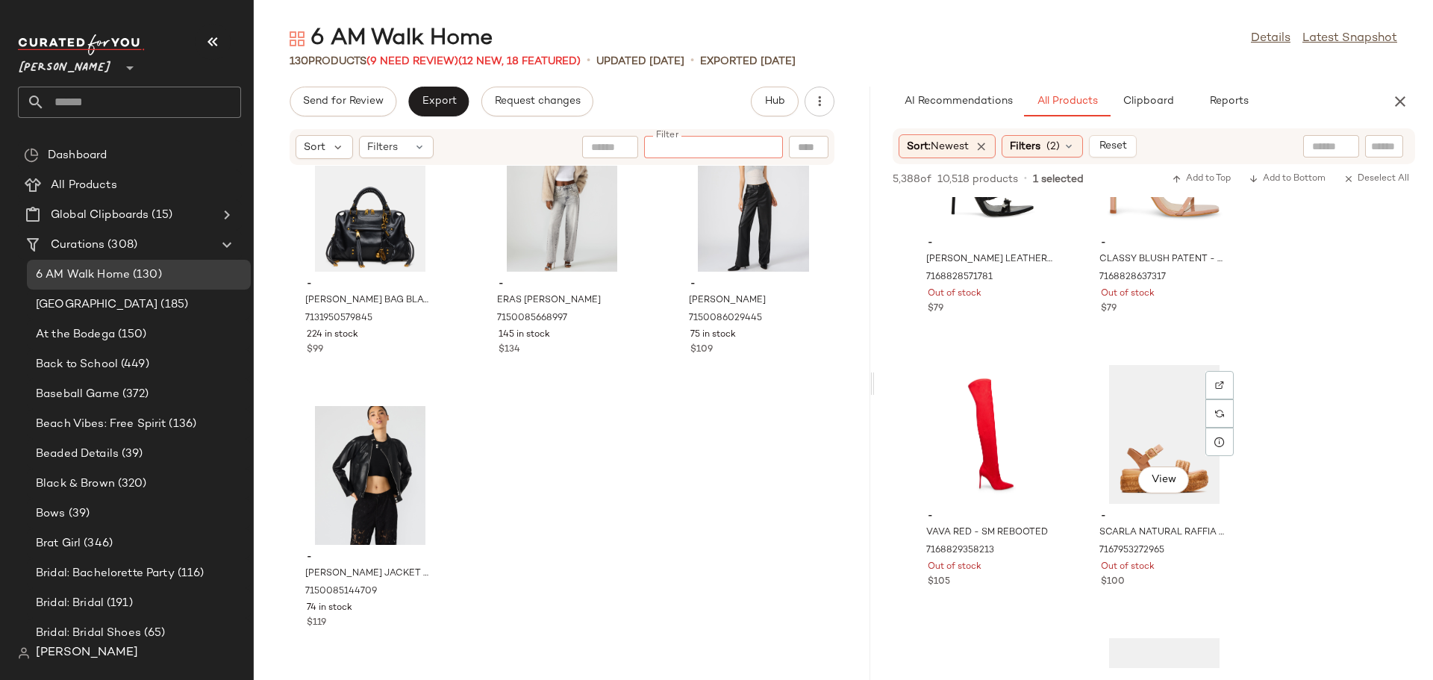
scroll to position [74785, 0]
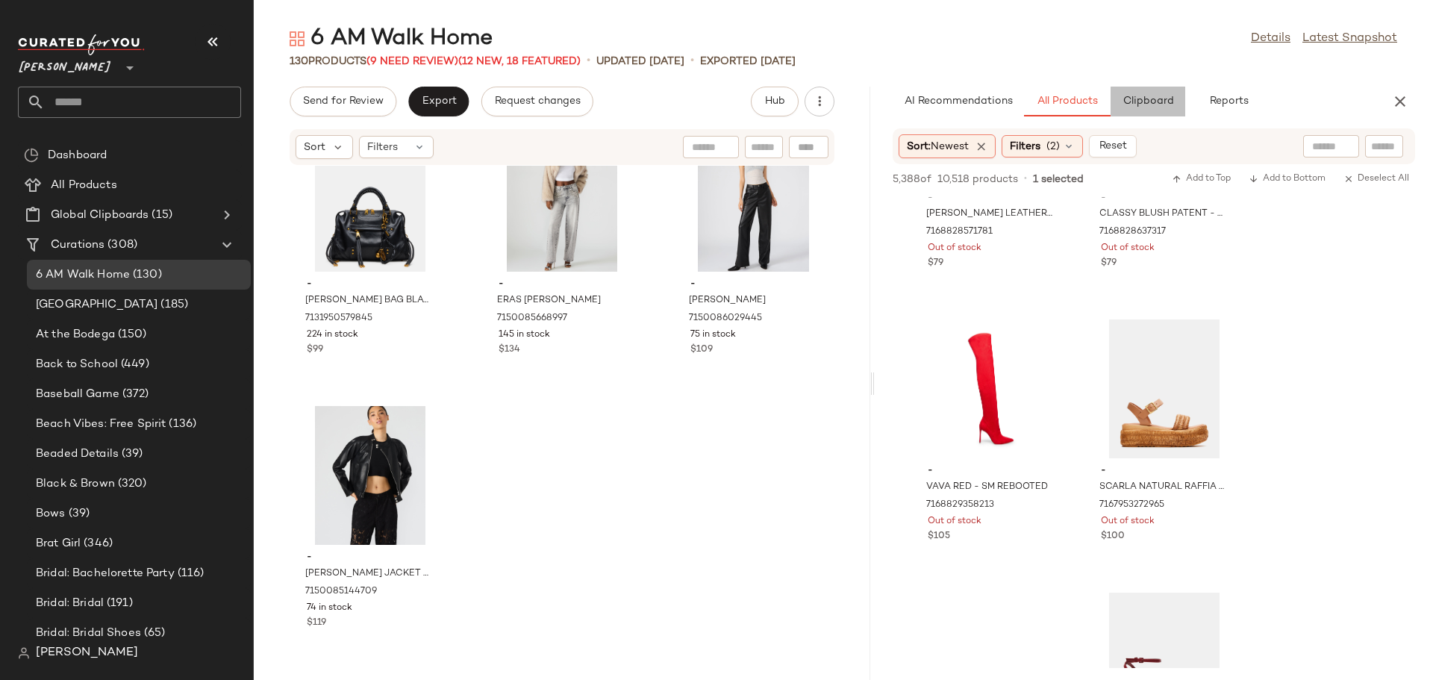
click at [1156, 110] on button "Clipboard" at bounding box center [1147, 102] width 75 height 30
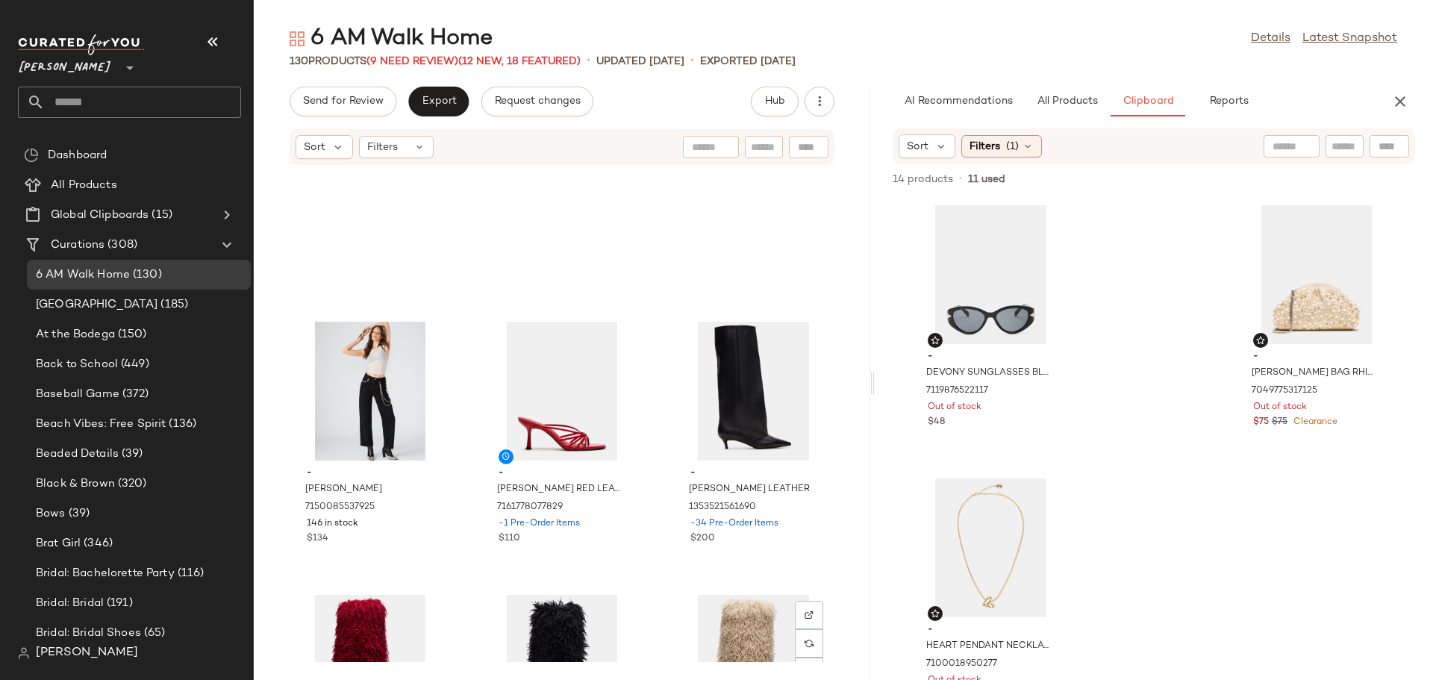
scroll to position [10479, 0]
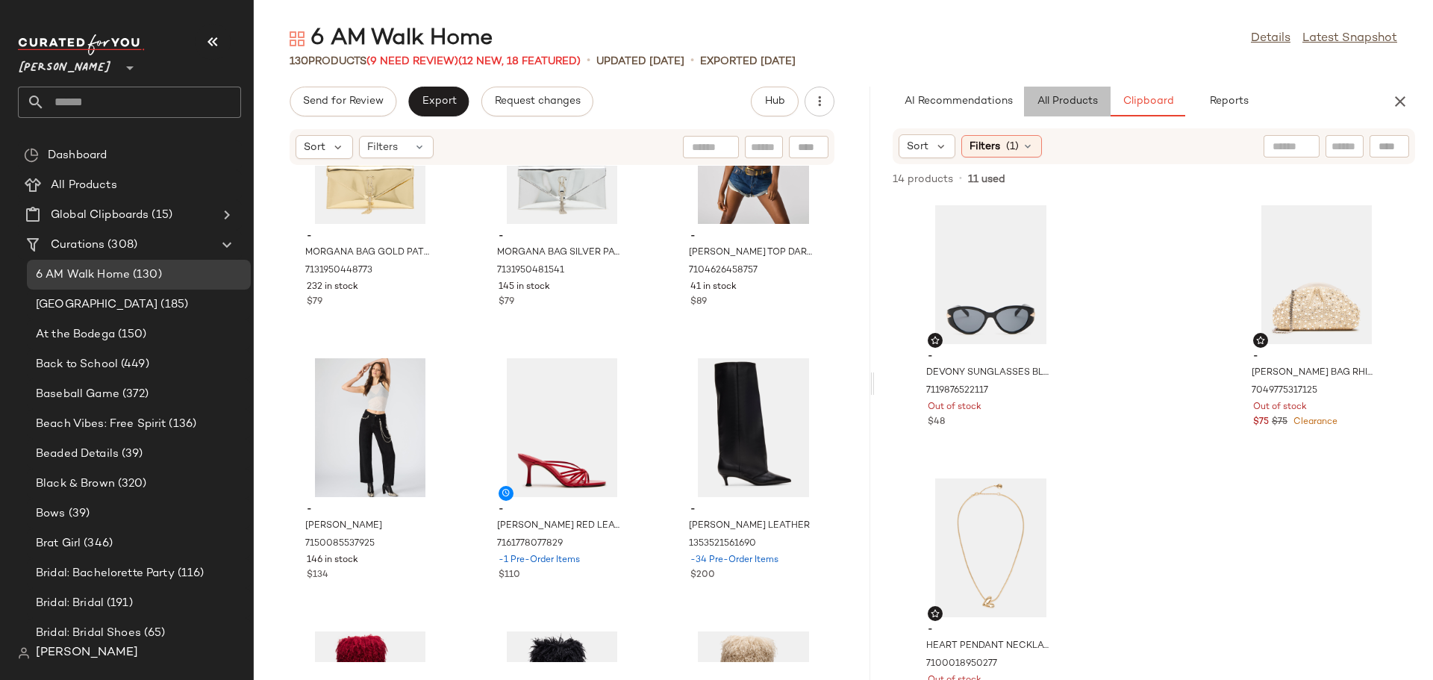
click at [1060, 103] on span "All Products" at bounding box center [1066, 102] width 61 height 12
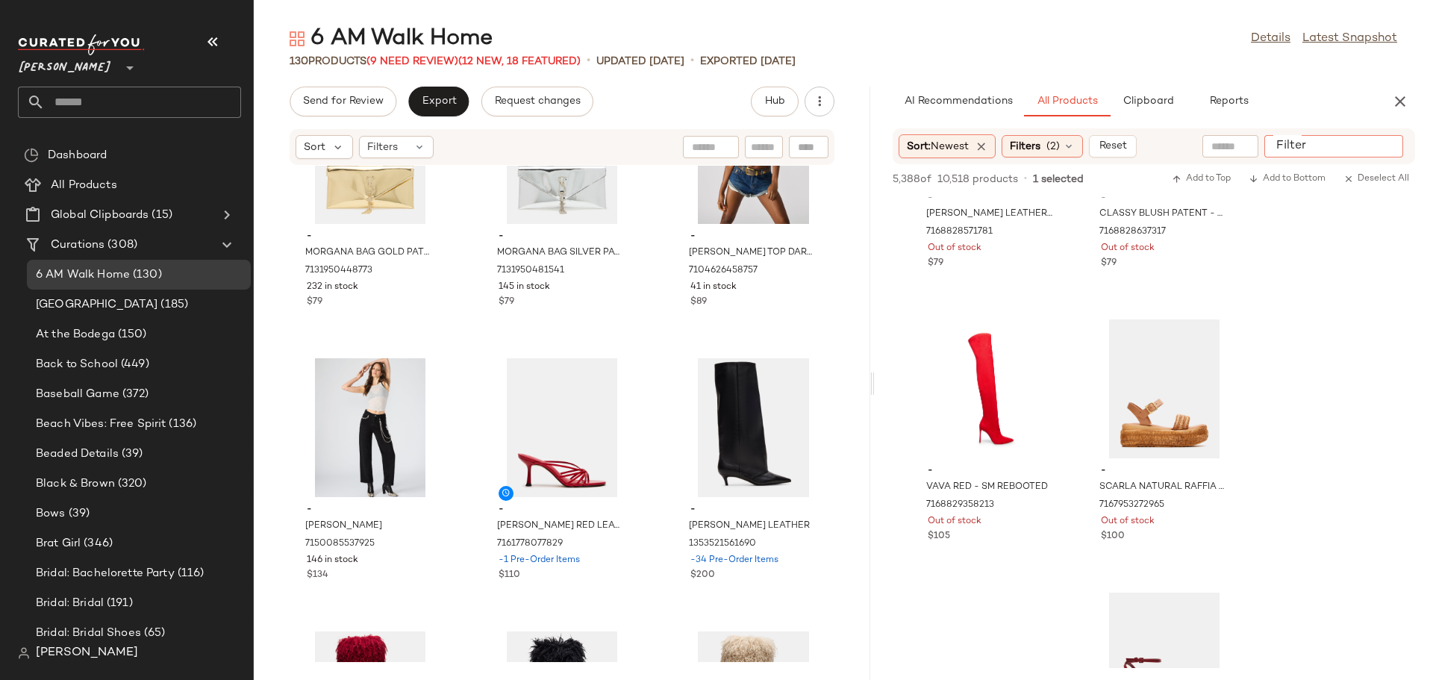
click at [1380, 149] on input "Filter" at bounding box center [1333, 147] width 127 height 16
type input "**********"
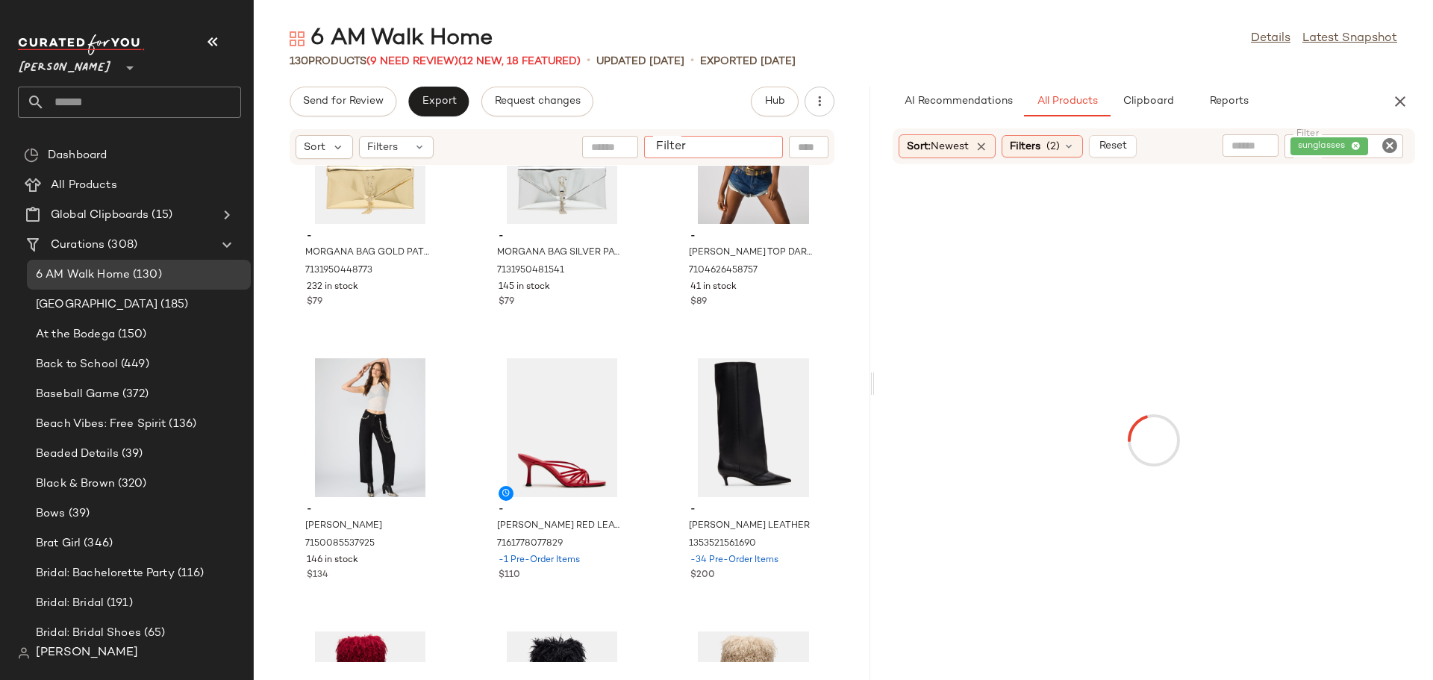
click at [757, 138] on div at bounding box center [713, 147] width 139 height 22
type input "**********"
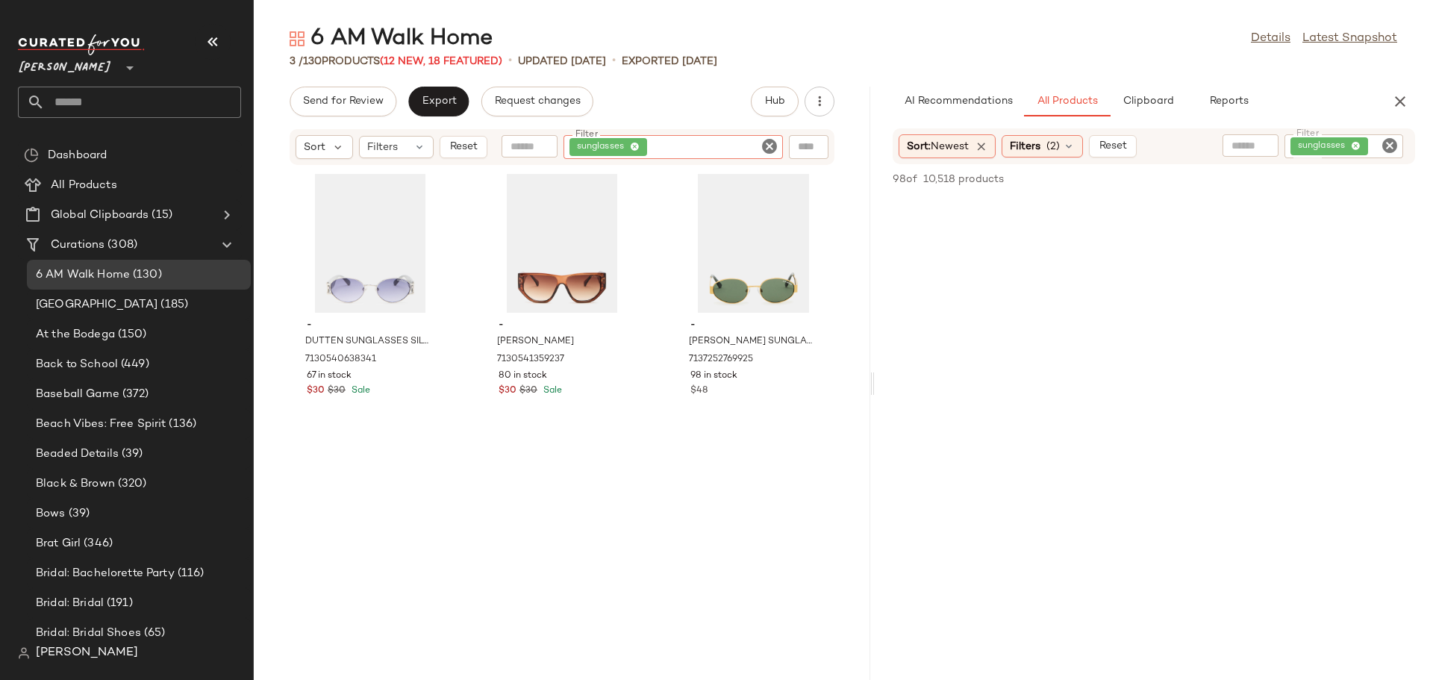
click at [772, 145] on icon "Clear Filter" at bounding box center [769, 146] width 18 height 18
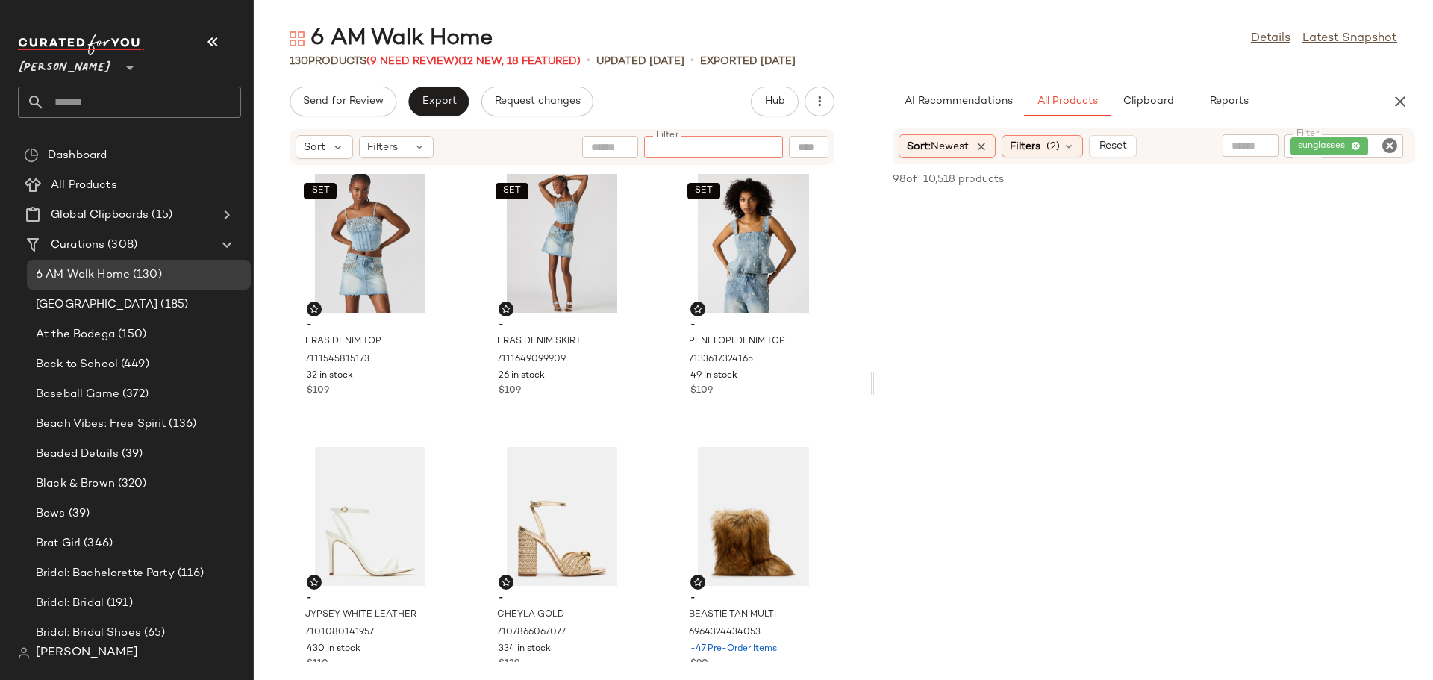
click at [1387, 142] on icon "Clear Filter" at bounding box center [1389, 146] width 18 height 18
click at [1401, 103] on icon "button" at bounding box center [1400, 102] width 18 height 18
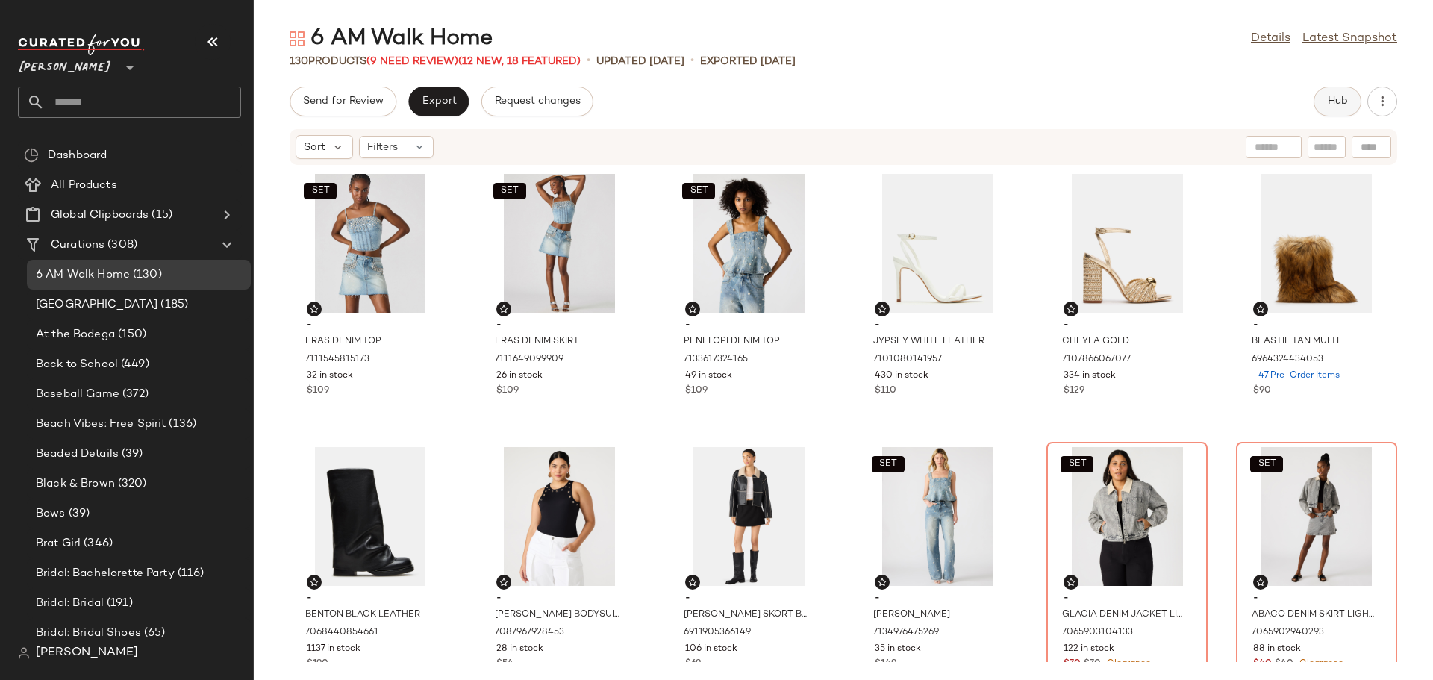
click at [1322, 106] on button "Hub" at bounding box center [1337, 102] width 48 height 30
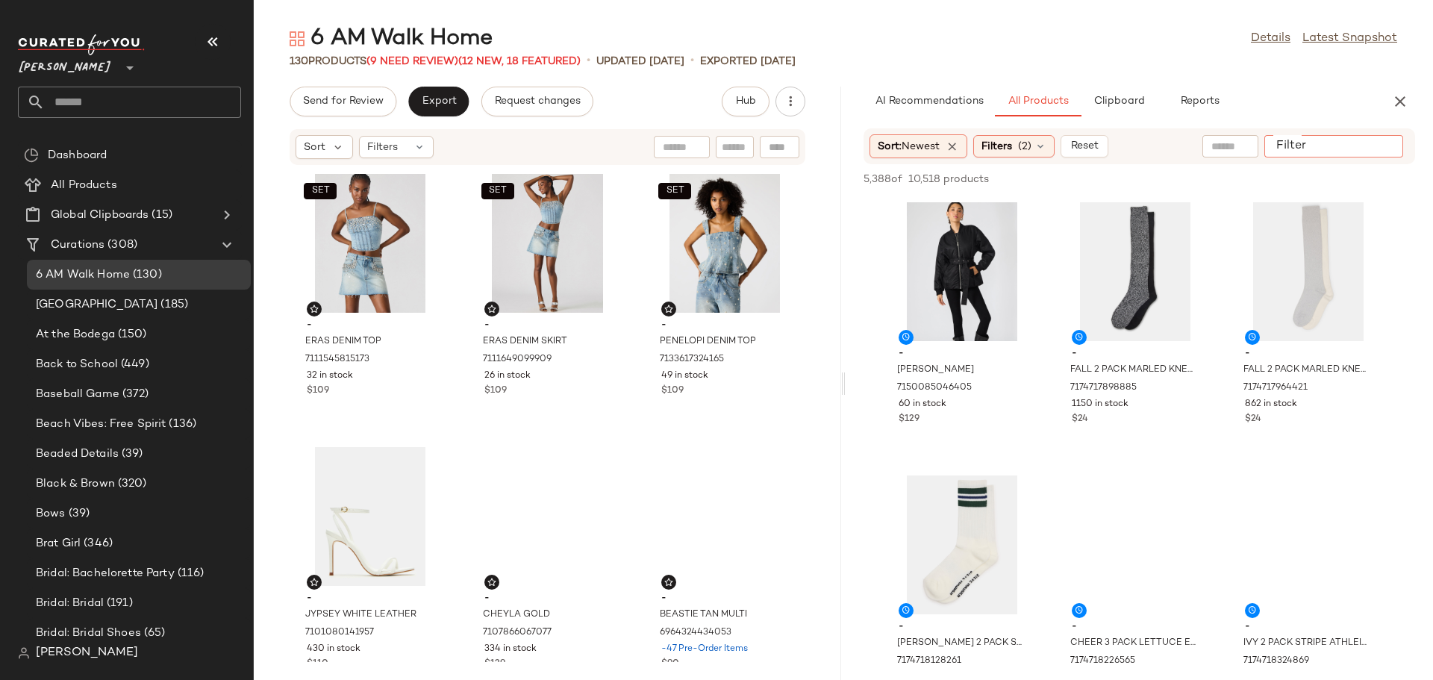
click at [1380, 146] on input "Filter" at bounding box center [1333, 147] width 127 height 16
type input "**********"
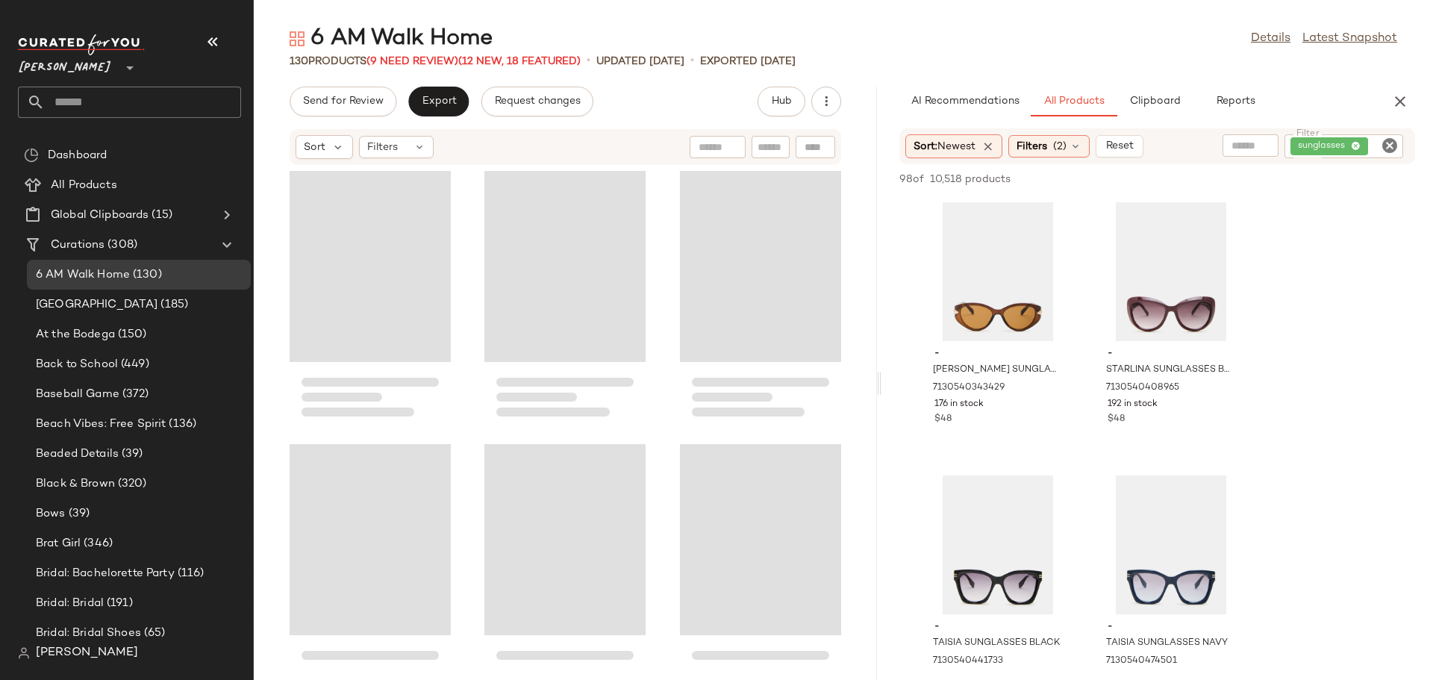
drag, startPoint x: 843, startPoint y: 384, endPoint x: 882, endPoint y: 384, distance: 38.8
click at [882, 384] on div "6 AM Walk Home Details Latest Snapshot 130 Products (9 Need Review) (12 New, 18…" at bounding box center [843, 352] width 1179 height 656
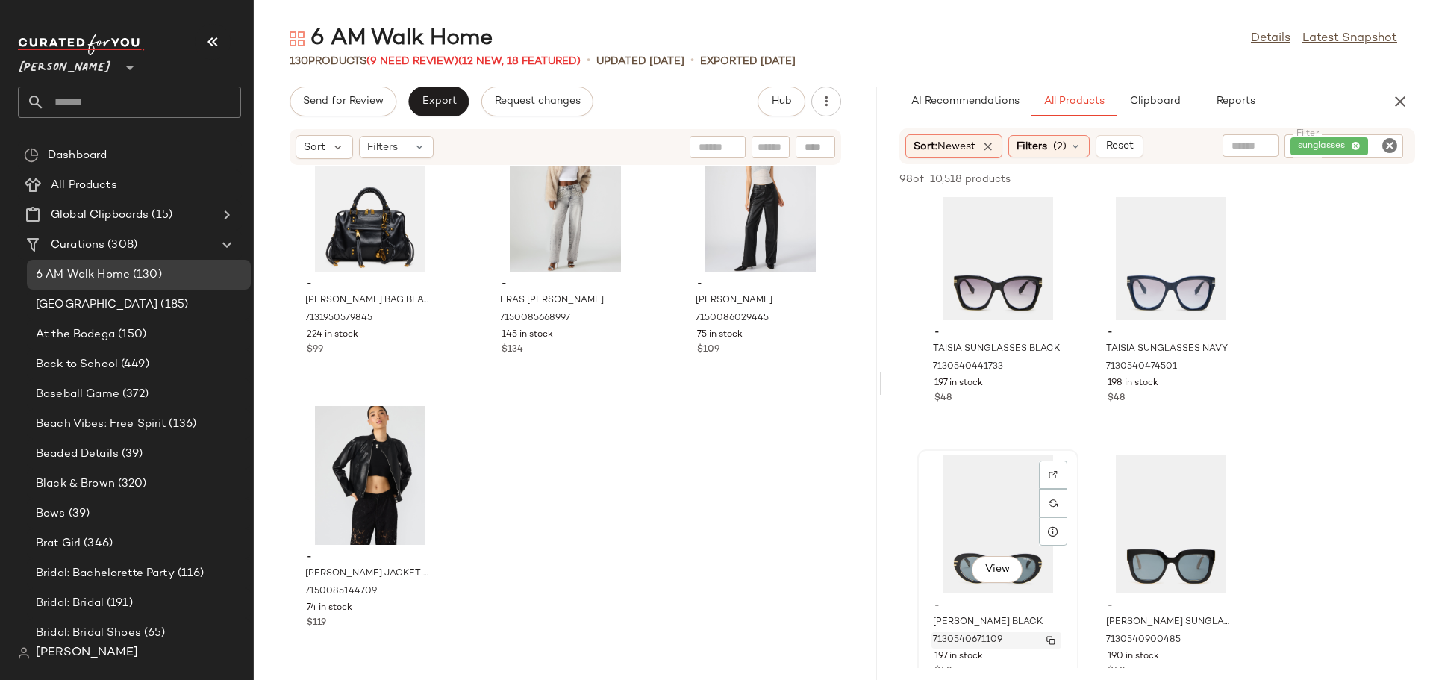
scroll to position [224, 0]
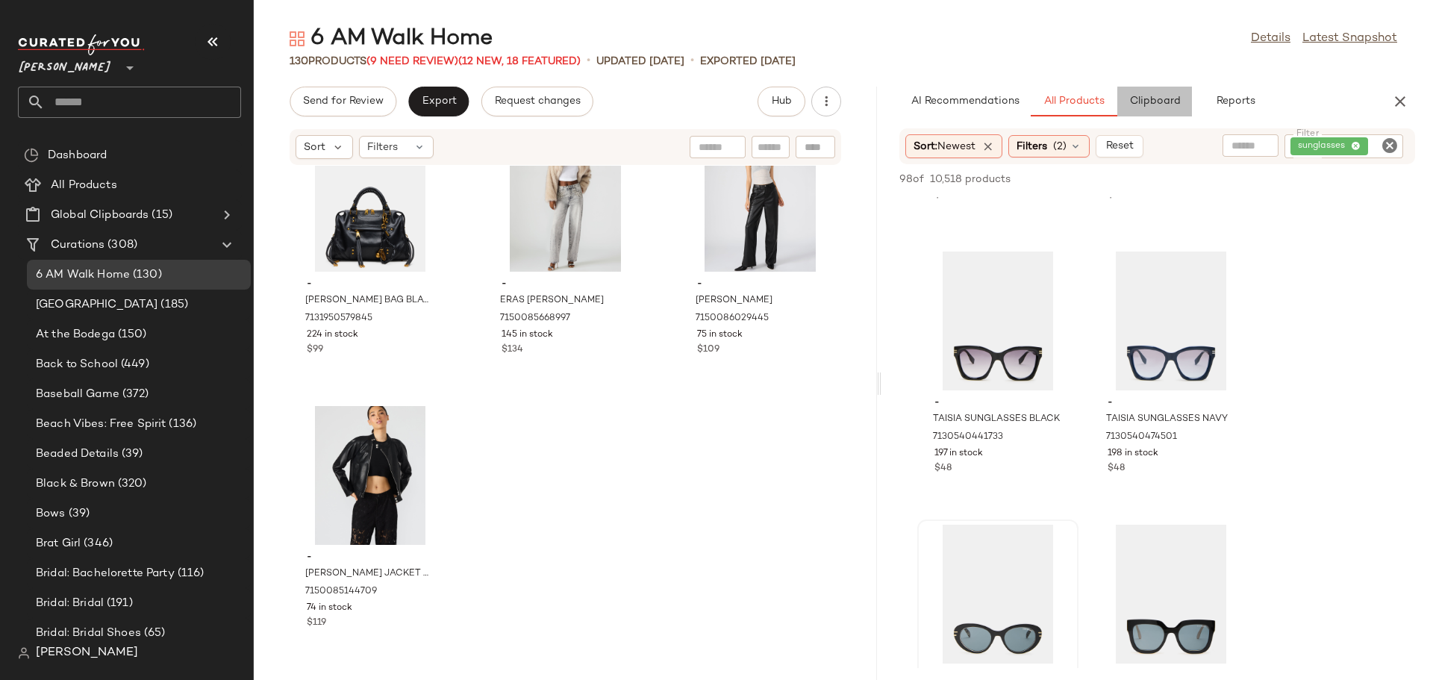
click at [1166, 110] on button "Clipboard" at bounding box center [1154, 102] width 75 height 30
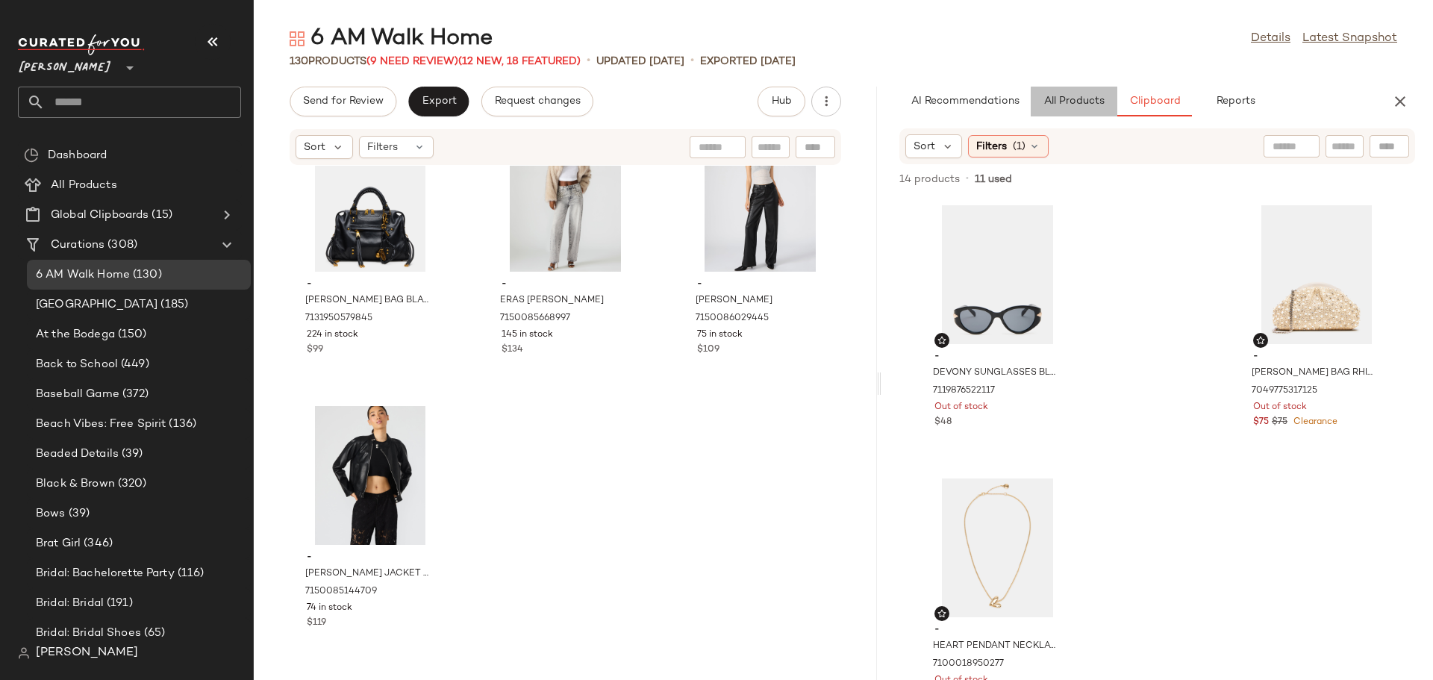
click at [1092, 109] on button "All Products" at bounding box center [1073, 102] width 87 height 30
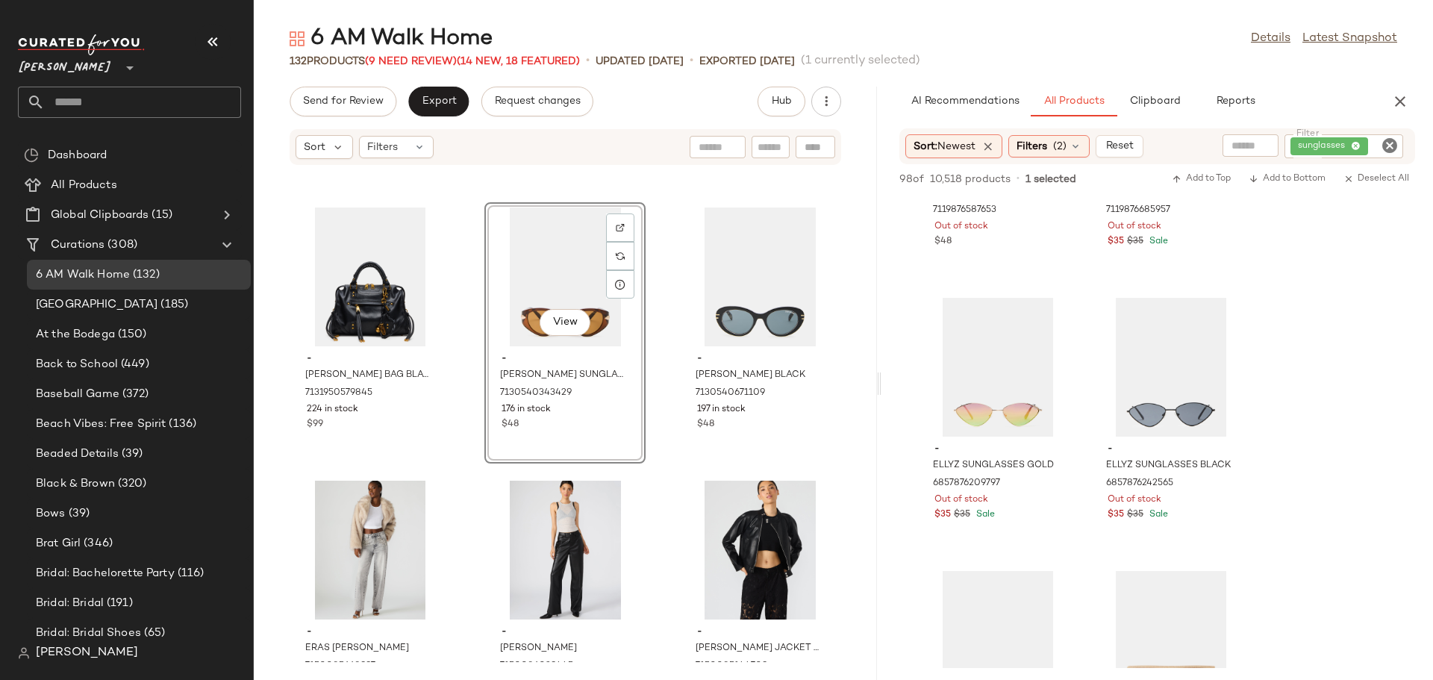
scroll to position [0, 0]
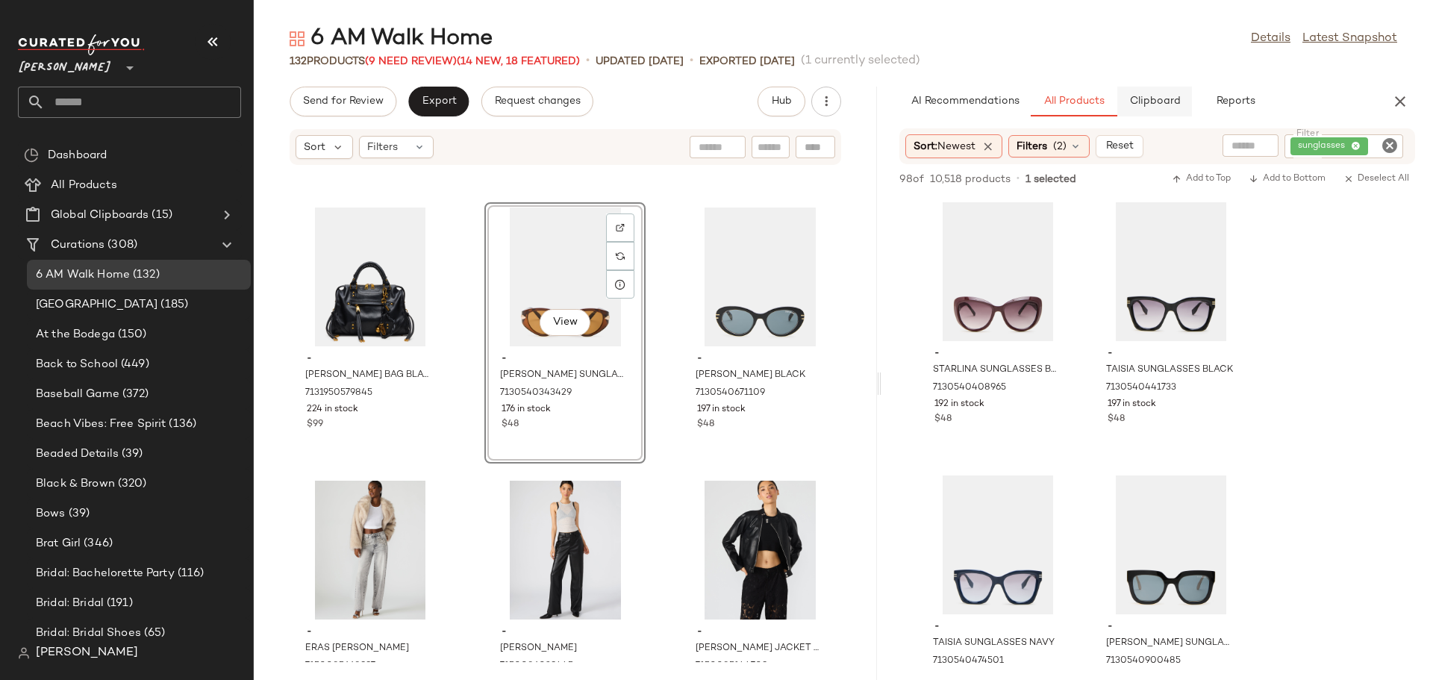
click at [1139, 110] on button "Clipboard" at bounding box center [1154, 102] width 75 height 30
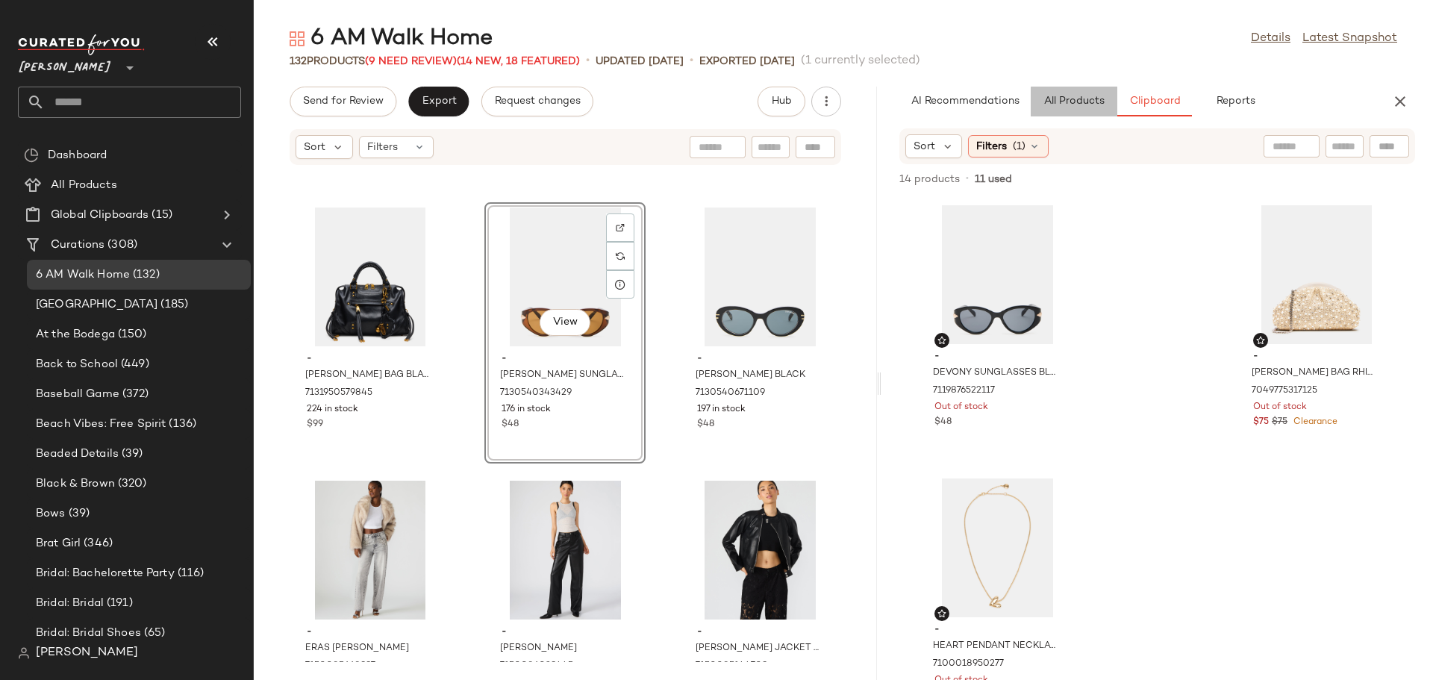
click at [1075, 102] on span "All Products" at bounding box center [1073, 102] width 61 height 12
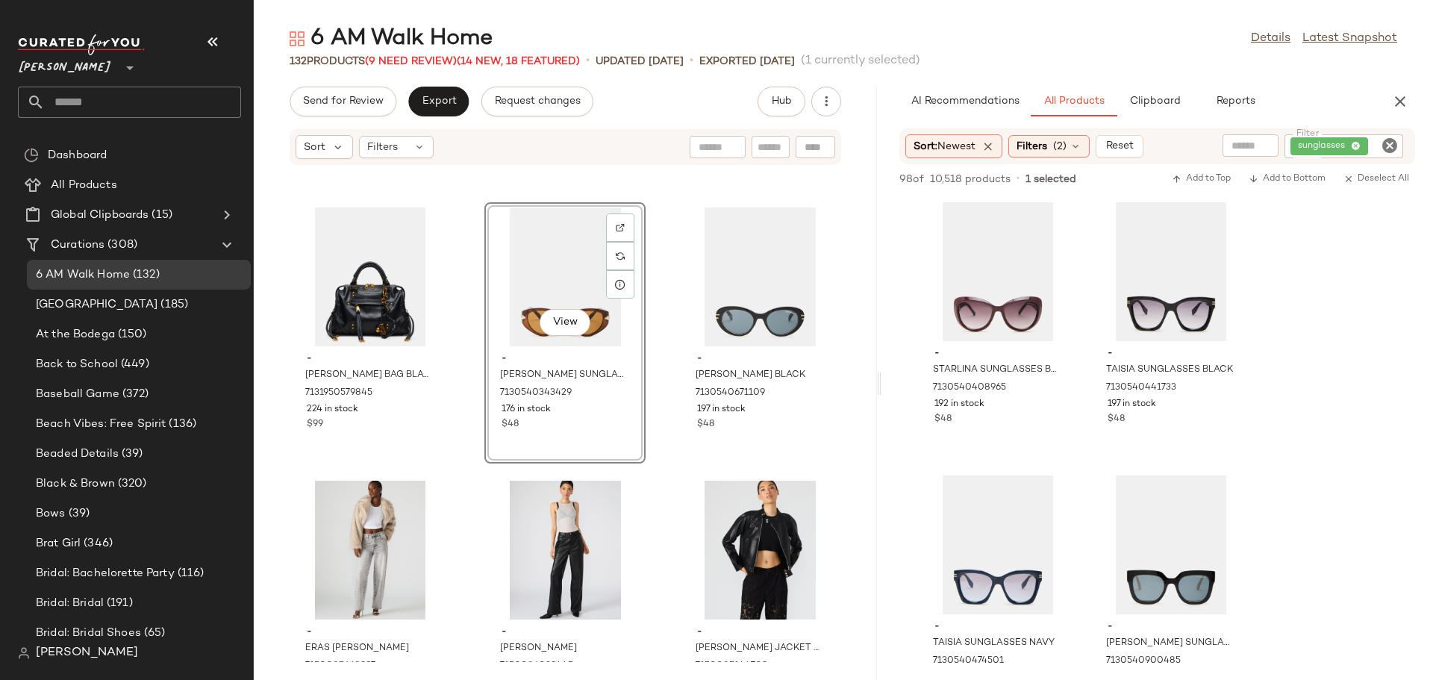
click at [765, 146] on input "text" at bounding box center [770, 148] width 26 height 16
type input "**********"
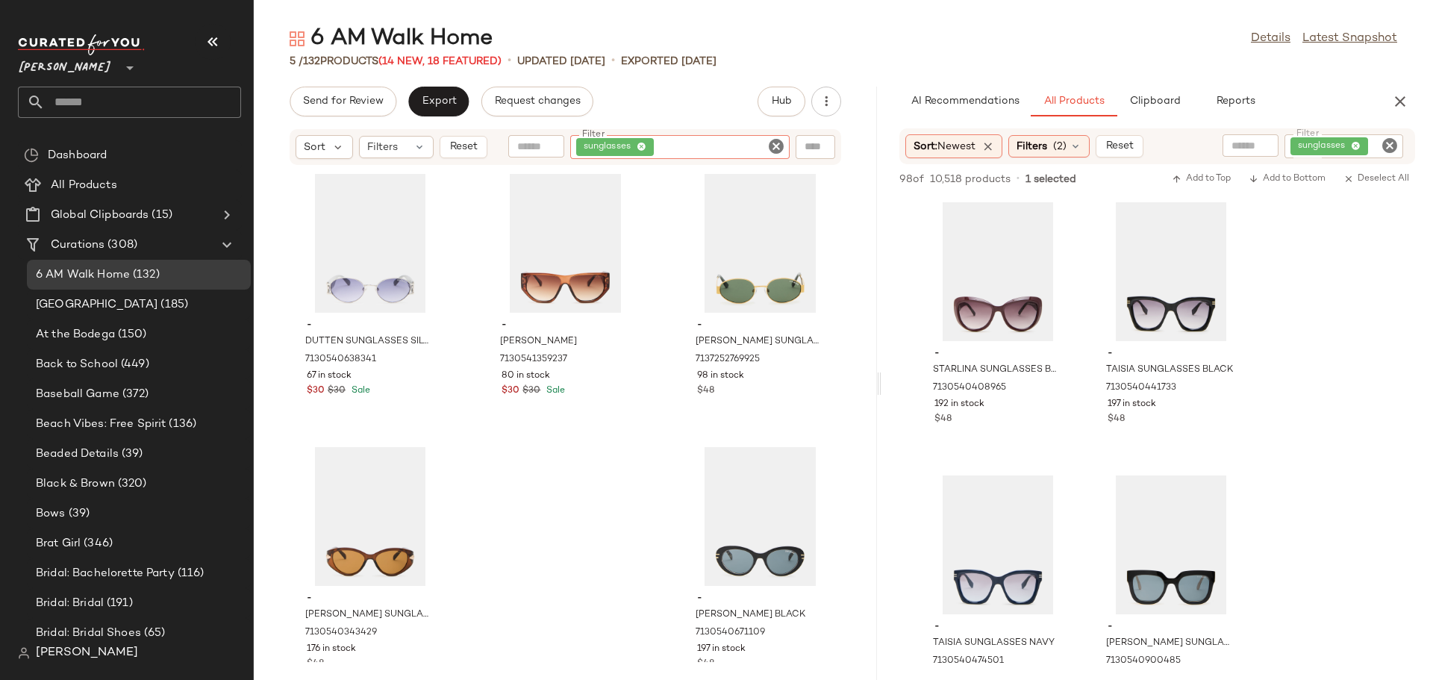
click at [778, 147] on icon "Clear Filter" at bounding box center [776, 146] width 18 height 18
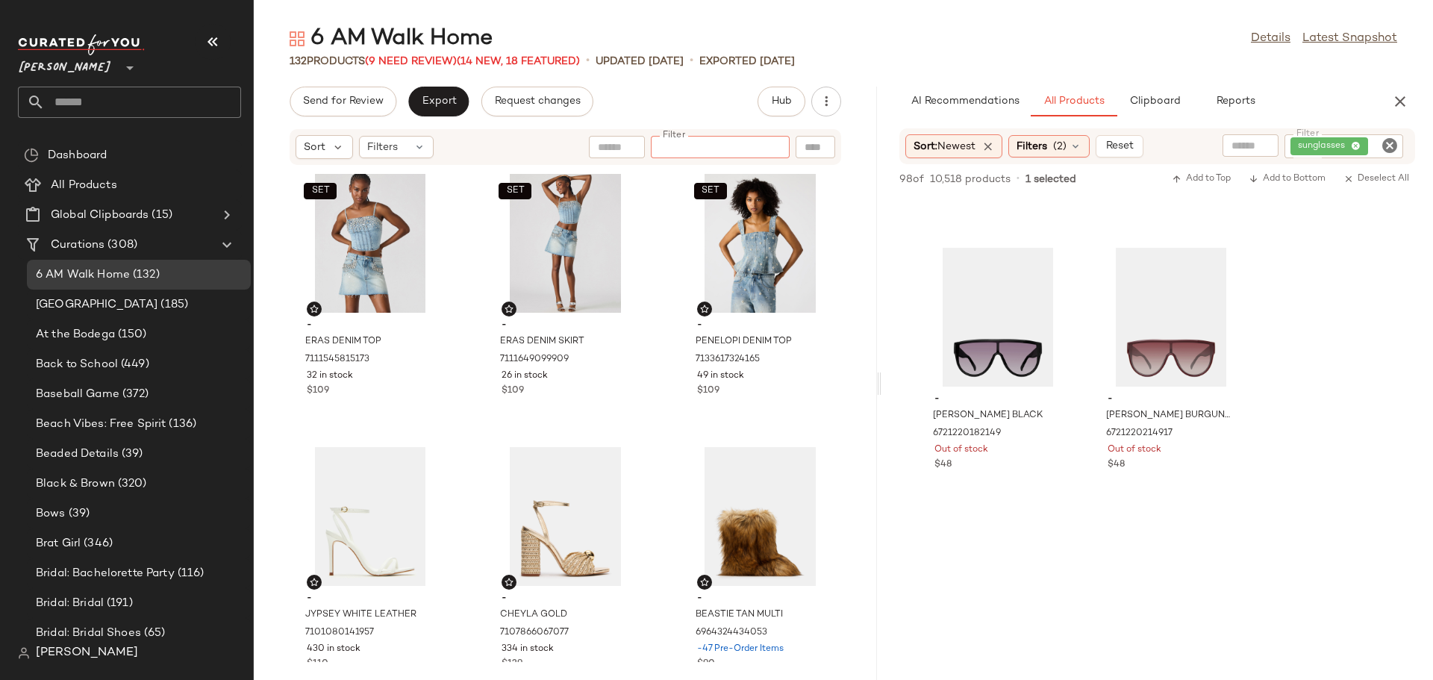
scroll to position [4328, 0]
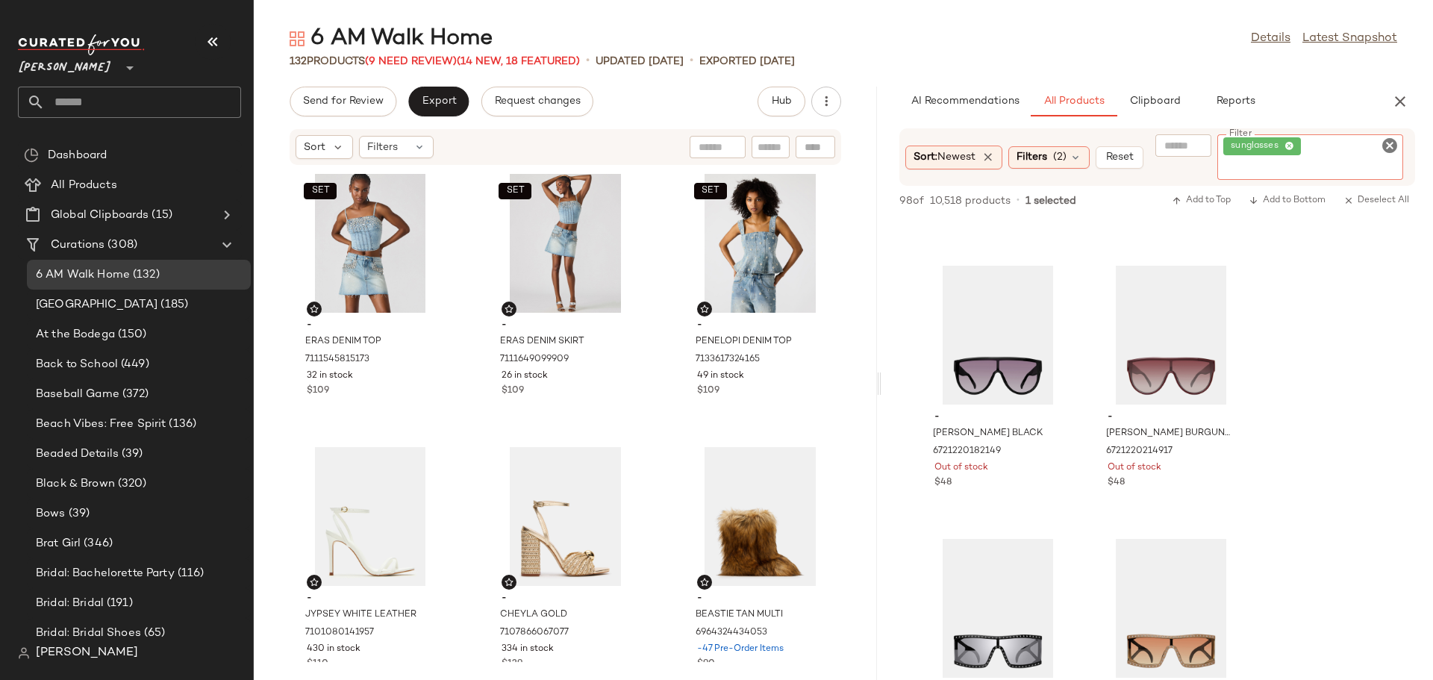
click at [1389, 155] on div "sunglasses" at bounding box center [1310, 157] width 186 height 46
click at [1389, 148] on icon "Clear Filter" at bounding box center [1389, 146] width 18 height 18
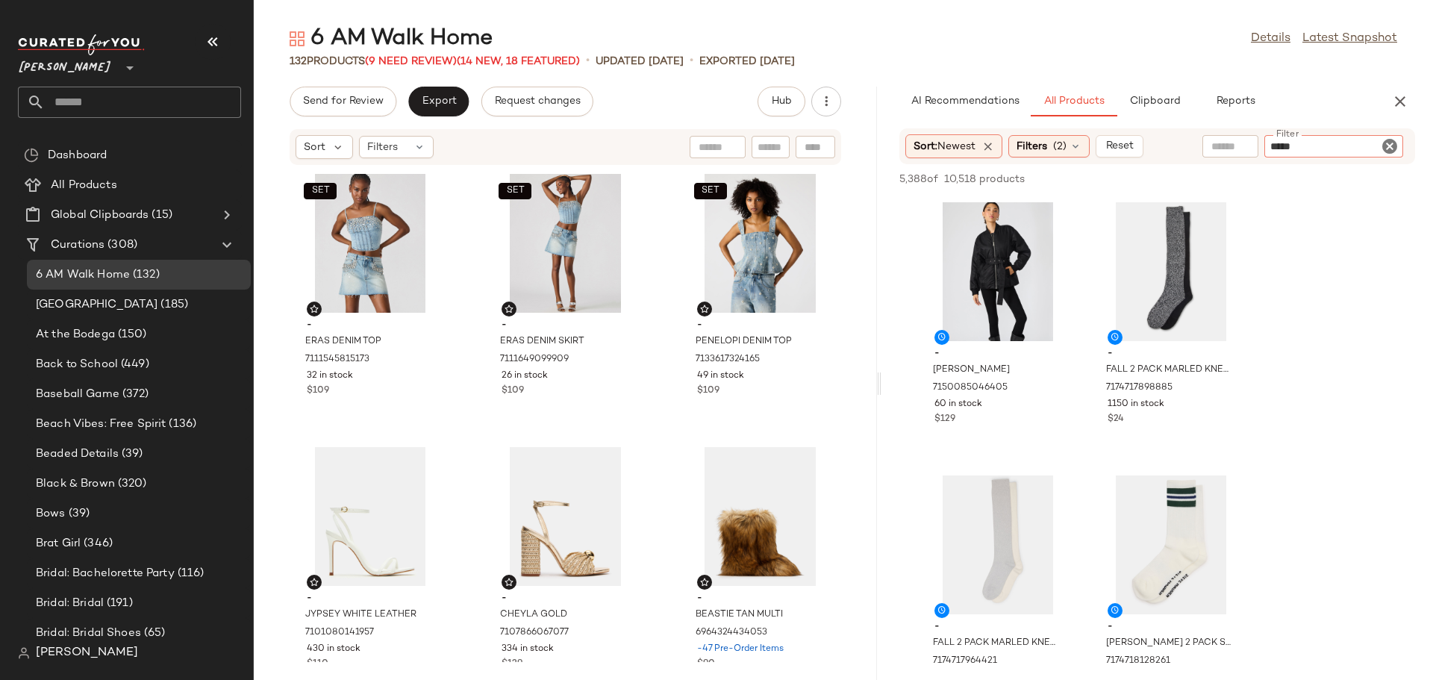
type input "******"
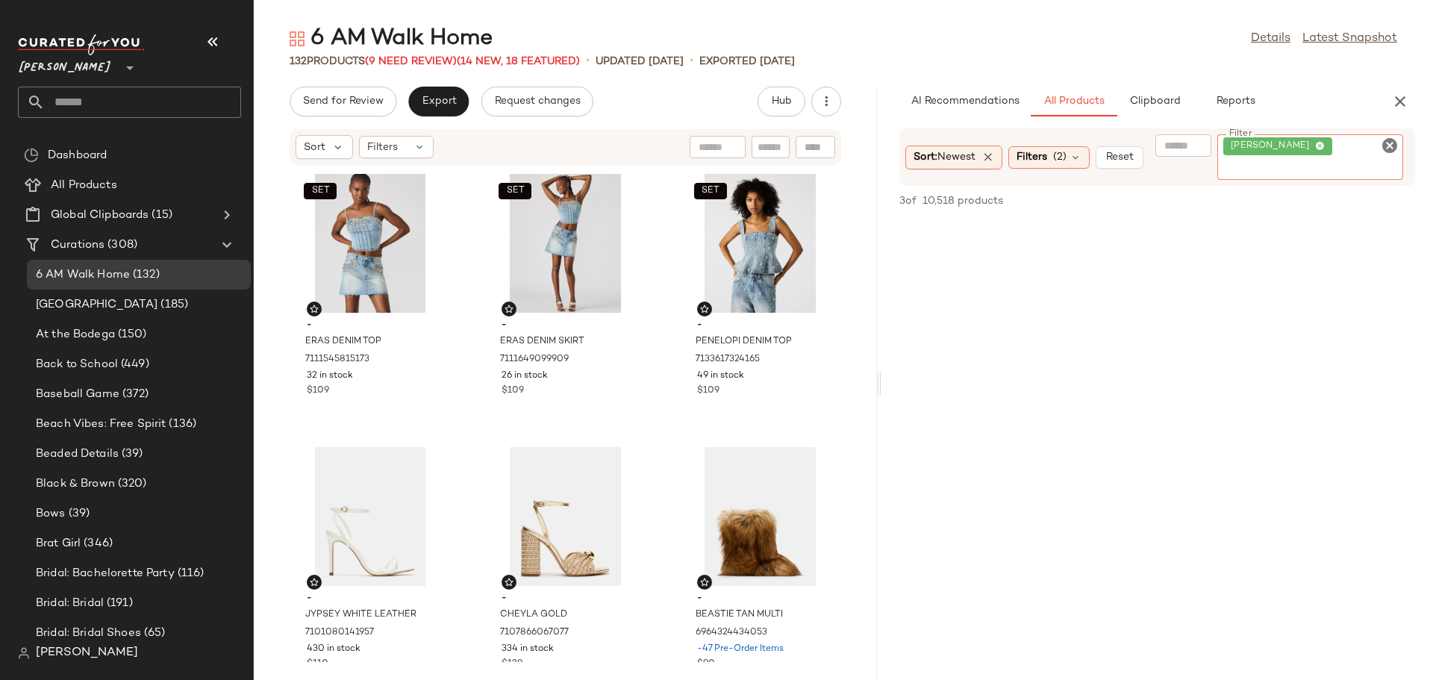
click at [1388, 142] on icon "Clear Filter" at bounding box center [1389, 146] width 18 height 18
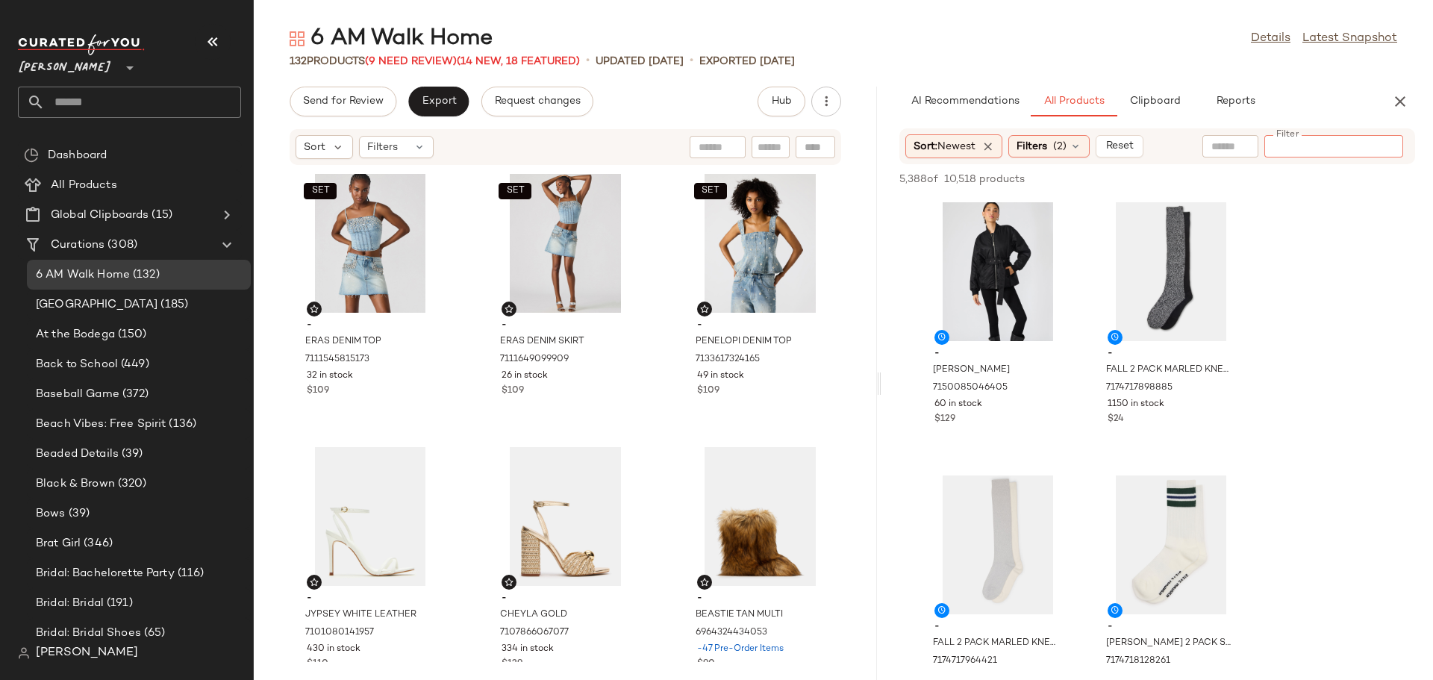
click at [763, 151] on input "text" at bounding box center [770, 148] width 26 height 16
type input "******"
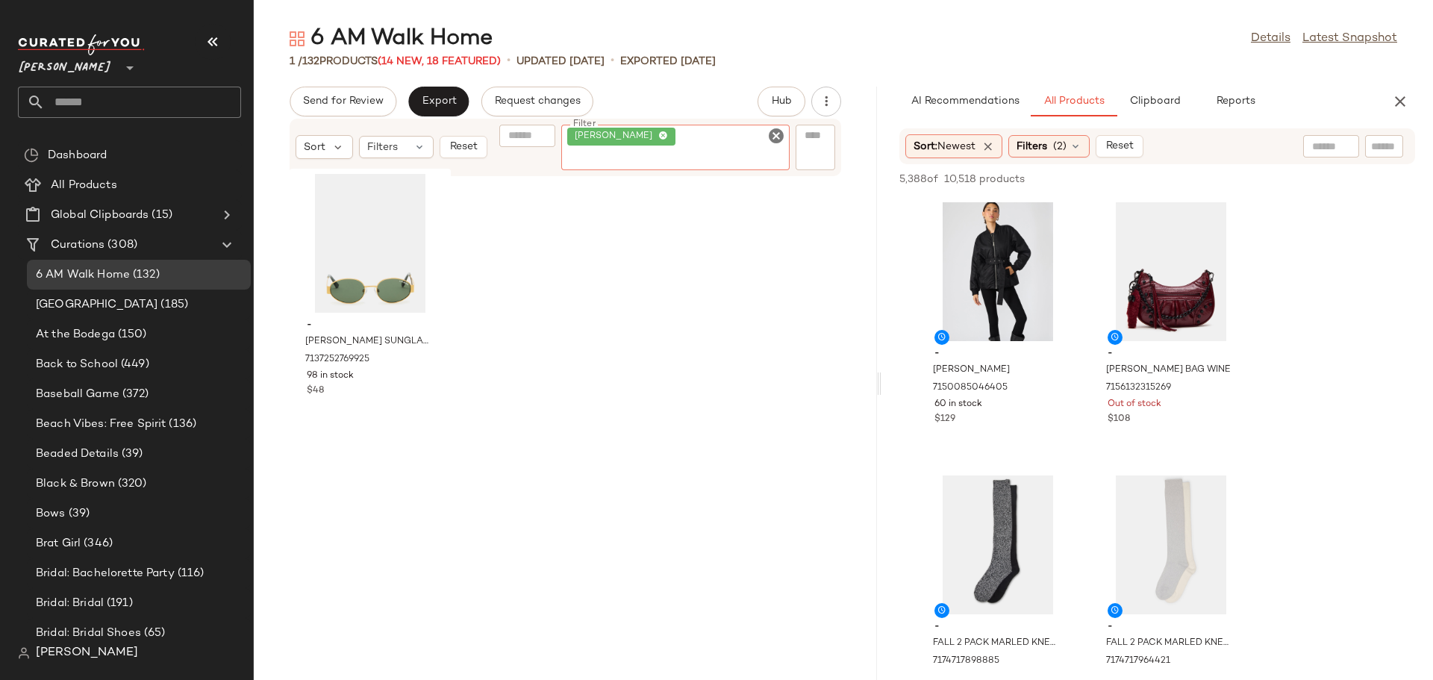
click at [774, 140] on icon "Clear Filter" at bounding box center [776, 136] width 18 height 18
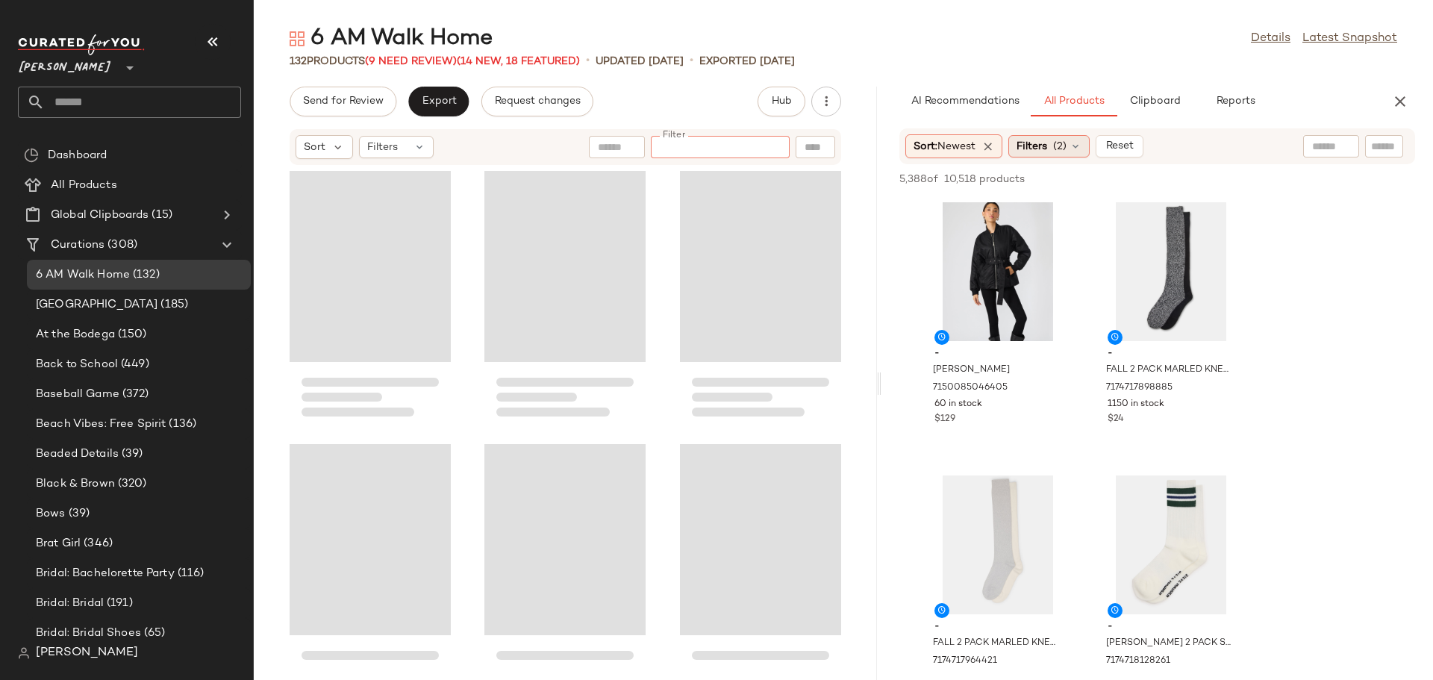
click at [1081, 143] on icon at bounding box center [1075, 146] width 12 height 12
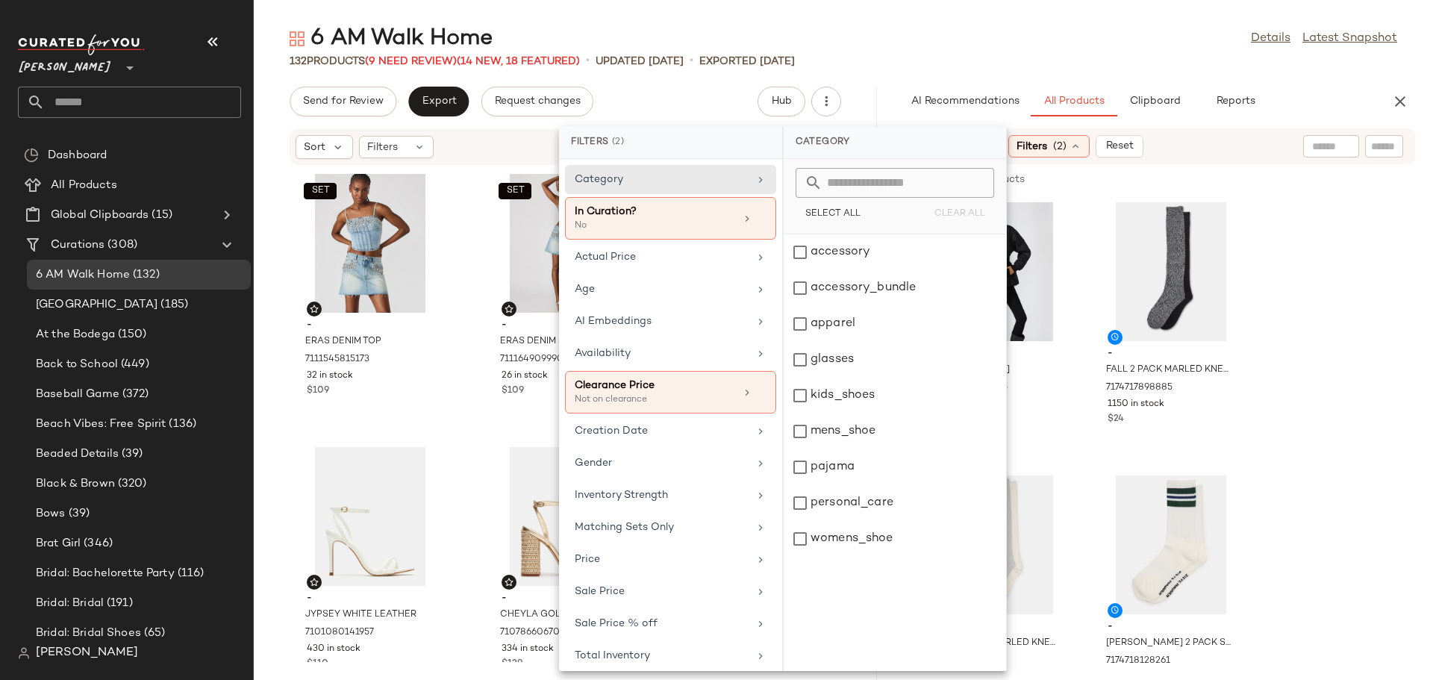
click at [1081, 143] on icon at bounding box center [1075, 146] width 12 height 12
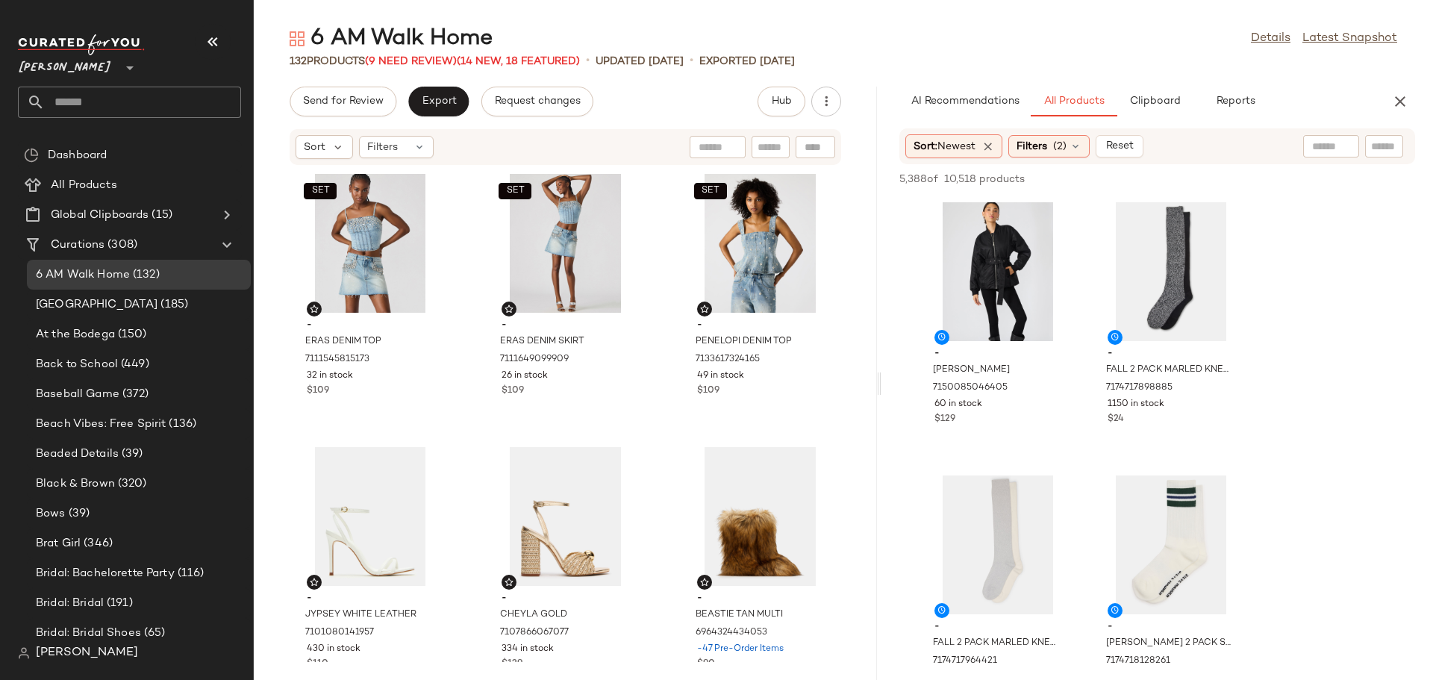
click at [1370, 146] on div at bounding box center [1384, 146] width 38 height 22
type input "******"
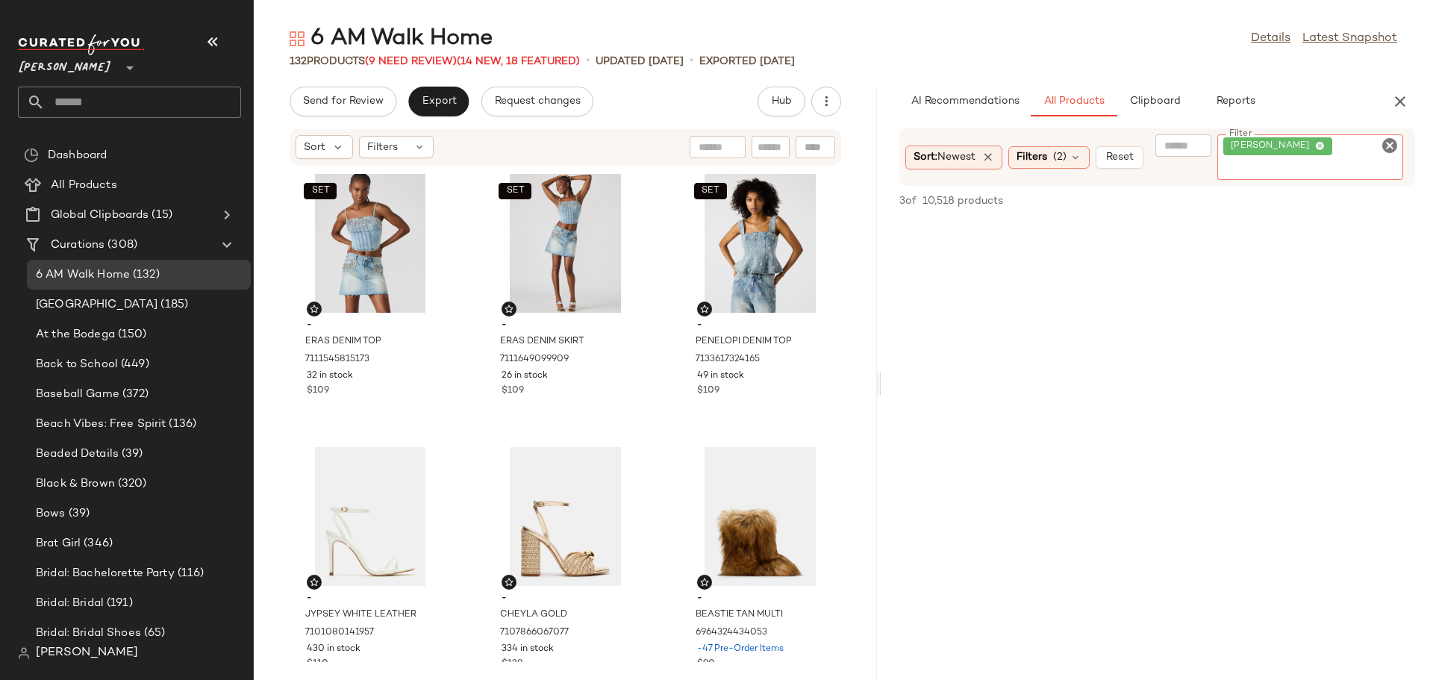
click at [1389, 146] on icon "Clear Filter" at bounding box center [1389, 146] width 18 height 18
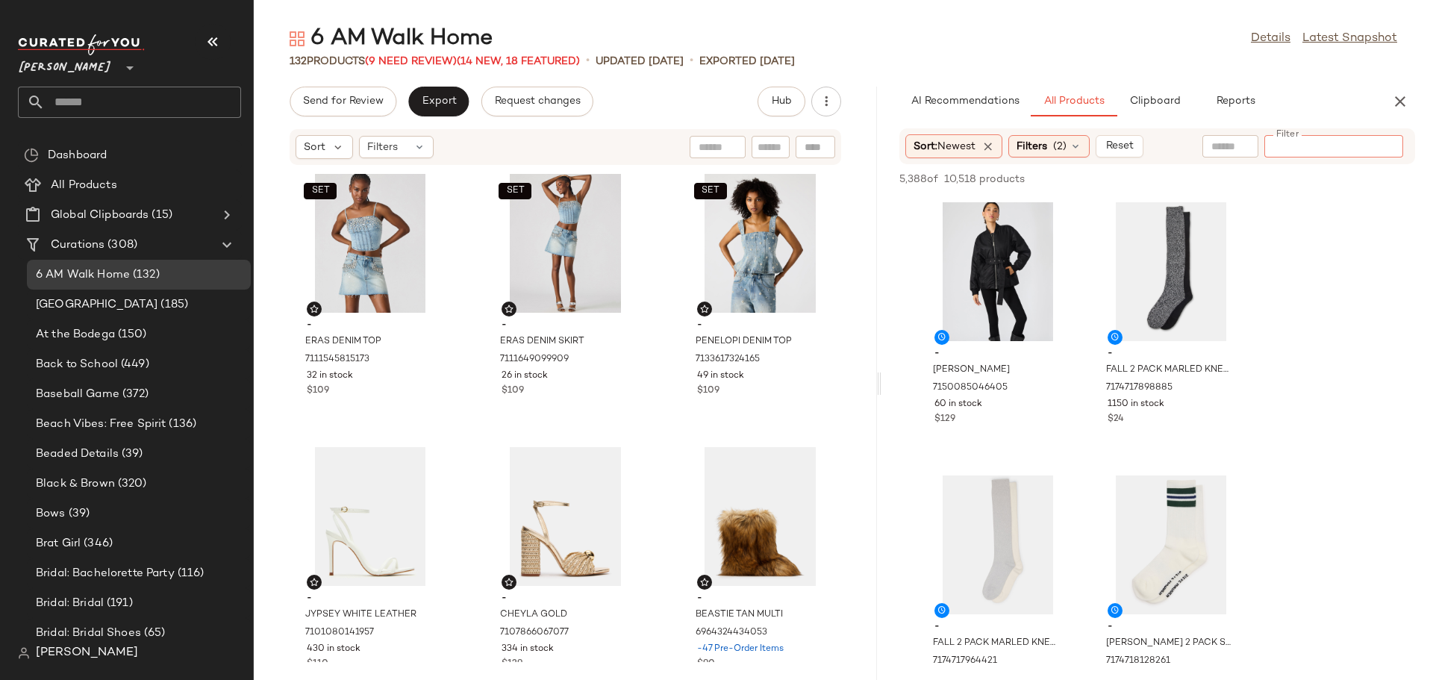
click at [771, 143] on input "text" at bounding box center [770, 148] width 26 height 16
type input "**********"
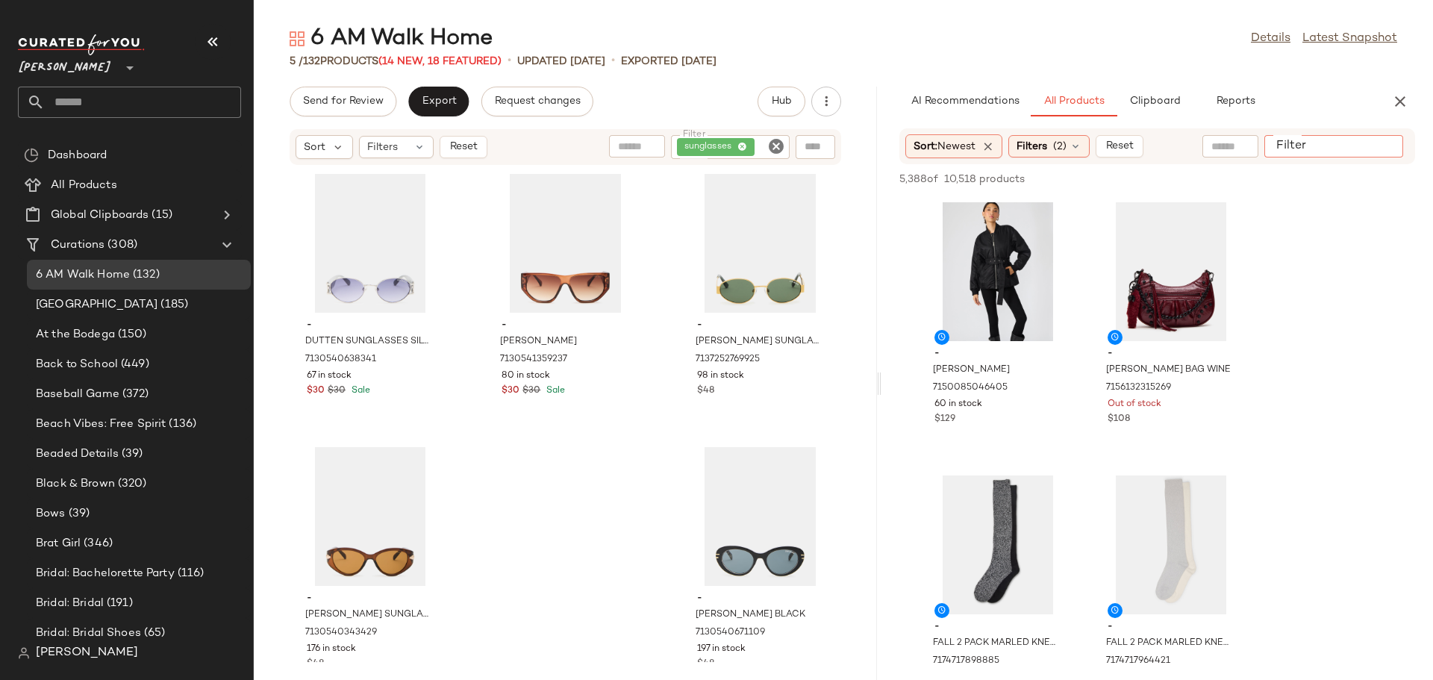
click at [1372, 137] on div at bounding box center [1333, 146] width 139 height 22
type input "*****"
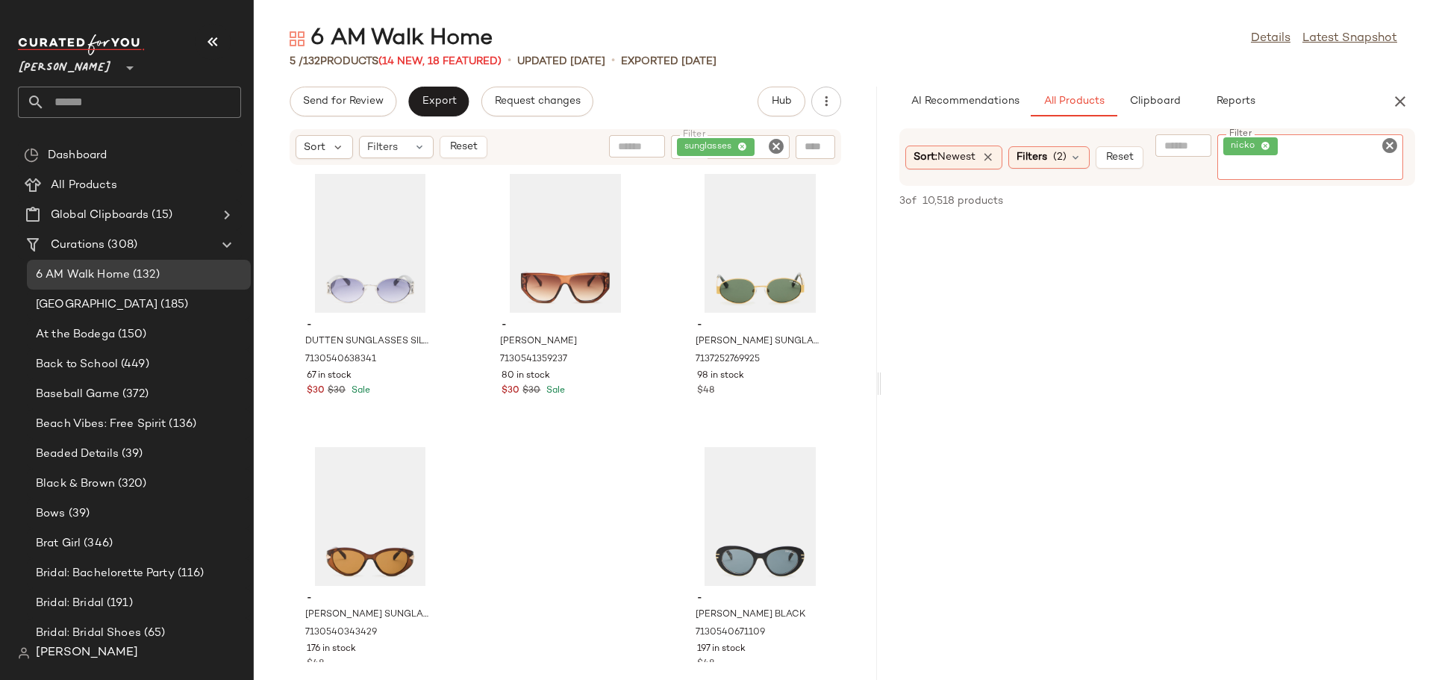
click at [1389, 142] on icon "Clear Filter" at bounding box center [1389, 146] width 18 height 18
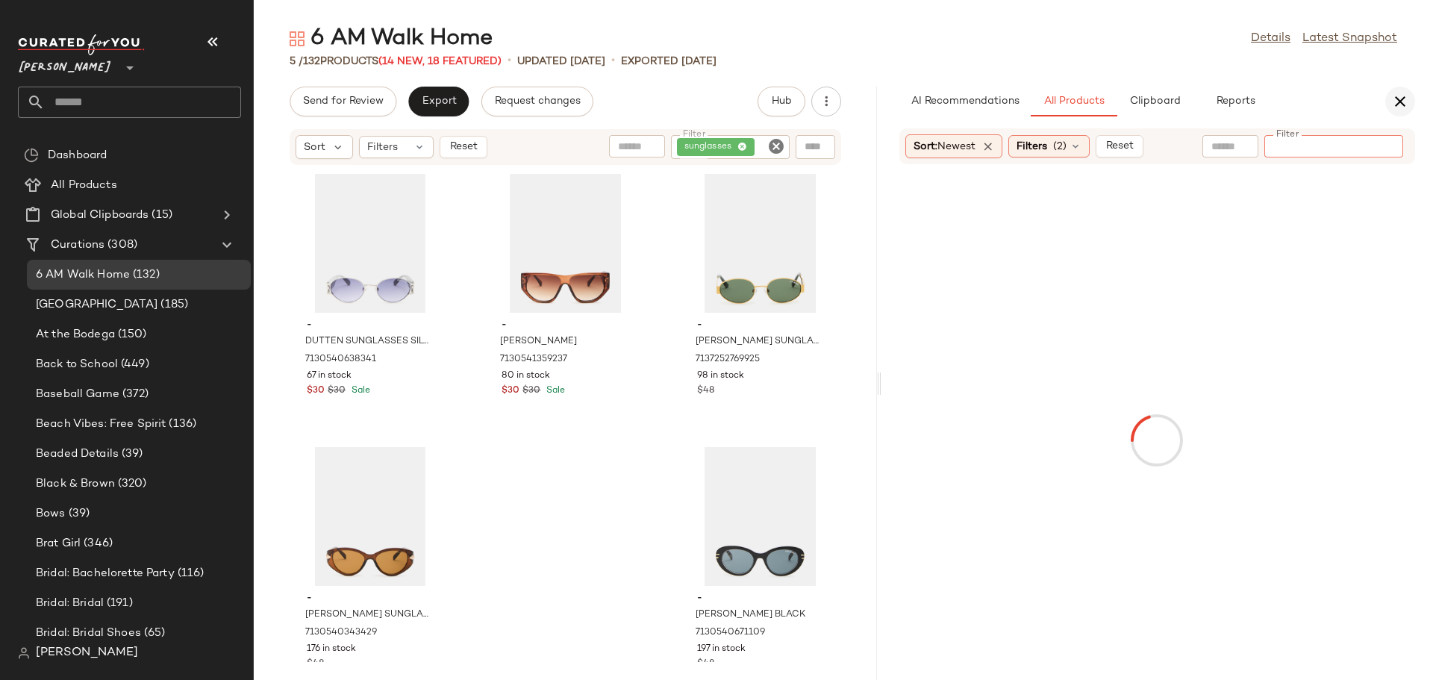
click at [1402, 101] on icon "button" at bounding box center [1400, 102] width 18 height 18
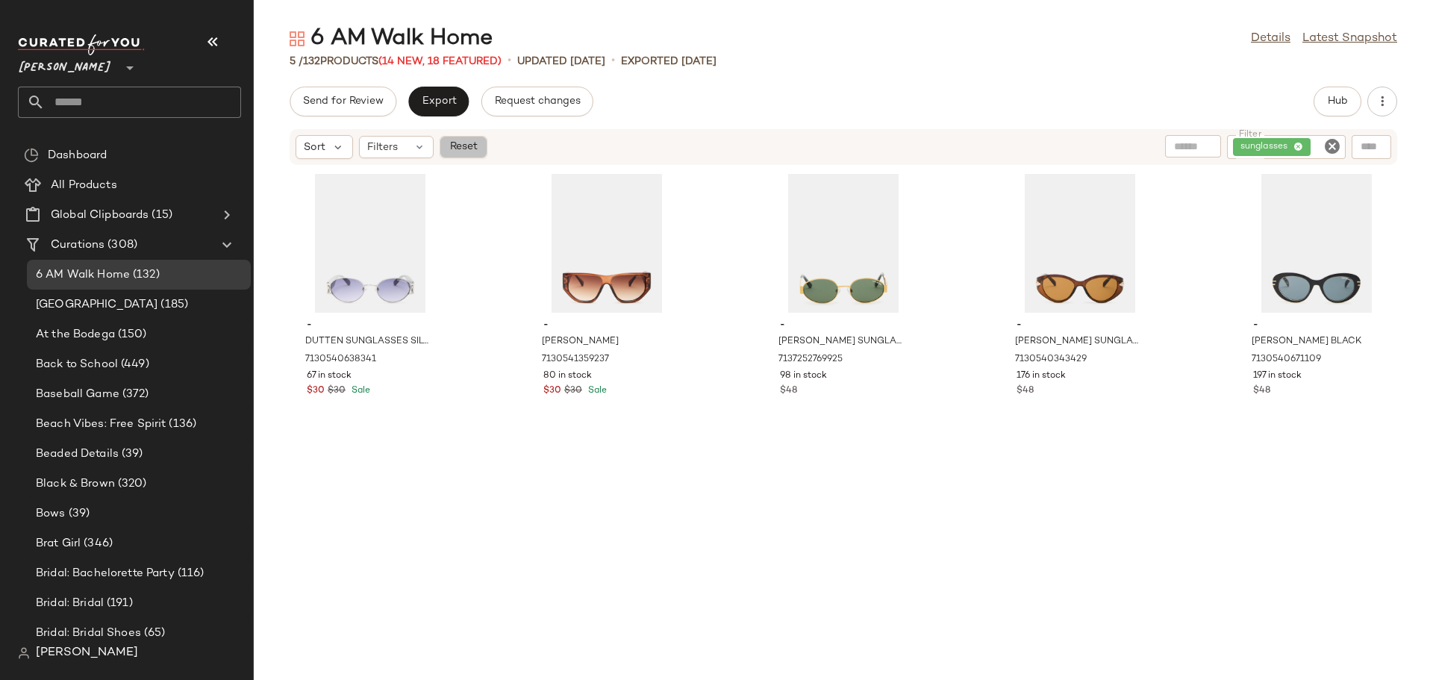
click at [472, 147] on span "Reset" at bounding box center [462, 147] width 28 height 12
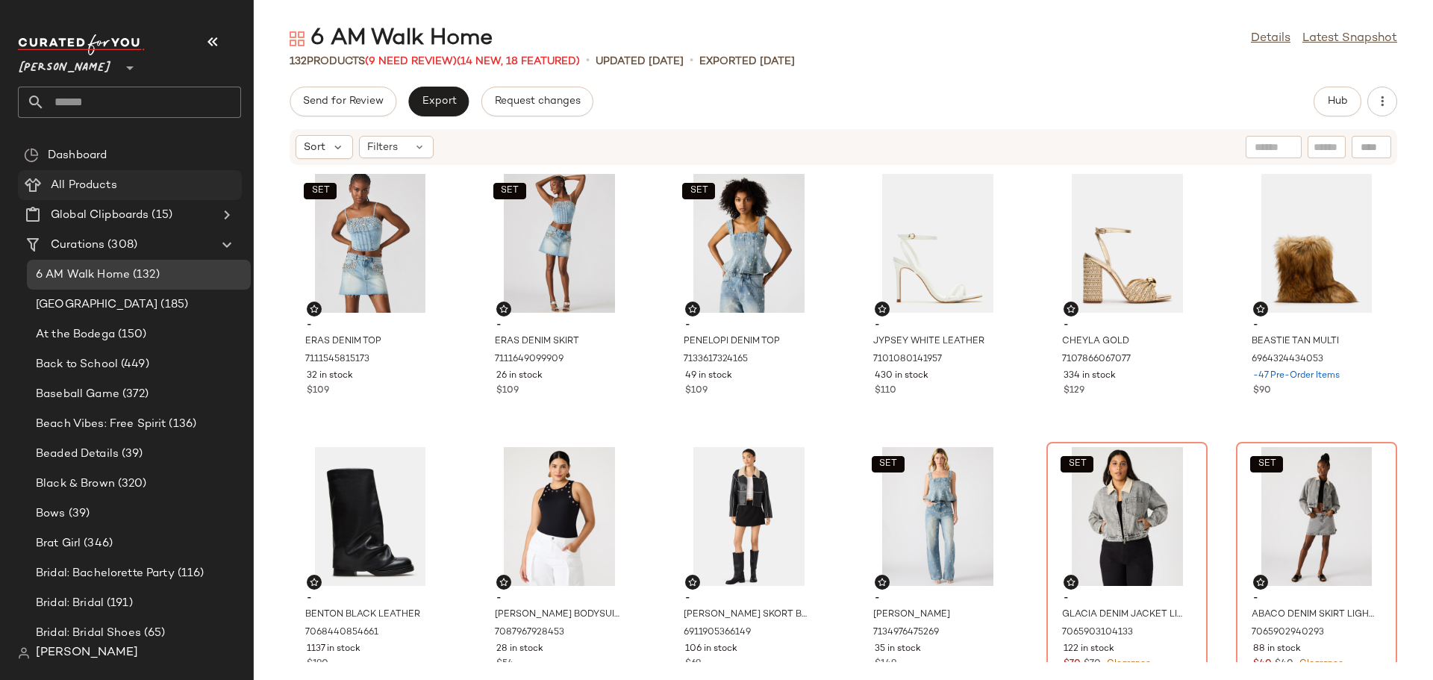
click at [121, 182] on div "All Products" at bounding box center [141, 185] width 190 height 17
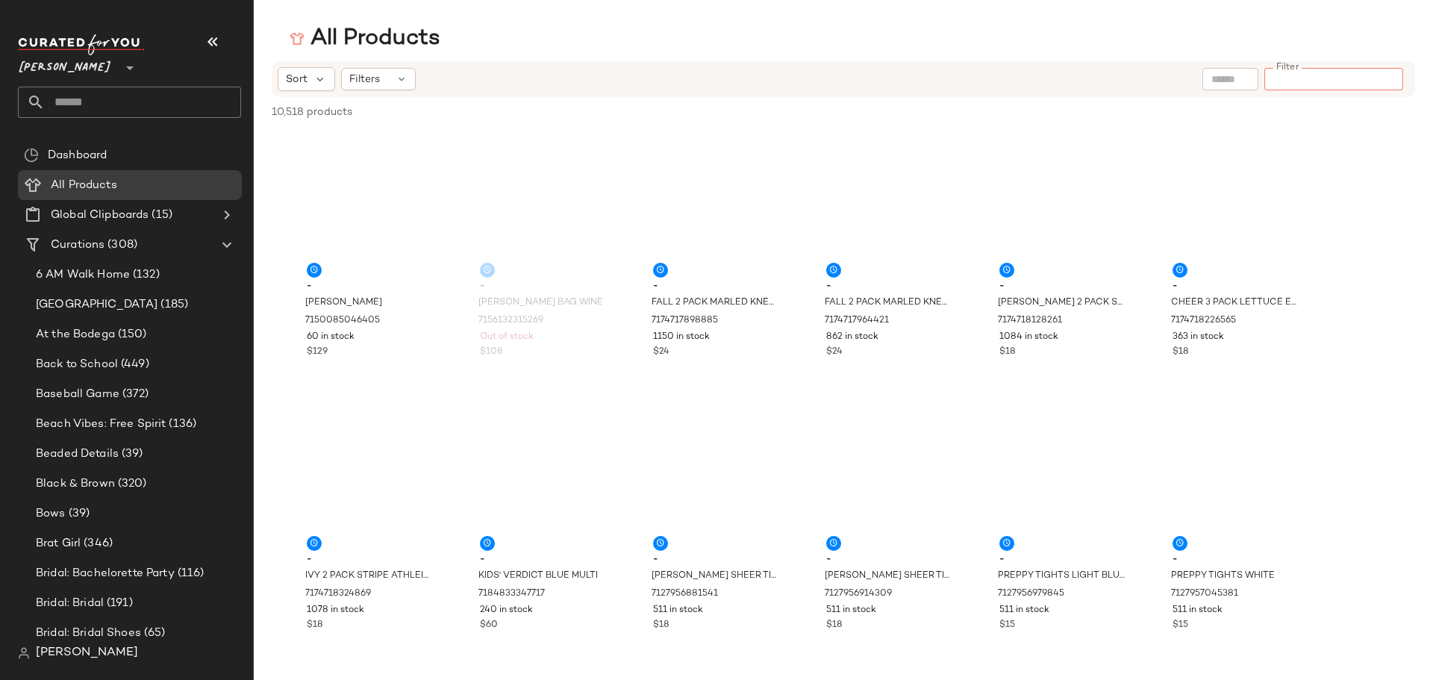
click at [1368, 75] on div at bounding box center [1333, 79] width 139 height 22
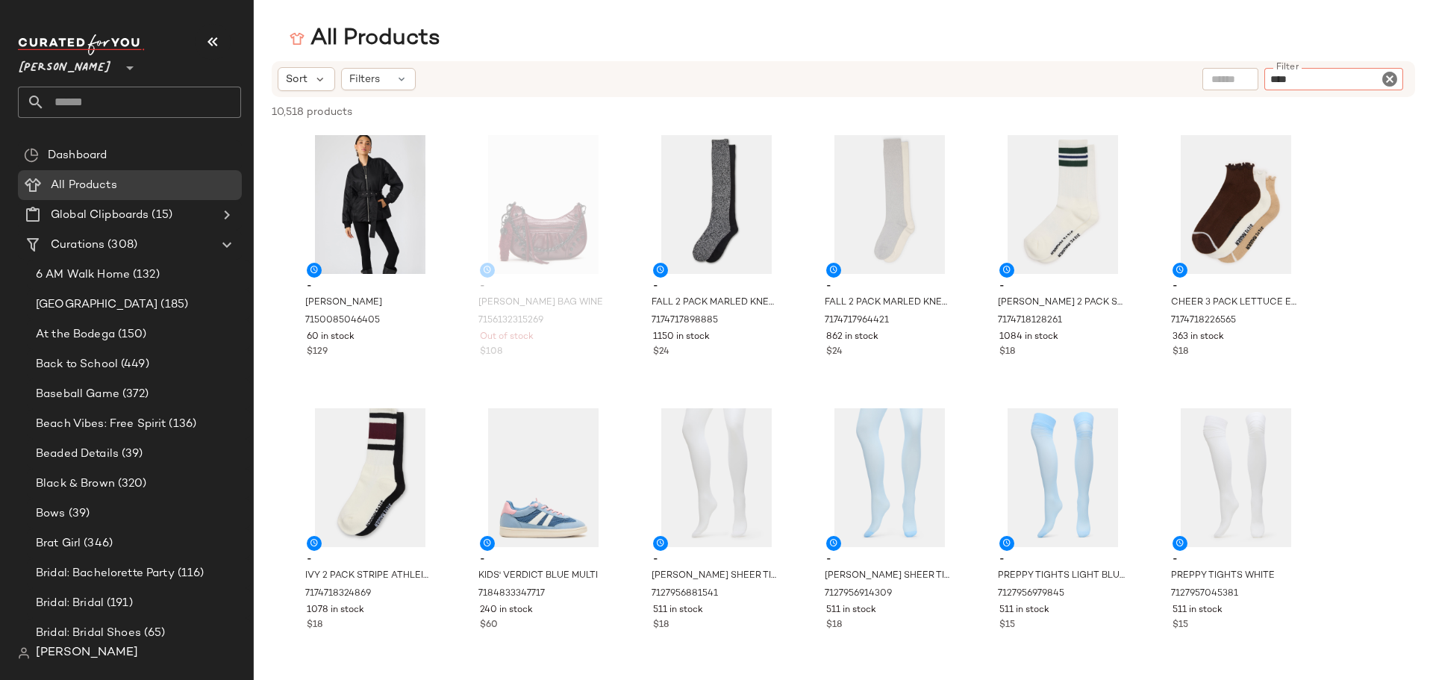
type input "*****"
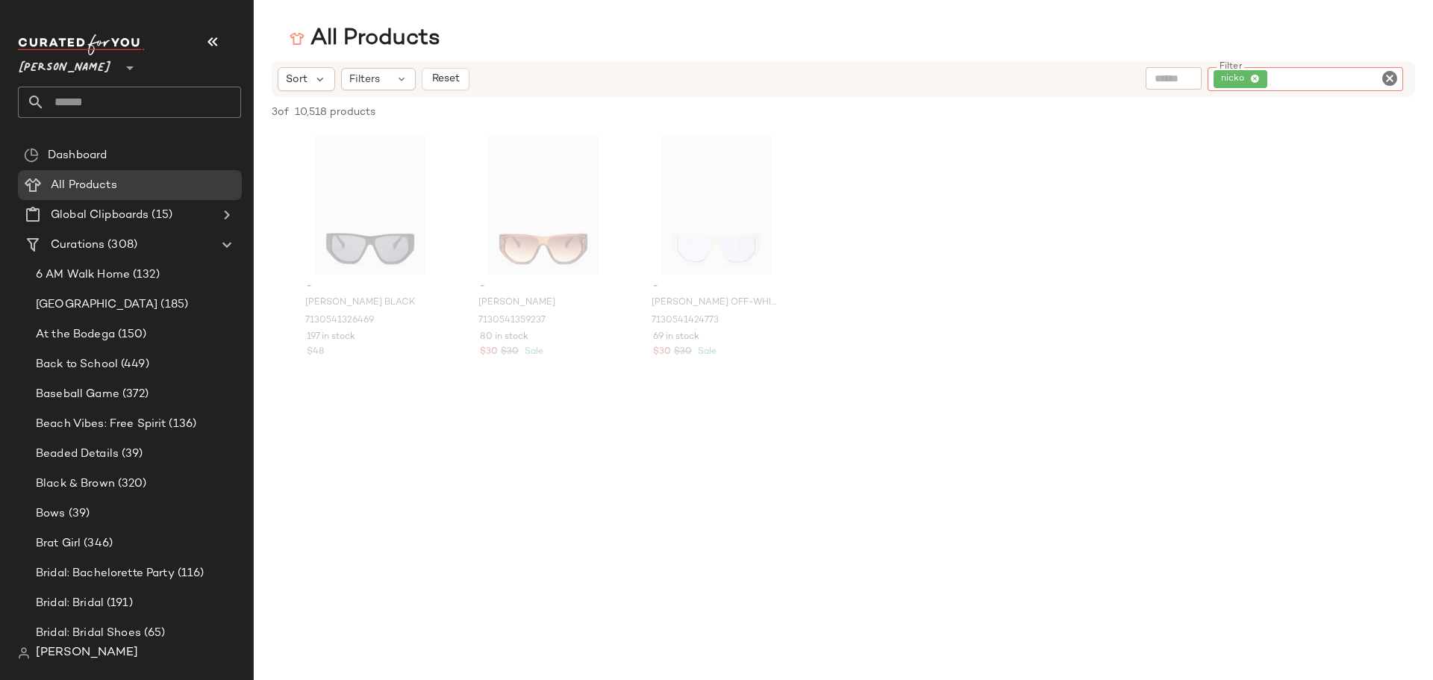
click at [1389, 74] on icon "Clear Filter" at bounding box center [1389, 78] width 18 height 18
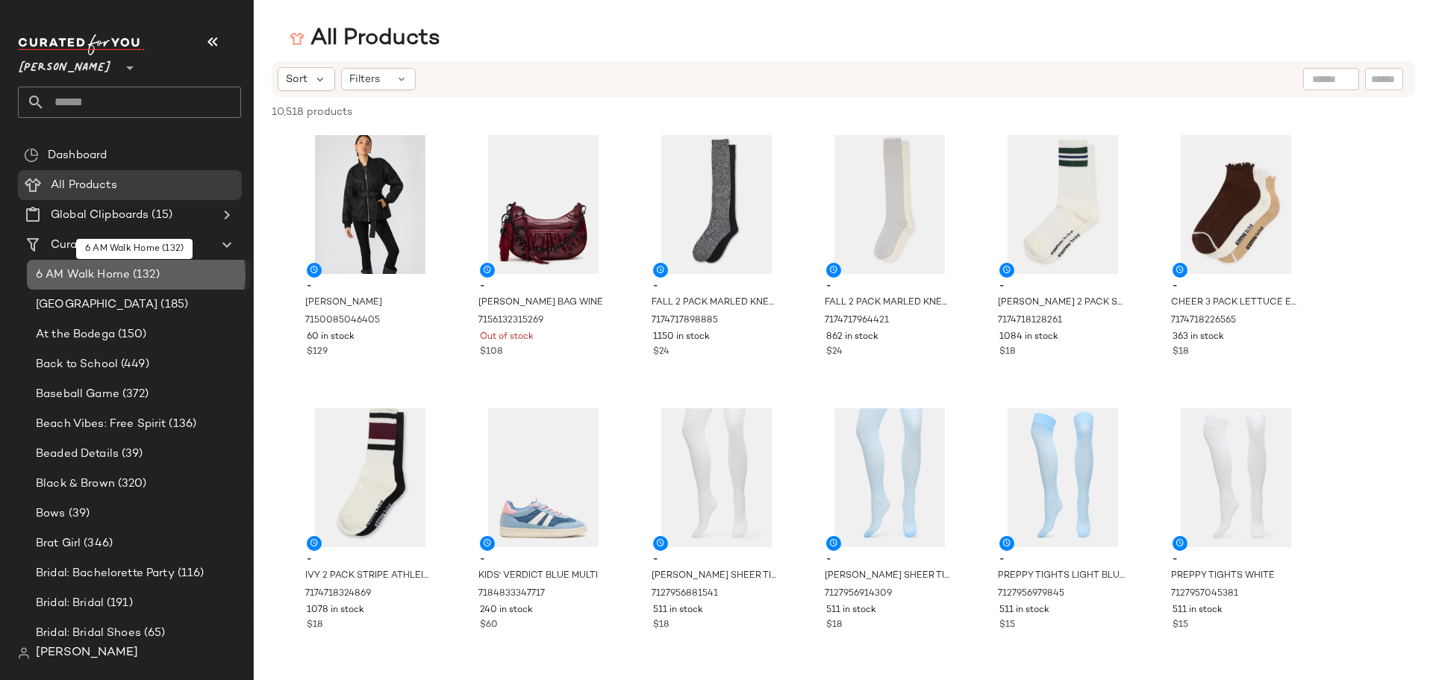
click at [181, 273] on div "6 AM Walk Home (132)" at bounding box center [137, 274] width 213 height 17
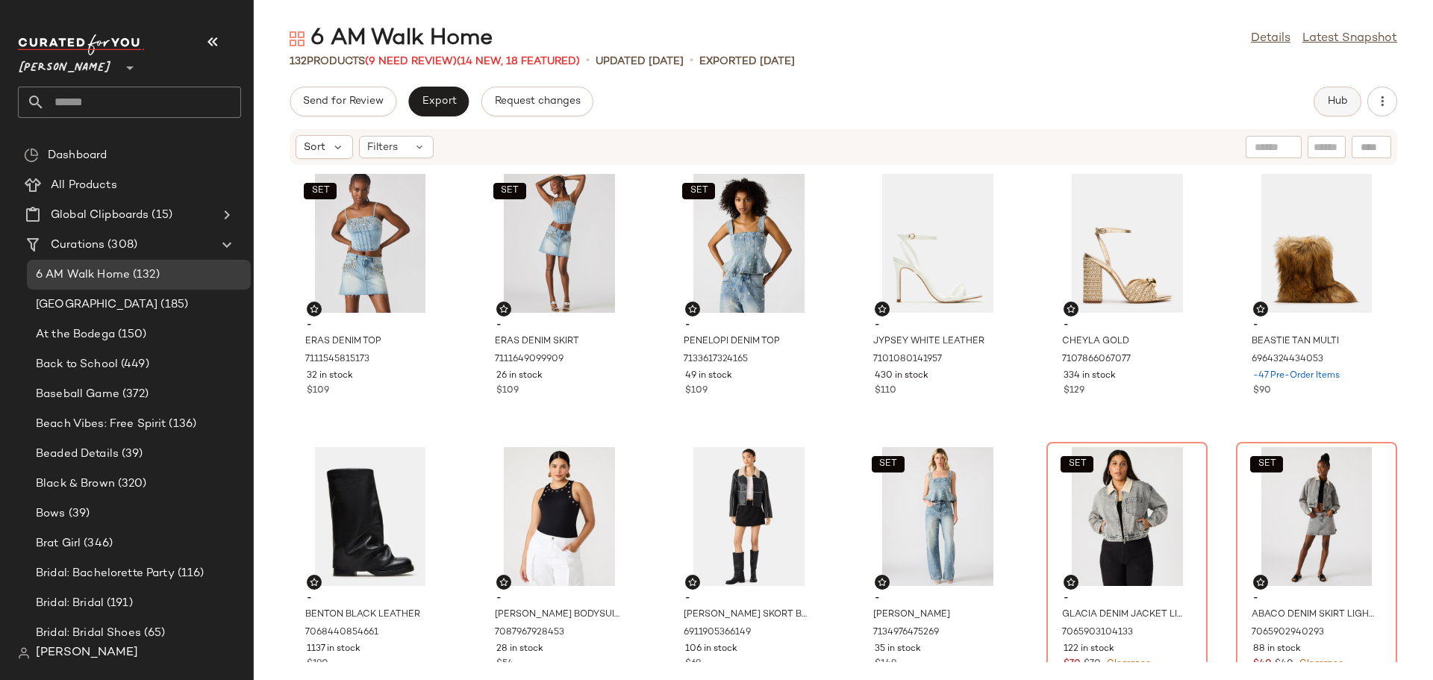
click at [1345, 104] on span "Hub" at bounding box center [1337, 102] width 21 height 12
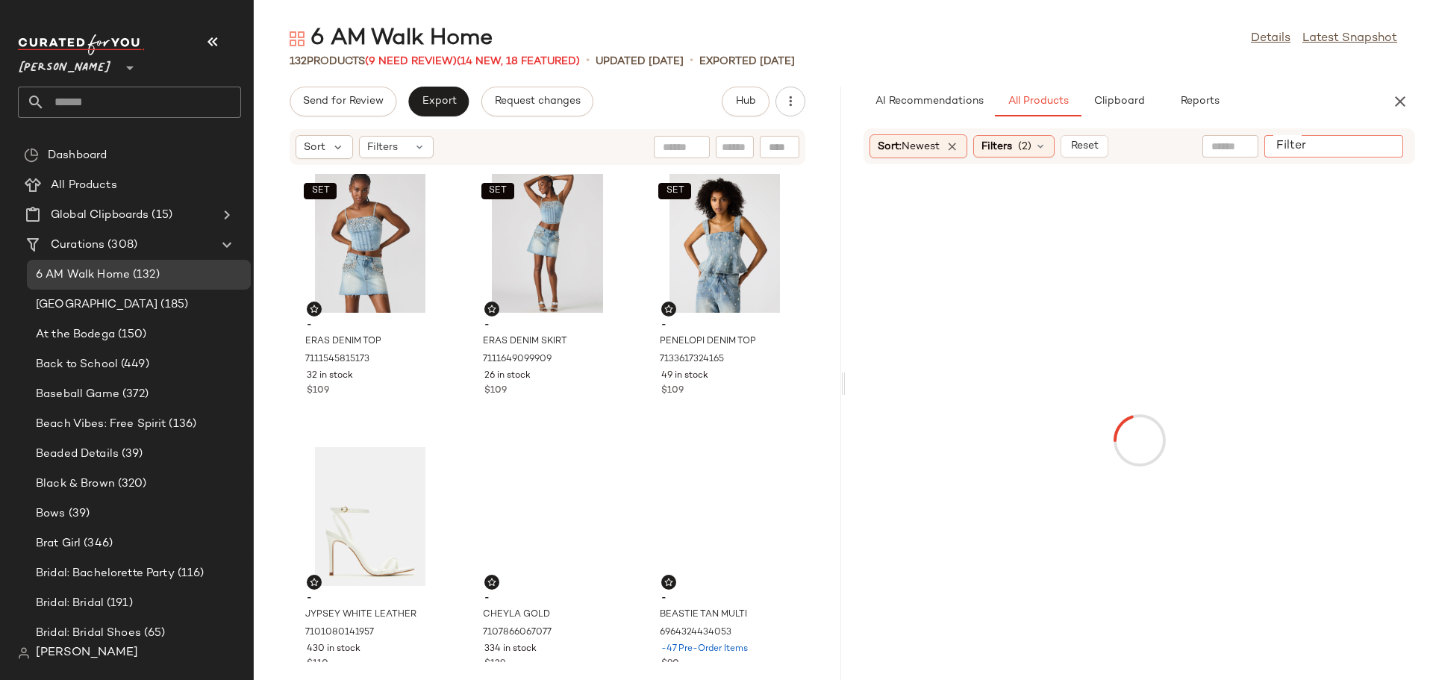
click at [1379, 149] on input "Filter" at bounding box center [1333, 147] width 127 height 16
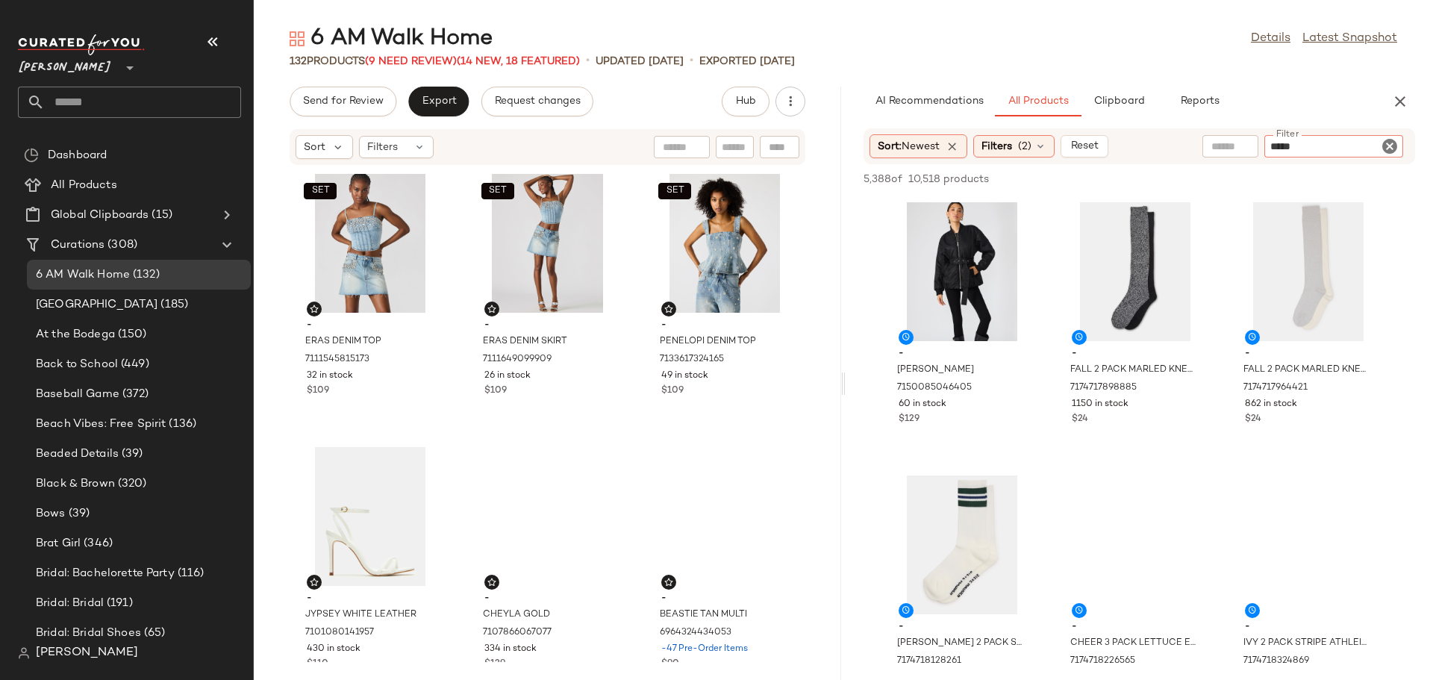
type input "******"
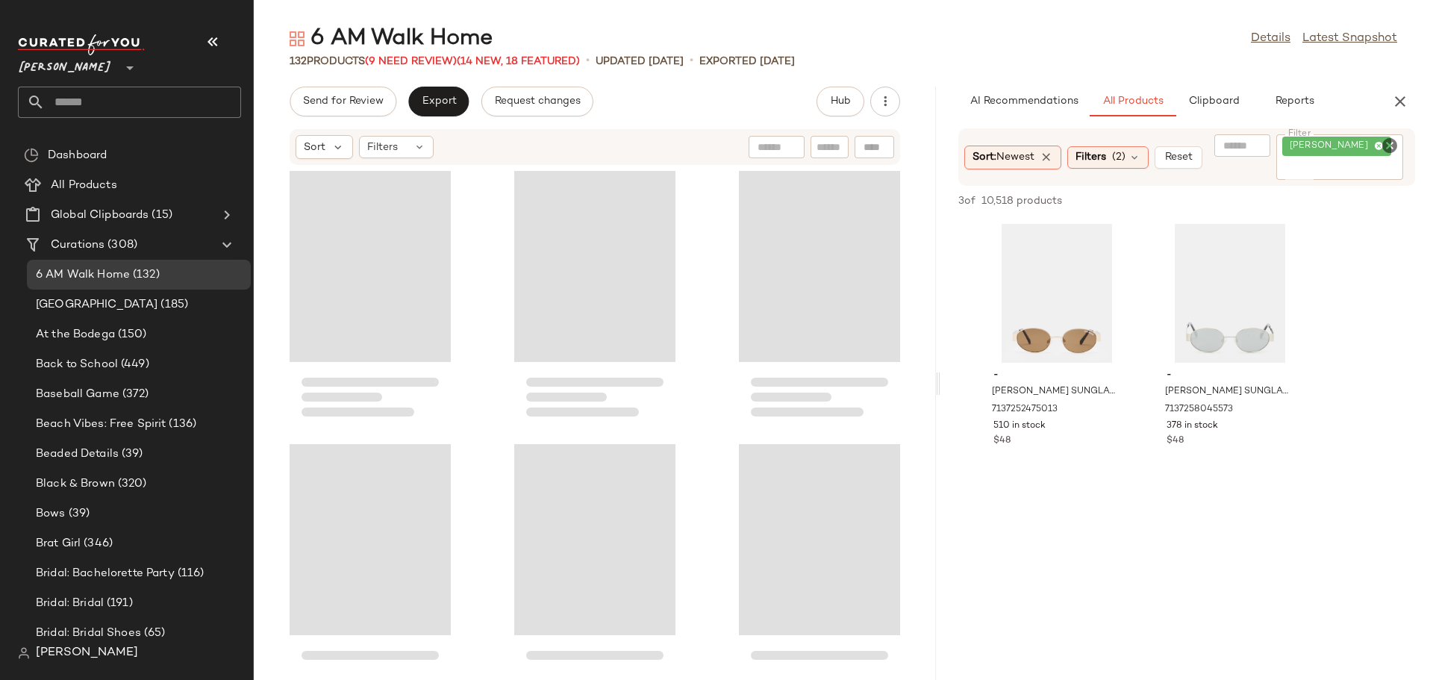
drag, startPoint x: 844, startPoint y: 388, endPoint x: 948, endPoint y: 388, distance: 103.7
click at [948, 388] on div "6 AM Walk Home Details Latest Snapshot 132 Products (9 Need Review) (14 New, 18…" at bounding box center [843, 352] width 1179 height 656
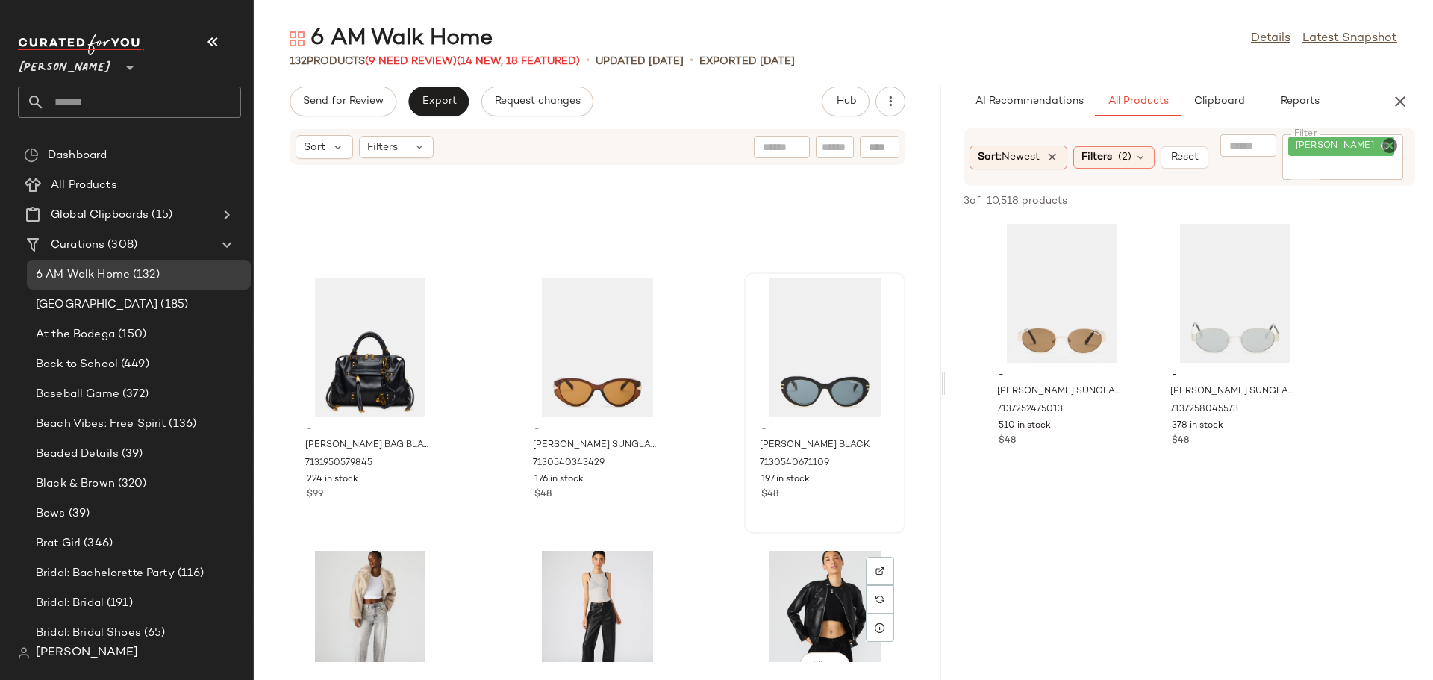
scroll to position [11374, 0]
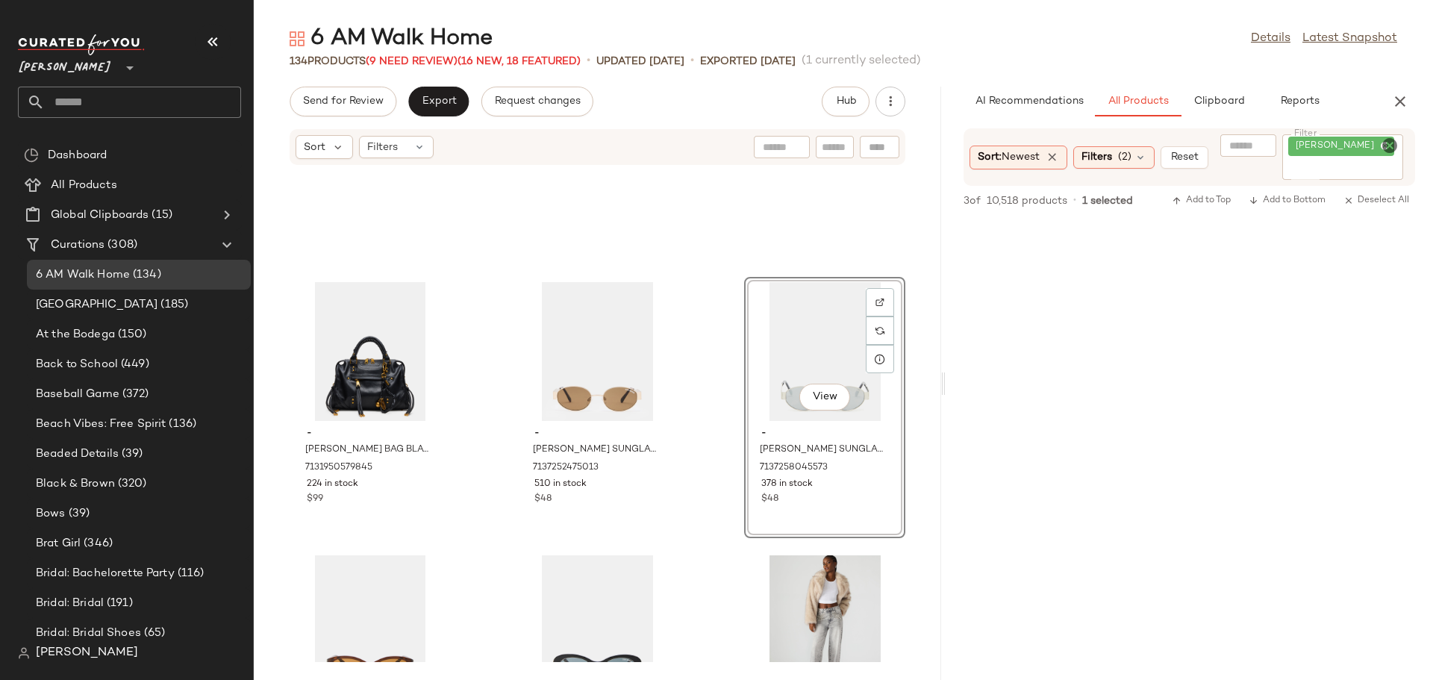
click at [1389, 144] on icon "Clear Filter" at bounding box center [1389, 146] width 18 height 18
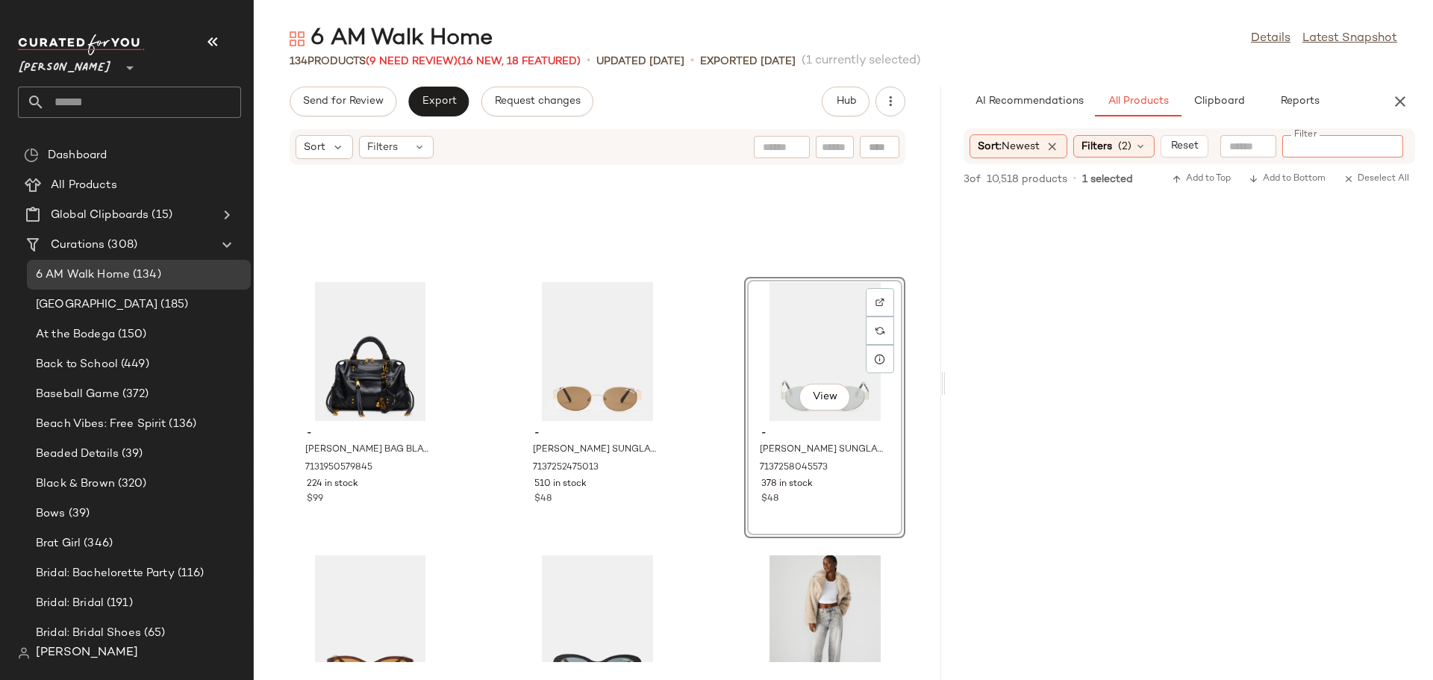
click at [1338, 143] on input "Filter" at bounding box center [1351, 147] width 127 height 16
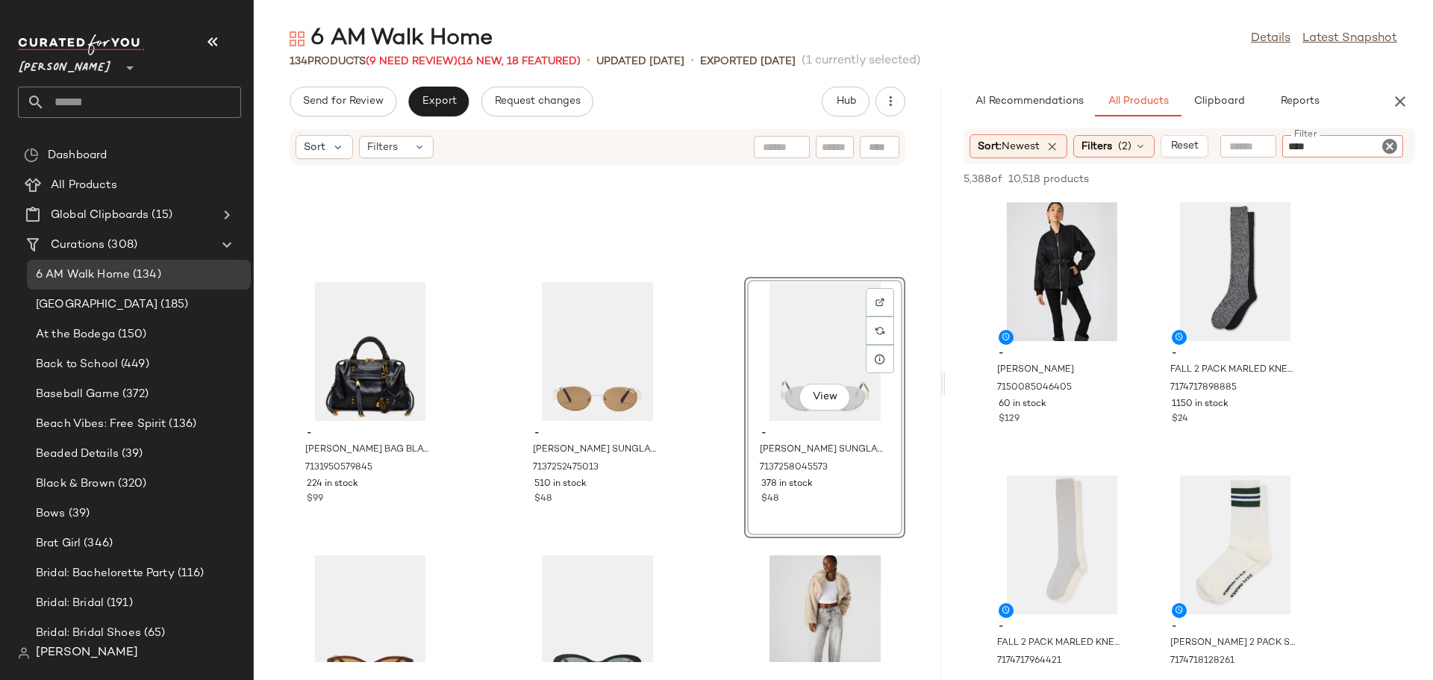
type input "*****"
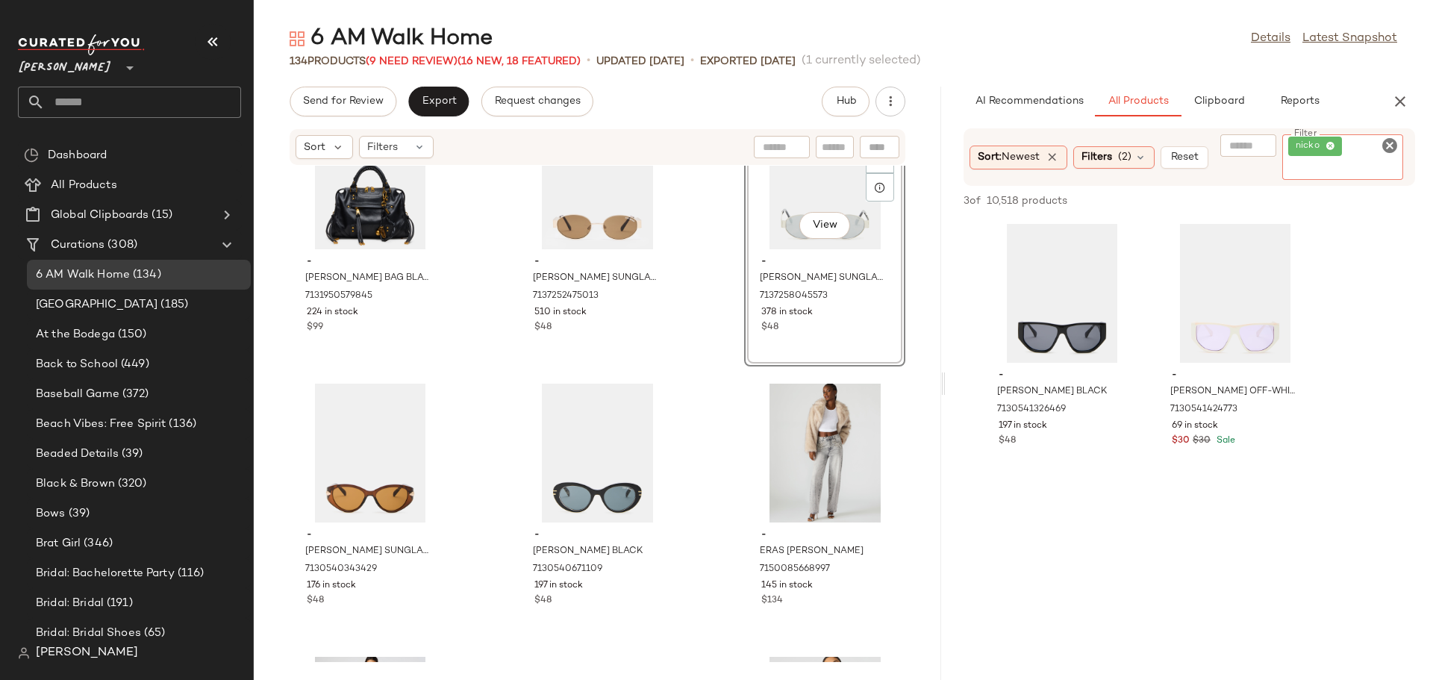
scroll to position [11598, 0]
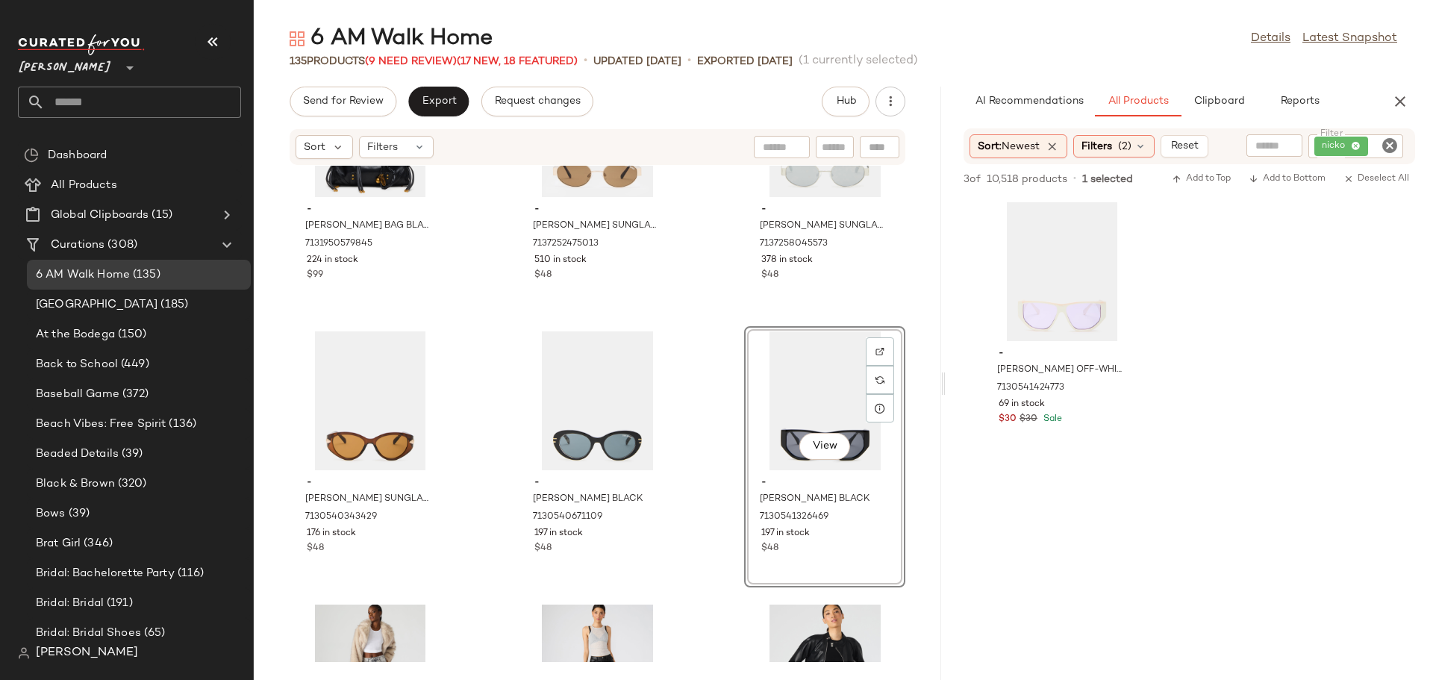
click at [1390, 146] on icon "Clear Filter" at bounding box center [1389, 146] width 18 height 18
click at [1366, 149] on input "Filter" at bounding box center [1351, 147] width 127 height 16
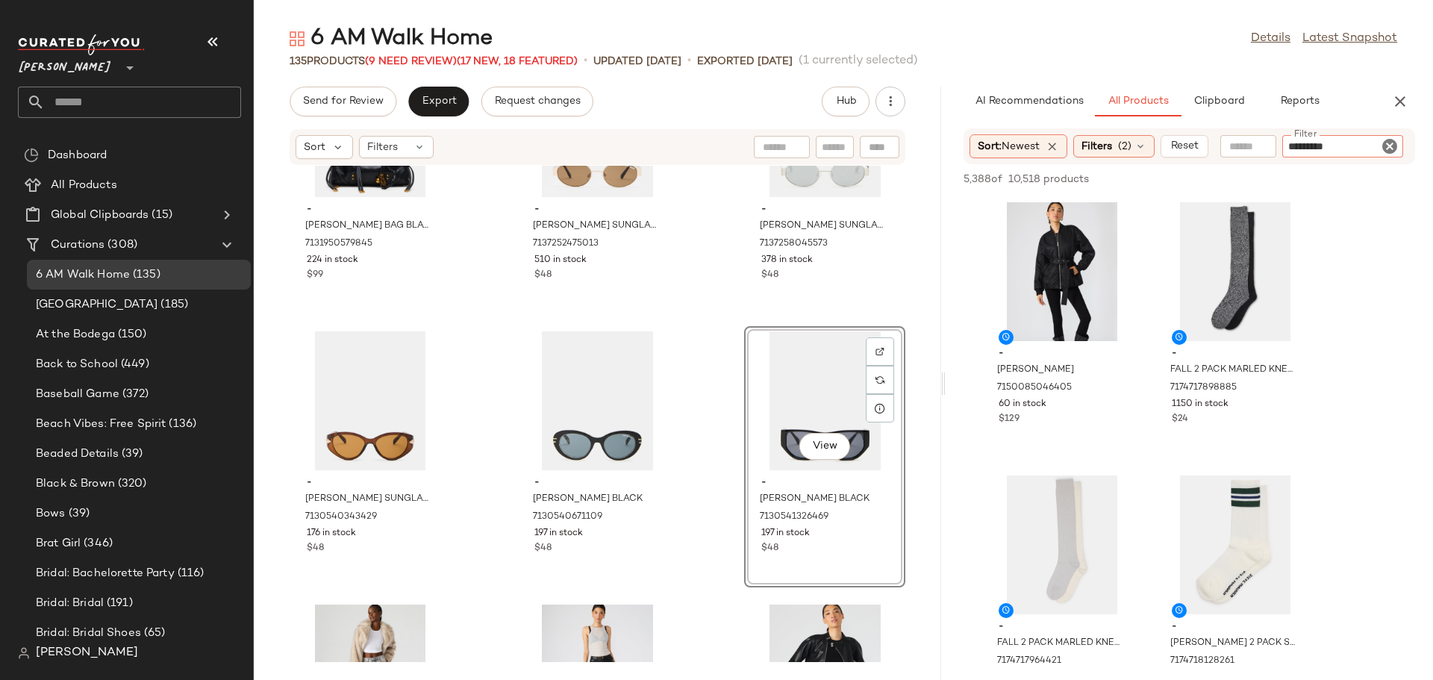
type input "**********"
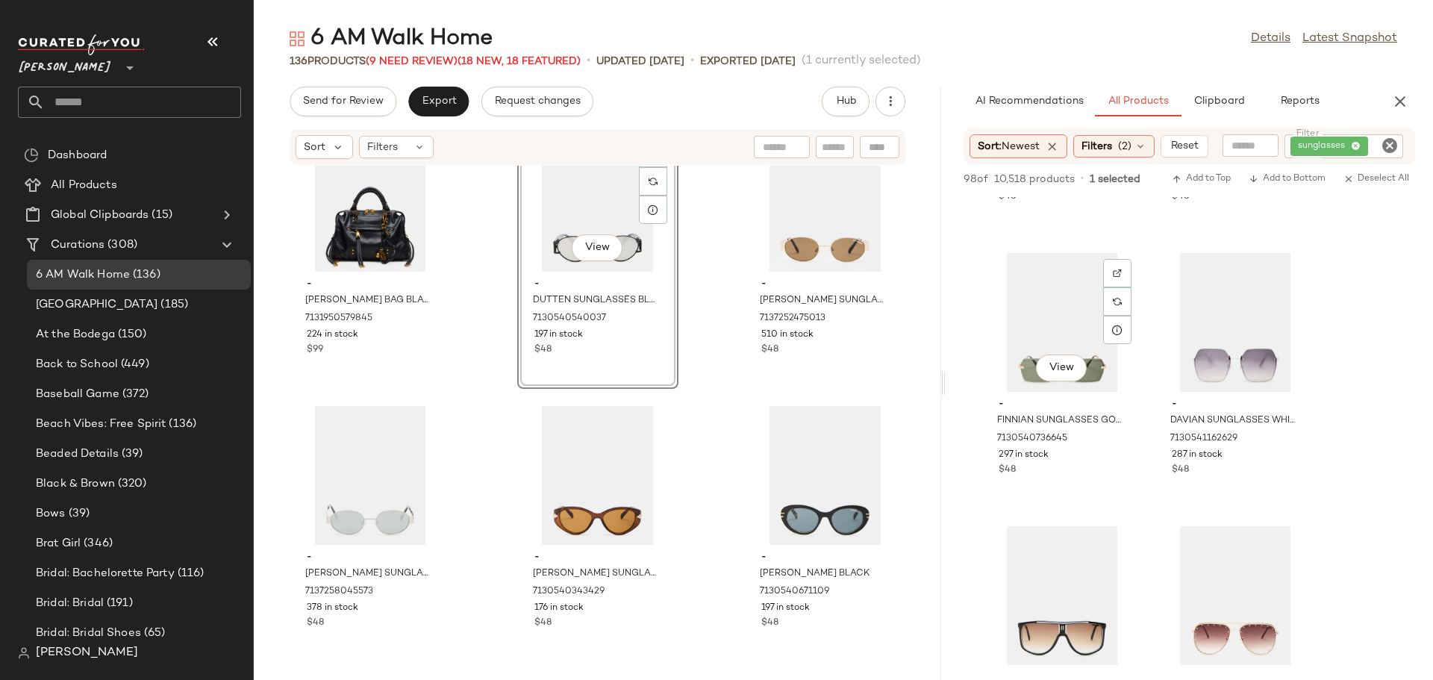
scroll to position [1119, 0]
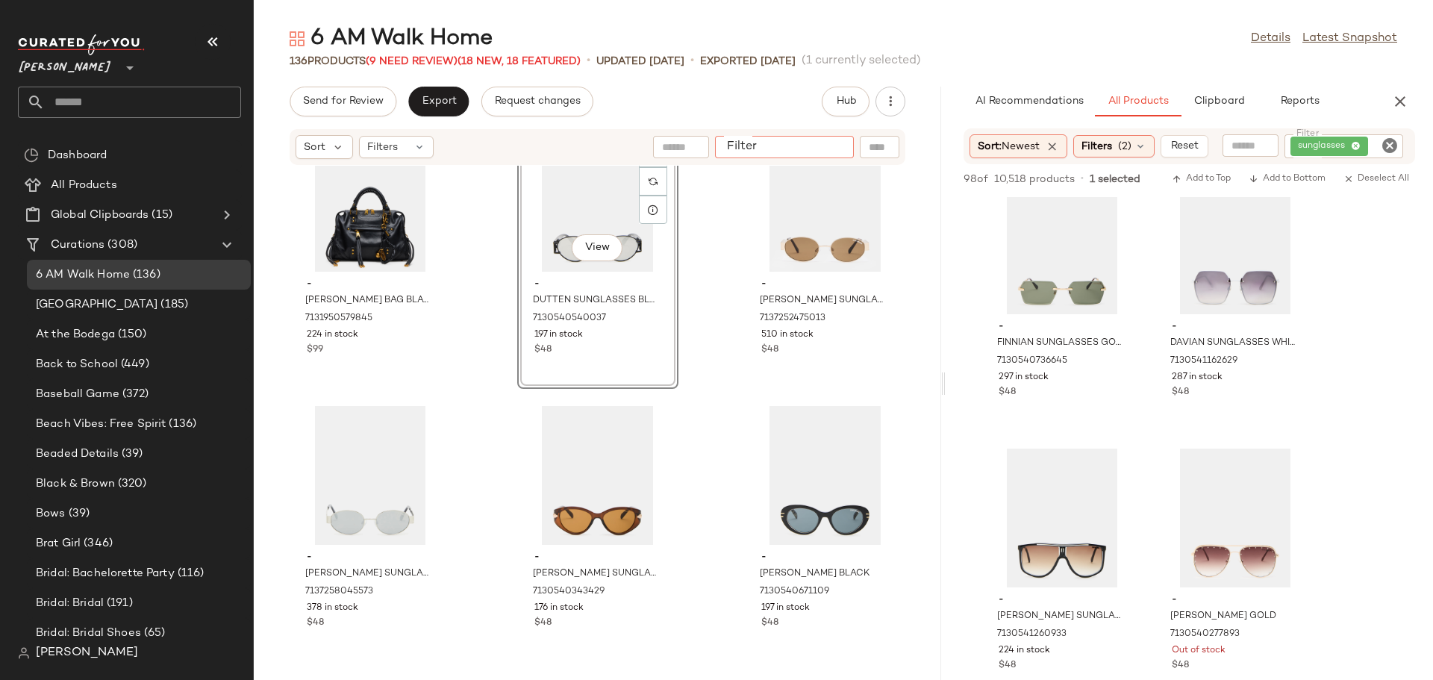
click at [829, 149] on input "Filter" at bounding box center [784, 148] width 127 height 16
type input "**********"
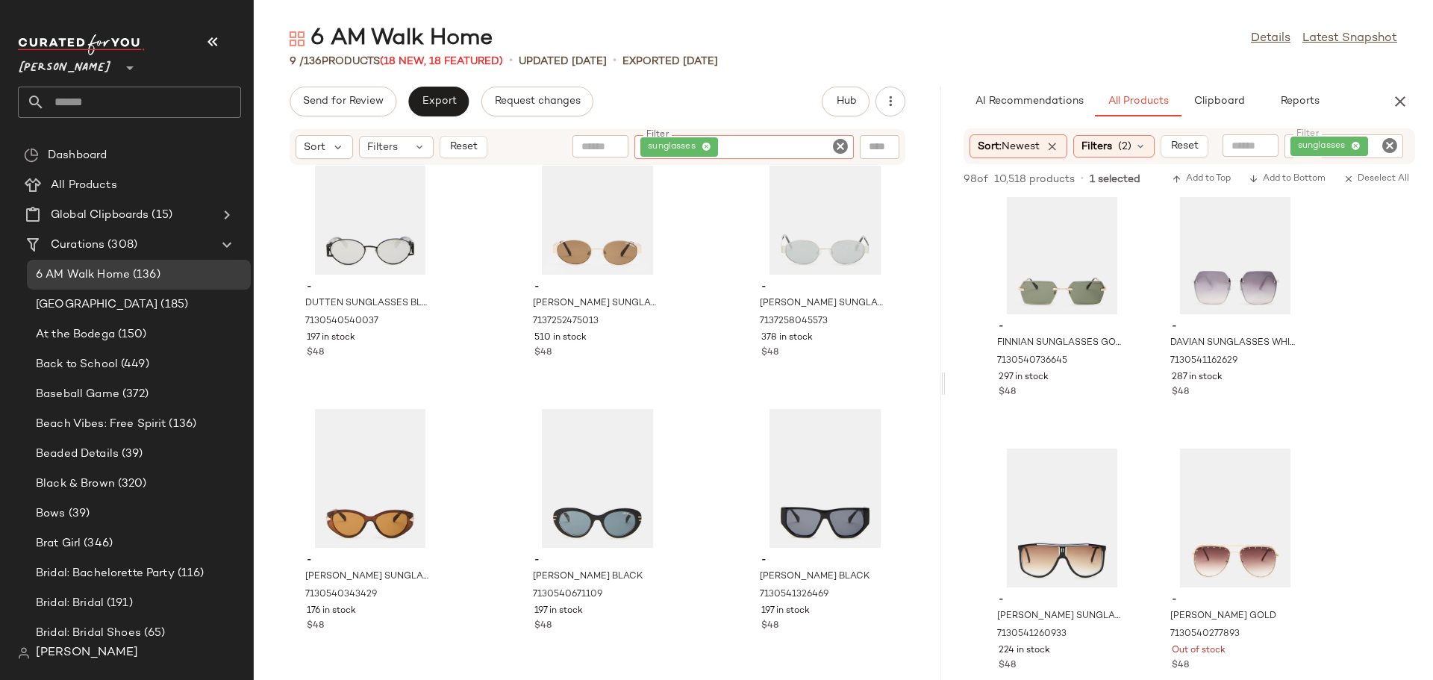
scroll to position [326, 0]
click at [839, 145] on icon "Clear Filter" at bounding box center [840, 146] width 18 height 18
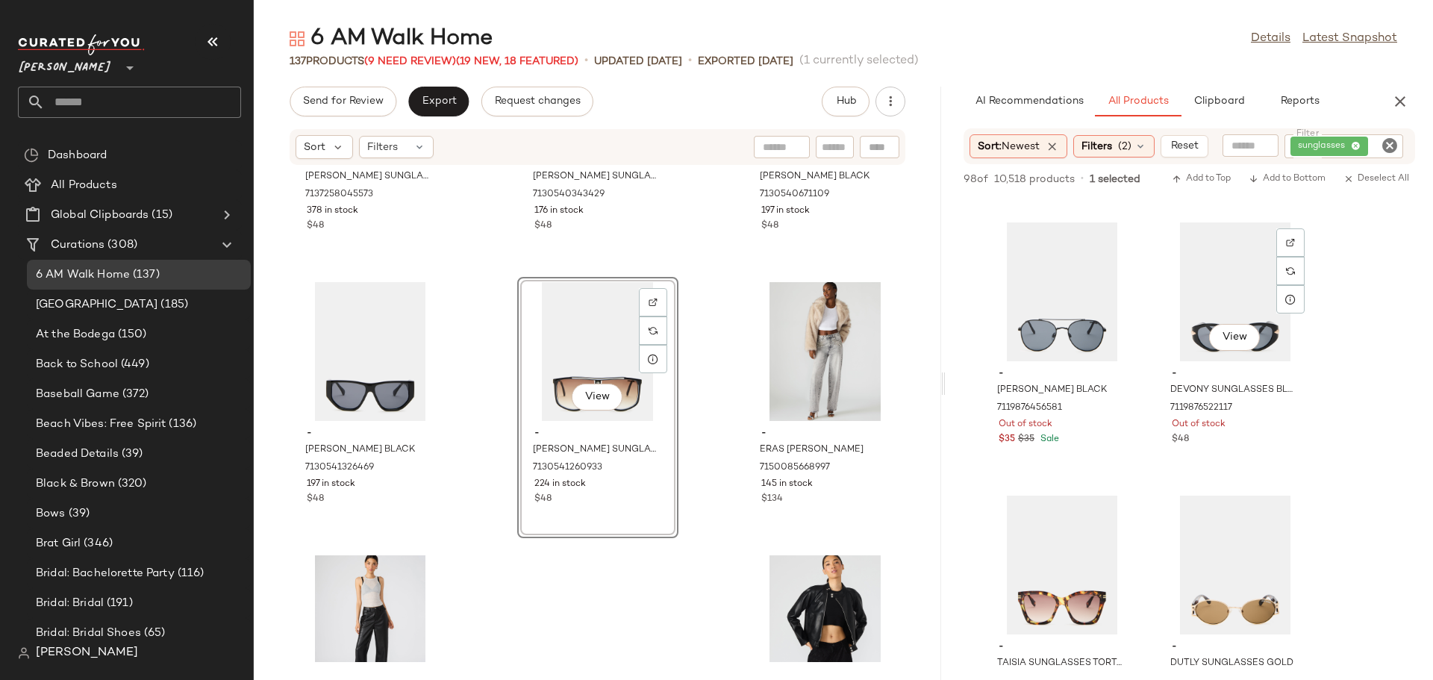
scroll to position [2985, 0]
click at [1387, 148] on icon "Clear Filter" at bounding box center [1389, 146] width 18 height 18
click at [1394, 105] on icon "button" at bounding box center [1400, 102] width 18 height 18
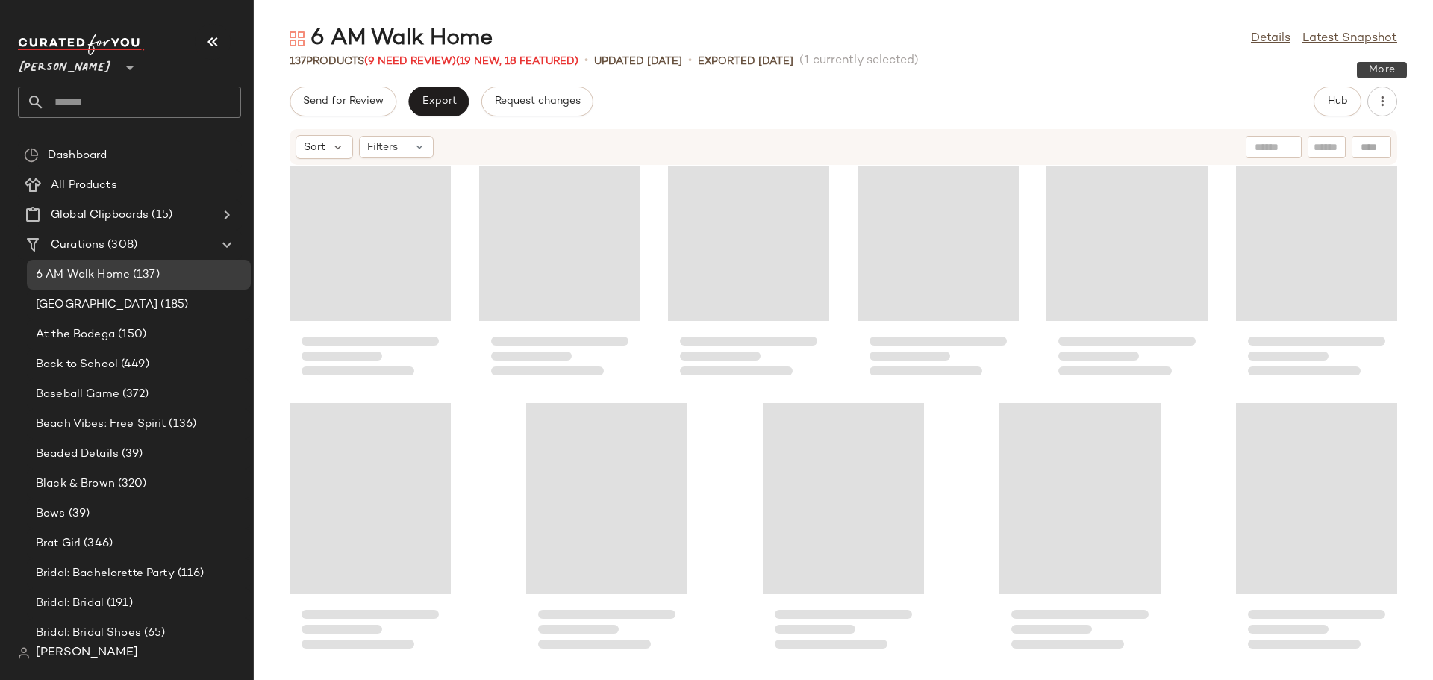
scroll to position [5788, 0]
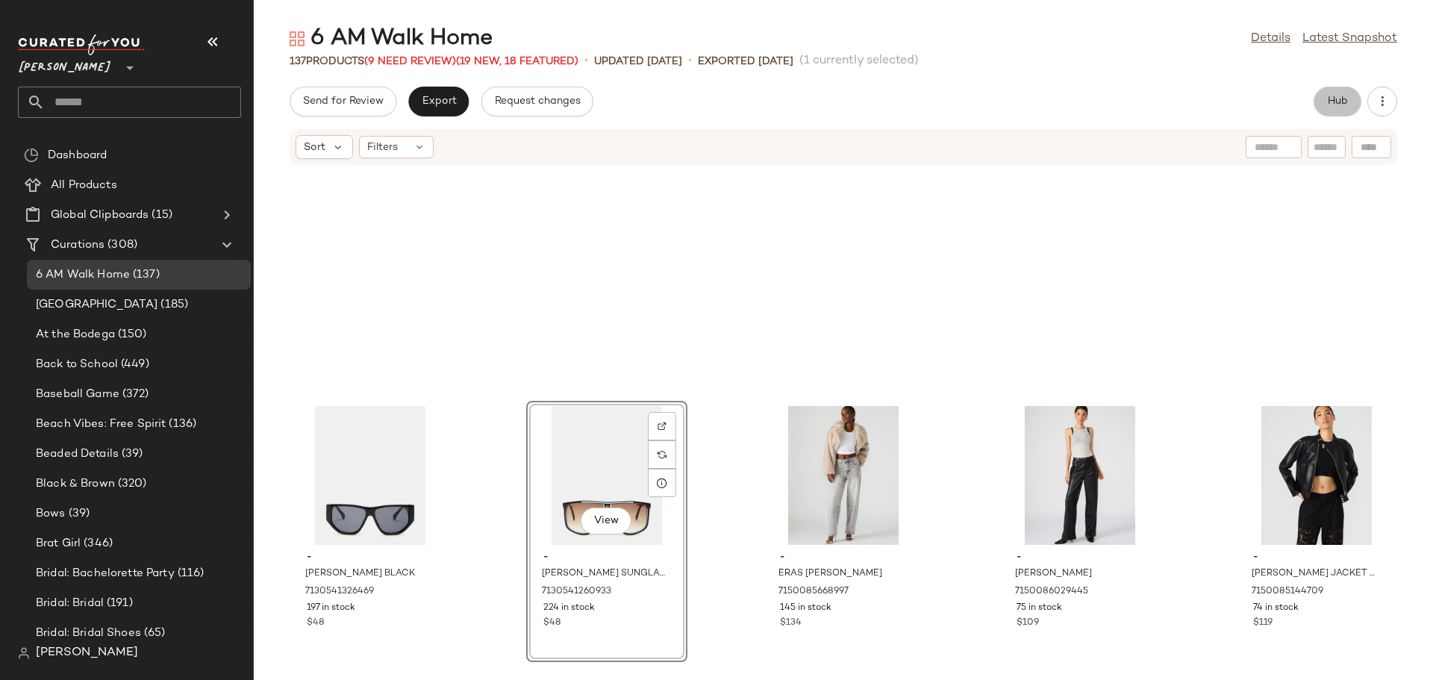
click at [1328, 101] on span "Hub" at bounding box center [1337, 102] width 21 height 12
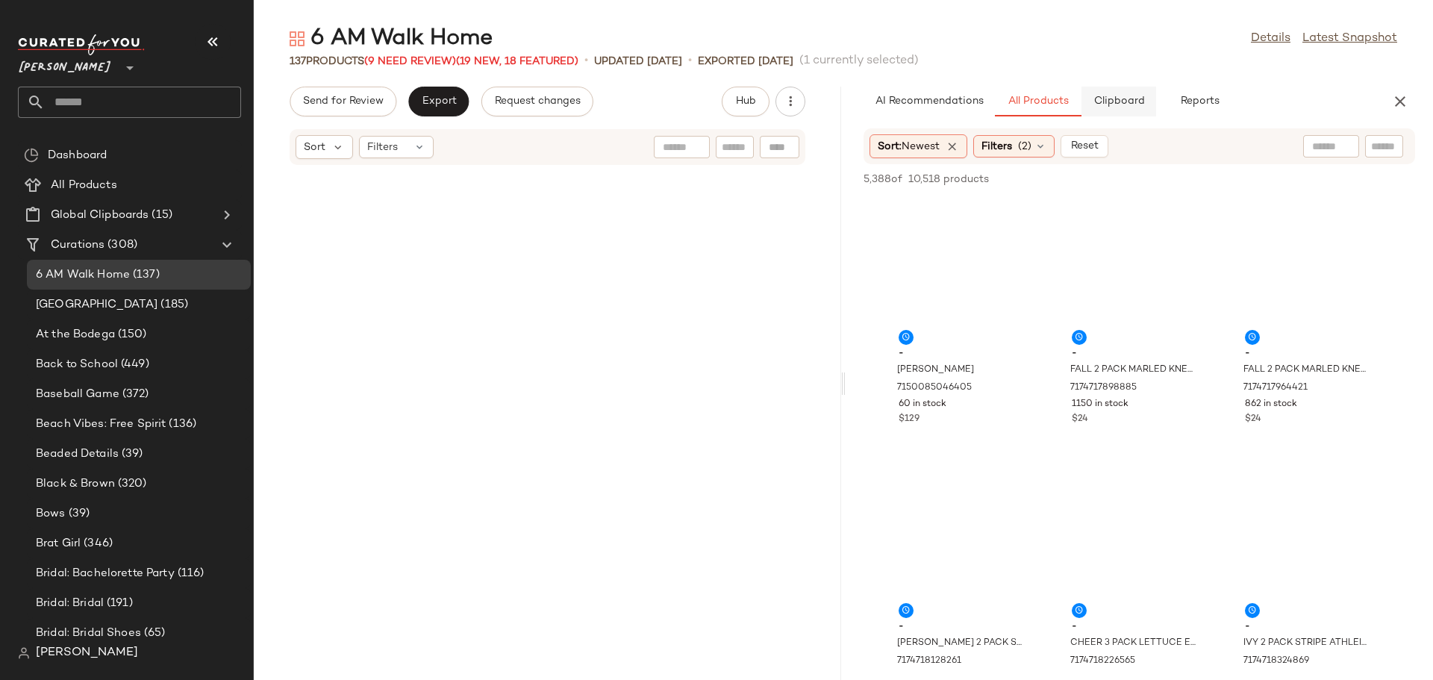
scroll to position [17205, 0]
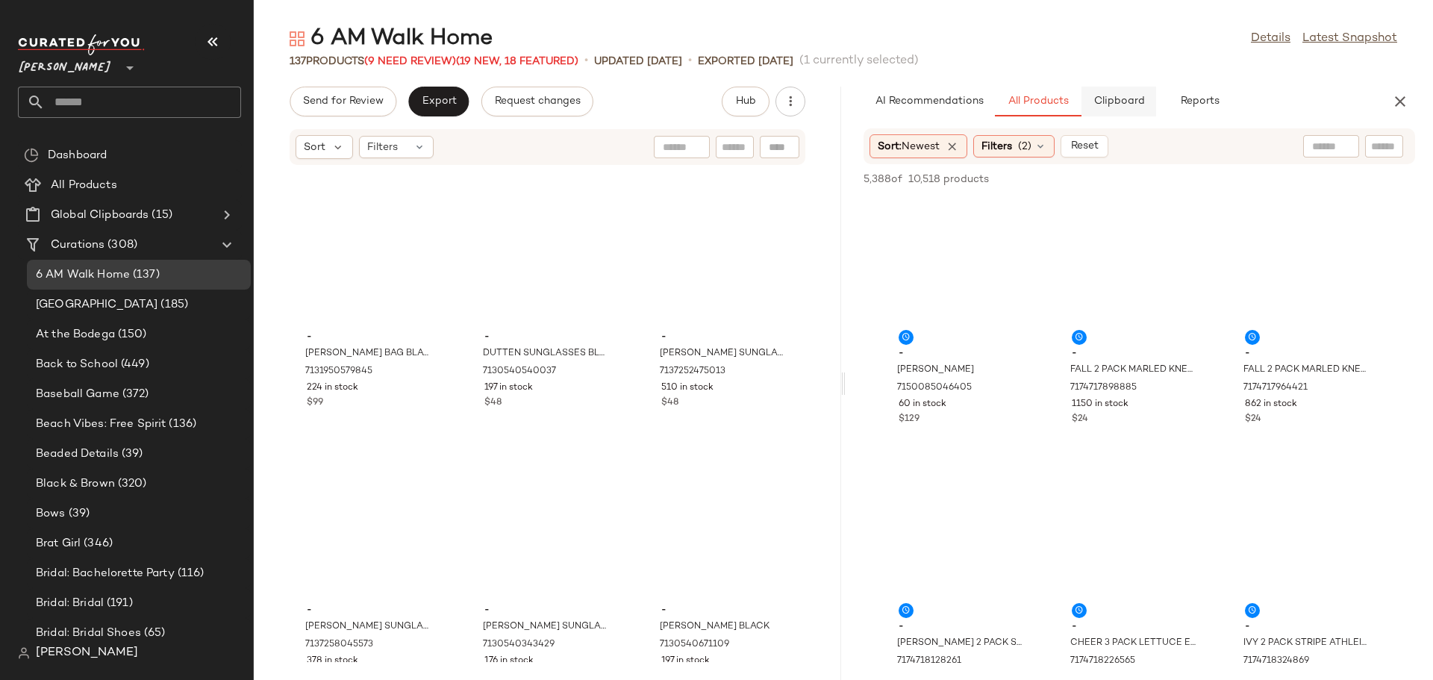
click at [1133, 103] on span "Clipboard" at bounding box center [1117, 102] width 51 height 12
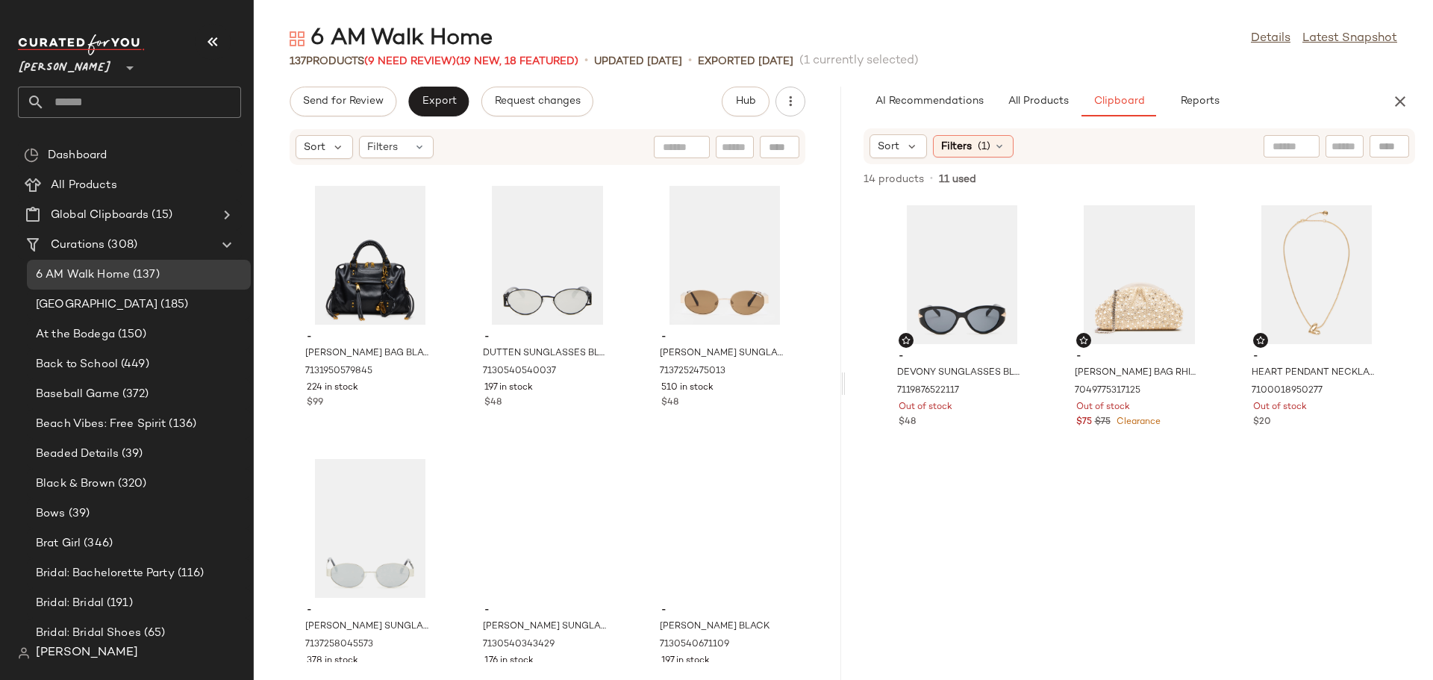
scroll to position [0, 0]
click at [1025, 107] on span "All Products" at bounding box center [1037, 102] width 61 height 12
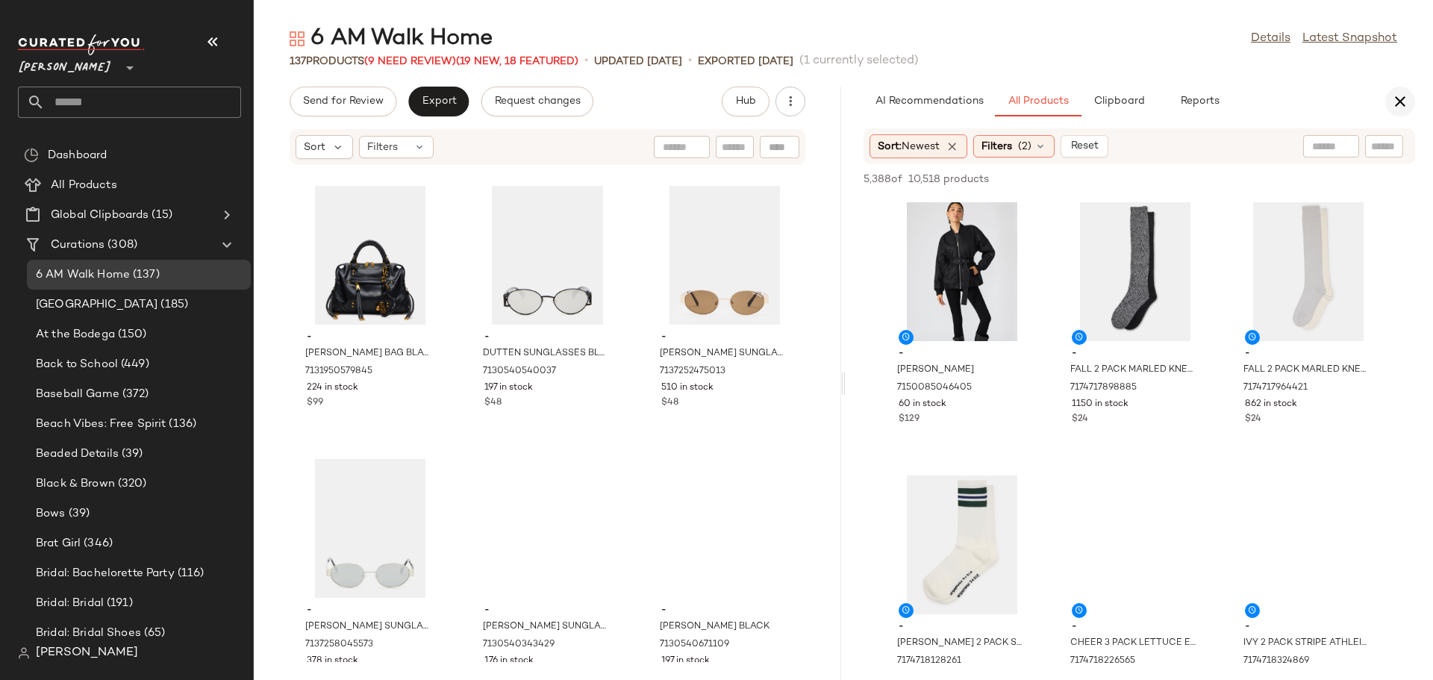
click at [1401, 104] on icon "button" at bounding box center [1400, 102] width 18 height 18
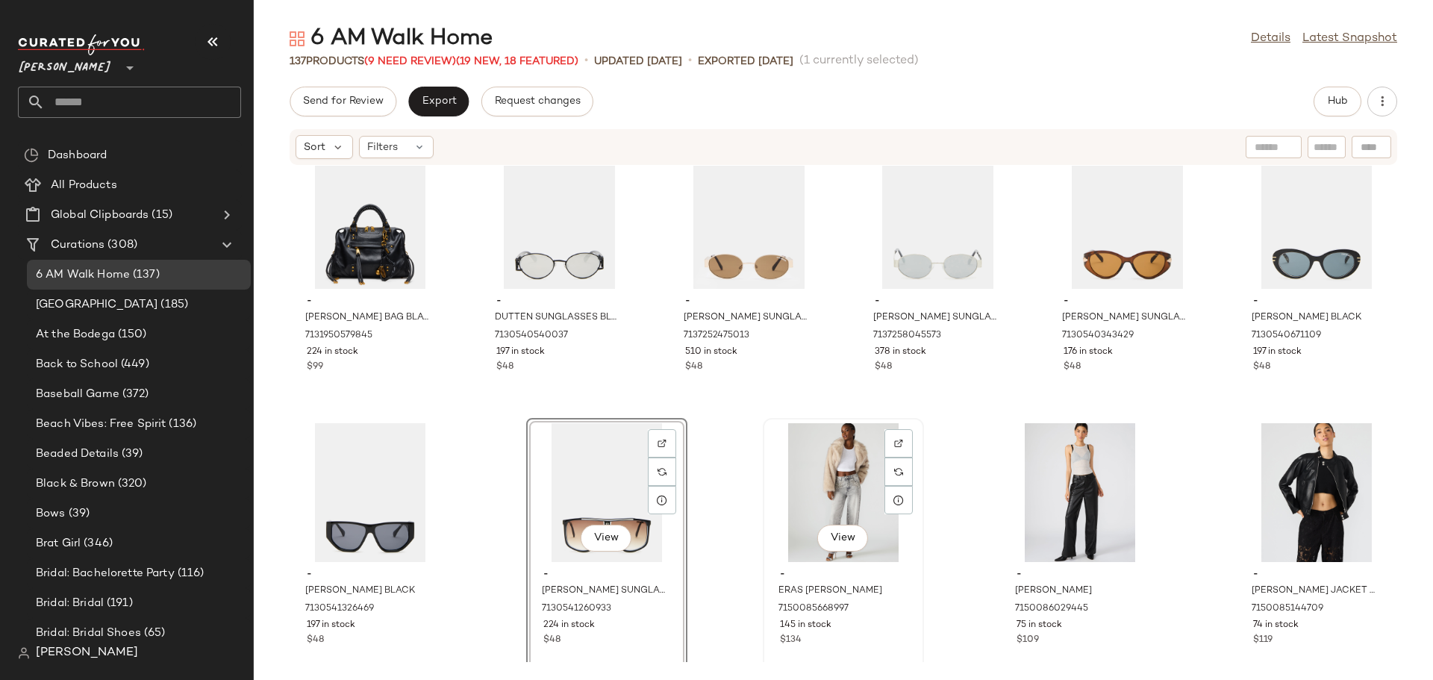
scroll to position [5788, 0]
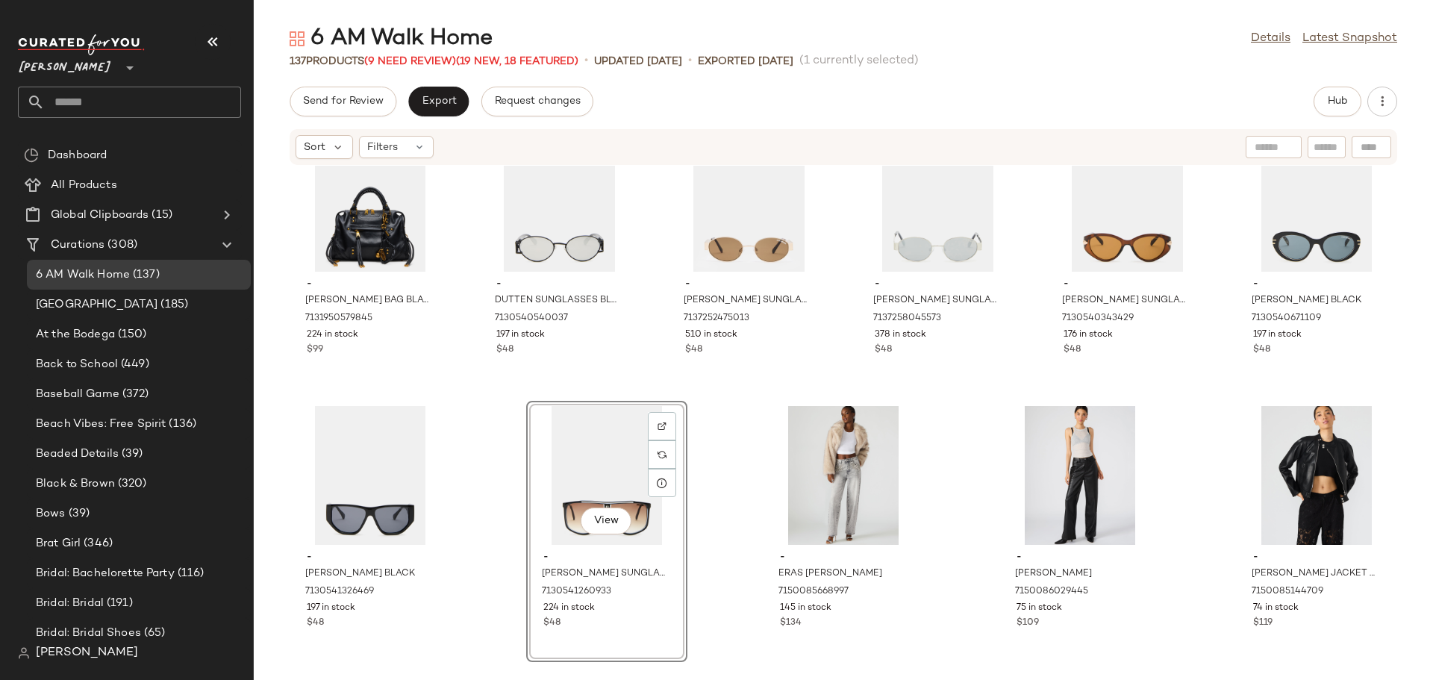
click at [713, 511] on div "- RIGGS BAG BLACK/GOLD 7131950579845 224 in stock $99 - DUTTEN SUNGLASSES BLACK…" at bounding box center [843, 414] width 1179 height 496
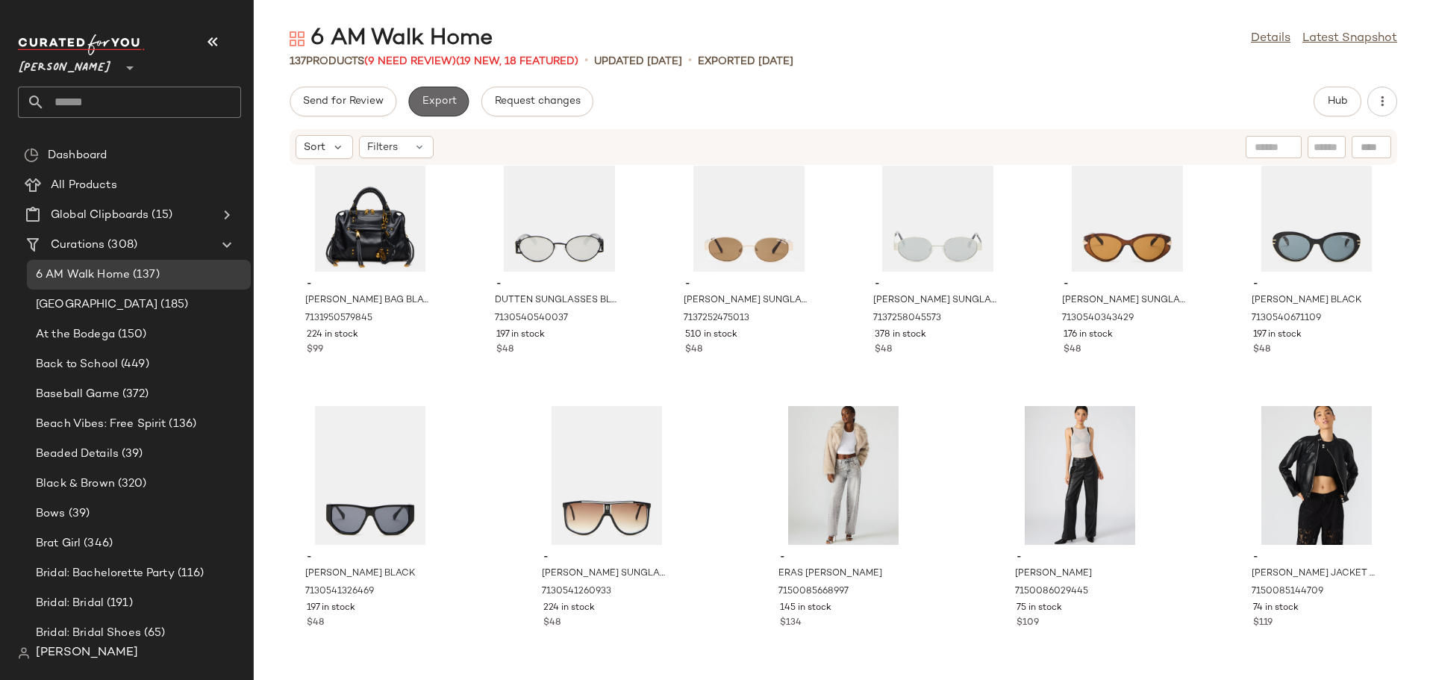
click at [448, 104] on span "Export" at bounding box center [438, 102] width 35 height 12
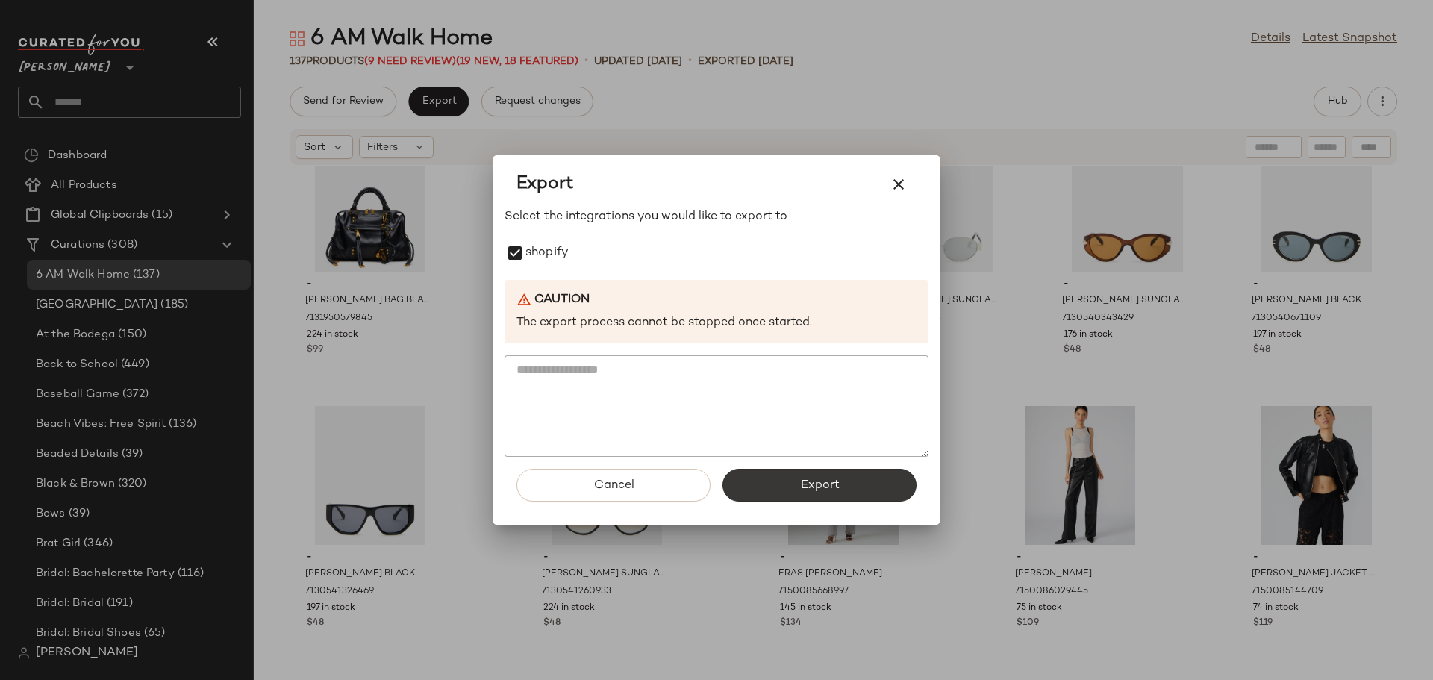
click at [834, 498] on button "Export" at bounding box center [819, 485] width 194 height 33
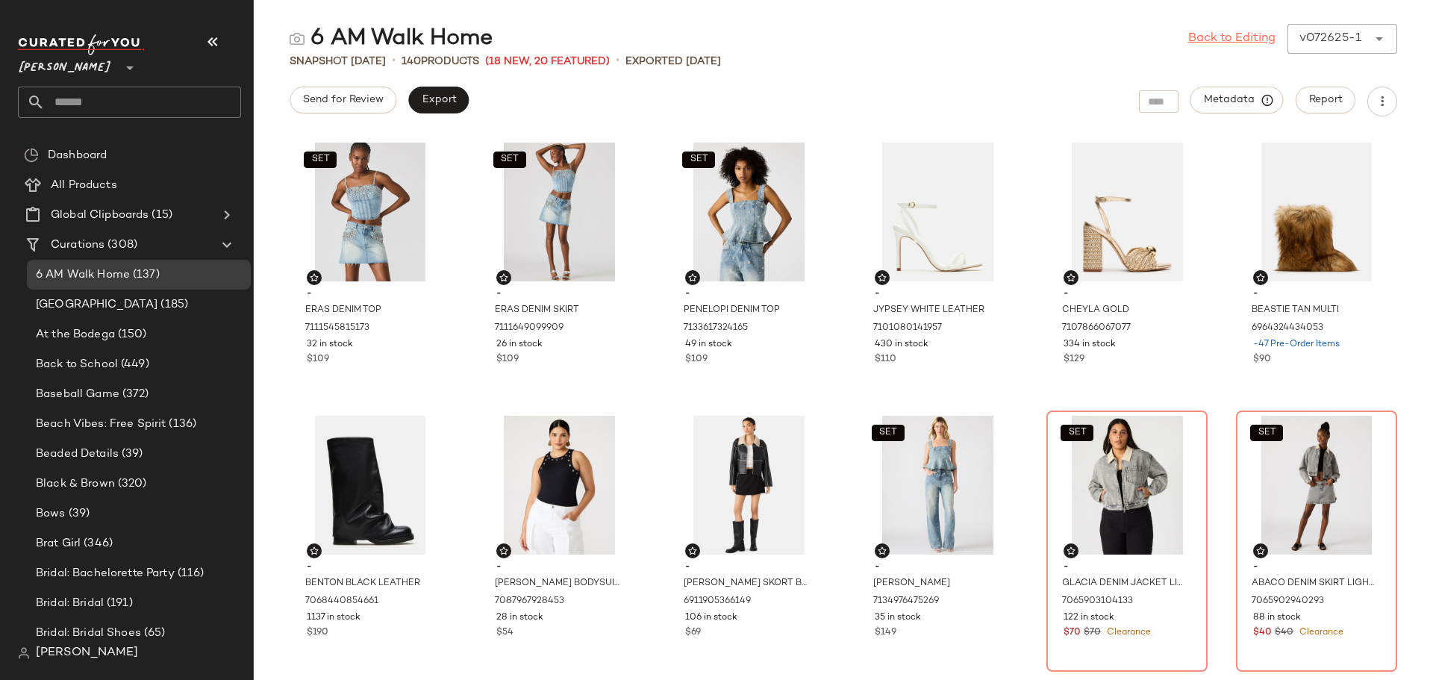
click at [1216, 35] on link "Back to Editing" at bounding box center [1231, 39] width 87 height 18
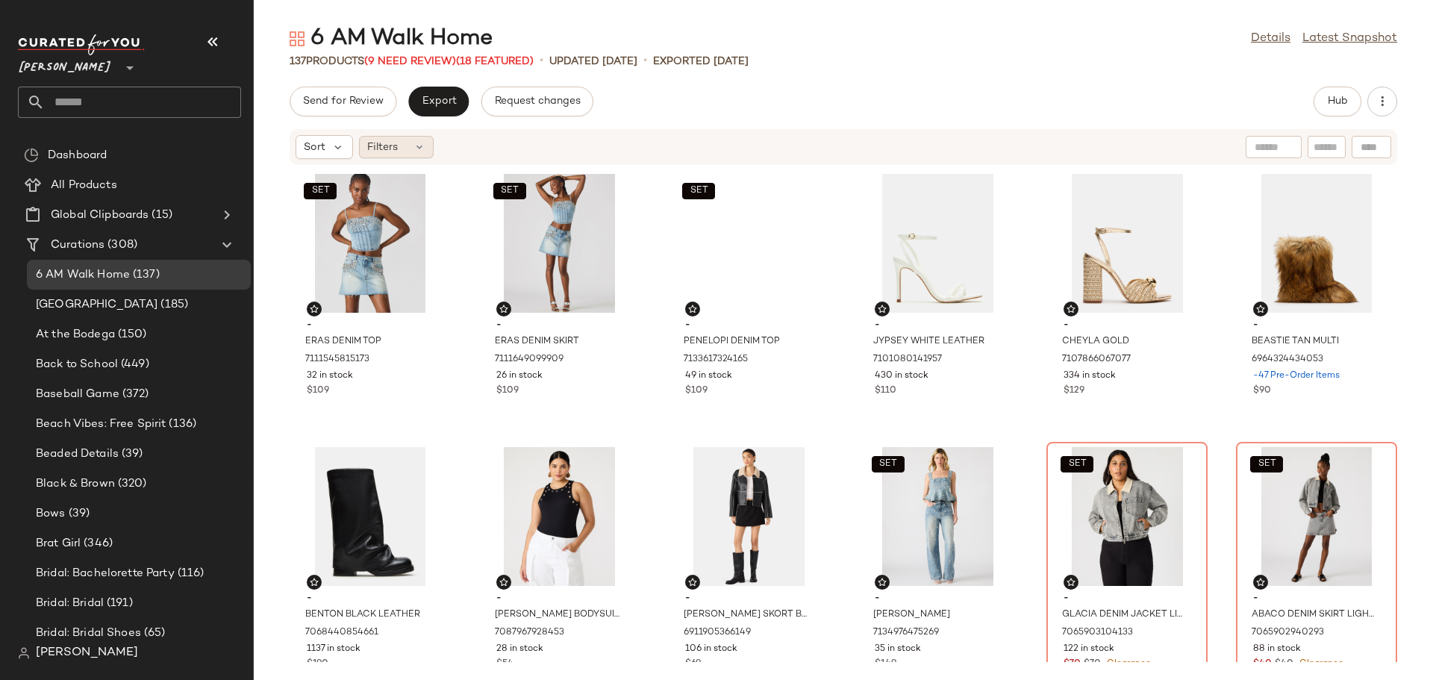
click at [421, 150] on icon at bounding box center [419, 147] width 12 height 12
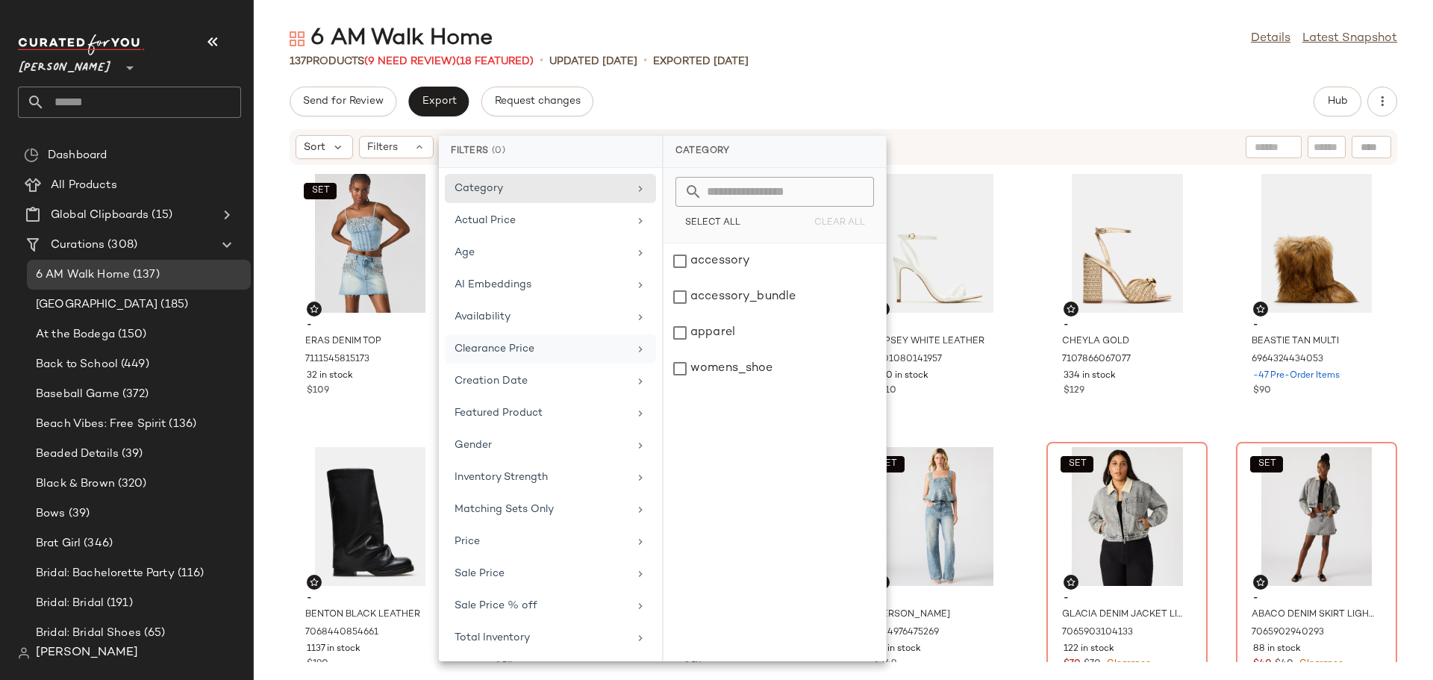
click at [542, 351] on div "Clearance Price" at bounding box center [541, 349] width 174 height 16
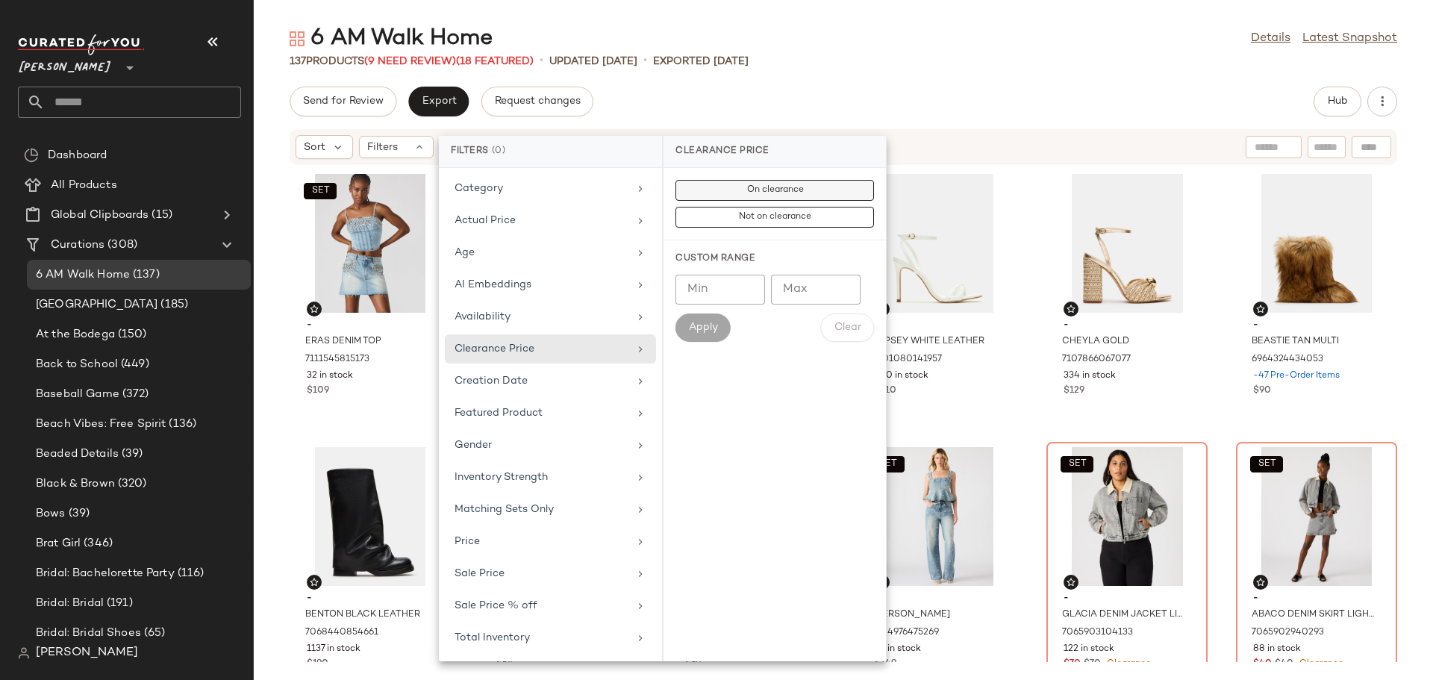
click at [805, 207] on button "On clearance" at bounding box center [774, 217] width 198 height 21
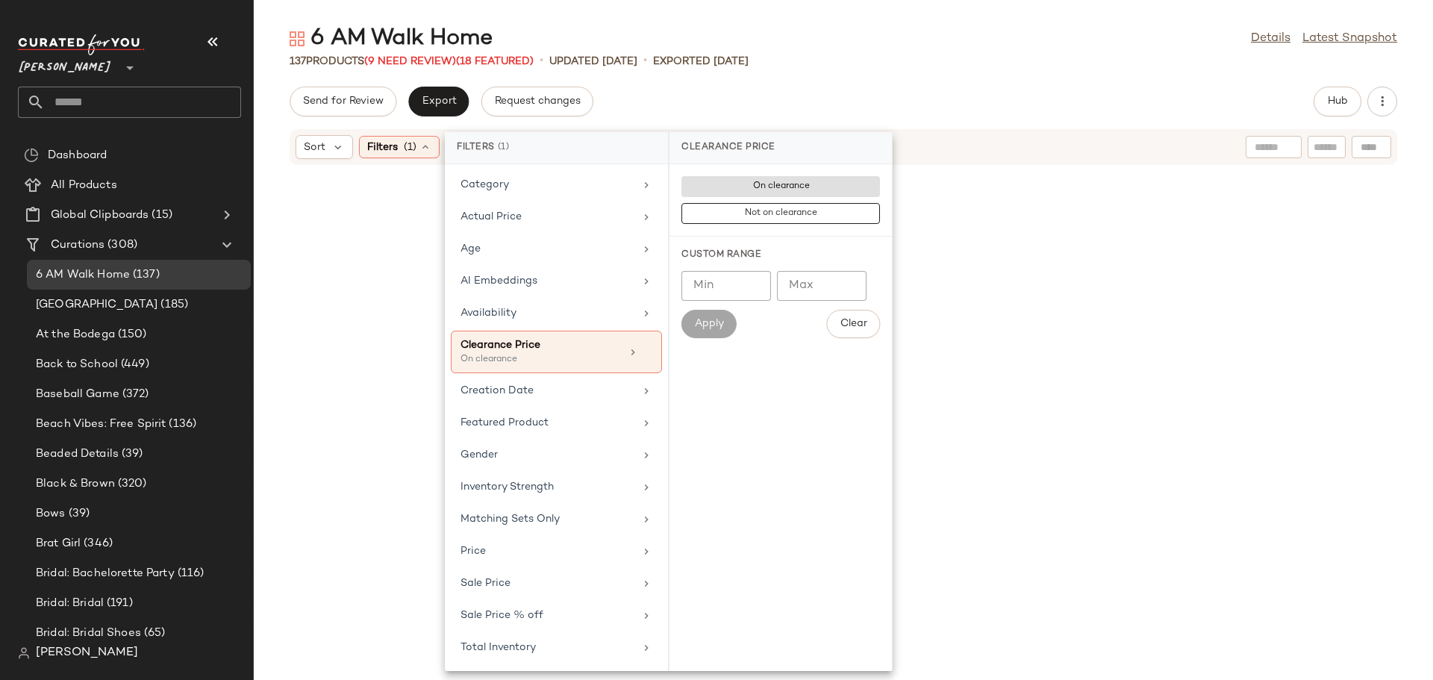
click at [912, 54] on div "137 Products (9 Need Review) (18 Featured) • updated Aug 21st • Exported Aug 21…" at bounding box center [843, 61] width 1179 height 15
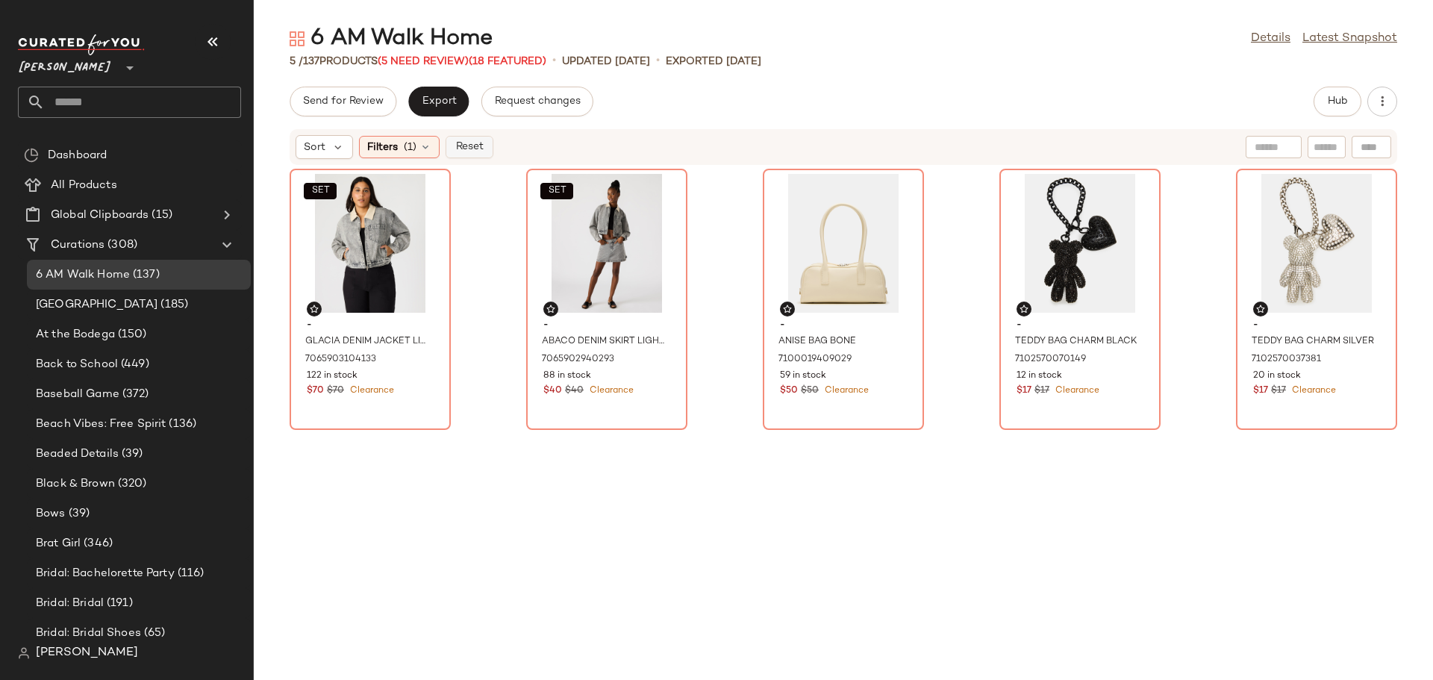
click at [478, 146] on span "Reset" at bounding box center [468, 147] width 28 height 12
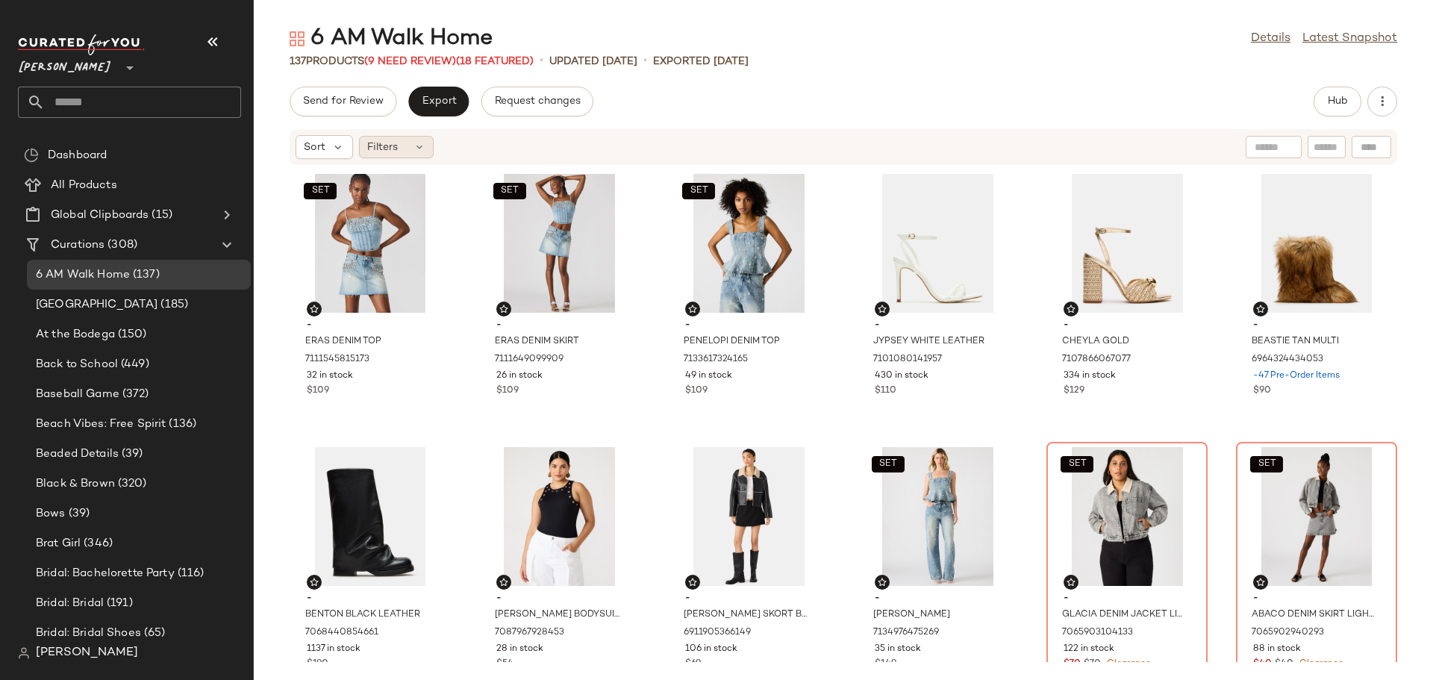
click at [405, 147] on div "Filters" at bounding box center [396, 147] width 75 height 22
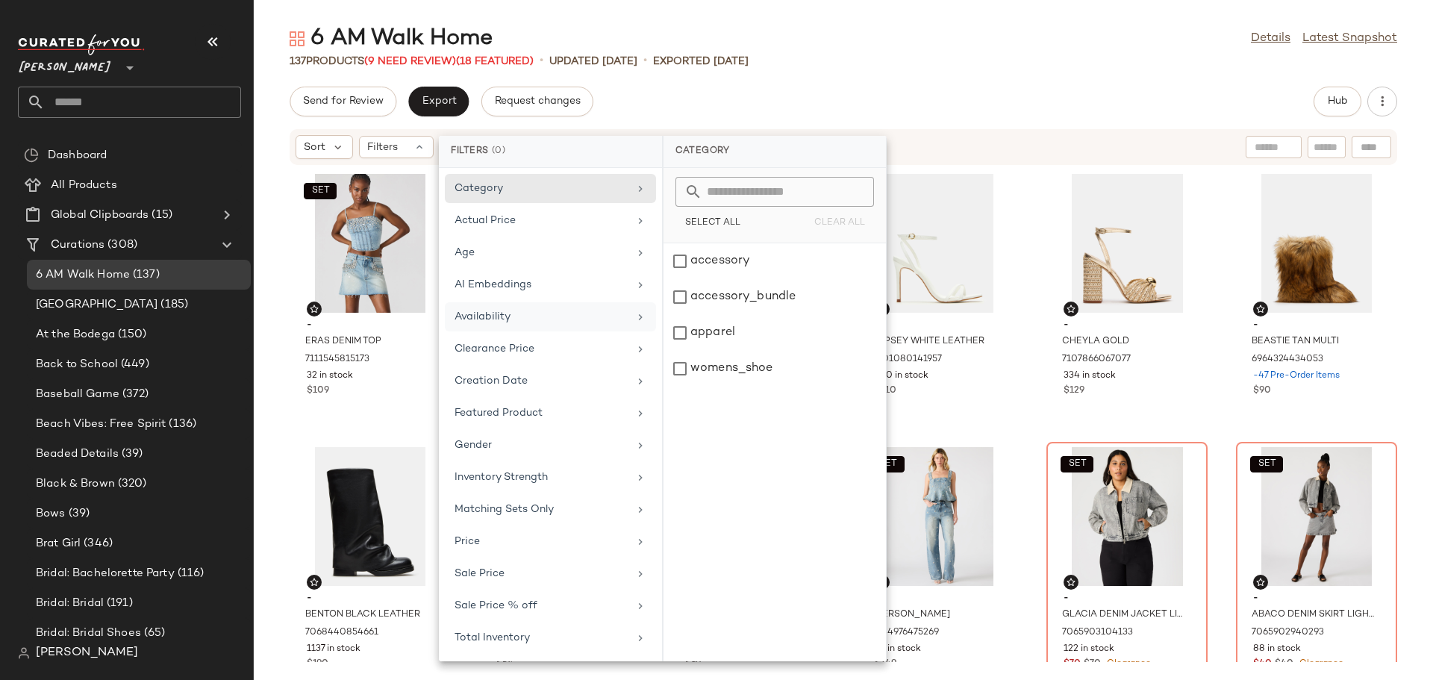
click at [495, 334] on div "Availability" at bounding box center [550, 348] width 211 height 29
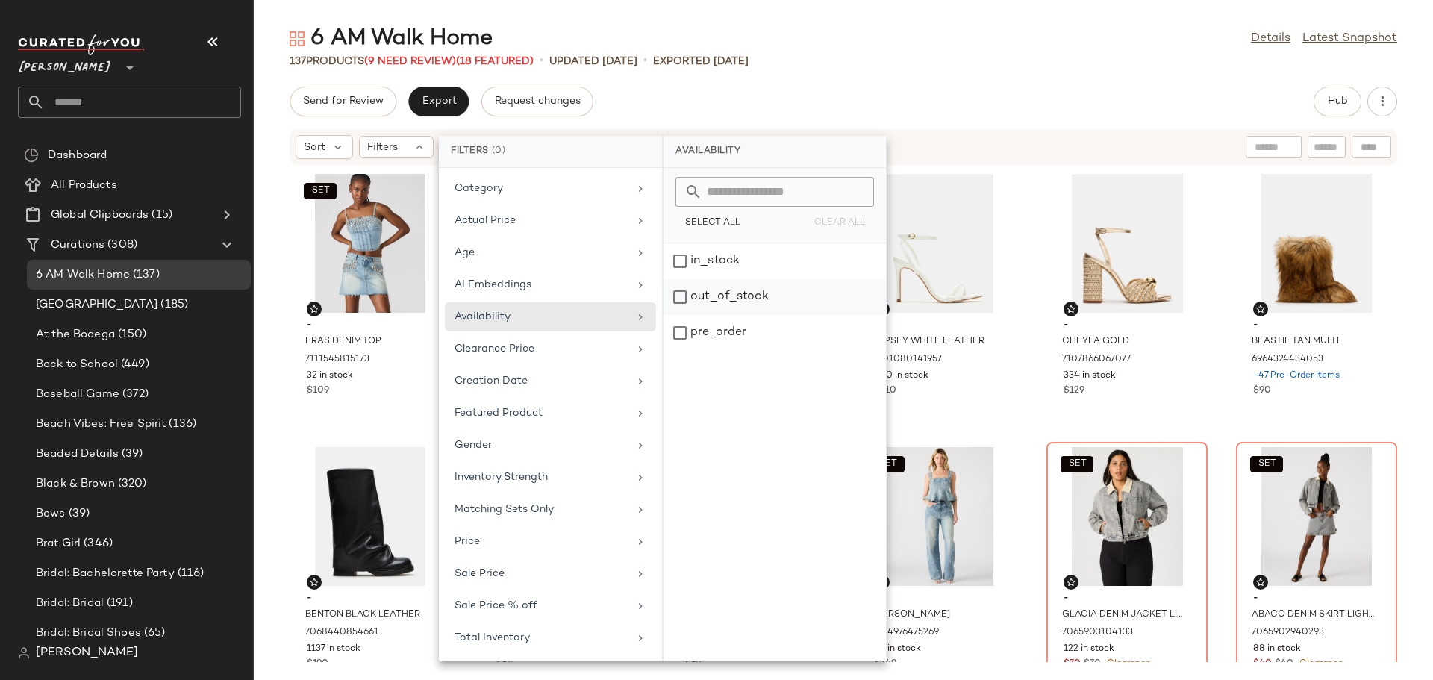
click at [674, 315] on div "out_of_stock" at bounding box center [774, 333] width 222 height 36
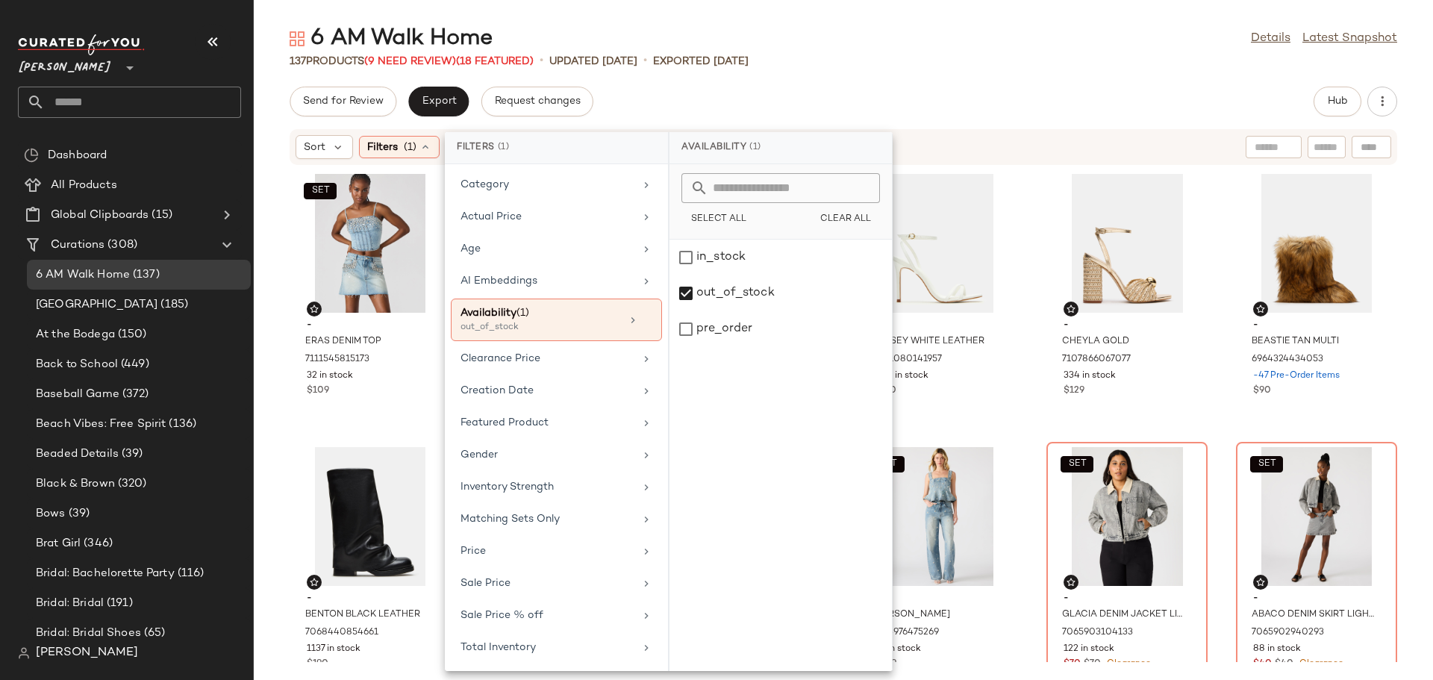
click at [906, 71] on div "6 AM Walk Home Details Latest Snapshot 137 Products (9 Need Review) (18 Feature…" at bounding box center [843, 352] width 1179 height 656
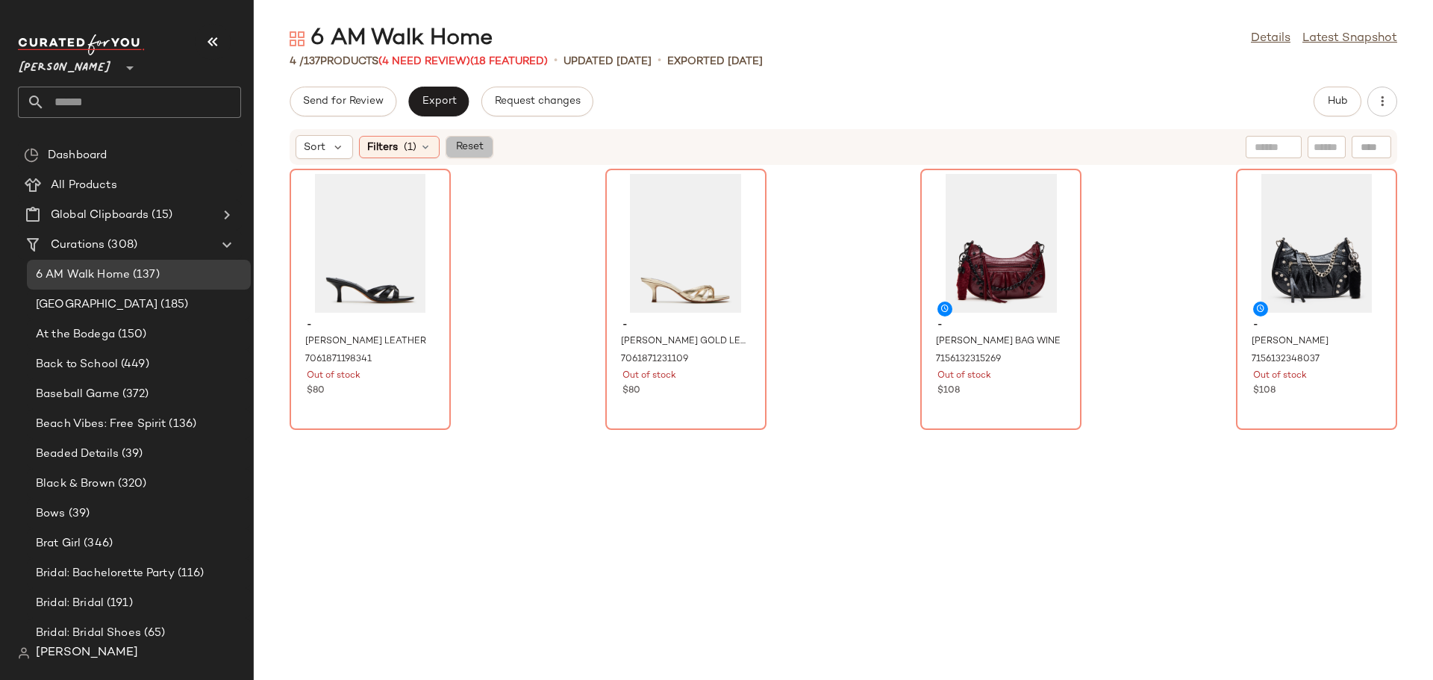
click at [472, 149] on span "Reset" at bounding box center [468, 147] width 28 height 12
